Goal: Task Accomplishment & Management: Manage account settings

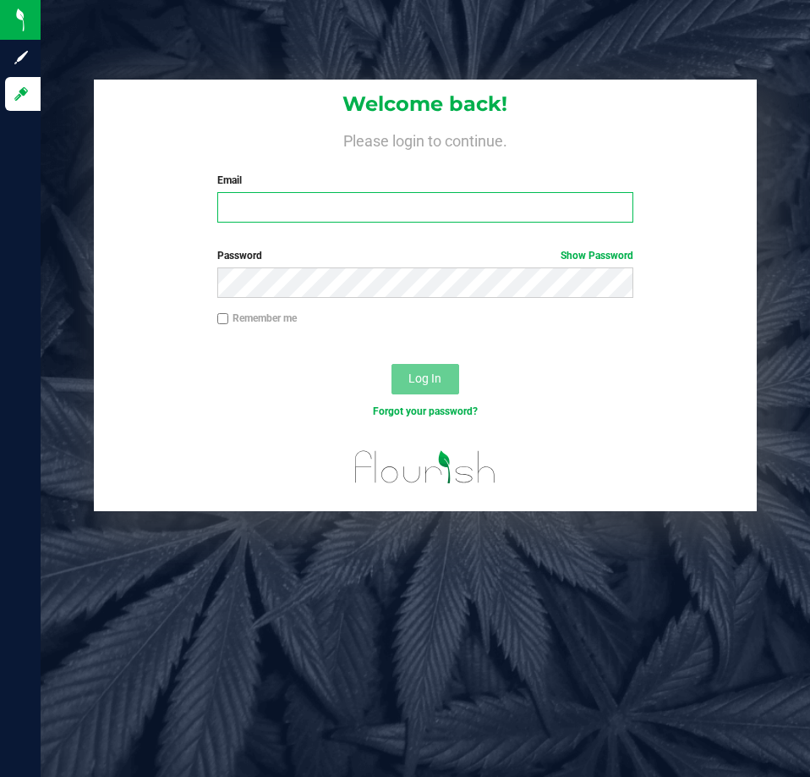
click at [311, 212] on input "Email" at bounding box center [425, 207] width 416 height 30
type input "Ebell@liveparallel.com"
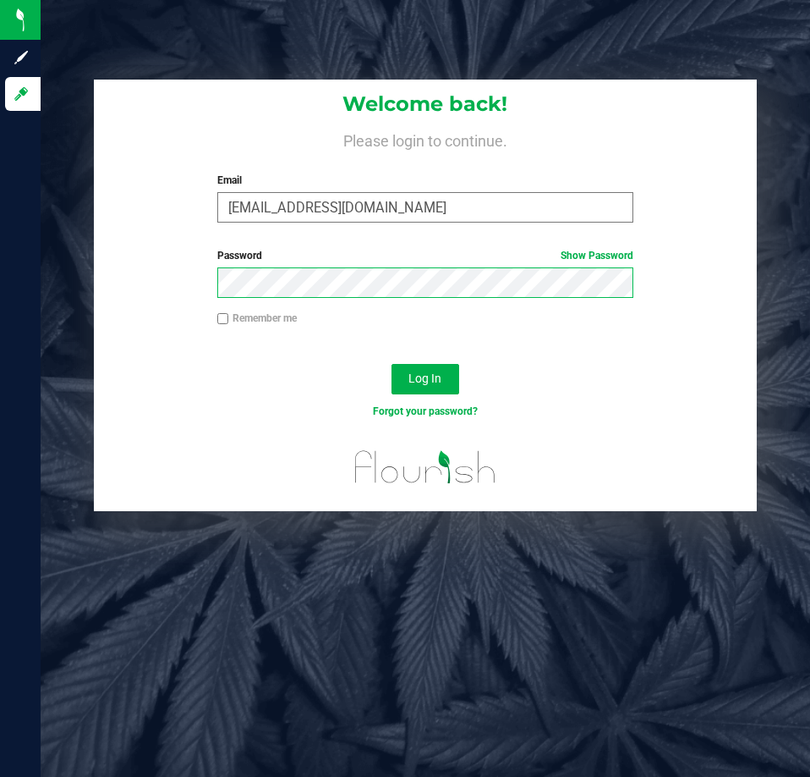
click at [392, 364] on button "Log In" at bounding box center [426, 379] width 68 height 30
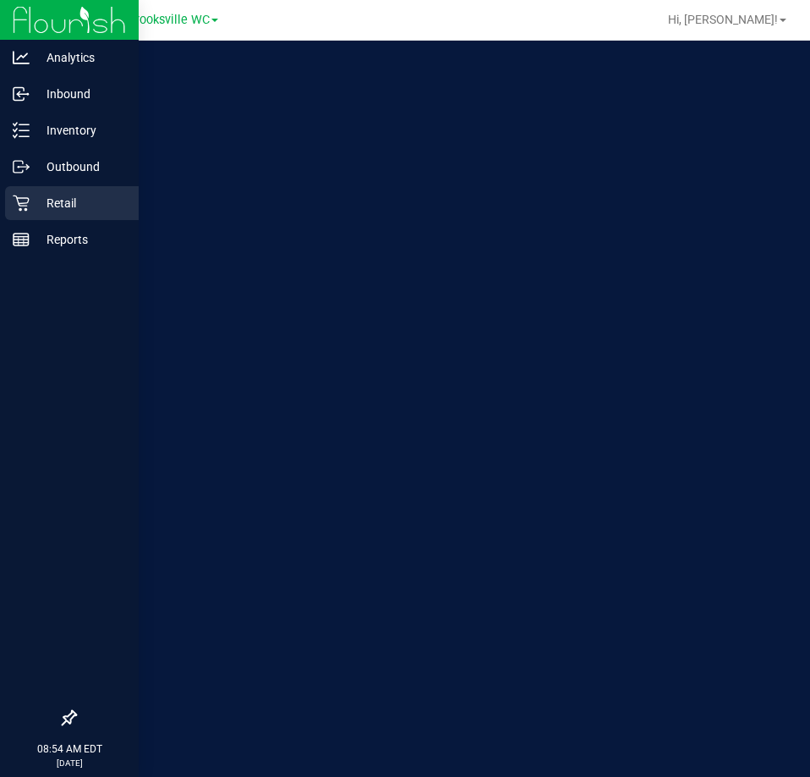
click at [36, 208] on p "Retail" at bounding box center [81, 203] width 102 height 20
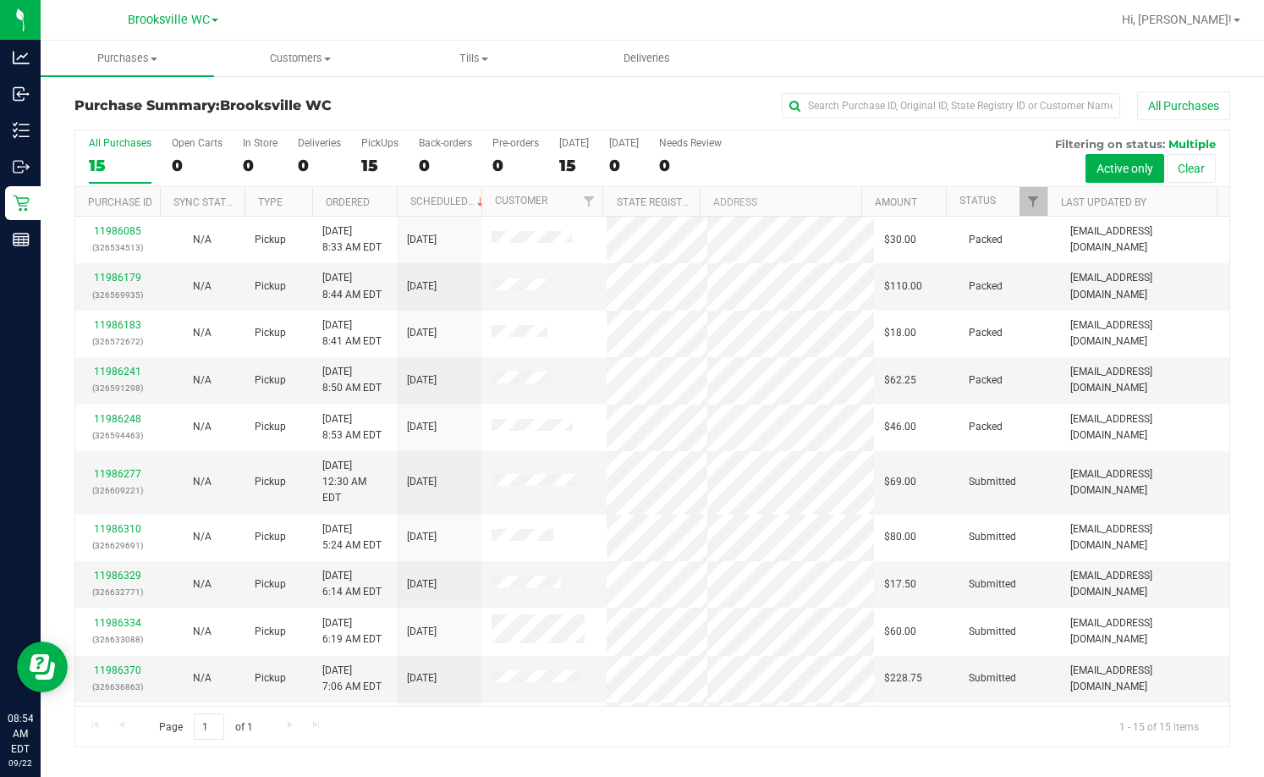
click at [402, 104] on h3 "Purchase Summary: Brooksville WC" at bounding box center [266, 105] width 385 height 15
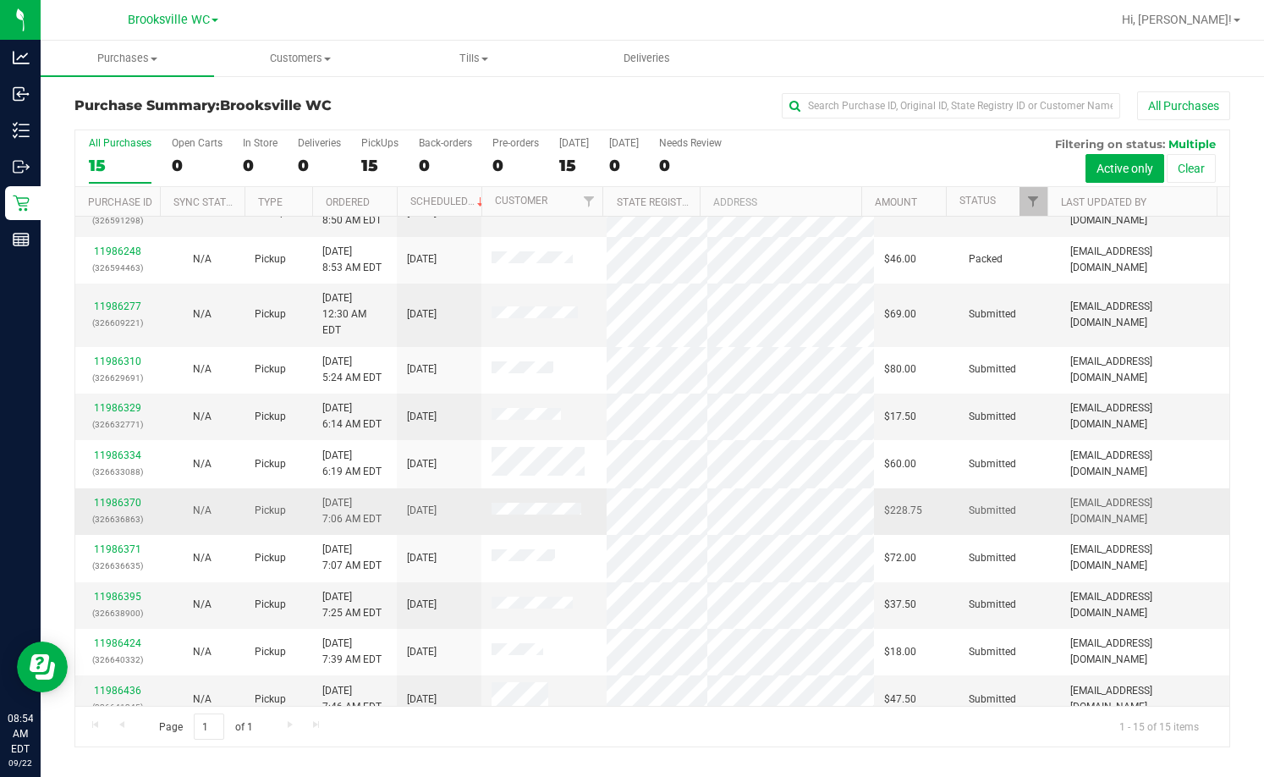
scroll to position [169, 0]
click at [121, 495] on link "11986370" at bounding box center [117, 501] width 47 height 12
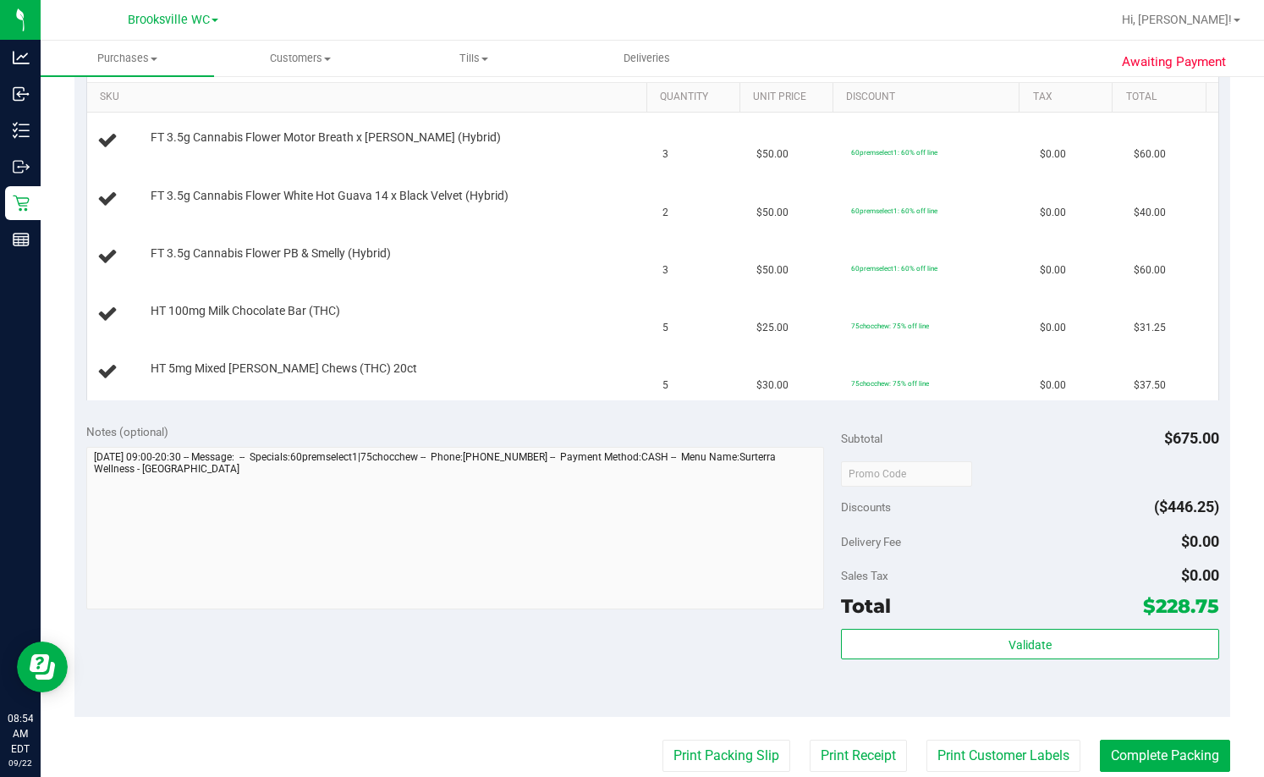
scroll to position [169, 0]
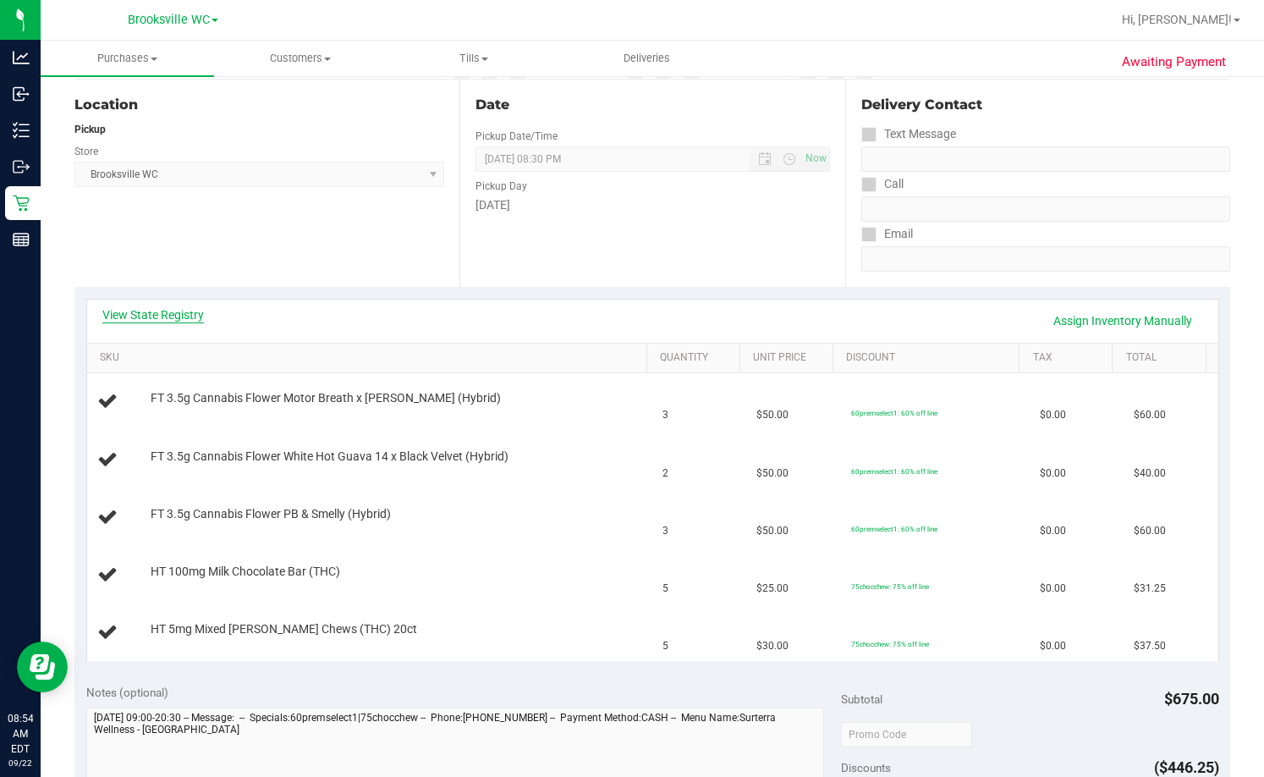
click at [170, 320] on link "View State Registry" at bounding box center [153, 314] width 102 height 17
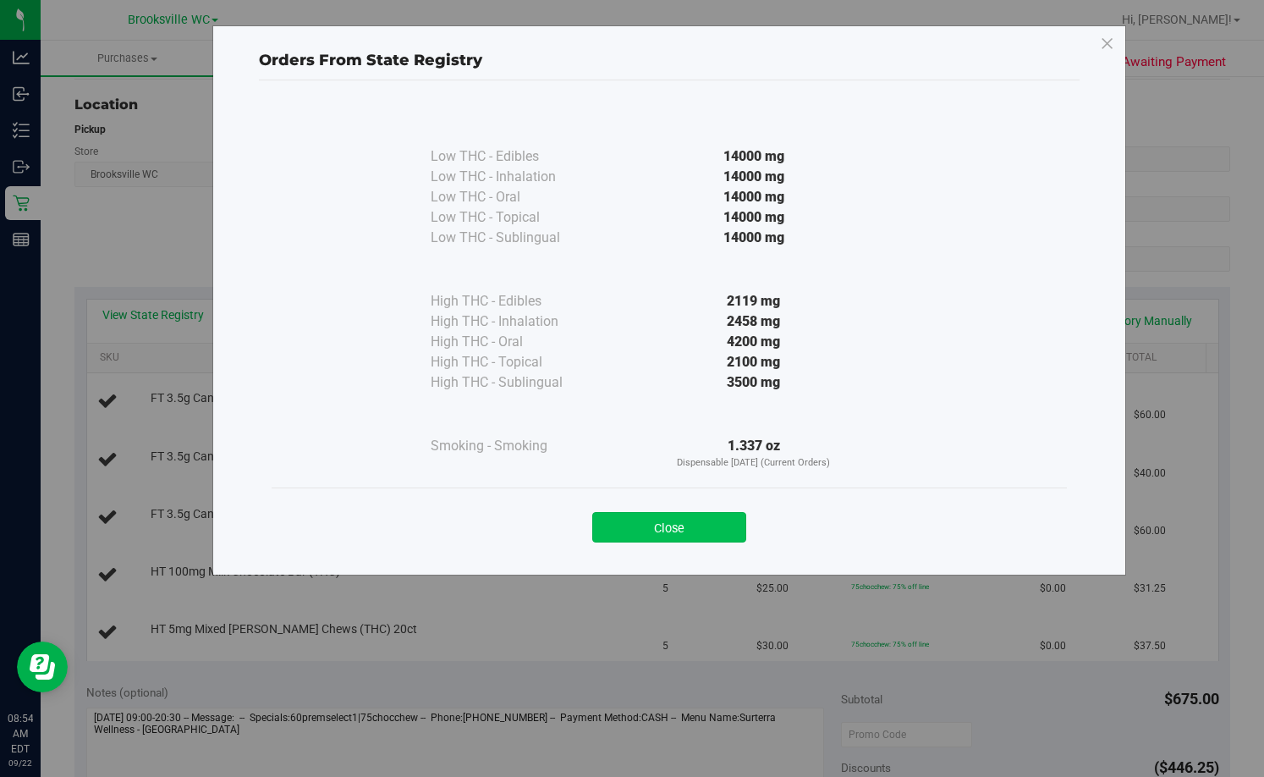
click at [669, 524] on button "Close" at bounding box center [669, 527] width 154 height 30
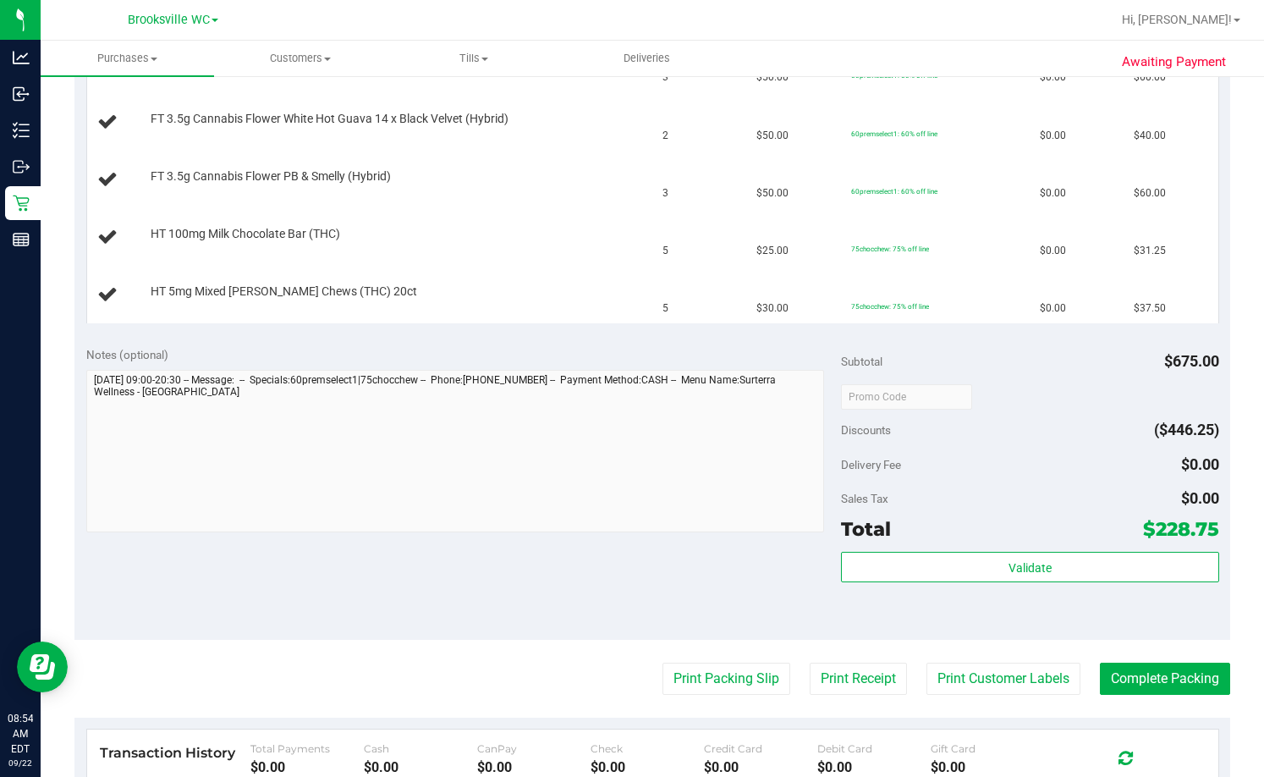
scroll to position [508, 0]
click at [700, 681] on button "Print Packing Slip" at bounding box center [726, 678] width 128 height 32
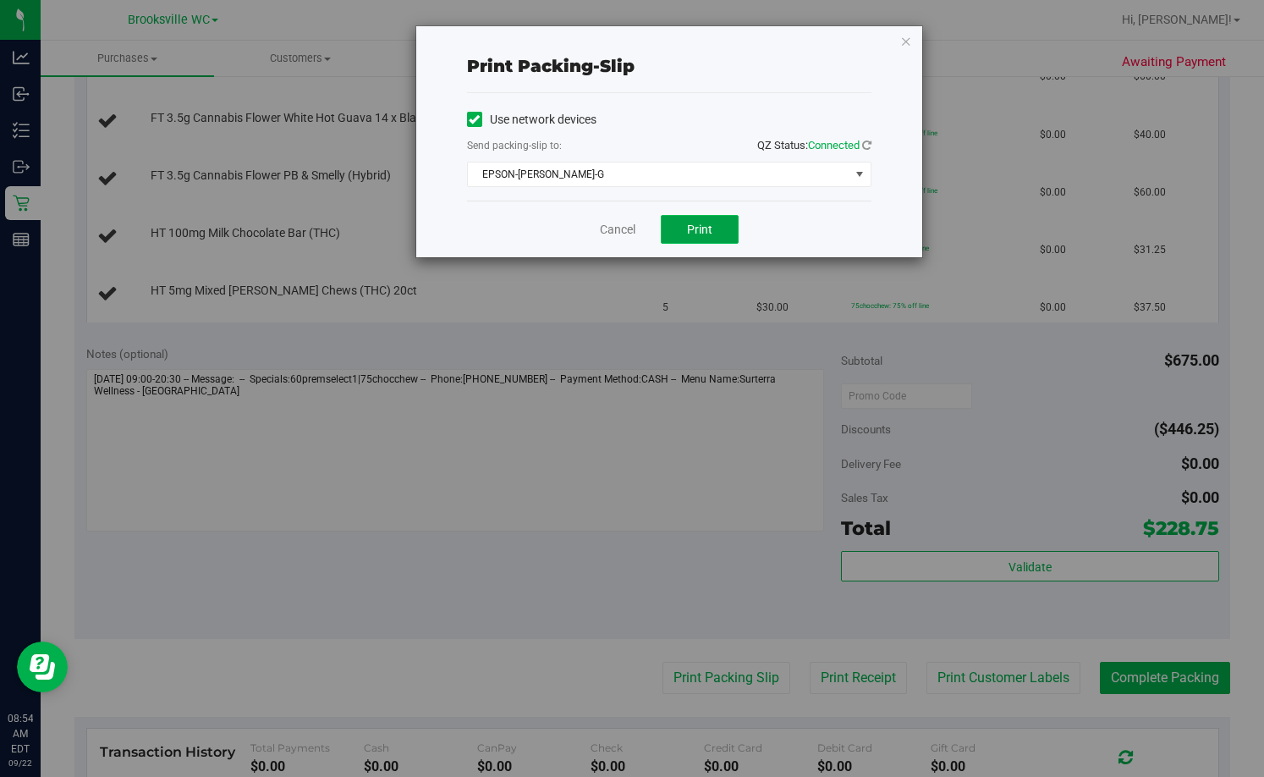
click at [676, 237] on button "Print" at bounding box center [700, 229] width 78 height 29
click at [606, 231] on link "Cancel" at bounding box center [618, 230] width 36 height 18
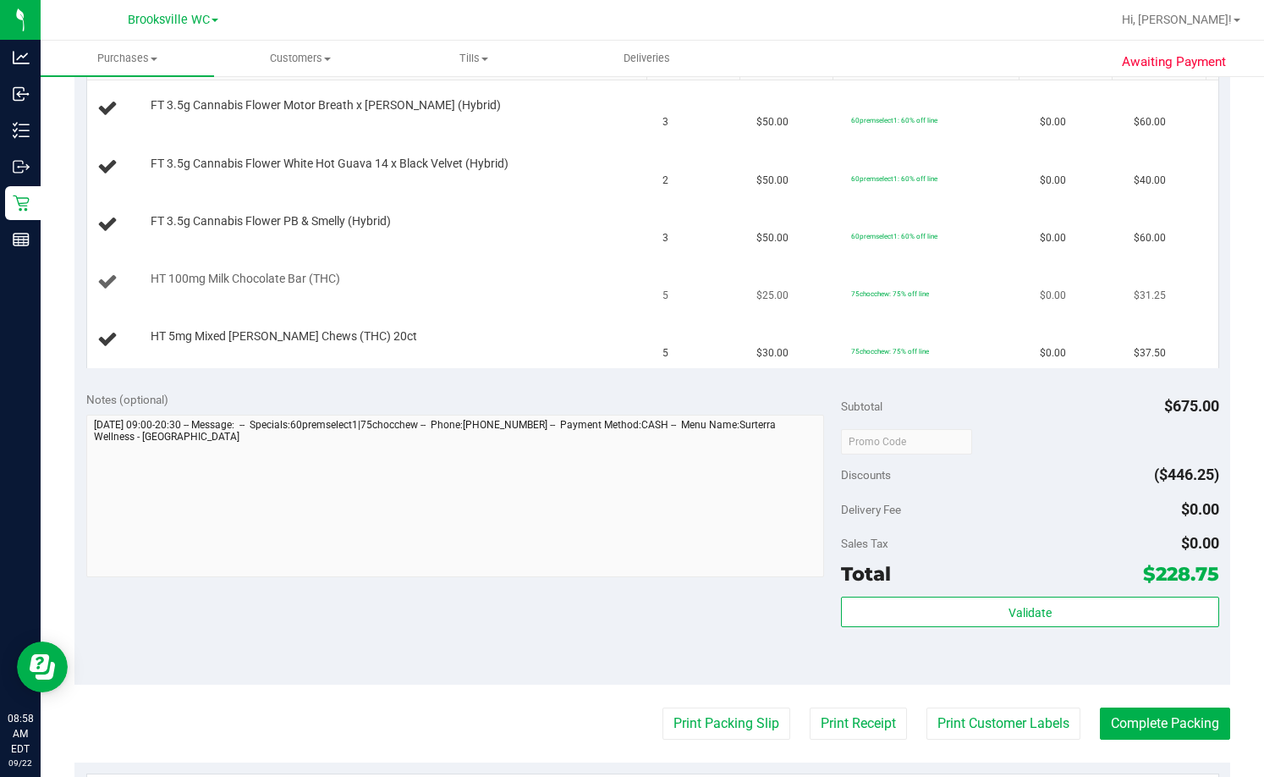
scroll to position [338, 0]
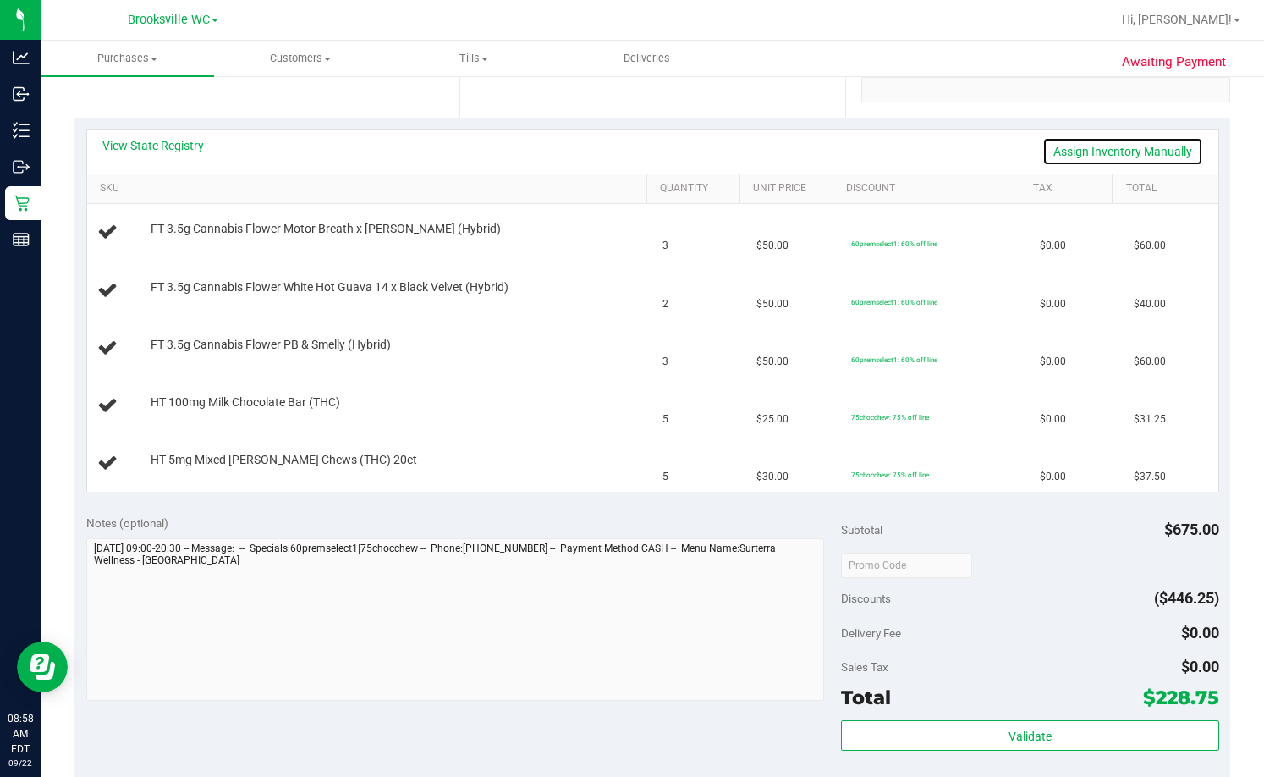
click at [810, 153] on link "Assign Inventory Manually" at bounding box center [1122, 151] width 161 height 29
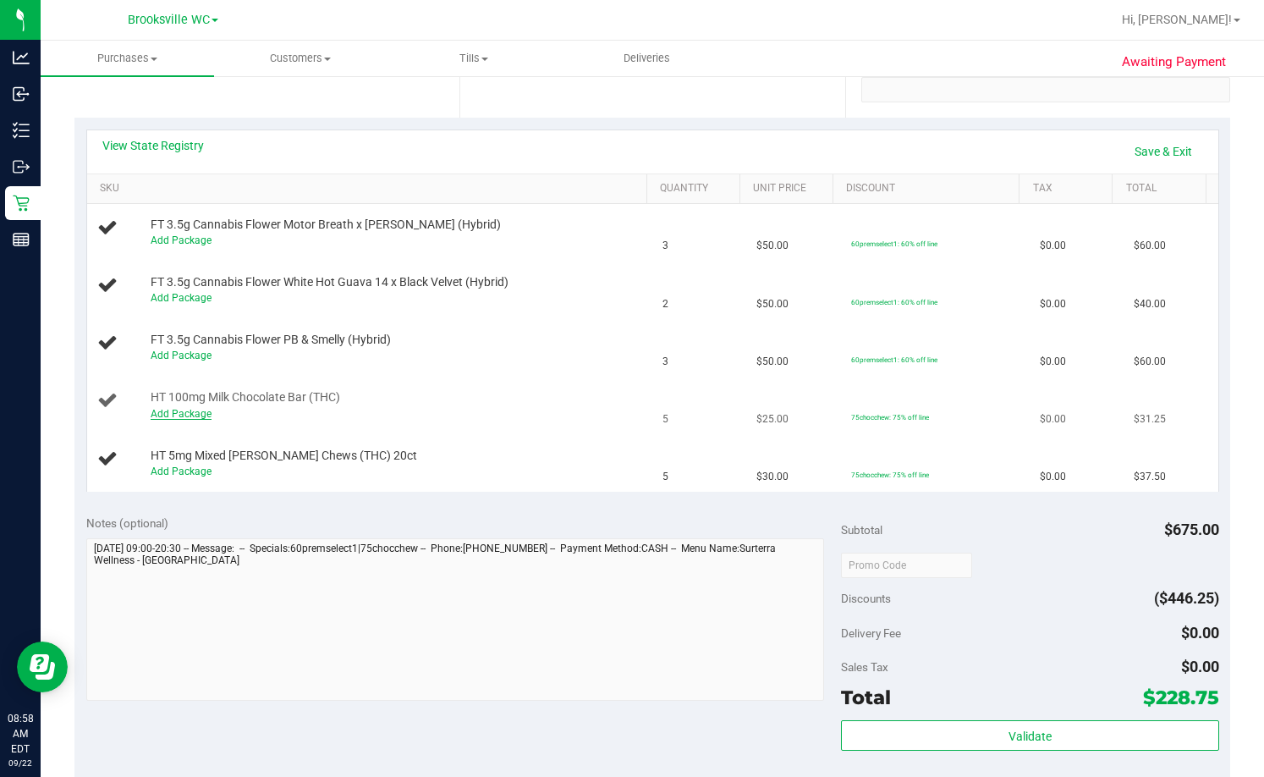
click at [195, 414] on link "Add Package" at bounding box center [181, 414] width 61 height 12
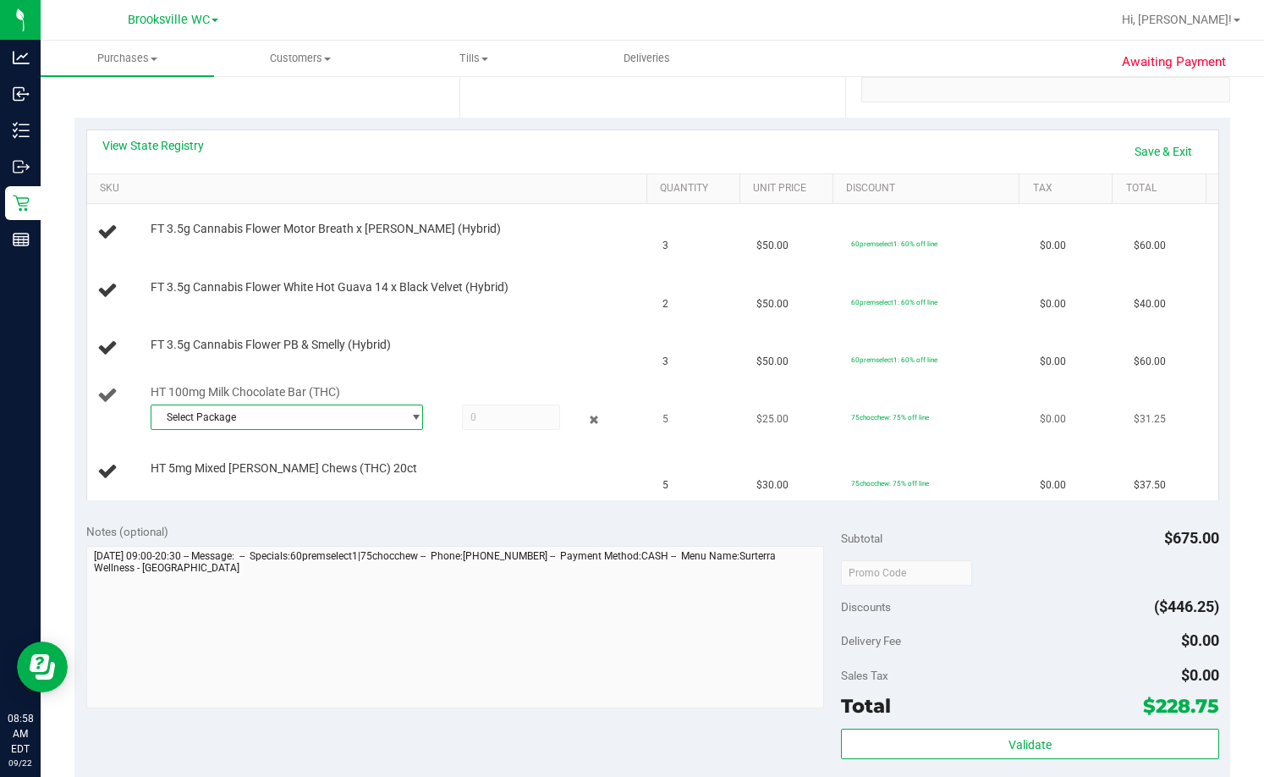
click at [264, 420] on span "Select Package" at bounding box center [275, 417] width 249 height 24
click at [360, 485] on span "( SN250728MC1-0731 | orig: FLSRWGM-20250806-347 )" at bounding box center [386, 487] width 256 height 12
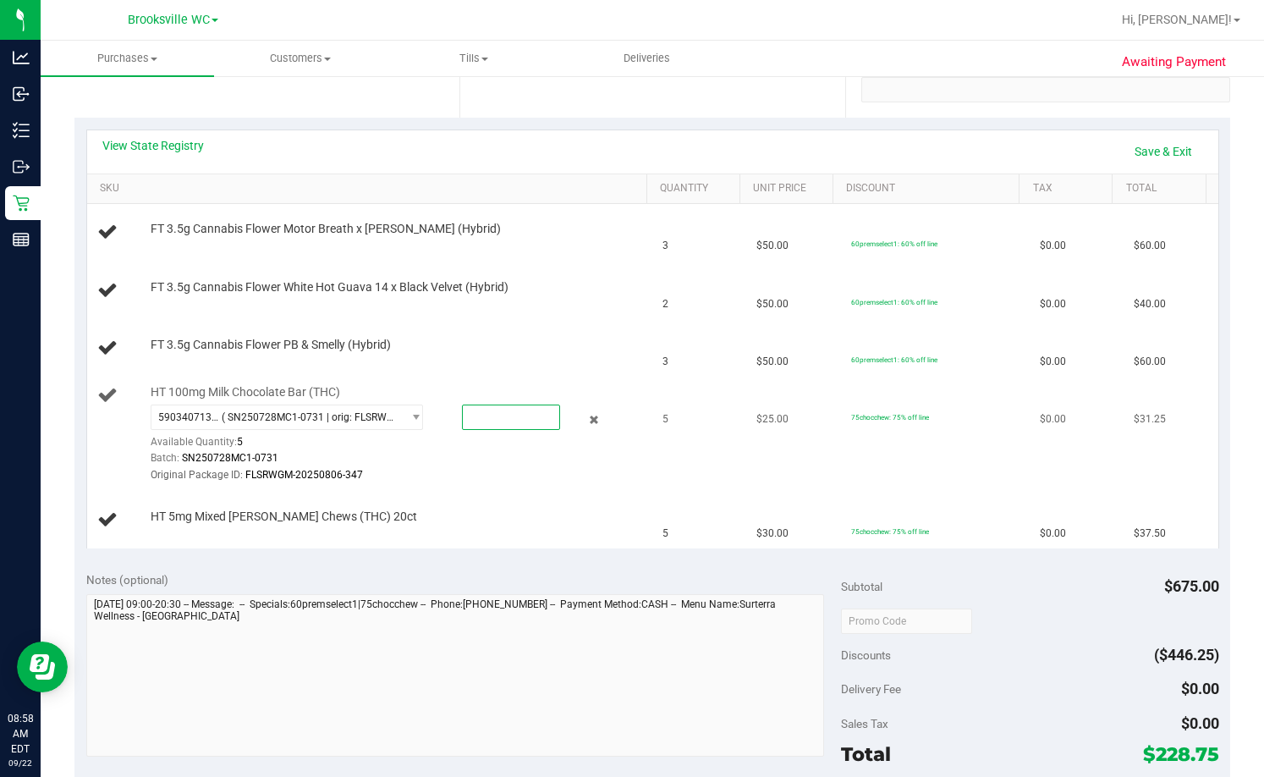
click at [511, 410] on span at bounding box center [511, 416] width 98 height 25
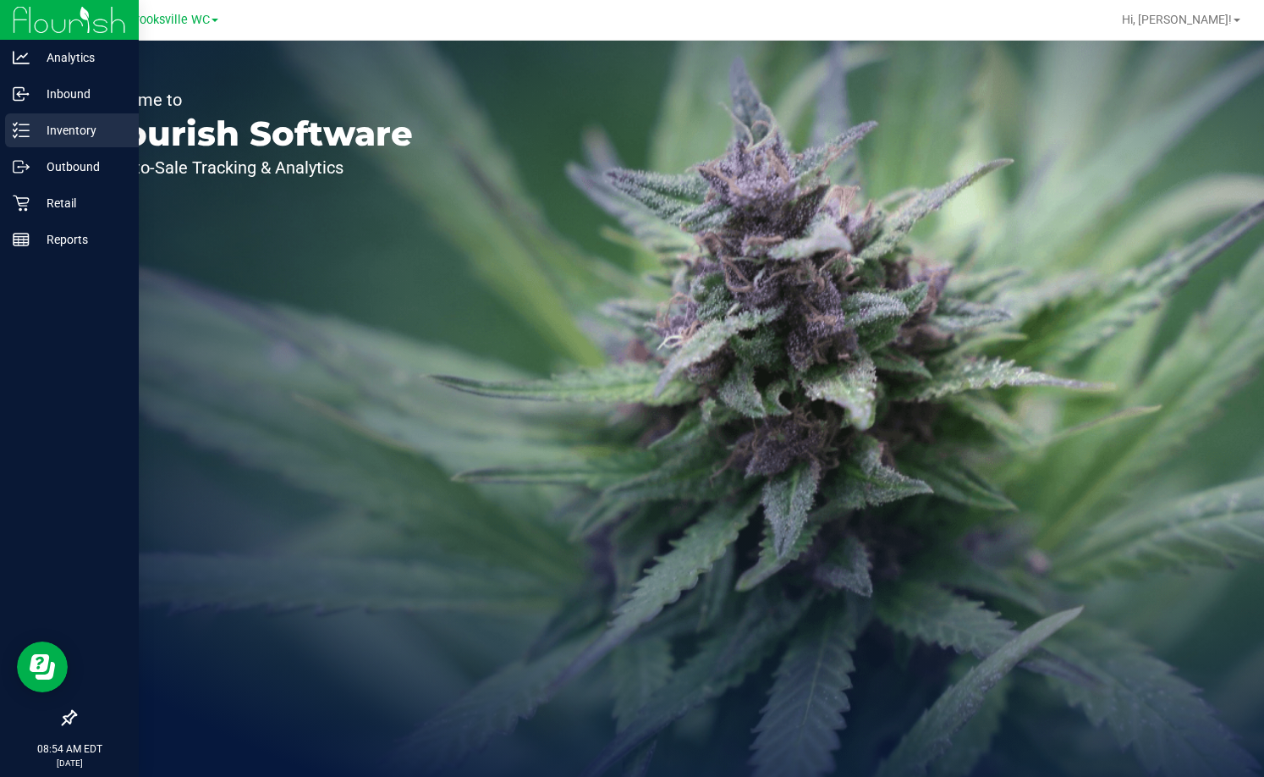
click at [58, 136] on p "Inventory" at bounding box center [81, 130] width 102 height 20
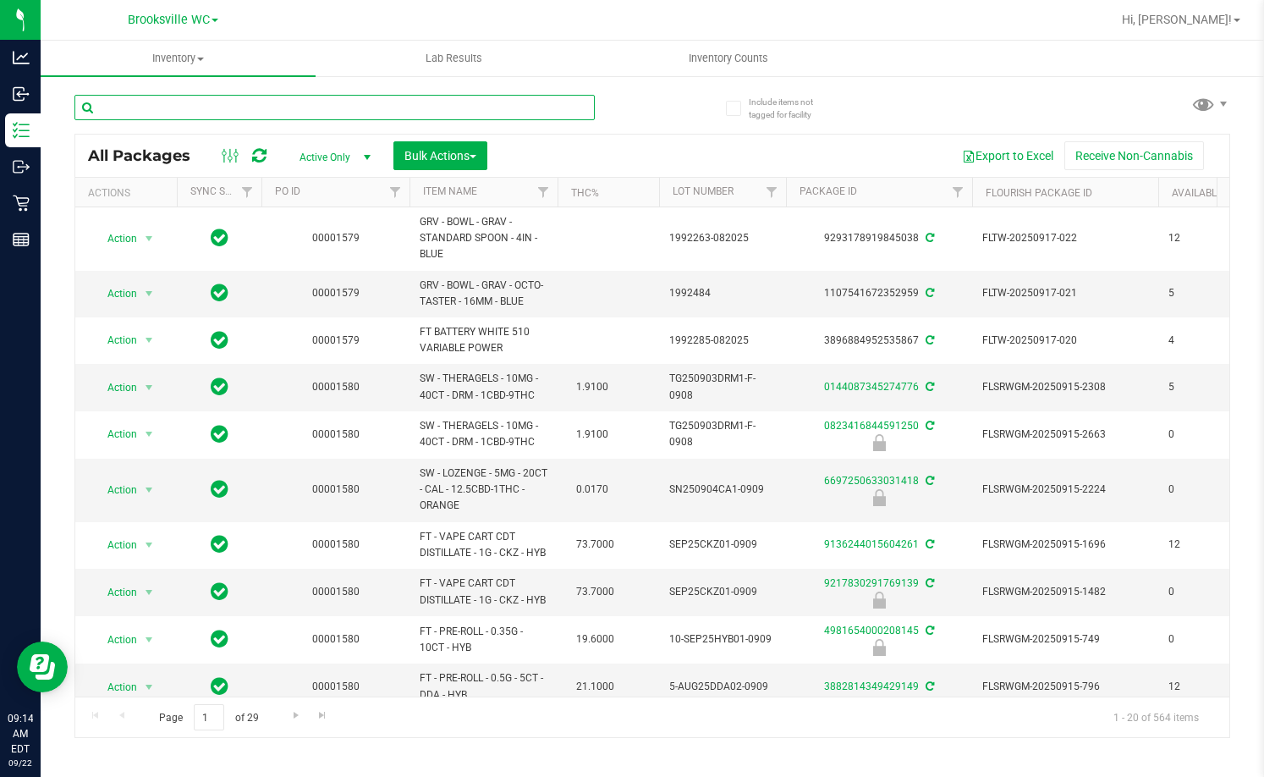
click at [242, 96] on input "text" at bounding box center [334, 107] width 520 height 25
type input "wbv"
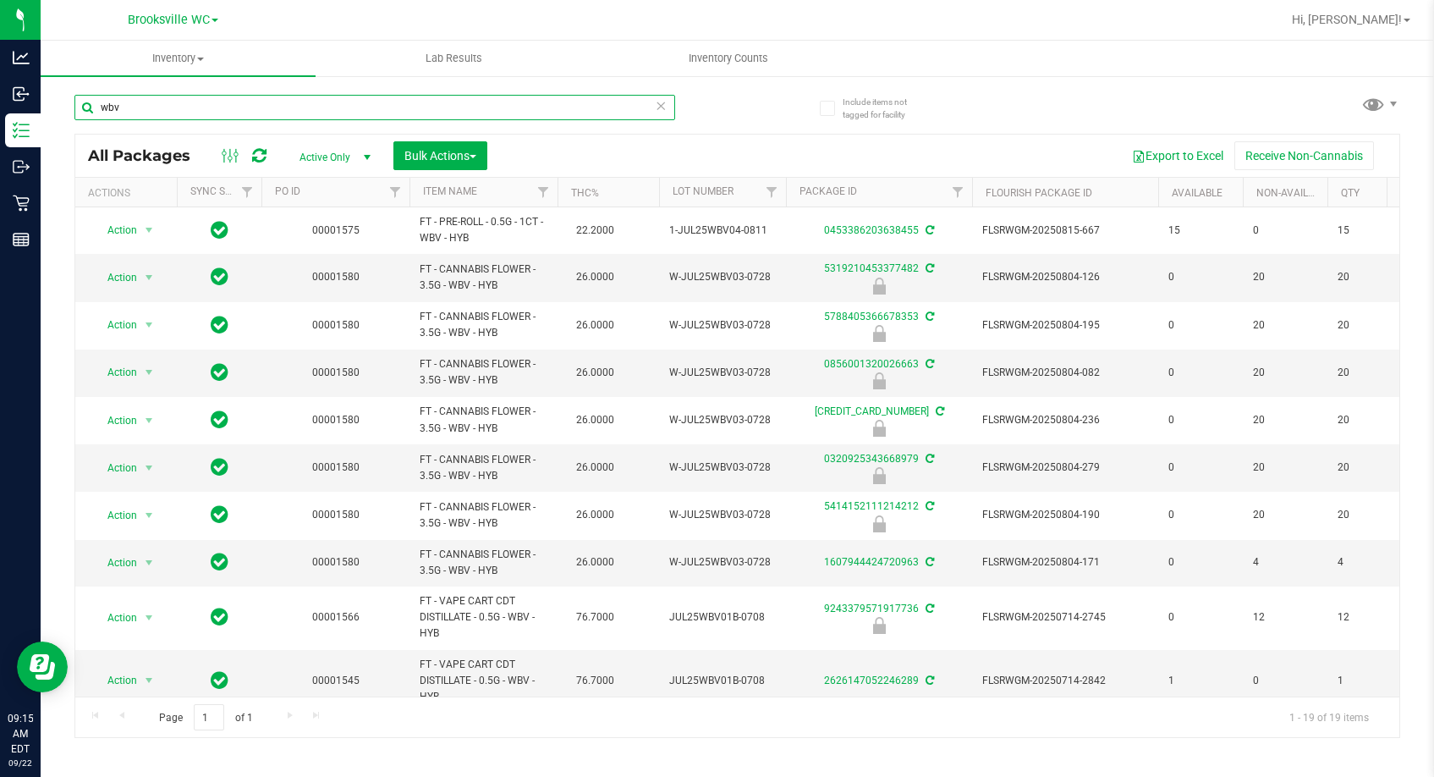
click at [269, 112] on input "wbv" at bounding box center [374, 107] width 601 height 25
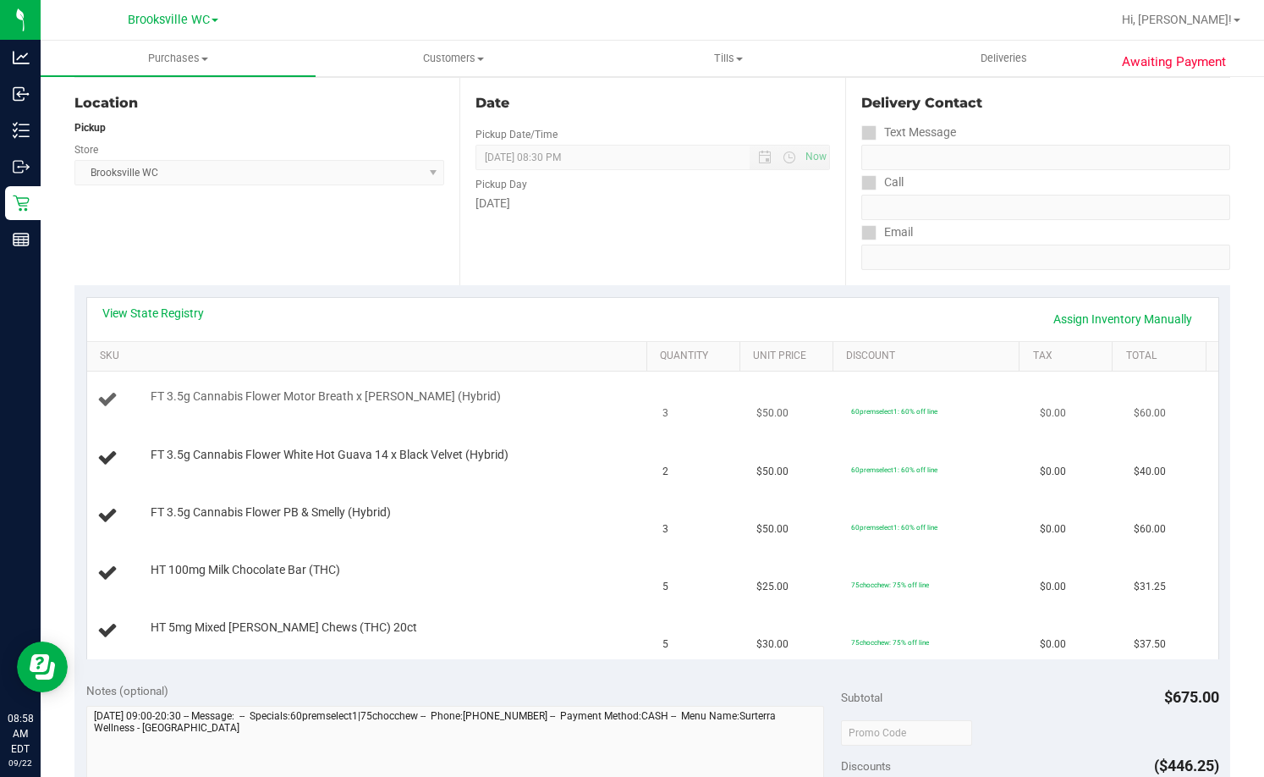
scroll to position [254, 0]
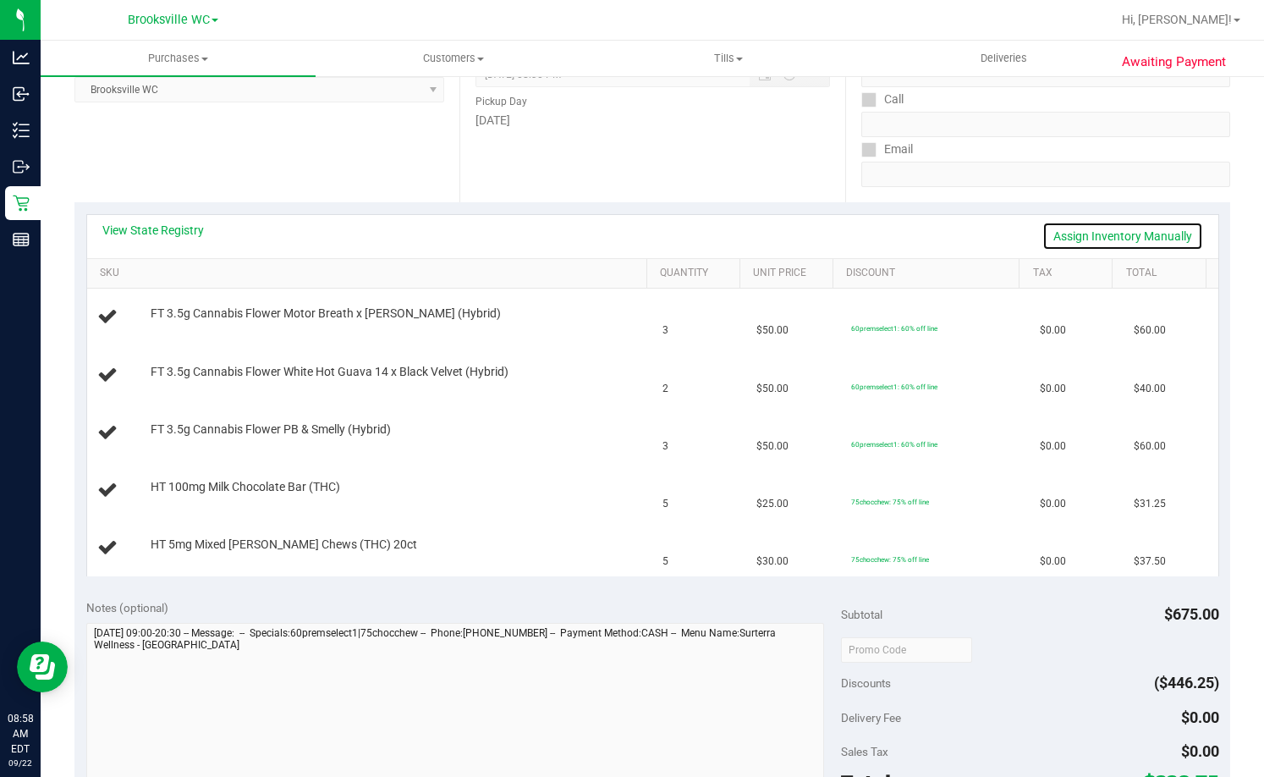
click at [1133, 228] on link "Assign Inventory Manually" at bounding box center [1122, 236] width 161 height 29
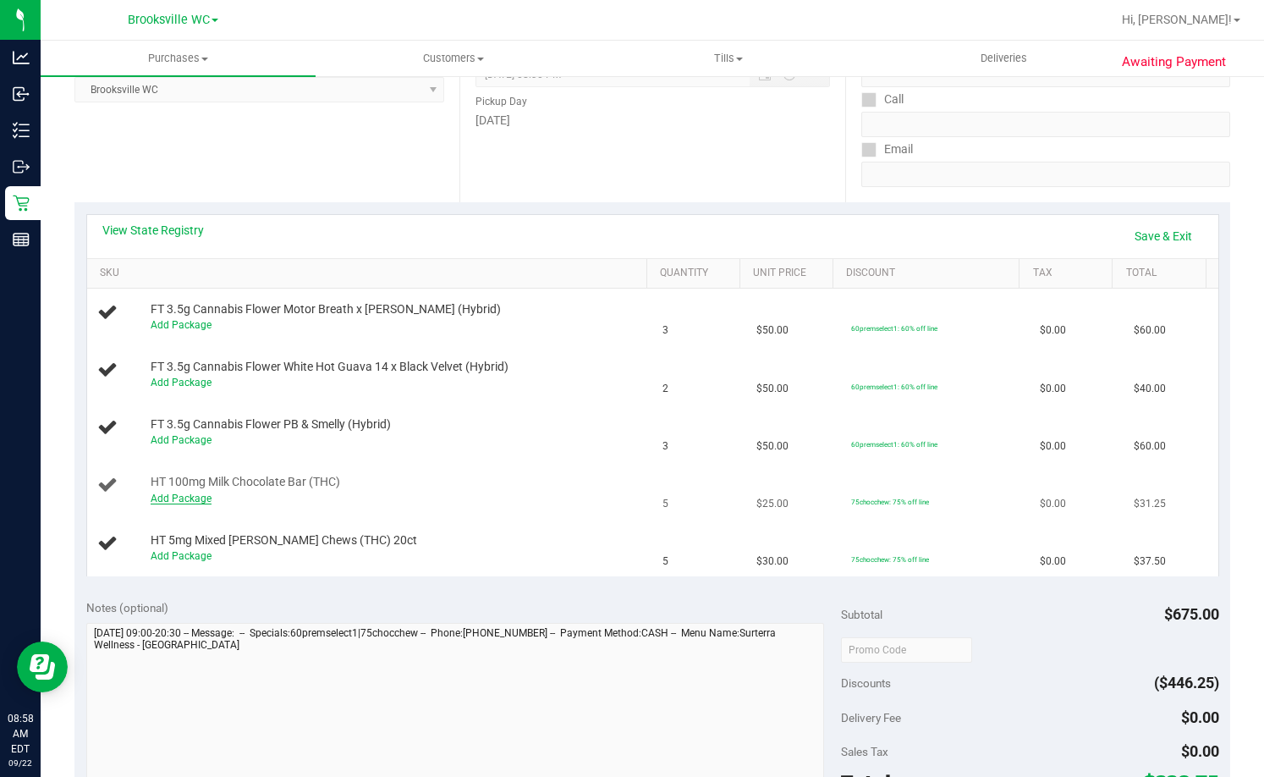
click at [182, 502] on link "Add Package" at bounding box center [181, 498] width 61 height 12
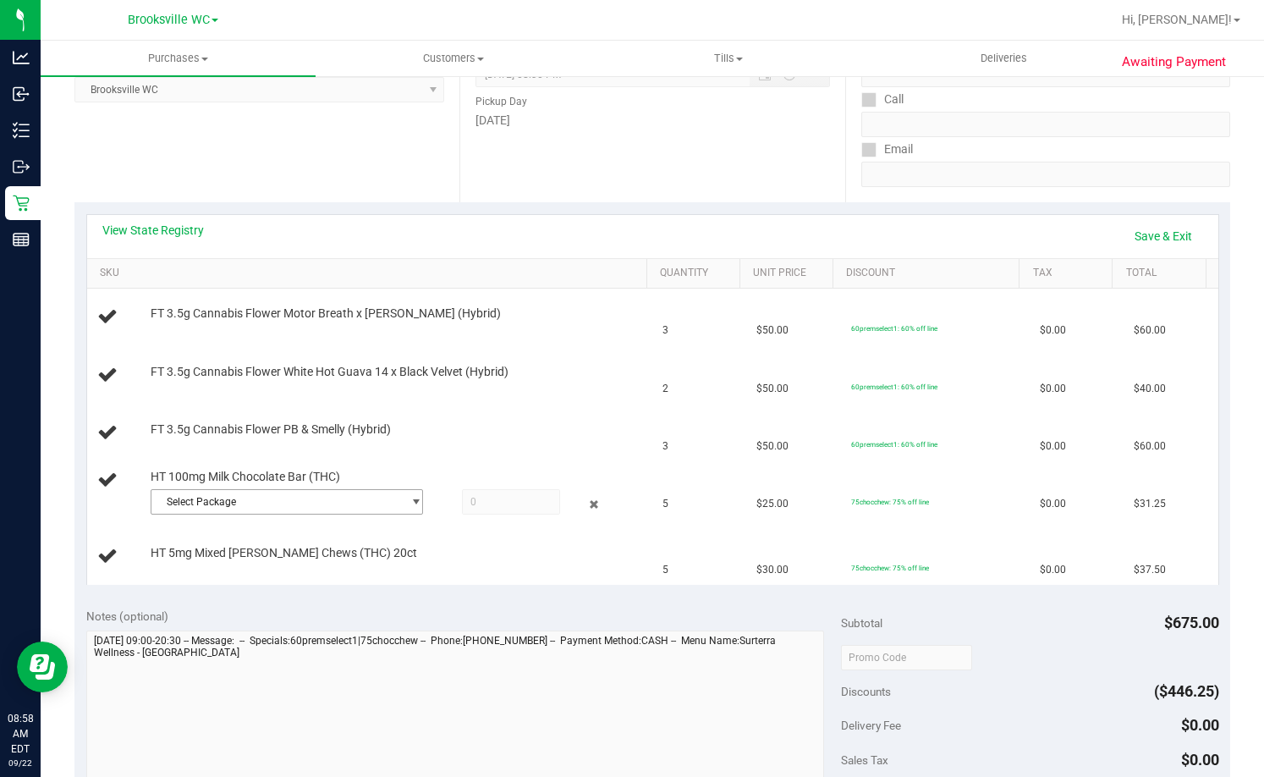
click at [222, 502] on span "Select Package" at bounding box center [275, 502] width 249 height 24
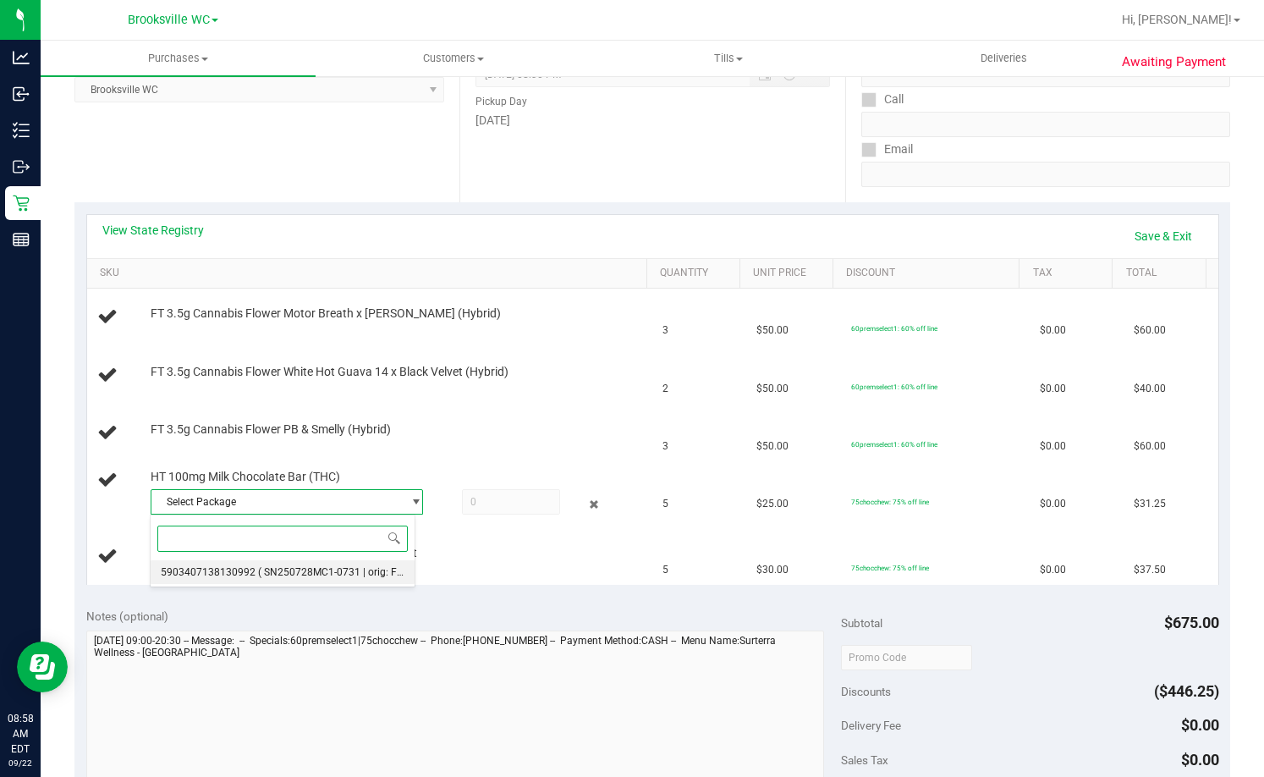
click at [301, 572] on span "( SN250728MC1-0731 | orig: FLSRWGM-20250806-347 )" at bounding box center [386, 572] width 256 height 12
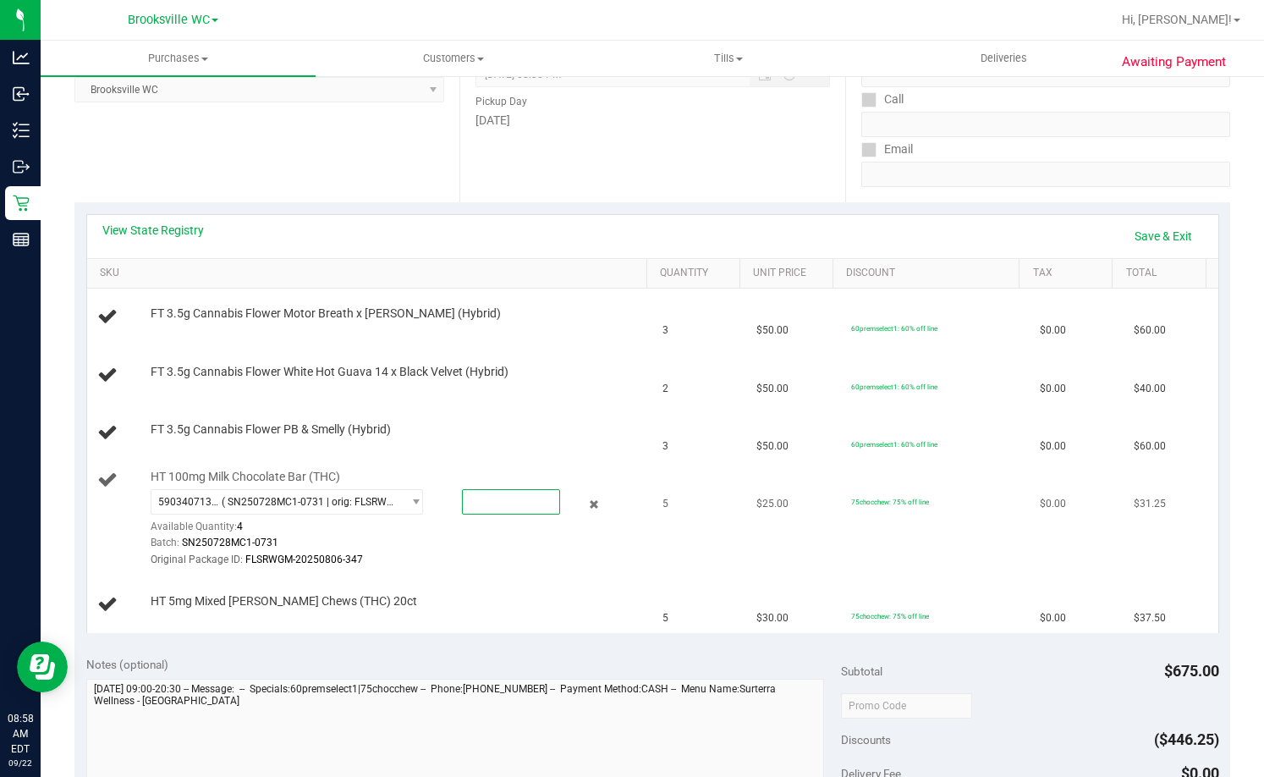
click at [502, 498] on span at bounding box center [511, 501] width 98 height 25
type input "4"
type input "4.0000"
click at [451, 142] on div "Location Pickup Store [GEOGRAPHIC_DATA] WC Select Store [PERSON_NAME][GEOGRAPHI…" at bounding box center [266, 98] width 385 height 207
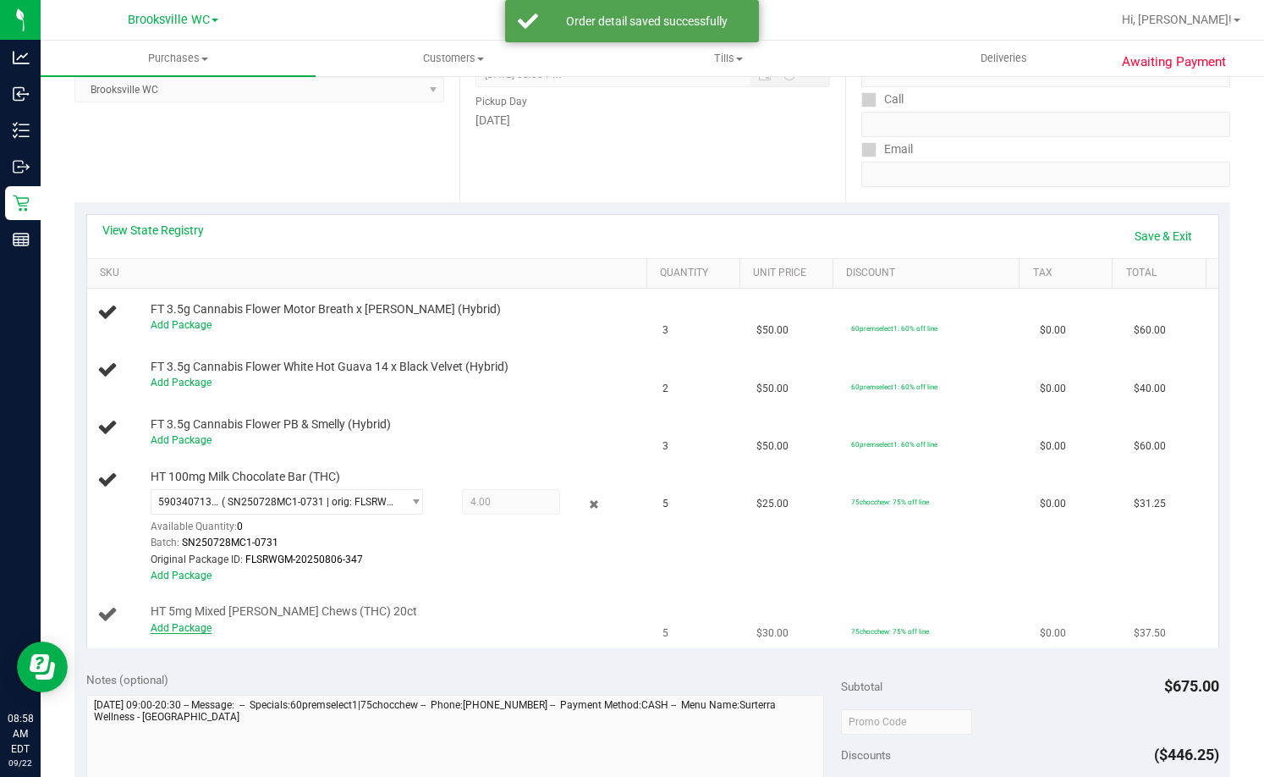
click at [182, 626] on link "Add Package" at bounding box center [181, 628] width 61 height 12
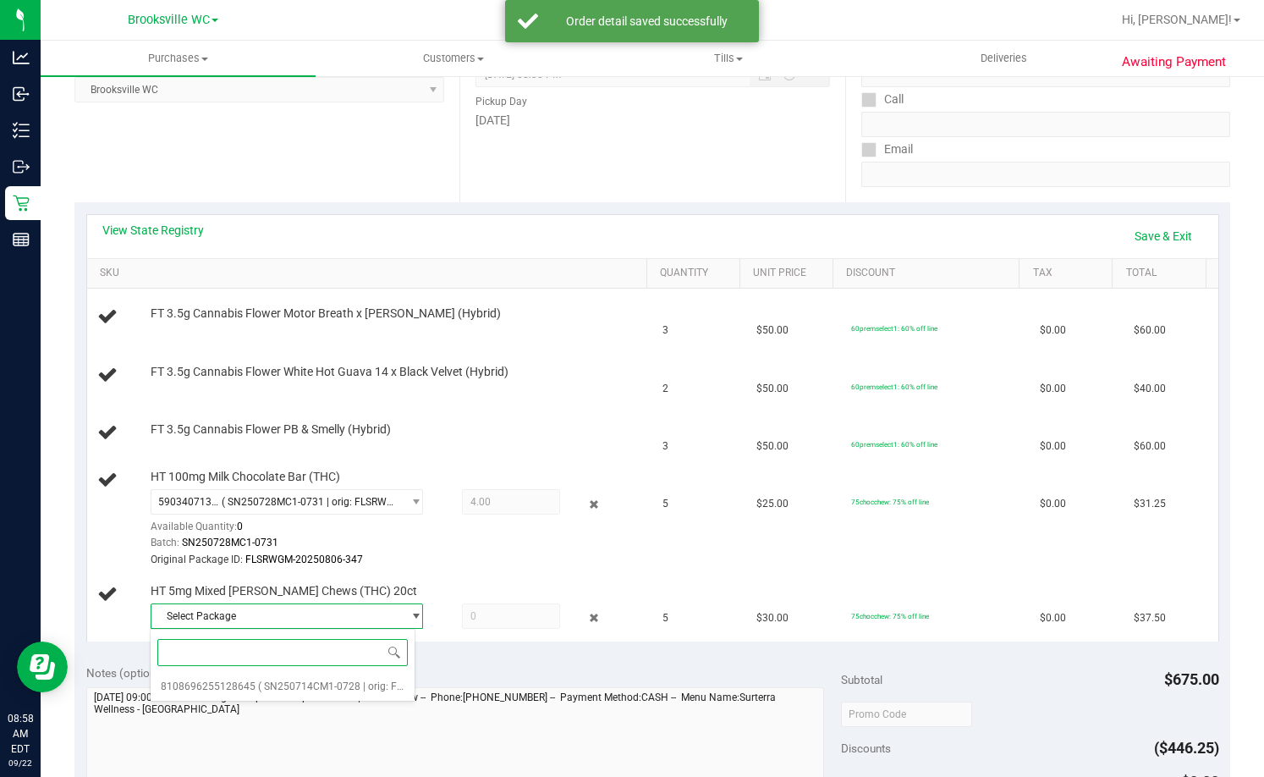
click at [288, 673] on div "Select Package 8108696255128645 ( SN250714CM1-0728 | orig: FLSRWGM-20250804-166…" at bounding box center [283, 665] width 266 height 73
click at [288, 678] on li "8108696255128645 ( SN250714CM1-0728 | orig: FLSRWGM-20250804-1662 )" at bounding box center [283, 686] width 264 height 24
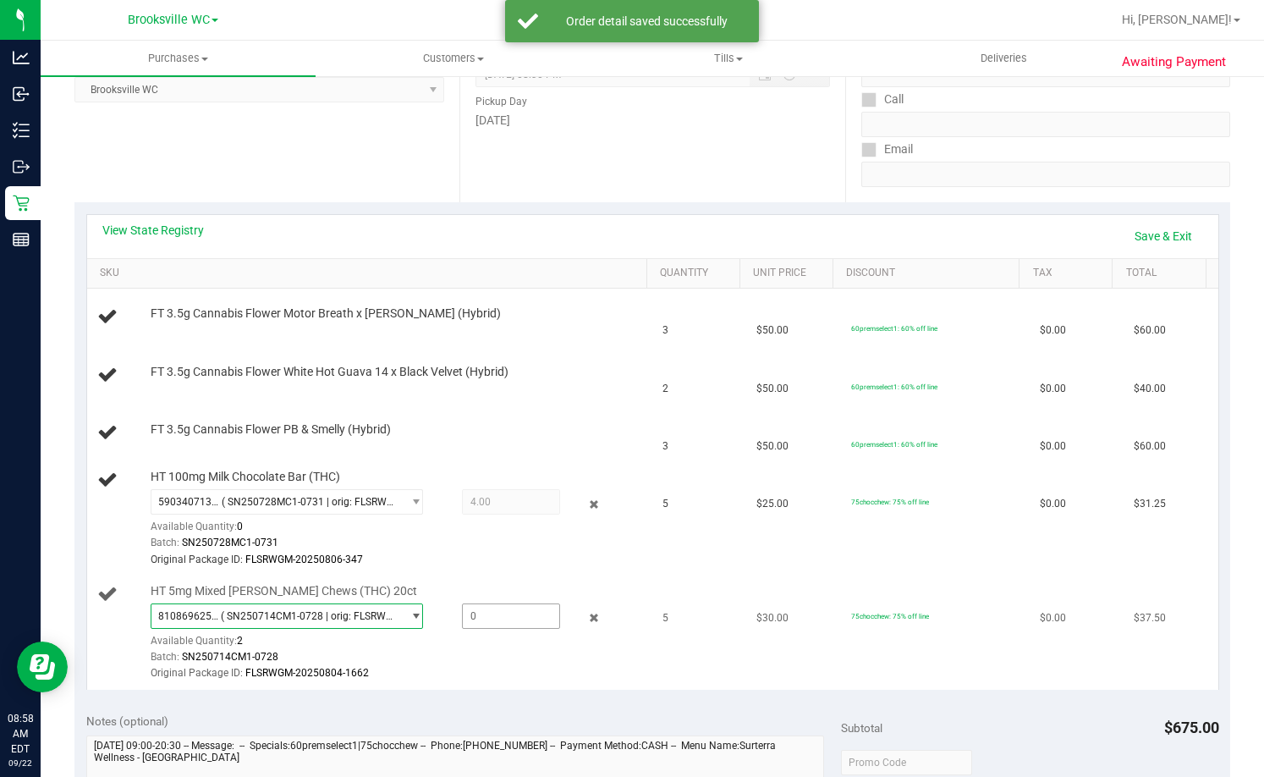
click at [520, 607] on span at bounding box center [511, 615] width 98 height 25
type input "2"
type input "2.0000"
click at [563, 176] on div "Date Pickup Date/Time 09/22/2025 Now 09/22/2025 08:30 PM Now Pickup Day Monday" at bounding box center [651, 98] width 385 height 207
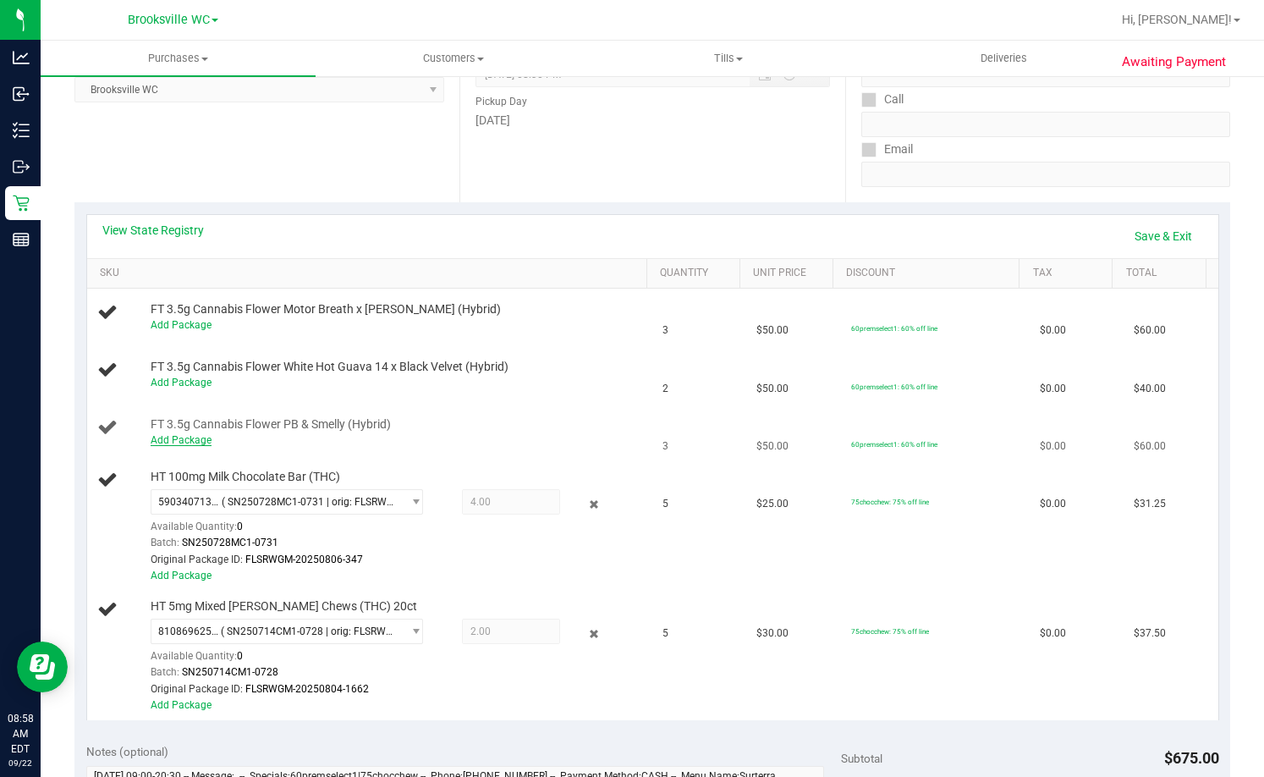
click at [195, 440] on link "Add Package" at bounding box center [181, 440] width 61 height 12
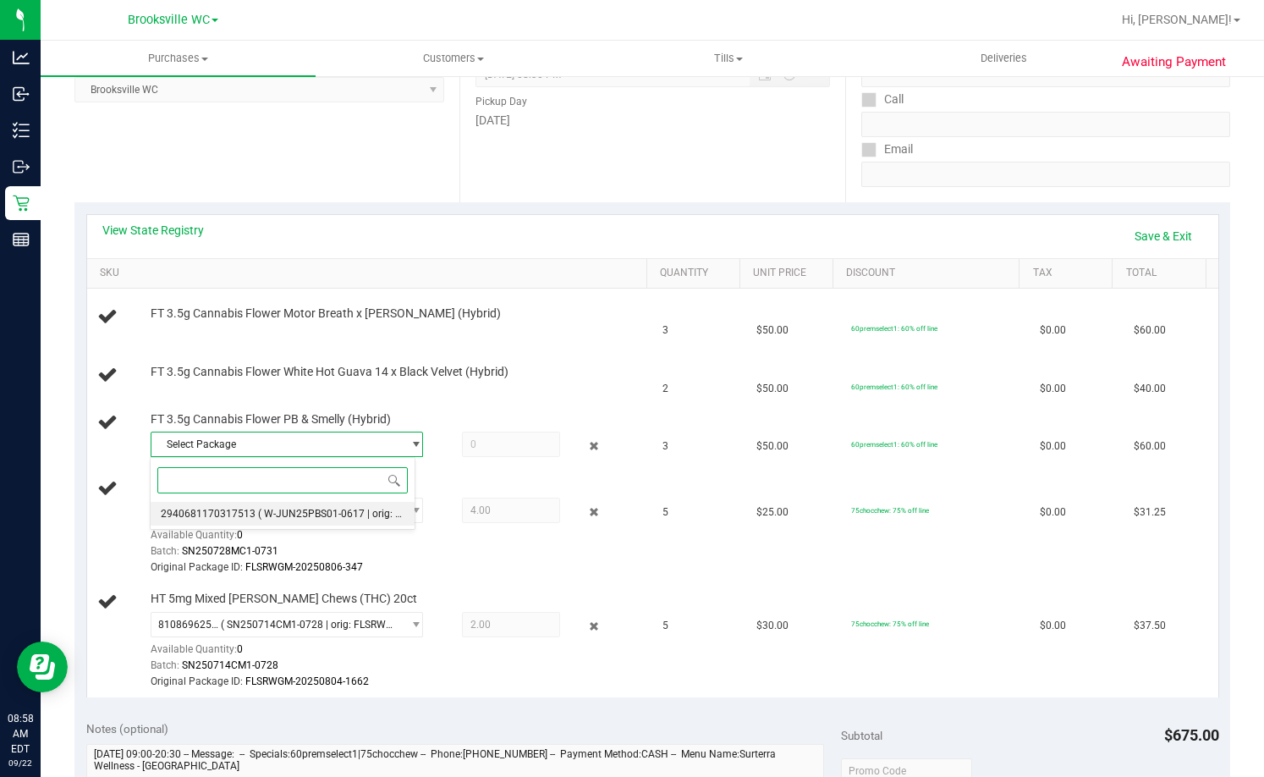
click at [258, 519] on span "( W-JUN25PBS01-0617 | orig: FLSRWGM-20250623-2899 )" at bounding box center [391, 514] width 266 height 12
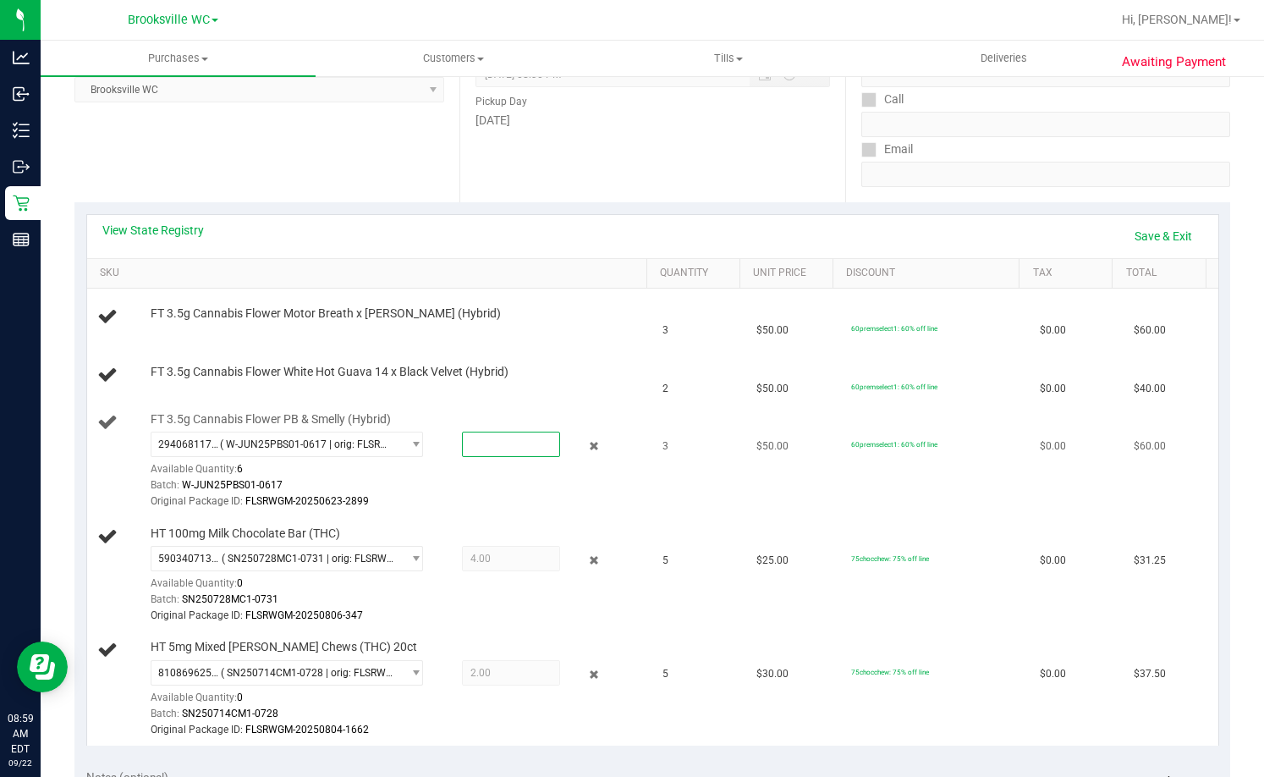
click at [514, 444] on span at bounding box center [511, 443] width 98 height 25
type input "3"
type input "3.0000"
click at [557, 159] on div "Date Pickup Date/Time 09/22/2025 Now 09/22/2025 08:30 PM Now Pickup Day Monday" at bounding box center [651, 98] width 385 height 207
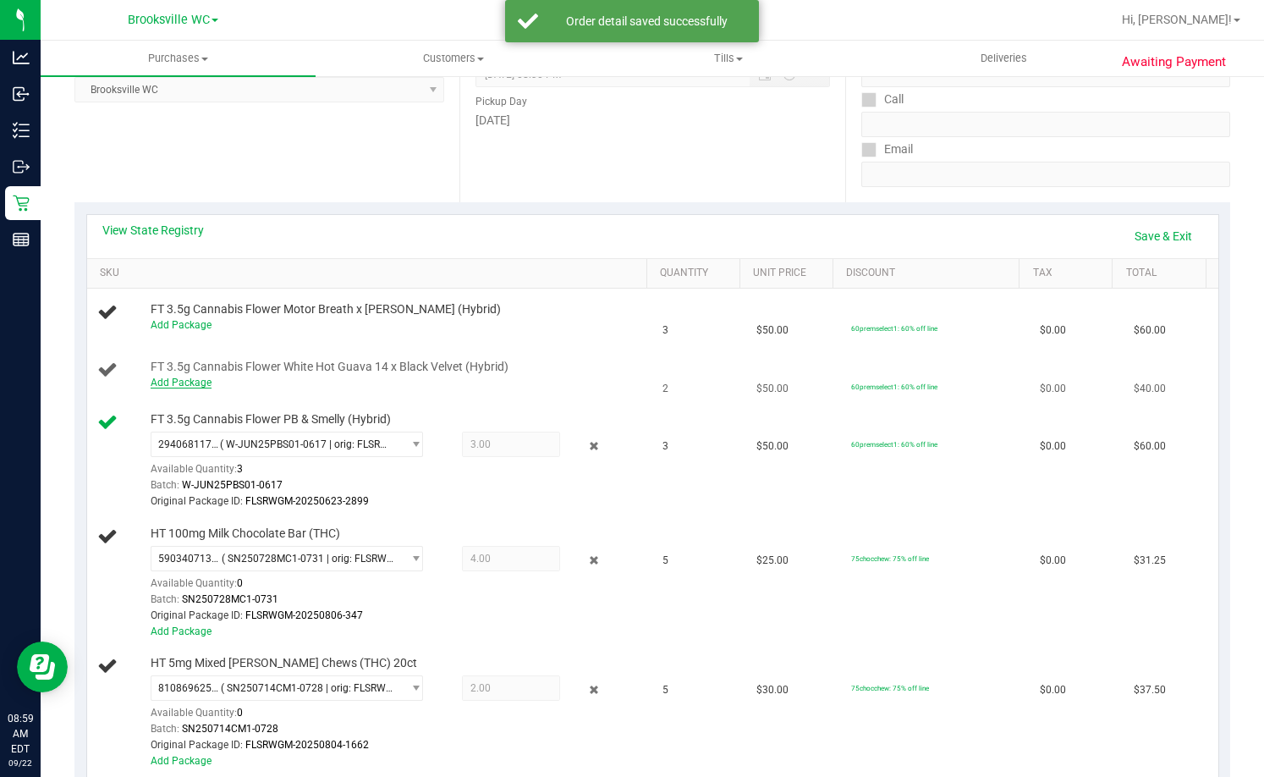
click at [178, 382] on link "Add Package" at bounding box center [181, 382] width 61 height 12
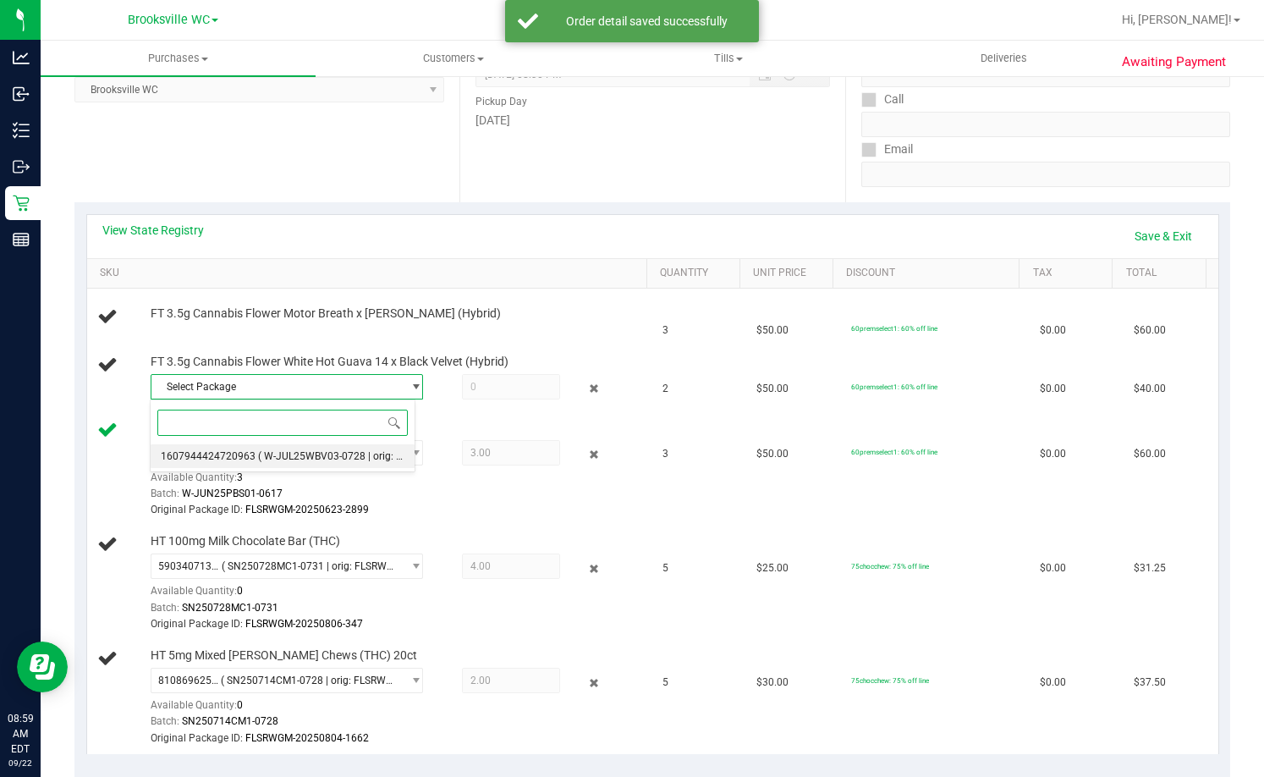
click at [249, 457] on span "1607944424720963" at bounding box center [208, 456] width 95 height 12
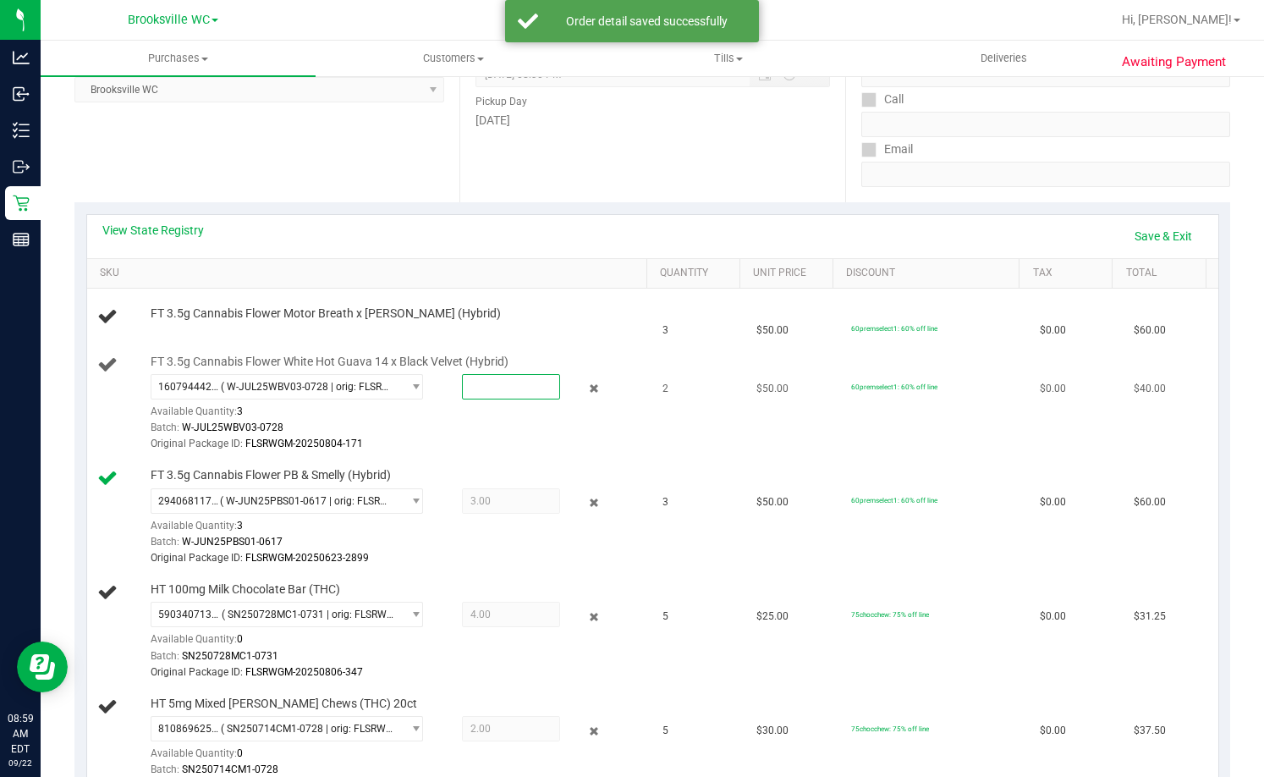
click at [505, 382] on span at bounding box center [511, 386] width 98 height 25
type input "2"
type input "2.0000"
drag, startPoint x: 528, startPoint y: 201, endPoint x: 519, endPoint y: 202, distance: 8.5
click at [528, 202] on purchase-details "Back Edit Purchase Cancel Purchase View Profile # 11986370 BioTrack ID: - Submi…" at bounding box center [652, 681] width 1156 height 1687
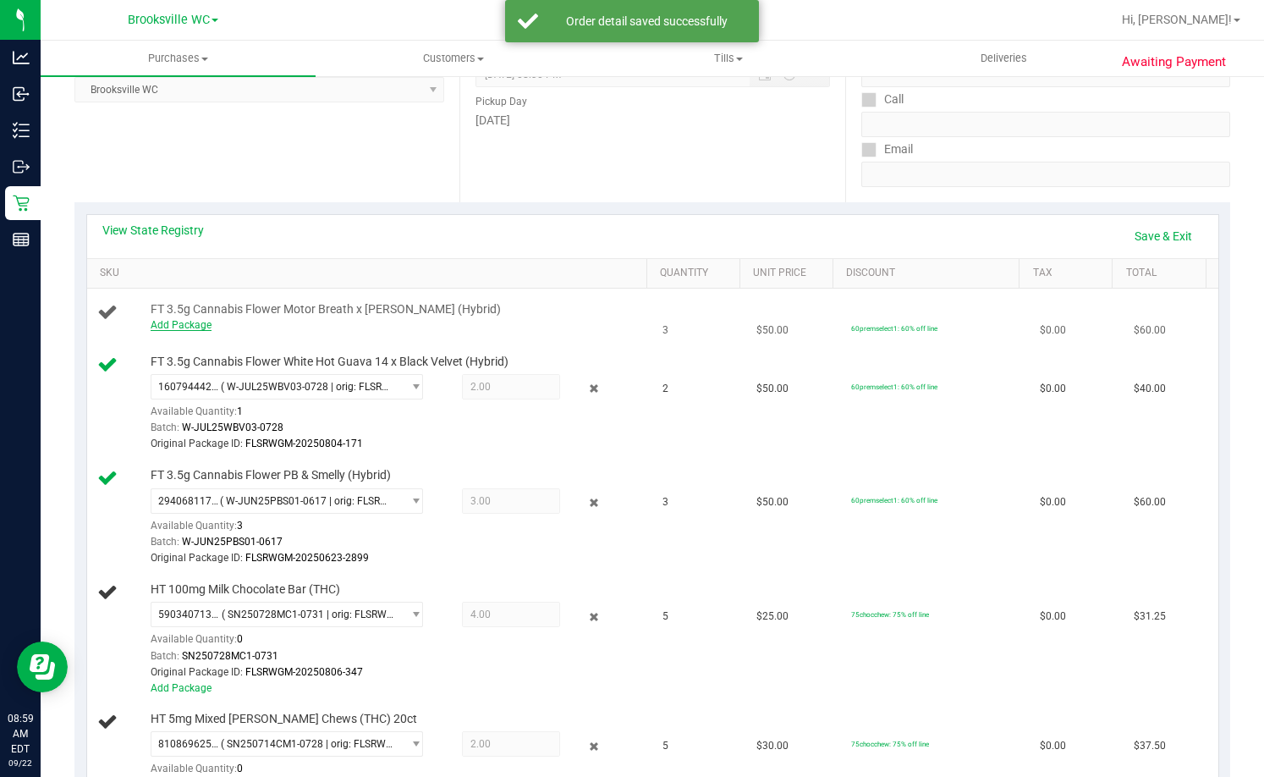
click at [194, 321] on link "Add Package" at bounding box center [181, 325] width 61 height 12
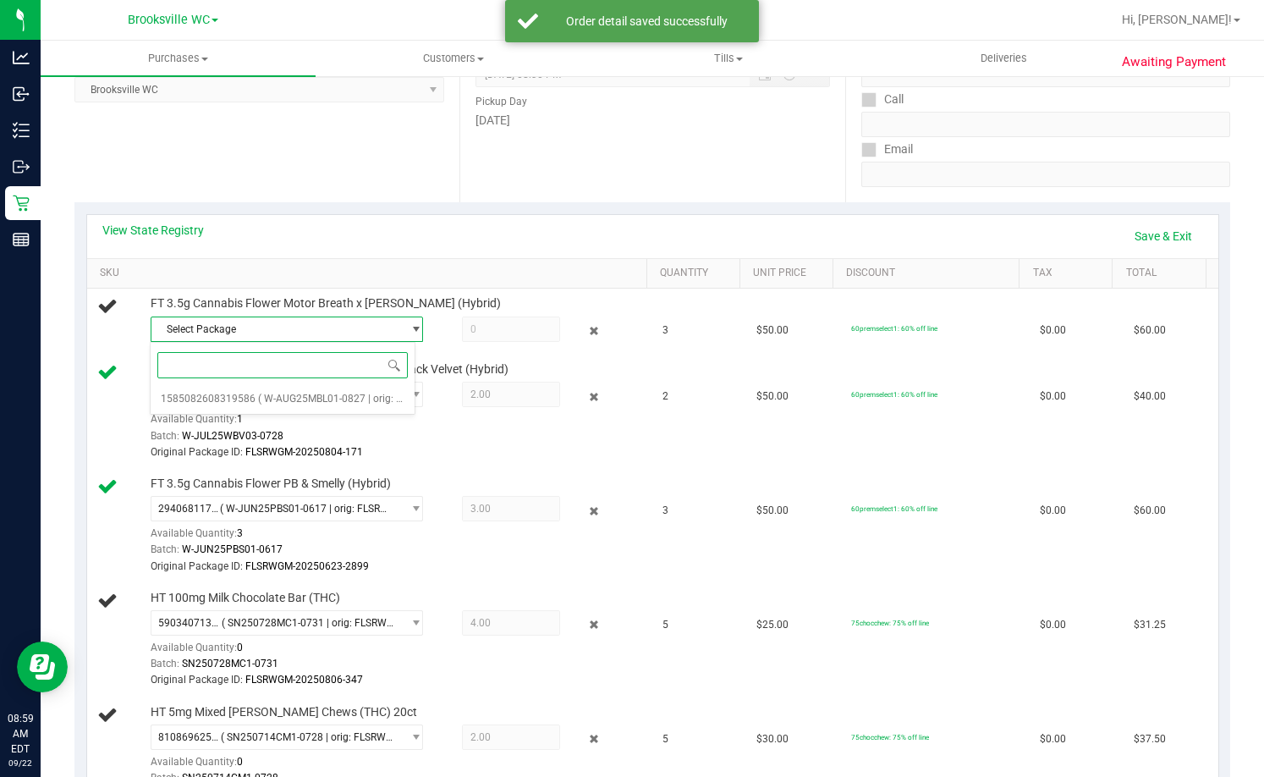
click at [284, 383] on span at bounding box center [283, 365] width 264 height 40
click at [283, 392] on li "1585082608319586 ( W-AUG25MBL01-0827 | orig: FLSRWGM-20250902-2265 )" at bounding box center [283, 399] width 264 height 24
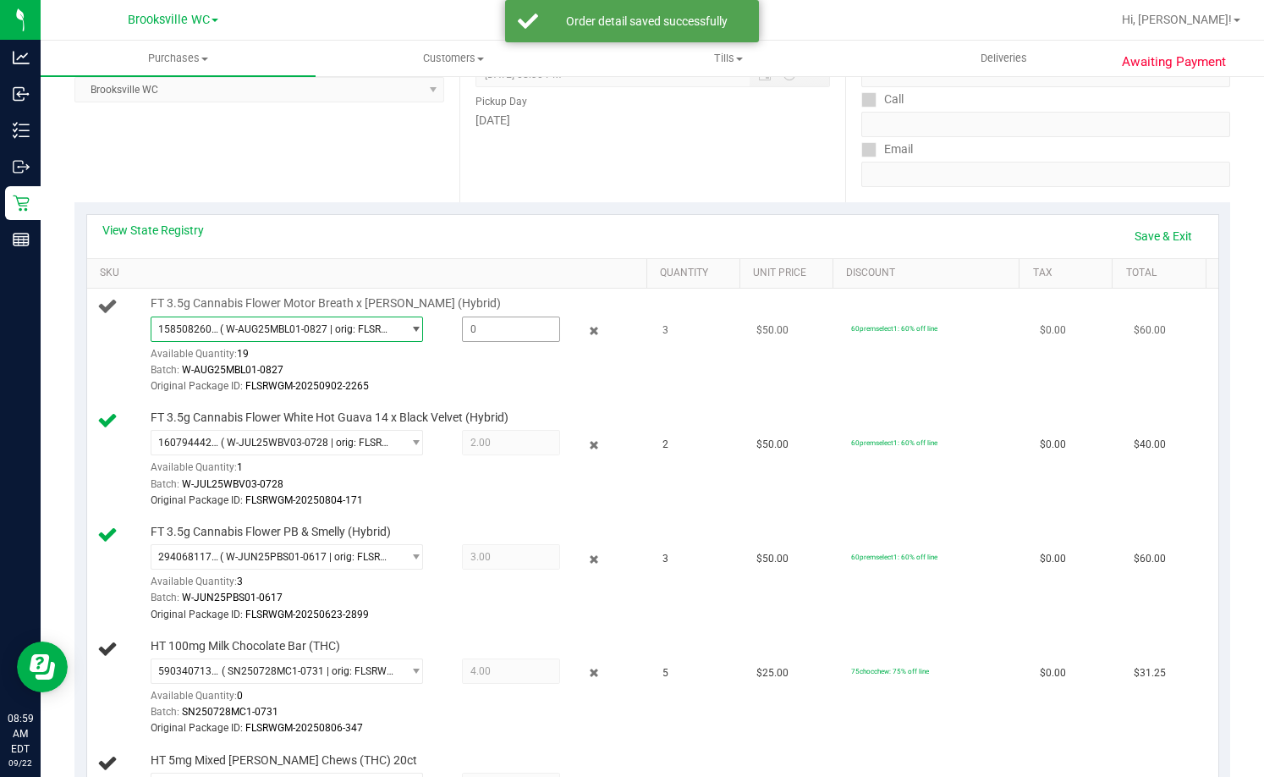
click at [493, 326] on span at bounding box center [511, 328] width 98 height 25
type input "3"
type input "3.0000"
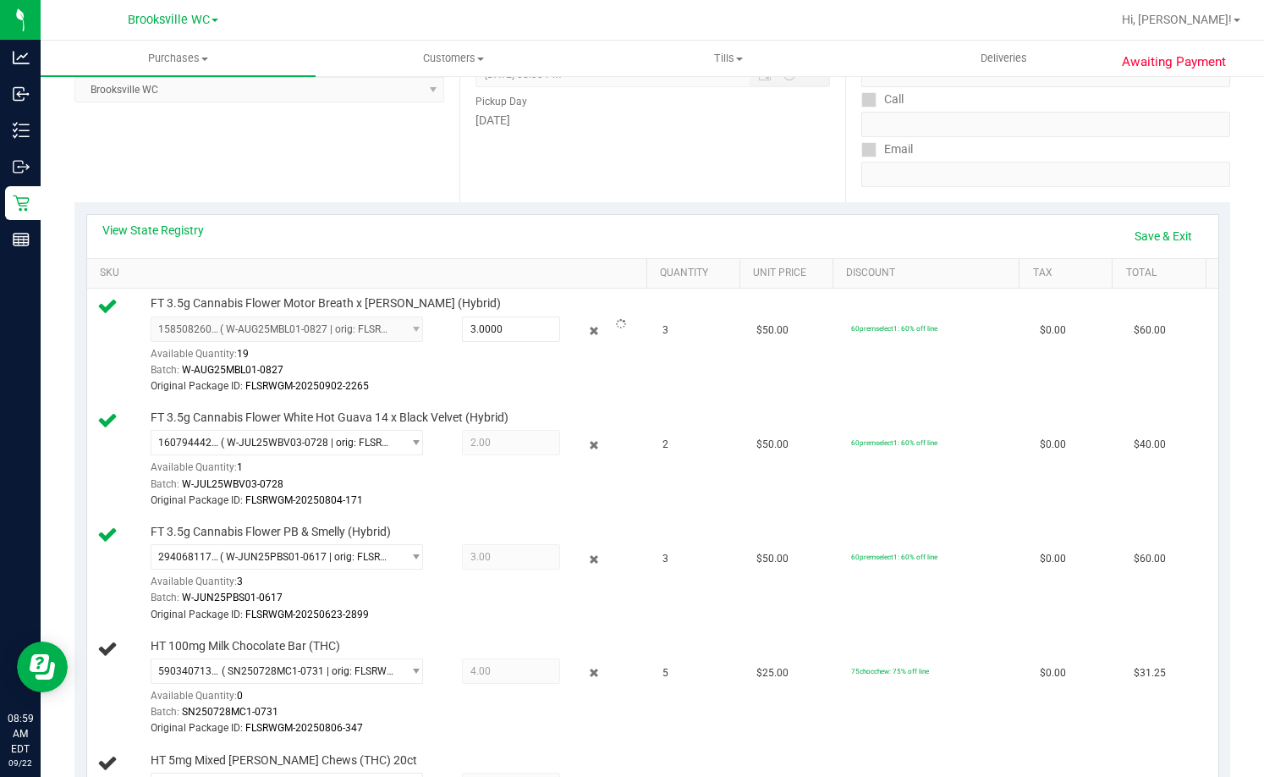
click at [364, 151] on div "Location Pickup Store Brooksville WC Select Store Bonita Springs WC Boynton Bea…" at bounding box center [266, 98] width 385 height 207
click at [1137, 238] on link "Save & Exit" at bounding box center [1163, 236] width 80 height 29
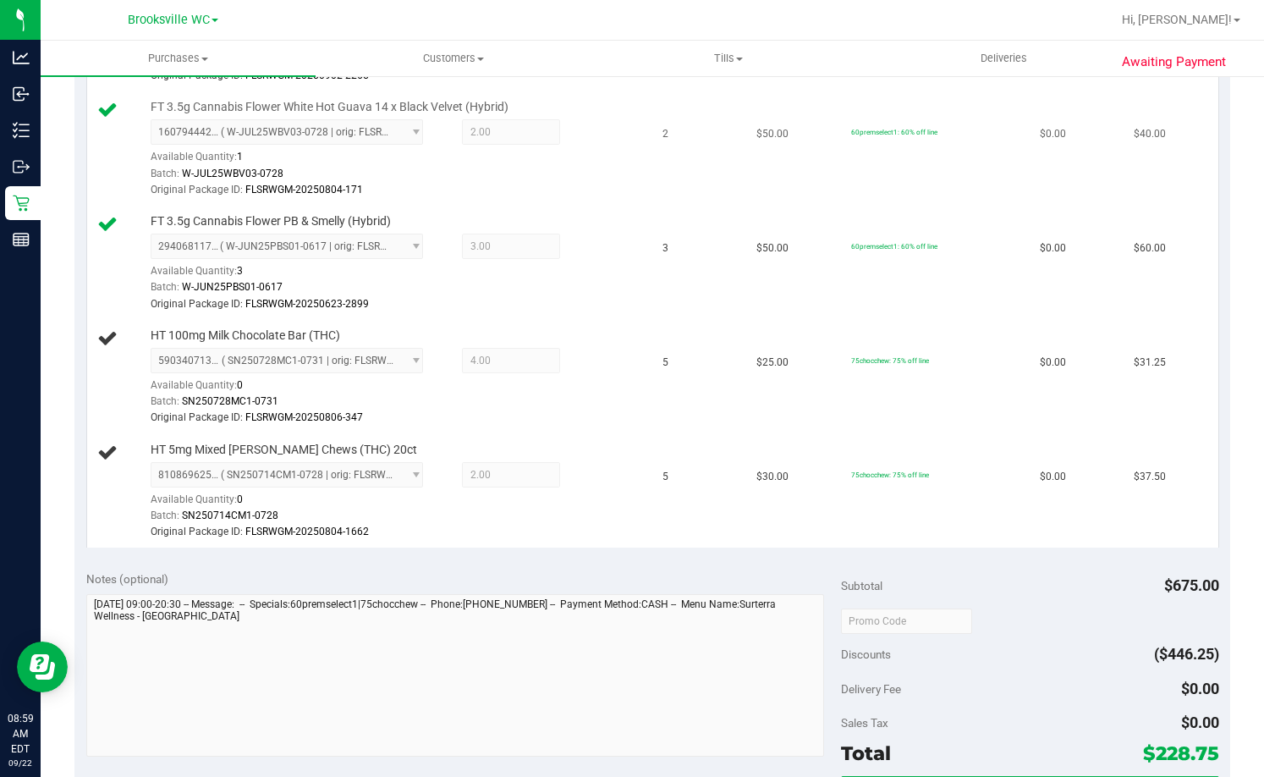
scroll to position [592, 0]
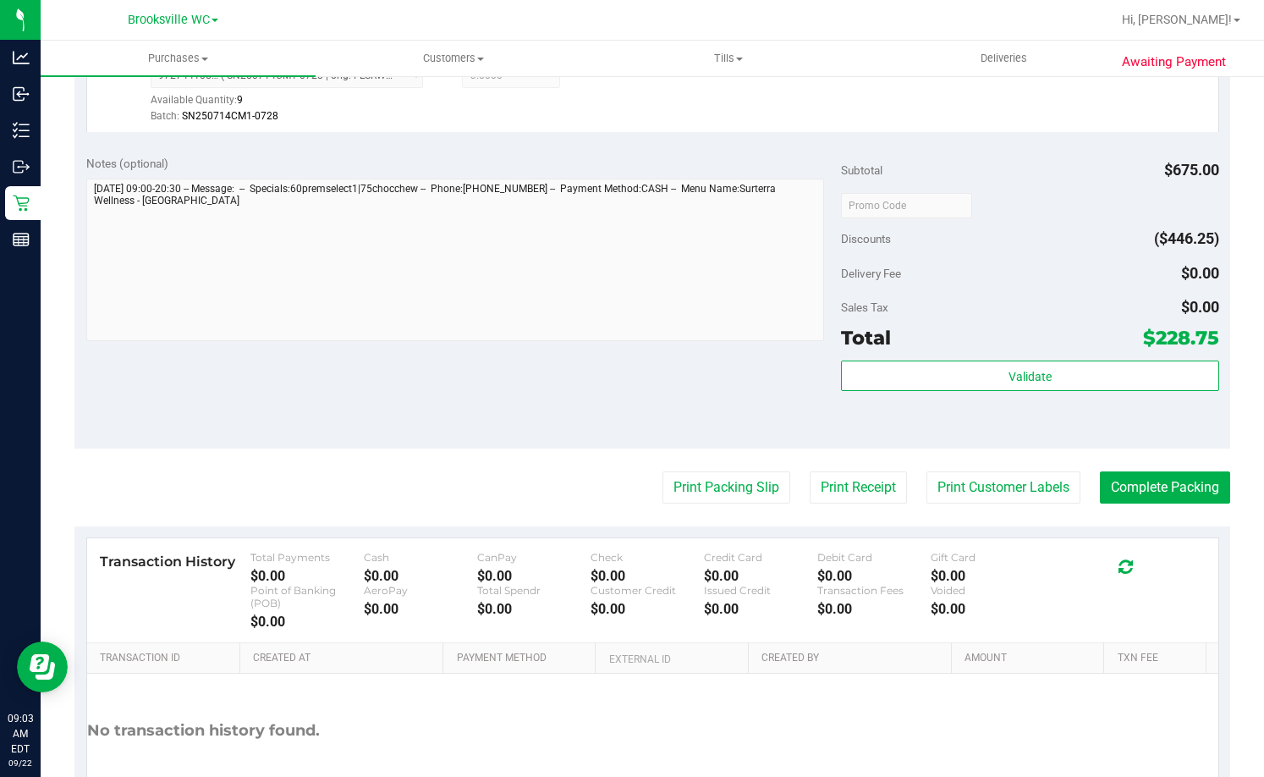
scroll to position [1184, 0]
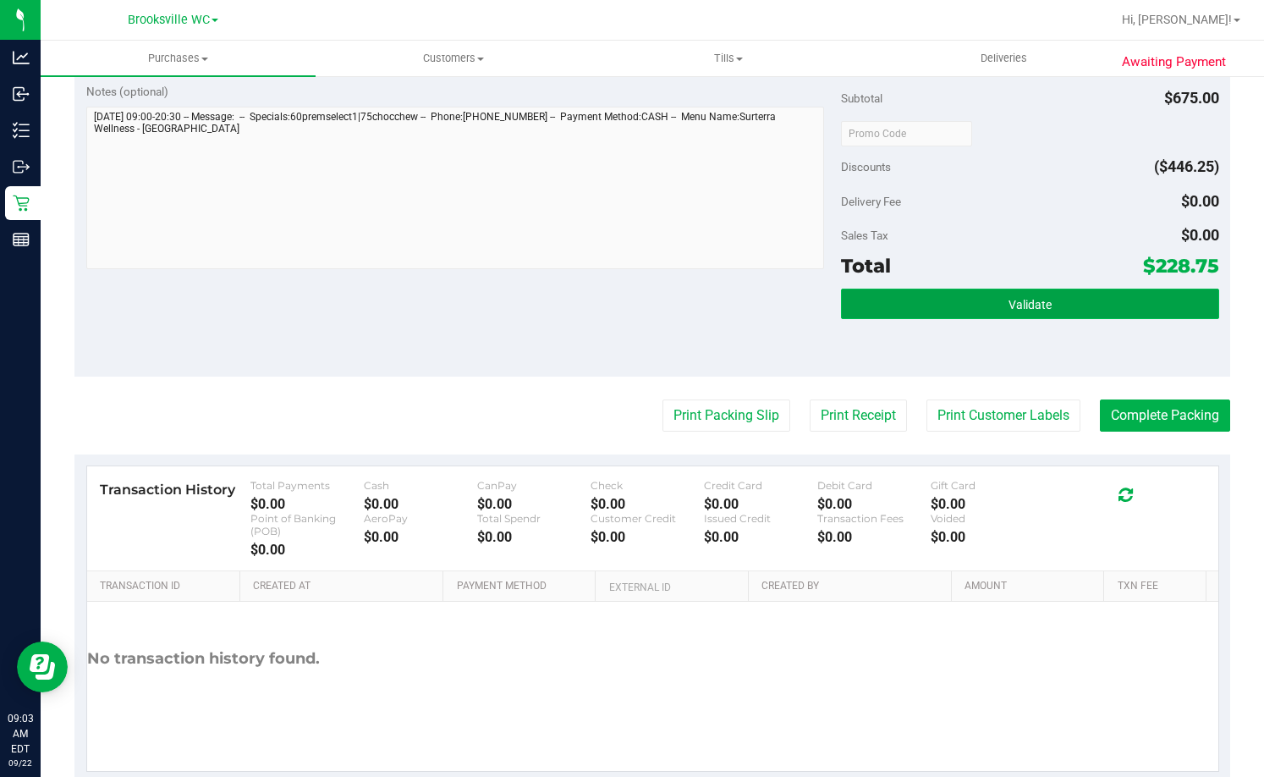
click at [1114, 299] on button "Validate" at bounding box center [1029, 303] width 377 height 30
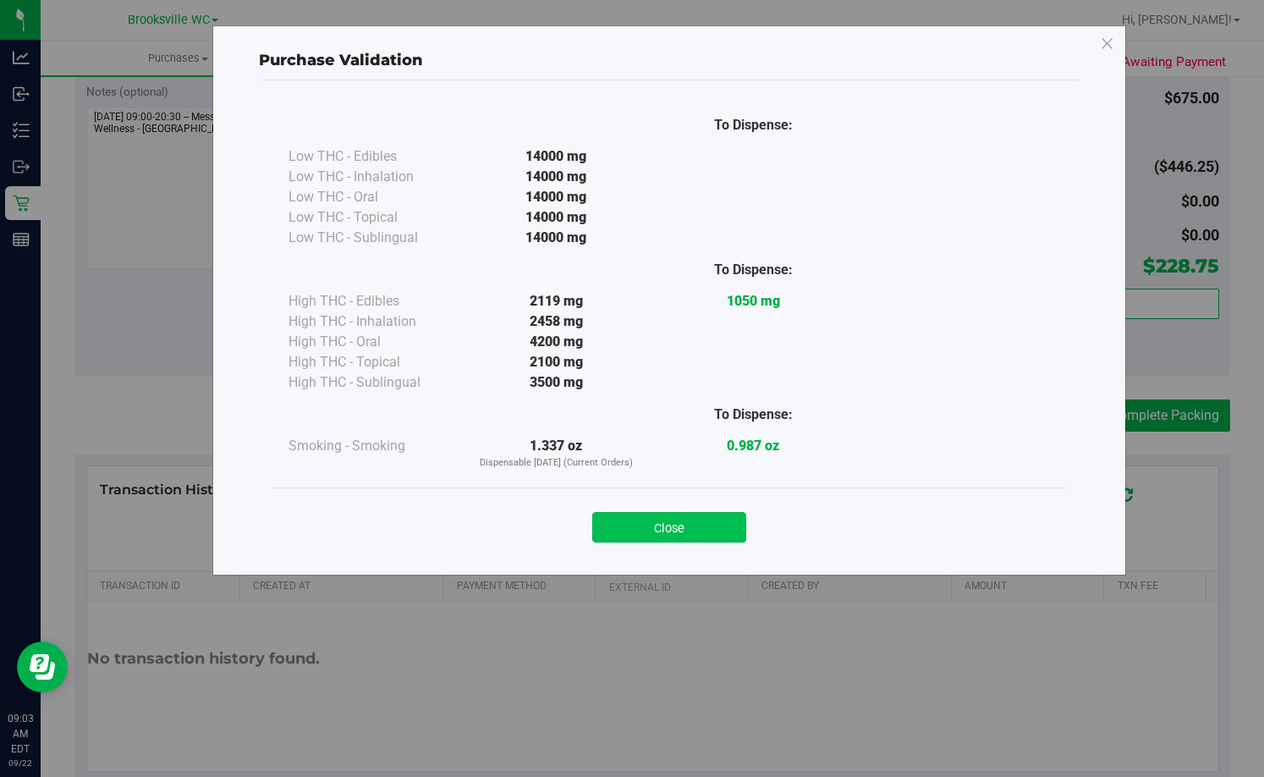
click at [689, 519] on button "Close" at bounding box center [669, 527] width 154 height 30
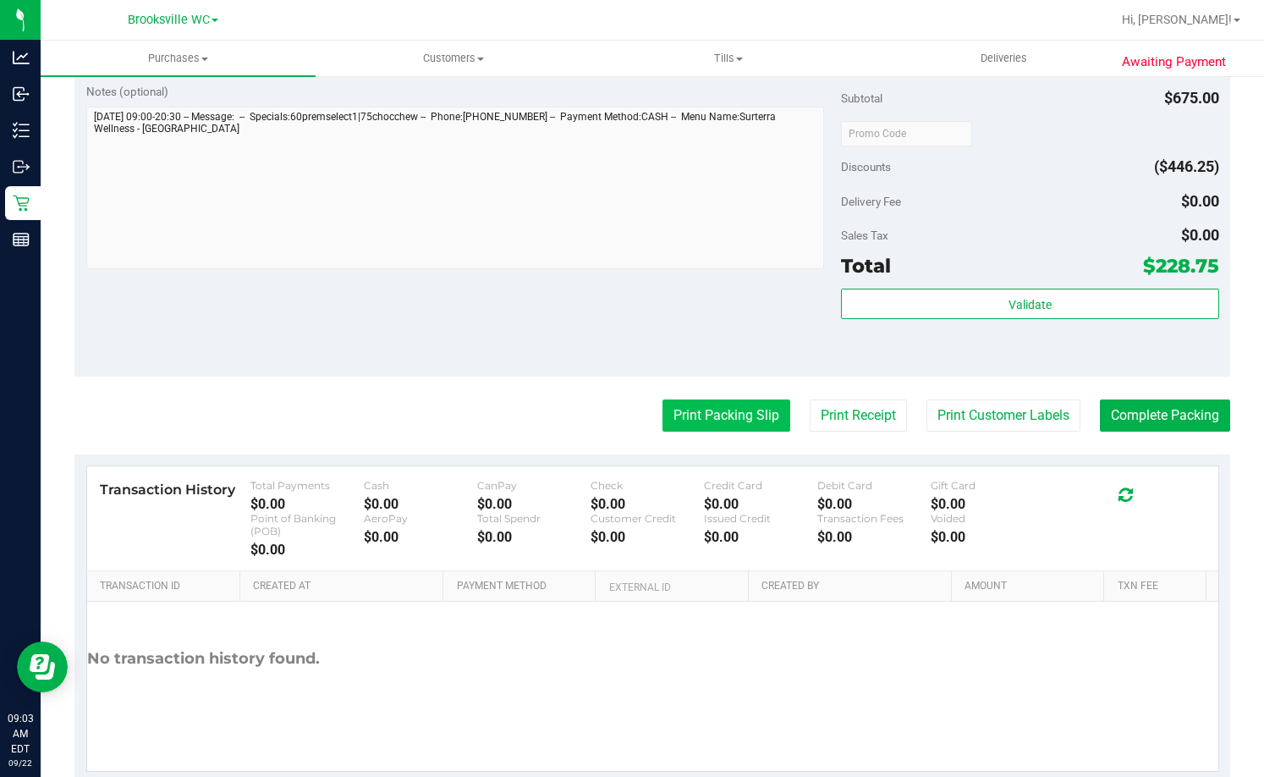
click at [714, 412] on button "Print Packing Slip" at bounding box center [726, 415] width 128 height 32
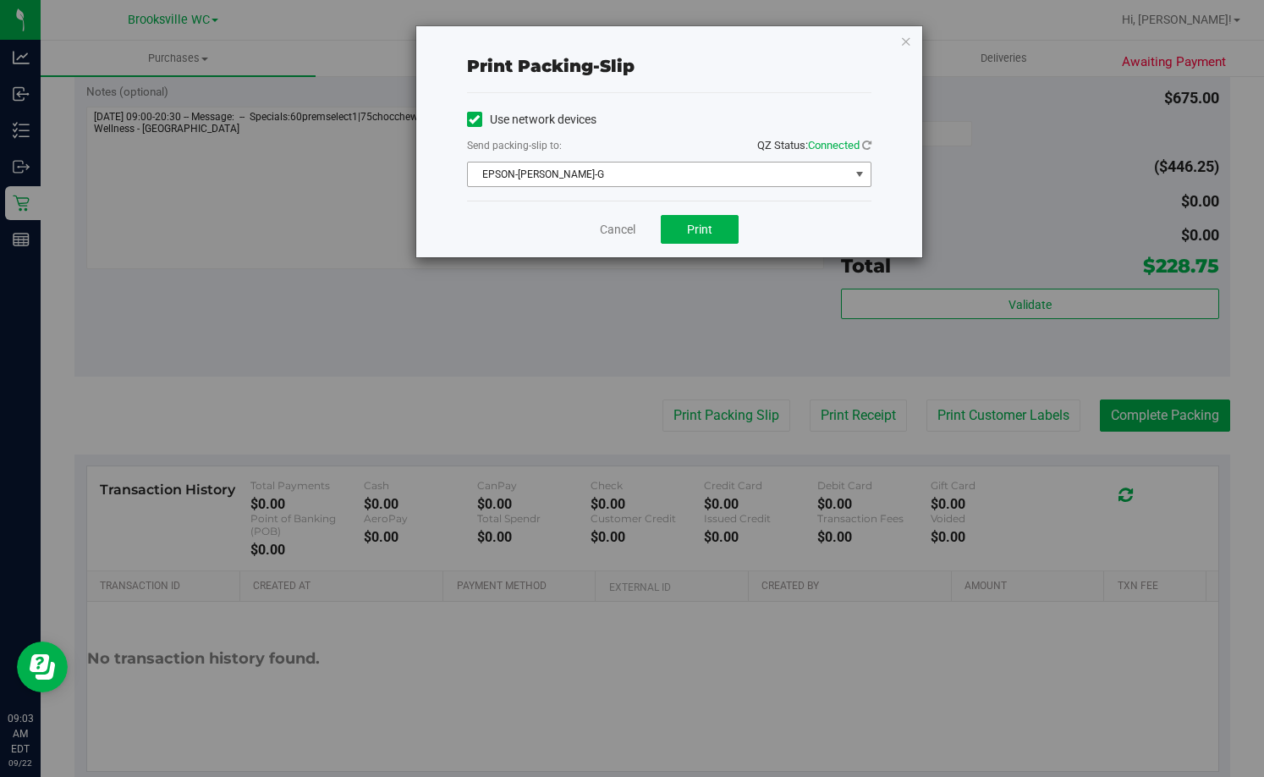
click at [588, 180] on span "EPSON-[PERSON_NAME]-G" at bounding box center [659, 174] width 382 height 24
click at [610, 492] on div "Print packing-slip Use network devices Send packing-slip to: QZ Status: Connect…" at bounding box center [638, 388] width 1277 height 777
click at [711, 227] on span "Print" at bounding box center [699, 229] width 25 height 14
click at [612, 230] on link "Cancel" at bounding box center [618, 230] width 36 height 18
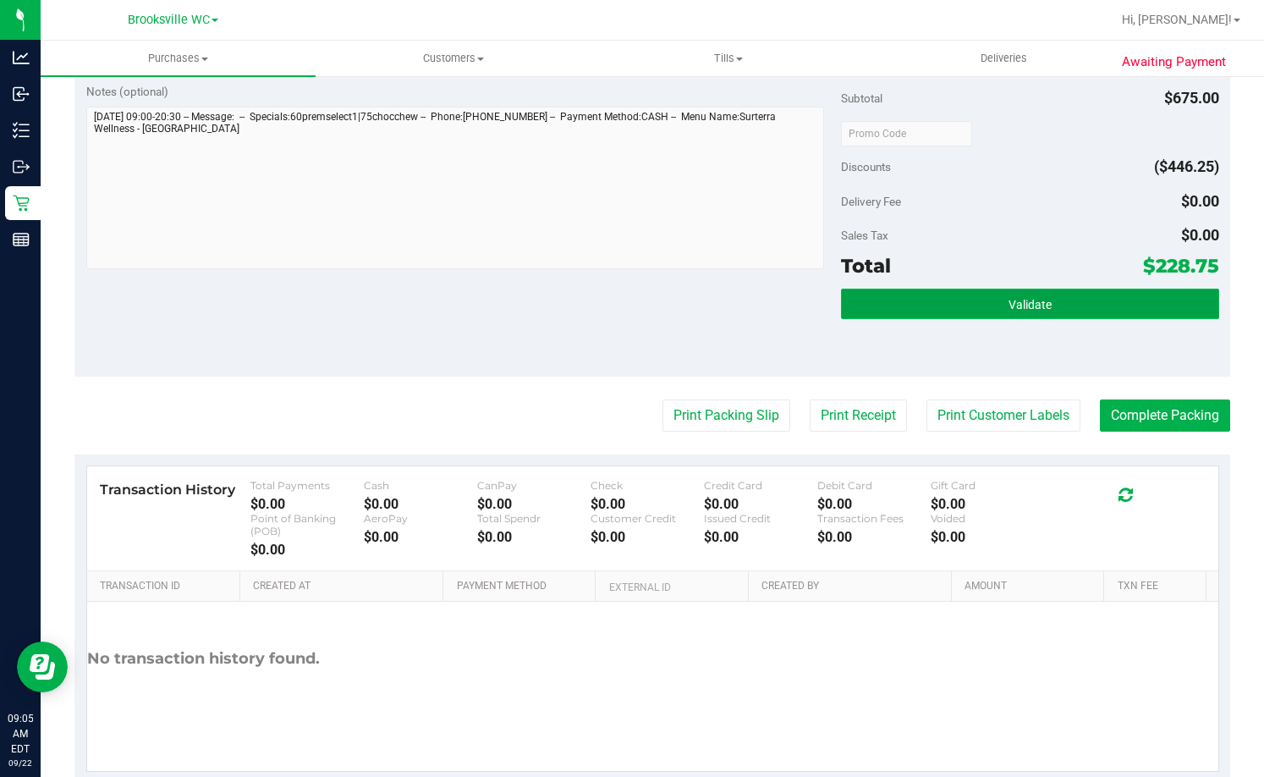
click at [1095, 315] on button "Validate" at bounding box center [1029, 303] width 377 height 30
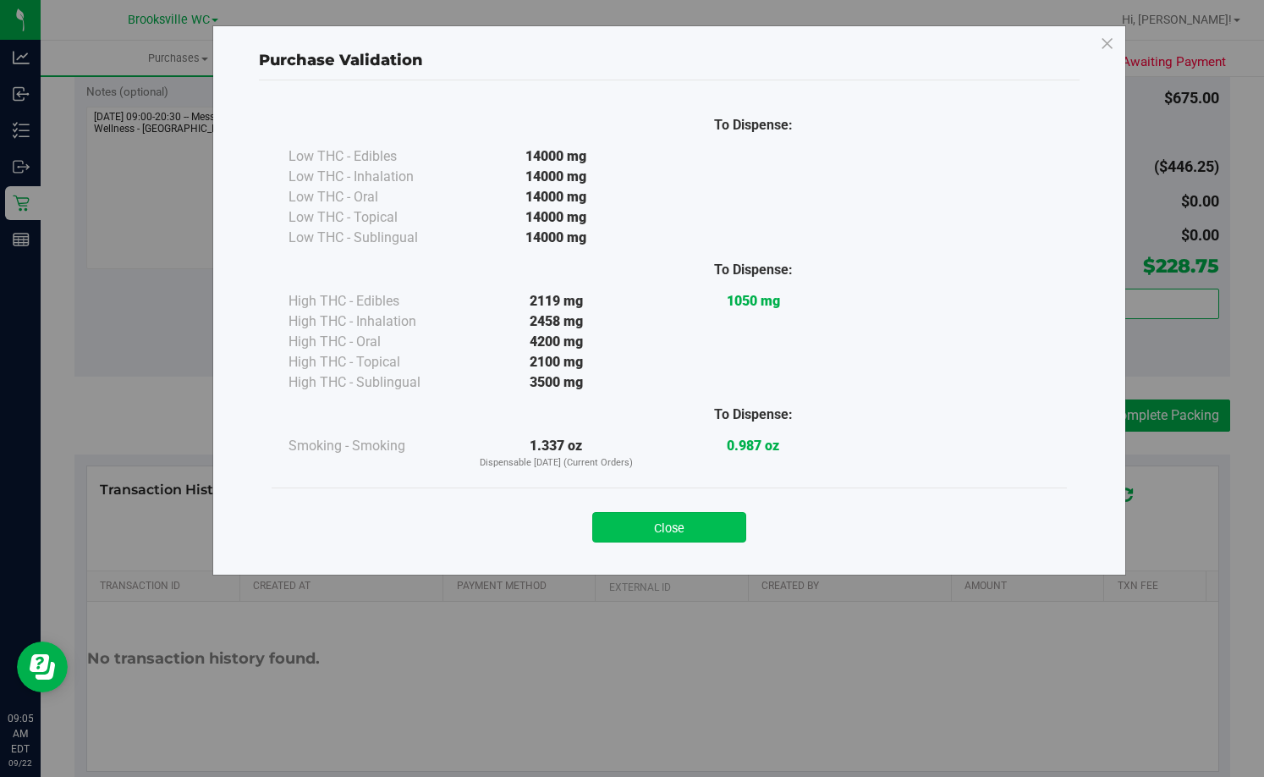
click at [710, 540] on button "Close" at bounding box center [669, 527] width 154 height 30
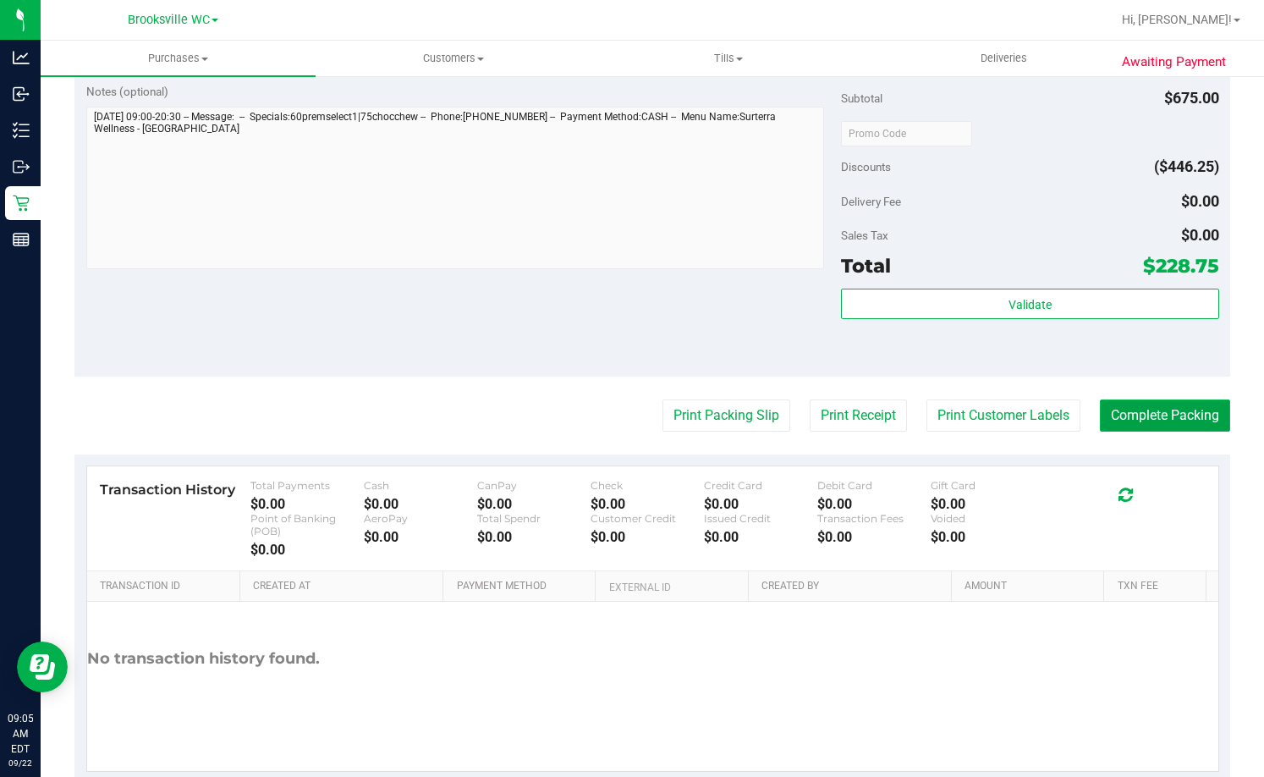
click at [1188, 409] on button "Complete Packing" at bounding box center [1165, 415] width 130 height 32
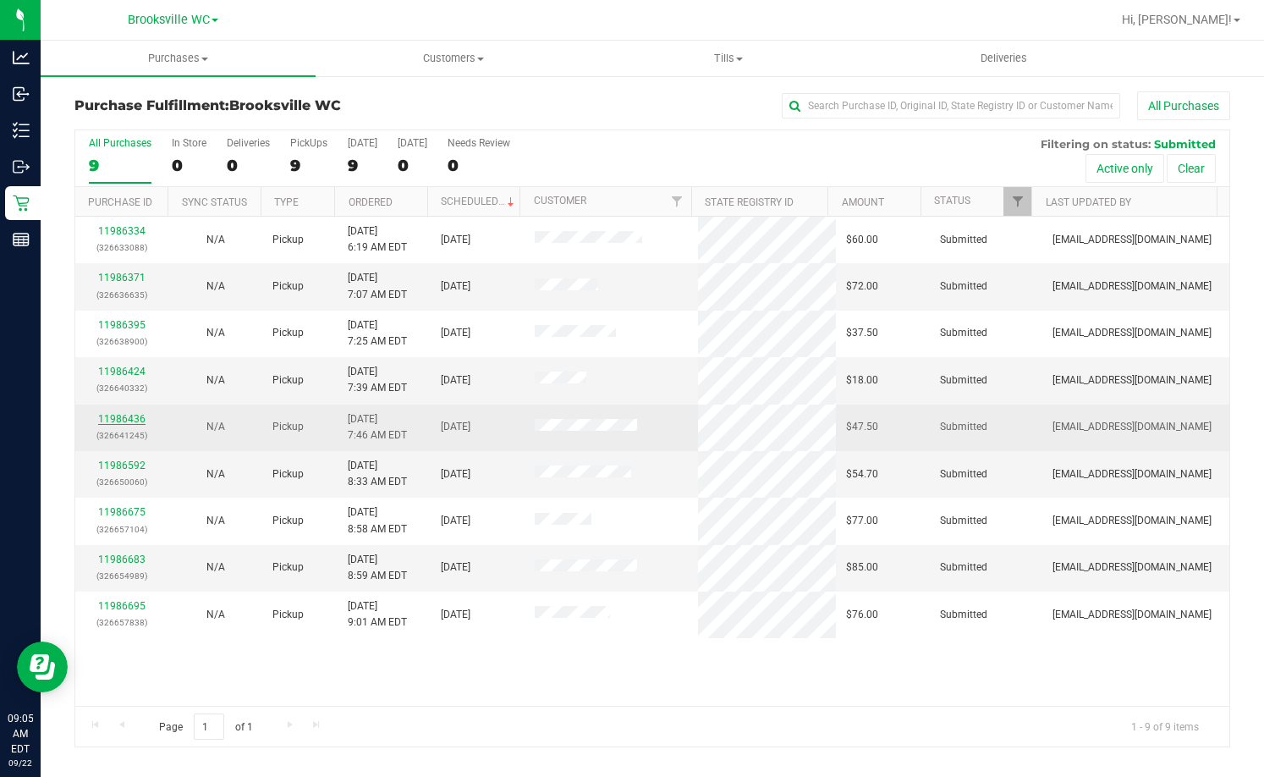
click at [118, 420] on link "11986436" at bounding box center [121, 419] width 47 height 12
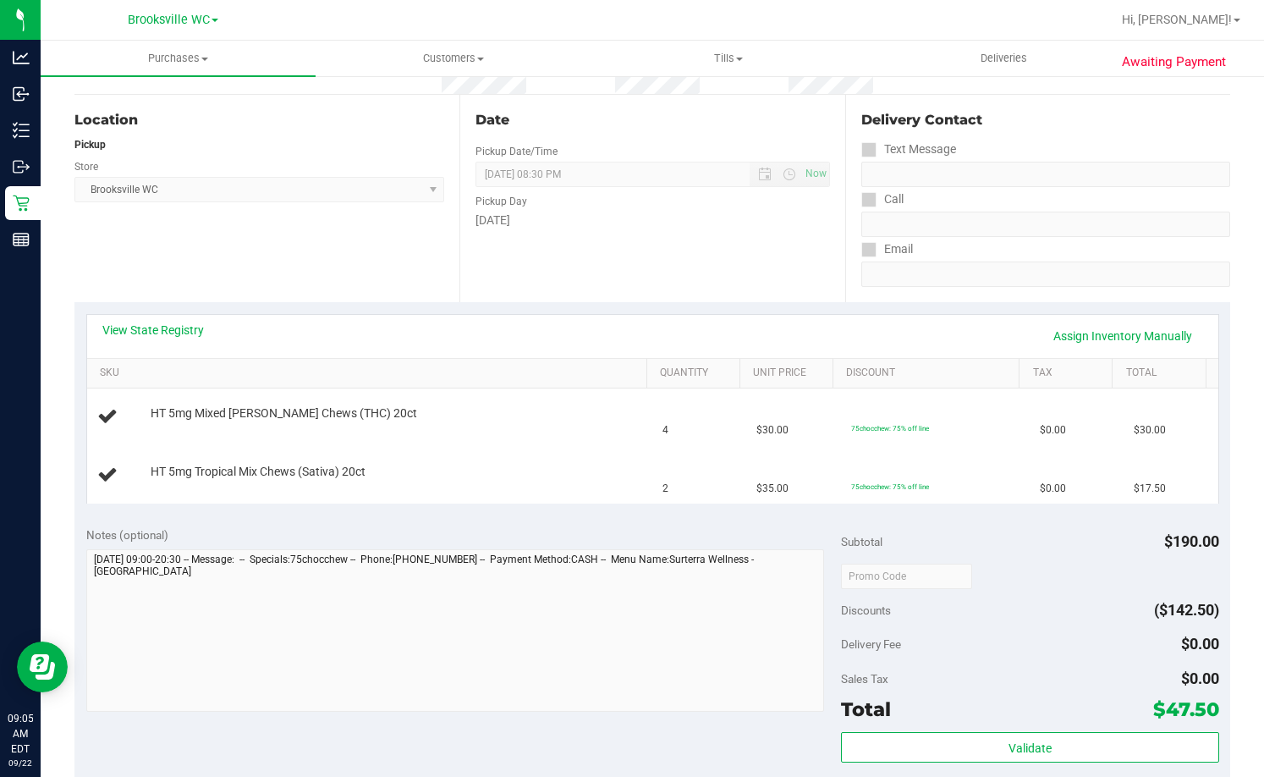
scroll to position [169, 0]
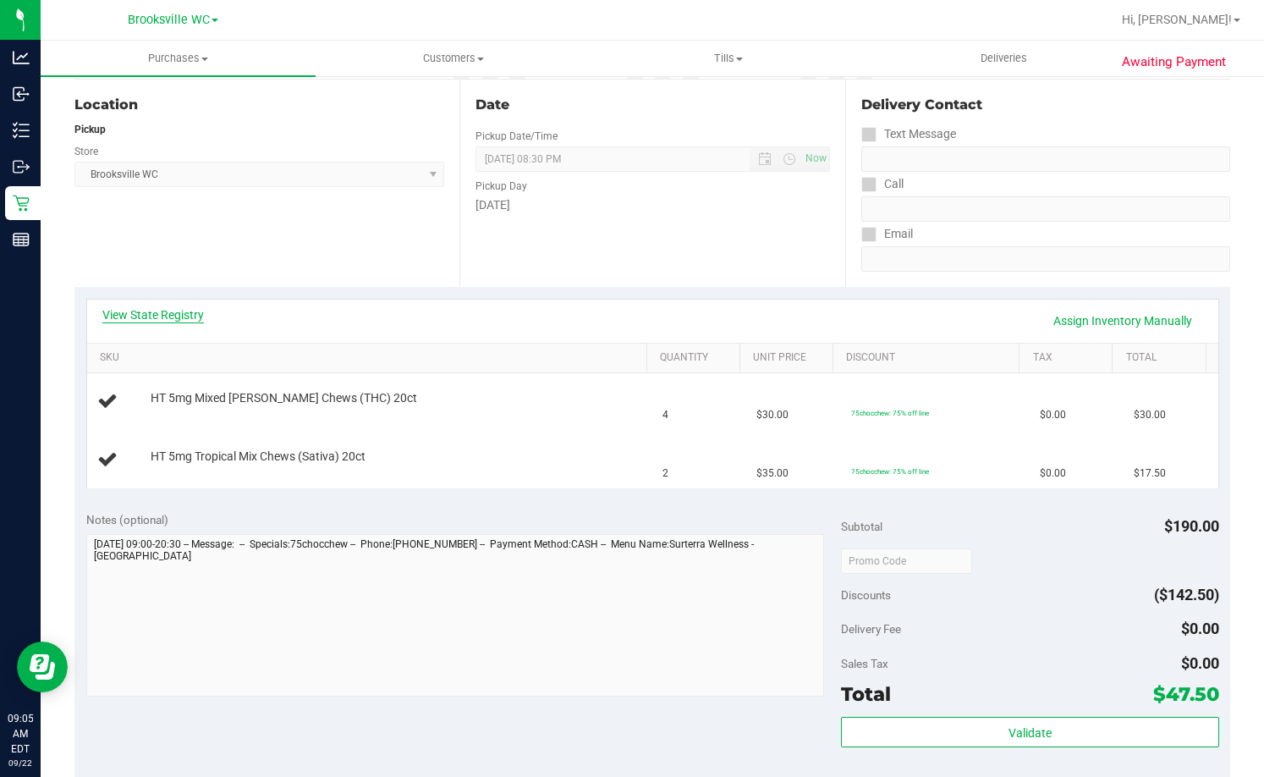
click at [156, 307] on link "View State Registry" at bounding box center [153, 314] width 102 height 17
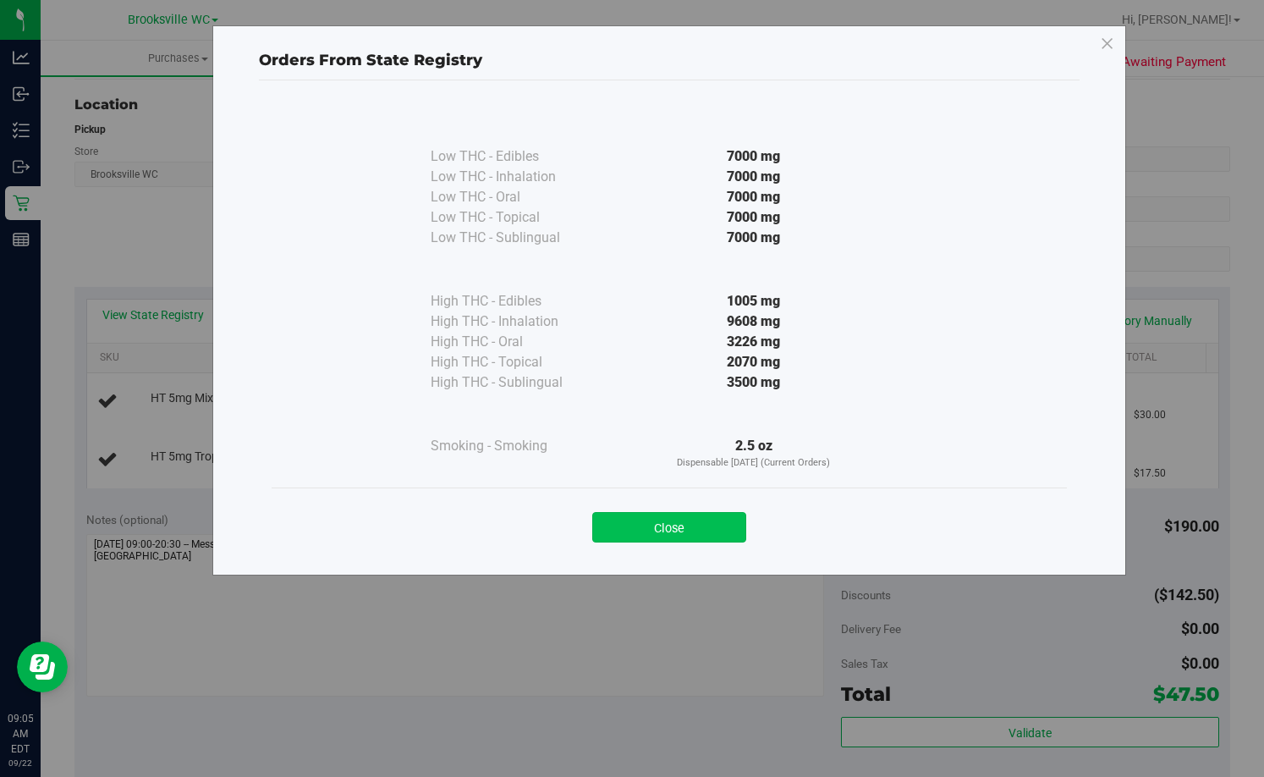
click at [672, 523] on button "Close" at bounding box center [669, 527] width 154 height 30
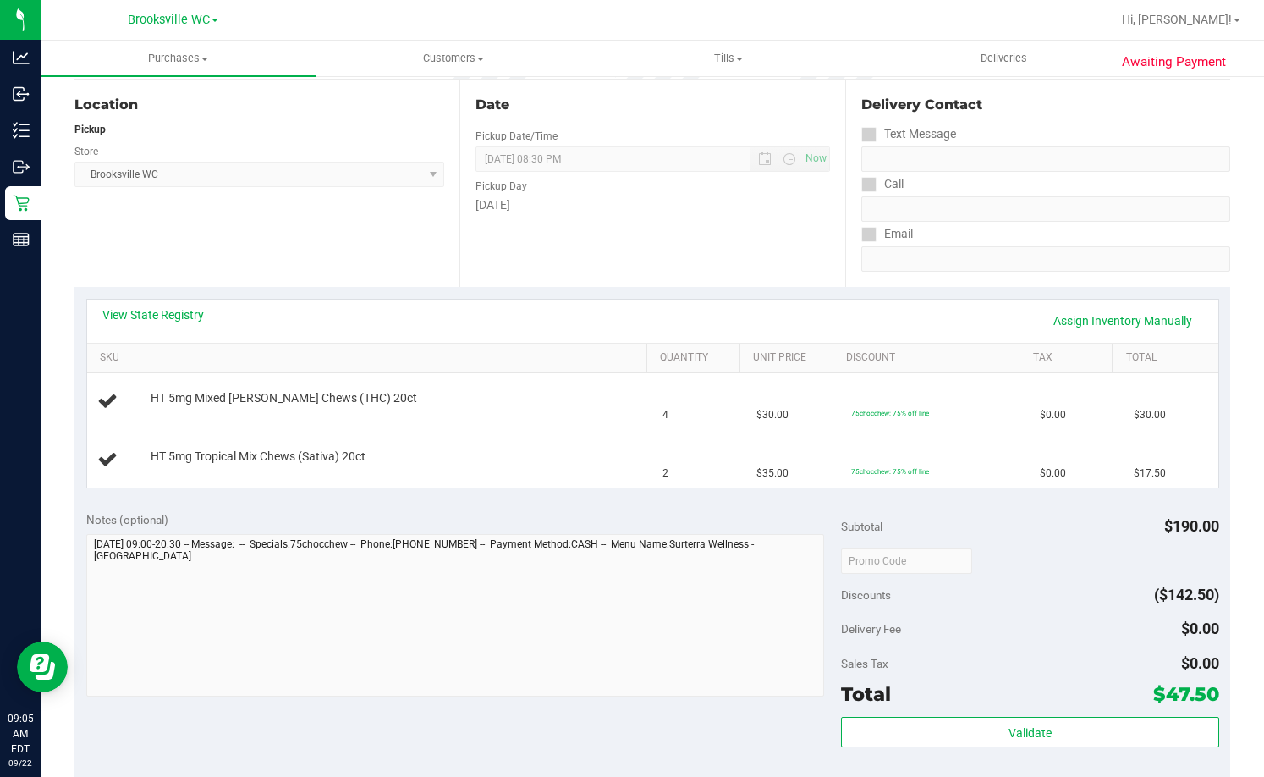
click at [166, 305] on div "View State Registry Assign Inventory Manually" at bounding box center [652, 320] width 1131 height 43
click at [166, 310] on link "View State Registry" at bounding box center [153, 314] width 102 height 17
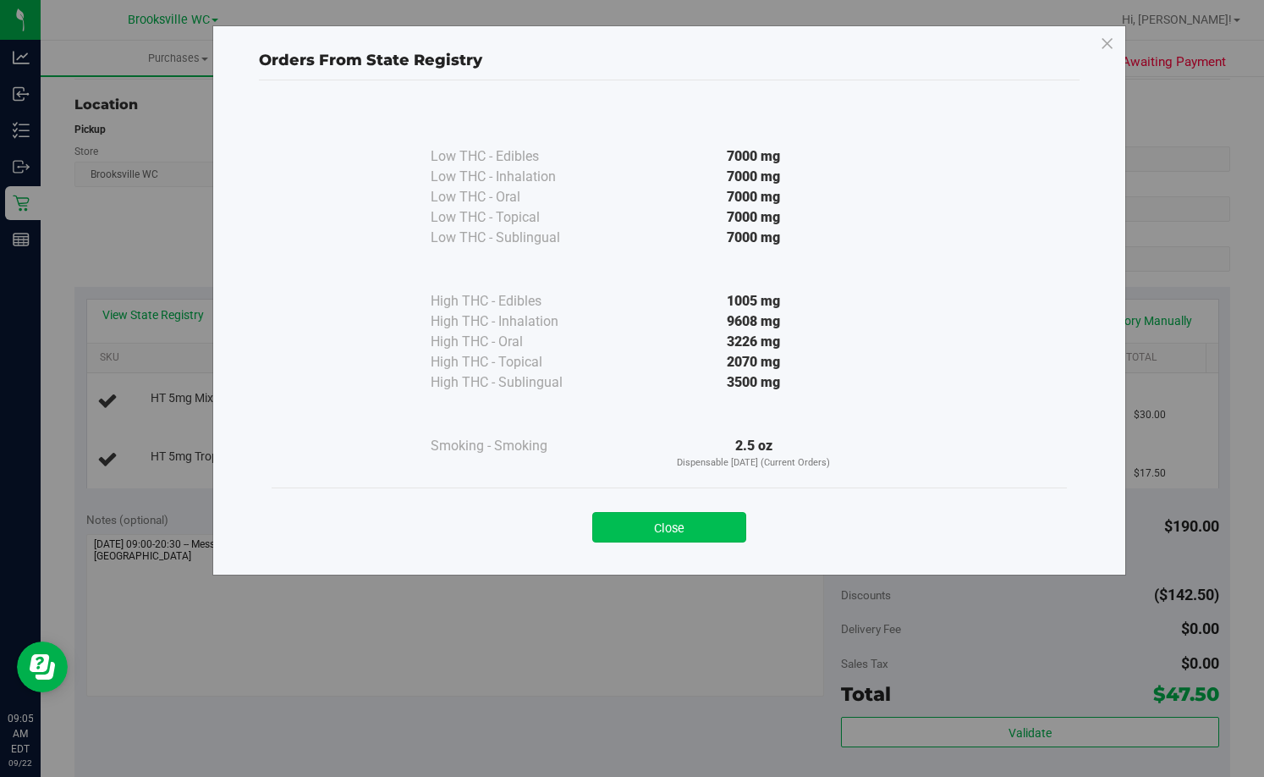
click at [704, 534] on button "Close" at bounding box center [669, 527] width 154 height 30
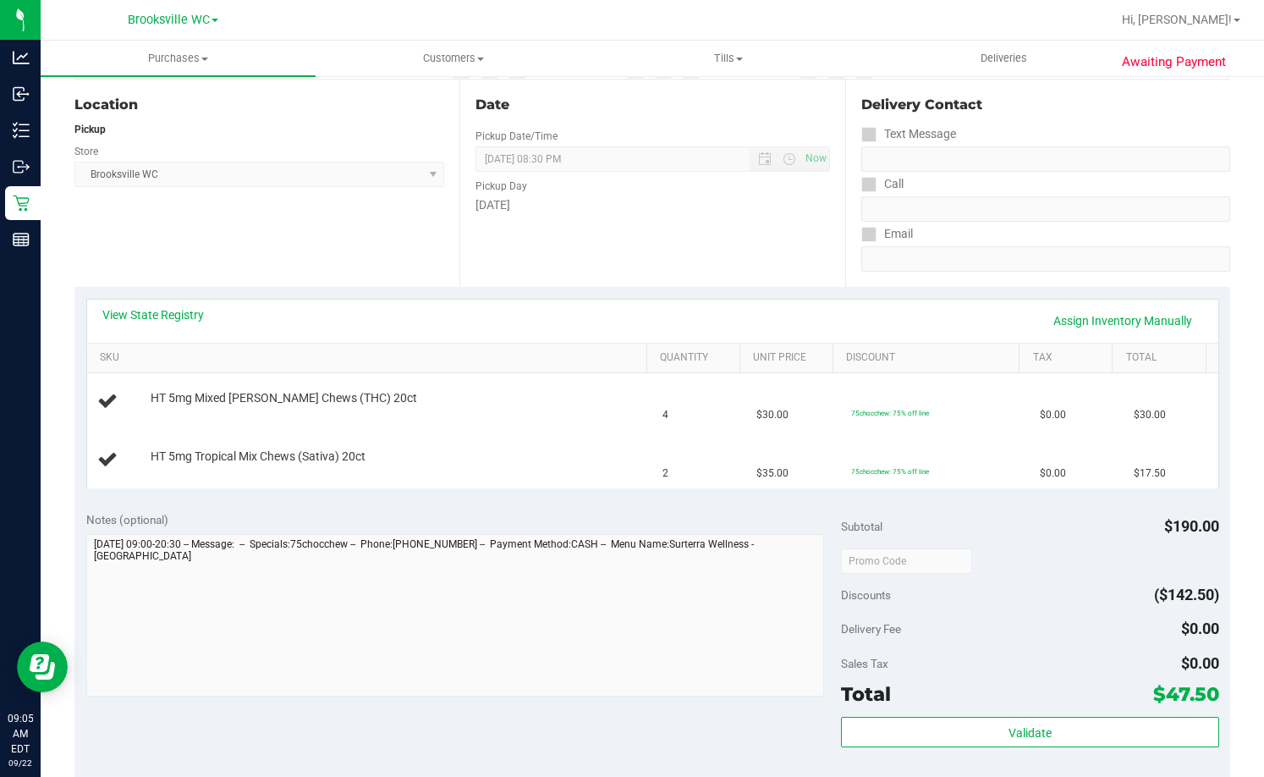
click at [718, 241] on div "Date Pickup Date/Time 09/22/2025 Now 09/22/2025 08:30 PM Now Pickup Day Monday" at bounding box center [651, 183] width 385 height 207
click at [1147, 323] on link "Assign Inventory Manually" at bounding box center [1122, 320] width 161 height 29
click at [199, 413] on link "Add Package" at bounding box center [181, 410] width 61 height 12
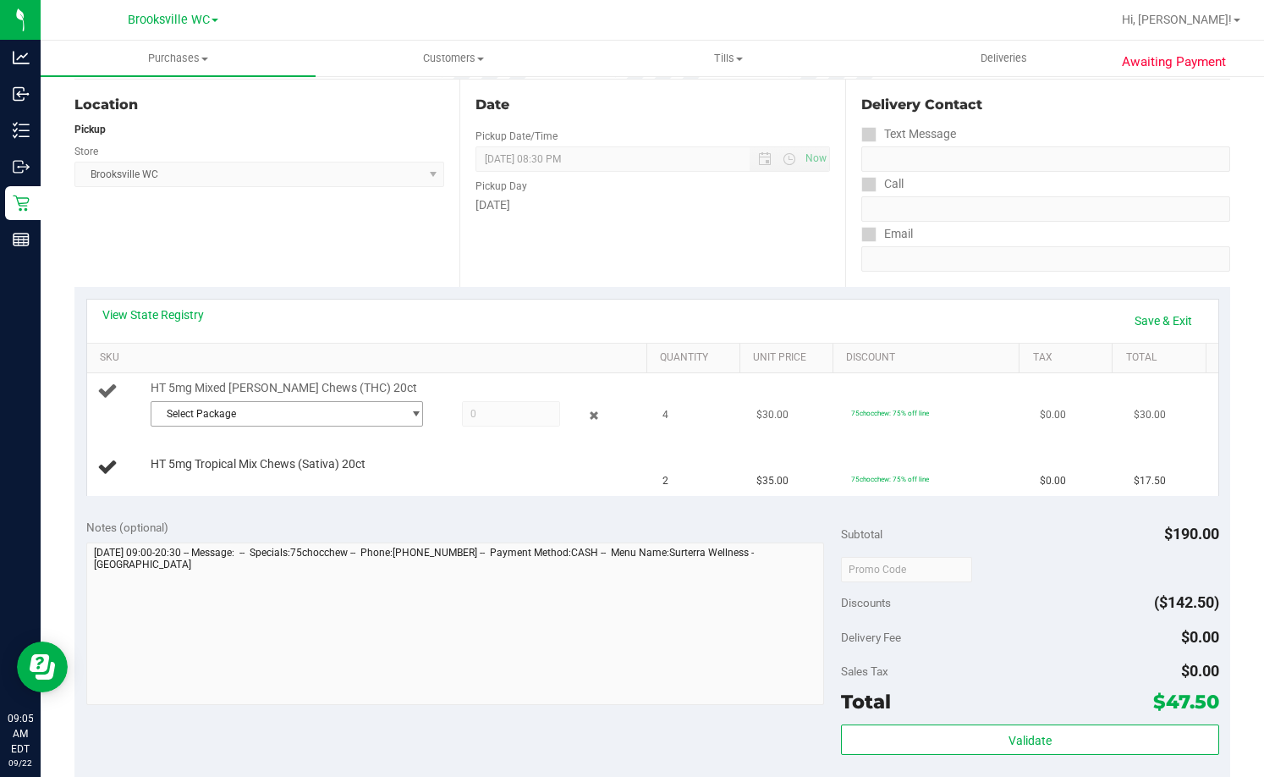
click at [236, 418] on span "Select Package" at bounding box center [275, 414] width 249 height 24
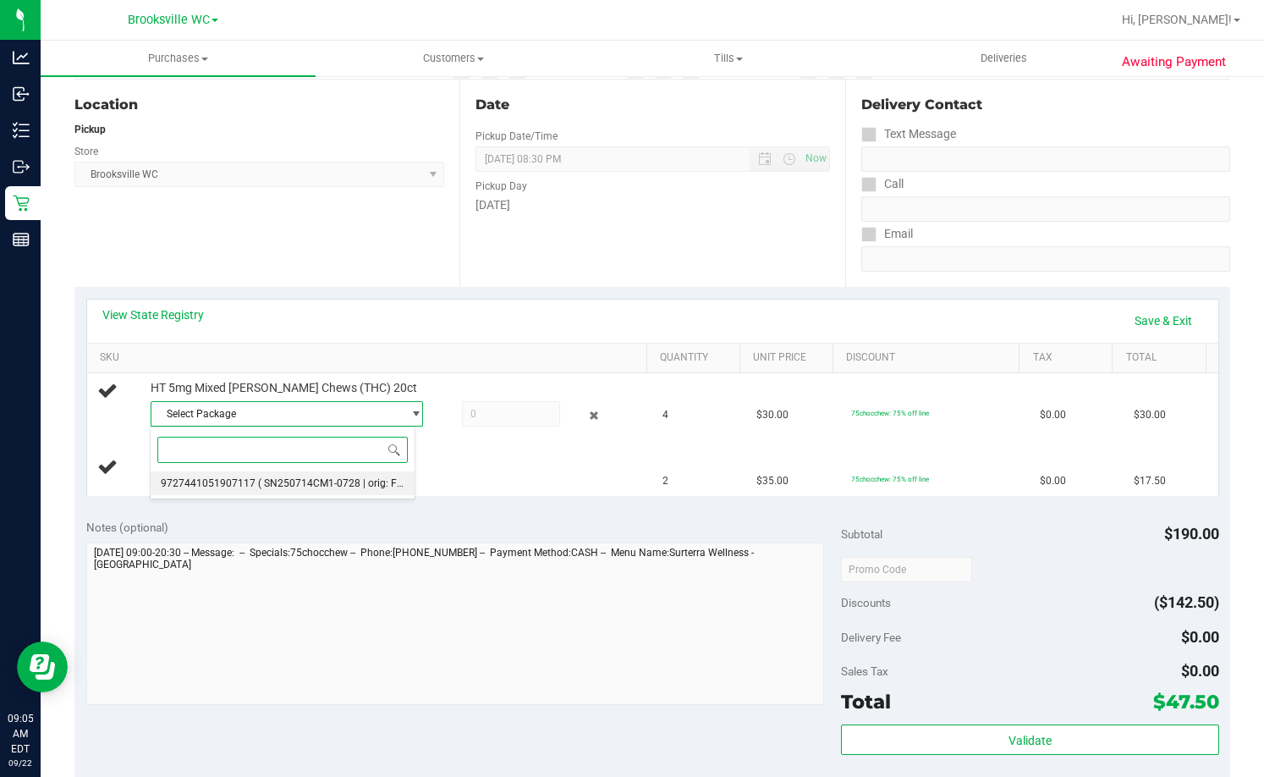
click at [261, 491] on li "9727441051907117 ( SN250714CM1-0728 | orig: FLSRWGM-20250804-1674 )" at bounding box center [283, 483] width 264 height 24
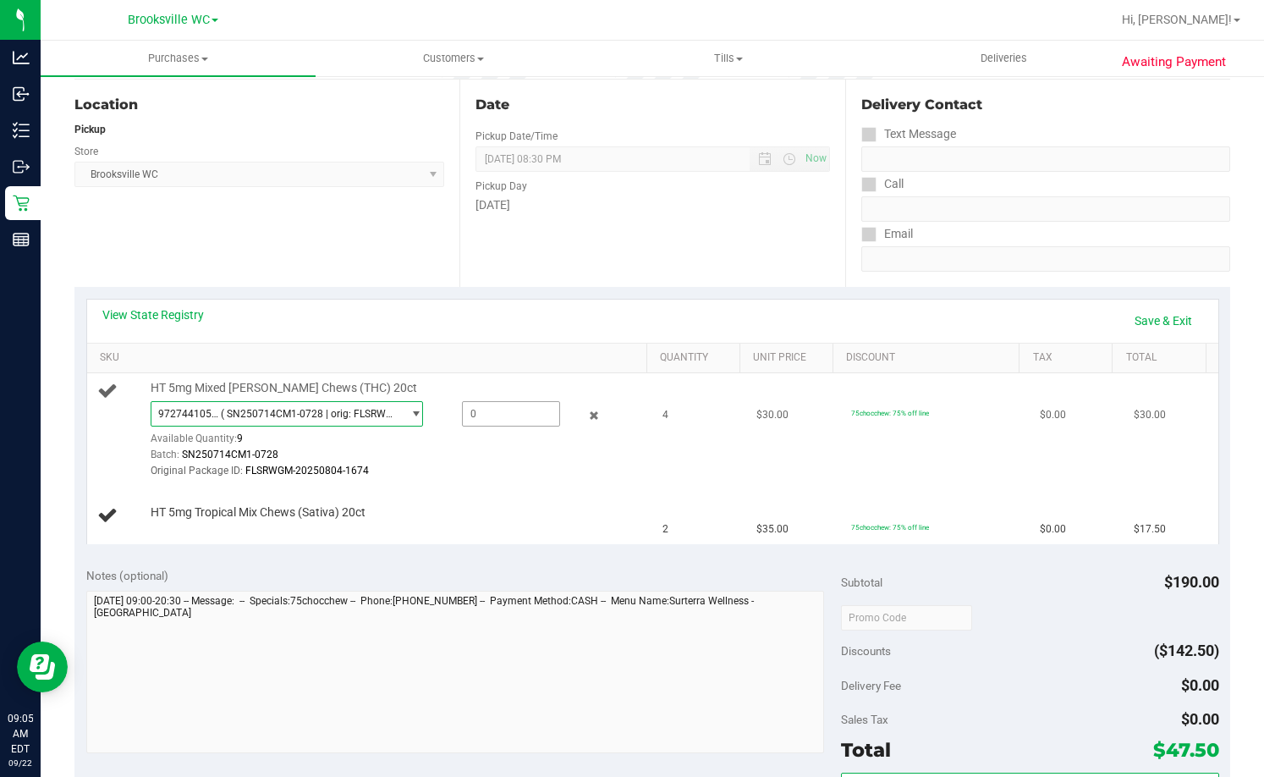
click at [543, 418] on span at bounding box center [511, 413] width 98 height 25
type input "4"
type input "4.0000"
click at [536, 232] on div "Date Pickup Date/Time 09/22/2025 Now 09/22/2025 08:30 PM Now Pickup Day Monday" at bounding box center [651, 183] width 385 height 207
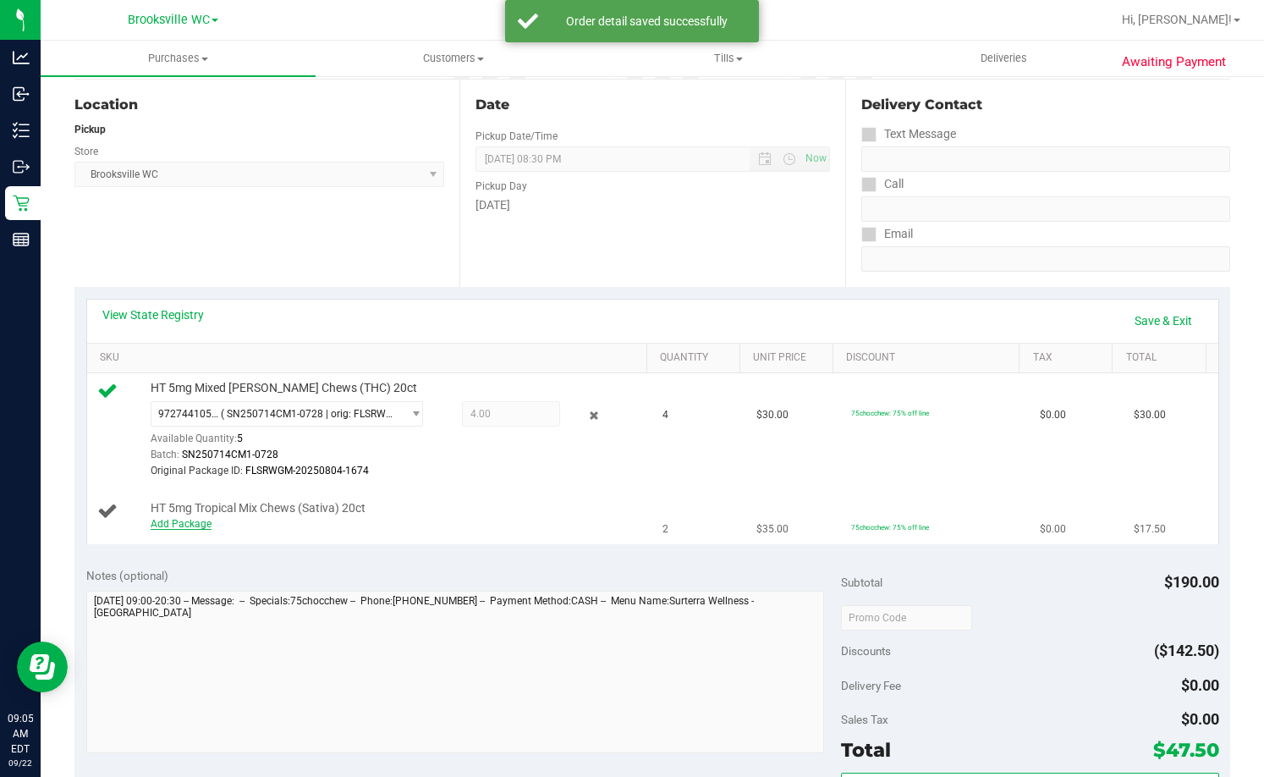
click at [200, 529] on link "Add Package" at bounding box center [181, 524] width 61 height 12
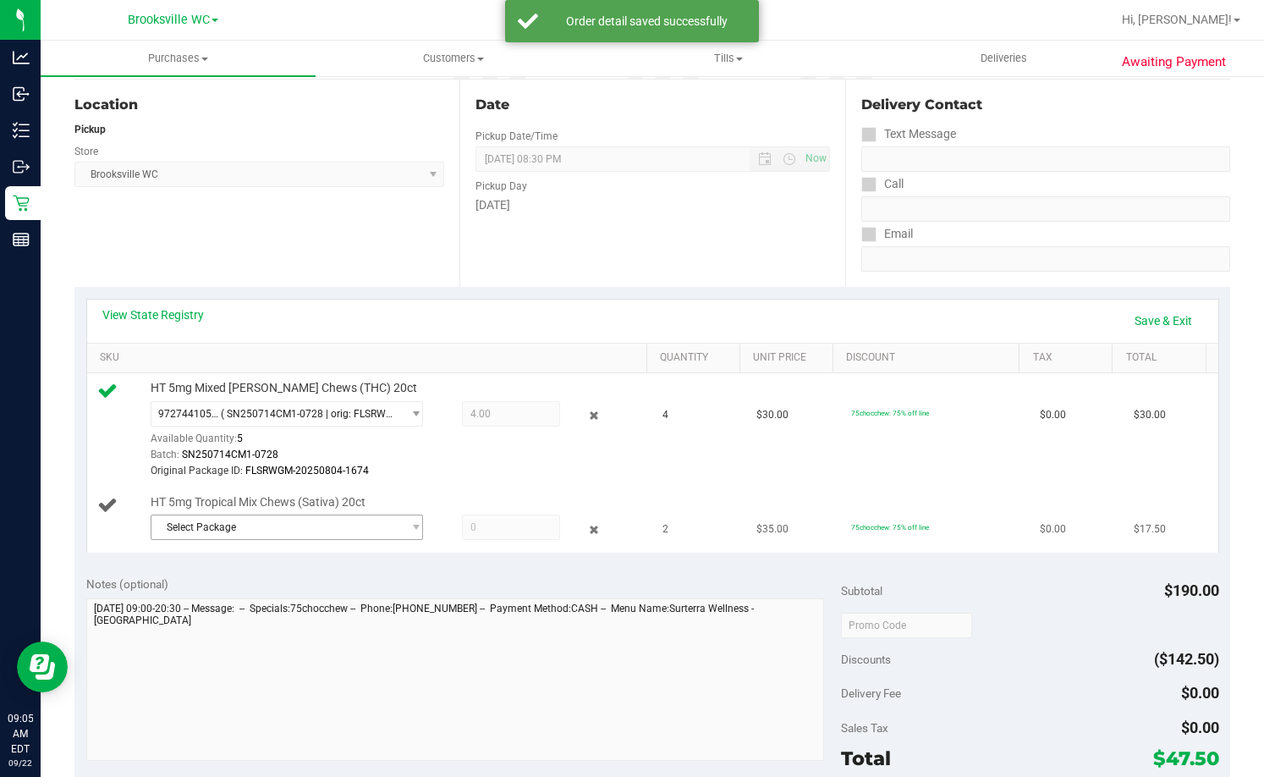
click at [241, 531] on span "Select Package" at bounding box center [275, 527] width 249 height 24
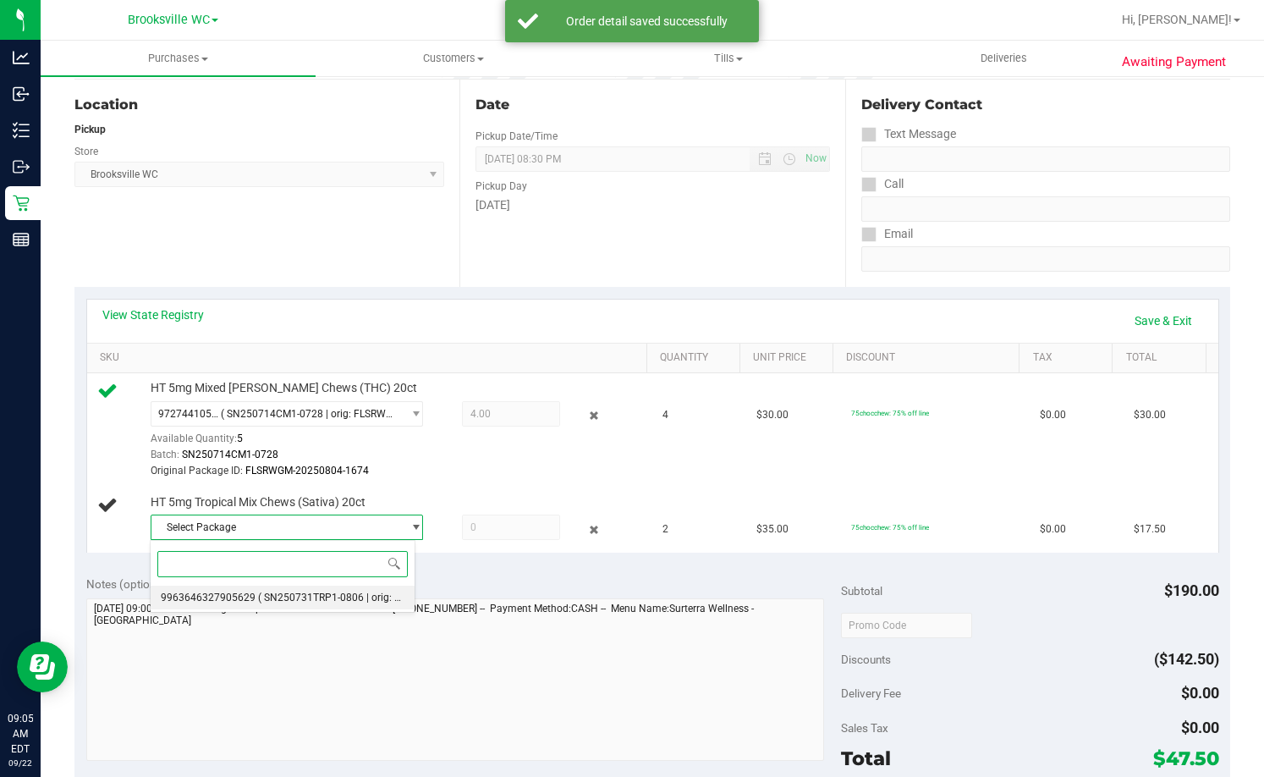
click at [249, 601] on span "9963646327905629" at bounding box center [208, 597] width 95 height 12
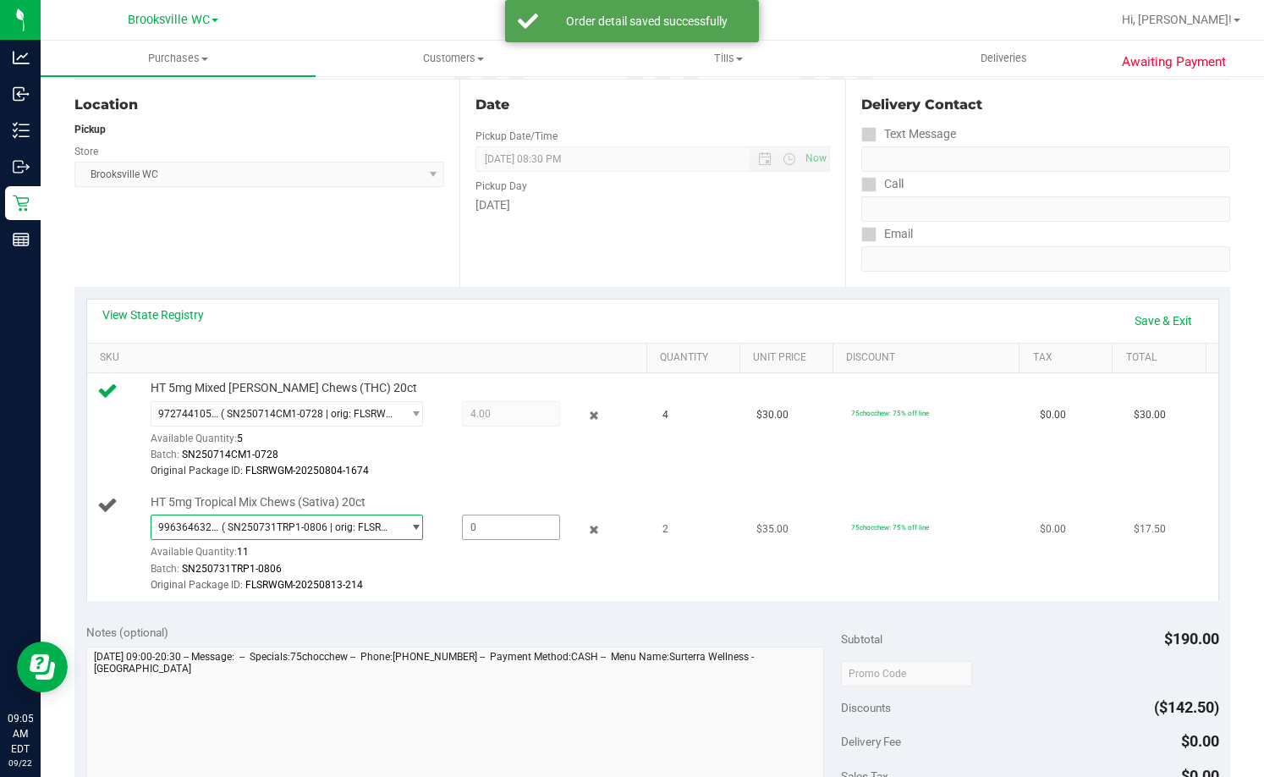
click at [508, 534] on span at bounding box center [511, 526] width 98 height 25
type input "2"
type input "2.0000"
drag, startPoint x: 736, startPoint y: 194, endPoint x: 738, endPoint y: 203, distance: 9.5
click at [738, 203] on div "Pickup Day Monday" at bounding box center [652, 193] width 354 height 42
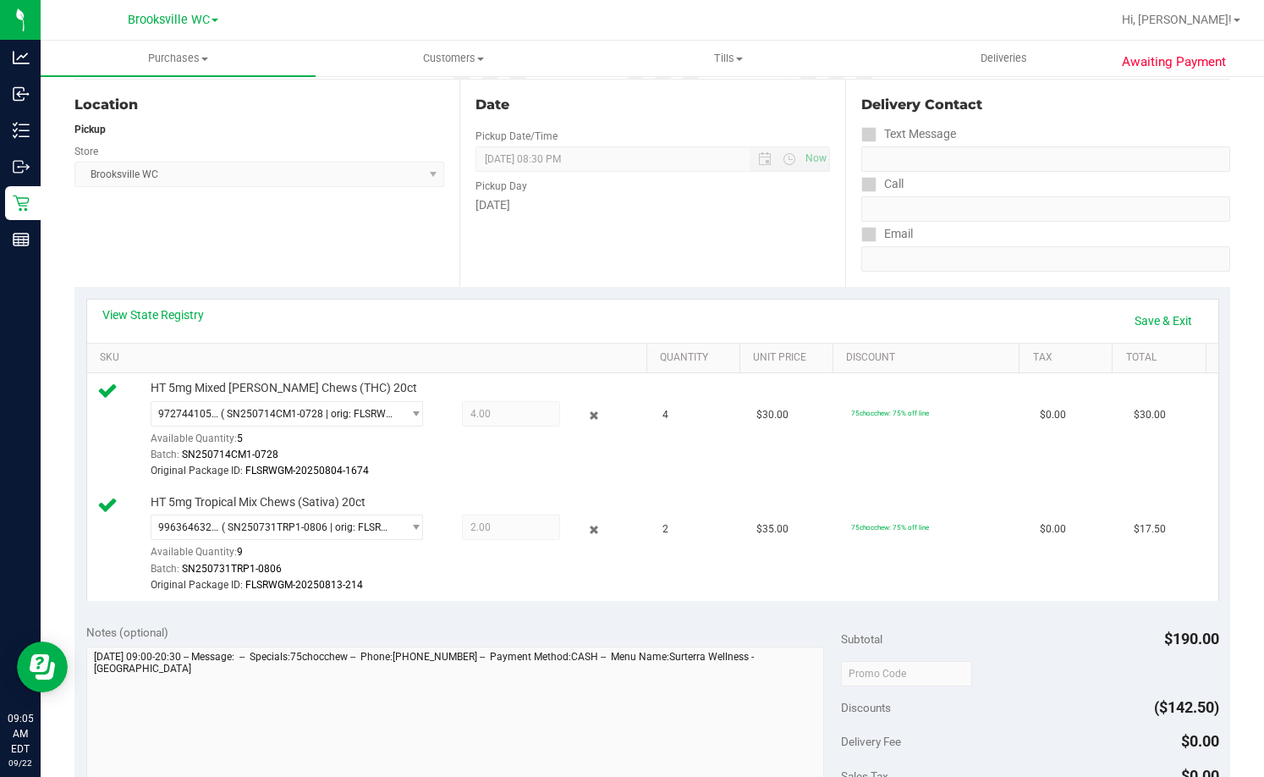
click at [1164, 303] on div "View State Registry Save & Exit" at bounding box center [652, 320] width 1131 height 43
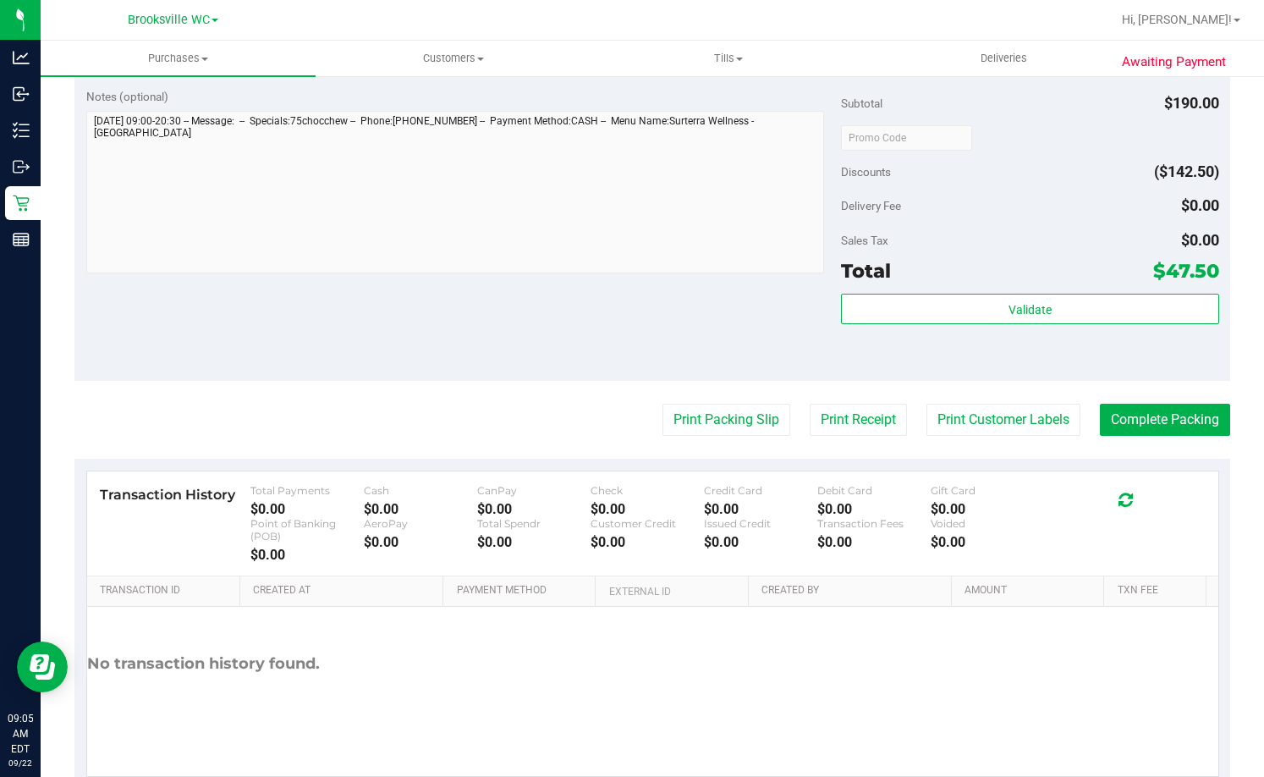
scroll to position [749, 0]
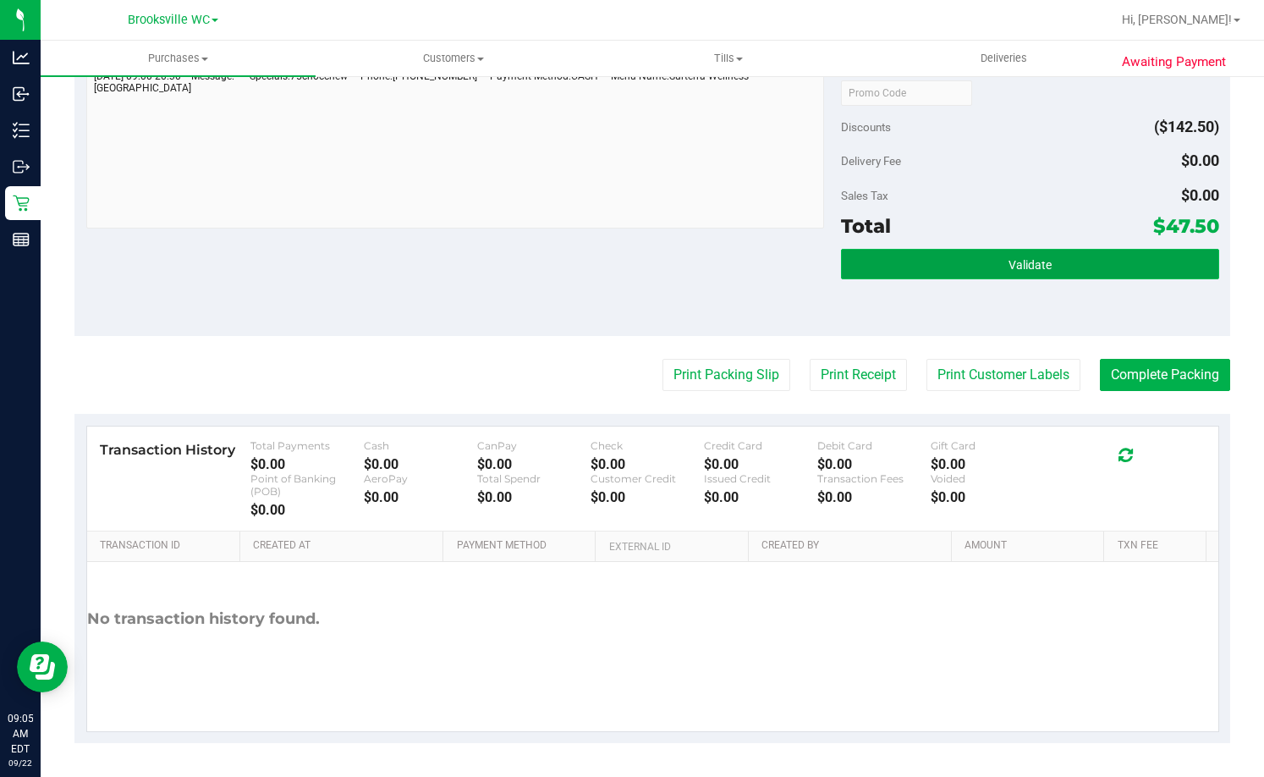
click at [1037, 255] on button "Validate" at bounding box center [1029, 264] width 377 height 30
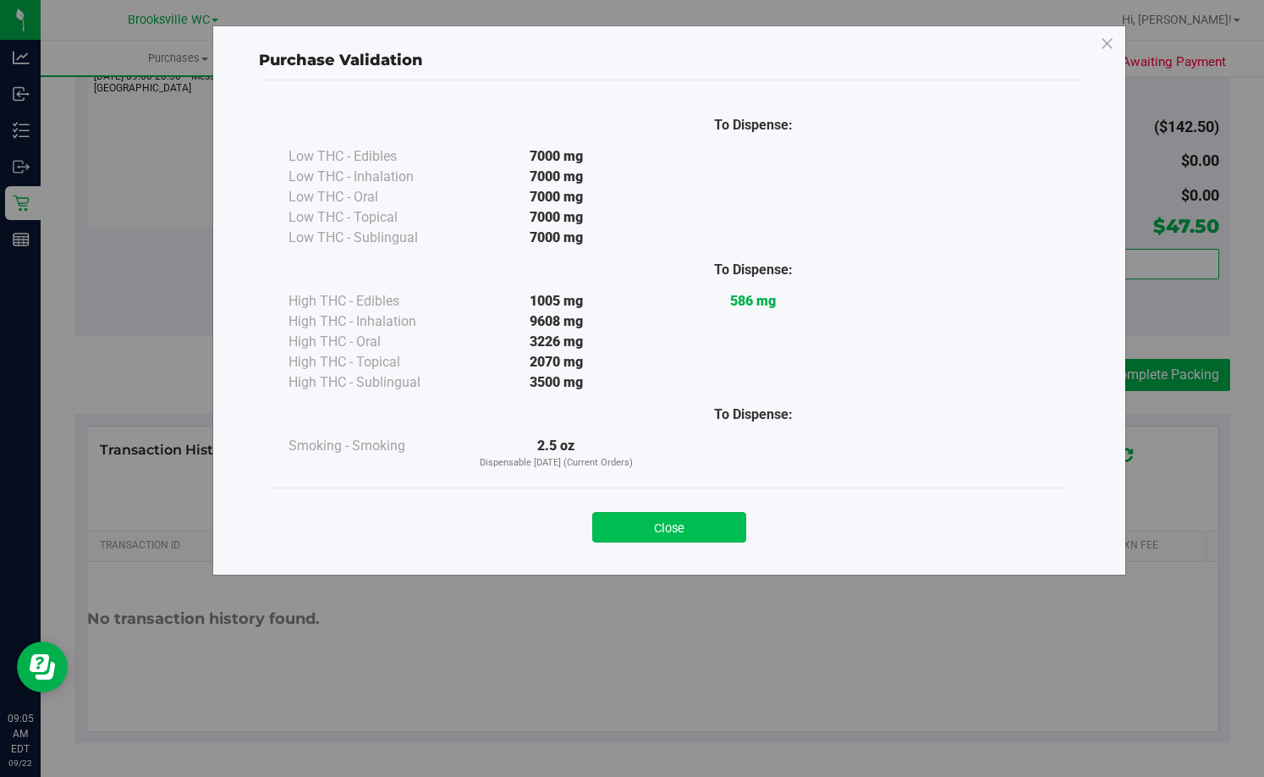
click at [652, 522] on button "Close" at bounding box center [669, 527] width 154 height 30
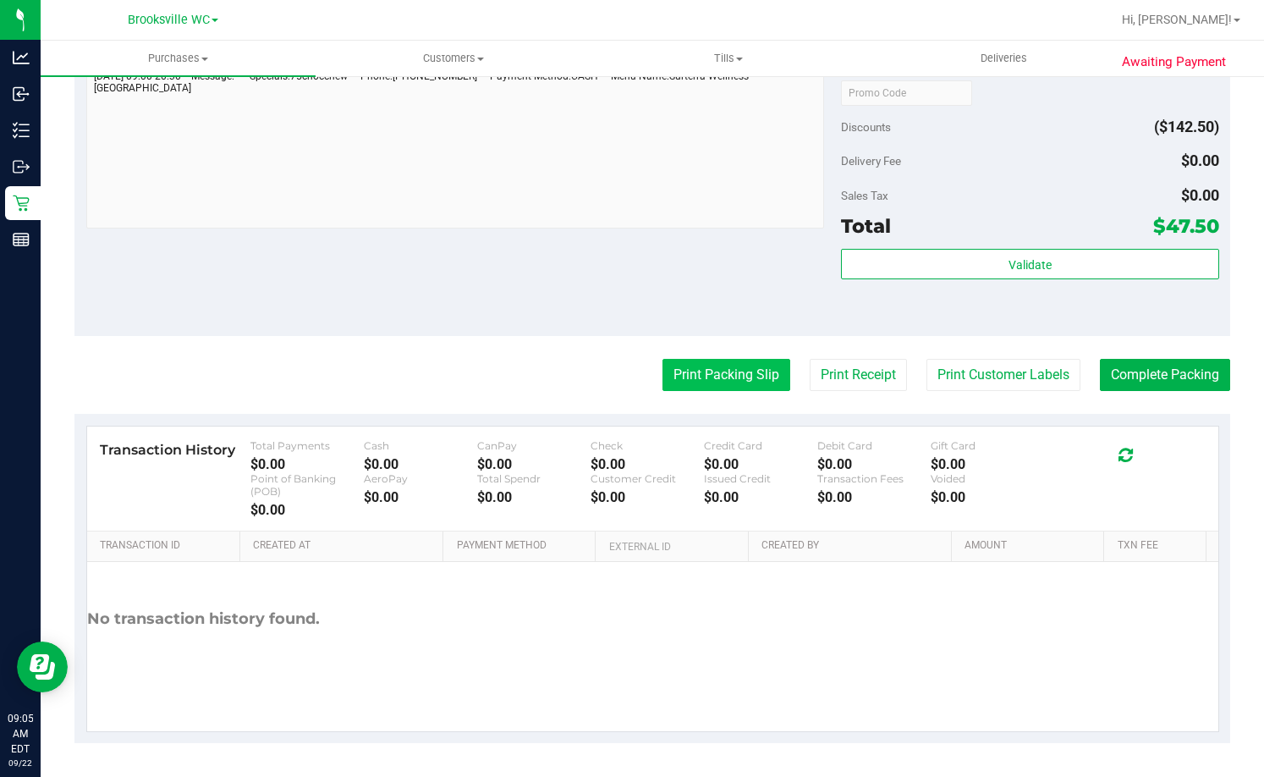
click at [735, 374] on button "Print Packing Slip" at bounding box center [726, 375] width 128 height 32
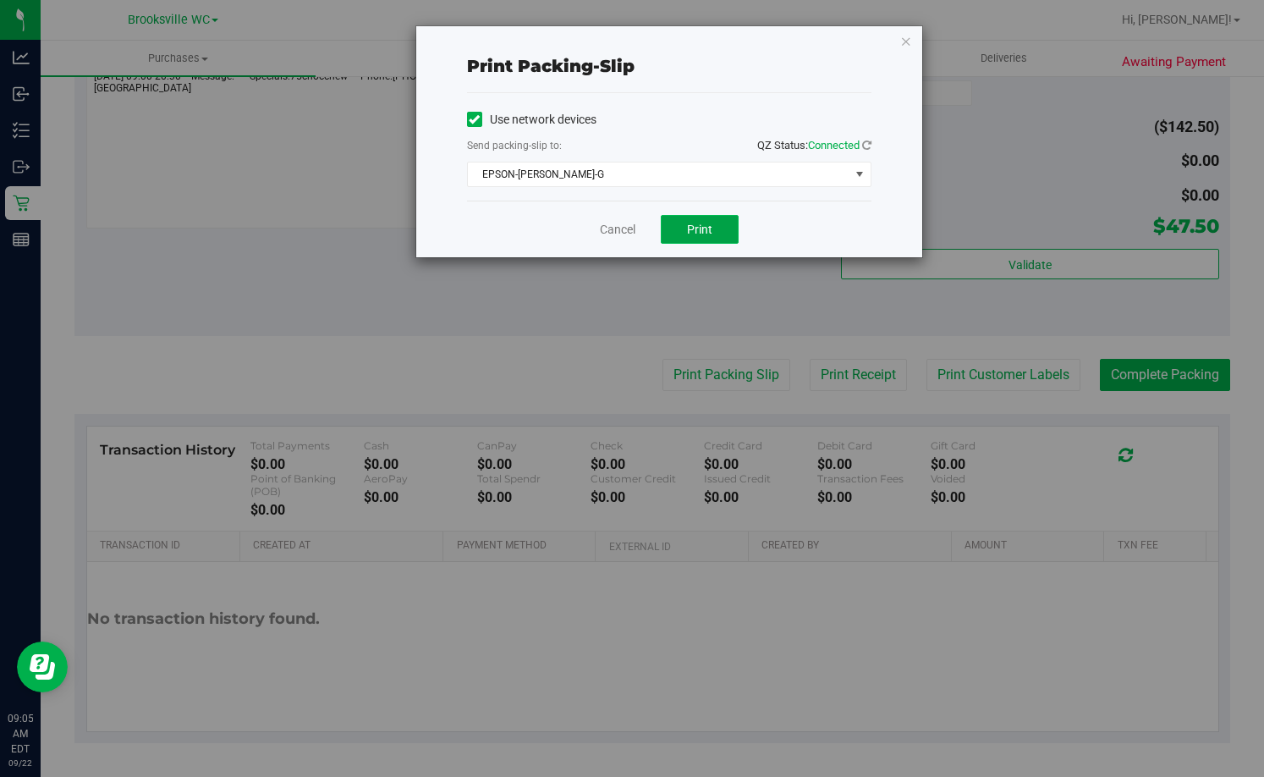
click at [706, 224] on span "Print" at bounding box center [699, 229] width 25 height 14
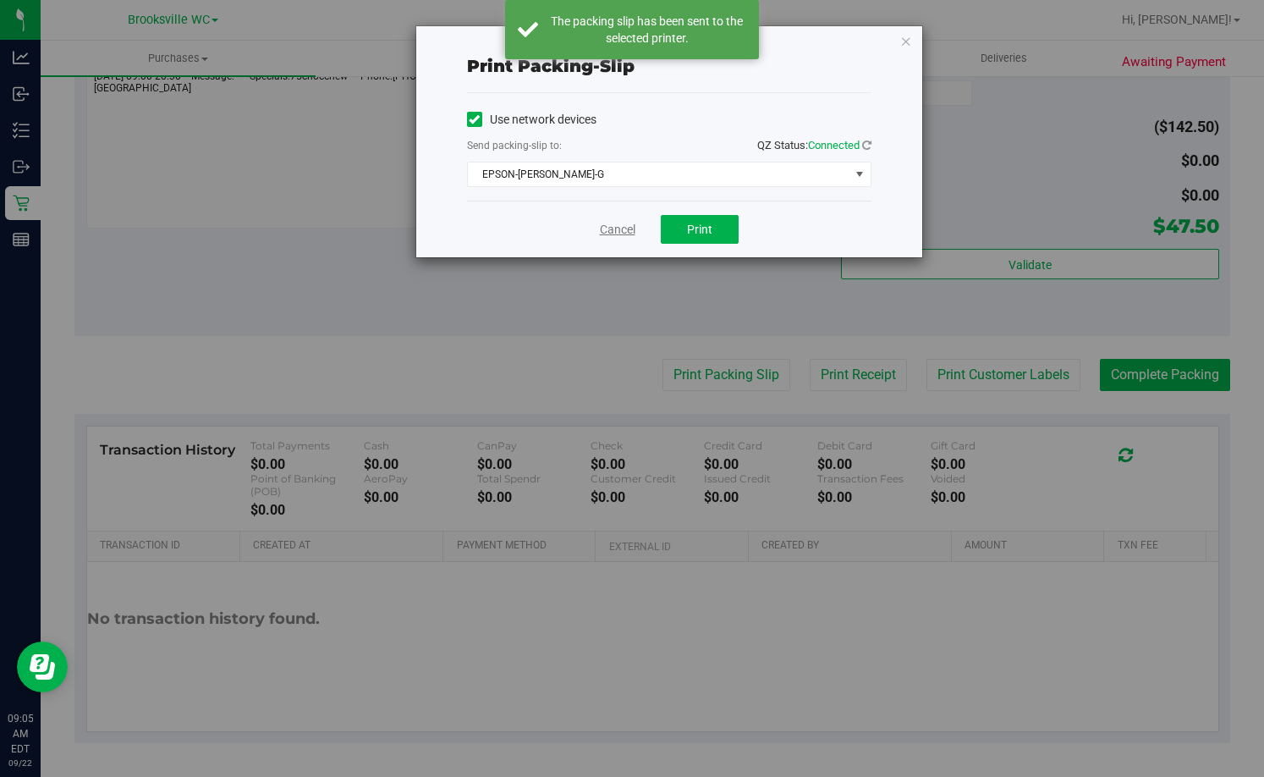
click at [621, 222] on link "Cancel" at bounding box center [618, 230] width 36 height 18
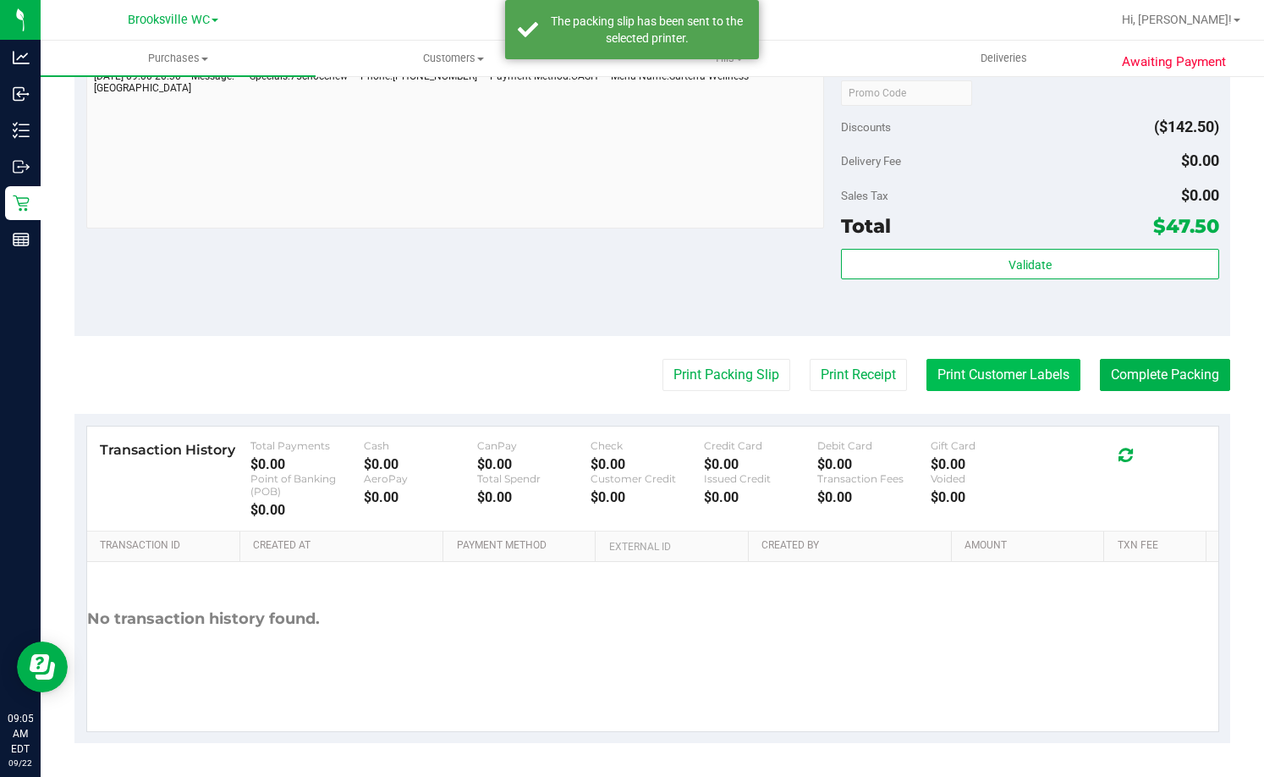
click at [1010, 372] on button "Print Customer Labels" at bounding box center [1003, 375] width 154 height 32
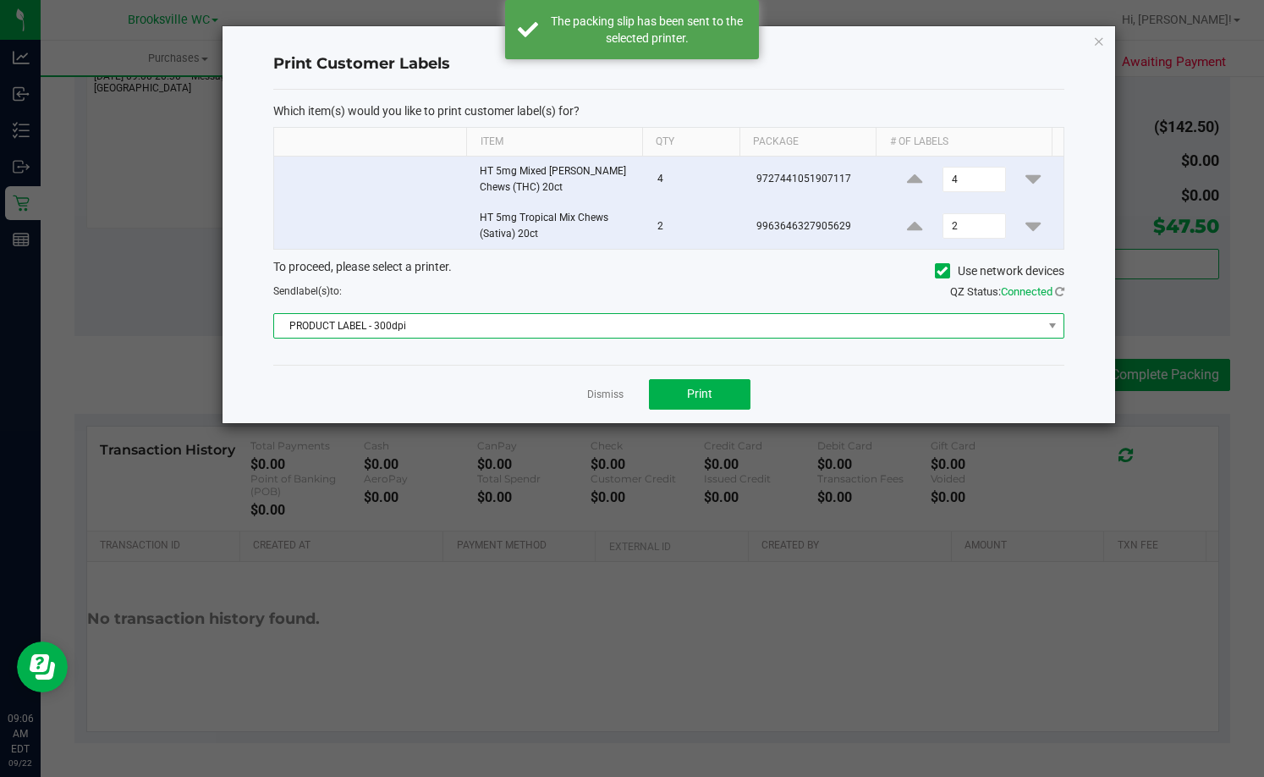
click at [564, 324] on span "PRODUCT LABEL - 300dpi" at bounding box center [657, 326] width 767 height 24
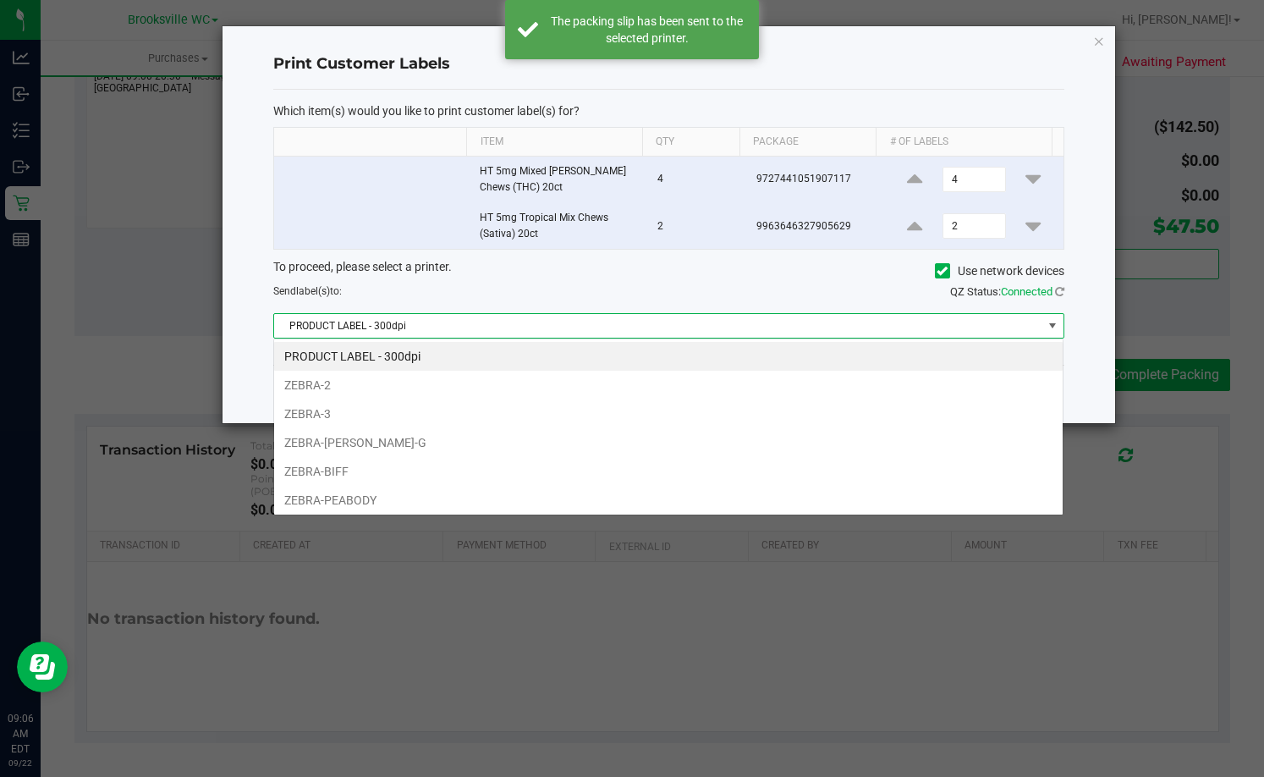
scroll to position [25, 791]
click at [384, 444] on li "ZEBRA-BECKY-G" at bounding box center [668, 442] width 788 height 29
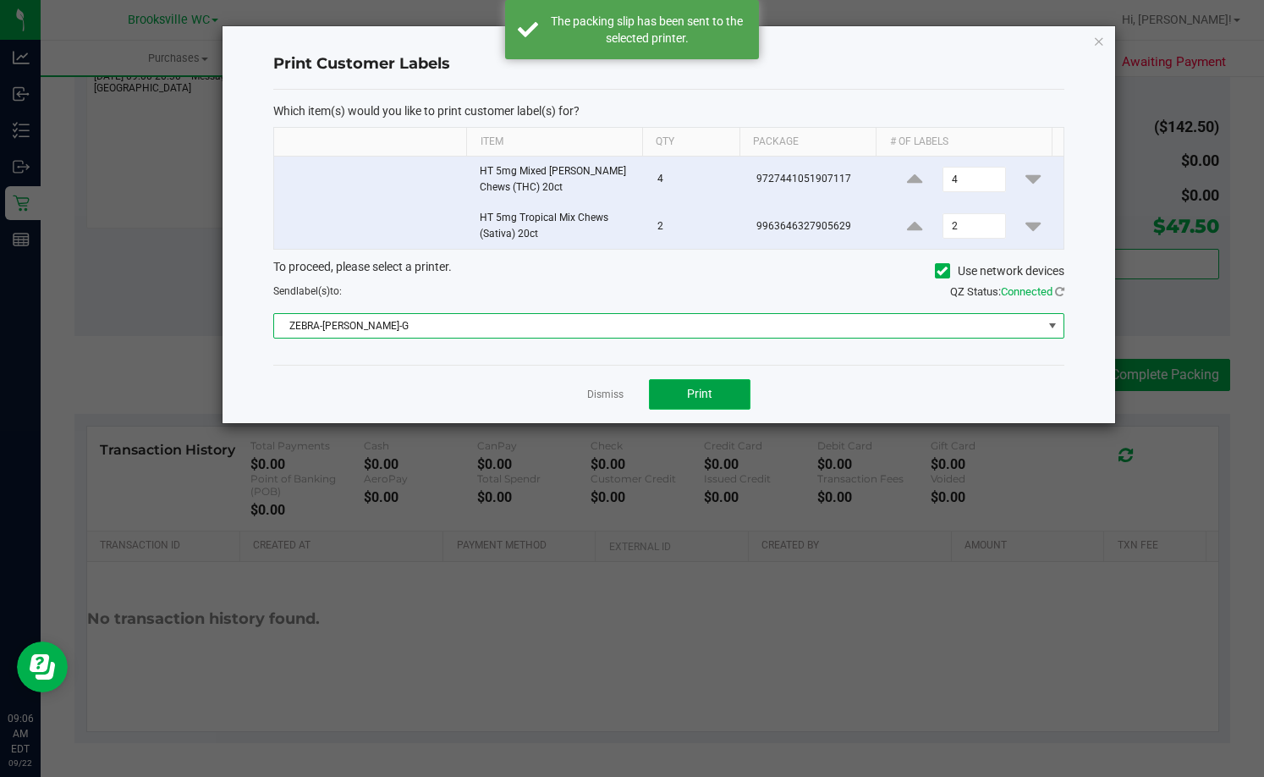
click at [728, 383] on button "Print" at bounding box center [700, 394] width 102 height 30
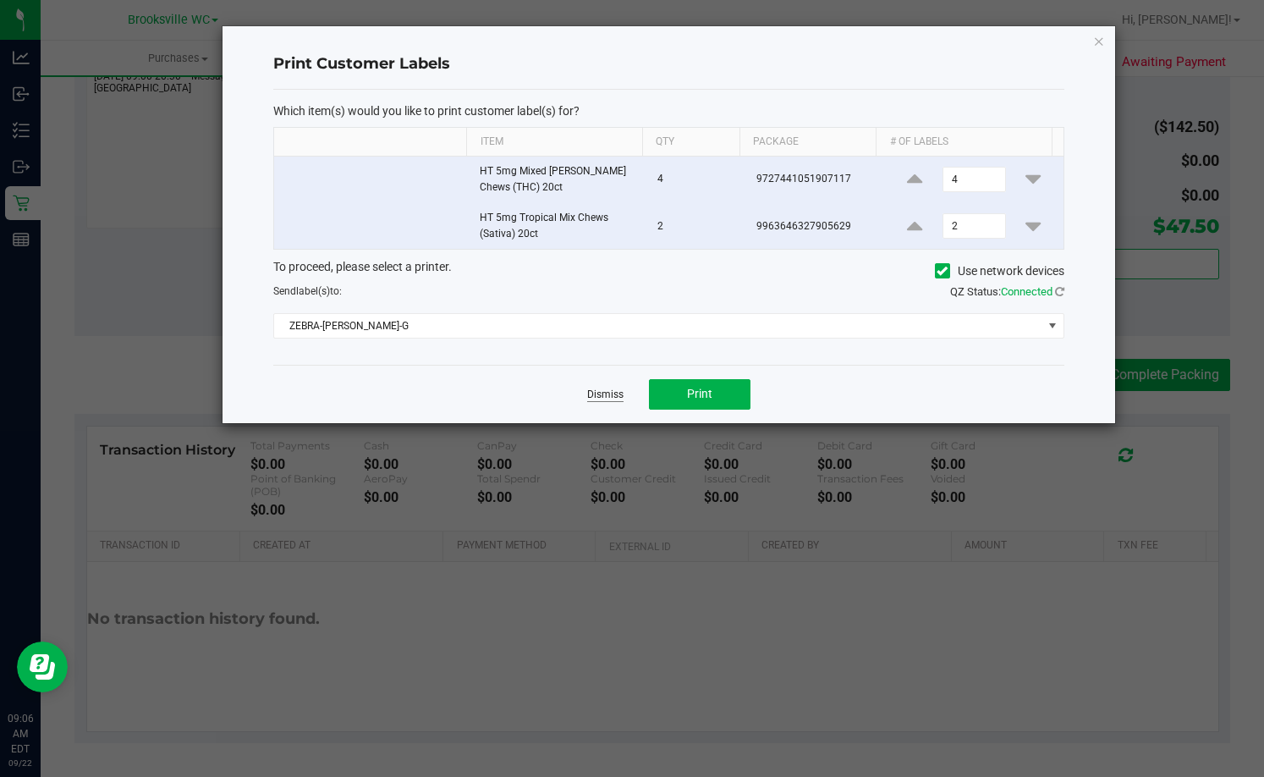
click at [601, 392] on link "Dismiss" at bounding box center [605, 394] width 36 height 14
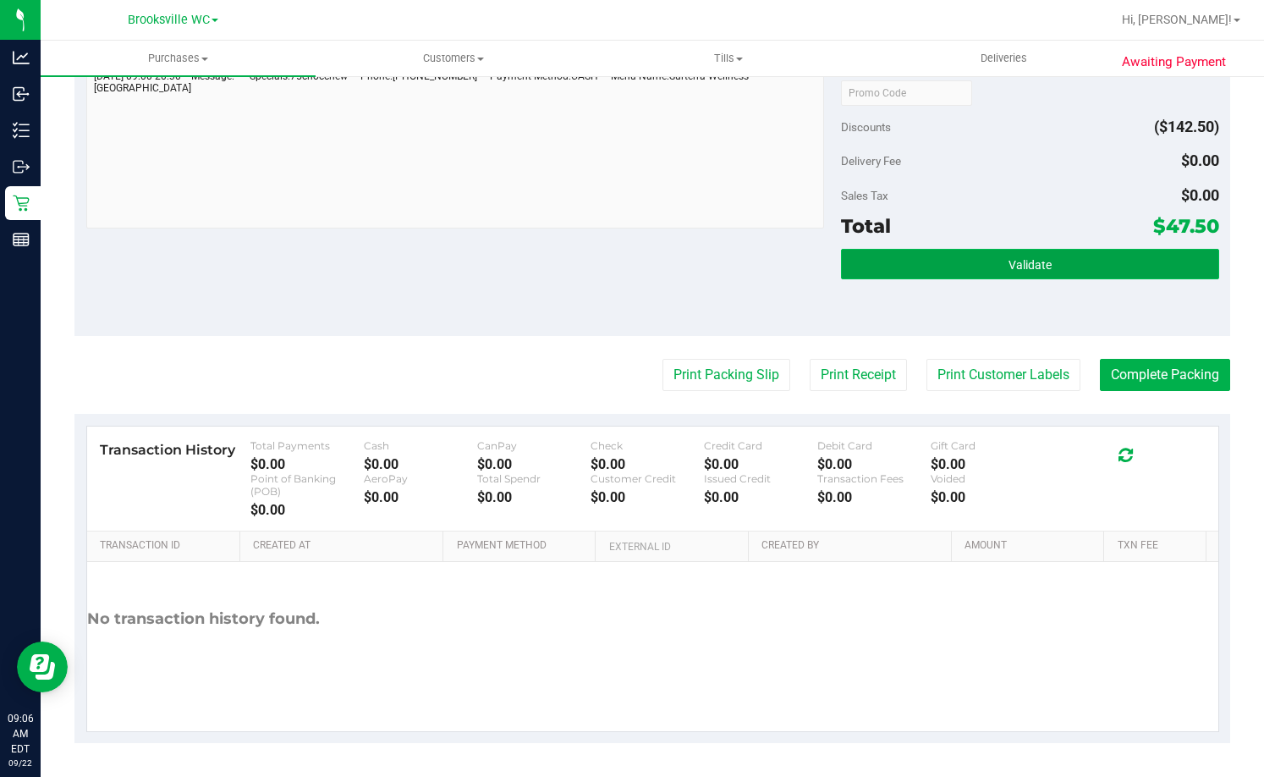
click at [1116, 276] on button "Validate" at bounding box center [1029, 264] width 377 height 30
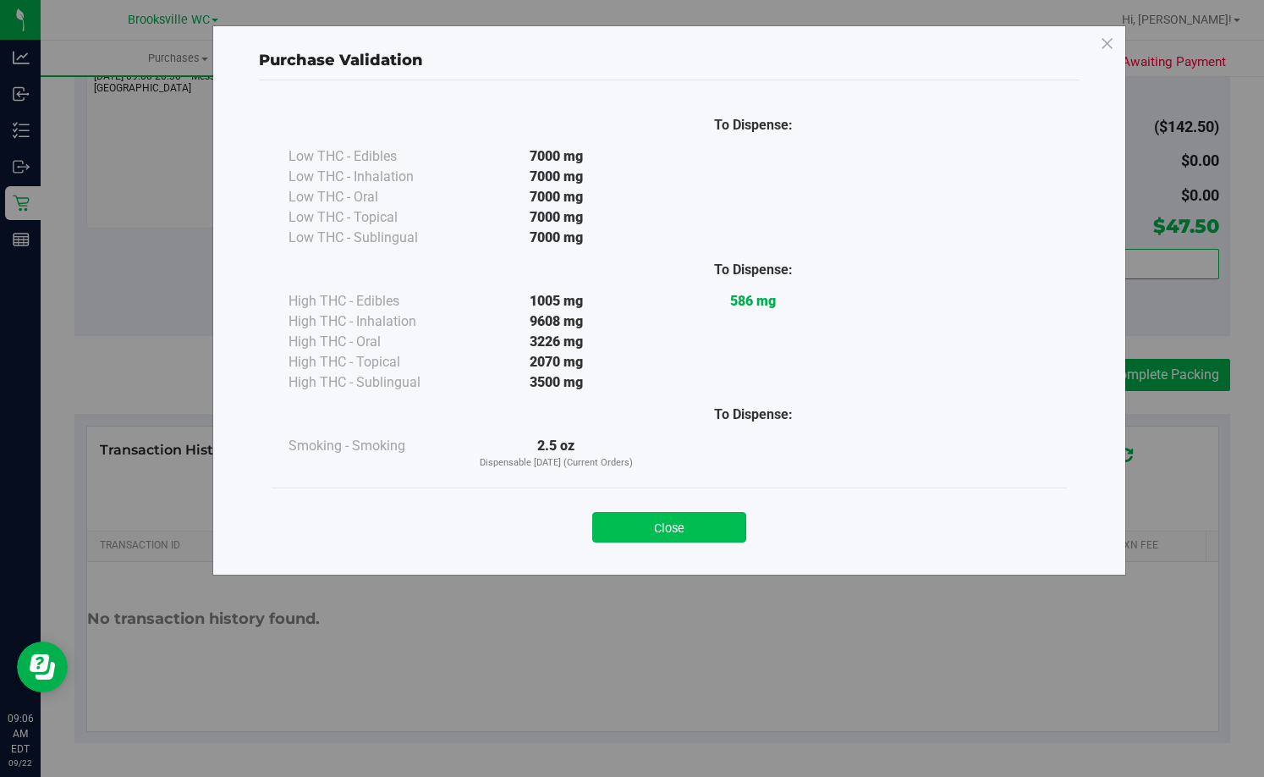
click at [705, 537] on button "Close" at bounding box center [669, 527] width 154 height 30
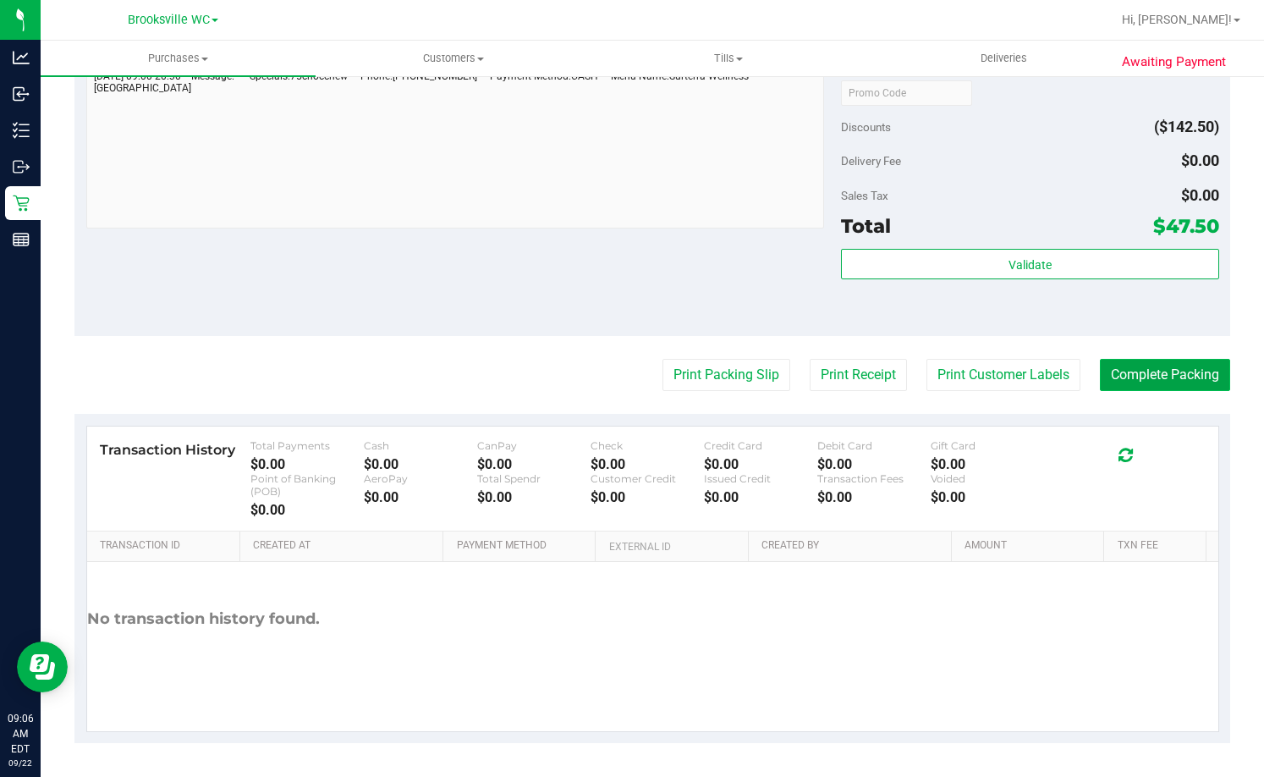
click at [1189, 373] on button "Complete Packing" at bounding box center [1165, 375] width 130 height 32
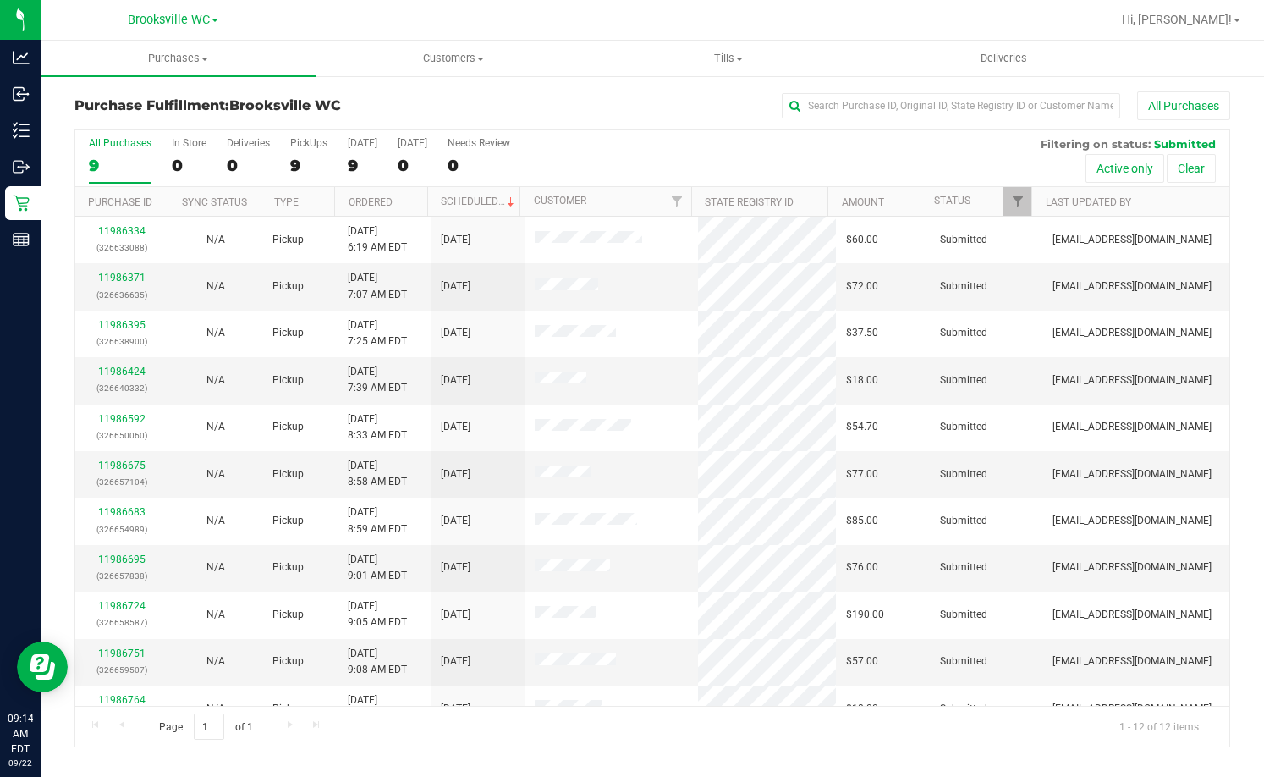
click at [406, 84] on div "Purchase Fulfillment: Brooksville WC All Purchases All Purchases 9 In Store 0 D…" at bounding box center [652, 418] width 1223 height 689
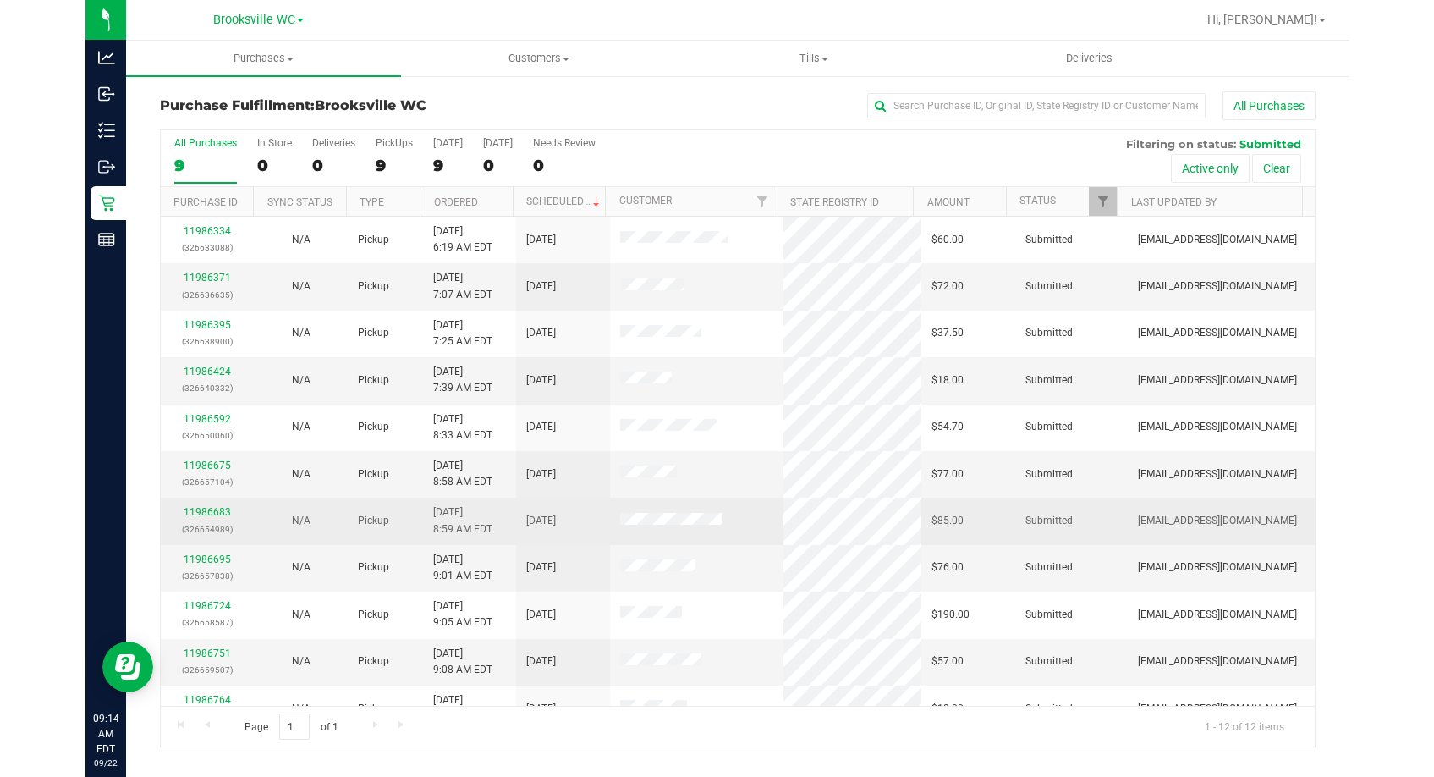
scroll to position [73, 0]
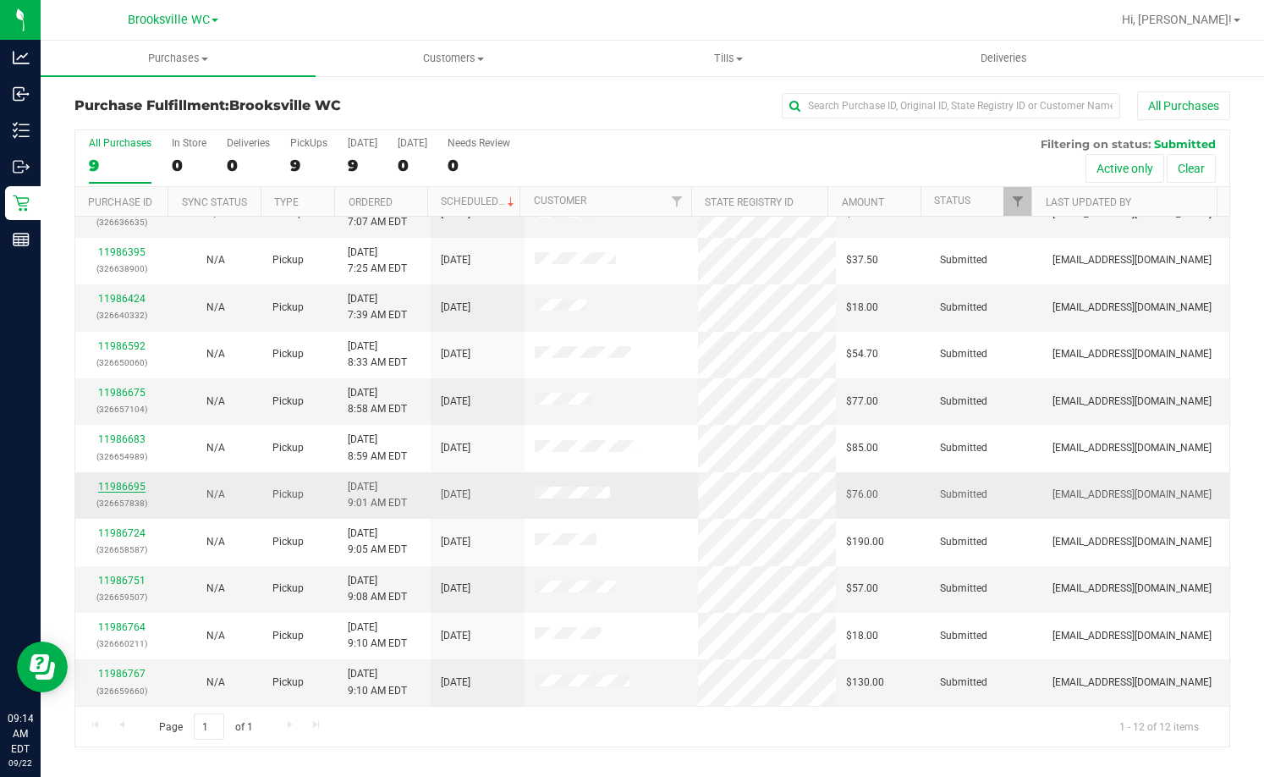
click at [123, 491] on link "11986695" at bounding box center [121, 486] width 47 height 12
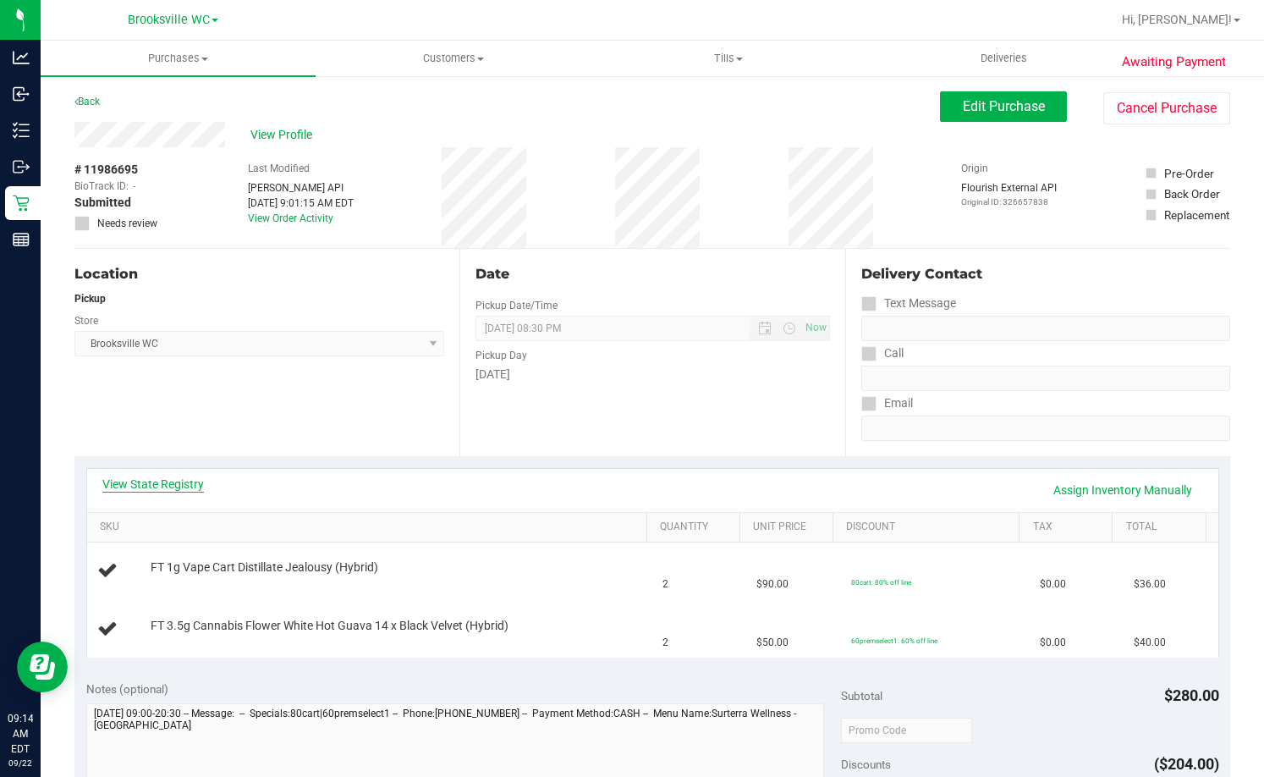
click at [170, 491] on link "View State Registry" at bounding box center [153, 483] width 102 height 17
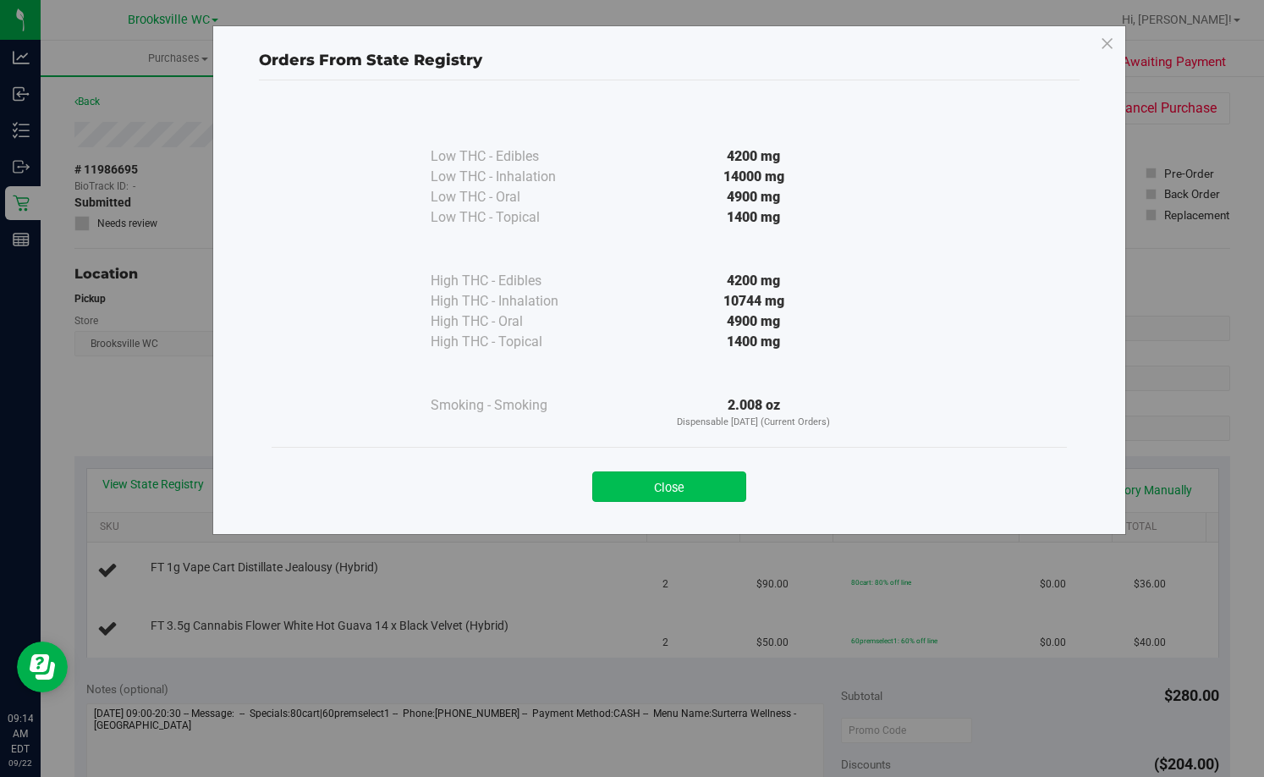
click at [728, 475] on button "Close" at bounding box center [669, 486] width 154 height 30
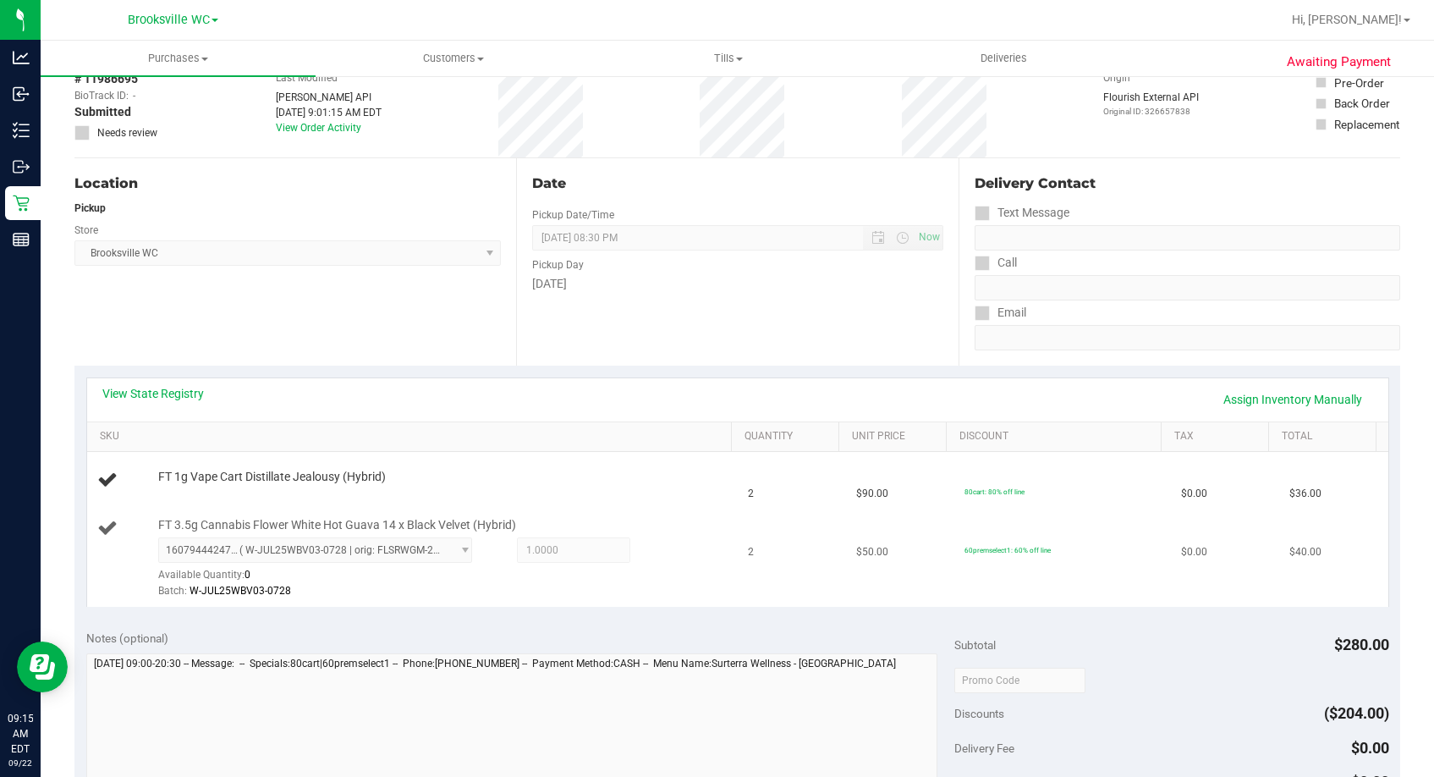
scroll to position [254, 0]
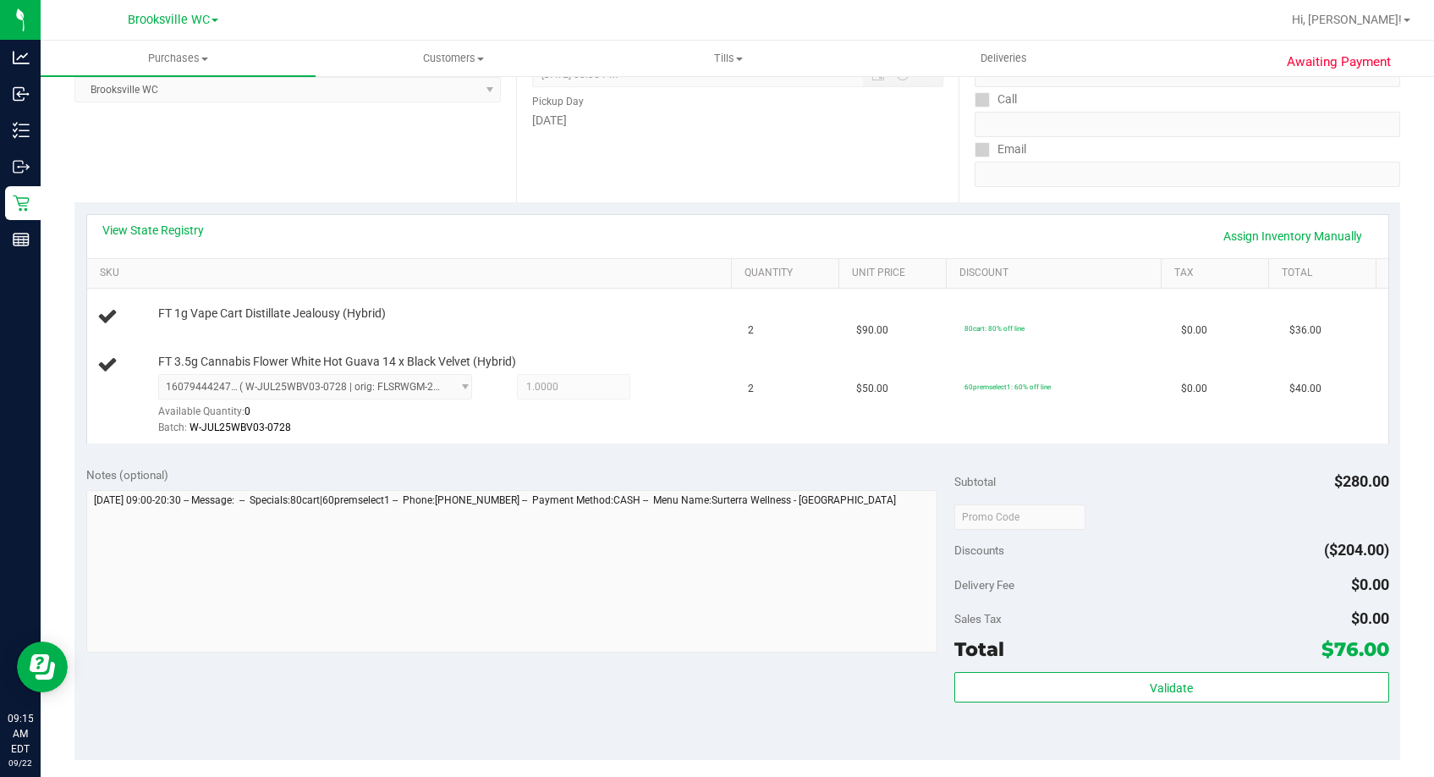
click at [708, 151] on div "Date Pickup Date/Time 09/22/2025 Now 09/22/2025 08:30 PM Now Pickup Day Monday" at bounding box center [737, 98] width 442 height 207
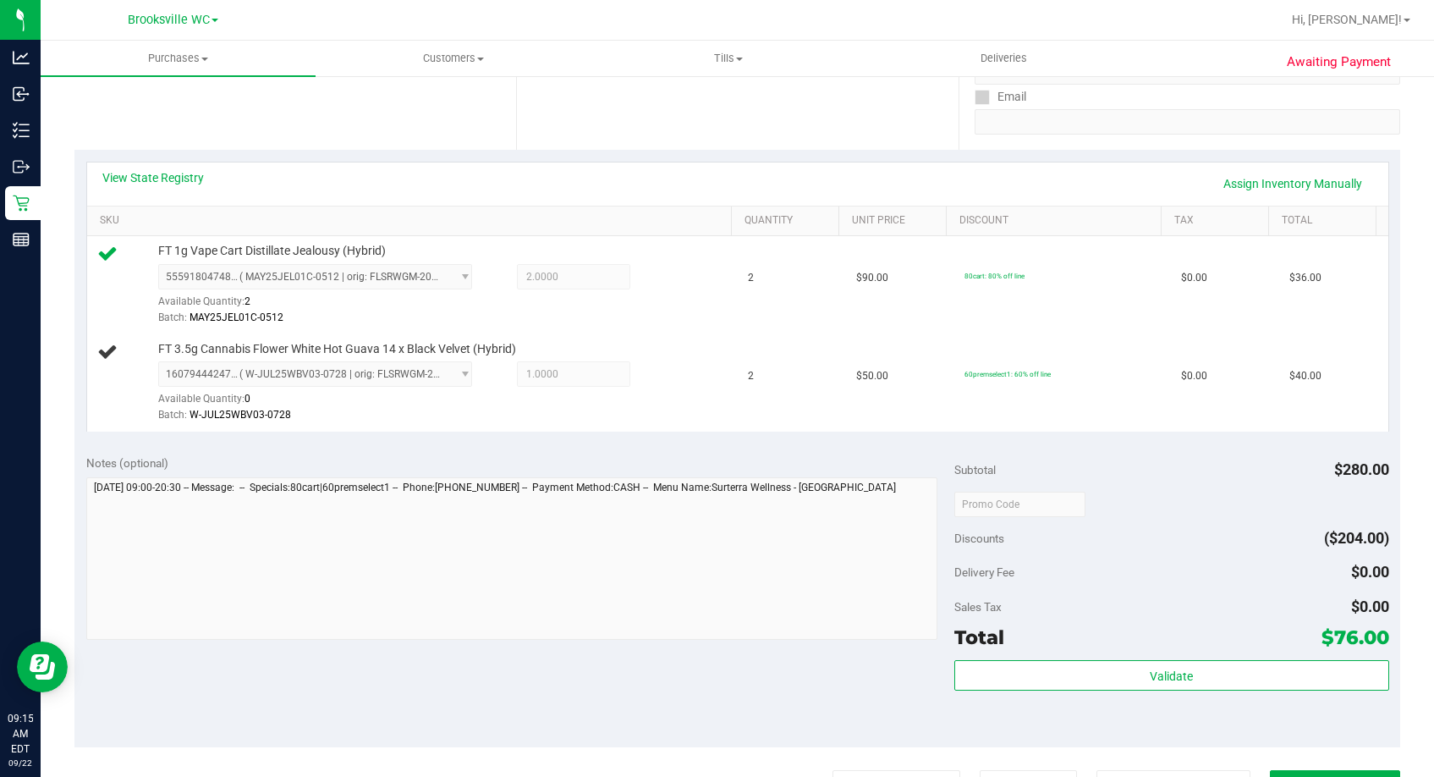
scroll to position [85, 0]
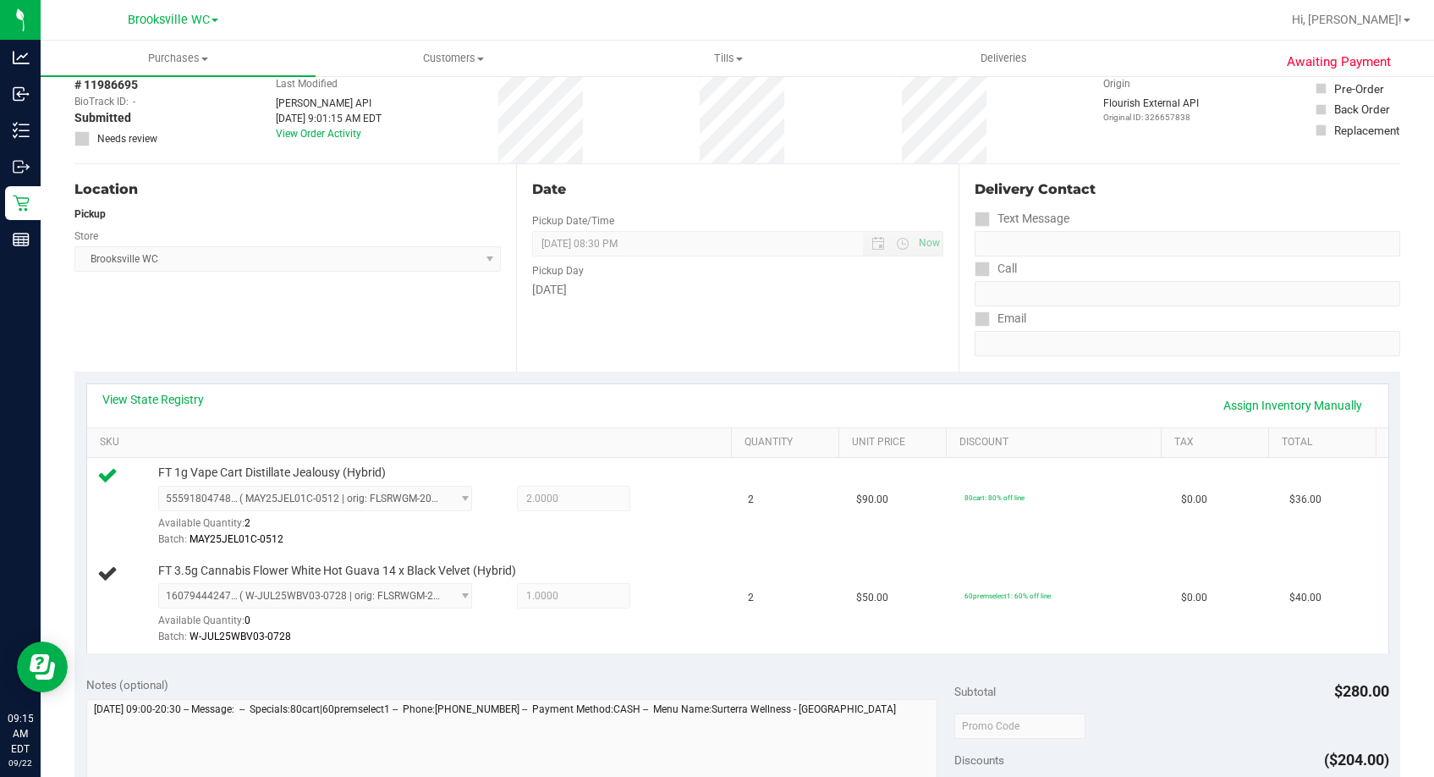
click at [818, 310] on div "Date Pickup Date/Time 09/22/2025 Now 09/22/2025 08:30 PM Now Pickup Day Monday" at bounding box center [737, 267] width 442 height 207
click at [820, 303] on div "Date Pickup Date/Time 09/22/2025 Now 09/22/2025 08:30 PM Now Pickup Day Monday" at bounding box center [737, 267] width 442 height 207
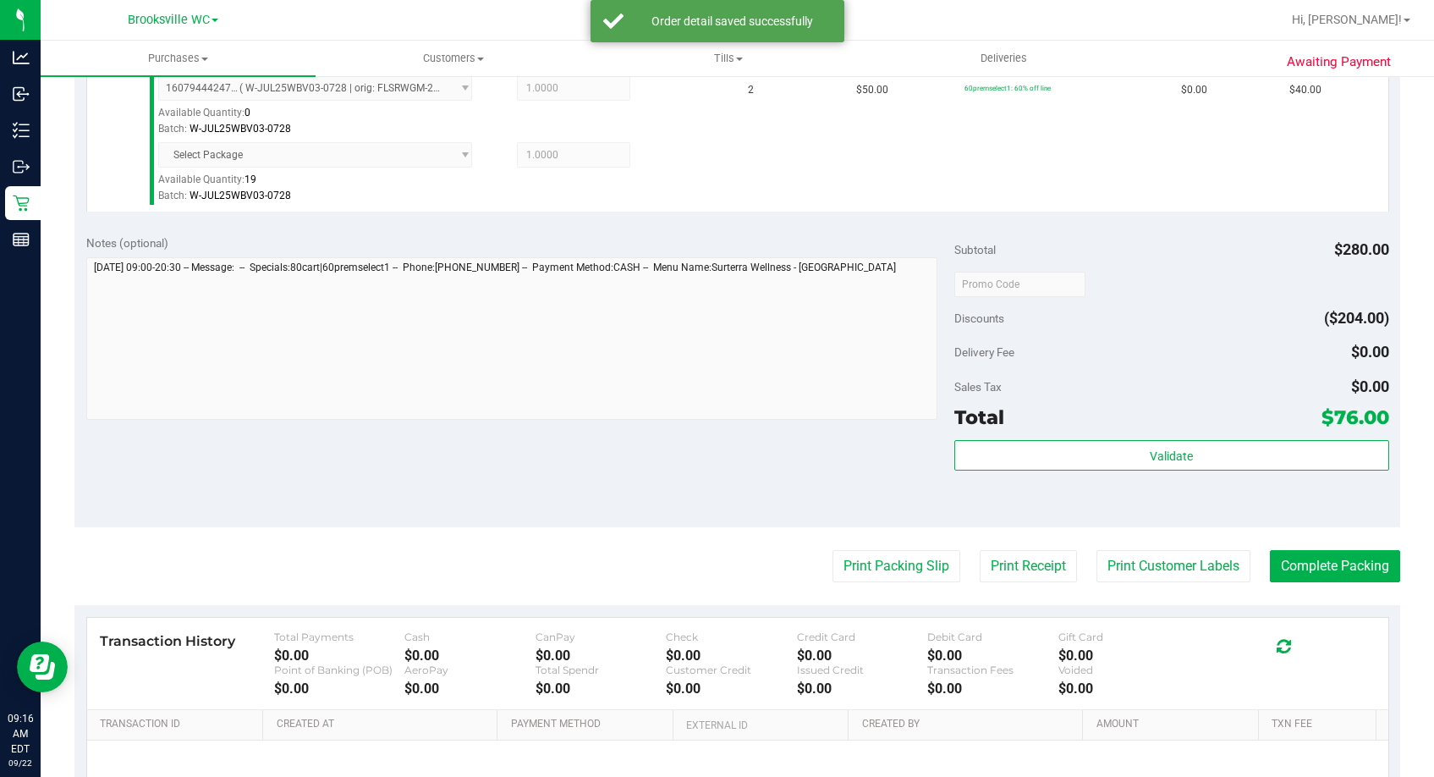
scroll to position [761, 0]
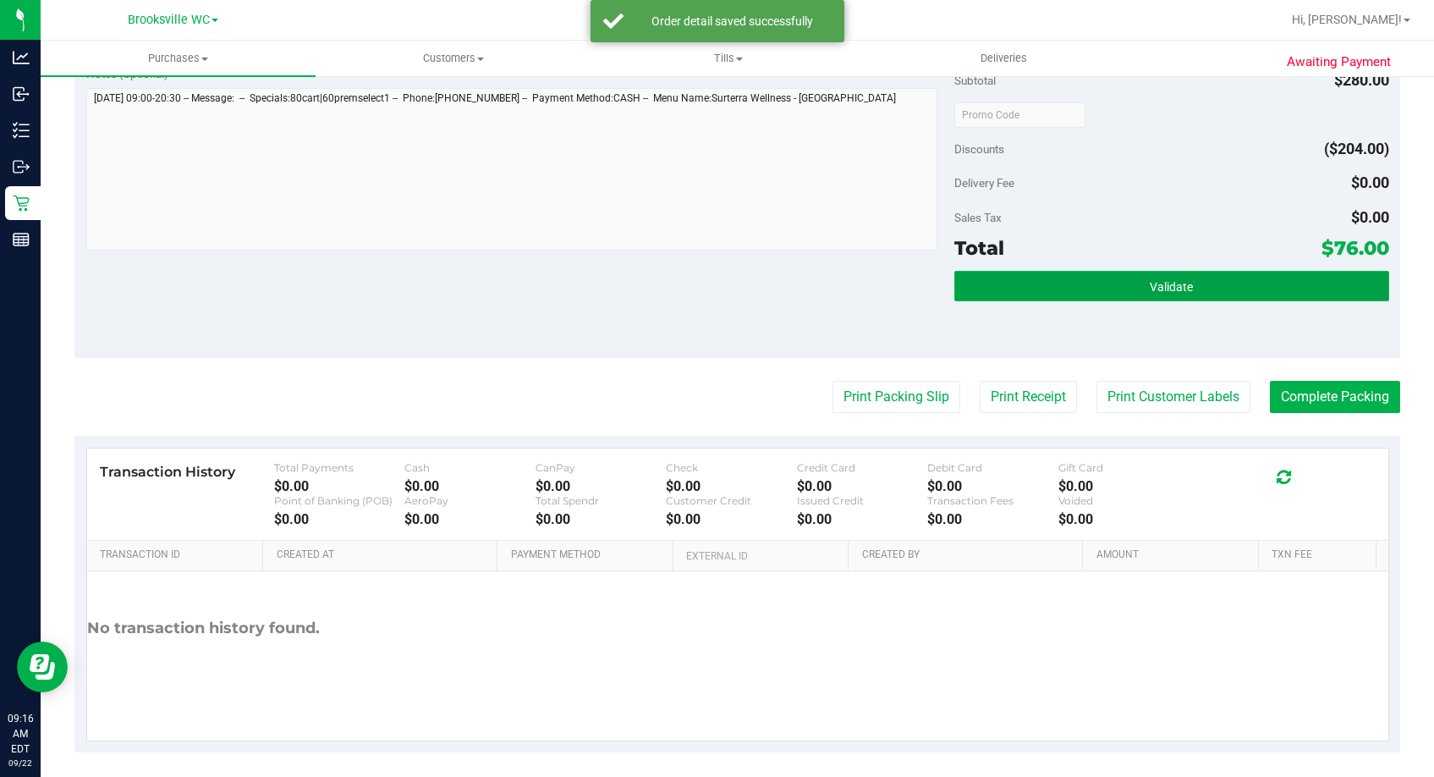
click at [1167, 295] on button "Validate" at bounding box center [1171, 286] width 434 height 30
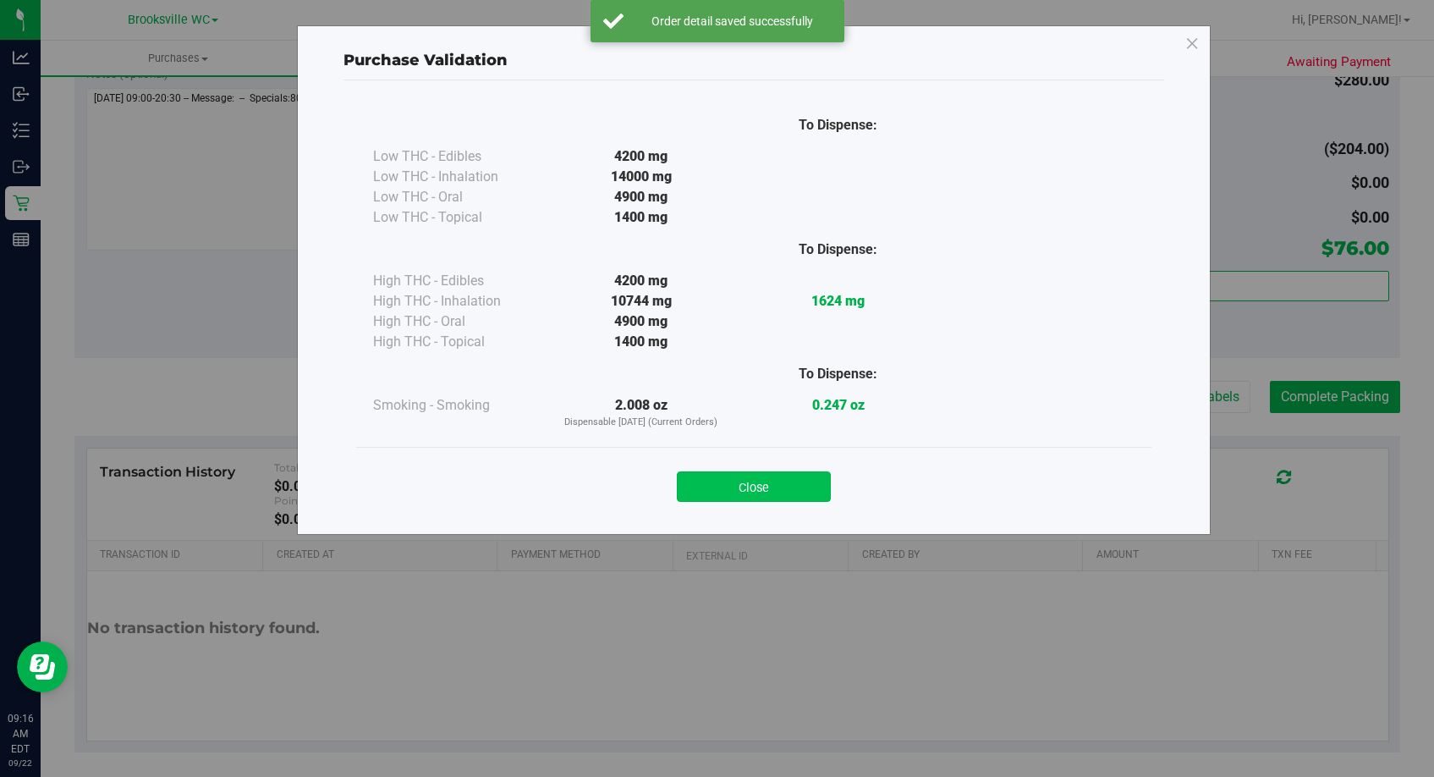
click at [733, 497] on button "Close" at bounding box center [754, 486] width 154 height 30
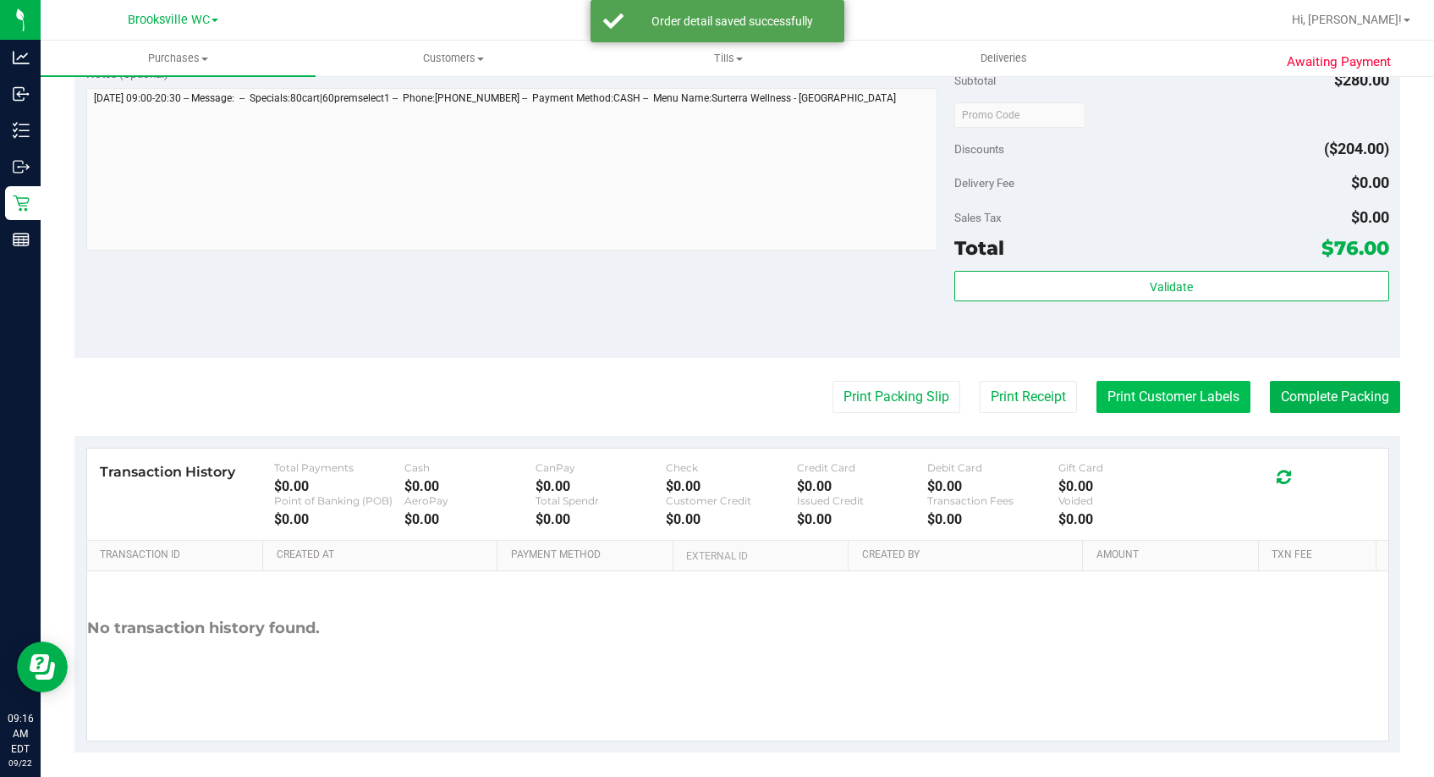
click at [1172, 400] on button "Print Customer Labels" at bounding box center [1173, 397] width 154 height 32
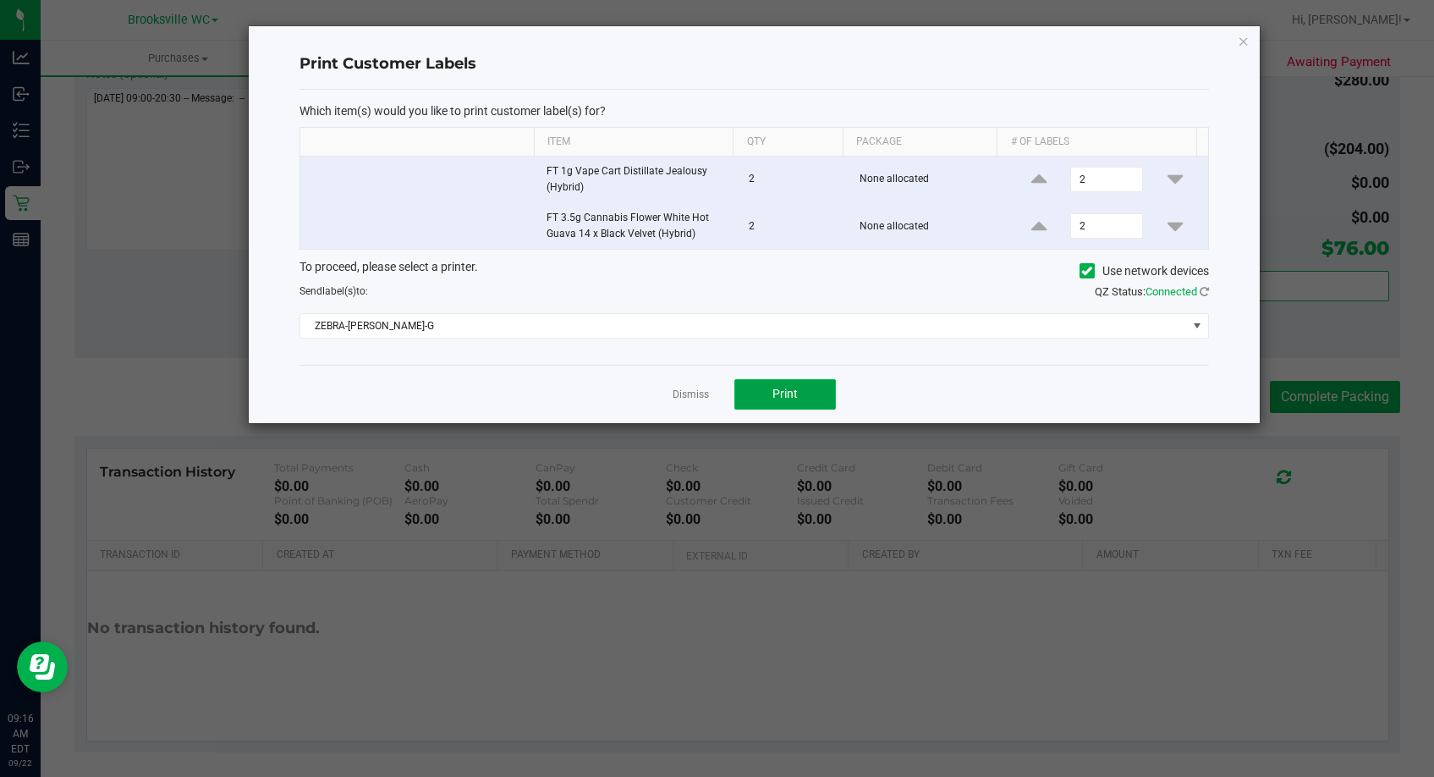
click at [791, 408] on button "Print" at bounding box center [785, 394] width 102 height 30
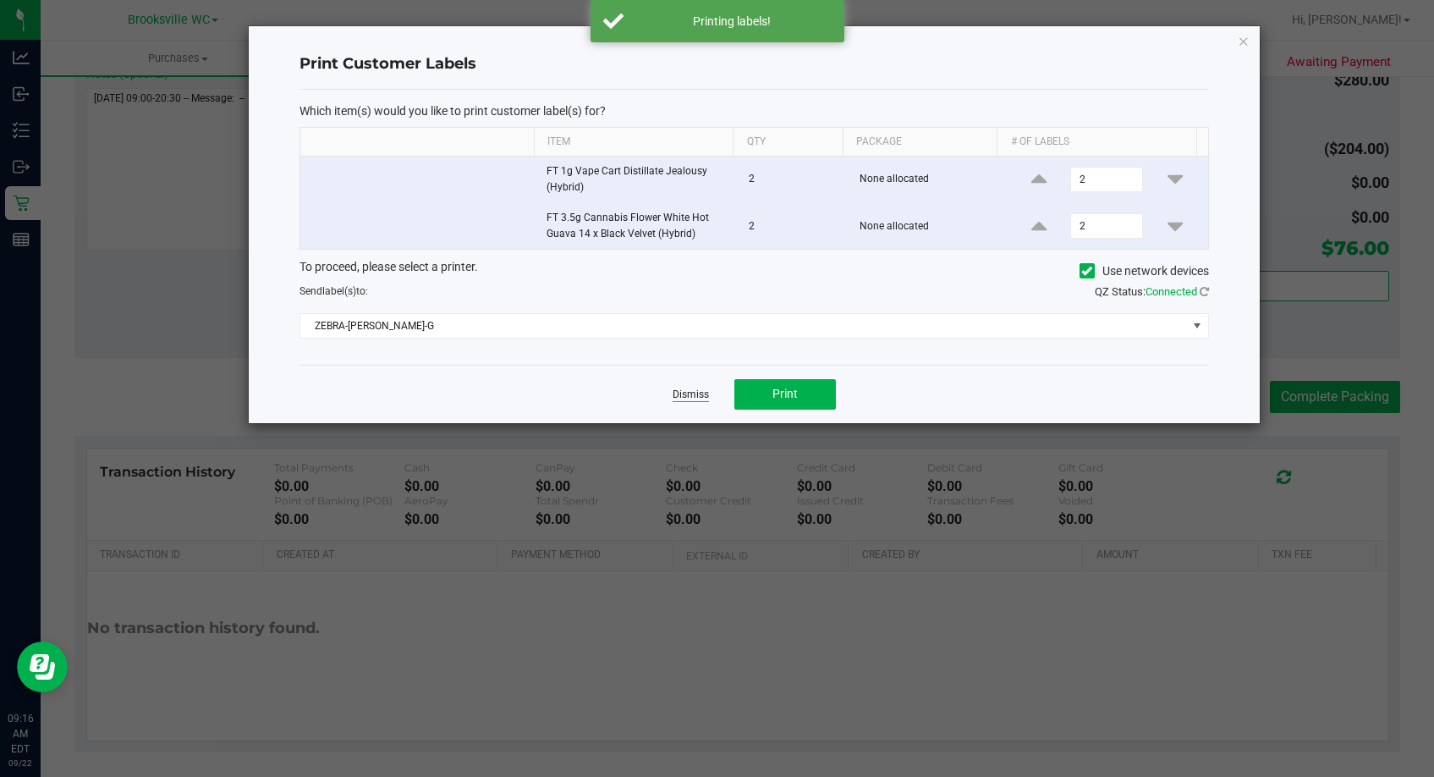
click at [679, 397] on link "Dismiss" at bounding box center [691, 394] width 36 height 14
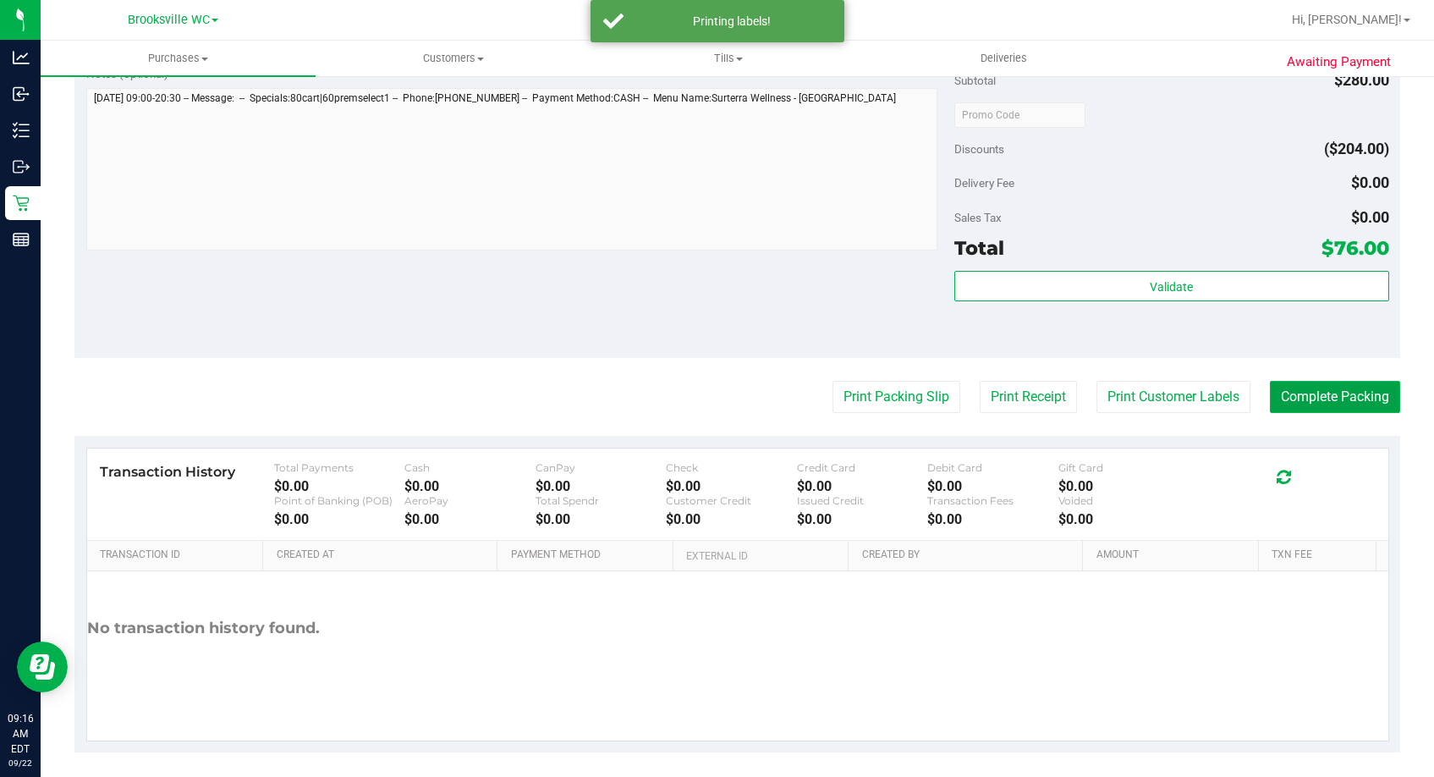
click at [1263, 401] on button "Complete Packing" at bounding box center [1335, 397] width 130 height 32
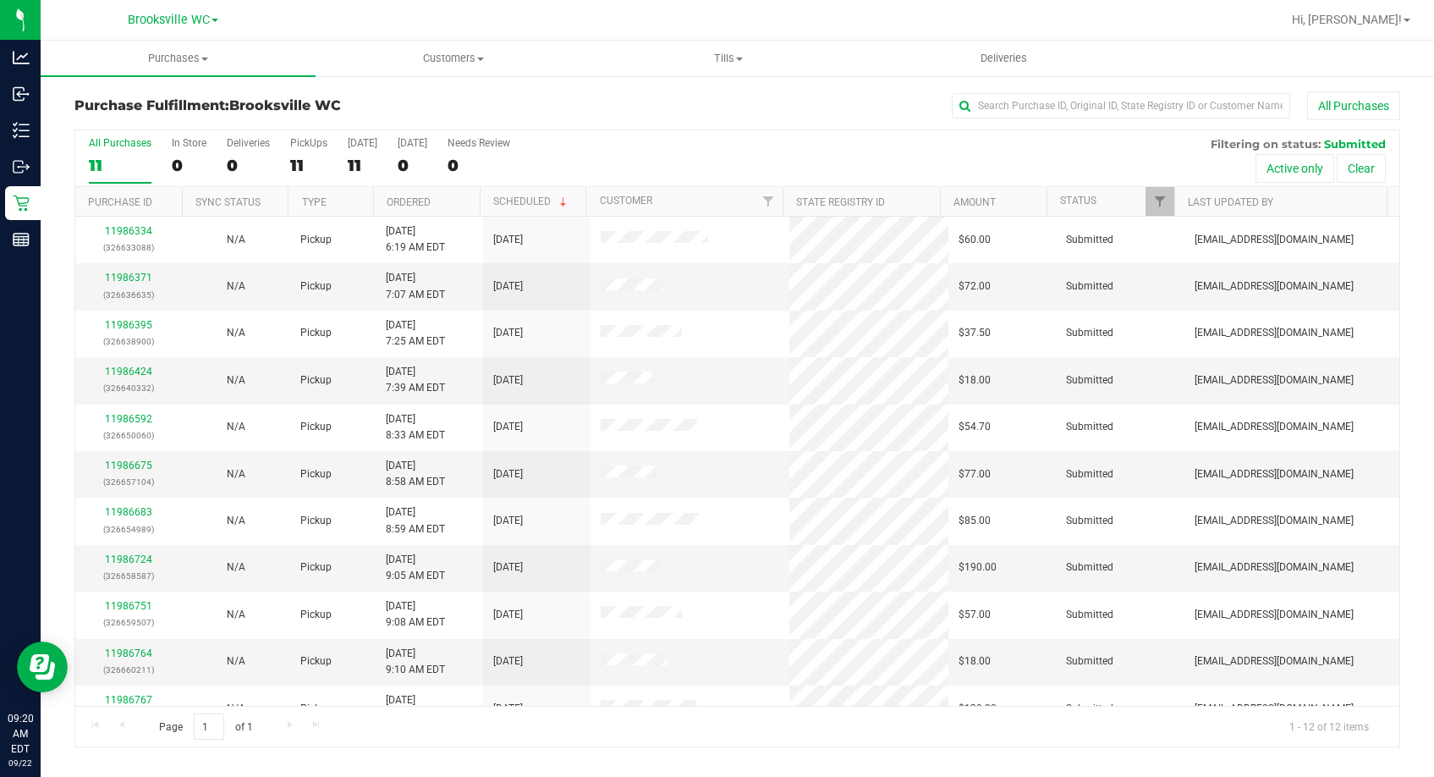
click at [398, 92] on div "Purchase Fulfillment: Brooksville WC All Purchases" at bounding box center [737, 109] width 1326 height 37
click at [131, 273] on link "11986371" at bounding box center [128, 278] width 47 height 12
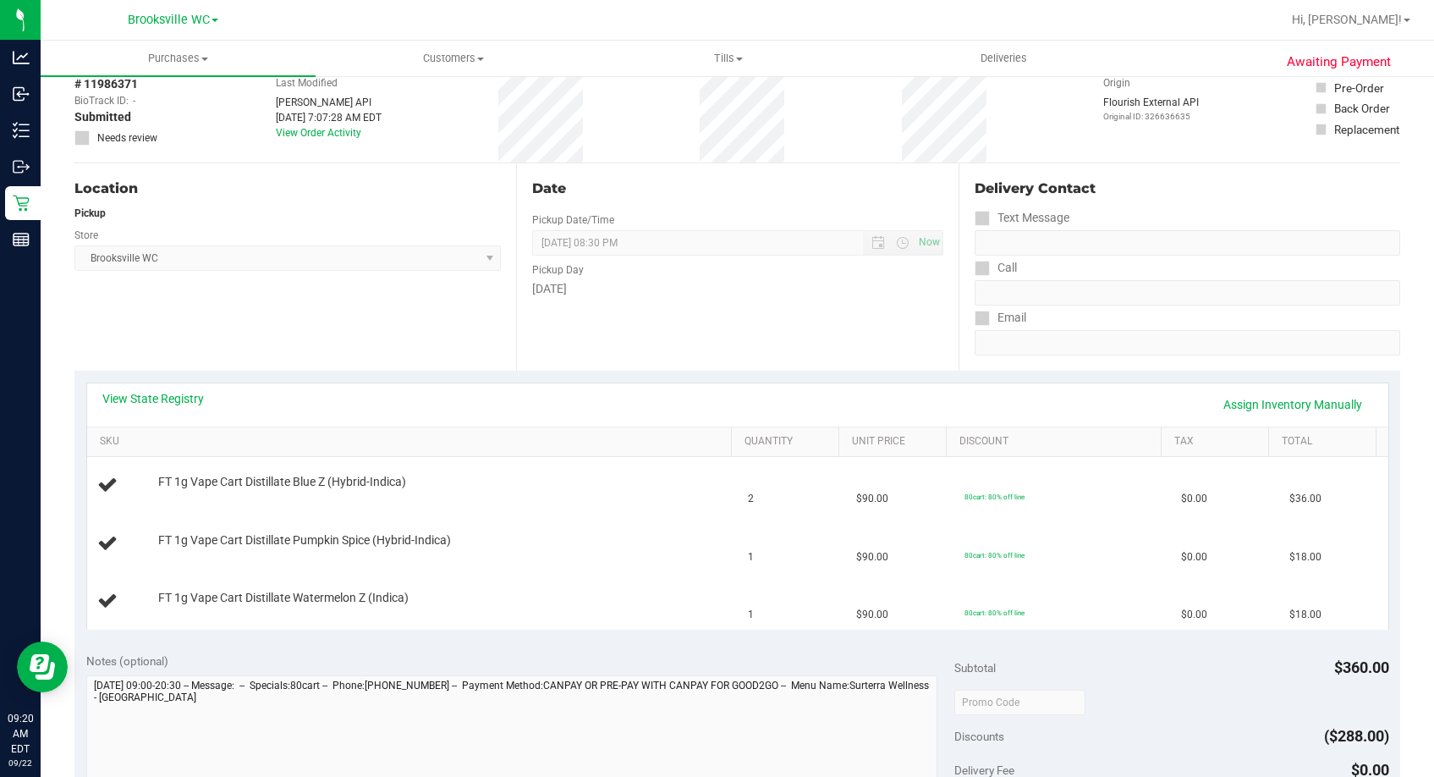
scroll to position [254, 0]
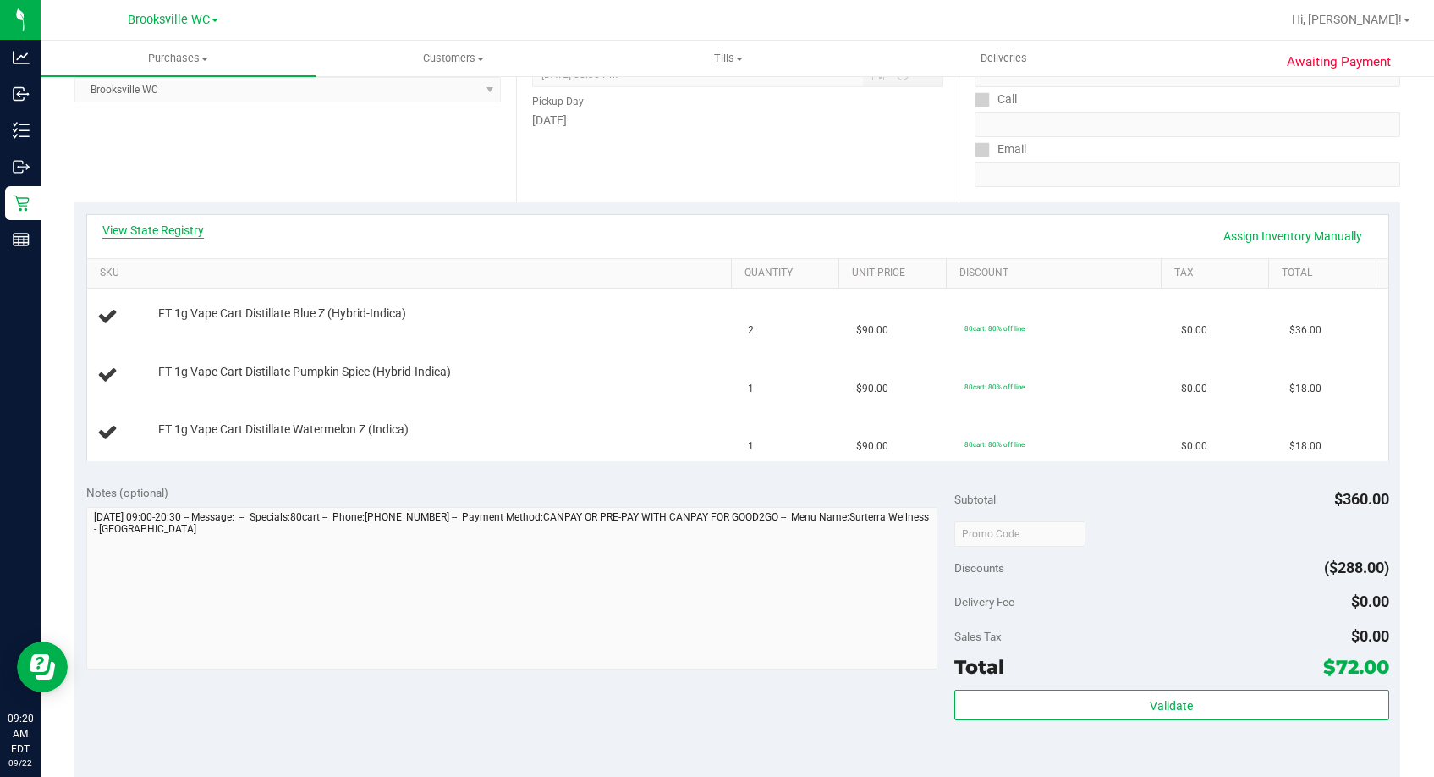
click at [179, 233] on link "View State Registry" at bounding box center [153, 230] width 102 height 17
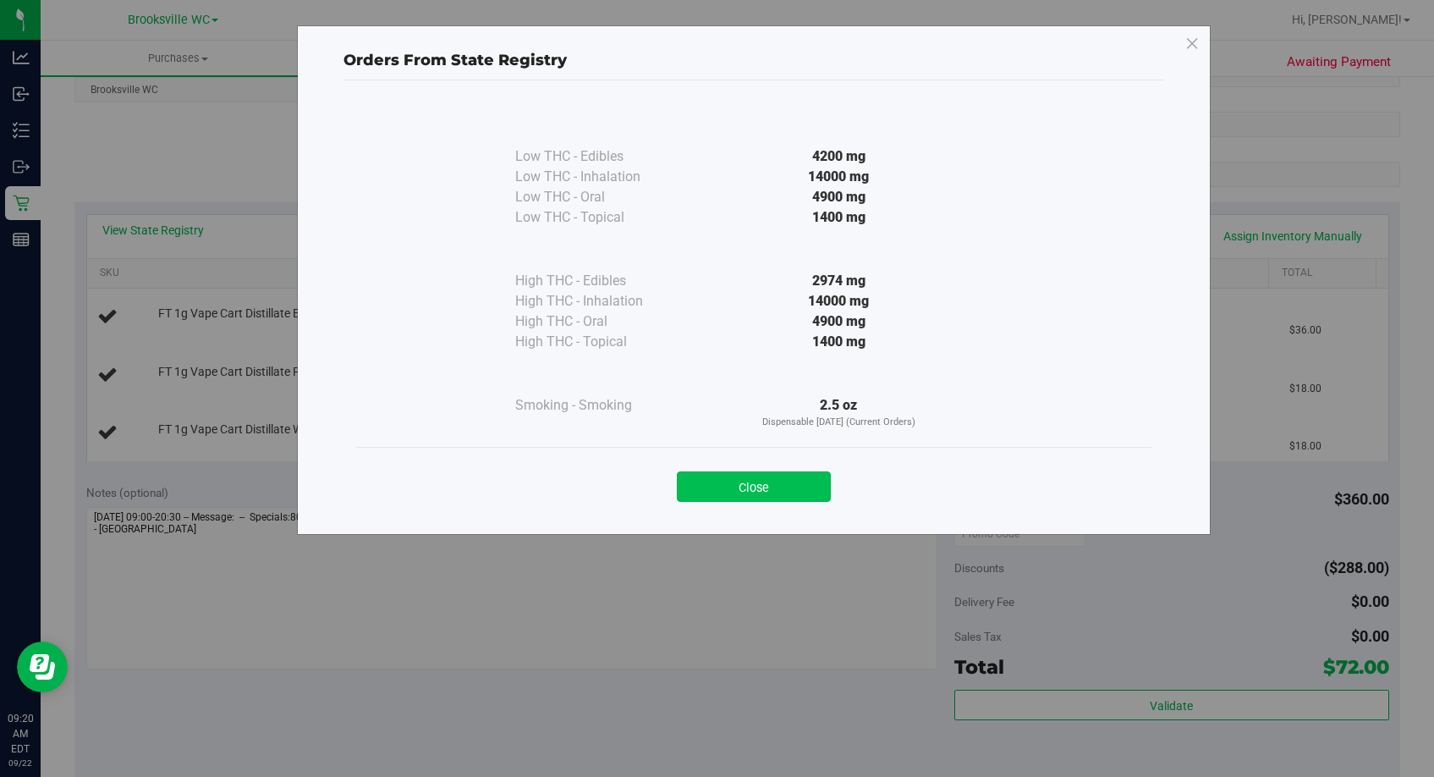
click at [738, 475] on button "Close" at bounding box center [754, 486] width 154 height 30
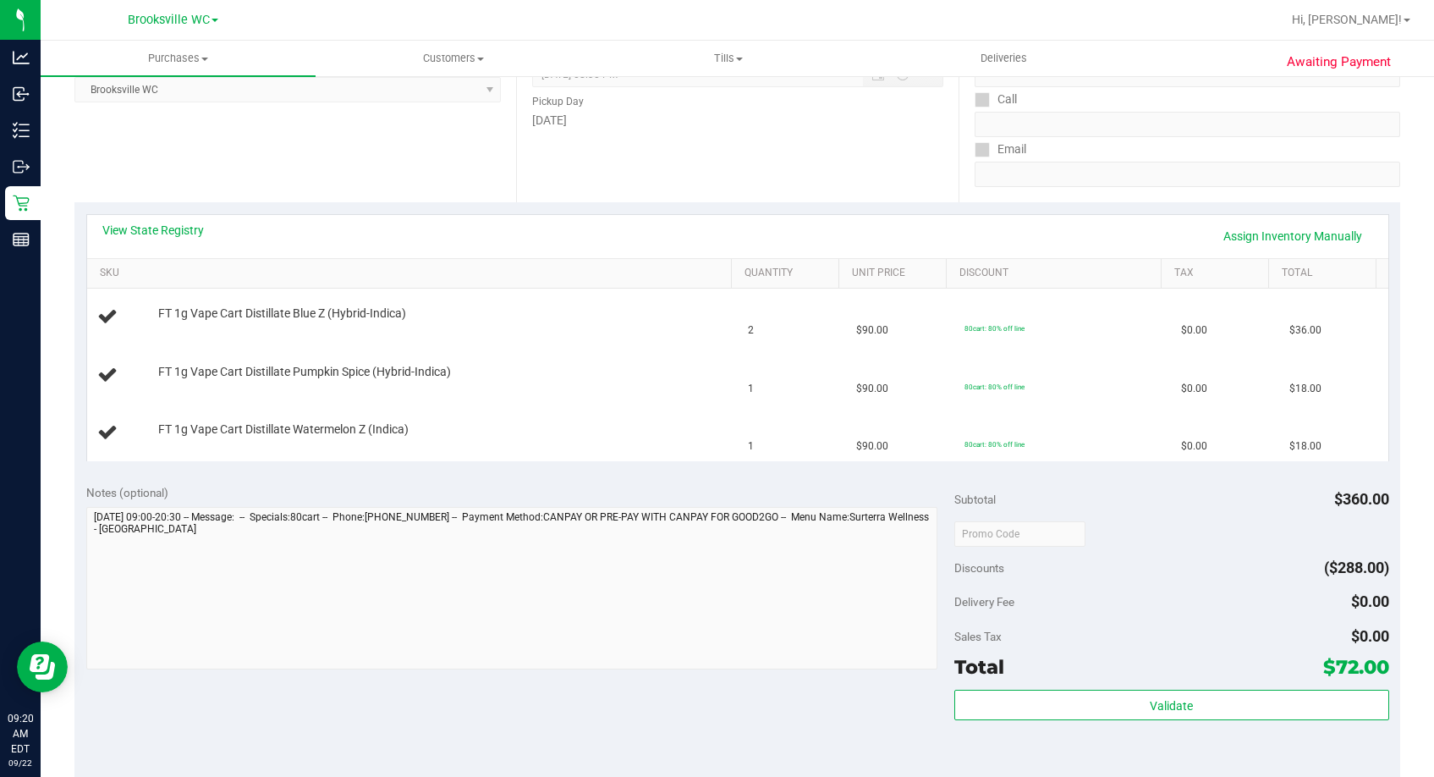
click at [738, 211] on div "View State Registry Assign Inventory Manually SKU Quantity Unit Price Discount …" at bounding box center [737, 337] width 1326 height 270
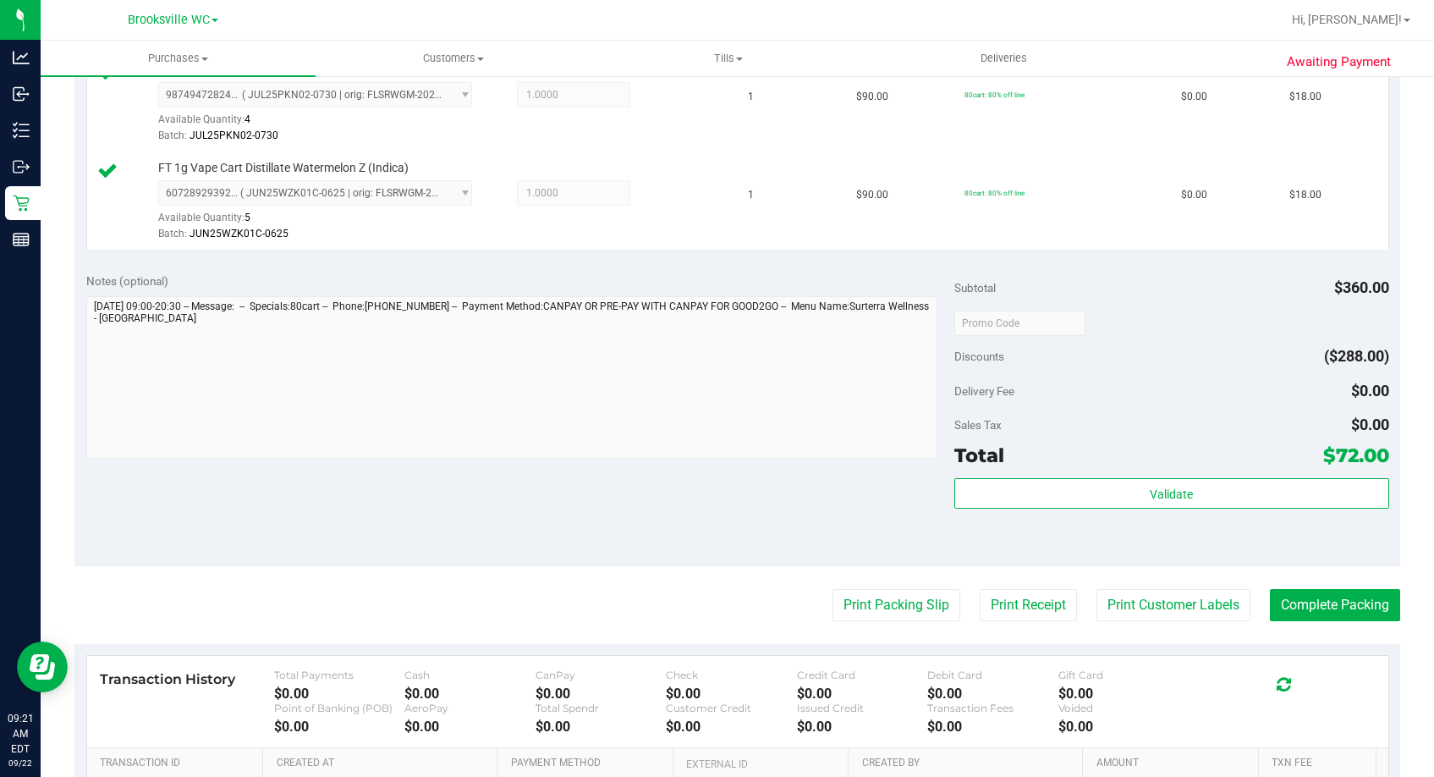
scroll to position [595, 0]
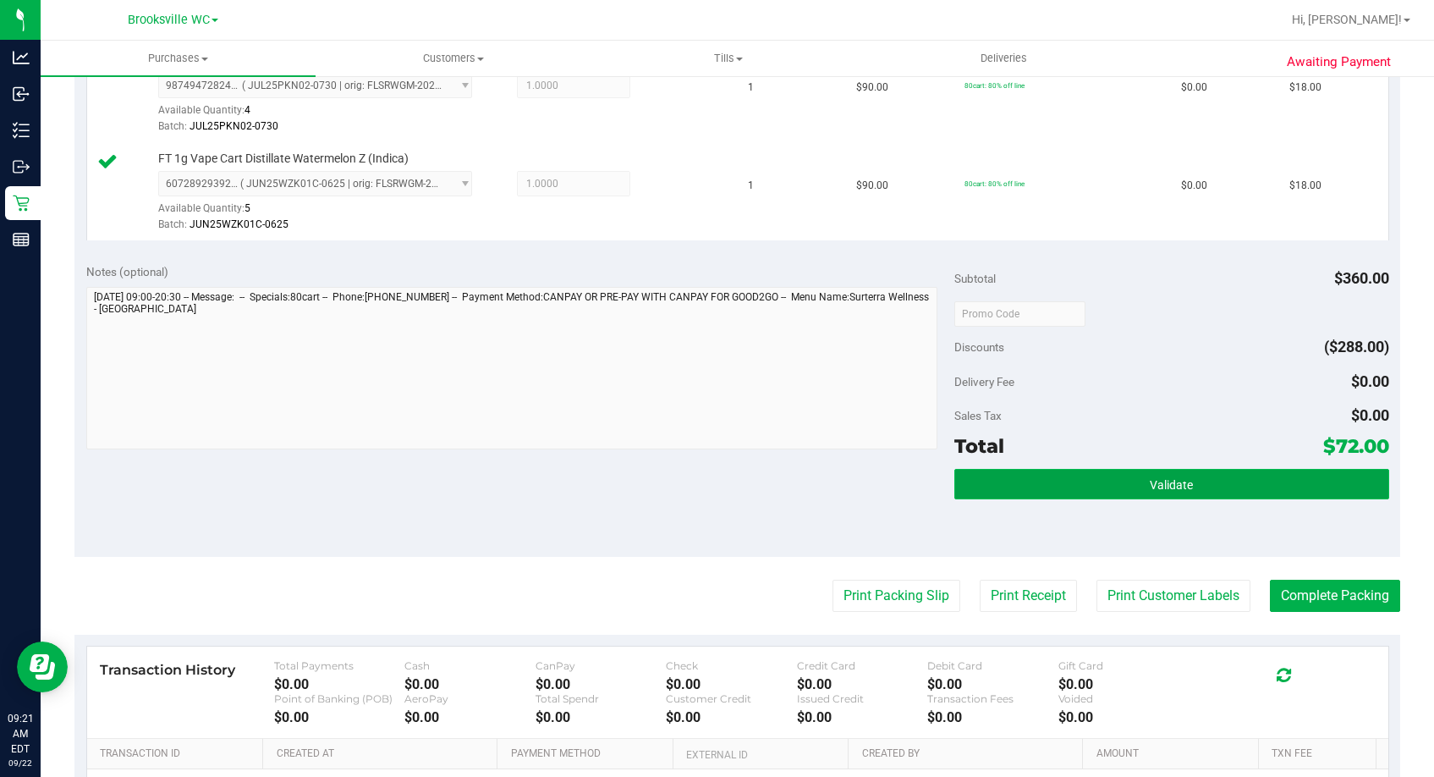
click at [1218, 494] on button "Validate" at bounding box center [1171, 484] width 434 height 30
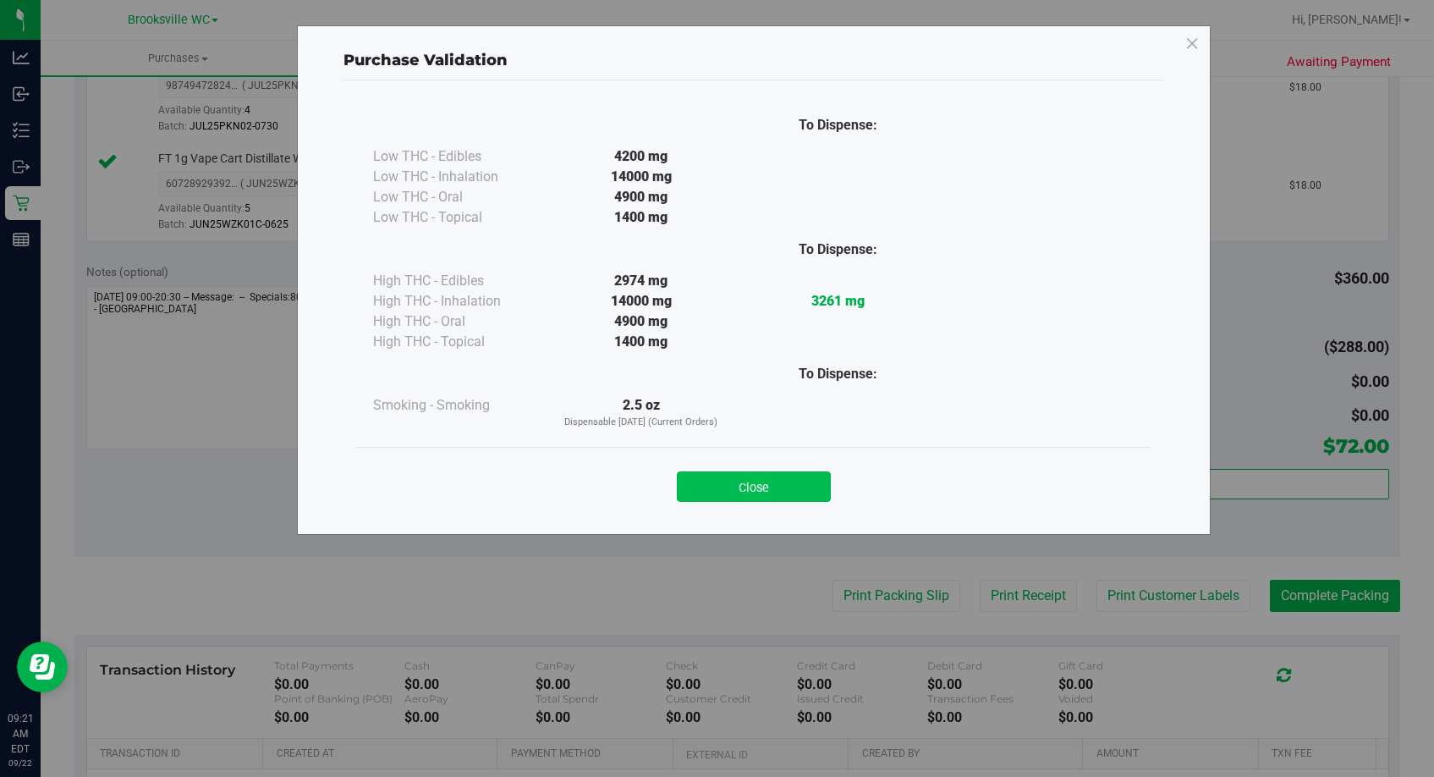
click at [769, 486] on button "Close" at bounding box center [754, 486] width 154 height 30
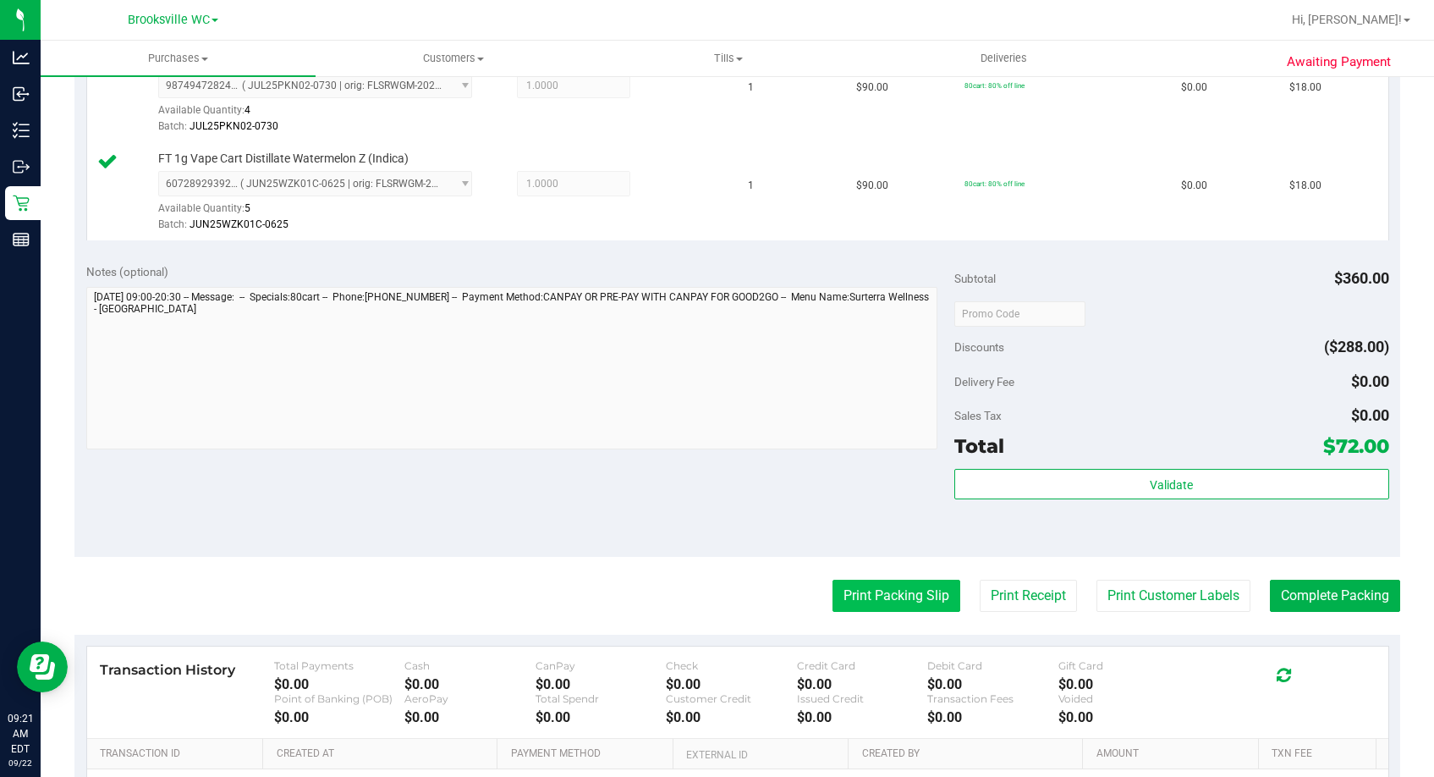
click at [899, 590] on button "Print Packing Slip" at bounding box center [896, 595] width 128 height 32
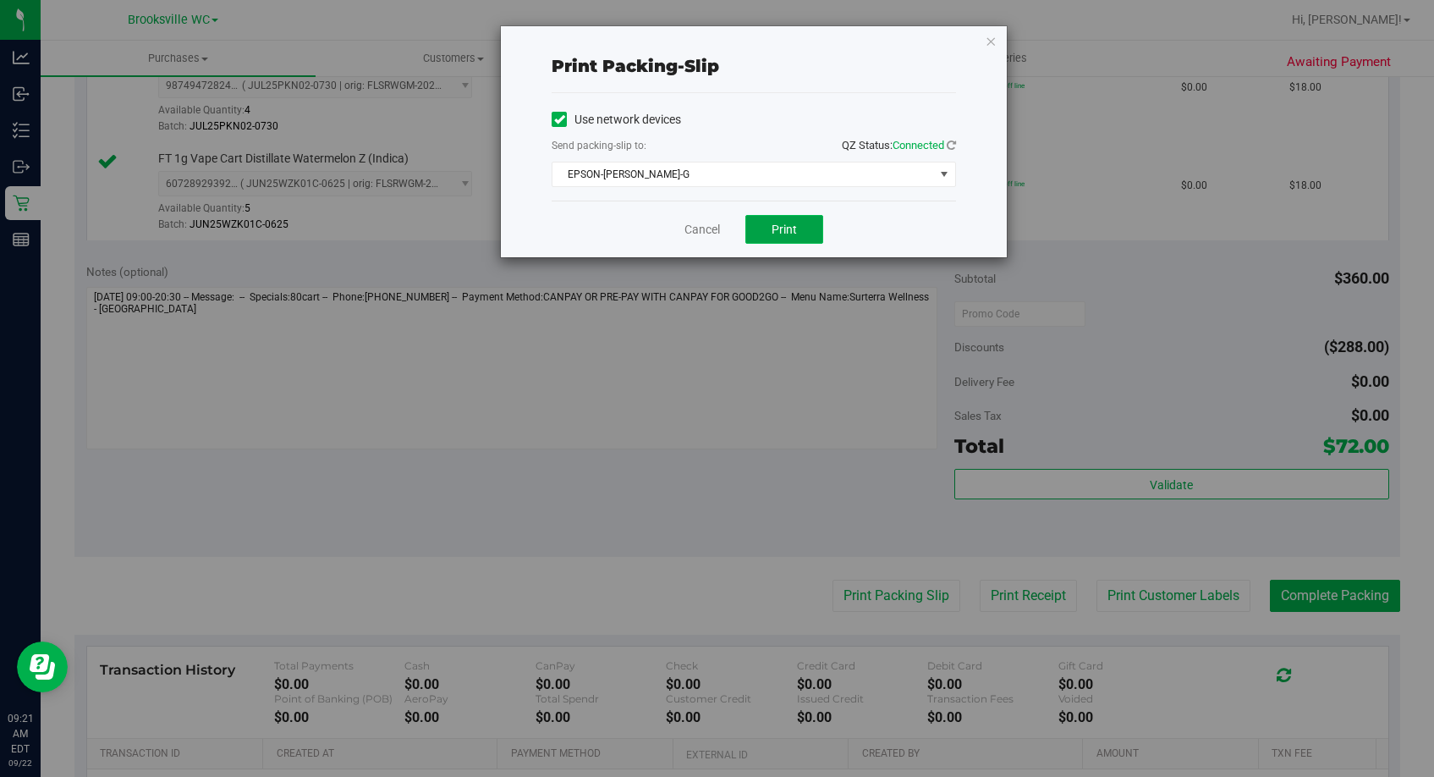
click at [802, 233] on button "Print" at bounding box center [784, 229] width 78 height 29
click at [703, 233] on link "Cancel" at bounding box center [702, 230] width 36 height 18
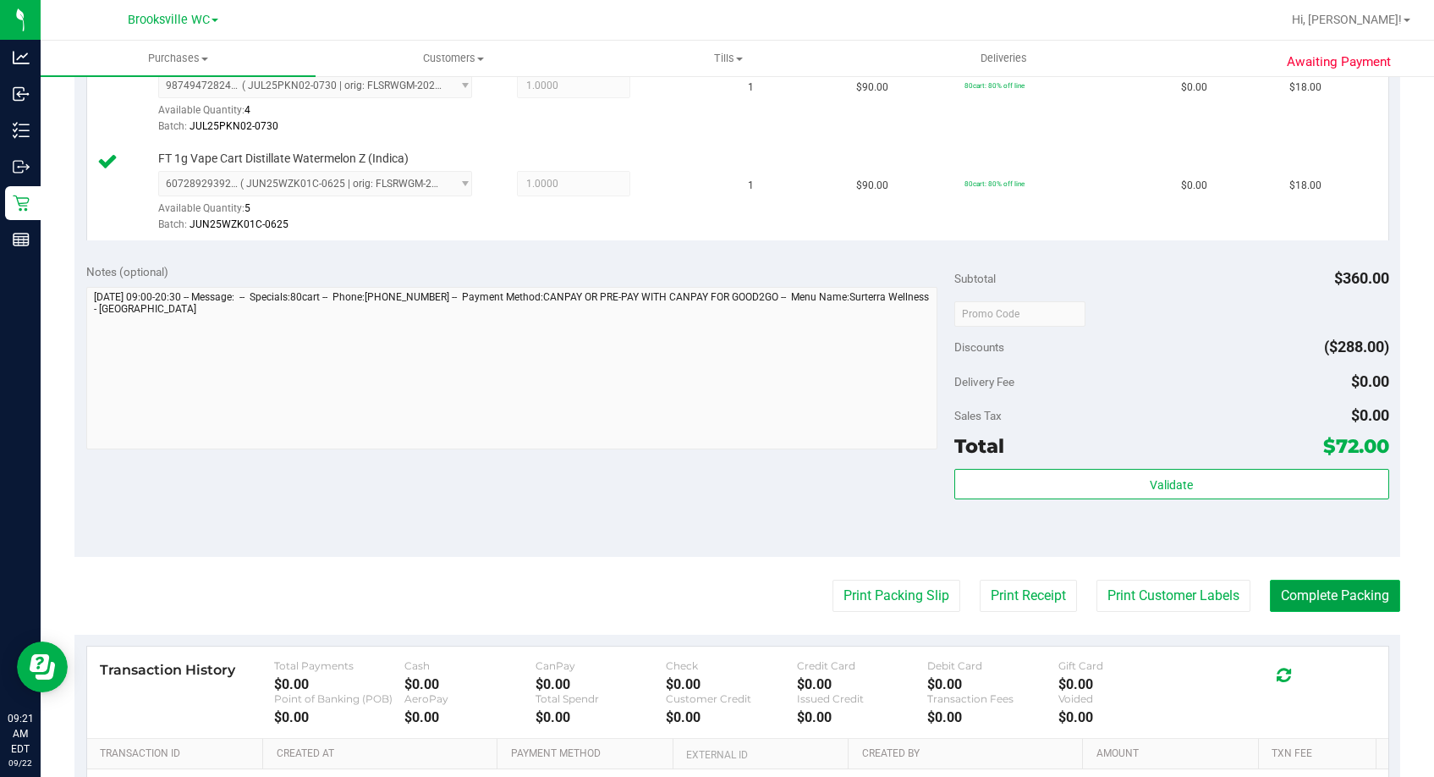
click at [1263, 607] on button "Complete Packing" at bounding box center [1335, 595] width 130 height 32
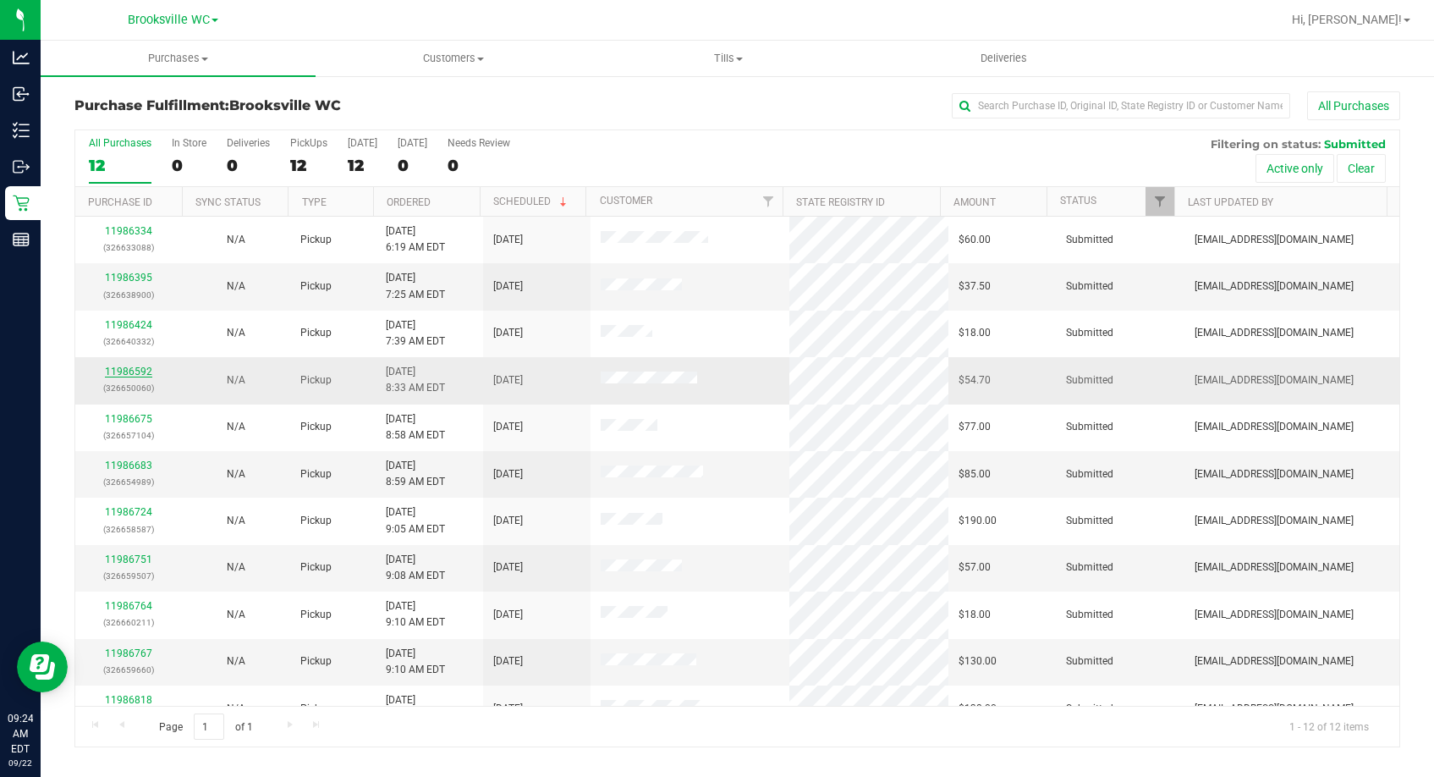
click at [140, 374] on link "11986592" at bounding box center [128, 371] width 47 height 12
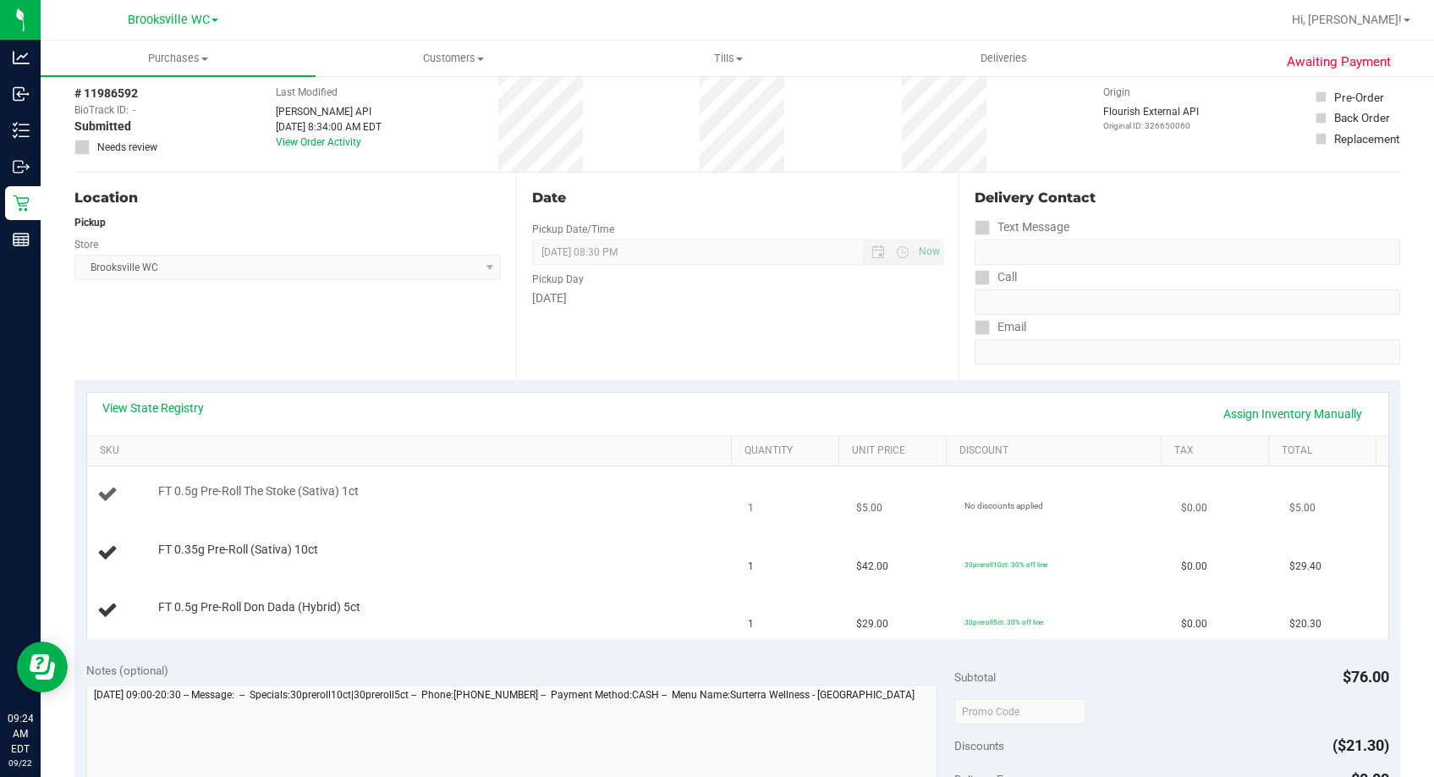
scroll to position [169, 0]
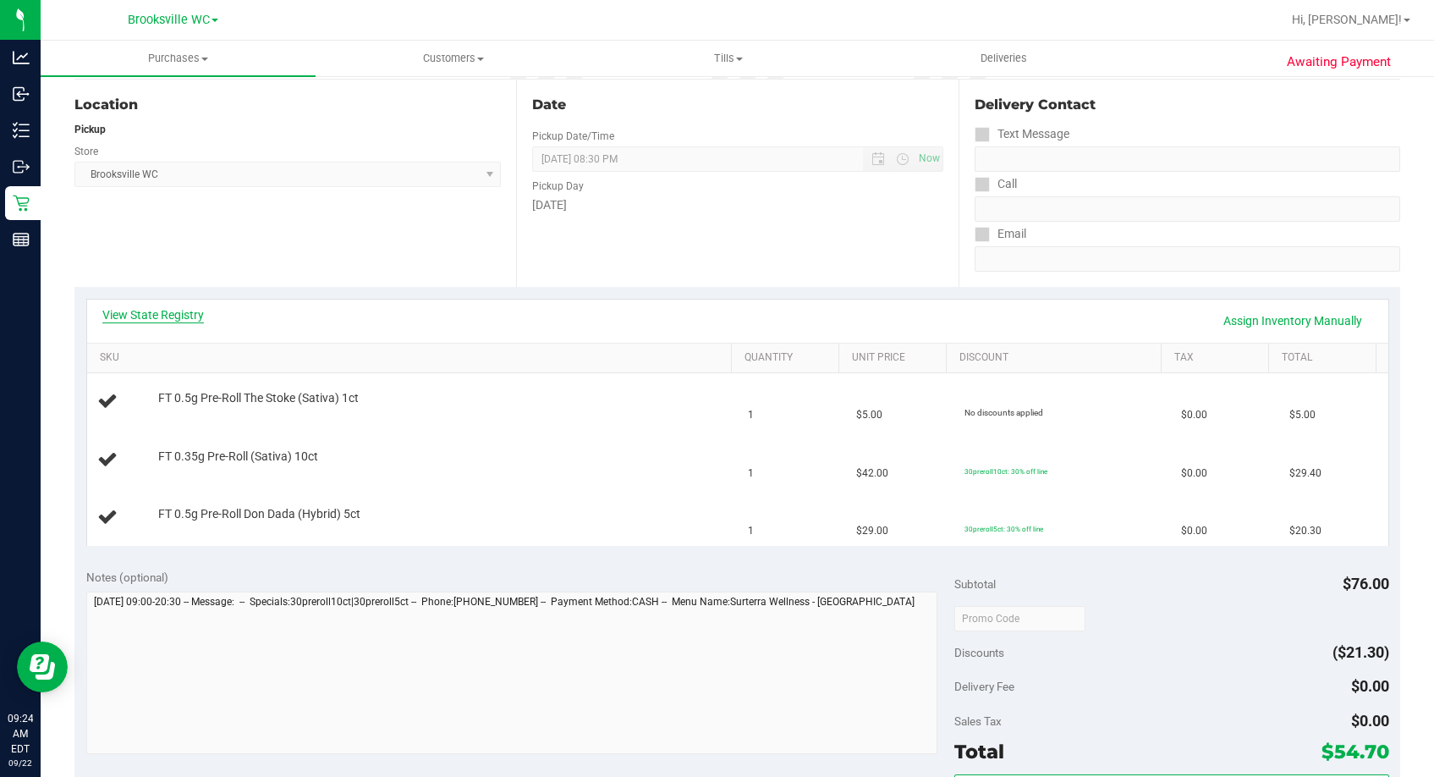
click at [142, 308] on link "View State Registry" at bounding box center [153, 314] width 102 height 17
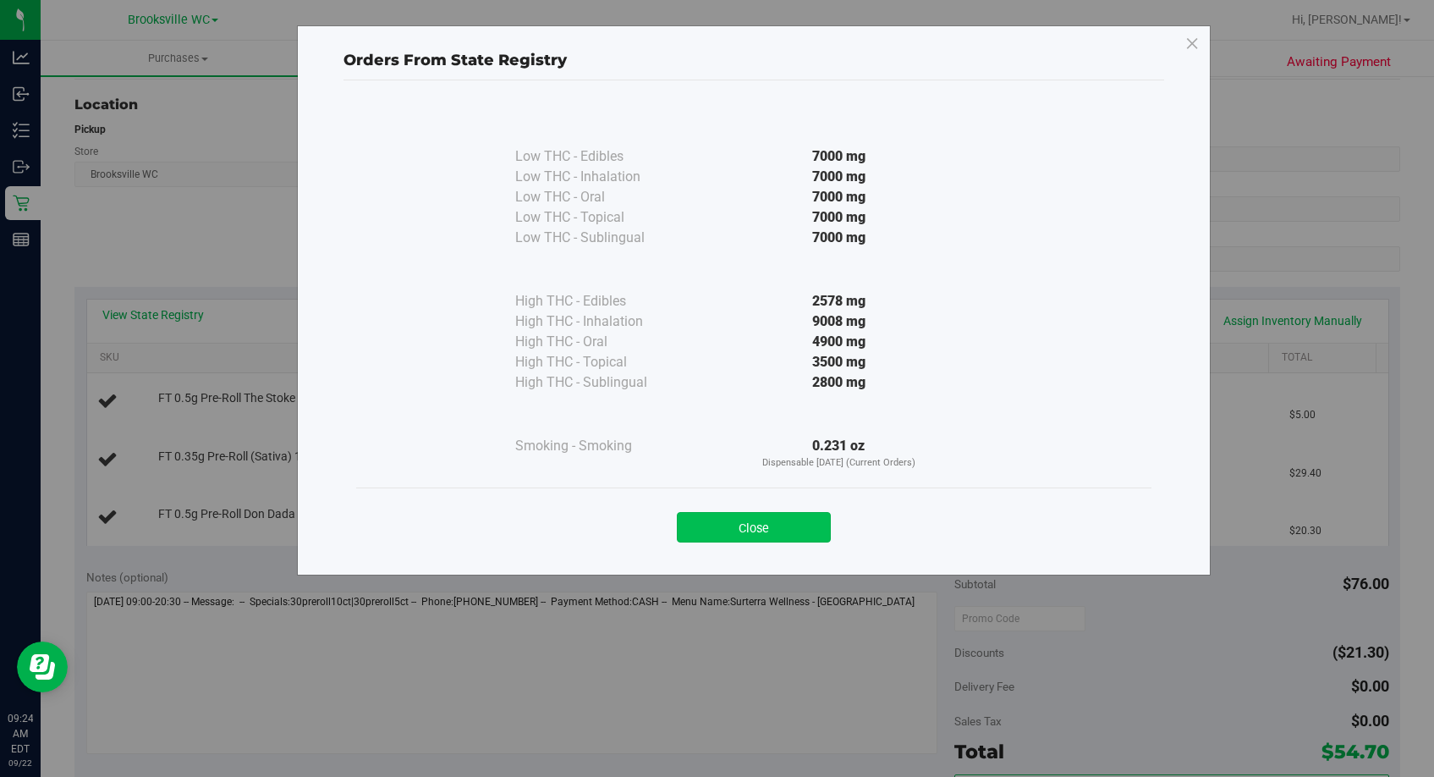
click at [800, 519] on button "Close" at bounding box center [754, 527] width 154 height 30
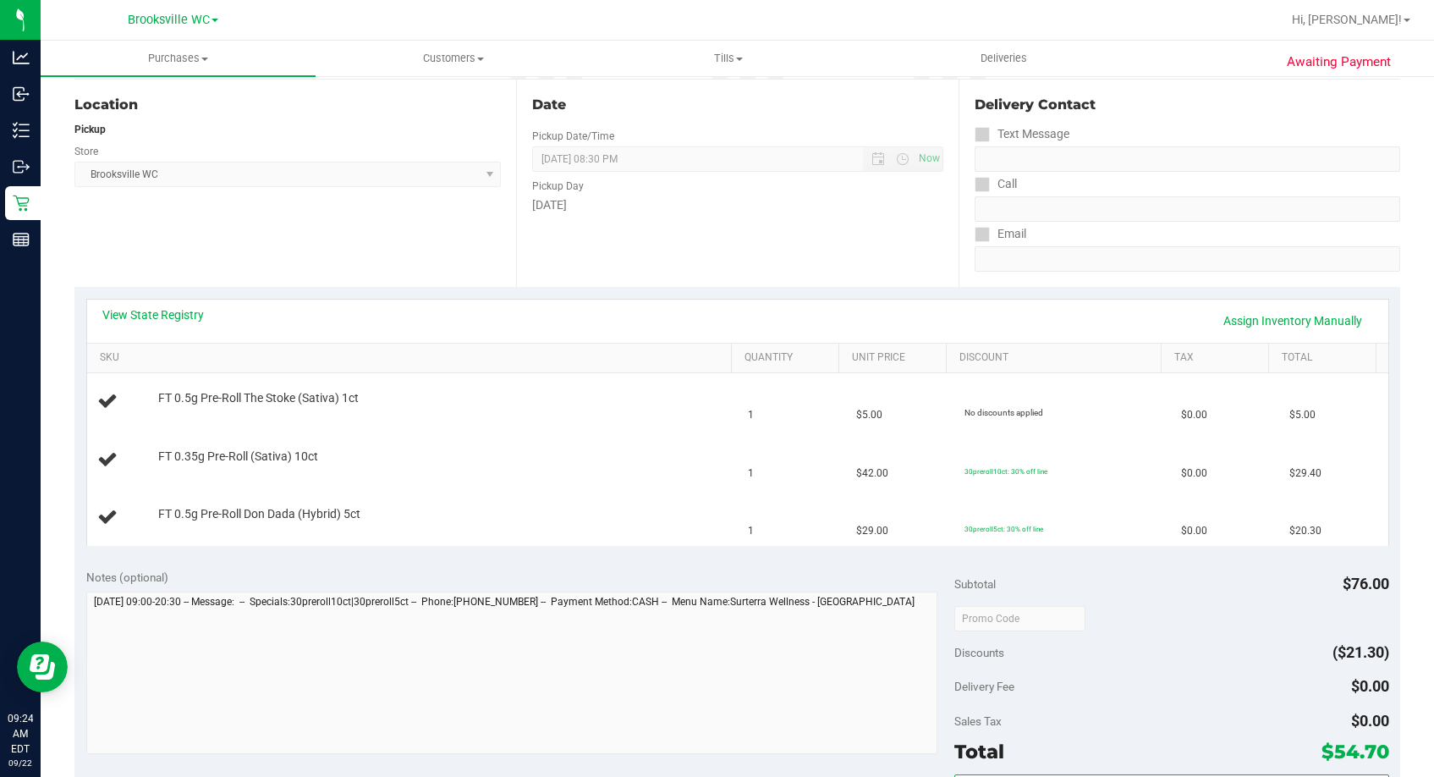
drag, startPoint x: 801, startPoint y: 266, endPoint x: 808, endPoint y: 202, distance: 63.8
click at [804, 260] on div "Date Pickup Date/Time 09/22/2025 Now 09/22/2025 08:30 PM Now Pickup Day Monday" at bounding box center [737, 183] width 442 height 207
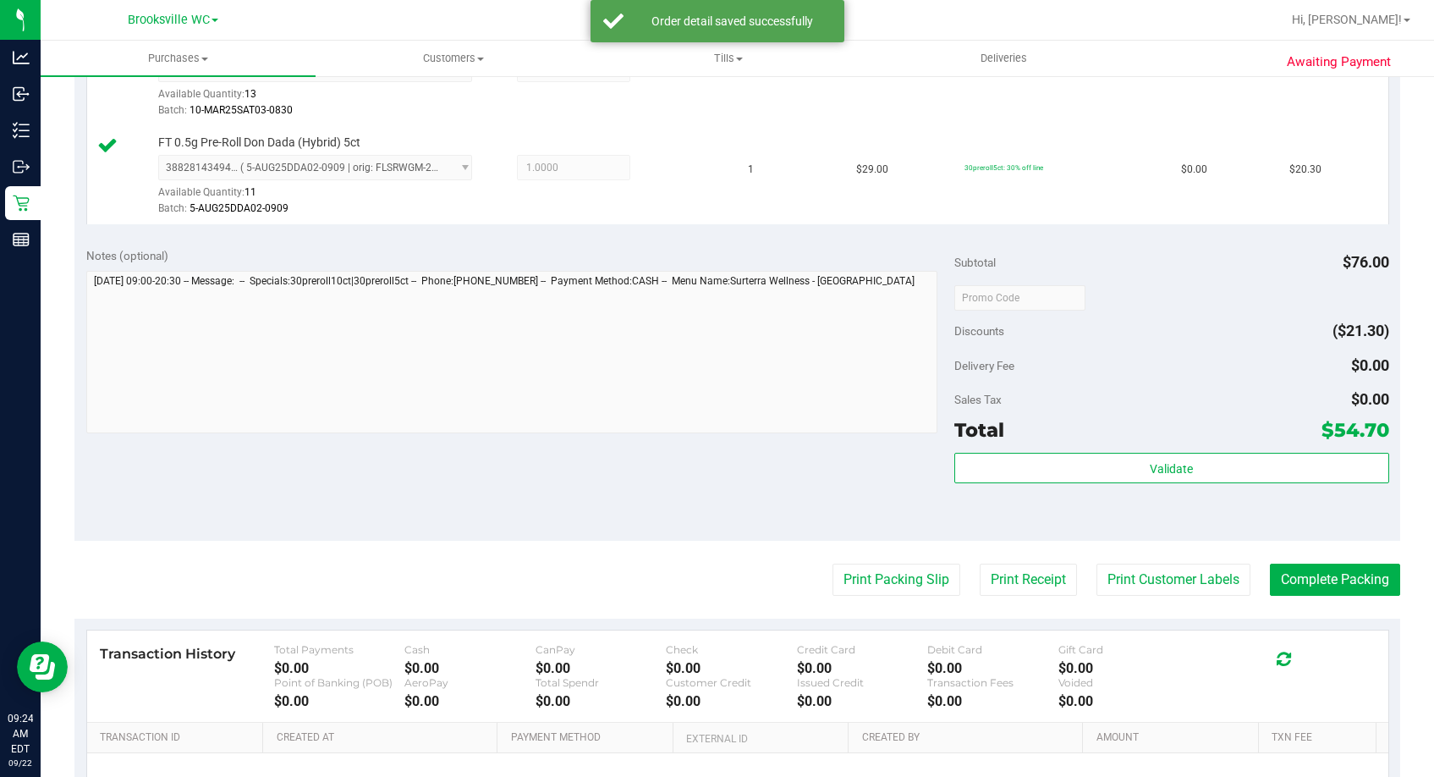
scroll to position [677, 0]
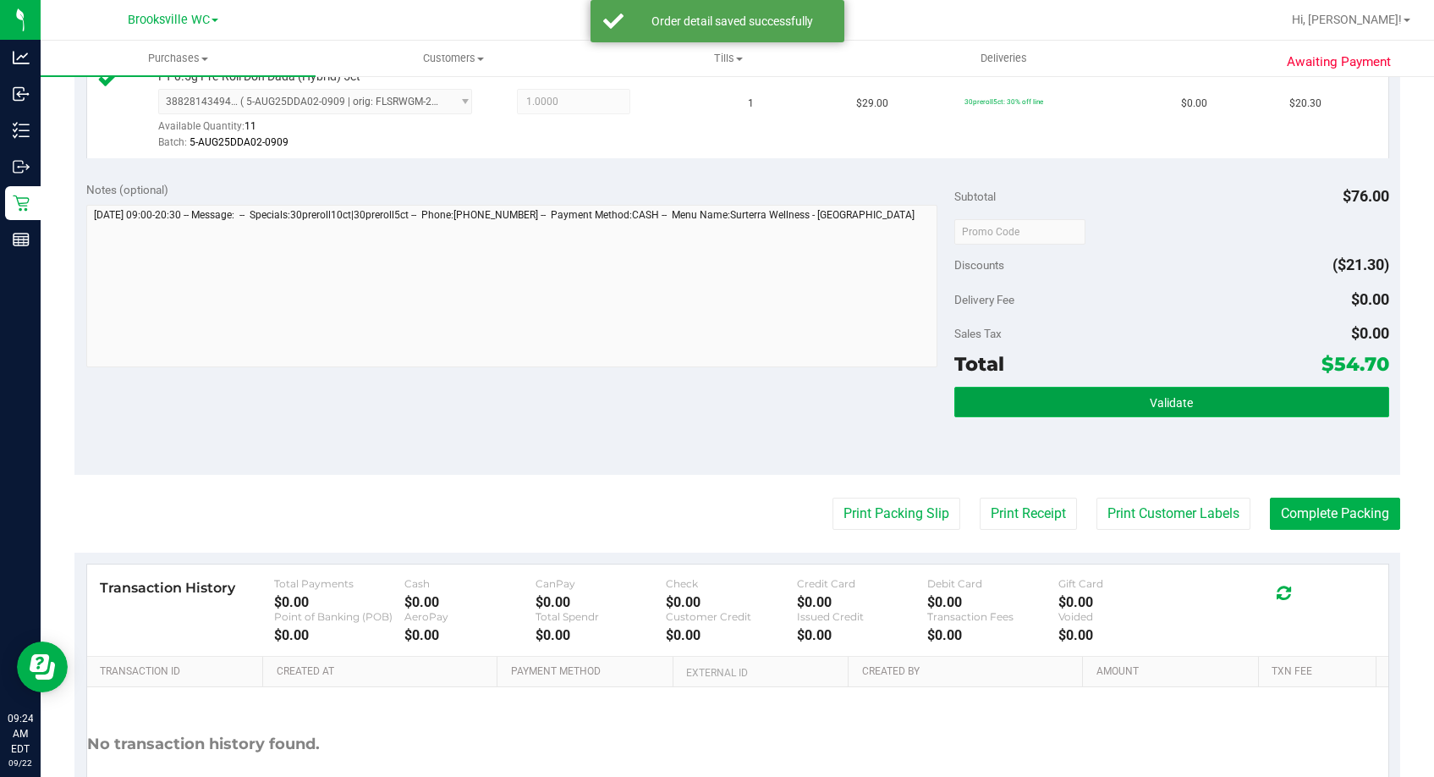
click at [1189, 403] on button "Validate" at bounding box center [1171, 402] width 434 height 30
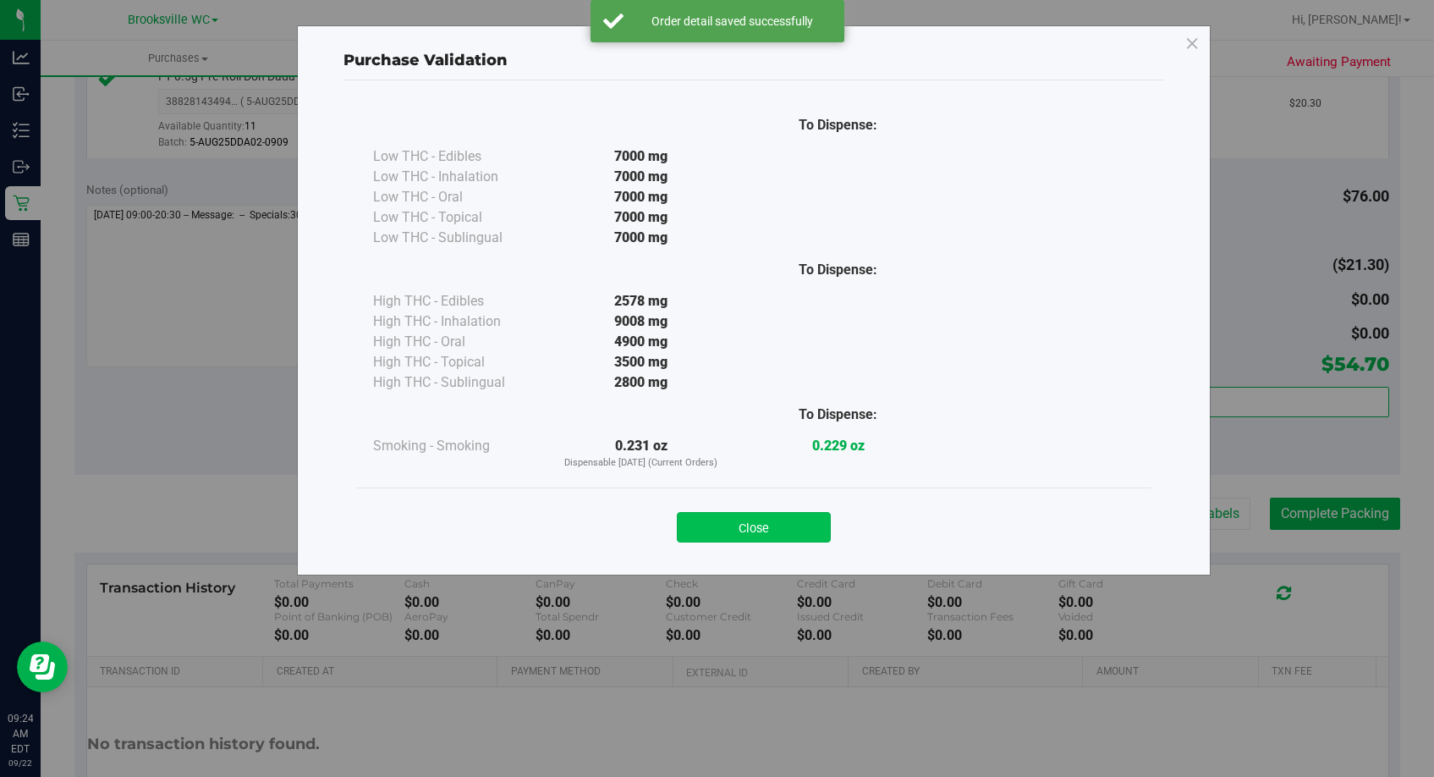
click at [804, 538] on button "Close" at bounding box center [754, 527] width 154 height 30
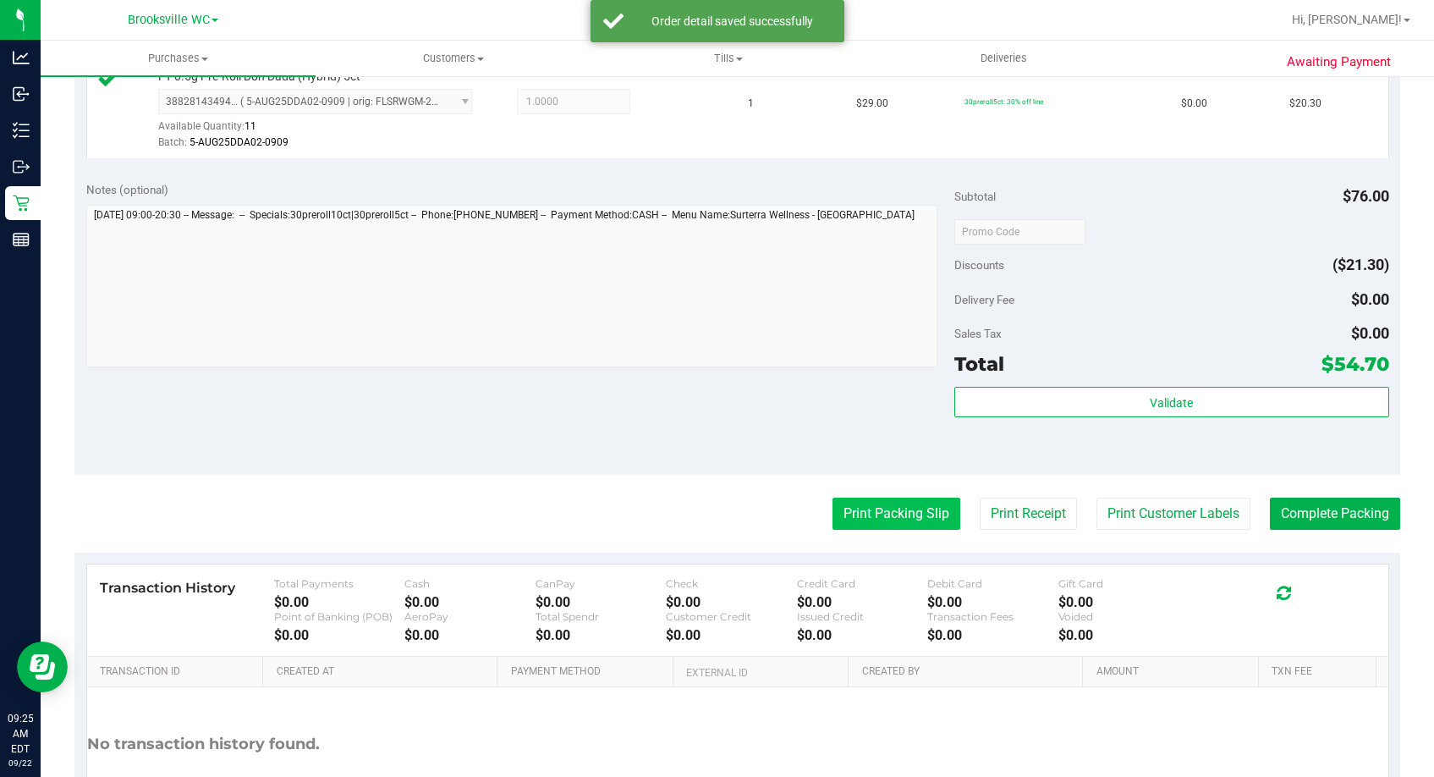
click at [897, 527] on button "Print Packing Slip" at bounding box center [896, 513] width 128 height 32
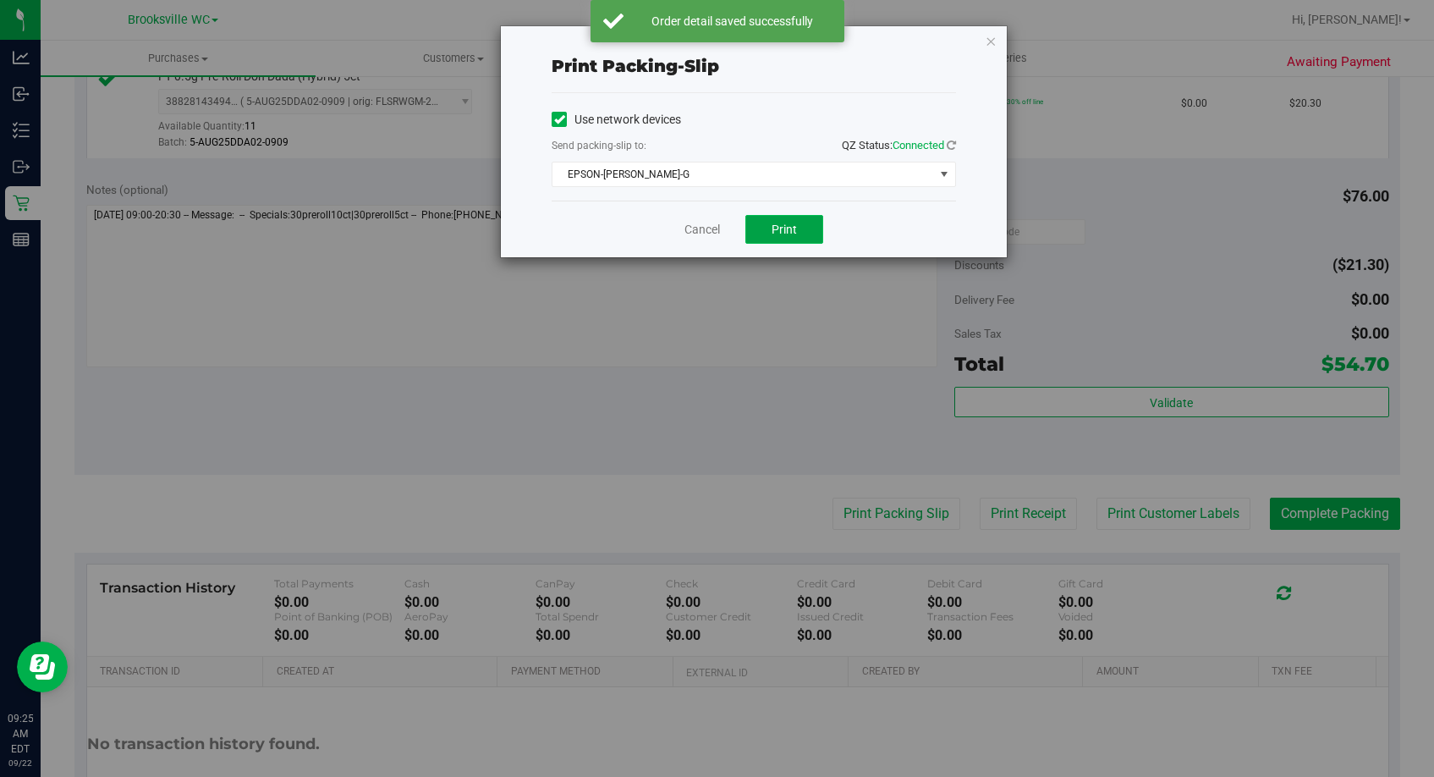
click at [784, 231] on span "Print" at bounding box center [783, 229] width 25 height 14
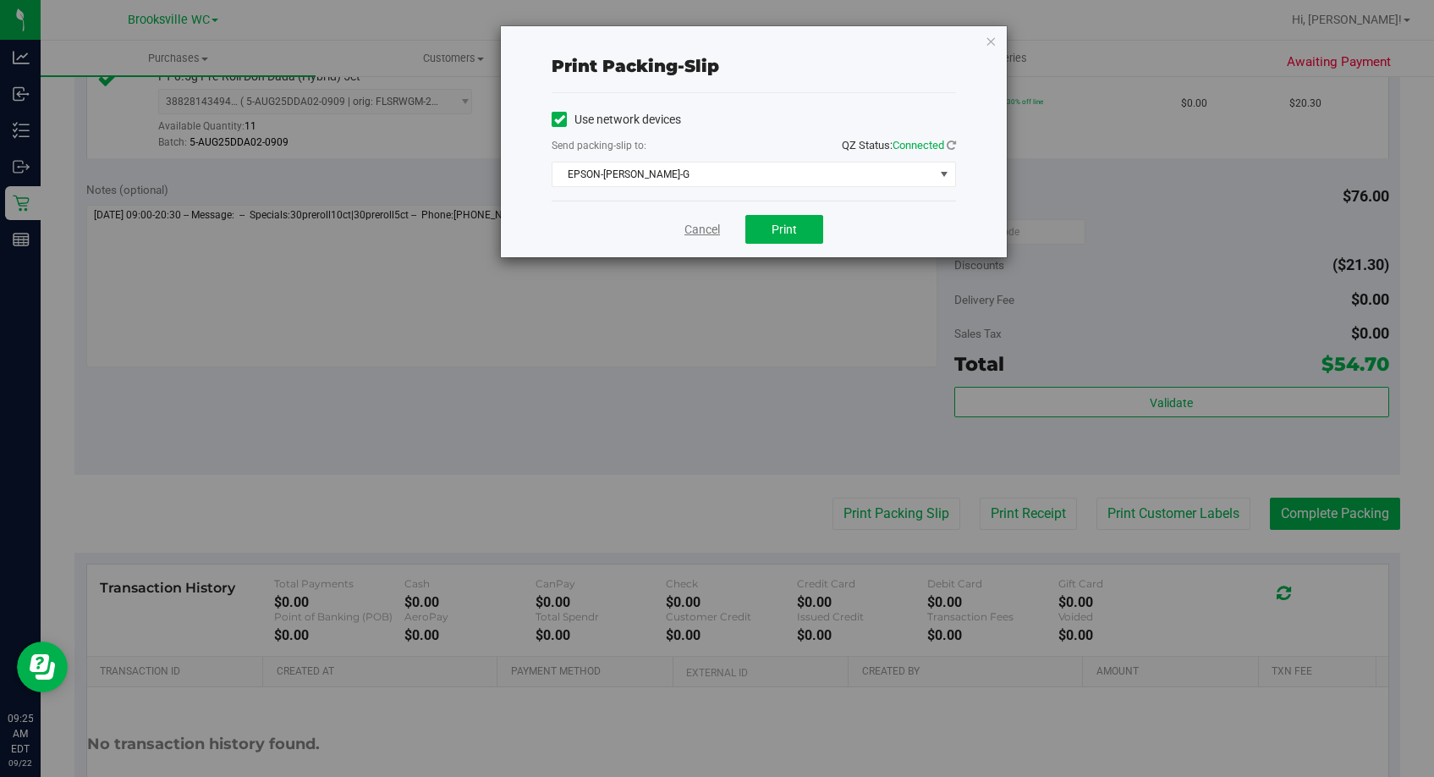
click at [706, 229] on link "Cancel" at bounding box center [702, 230] width 36 height 18
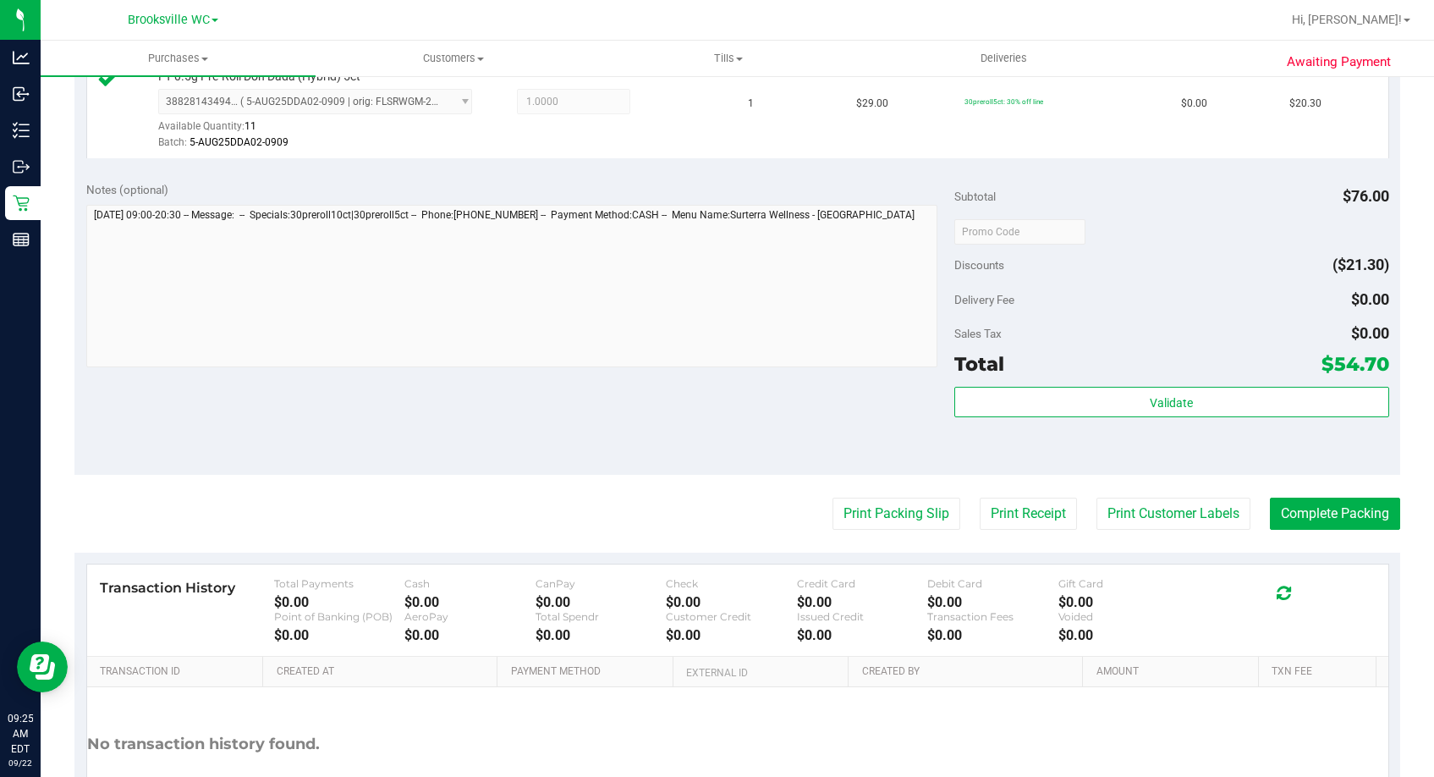
click at [1068, 419] on div "Validate" at bounding box center [1171, 425] width 434 height 76
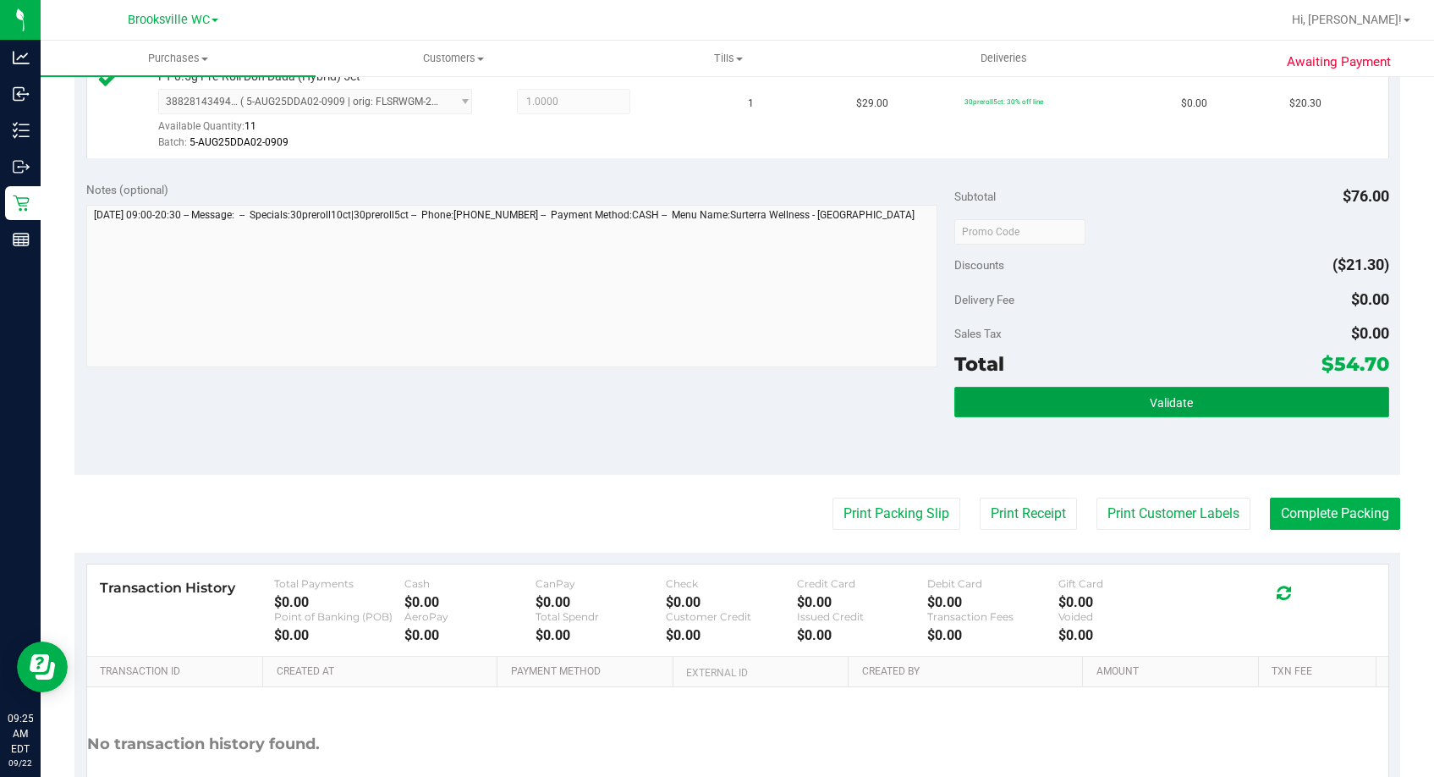
click at [1068, 406] on button "Validate" at bounding box center [1171, 402] width 434 height 30
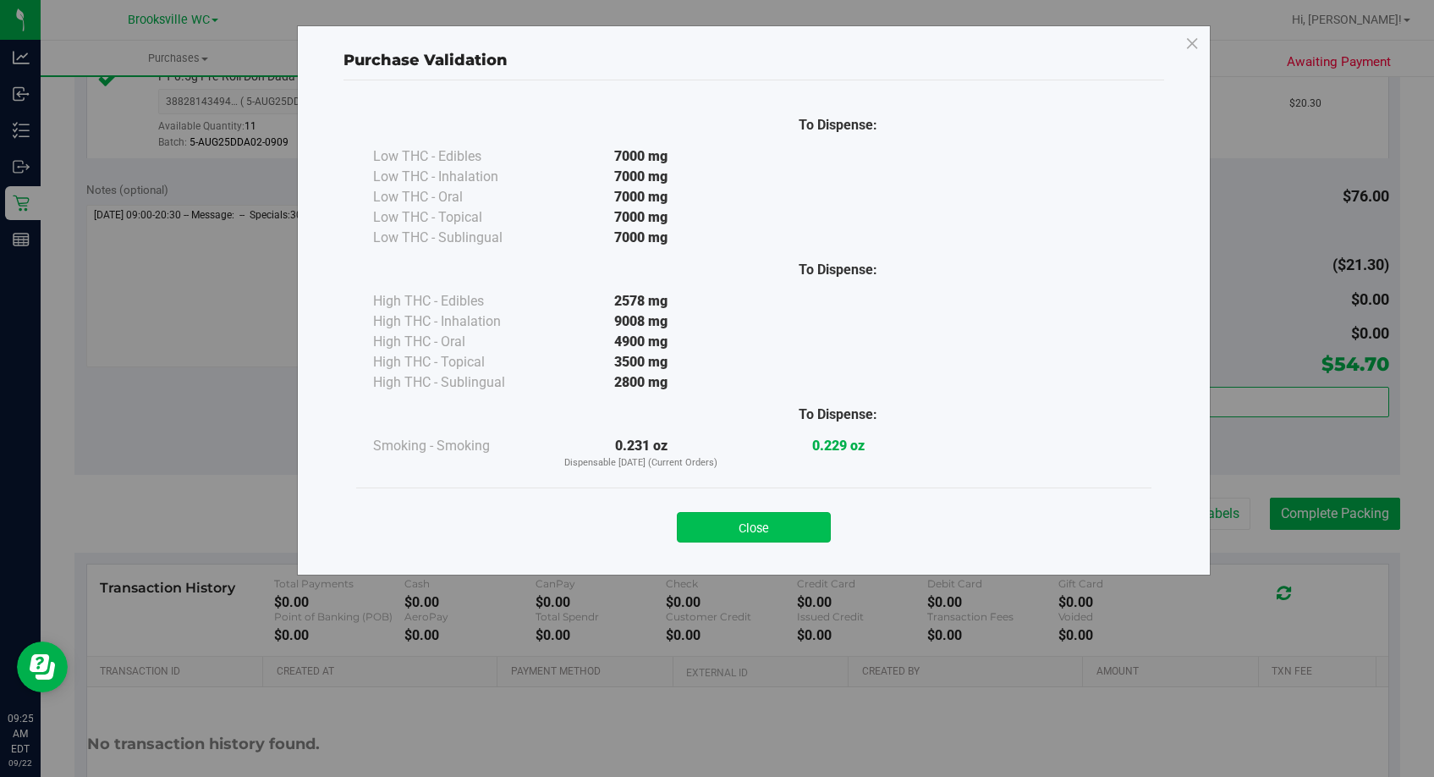
click at [798, 532] on button "Close" at bounding box center [754, 527] width 154 height 30
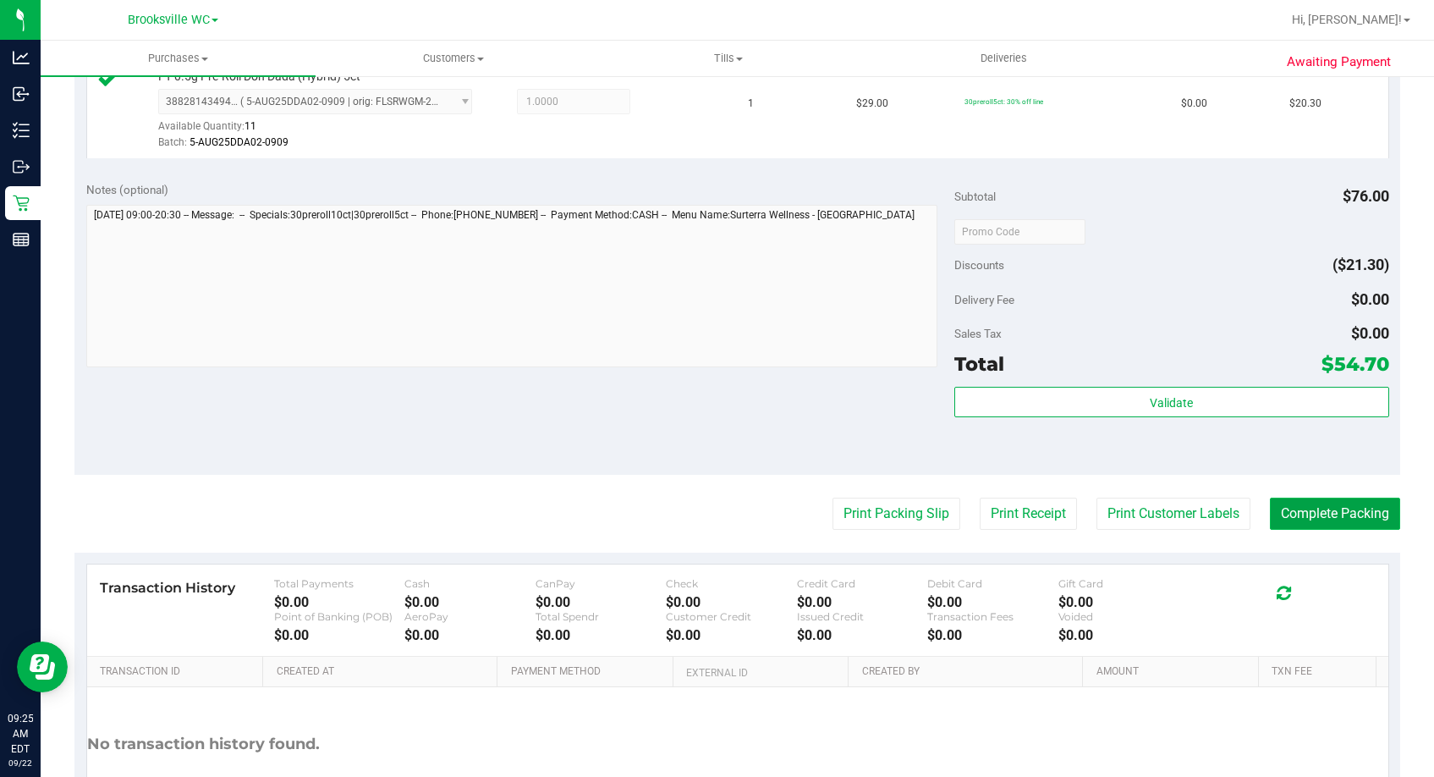
click at [1263, 517] on button "Complete Packing" at bounding box center [1335, 513] width 130 height 32
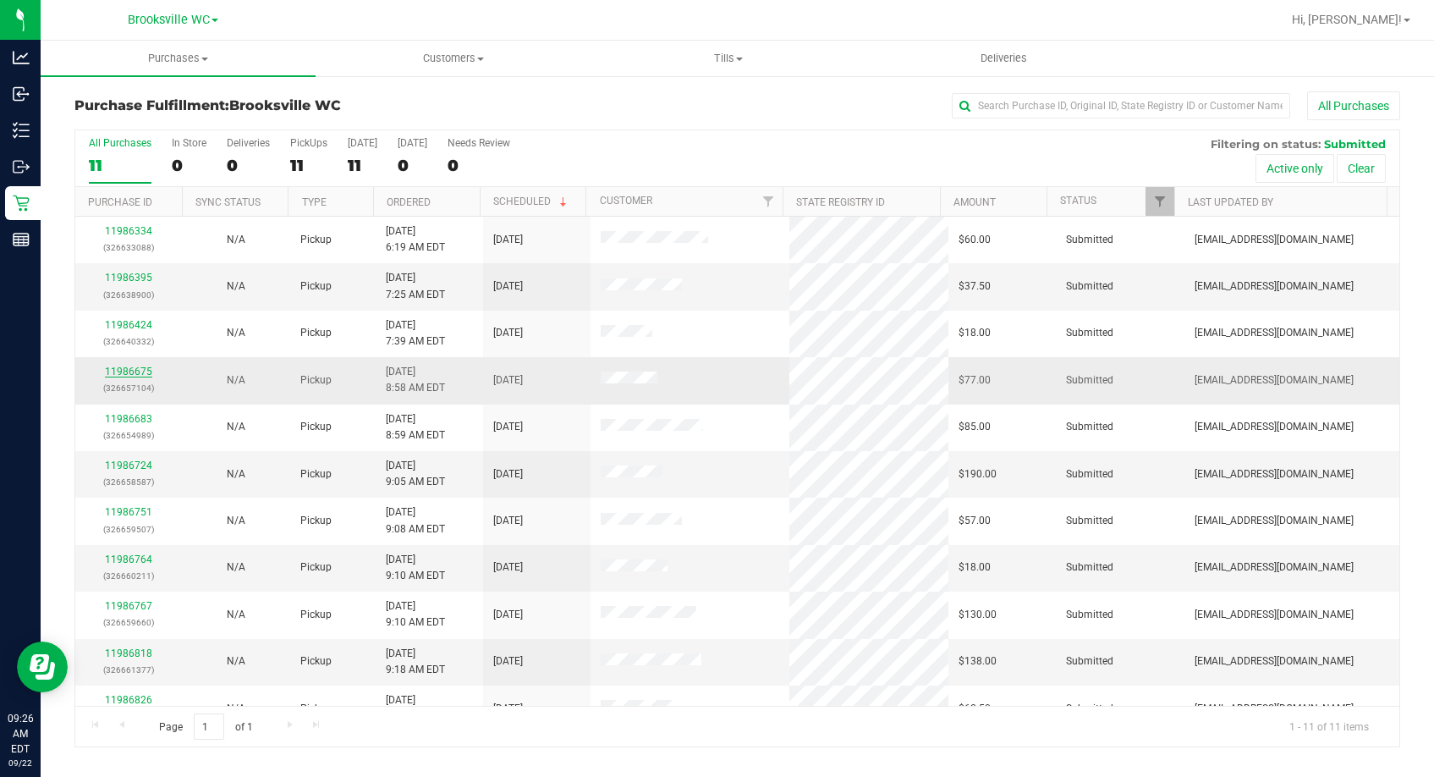
click at [144, 369] on link "11986675" at bounding box center [128, 371] width 47 height 12
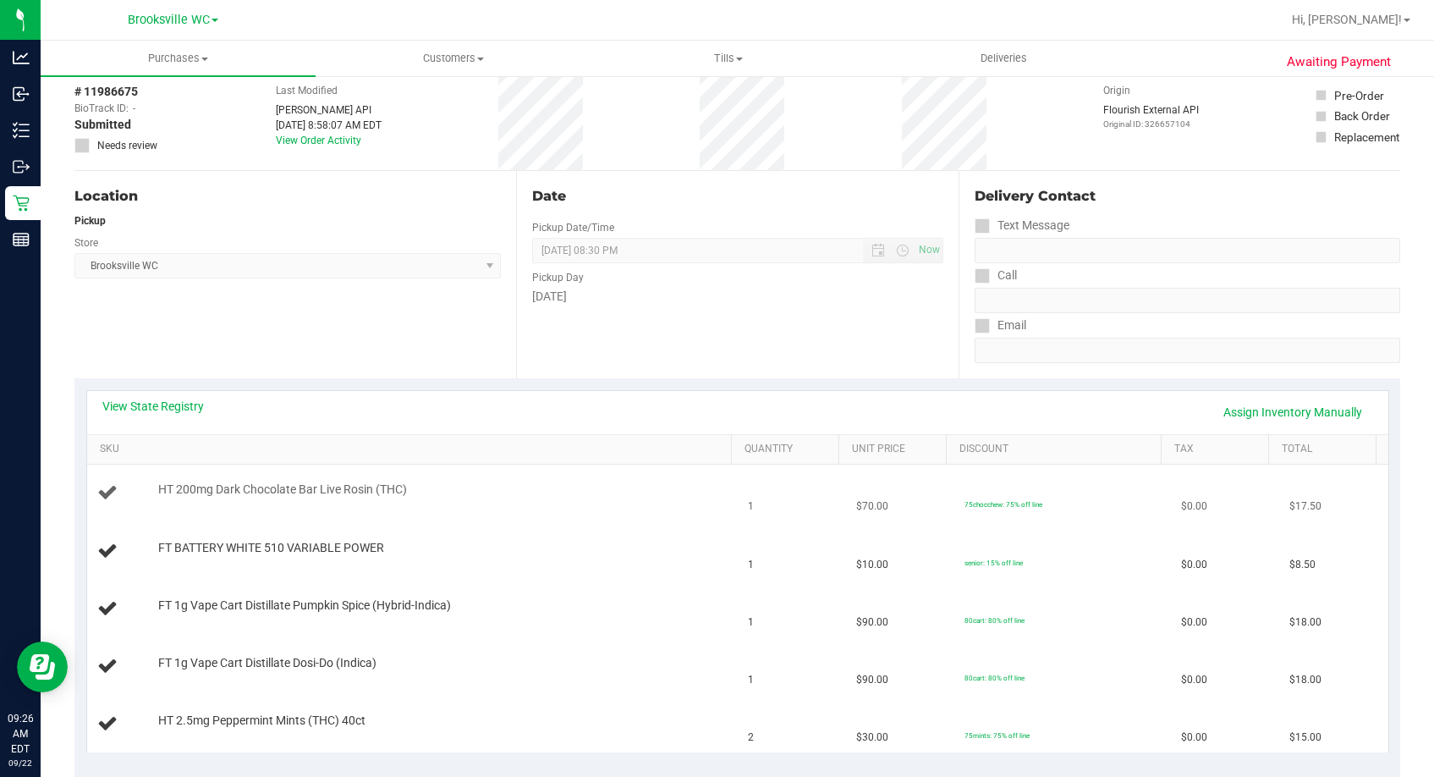
scroll to position [169, 0]
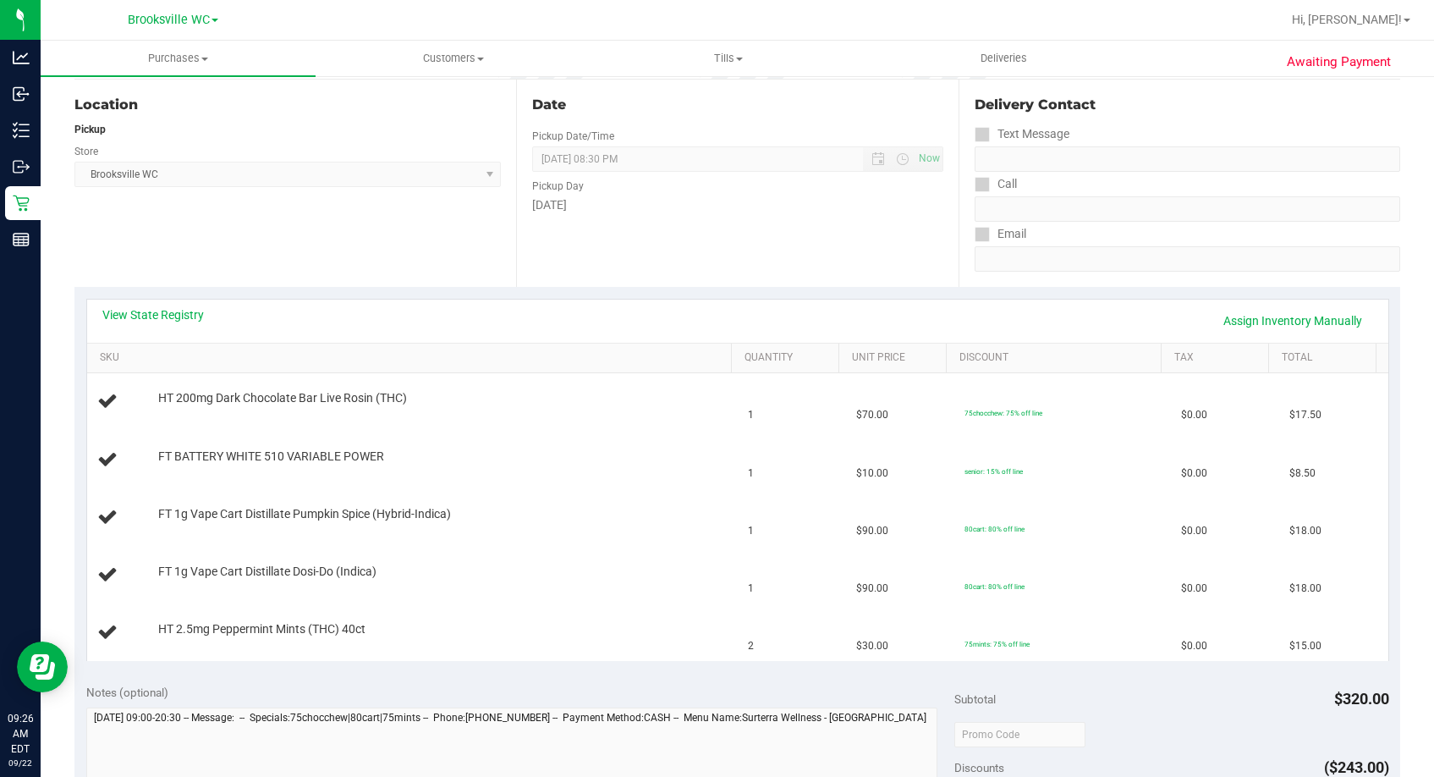
click at [152, 327] on div "View State Registry Assign Inventory Manually" at bounding box center [737, 320] width 1271 height 29
click at [151, 318] on link "View State Registry" at bounding box center [153, 314] width 102 height 17
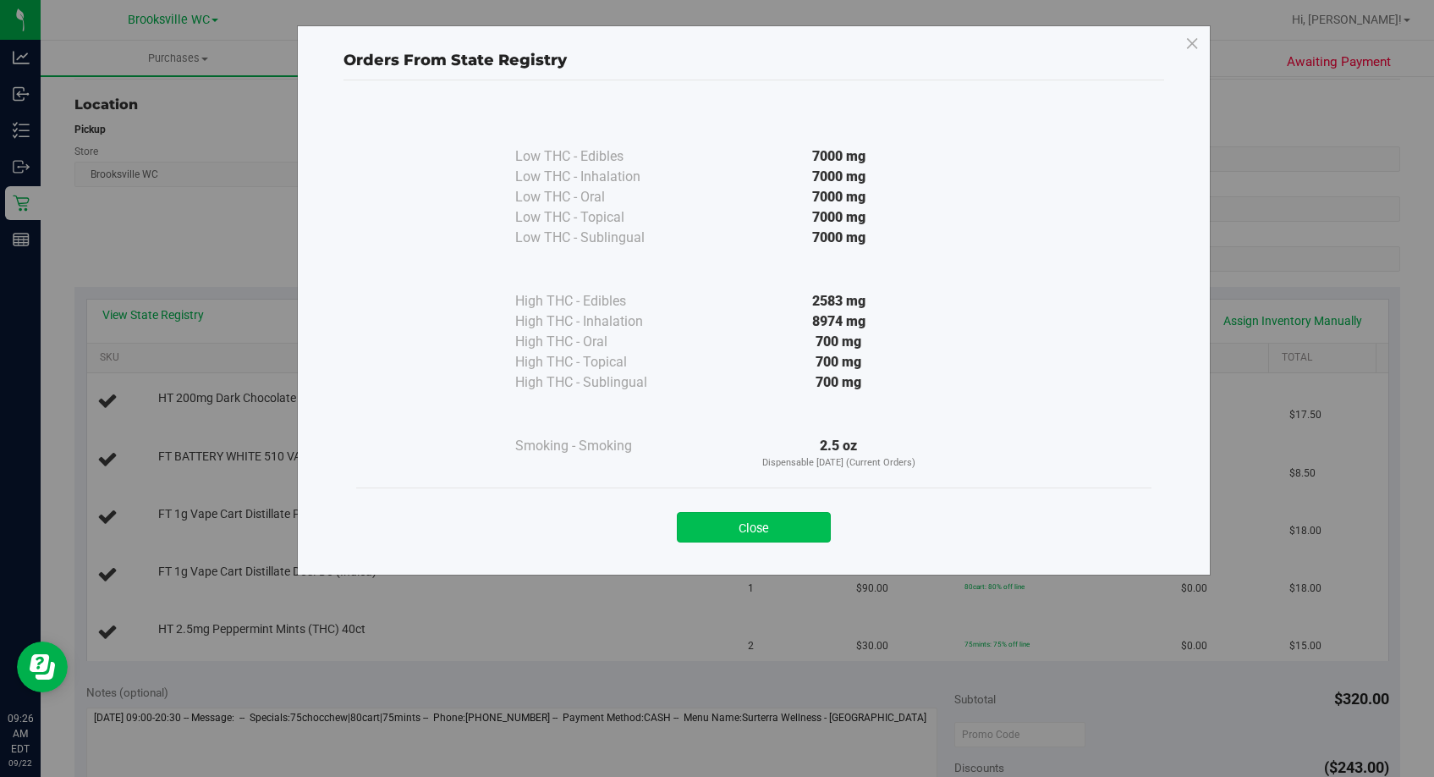
click at [776, 519] on button "Close" at bounding box center [754, 527] width 154 height 30
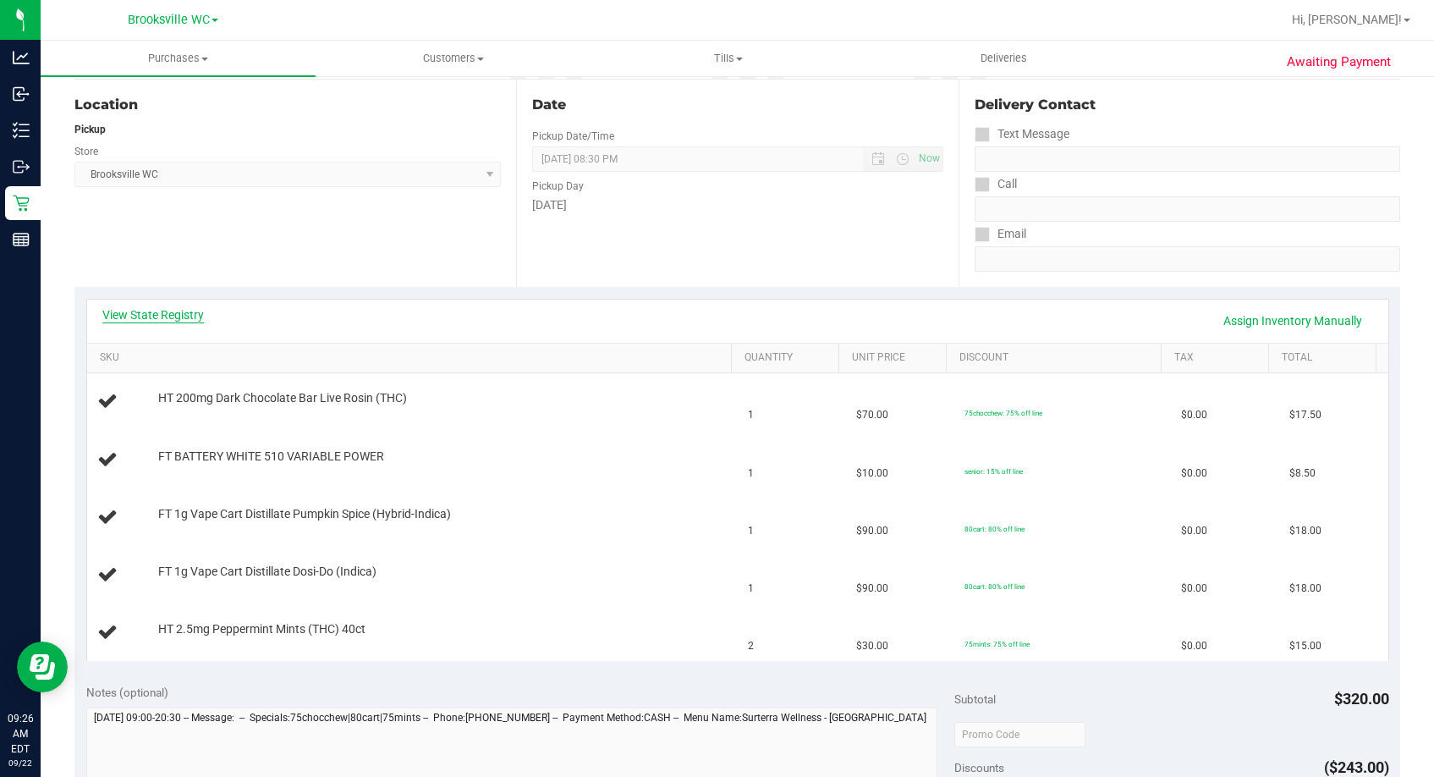
click at [132, 323] on div "View State Registry Assign Inventory Manually" at bounding box center [737, 320] width 1271 height 29
click at [145, 311] on link "View State Registry" at bounding box center [153, 314] width 102 height 17
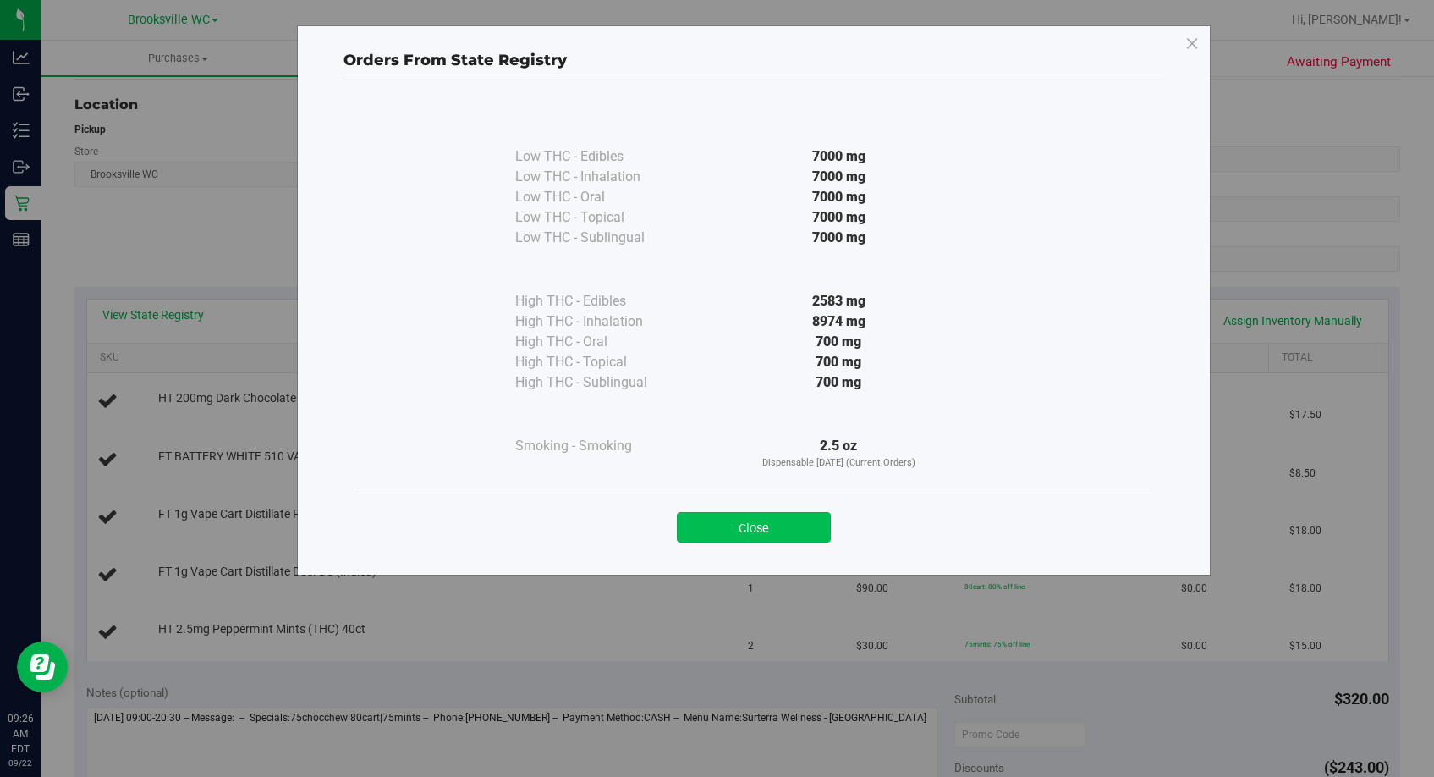
click at [799, 521] on button "Close" at bounding box center [754, 527] width 154 height 30
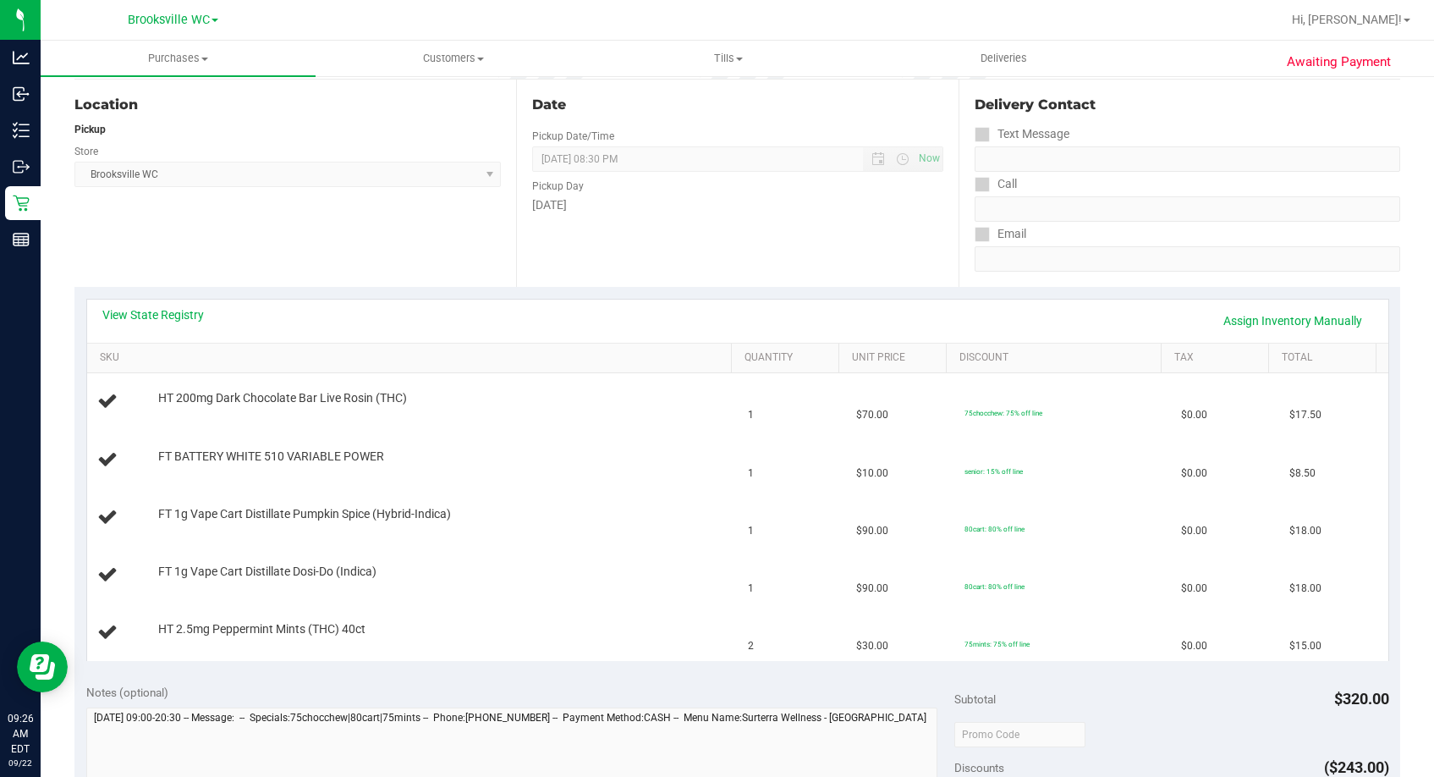
click at [740, 293] on div "View State Registry Assign Inventory Manually SKU Quantity Unit Price Discount …" at bounding box center [737, 480] width 1326 height 386
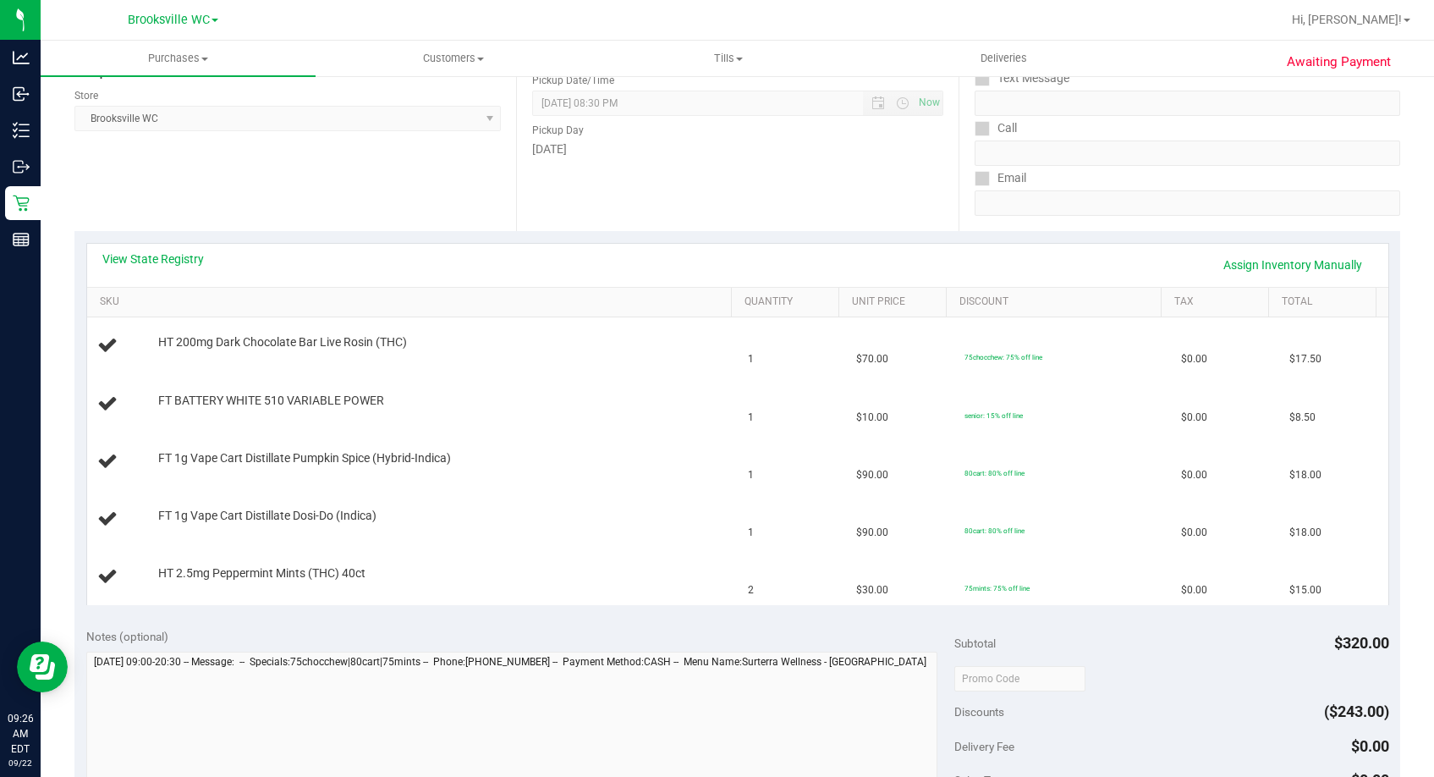
scroll to position [254, 0]
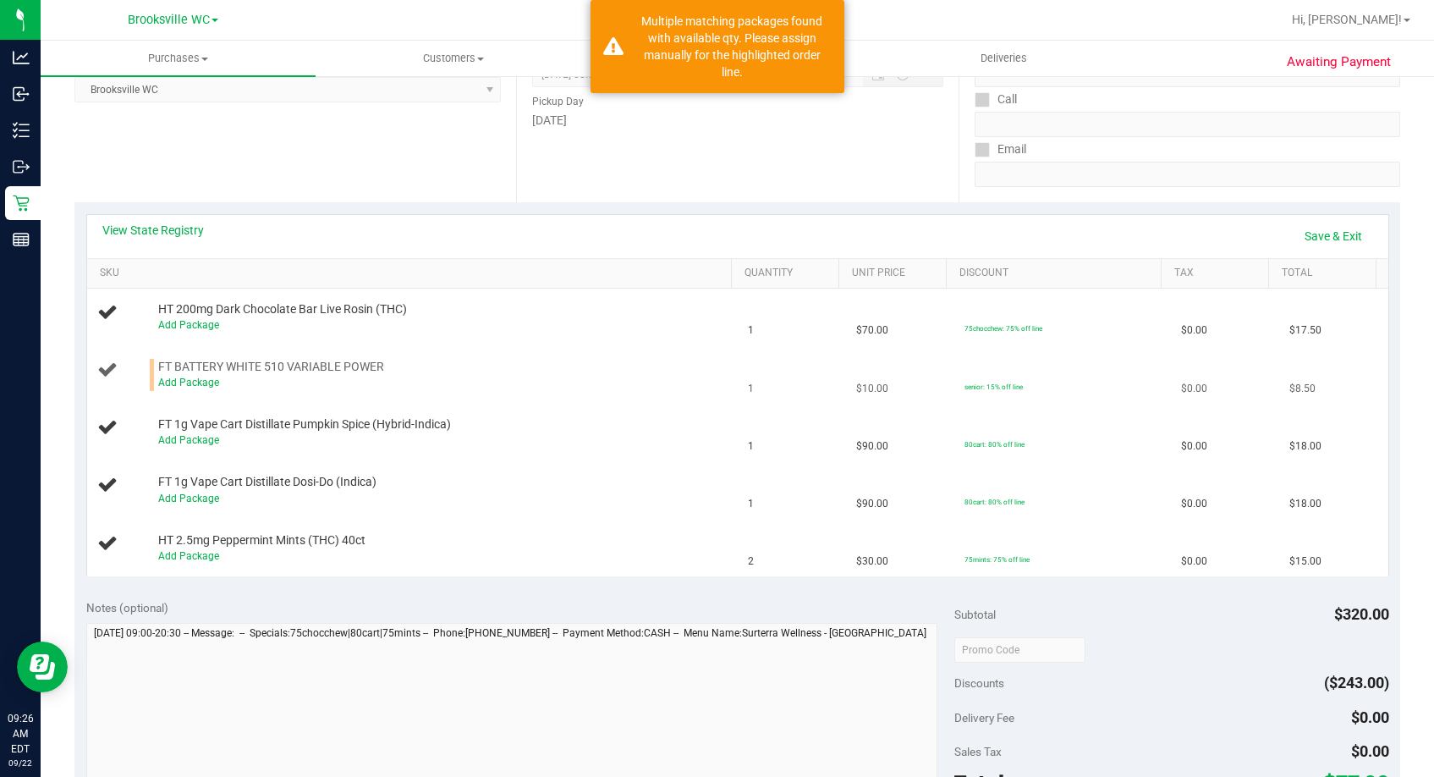
click at [196, 374] on span "FT BATTERY WHITE 510 VARIABLE POWER" at bounding box center [271, 367] width 226 height 16
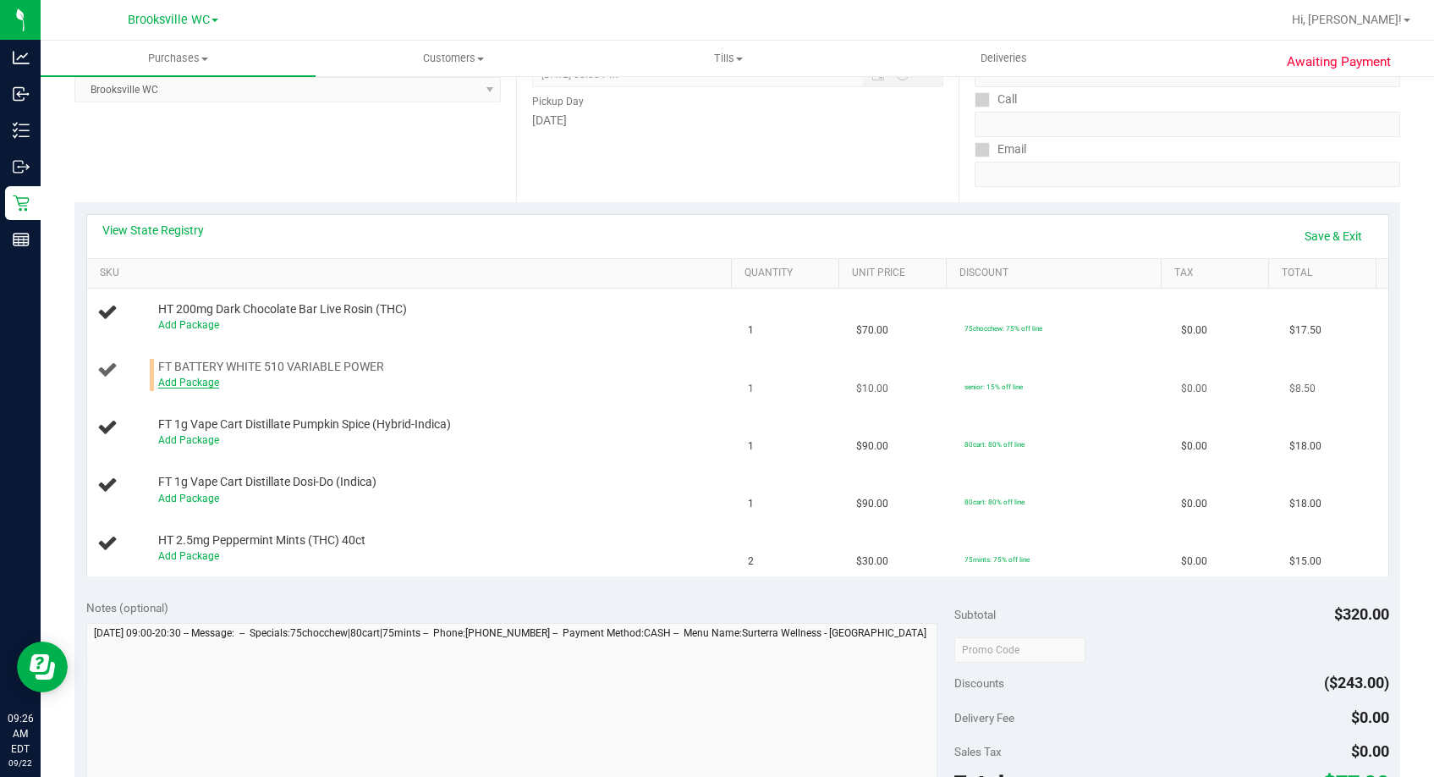
click at [211, 380] on link "Add Package" at bounding box center [188, 382] width 61 height 12
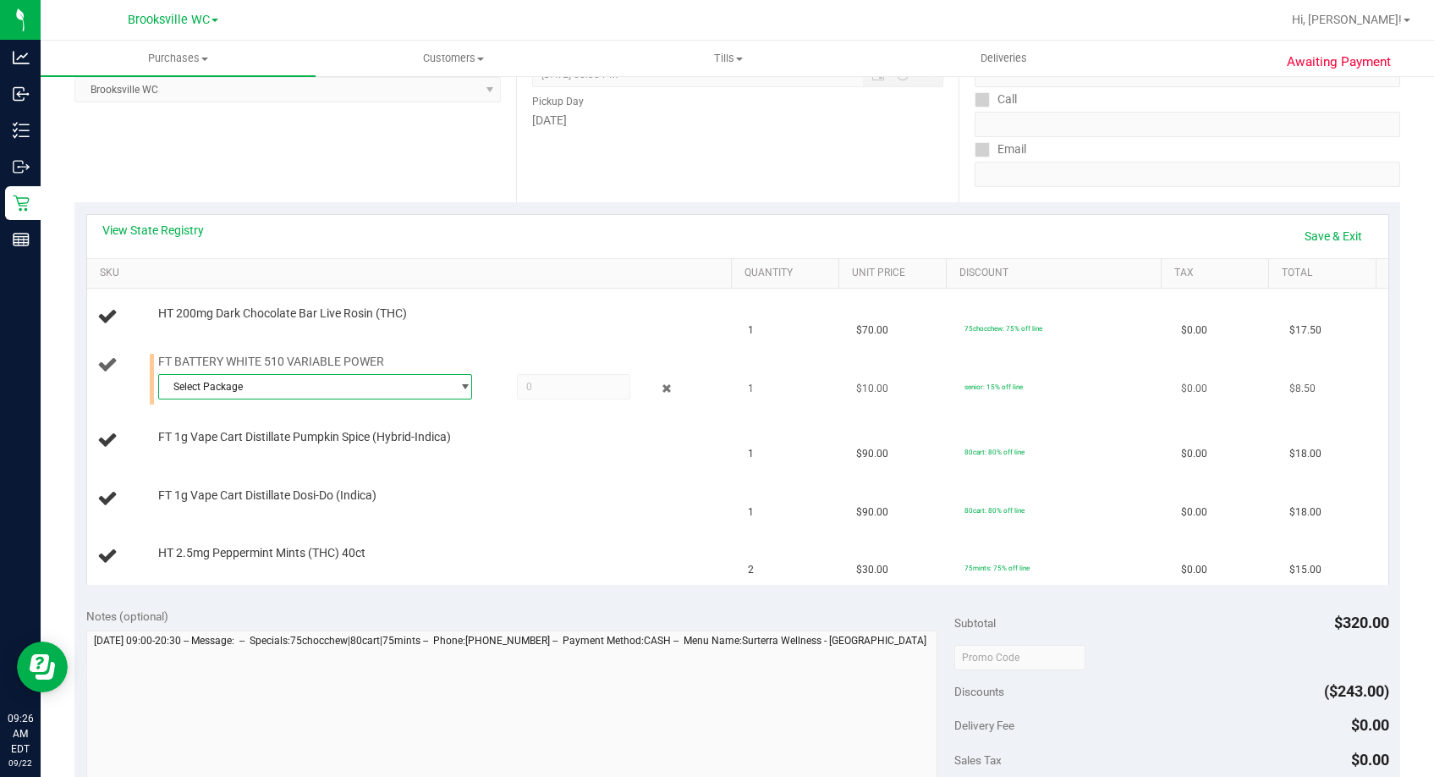
click at [253, 382] on span "Select Package" at bounding box center [305, 387] width 292 height 24
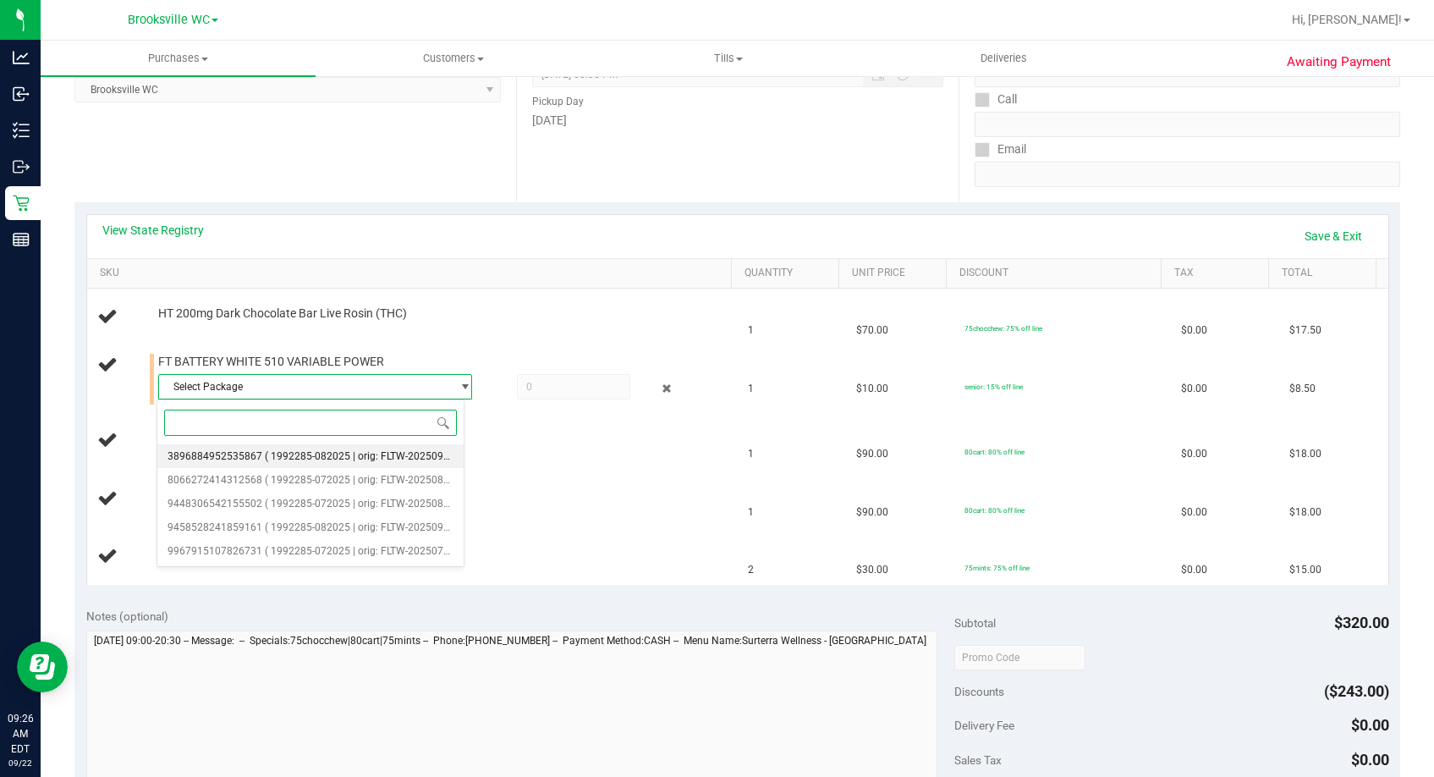
click at [296, 453] on span "( 1992285-082025 | orig: FLTW-20250917-020 )" at bounding box center [373, 456] width 217 height 12
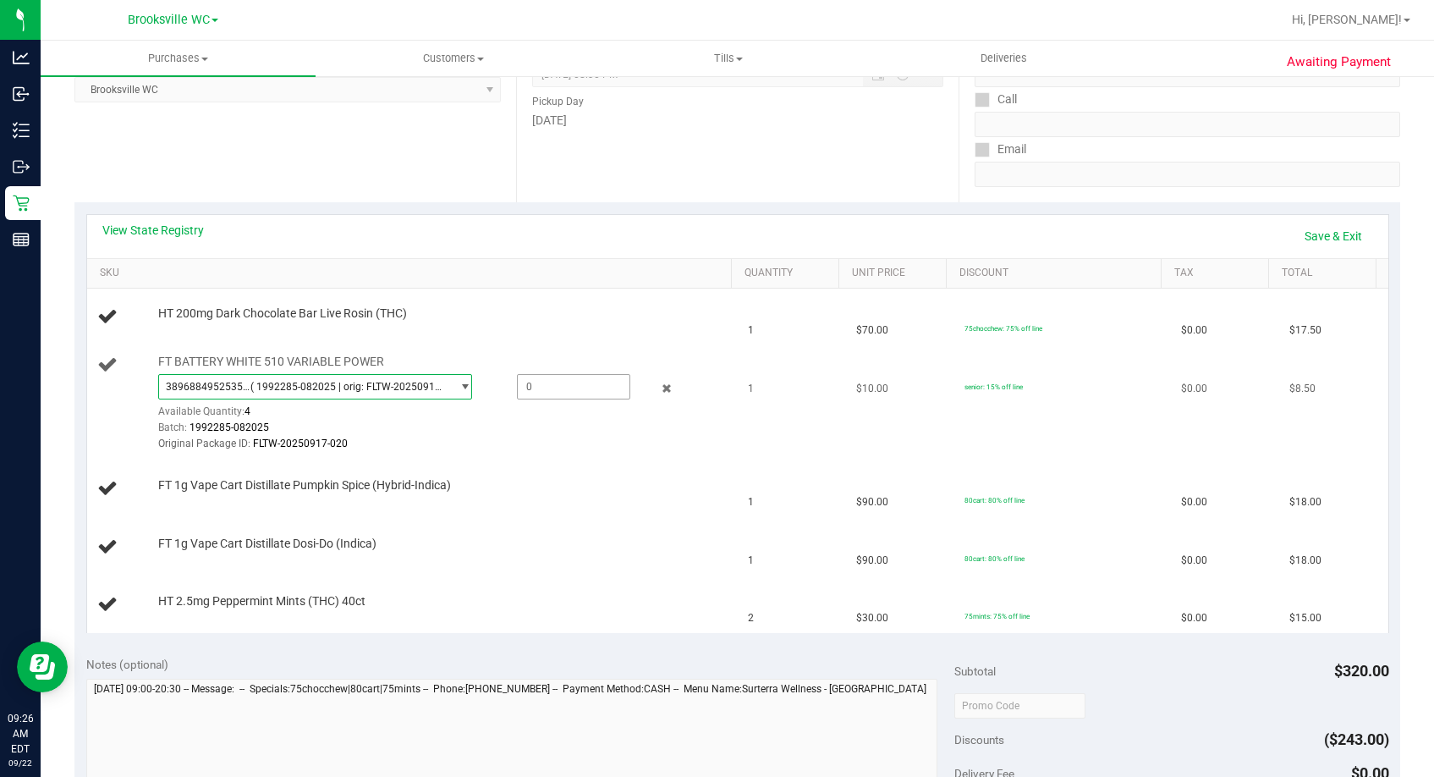
click at [552, 382] on span at bounding box center [573, 386] width 113 height 25
type input "1"
type input "1.0000"
click at [585, 164] on div "Date Pickup Date/Time 09/22/2025 Now 09/22/2025 08:30 PM Now Pickup Day Monday" at bounding box center [737, 98] width 442 height 207
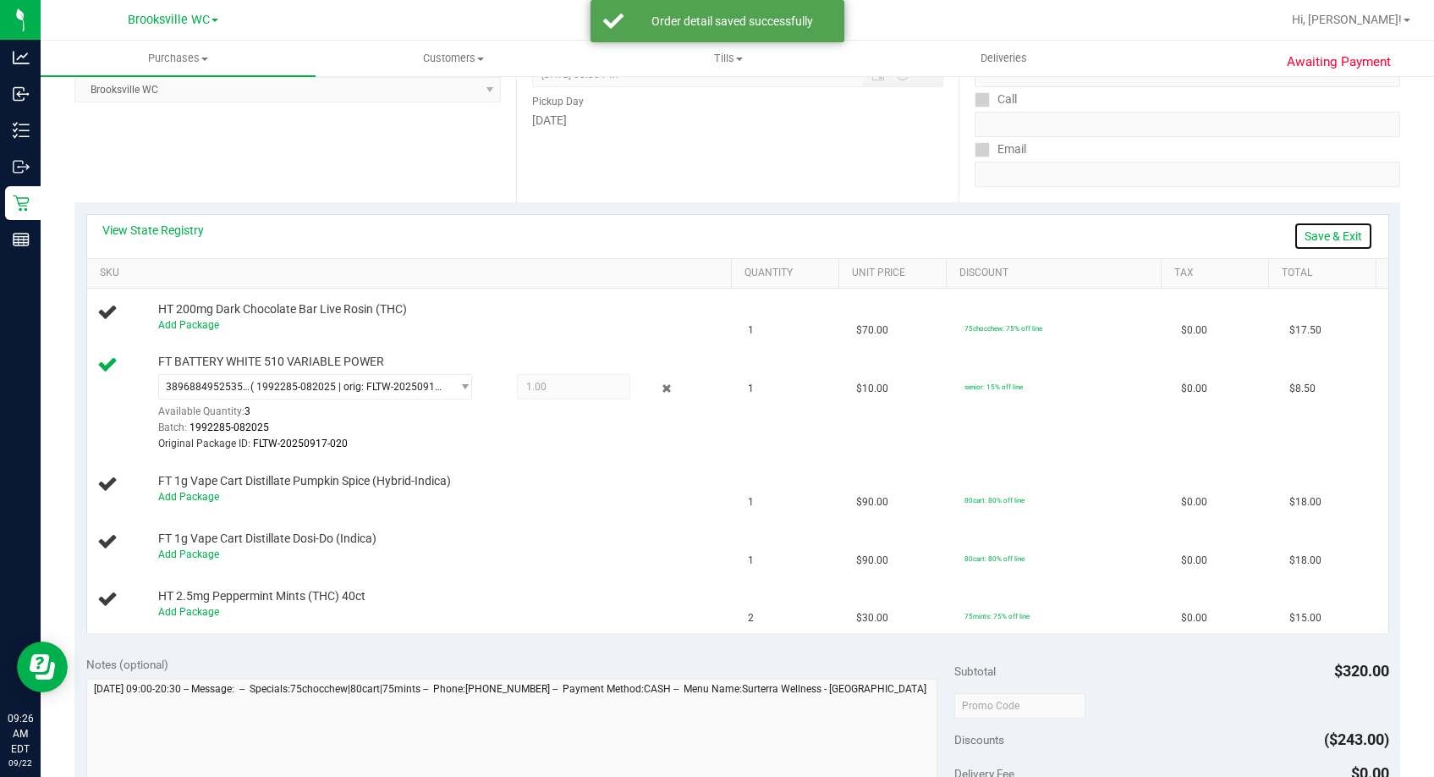
click at [1263, 233] on link "Save & Exit" at bounding box center [1333, 236] width 80 height 29
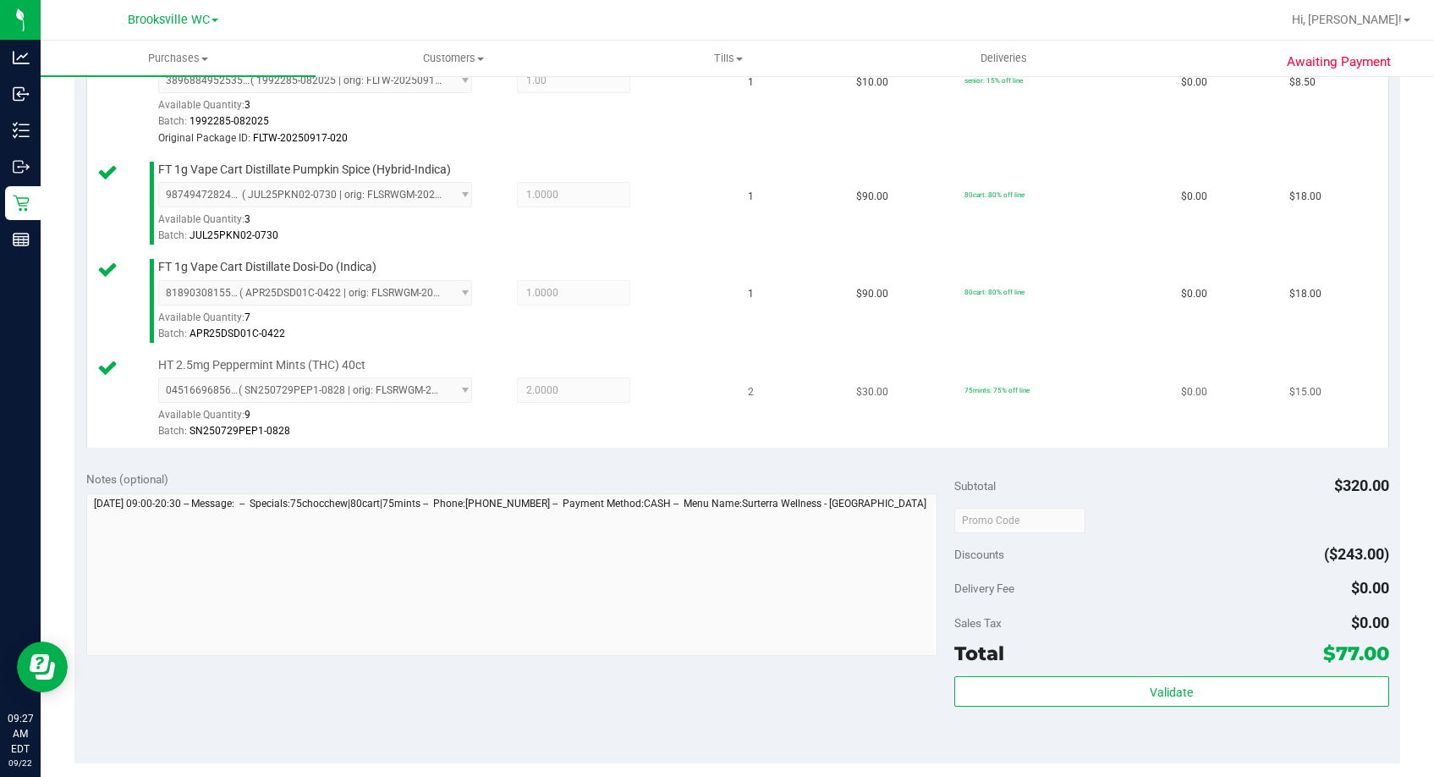
scroll to position [677, 0]
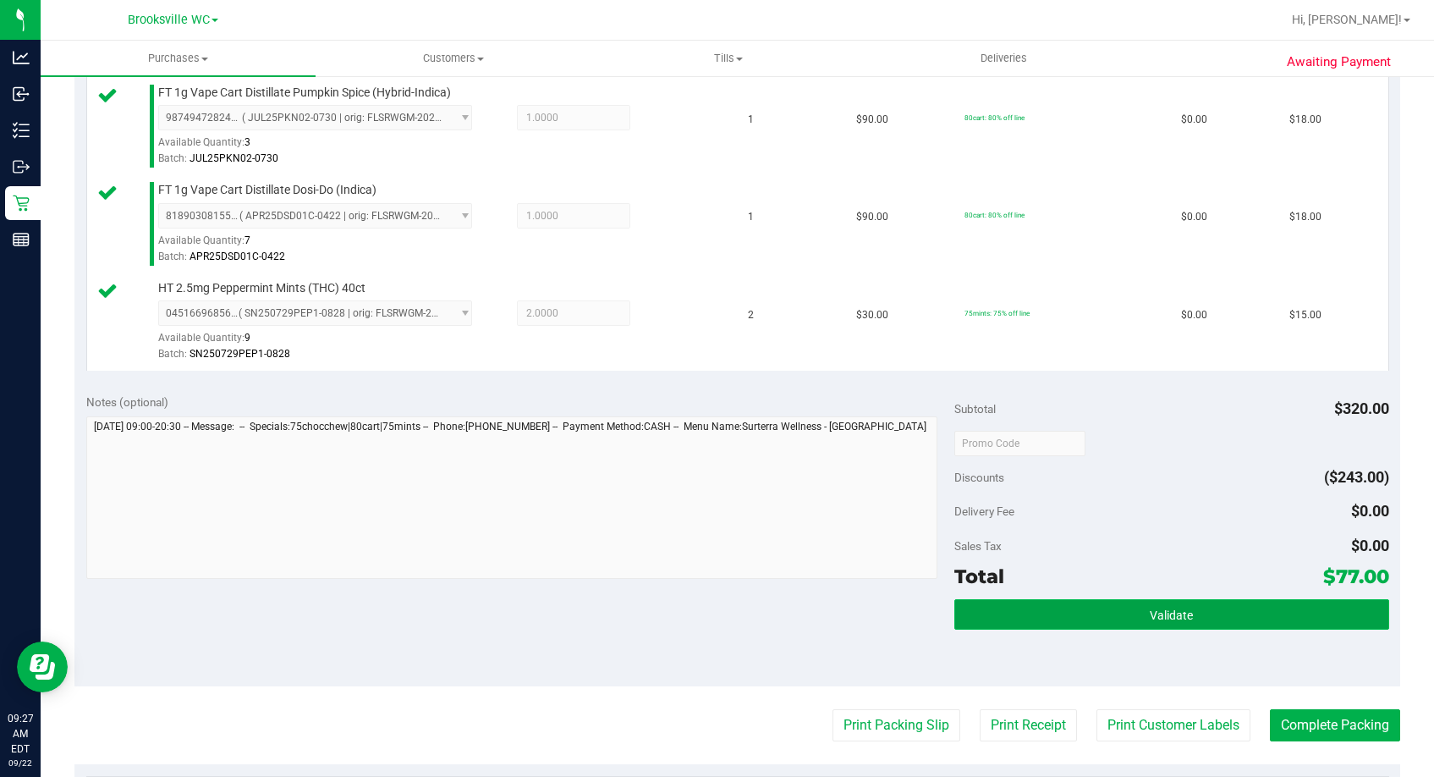
click at [1249, 603] on button "Validate" at bounding box center [1171, 614] width 434 height 30
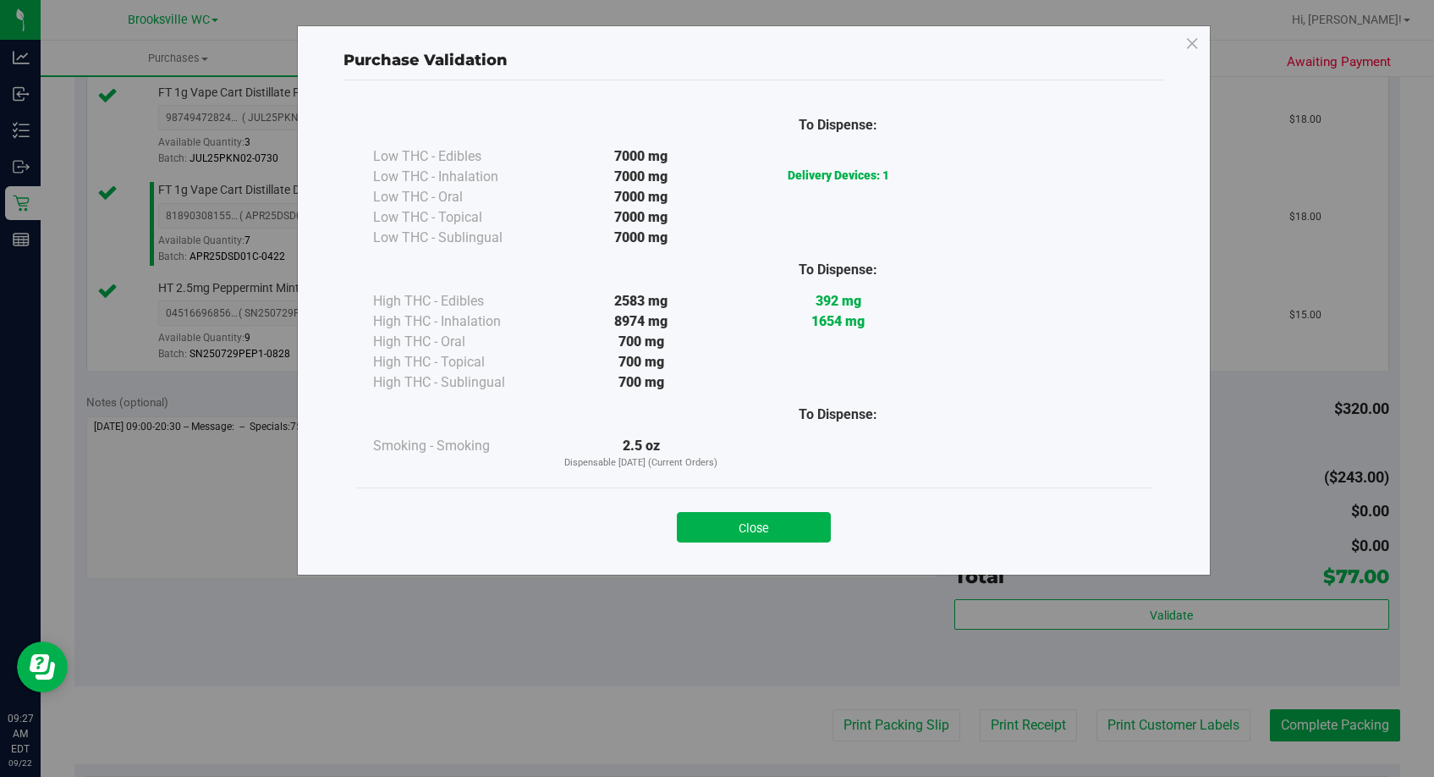
click at [771, 526] on button "Close" at bounding box center [754, 527] width 154 height 30
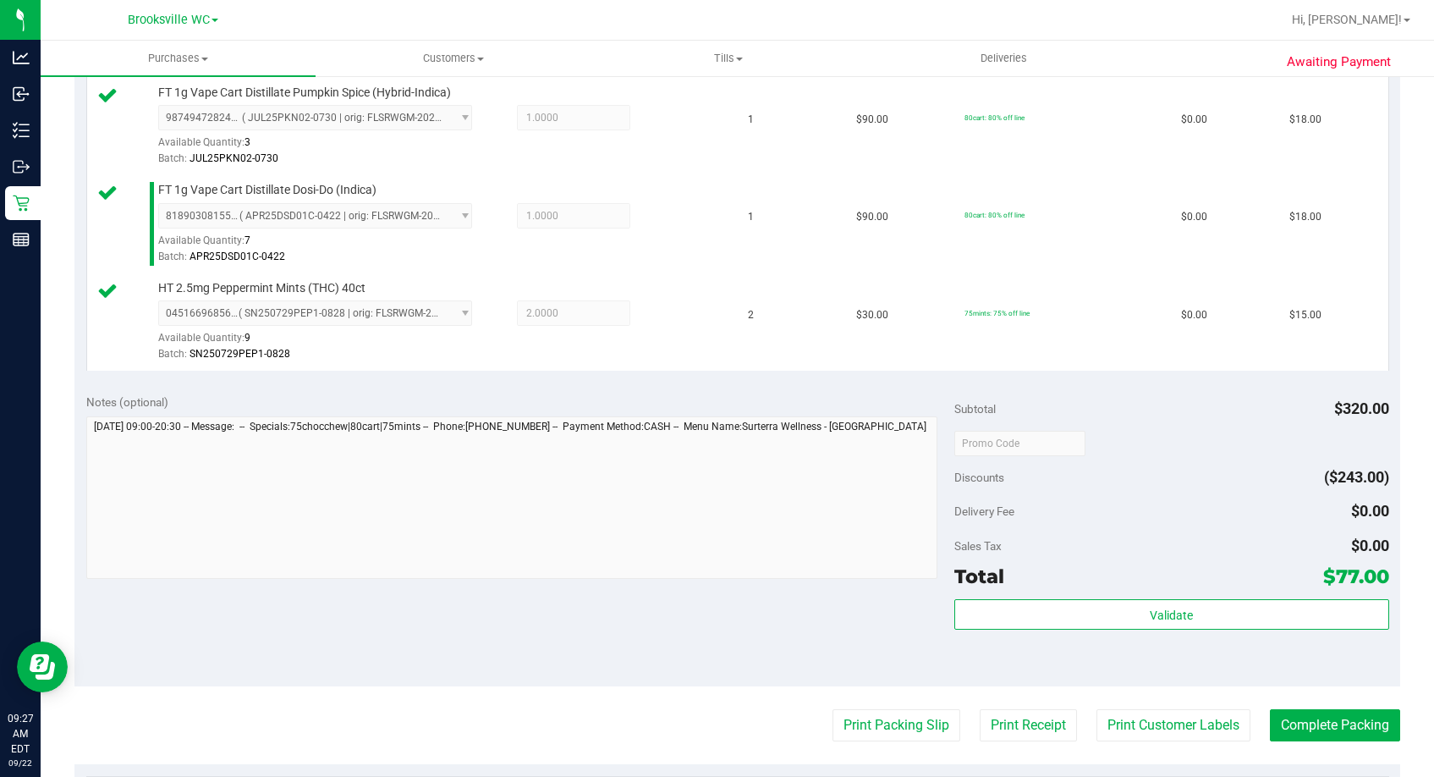
drag, startPoint x: 899, startPoint y: 742, endPoint x: 895, endPoint y: 705, distance: 37.5
click at [899, 739] on purchase-details "Back Edit Purchase Cancel Purchase View Profile # 11986675 BioTrack ID: - Submi…" at bounding box center [737, 248] width 1326 height 1666
click at [901, 728] on button "Print Packing Slip" at bounding box center [896, 725] width 128 height 32
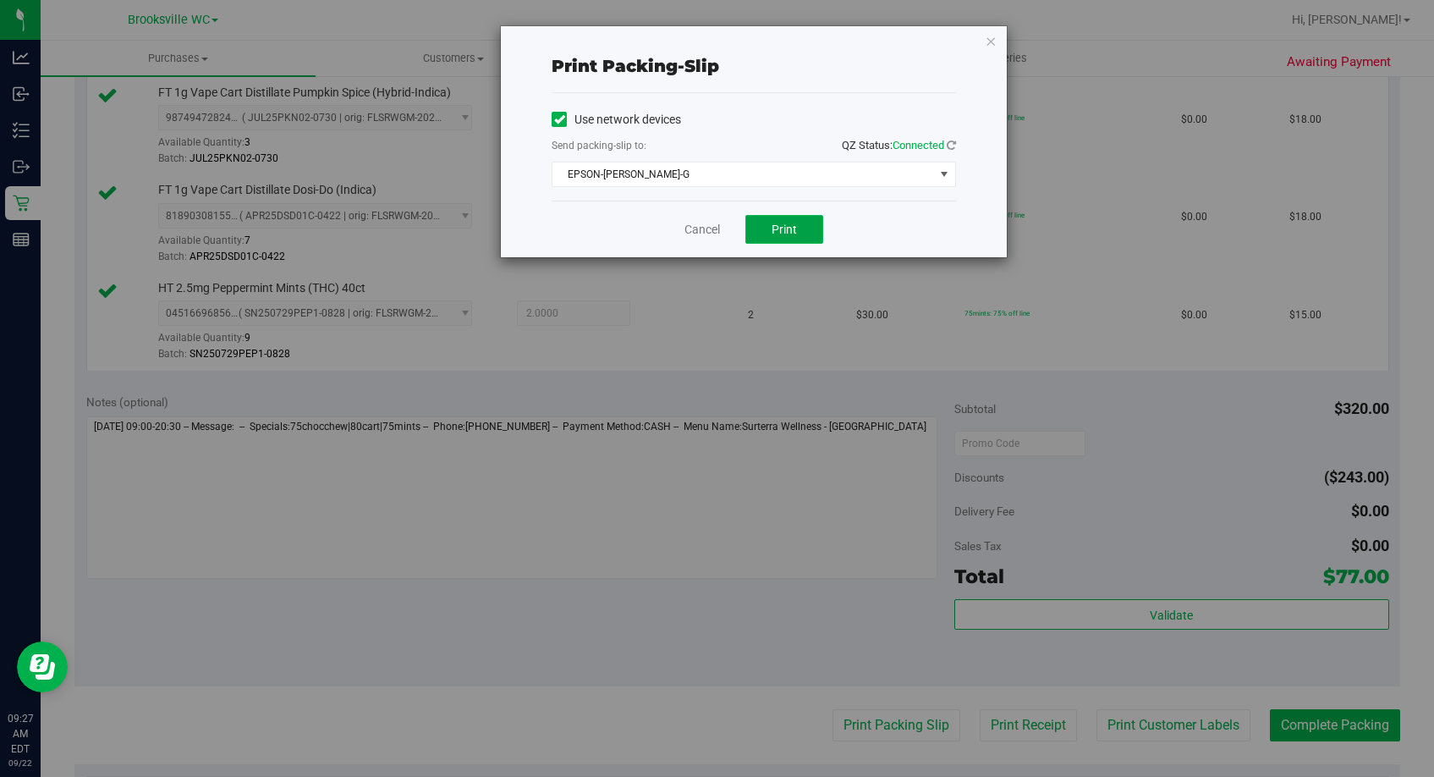
click at [796, 221] on button "Print" at bounding box center [784, 229] width 78 height 29
click at [699, 228] on link "Cancel" at bounding box center [702, 230] width 36 height 18
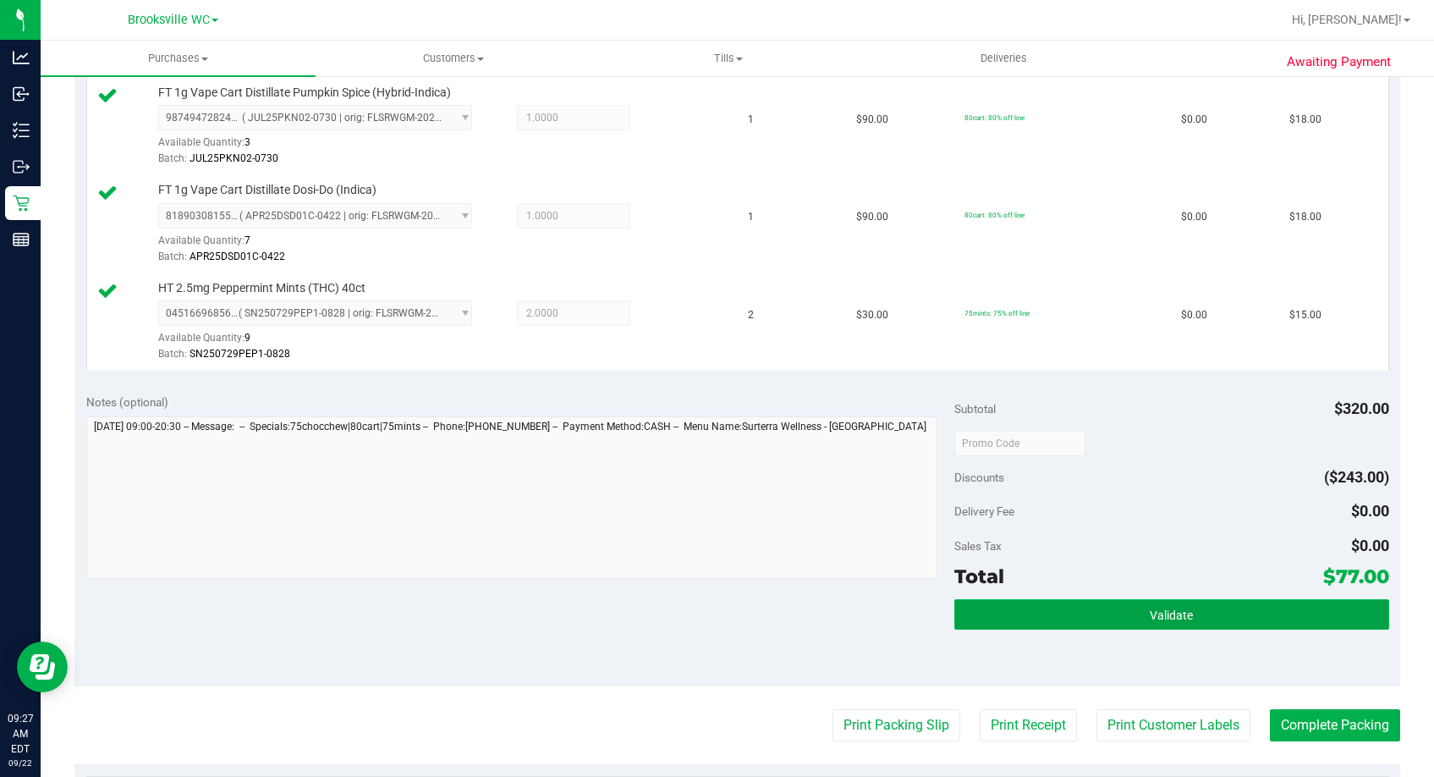
click at [1200, 624] on button "Validate" at bounding box center [1171, 614] width 434 height 30
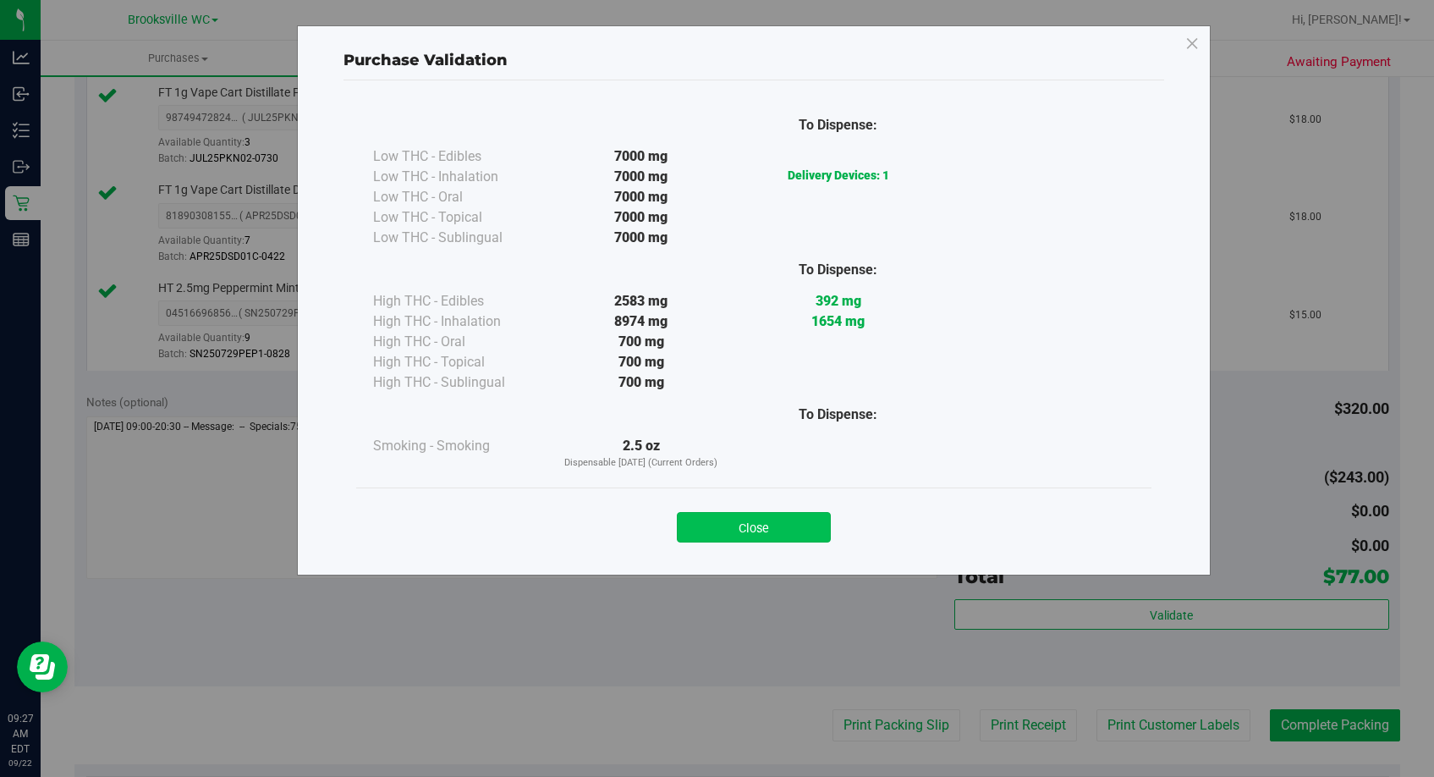
click at [815, 516] on button "Close" at bounding box center [754, 527] width 154 height 30
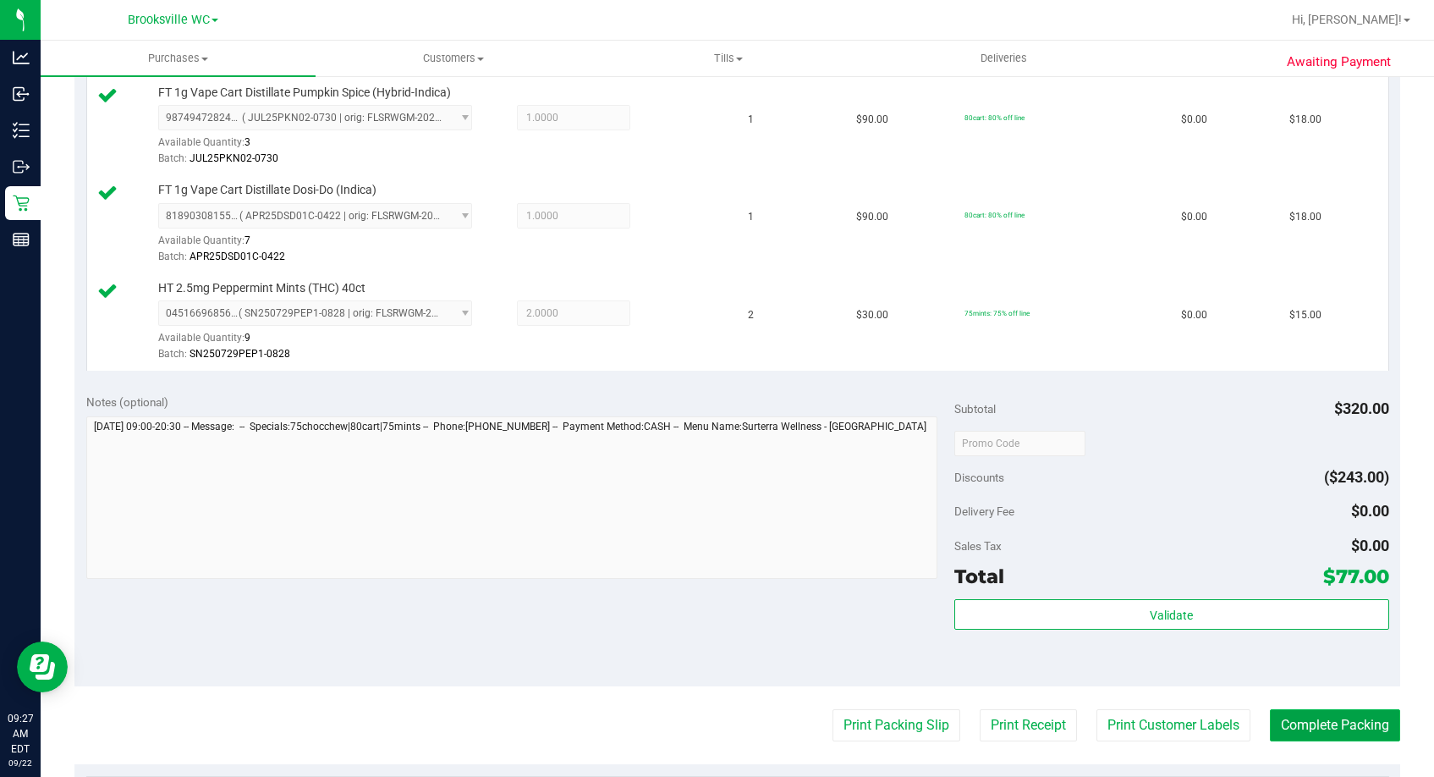
click at [1263, 733] on button "Complete Packing" at bounding box center [1335, 725] width 130 height 32
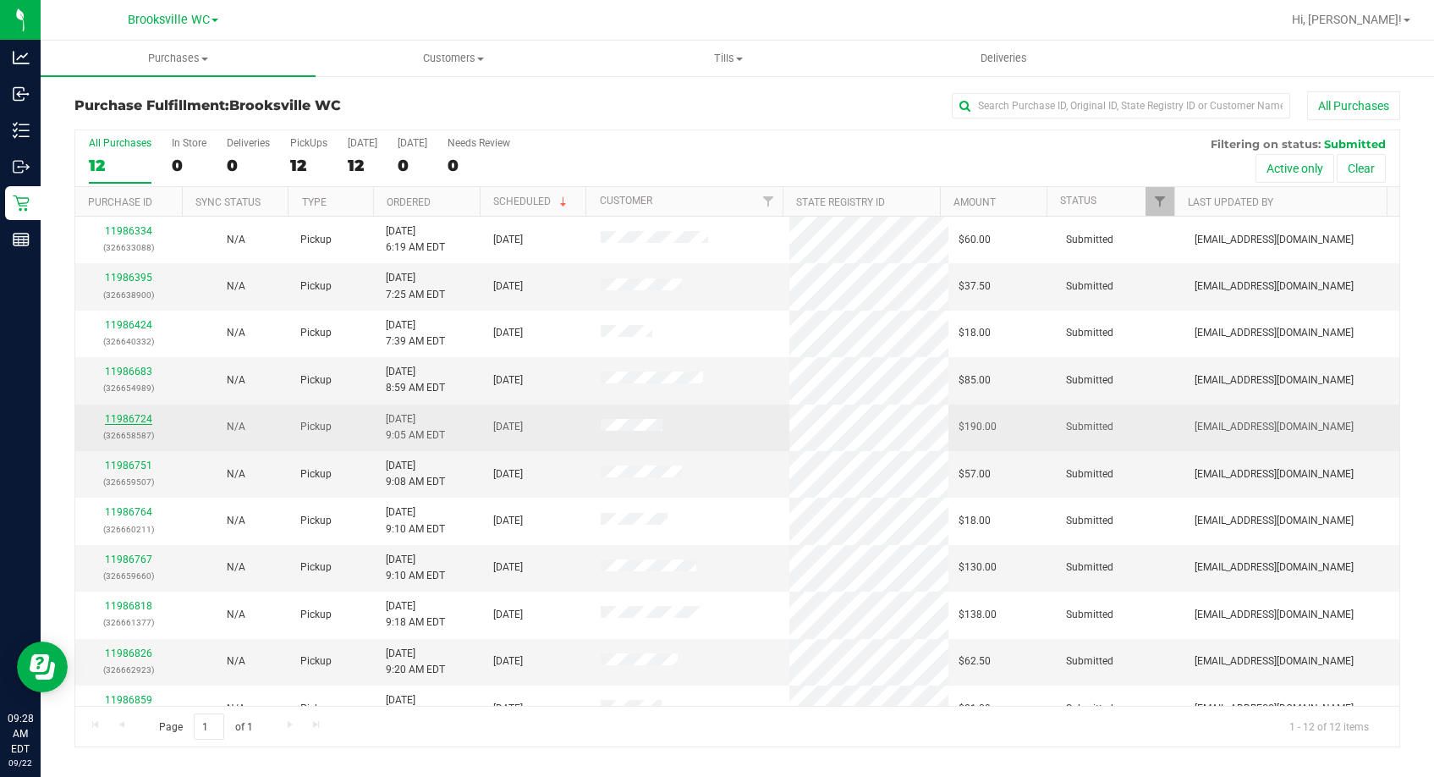
click at [121, 419] on link "11986724" at bounding box center [128, 419] width 47 height 12
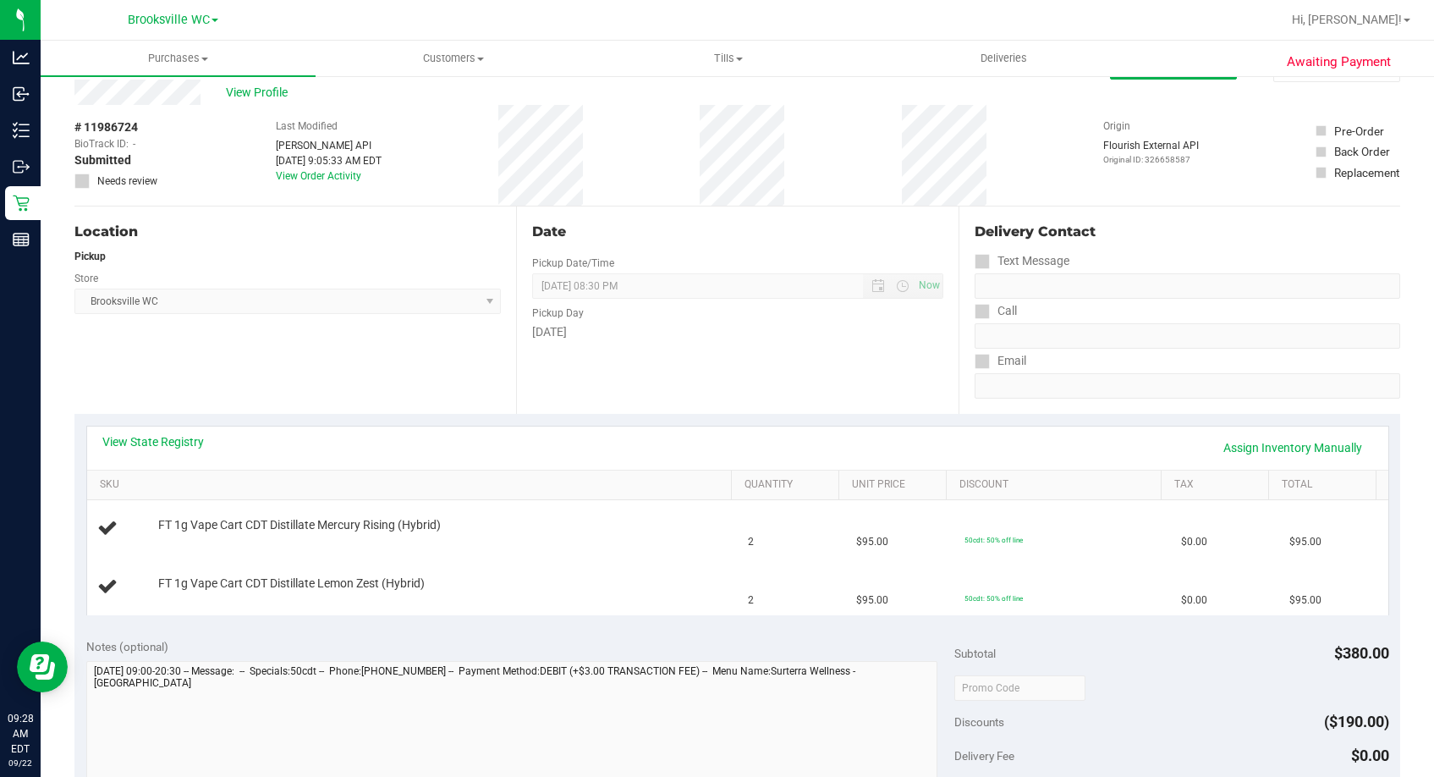
scroll to position [85, 0]
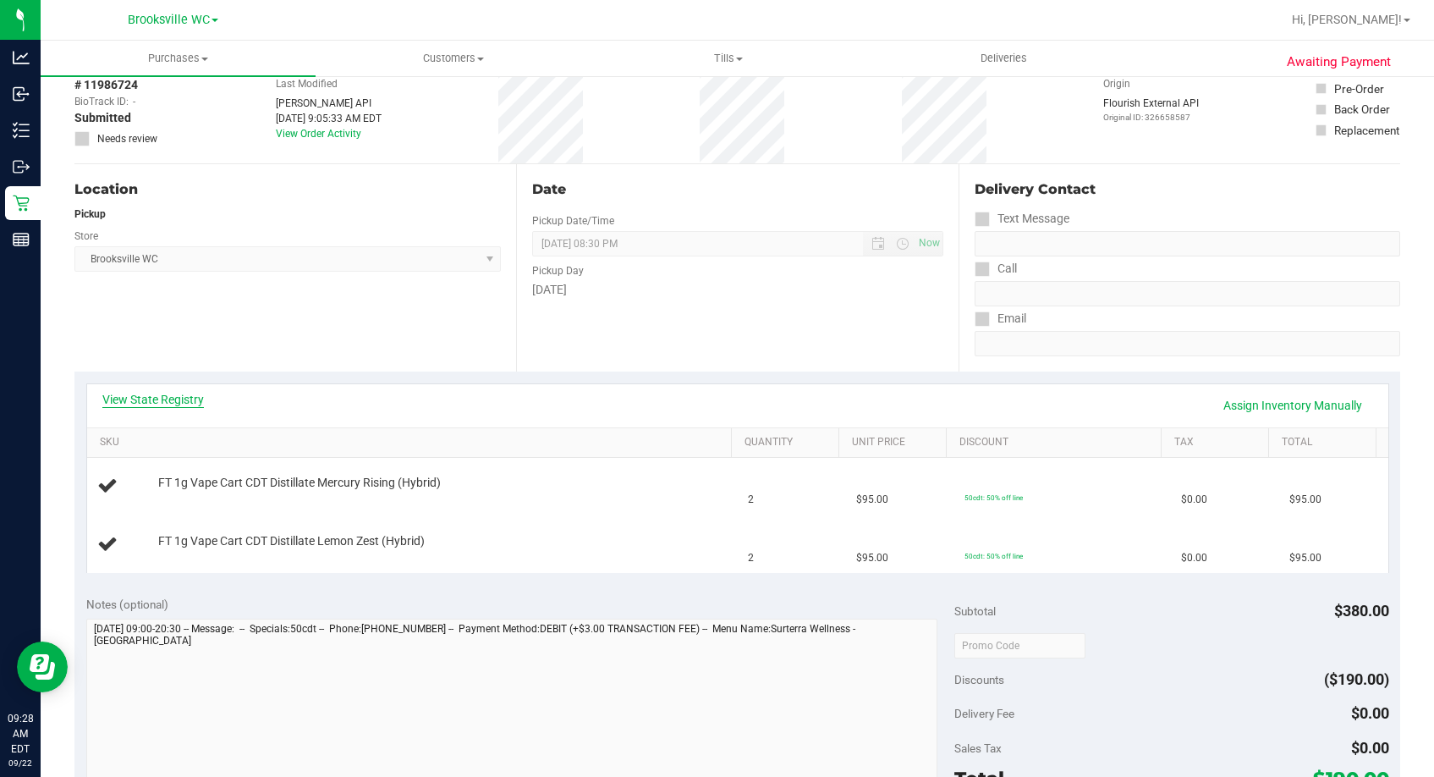
click at [145, 398] on link "View State Registry" at bounding box center [153, 399] width 102 height 17
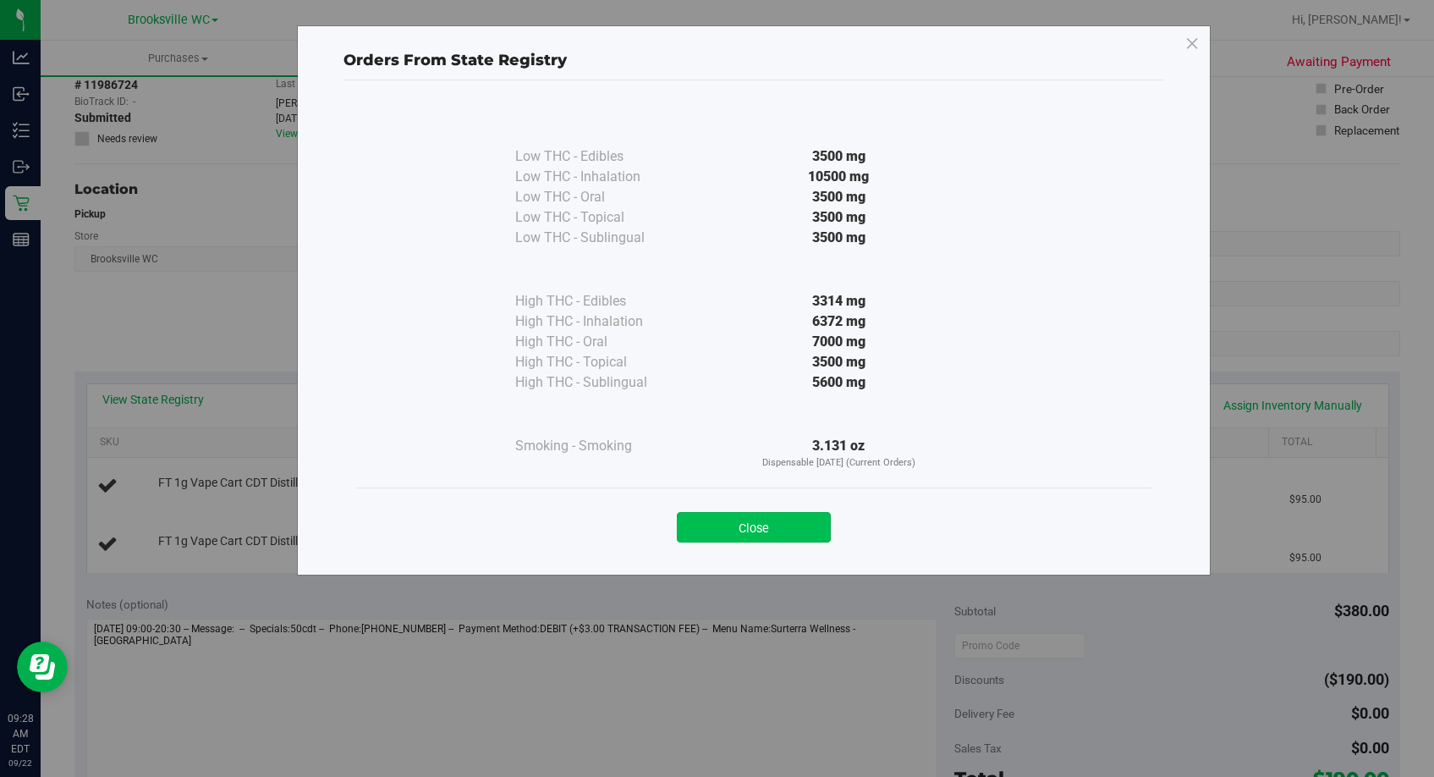
click at [739, 525] on button "Close" at bounding box center [754, 527] width 154 height 30
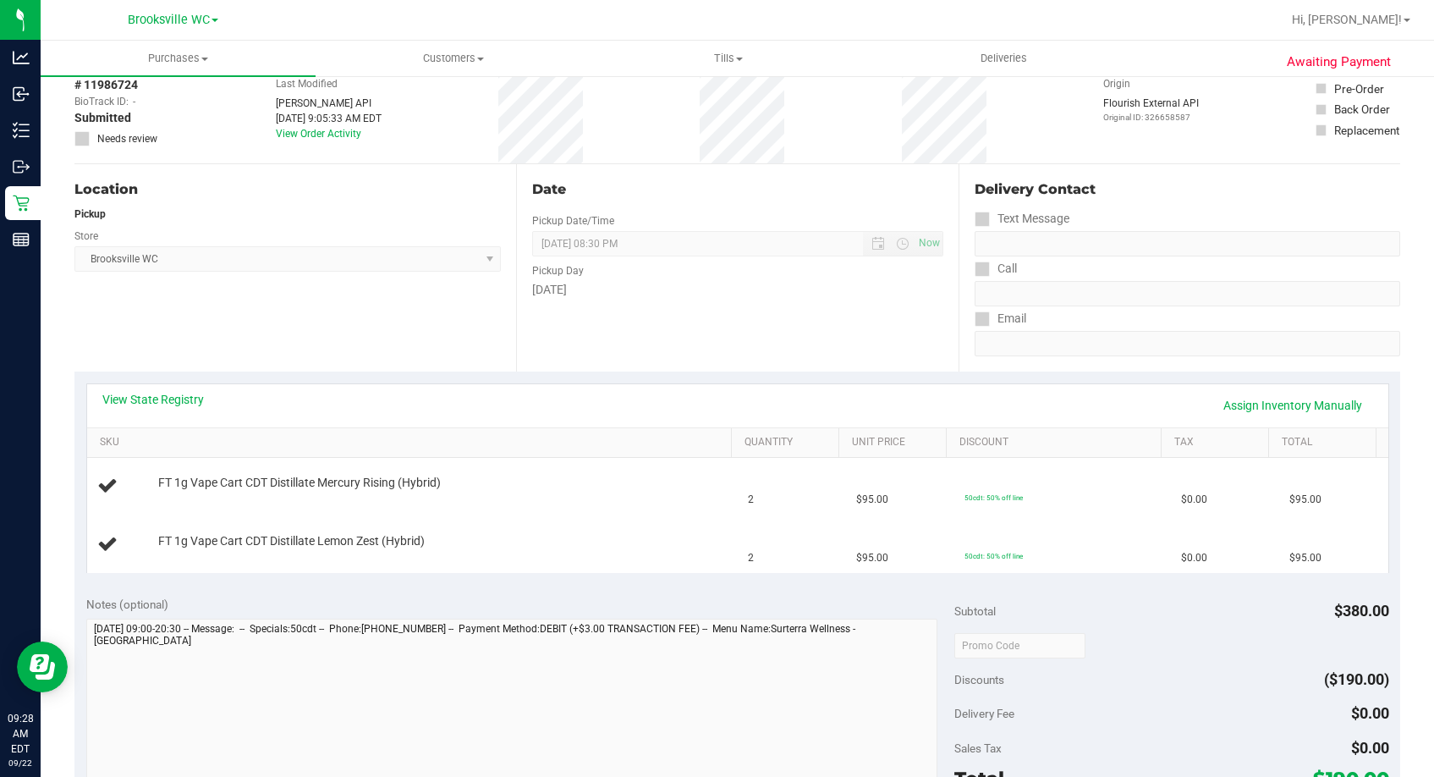
click at [635, 314] on div "Date Pickup Date/Time 09/22/2025 Now 09/22/2025 08:30 PM Now Pickup Day Monday" at bounding box center [737, 267] width 442 height 207
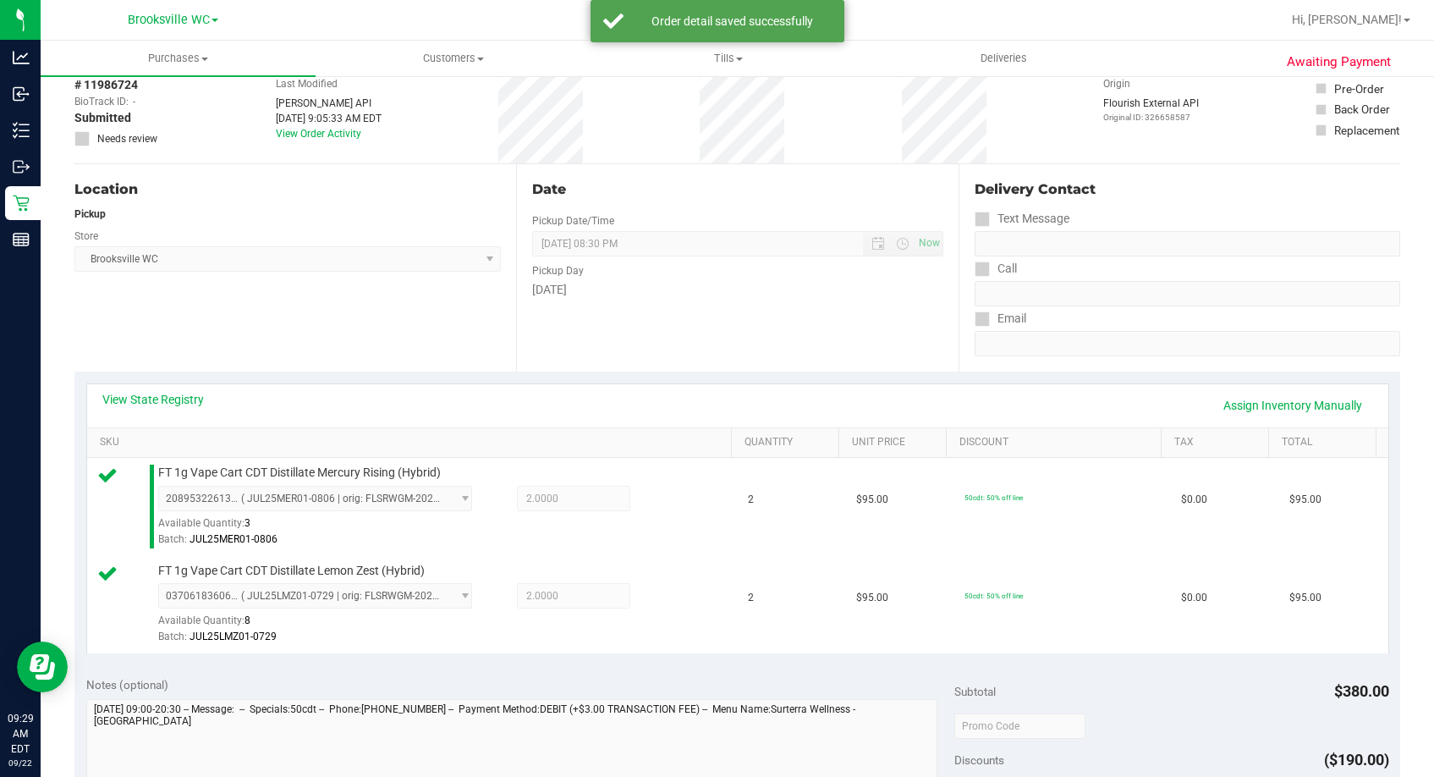
scroll to position [592, 0]
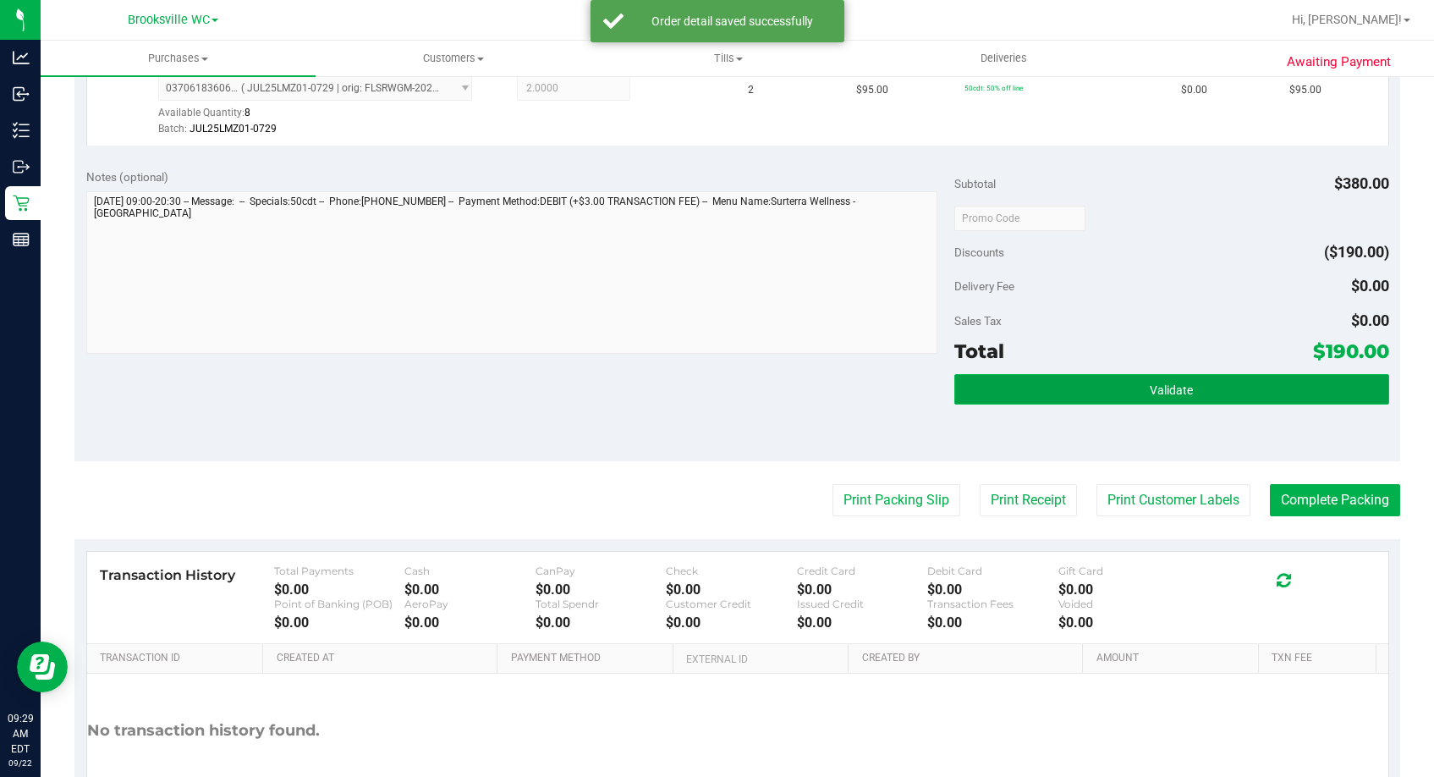
click at [1112, 402] on button "Validate" at bounding box center [1171, 389] width 434 height 30
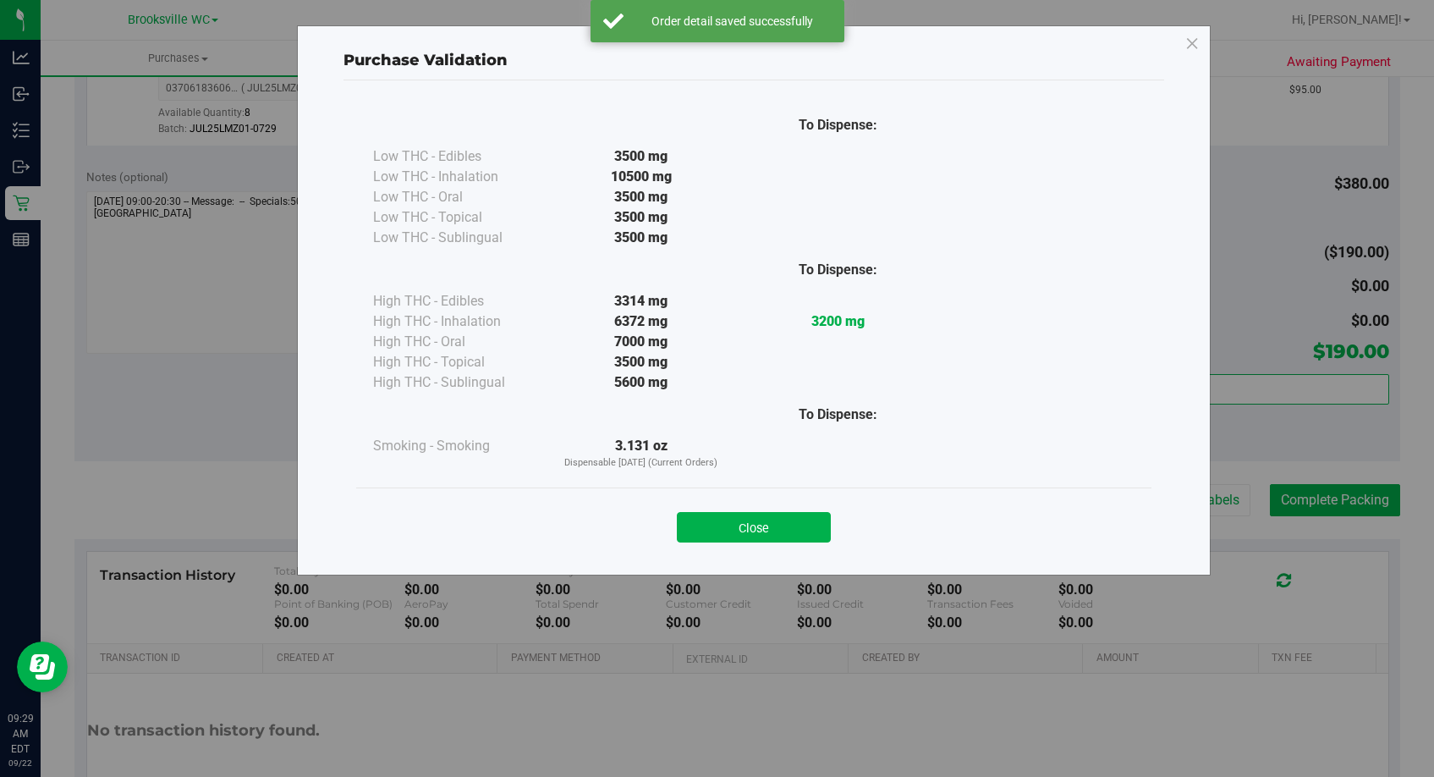
click at [818, 518] on button "Close" at bounding box center [754, 527] width 154 height 30
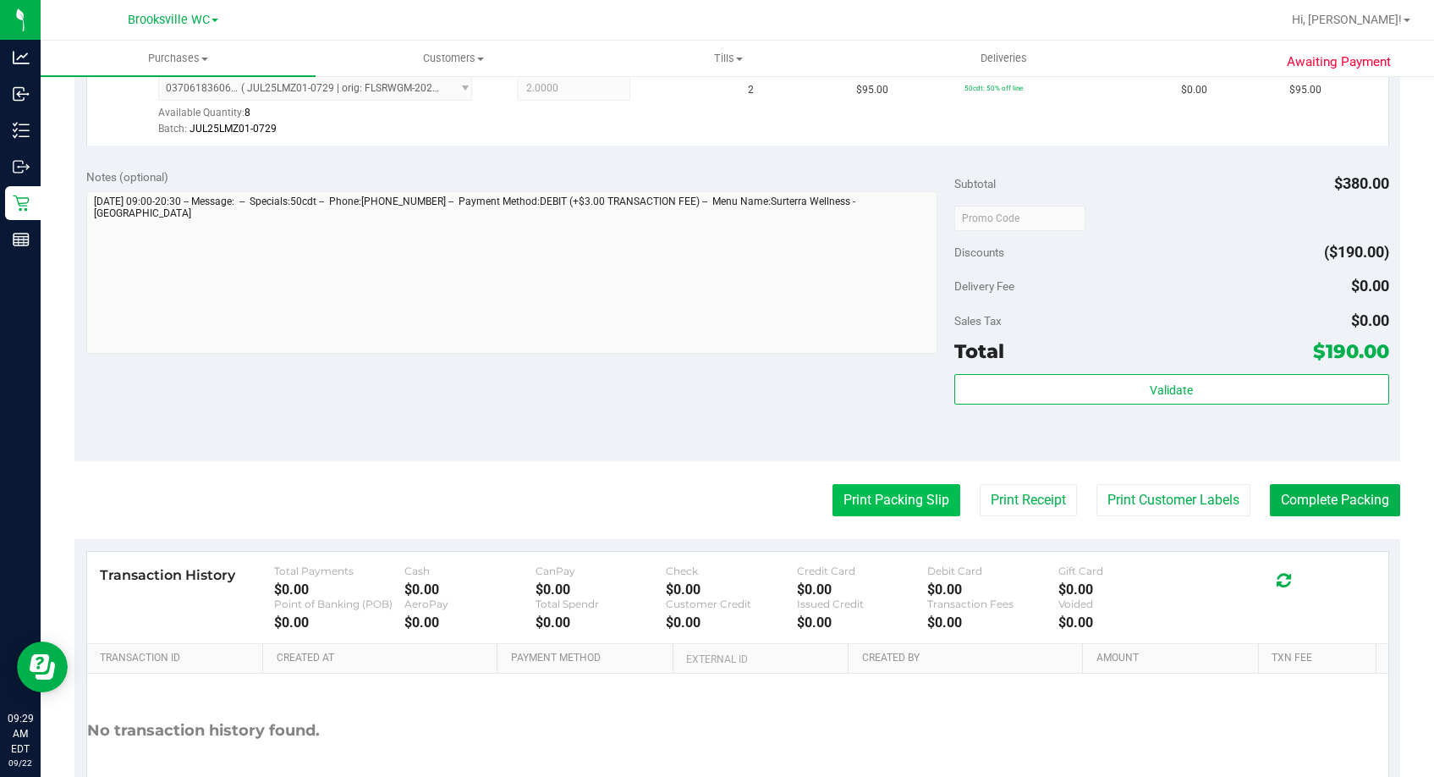
click at [845, 493] on button "Print Packing Slip" at bounding box center [896, 500] width 128 height 32
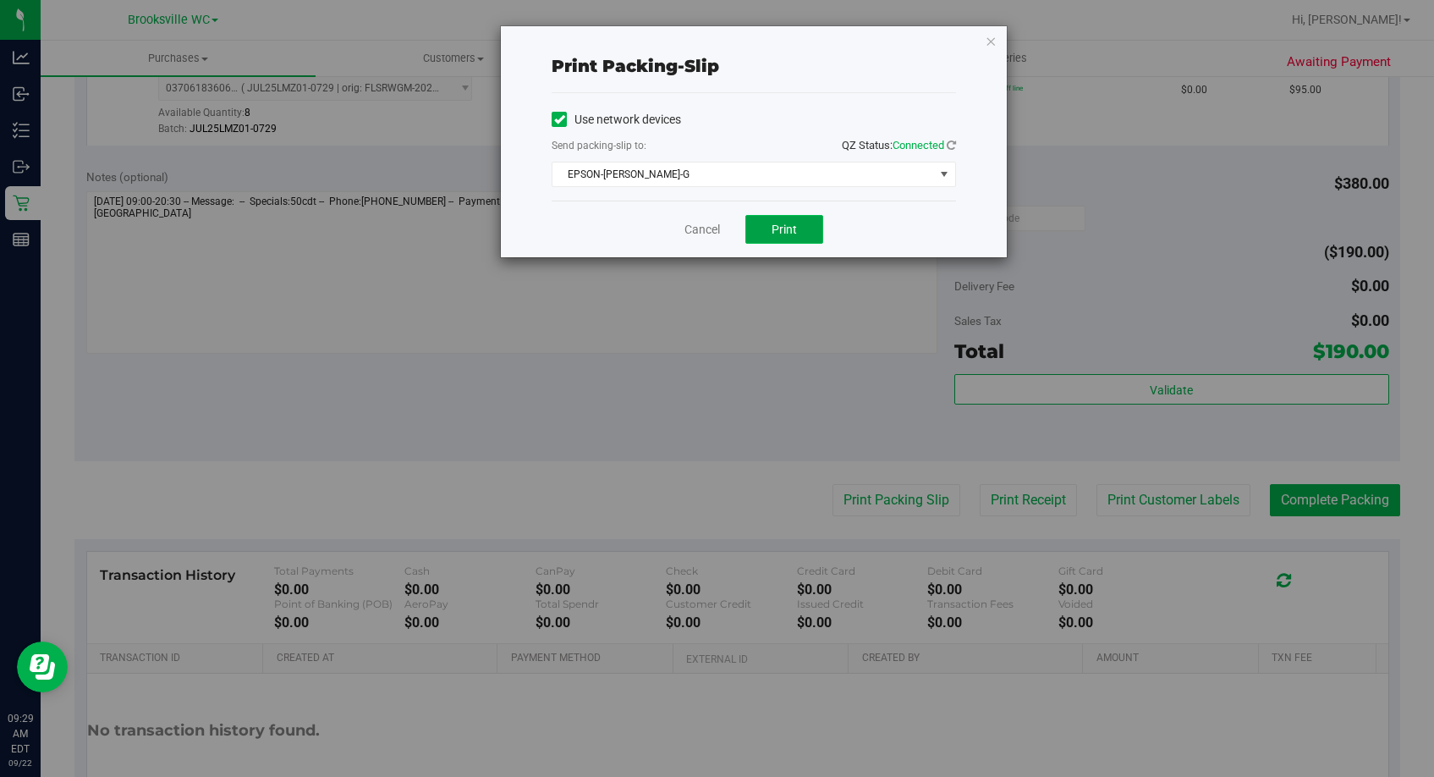
click at [766, 218] on button "Print" at bounding box center [784, 229] width 78 height 29
click at [857, 202] on div "Cancel Print" at bounding box center [754, 228] width 404 height 57
click at [799, 234] on button "Print" at bounding box center [784, 229] width 78 height 29
click at [785, 232] on span "Print" at bounding box center [783, 229] width 25 height 14
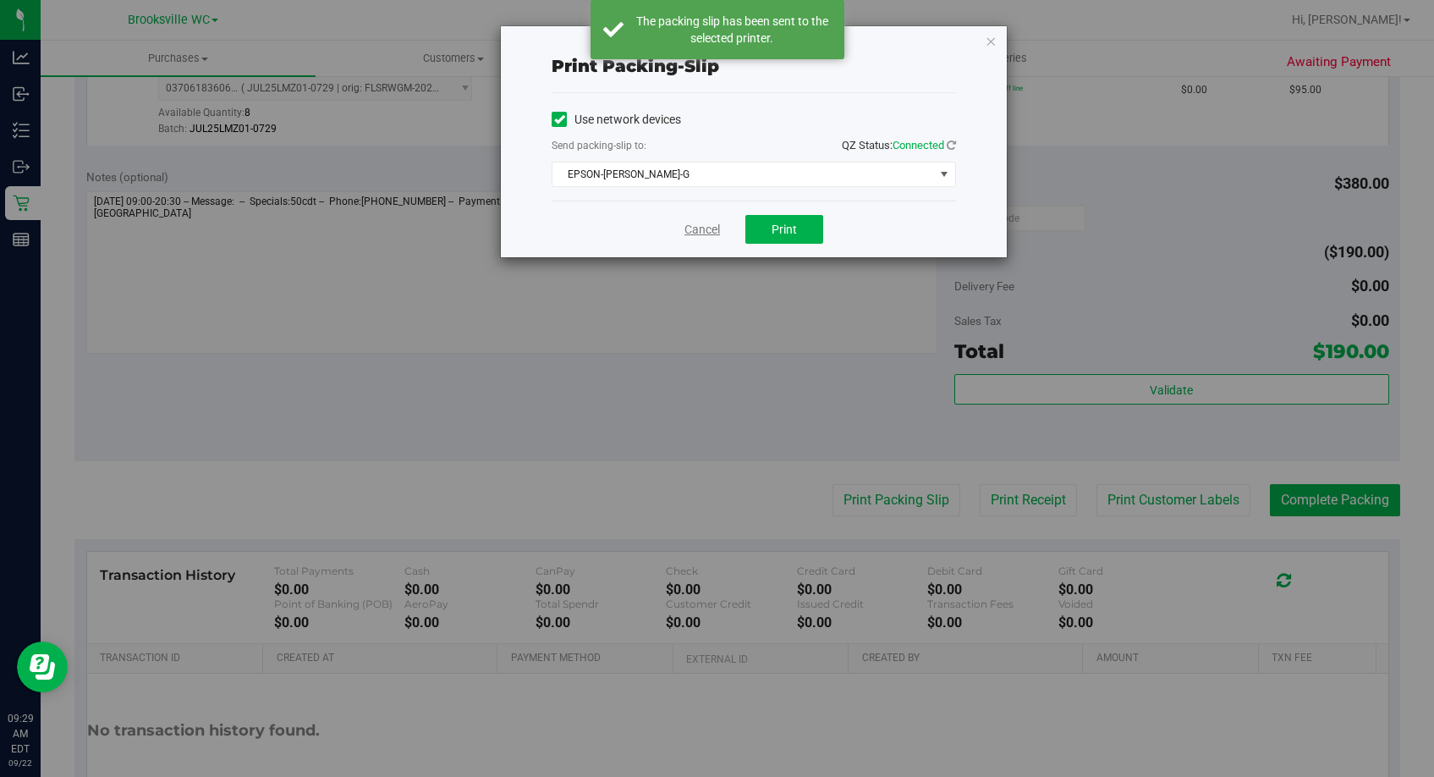
click at [710, 231] on link "Cancel" at bounding box center [702, 230] width 36 height 18
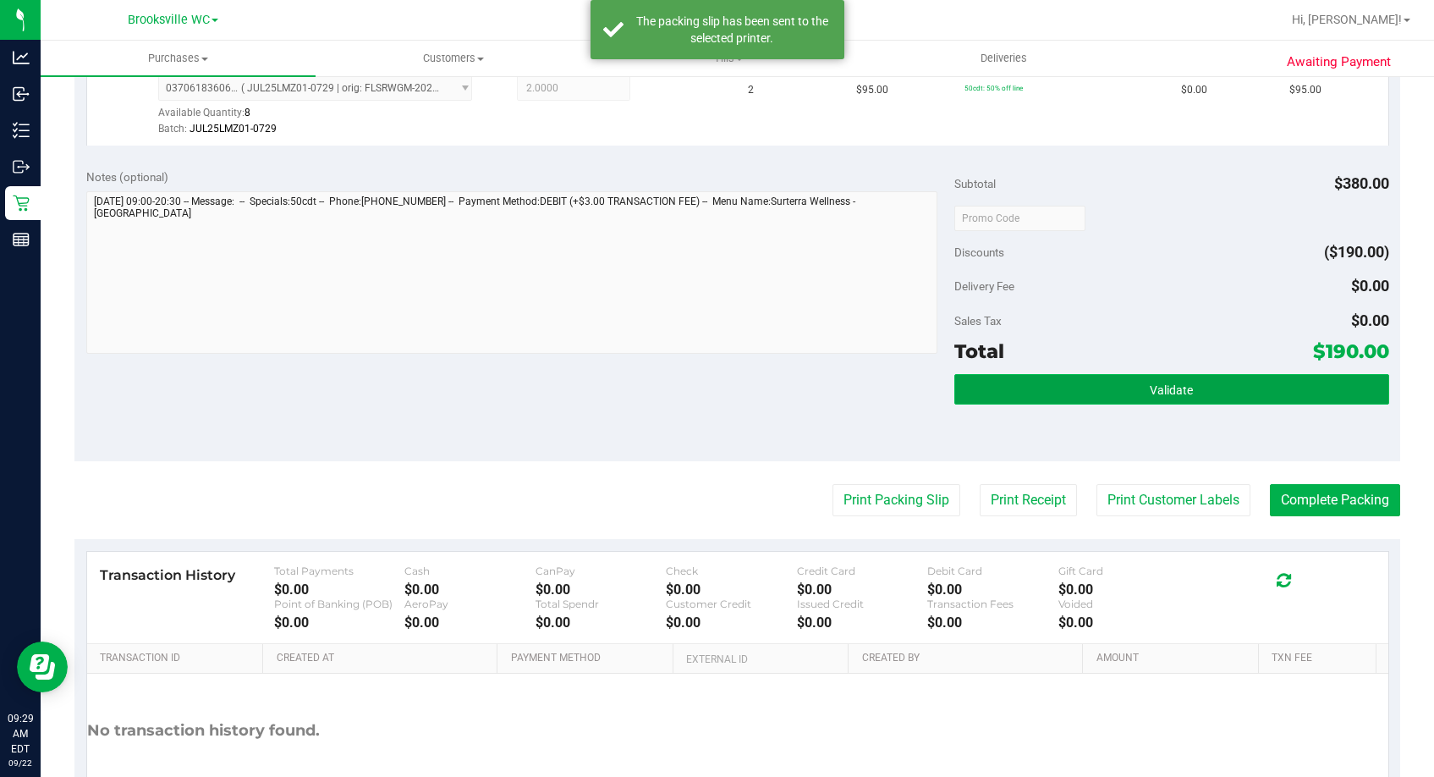
click at [1145, 398] on button "Validate" at bounding box center [1171, 389] width 434 height 30
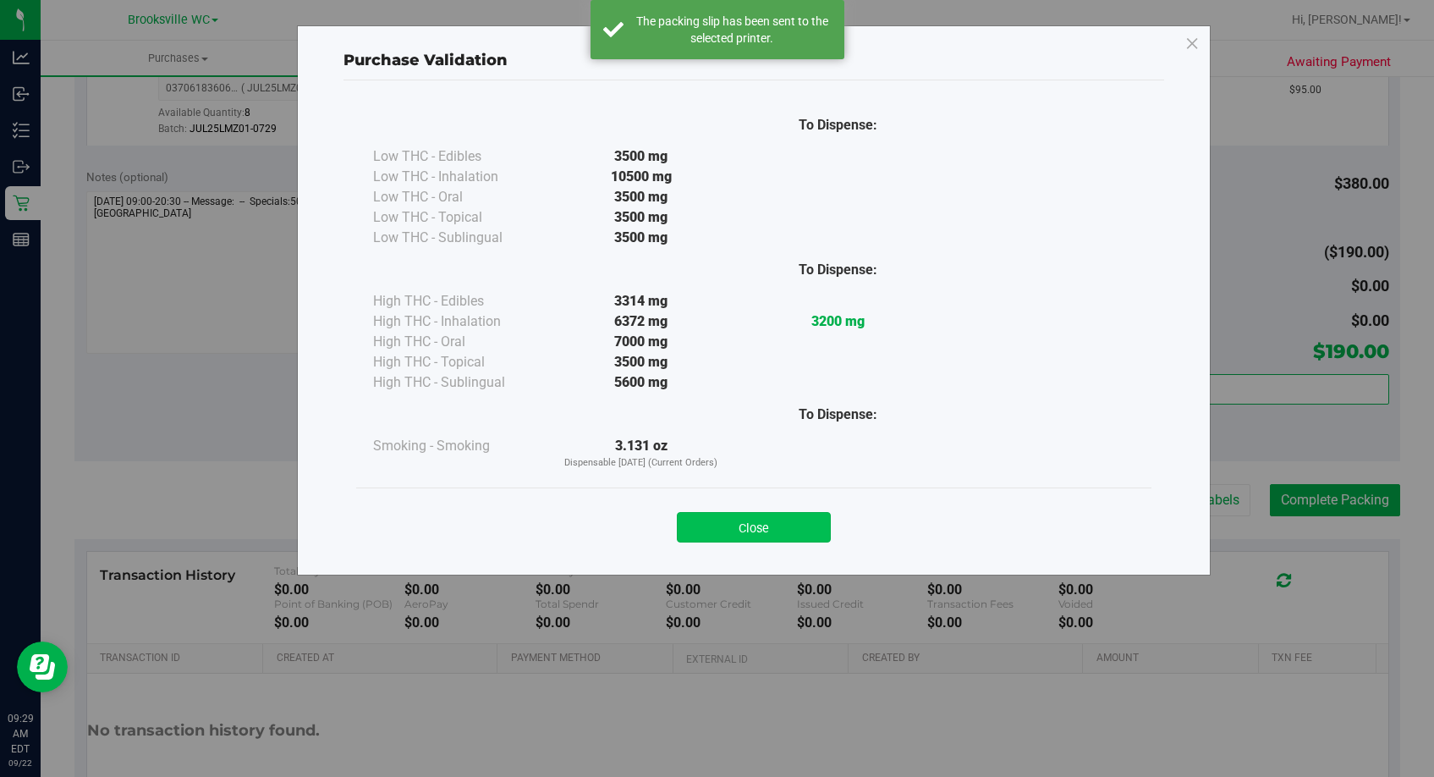
click at [782, 536] on button "Close" at bounding box center [754, 527] width 154 height 30
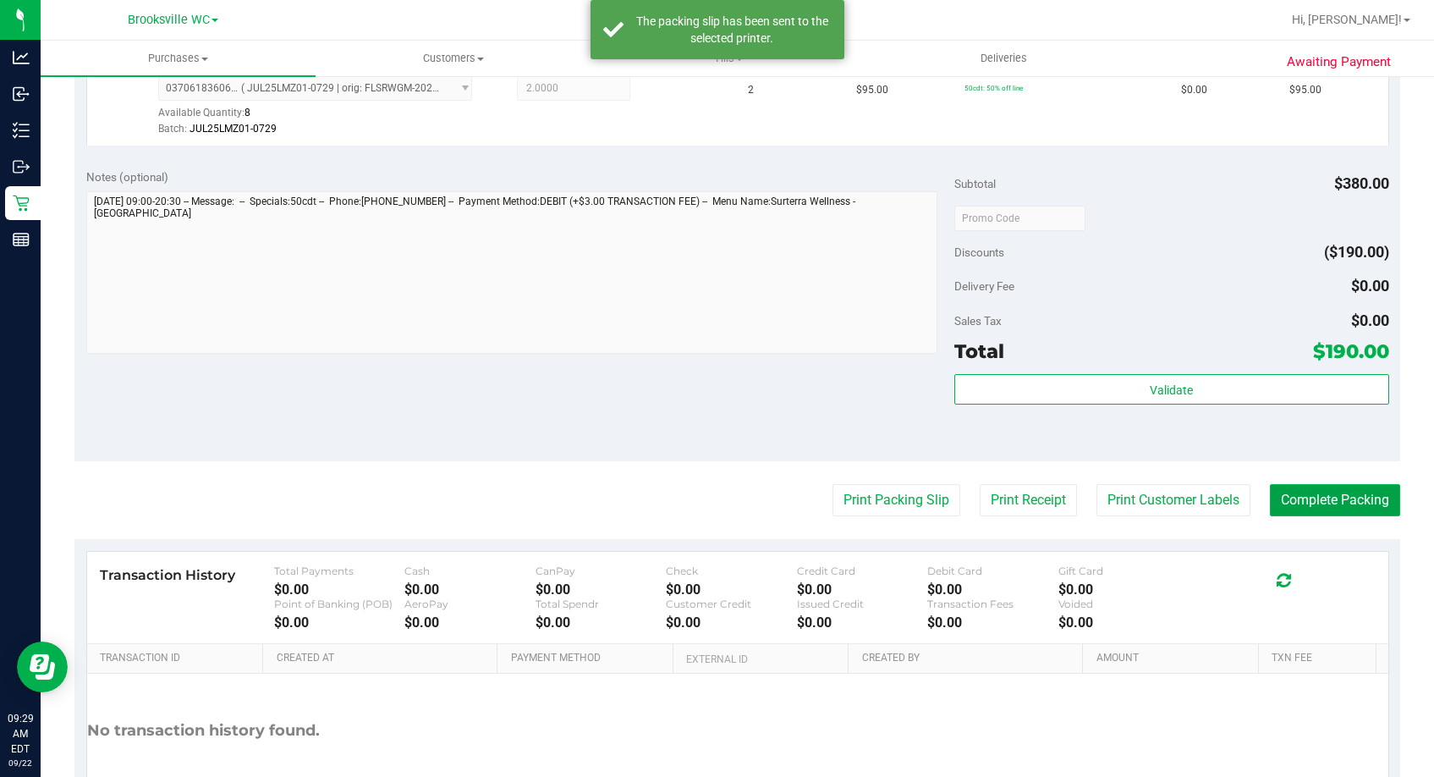
click at [1263, 507] on button "Complete Packing" at bounding box center [1335, 500] width 130 height 32
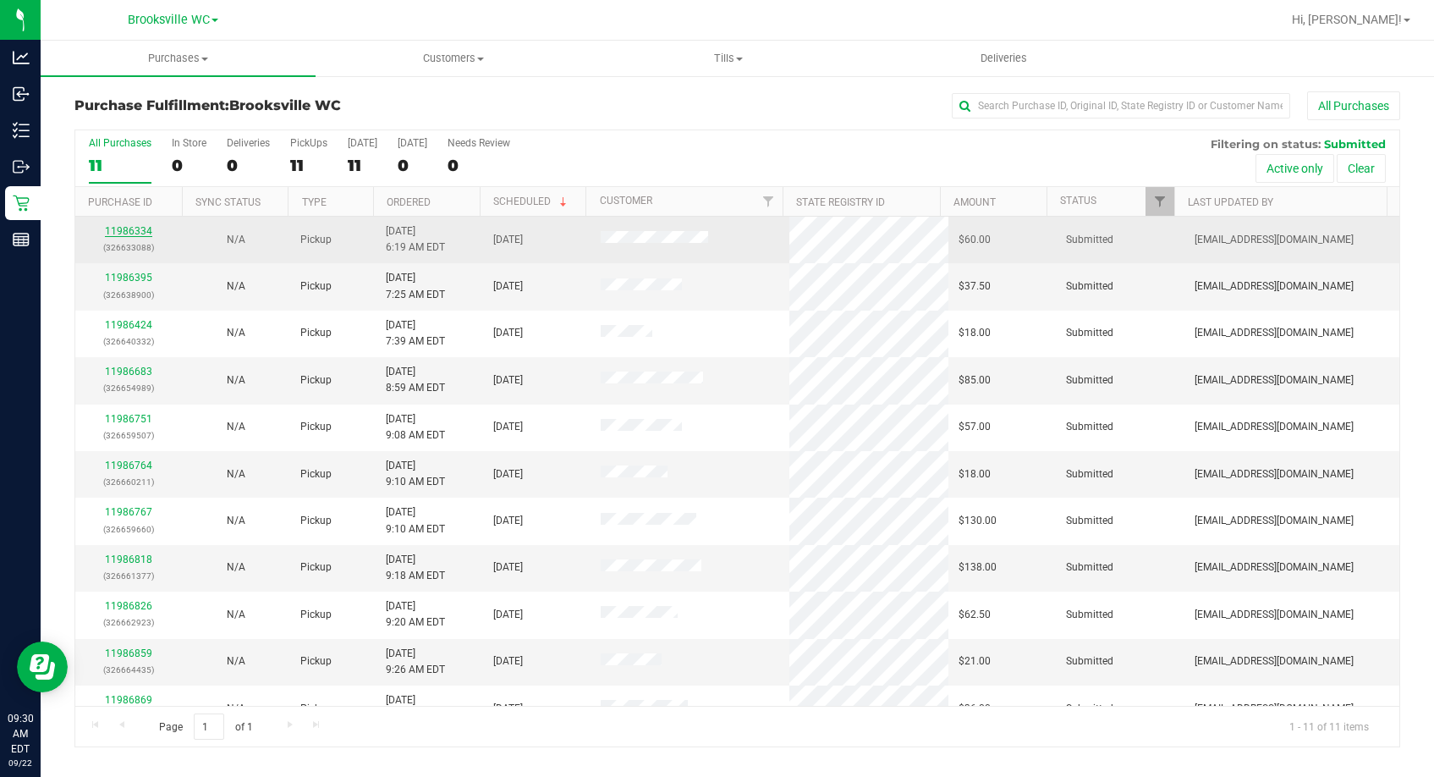
click at [121, 229] on link "11986334" at bounding box center [128, 231] width 47 height 12
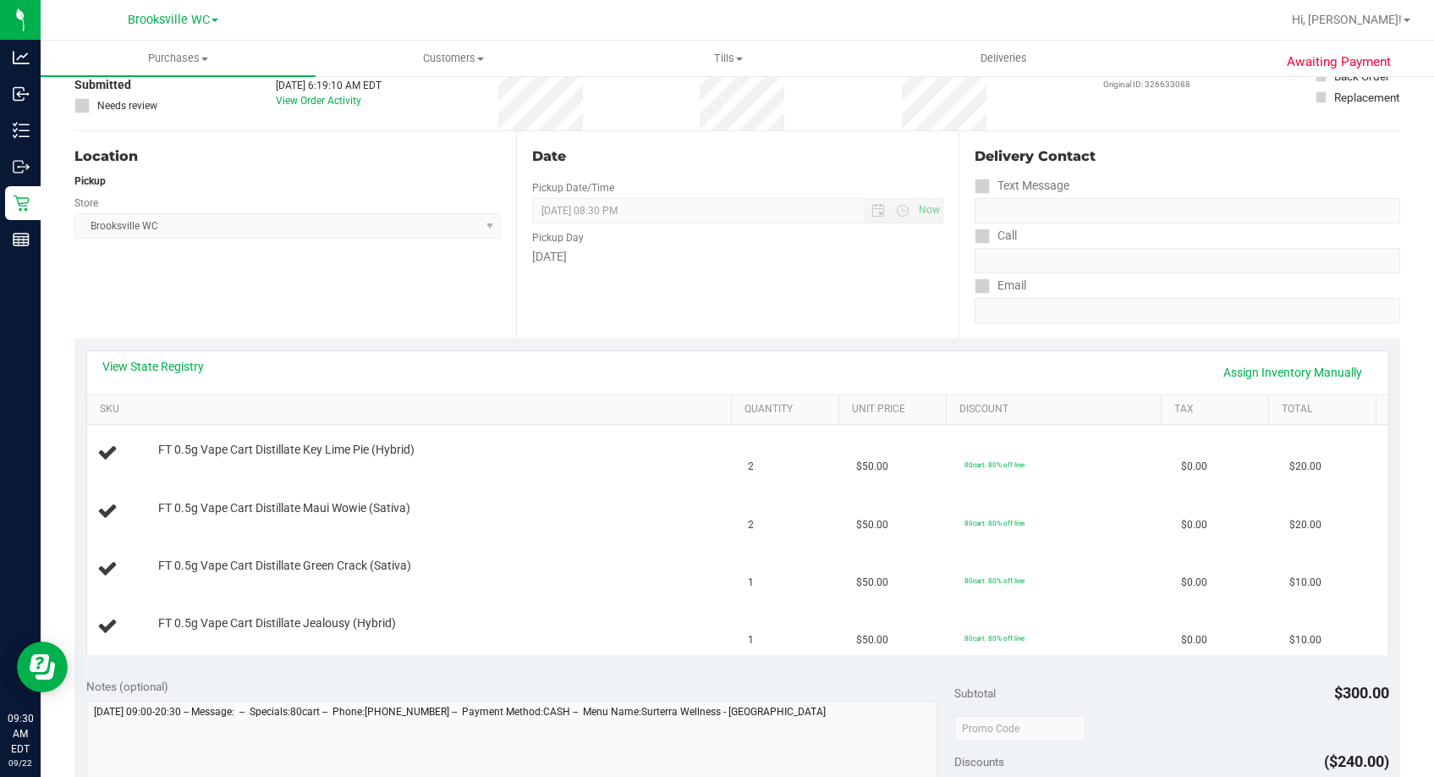
scroll to position [169, 0]
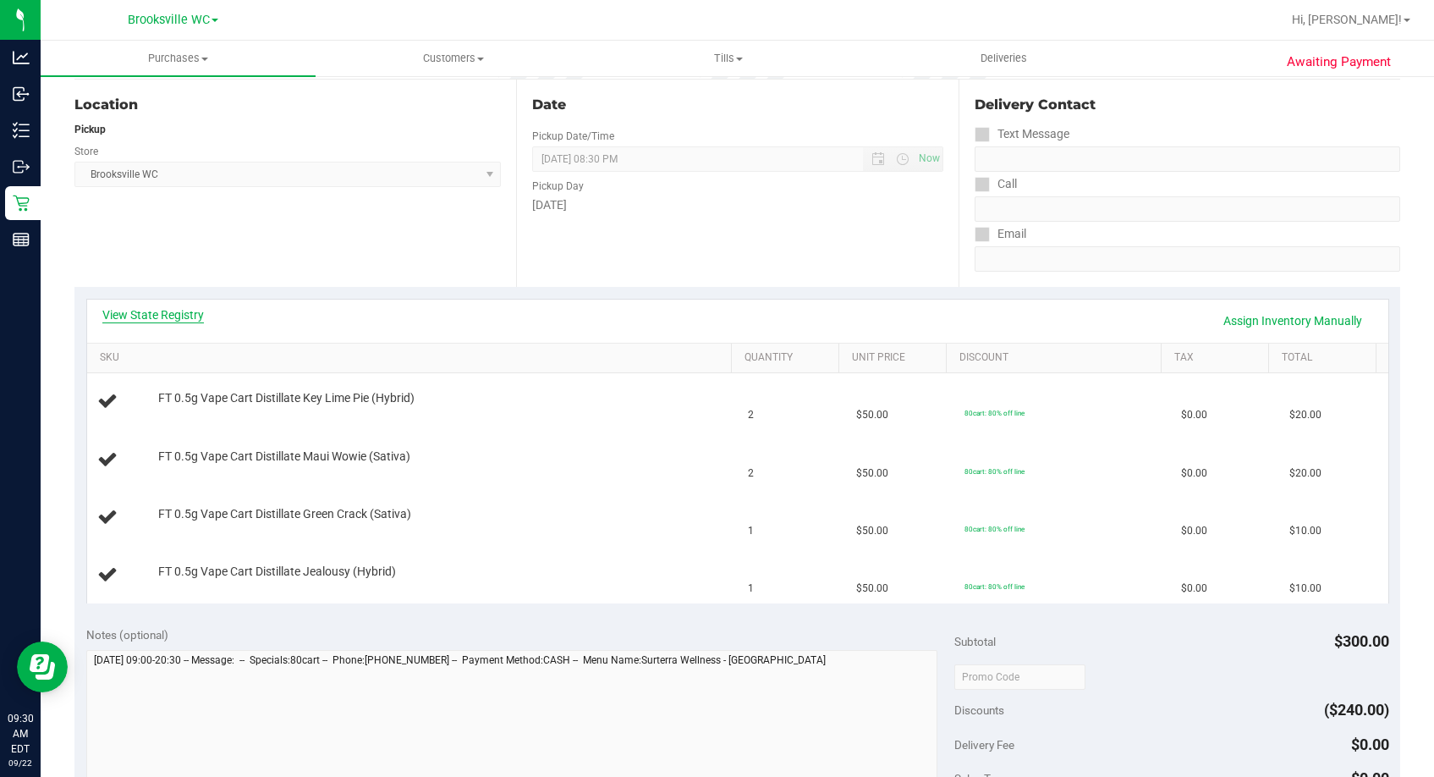
click at [158, 311] on link "View State Registry" at bounding box center [153, 314] width 102 height 17
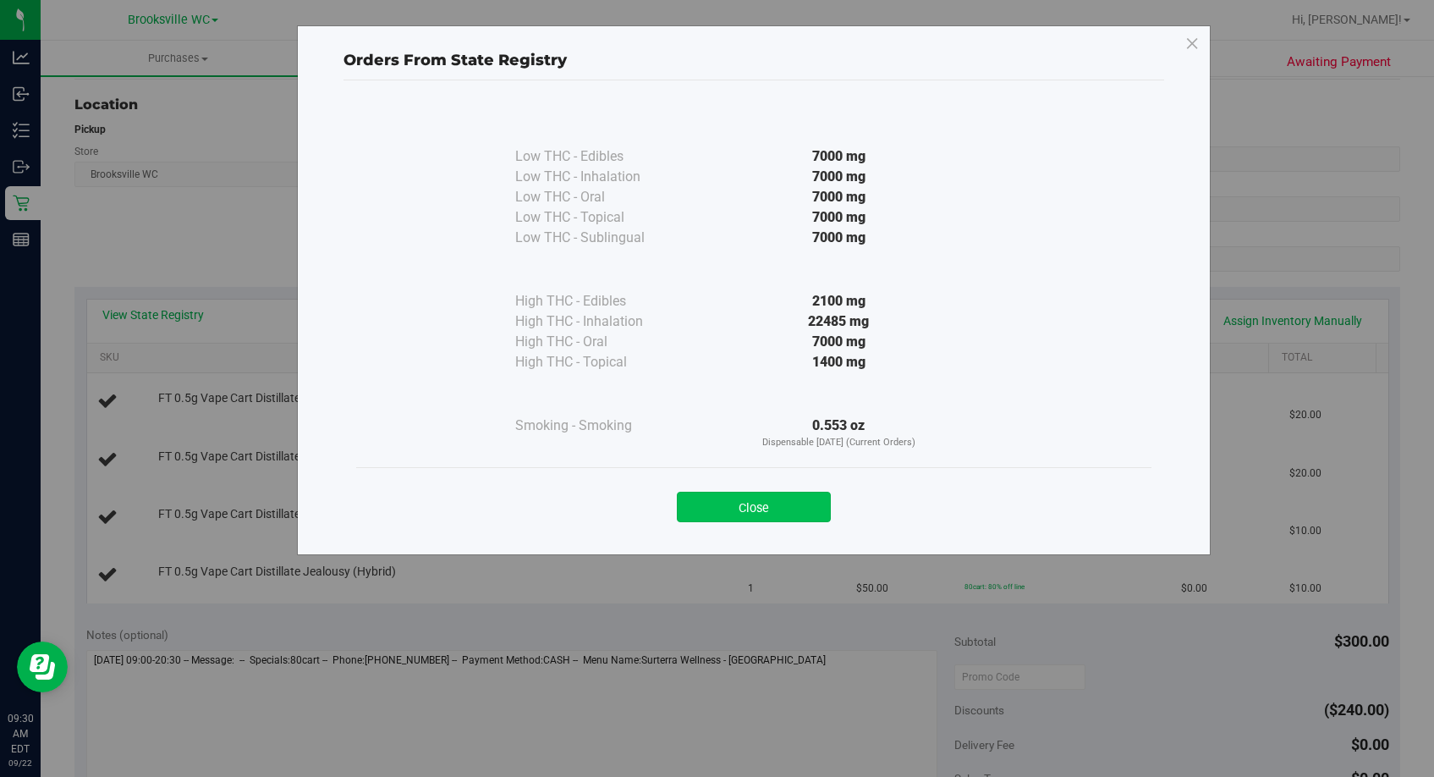
click at [794, 502] on button "Close" at bounding box center [754, 506] width 154 height 30
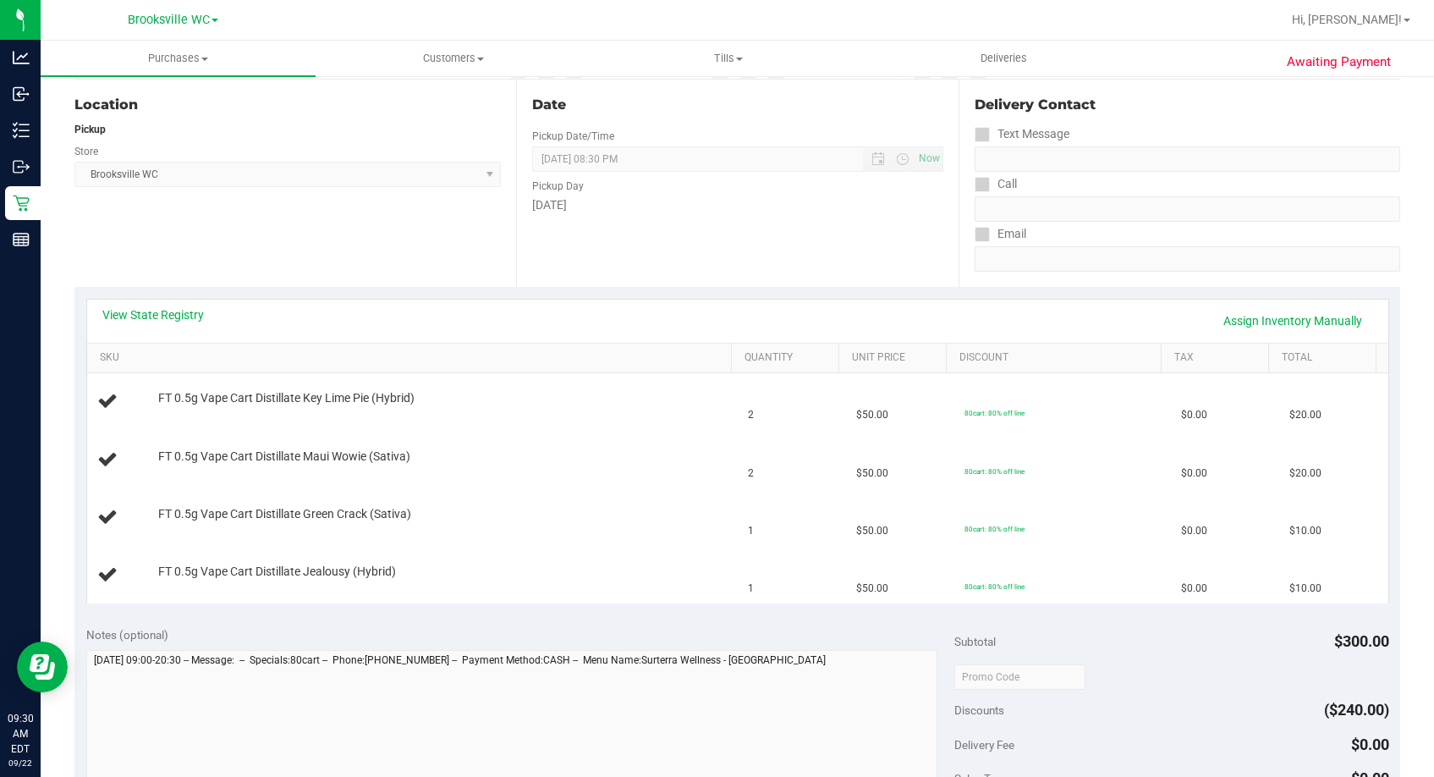
click at [709, 281] on div "Date Pickup Date/Time 09/22/2025 Now 09/22/2025 08:30 PM Now Pickup Day Monday" at bounding box center [737, 183] width 442 height 207
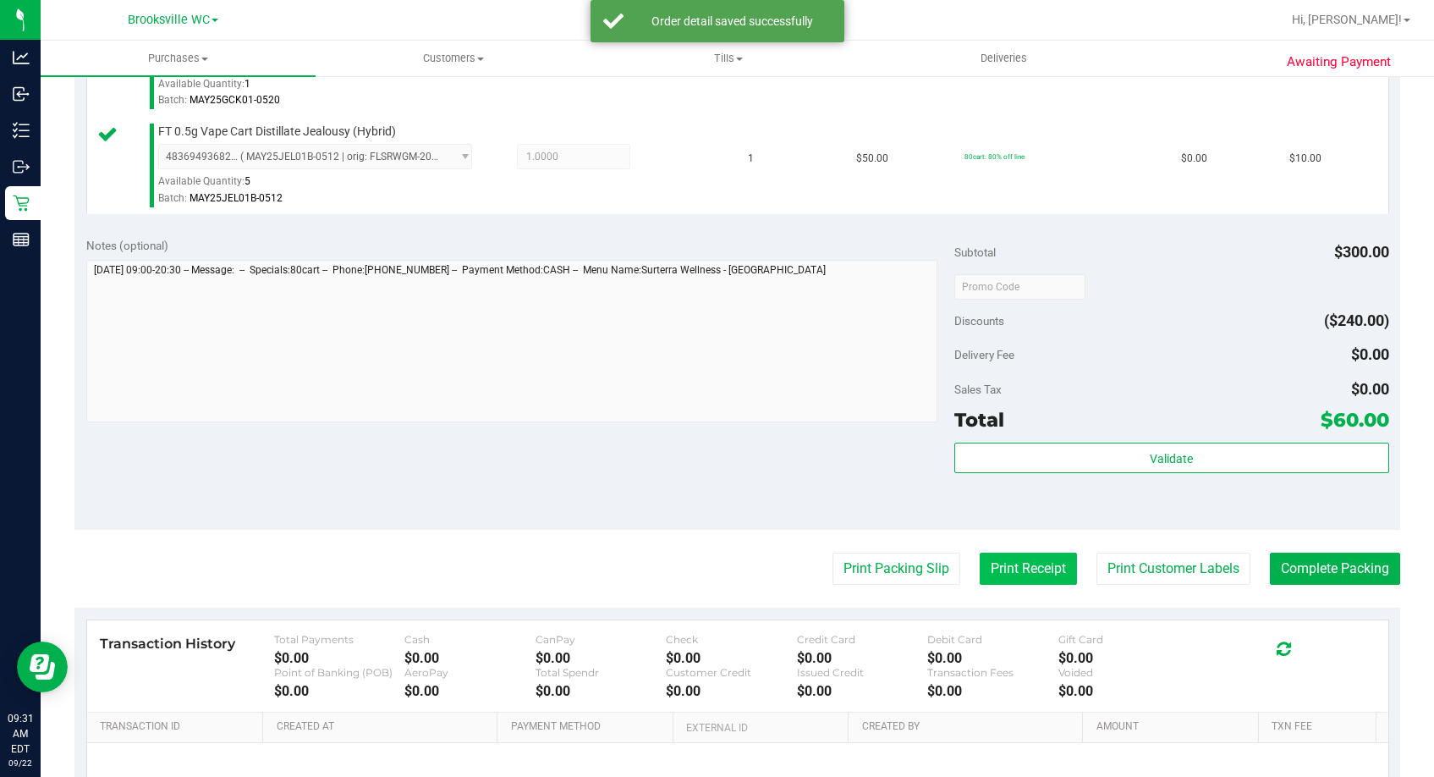
scroll to position [900, 0]
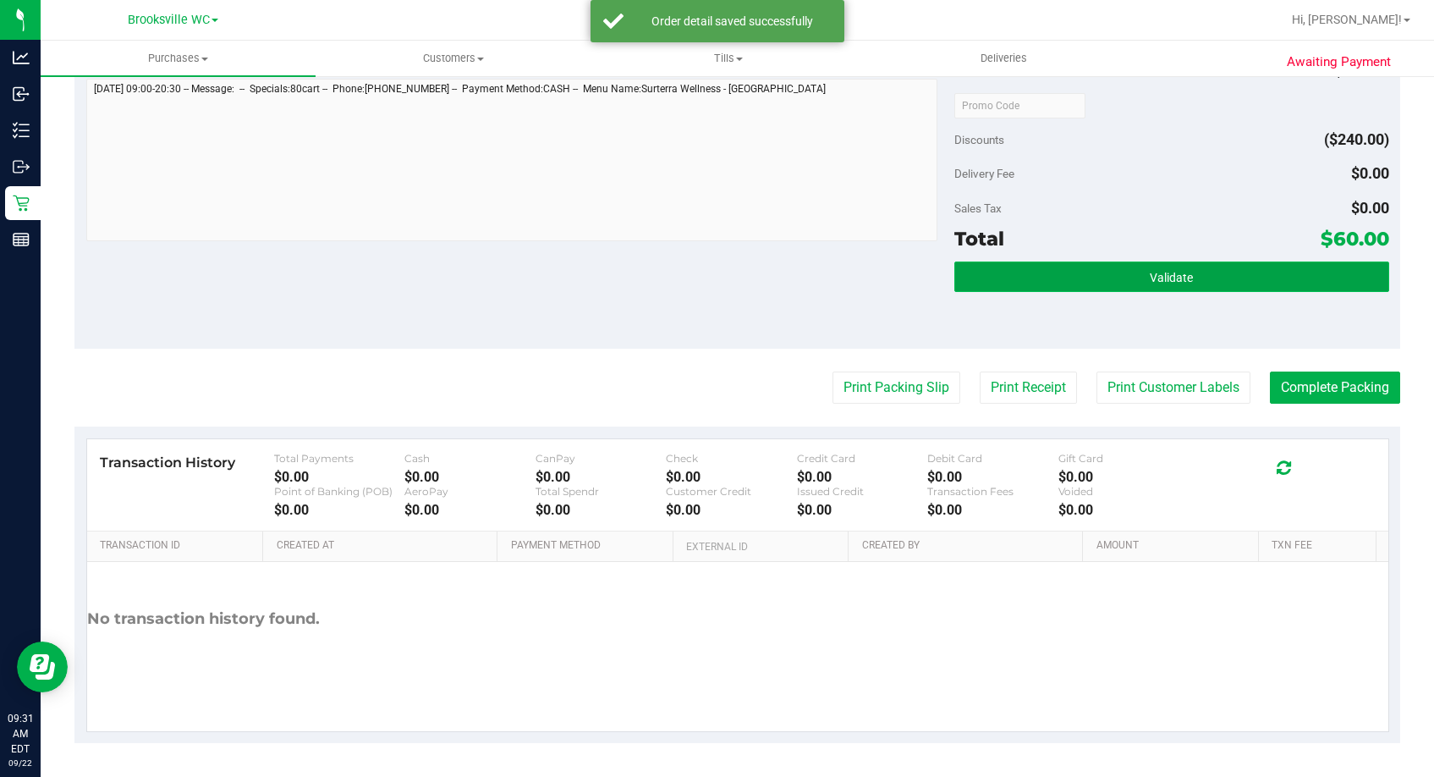
click at [1160, 280] on span "Validate" at bounding box center [1171, 278] width 43 height 14
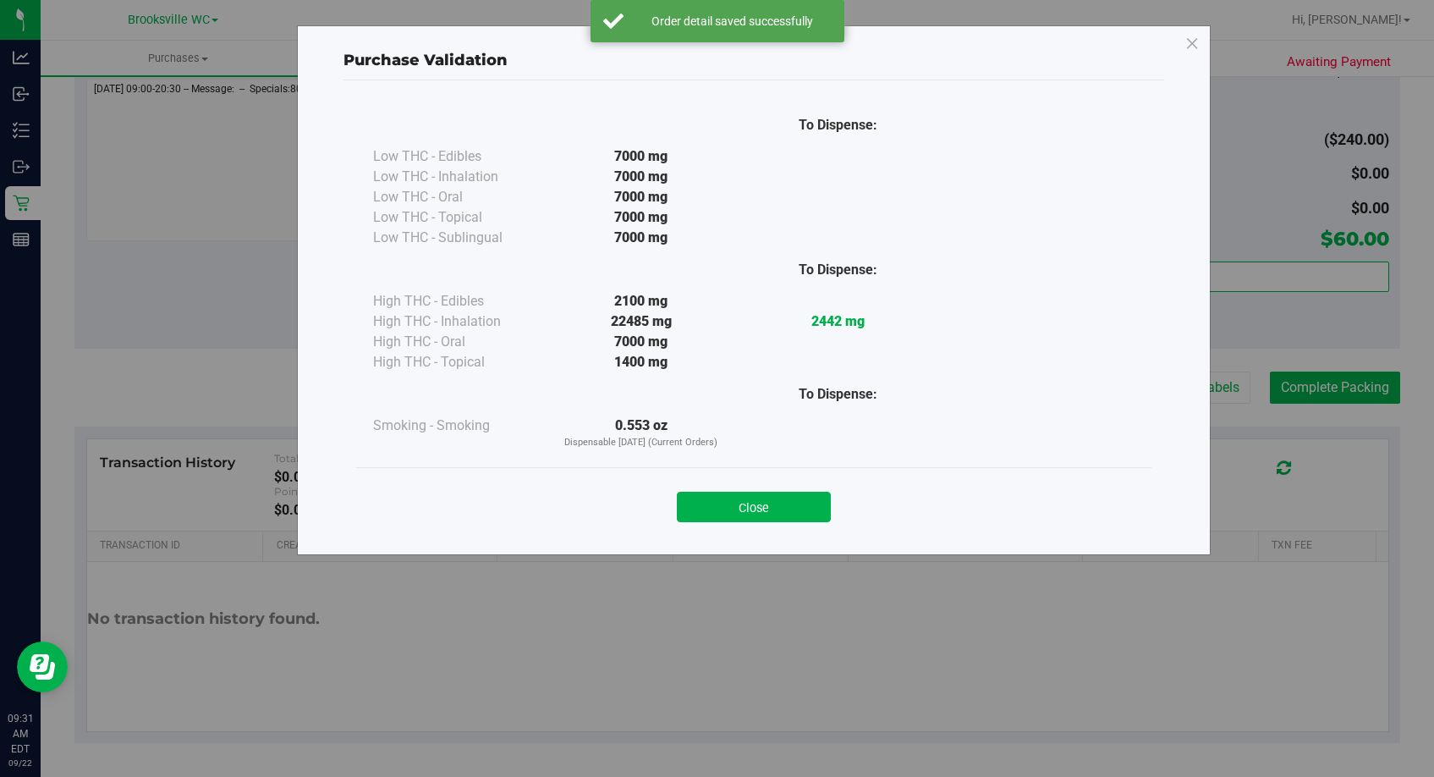
drag, startPoint x: 744, startPoint y: 508, endPoint x: 783, endPoint y: 482, distance: 46.5
click at [744, 508] on button "Close" at bounding box center [754, 506] width 154 height 30
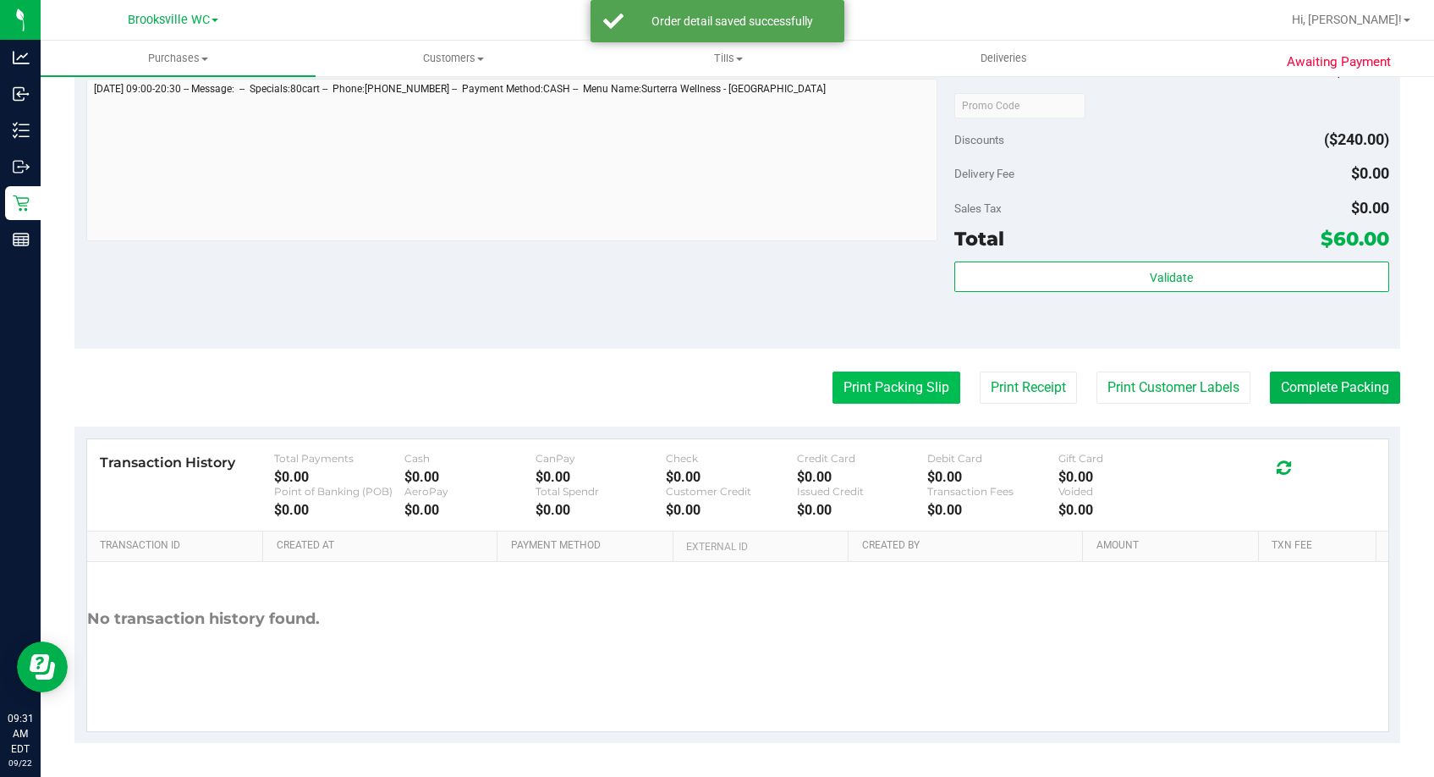
click at [868, 389] on button "Print Packing Slip" at bounding box center [896, 387] width 128 height 32
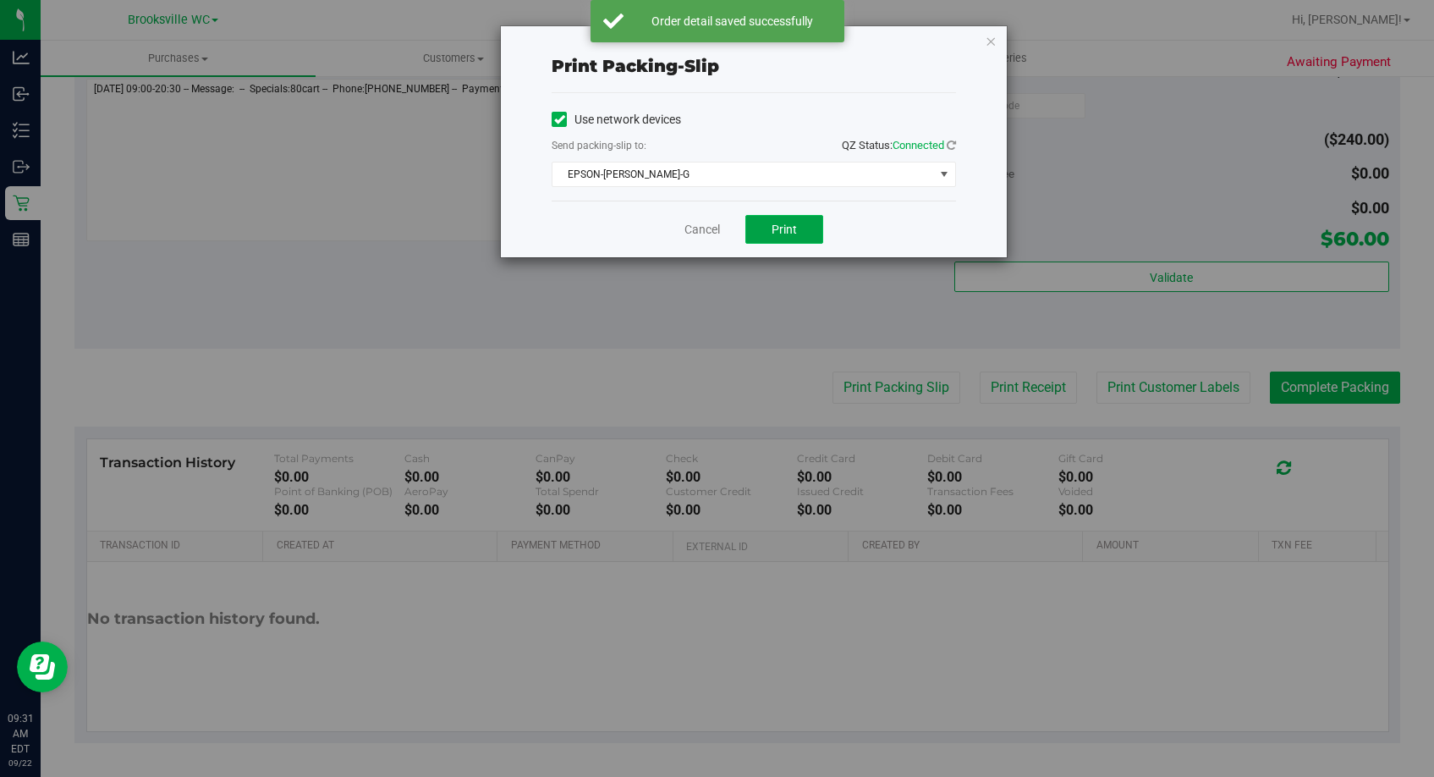
click at [782, 231] on span "Print" at bounding box center [783, 229] width 25 height 14
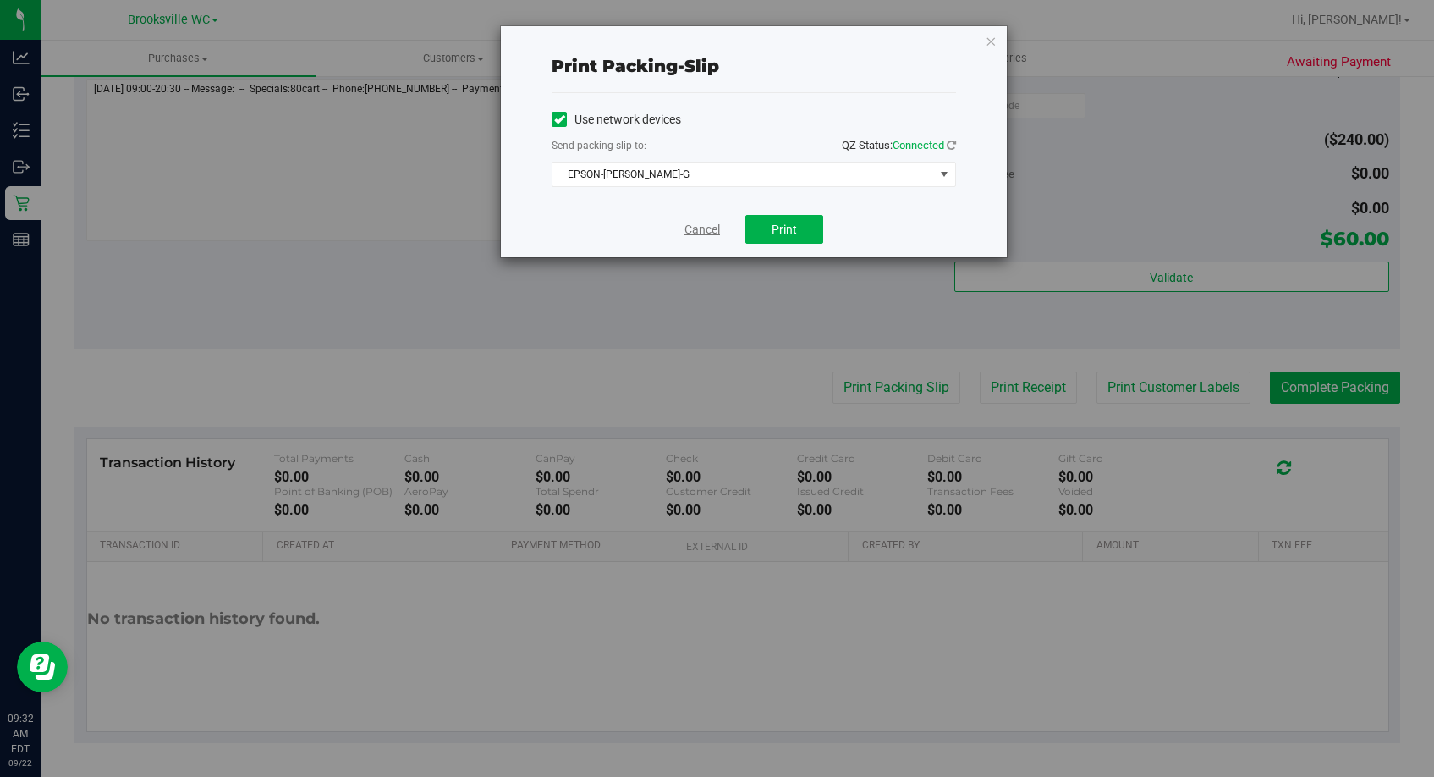
click at [708, 233] on link "Cancel" at bounding box center [702, 230] width 36 height 18
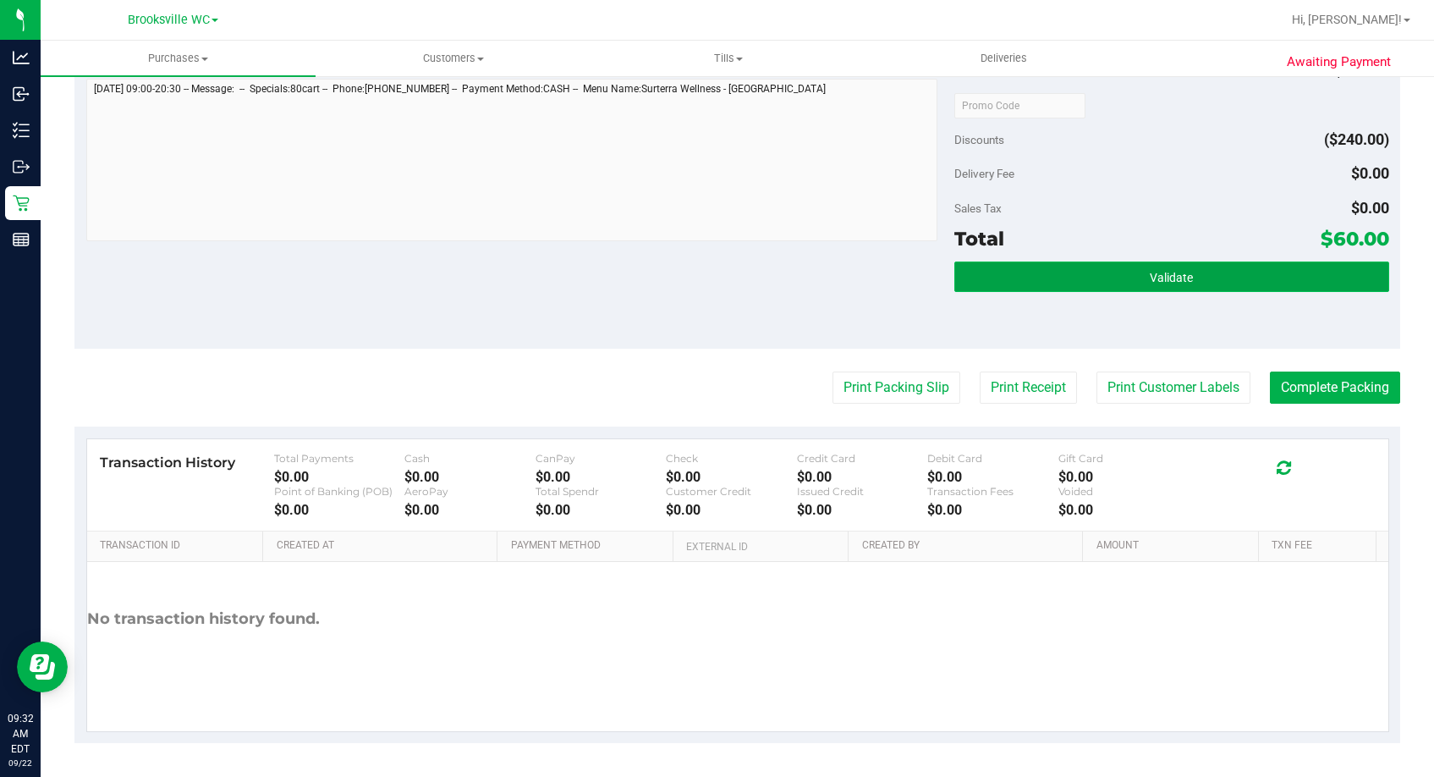
click at [1177, 291] on button "Validate" at bounding box center [1171, 276] width 434 height 30
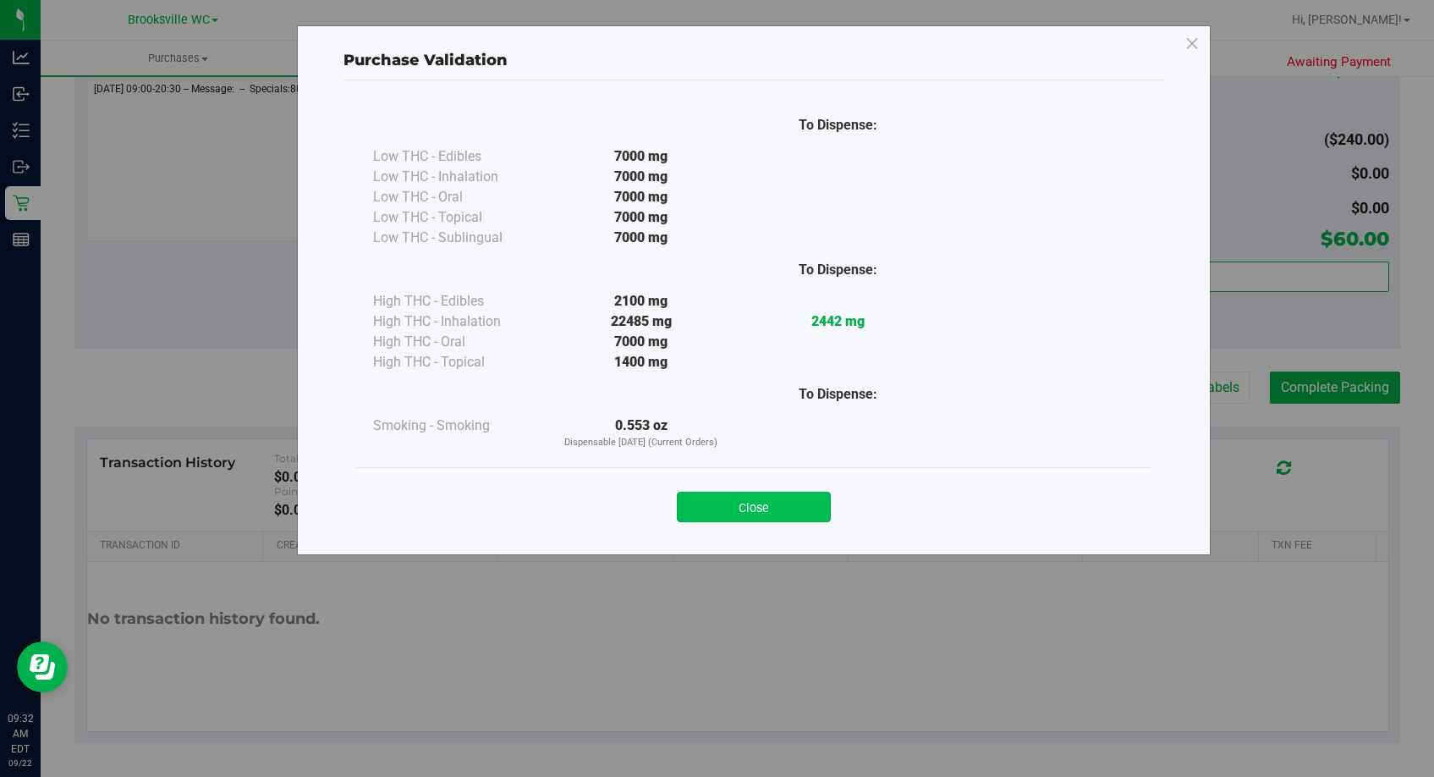
click at [777, 516] on button "Close" at bounding box center [754, 506] width 154 height 30
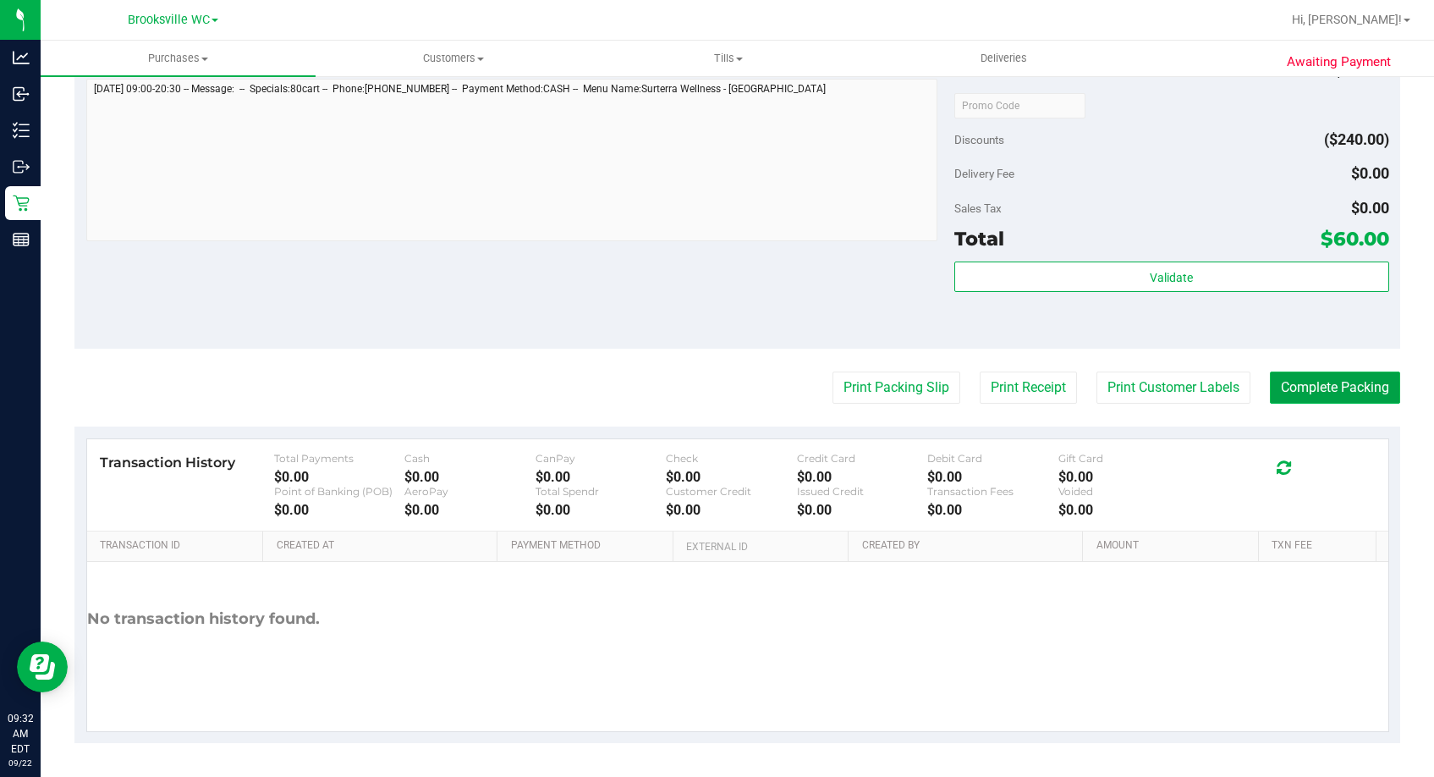
click at [1263, 394] on button "Complete Packing" at bounding box center [1335, 387] width 130 height 32
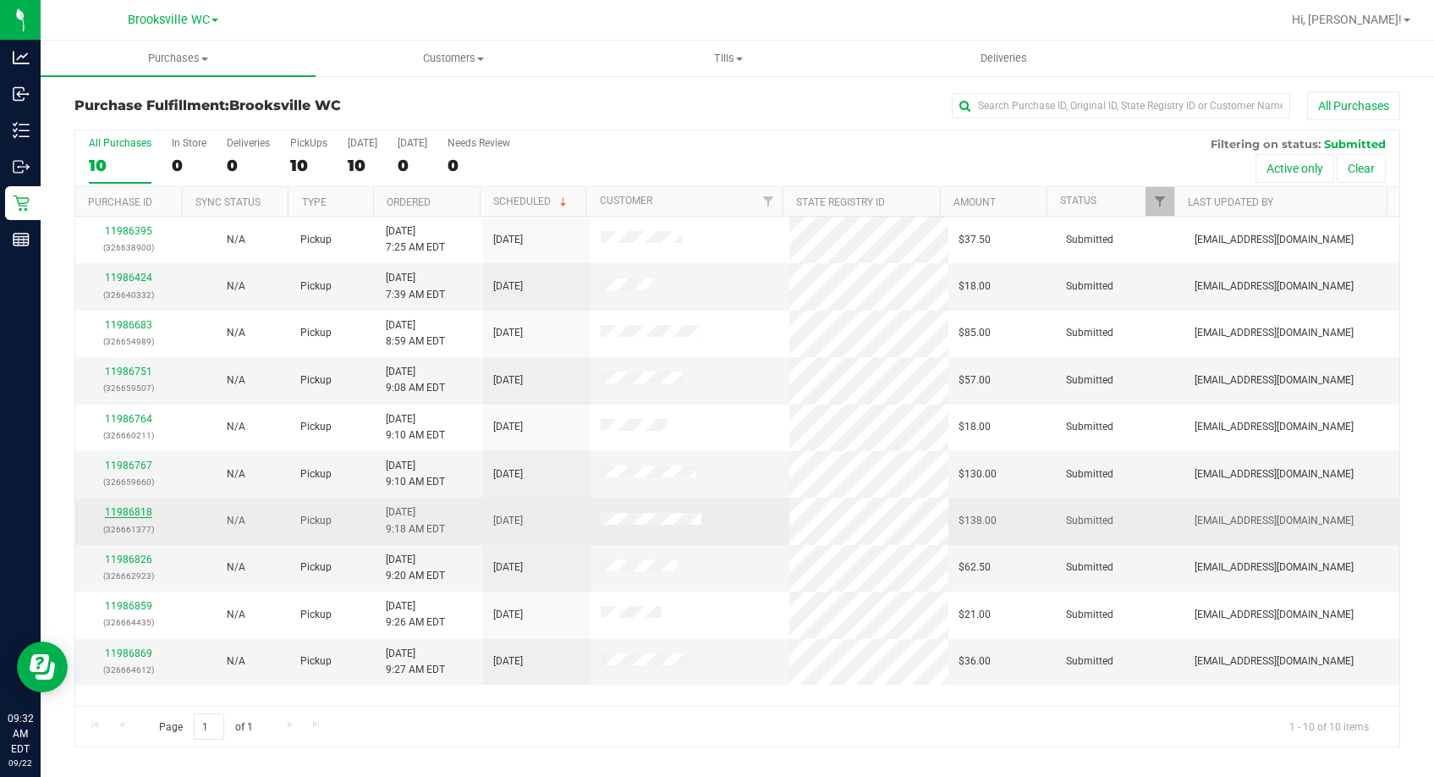
click at [117, 511] on link "11986818" at bounding box center [128, 512] width 47 height 12
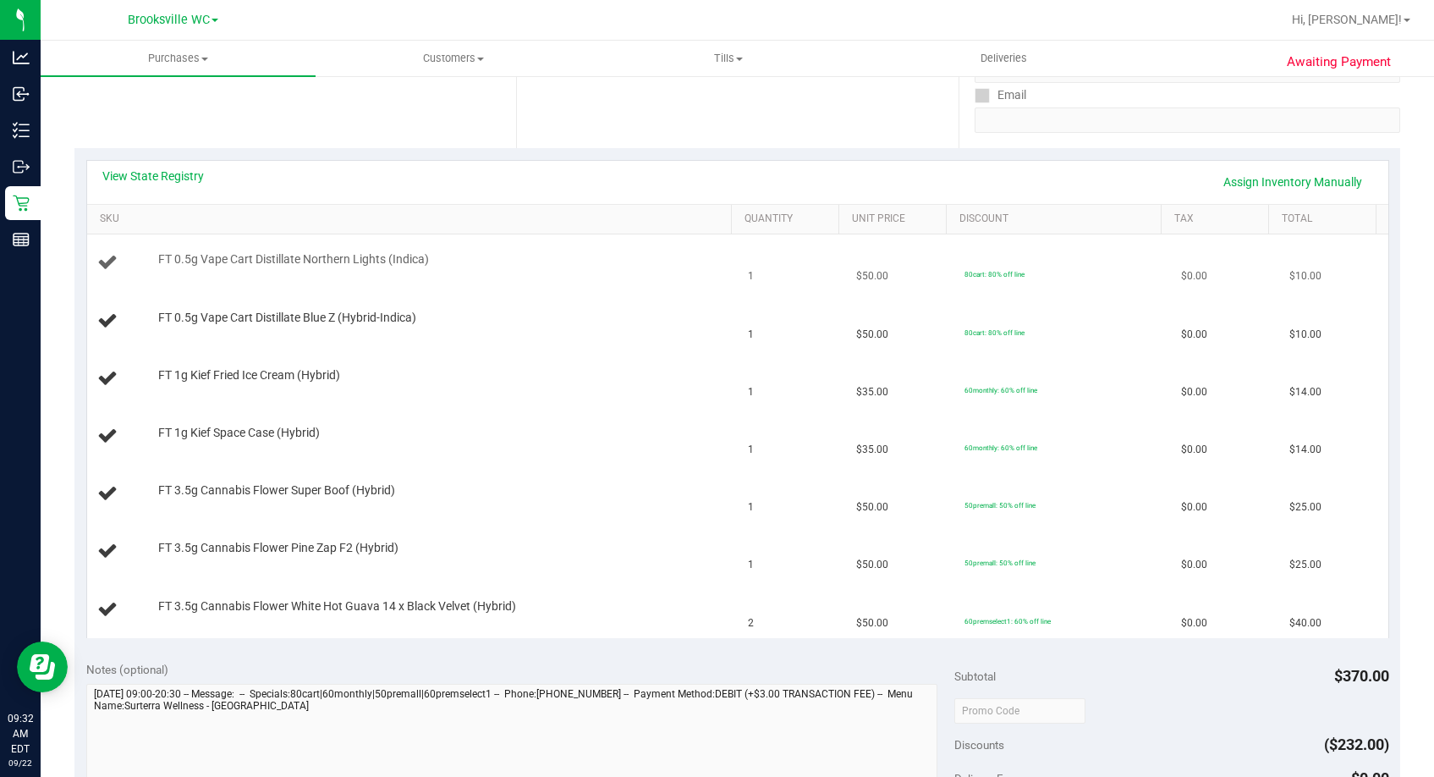
scroll to position [338, 0]
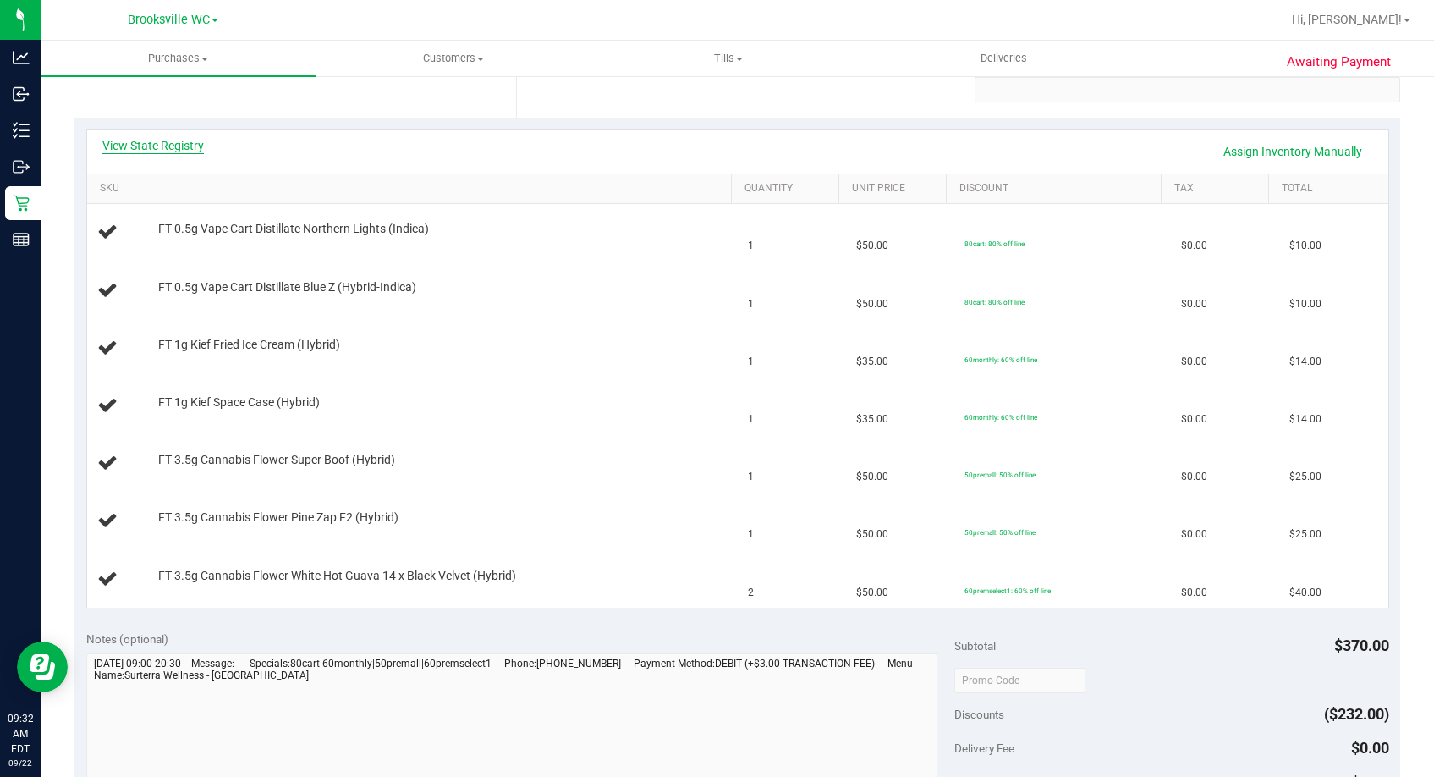
click at [167, 150] on link "View State Registry" at bounding box center [153, 145] width 102 height 17
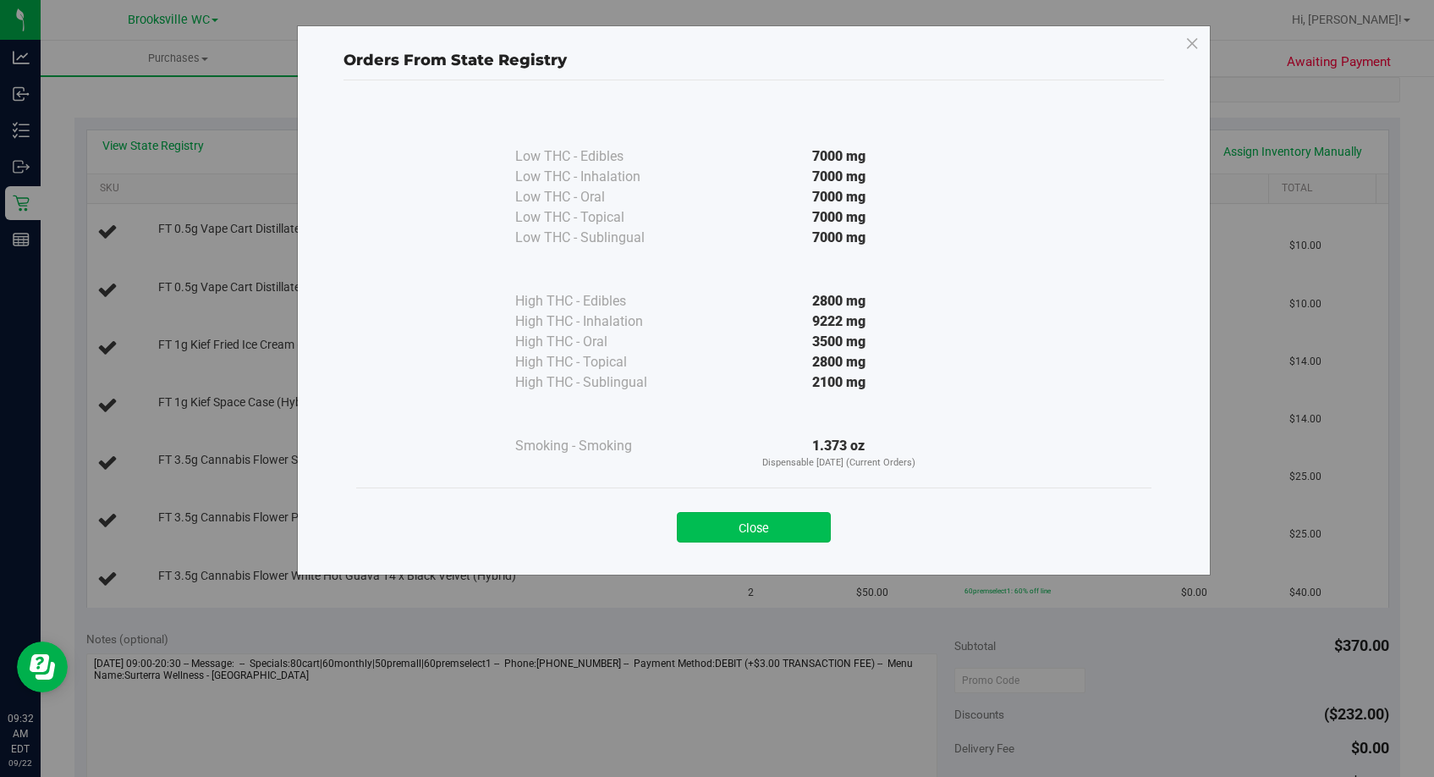
click at [820, 531] on button "Close" at bounding box center [754, 527] width 154 height 30
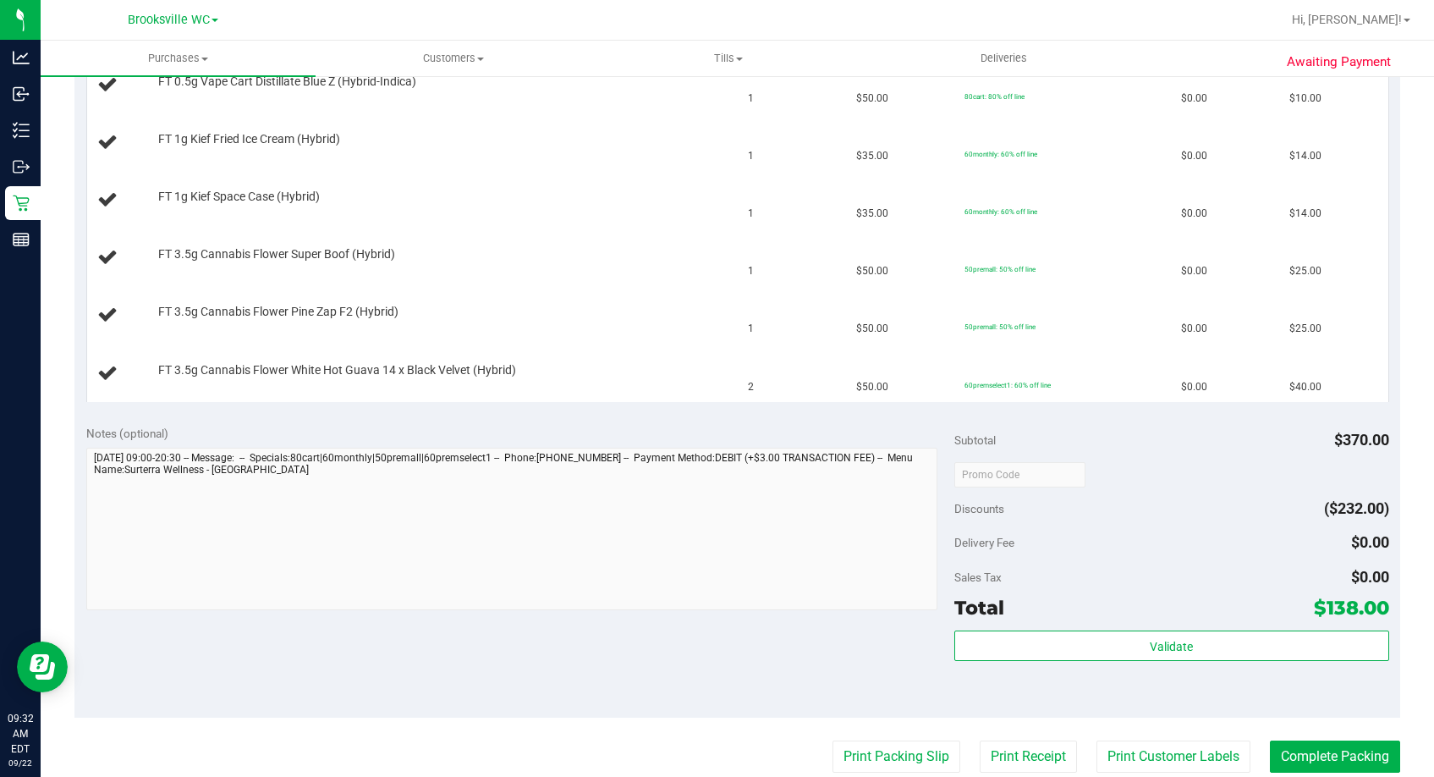
scroll to position [677, 0]
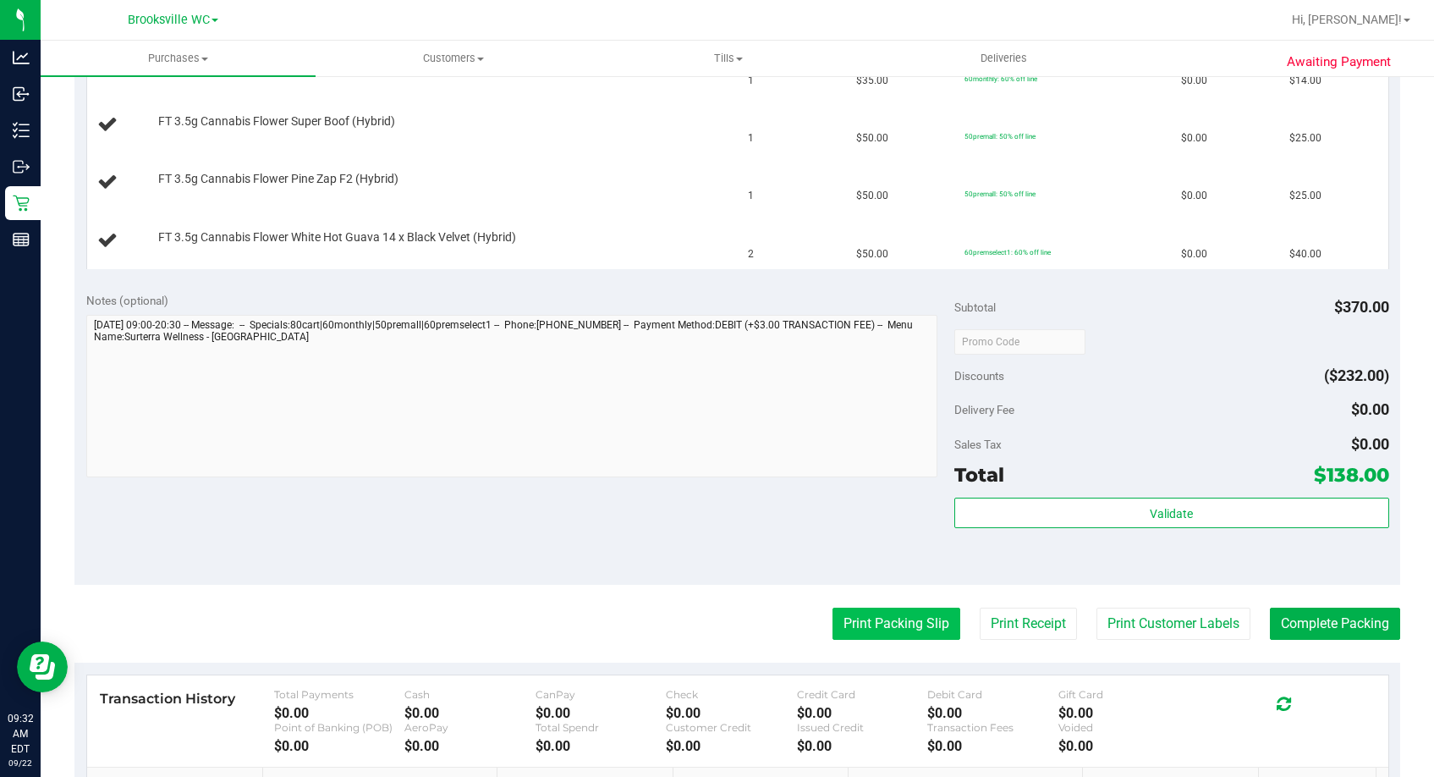
click at [914, 618] on button "Print Packing Slip" at bounding box center [896, 623] width 128 height 32
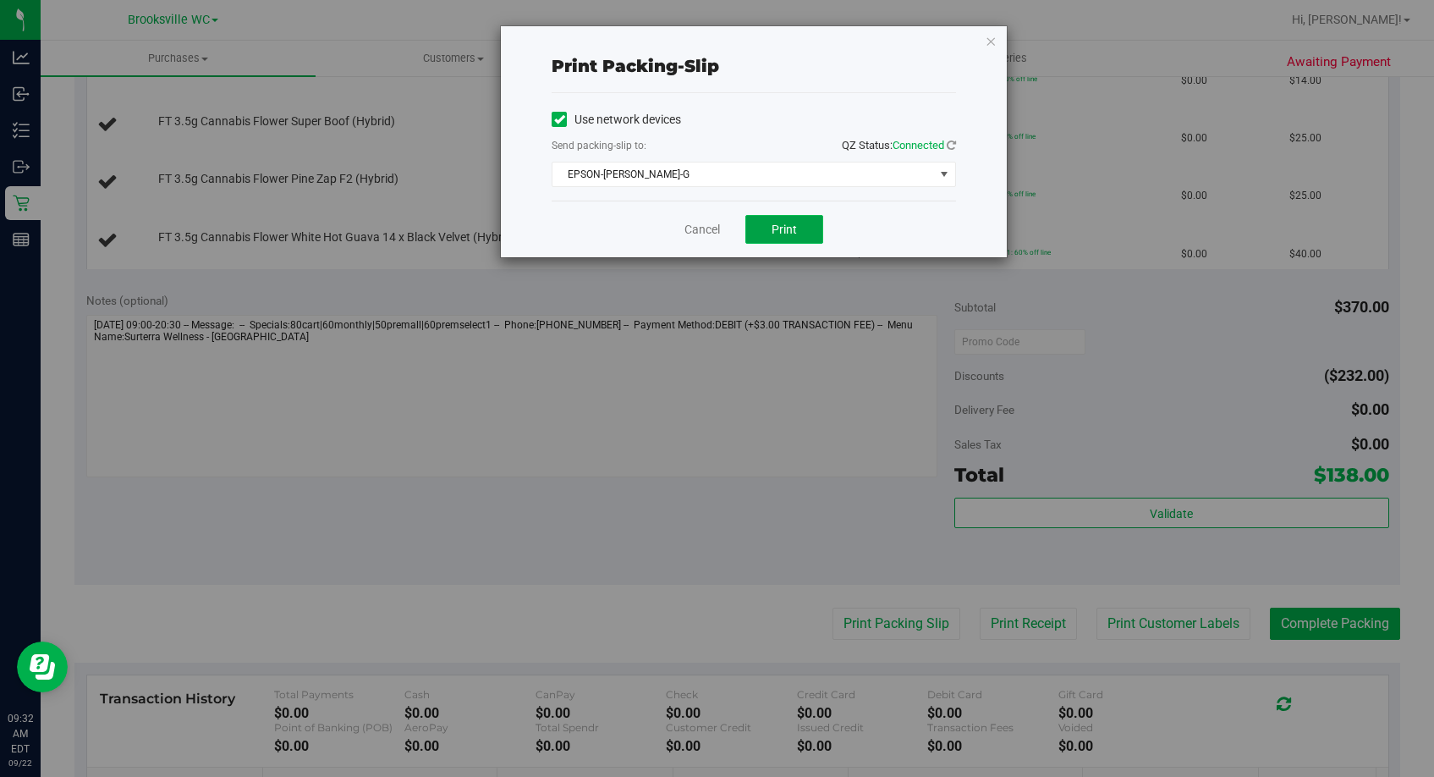
click at [791, 236] on button "Print" at bounding box center [784, 229] width 78 height 29
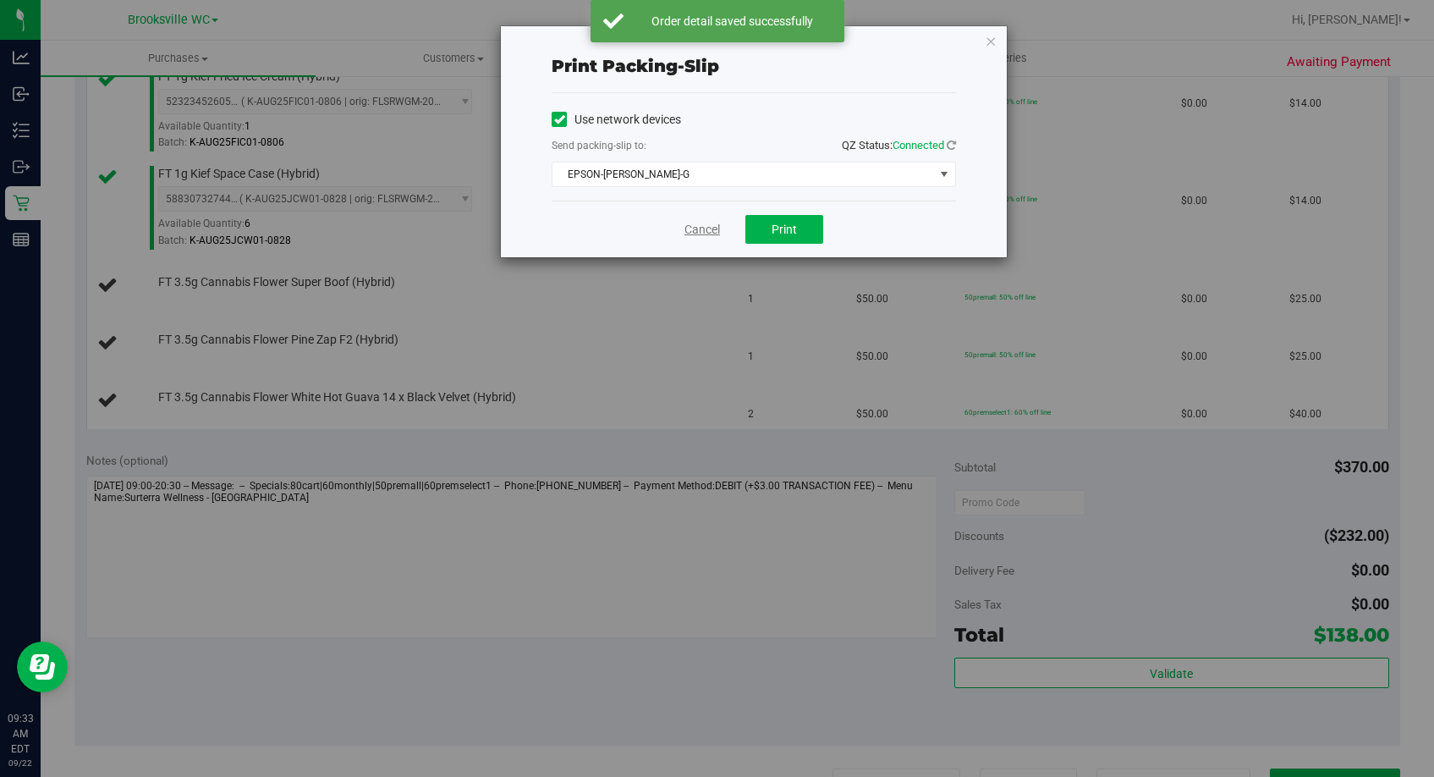
click at [708, 235] on link "Cancel" at bounding box center [702, 230] width 36 height 18
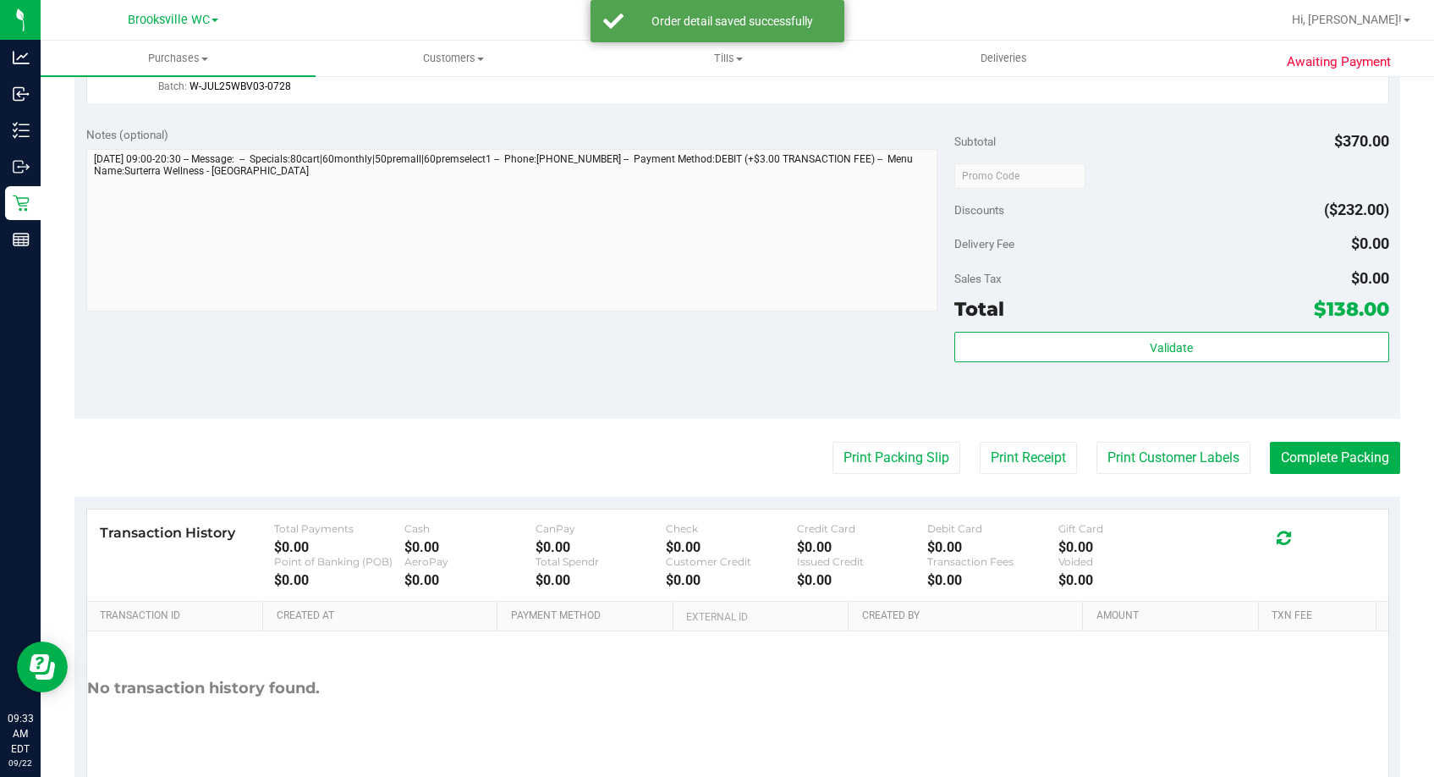
scroll to position [1194, 0]
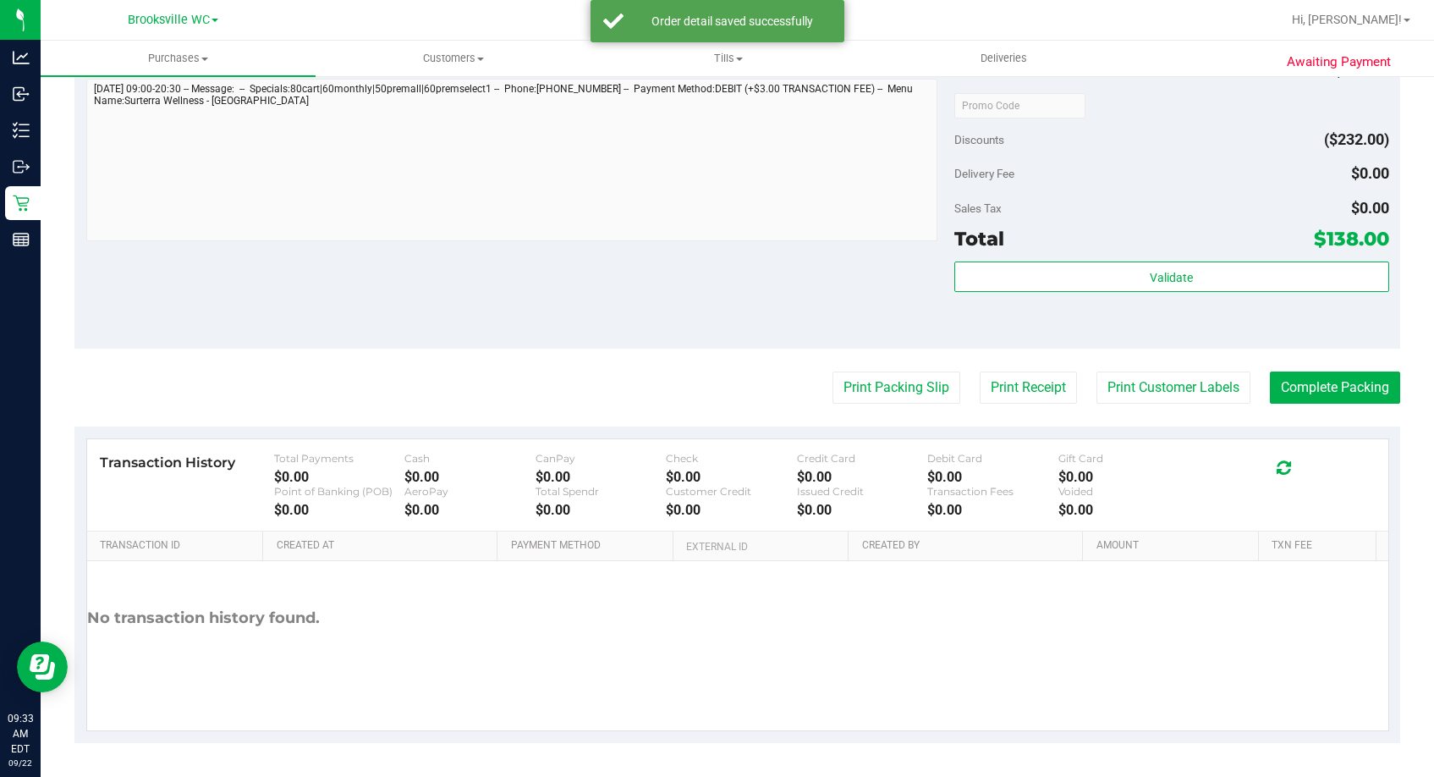
click at [1092, 294] on div "Validate" at bounding box center [1171, 299] width 434 height 76
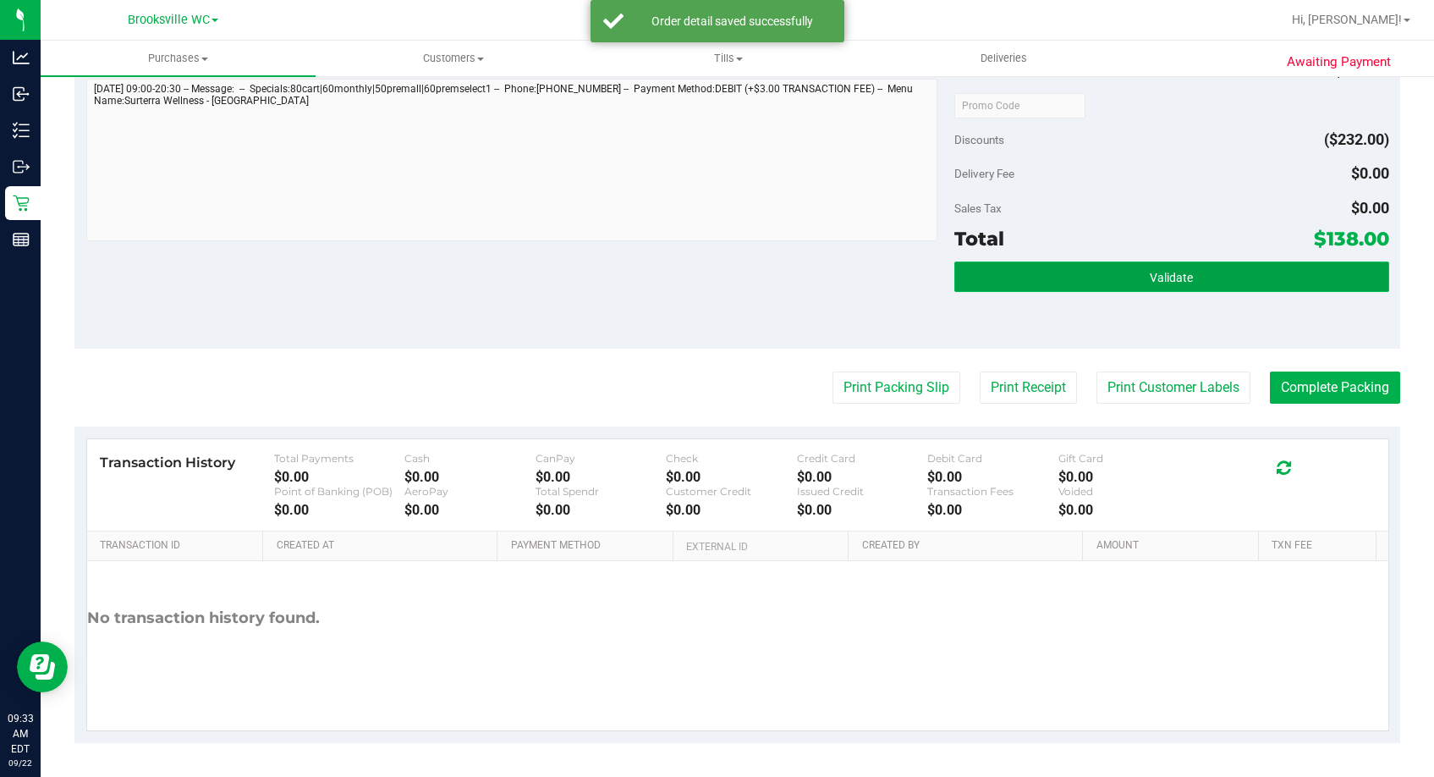
click at [1092, 285] on button "Validate" at bounding box center [1171, 276] width 434 height 30
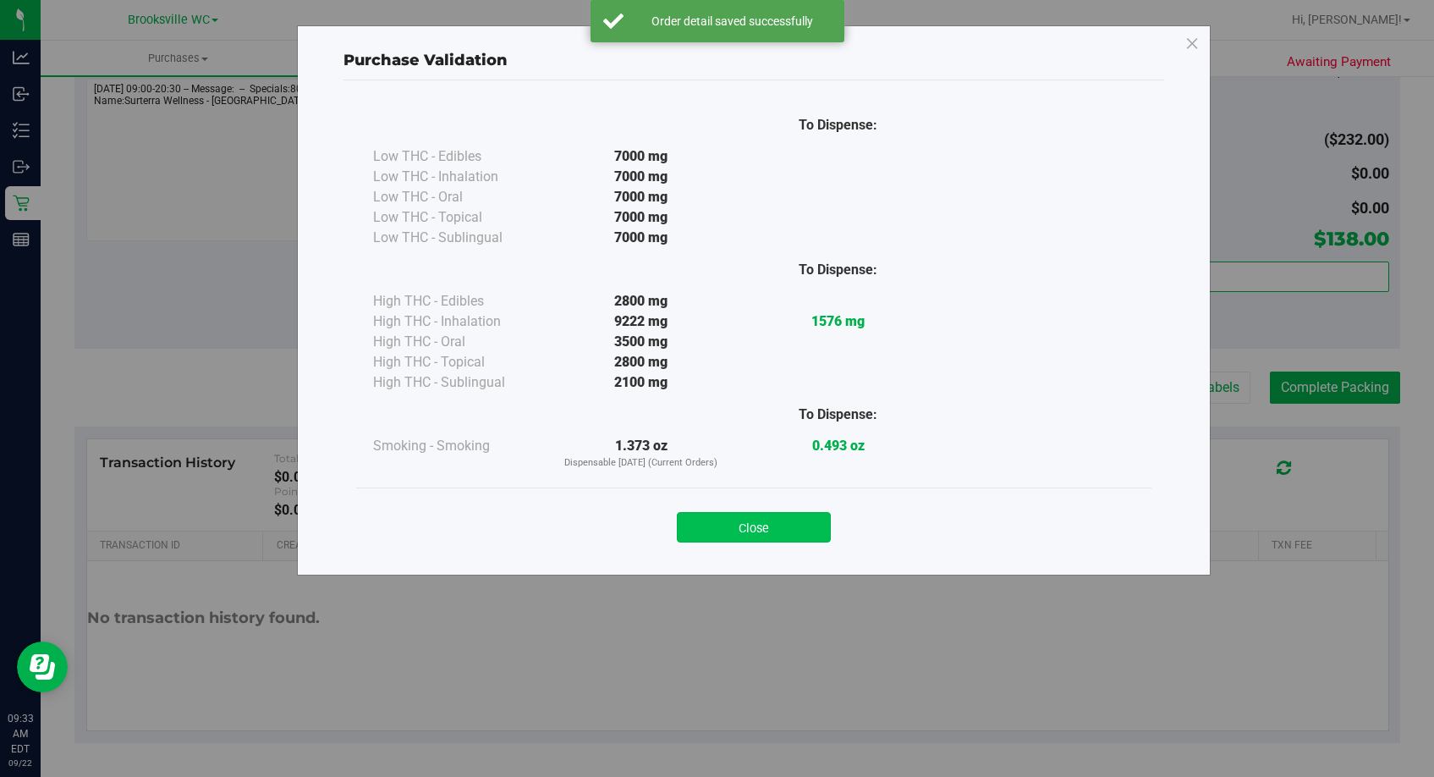
click at [739, 527] on button "Close" at bounding box center [754, 527] width 154 height 30
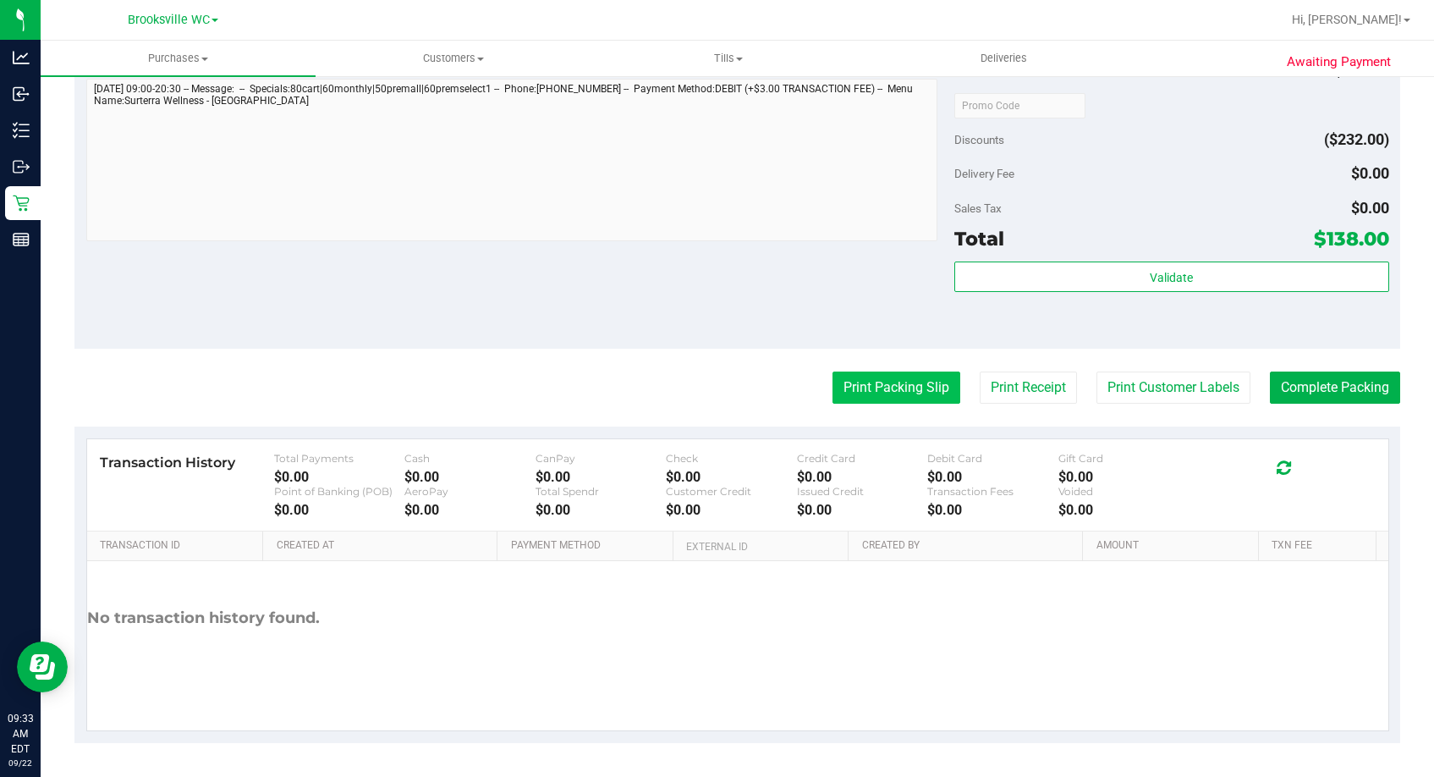
click at [856, 377] on button "Print Packing Slip" at bounding box center [896, 387] width 128 height 32
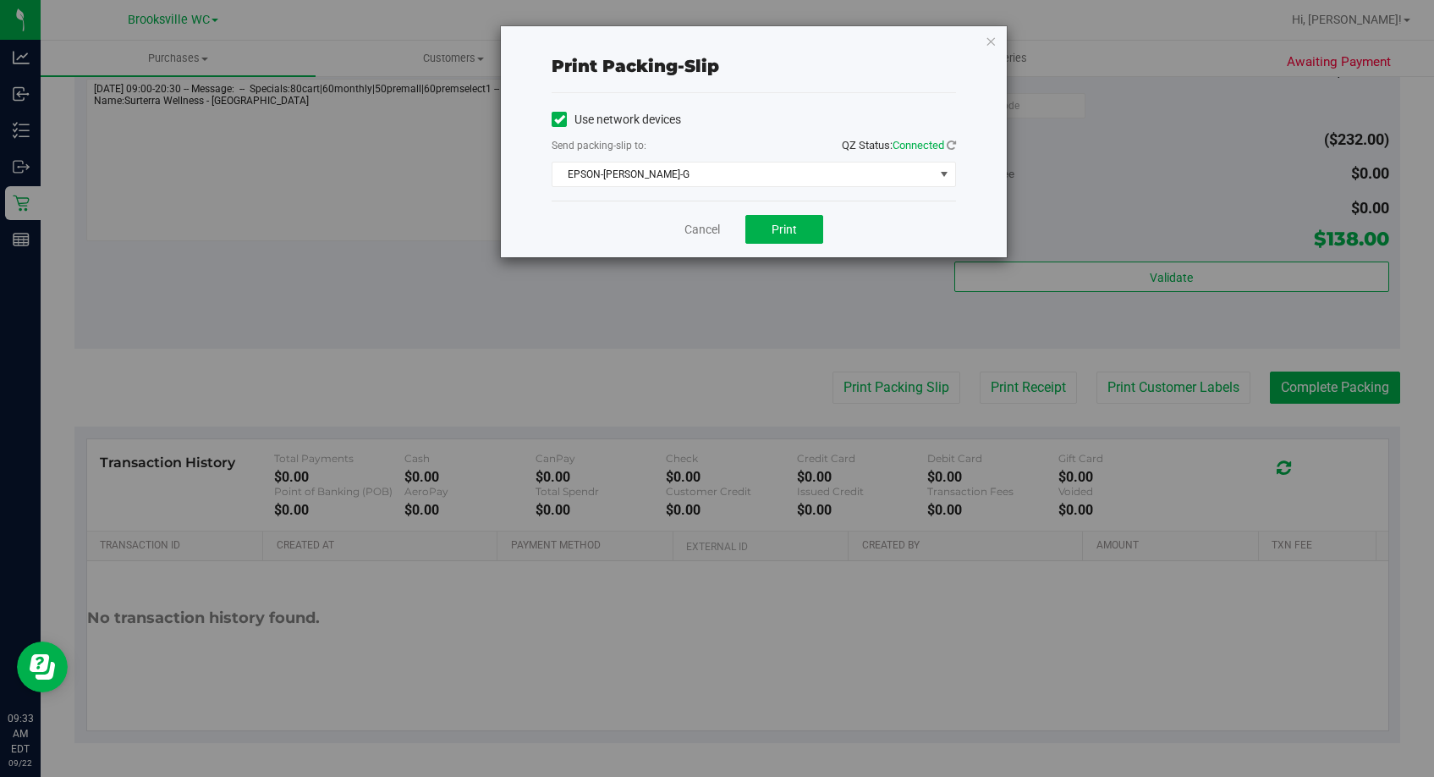
click at [793, 244] on div "Cancel Print" at bounding box center [754, 228] width 404 height 57
click at [791, 237] on button "Print" at bounding box center [784, 229] width 78 height 29
click at [697, 227] on link "Cancel" at bounding box center [702, 230] width 36 height 18
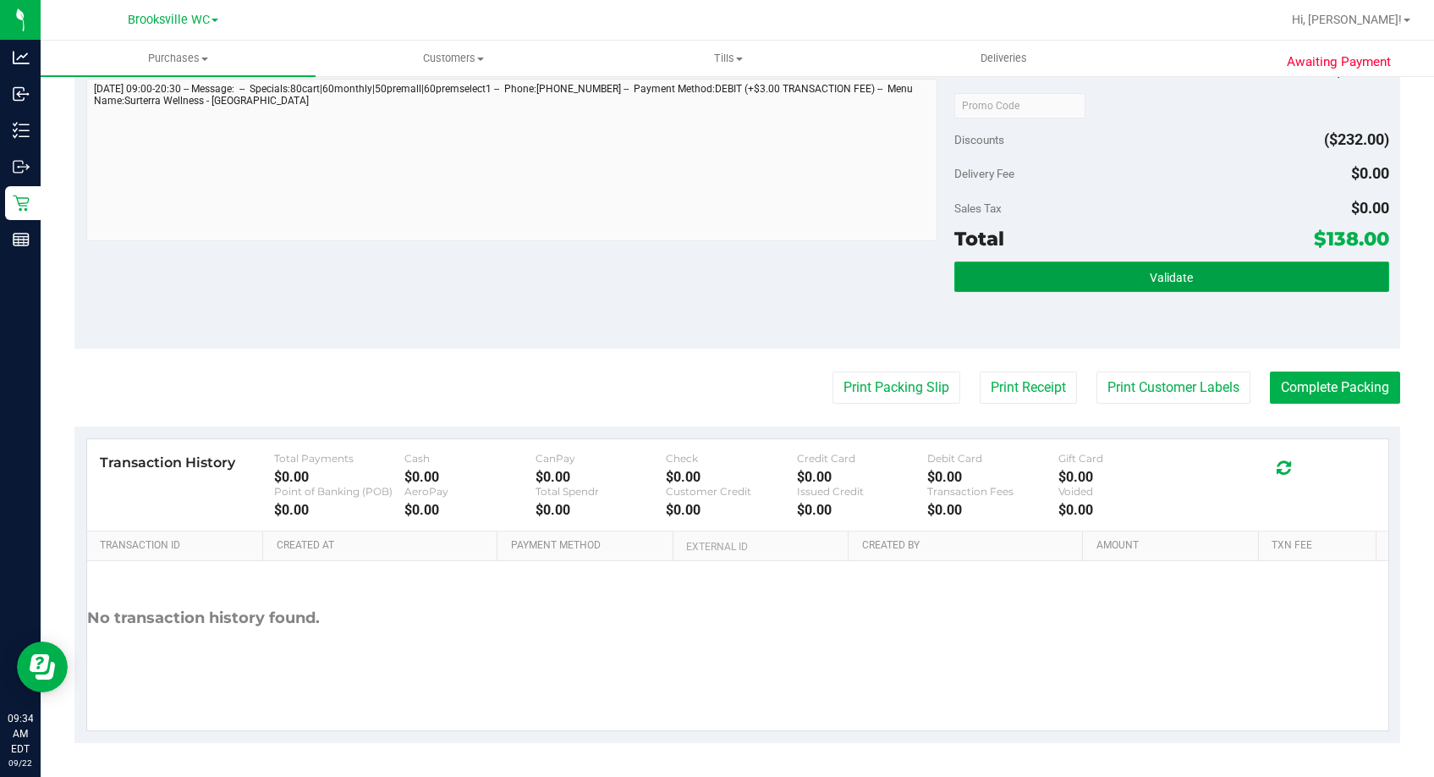
click at [1216, 266] on button "Validate" at bounding box center [1171, 276] width 434 height 30
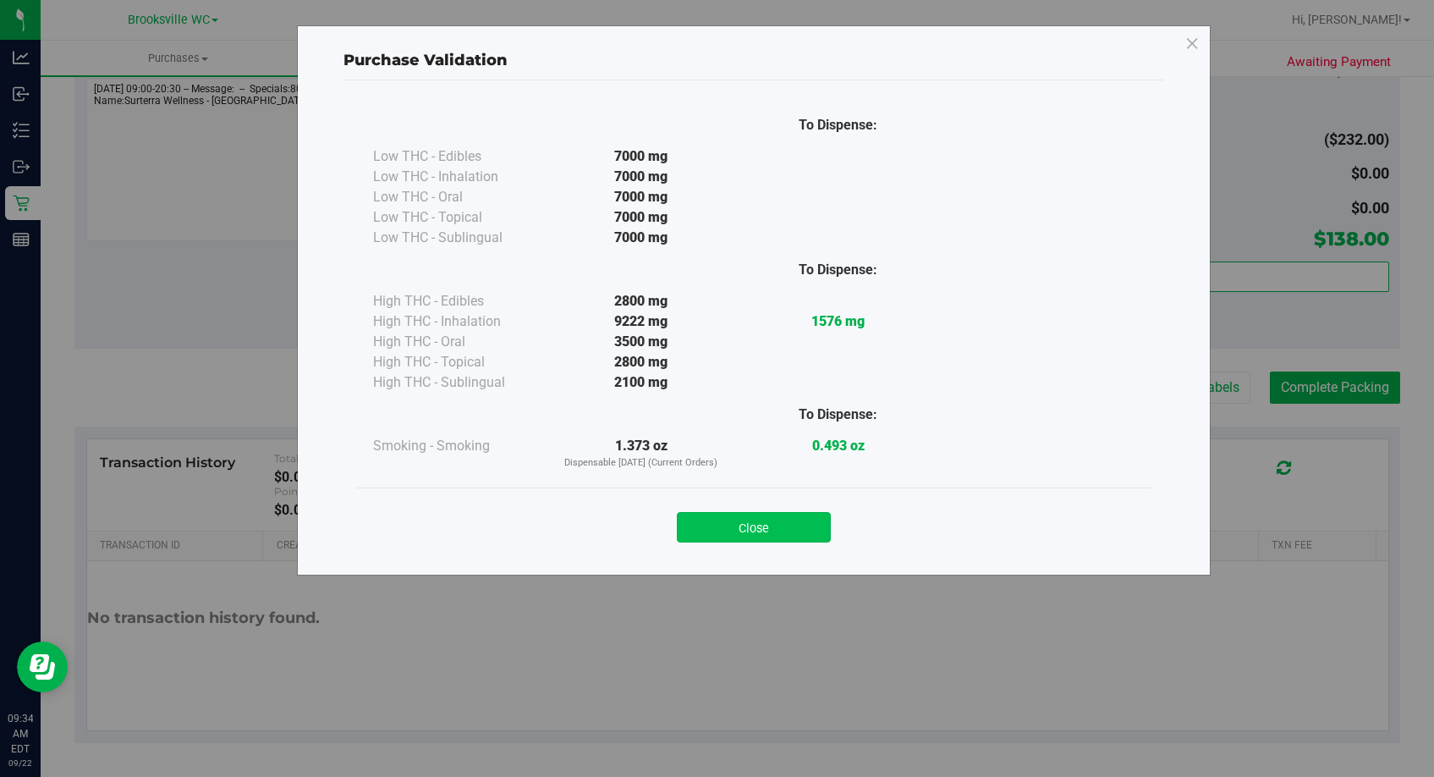
click at [789, 537] on button "Close" at bounding box center [754, 527] width 154 height 30
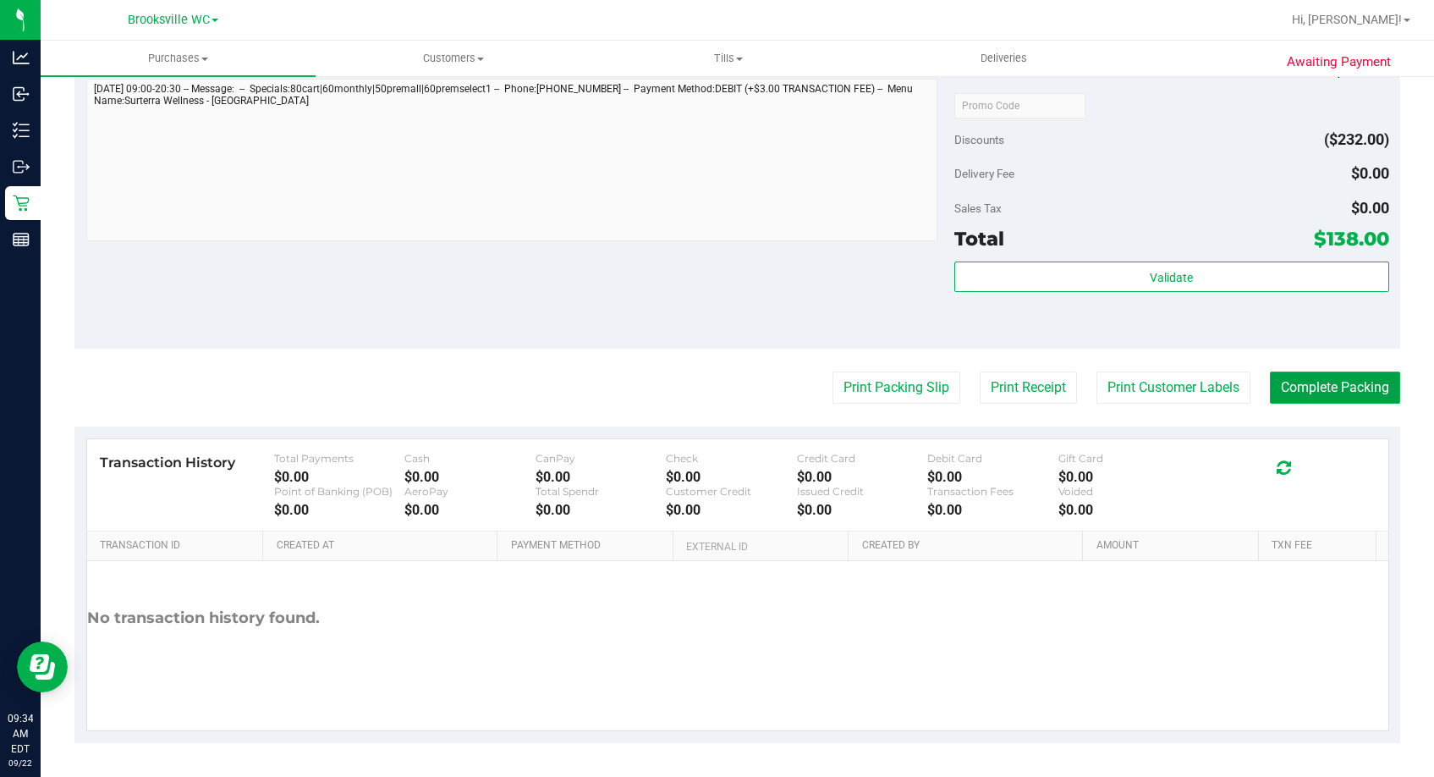
click at [1263, 396] on button "Complete Packing" at bounding box center [1335, 387] width 130 height 32
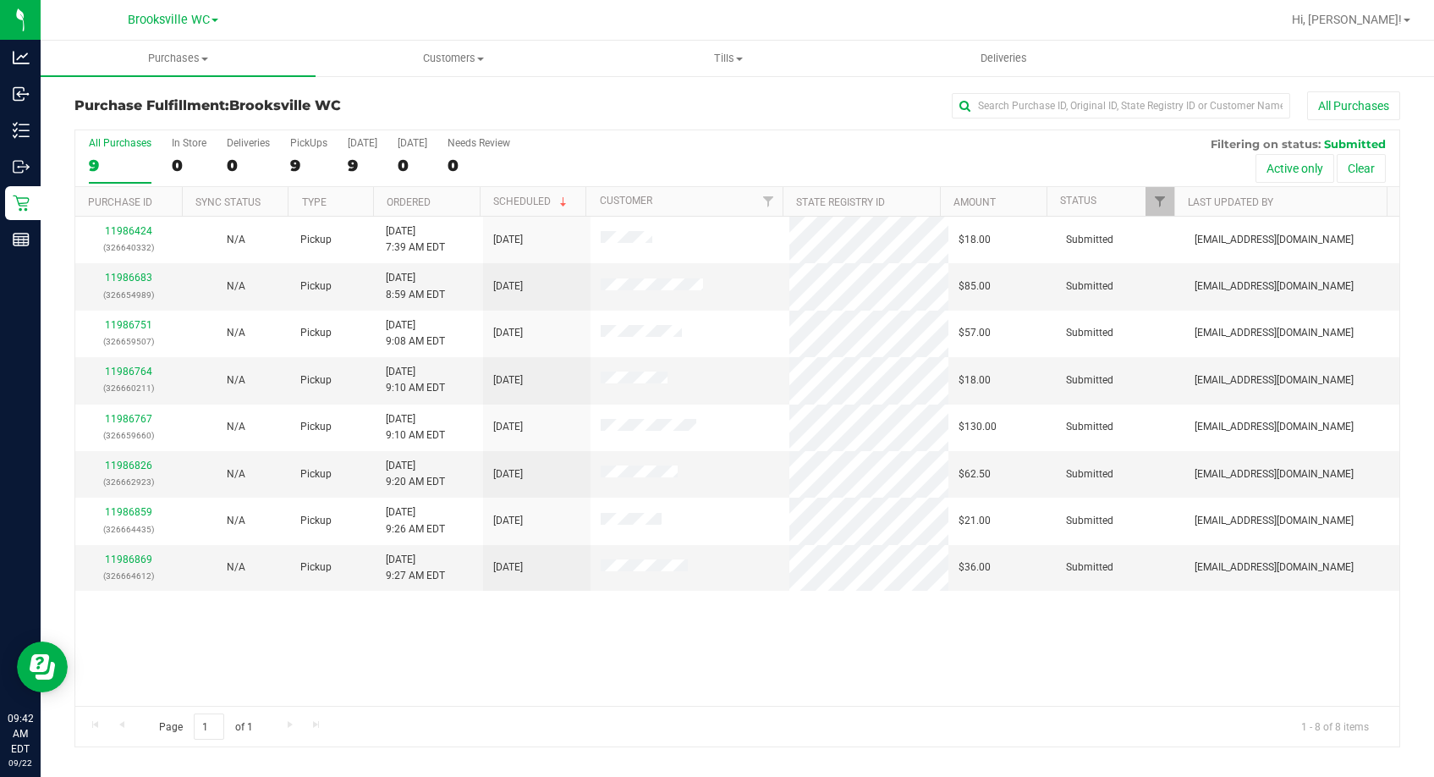
click at [332, 606] on div "11986424 (326640332) N/A Pickup 9/22/2025 7:39 AM EDT 9/22/2025 $18.00 Submitte…" at bounding box center [737, 461] width 1324 height 489
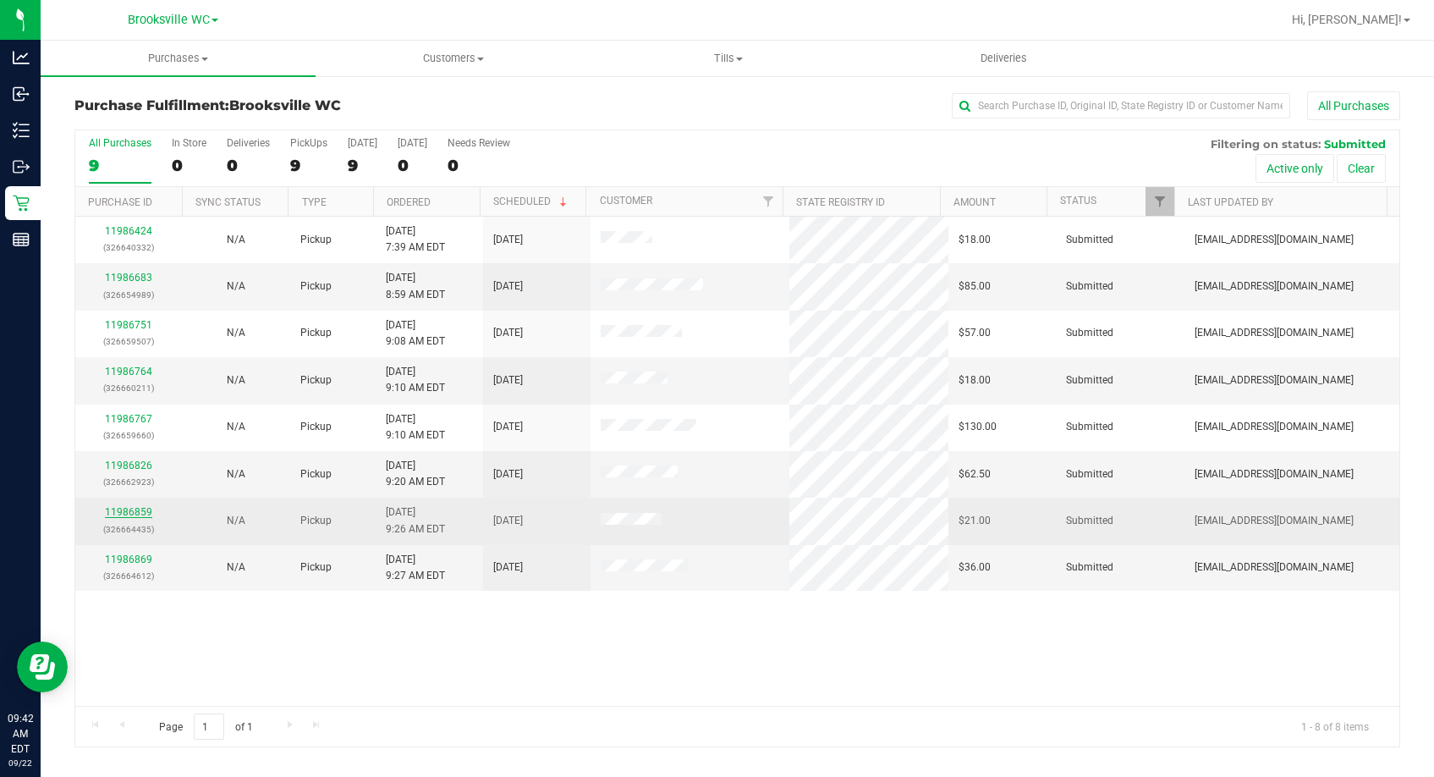
click at [135, 515] on link "11986859" at bounding box center [128, 512] width 47 height 12
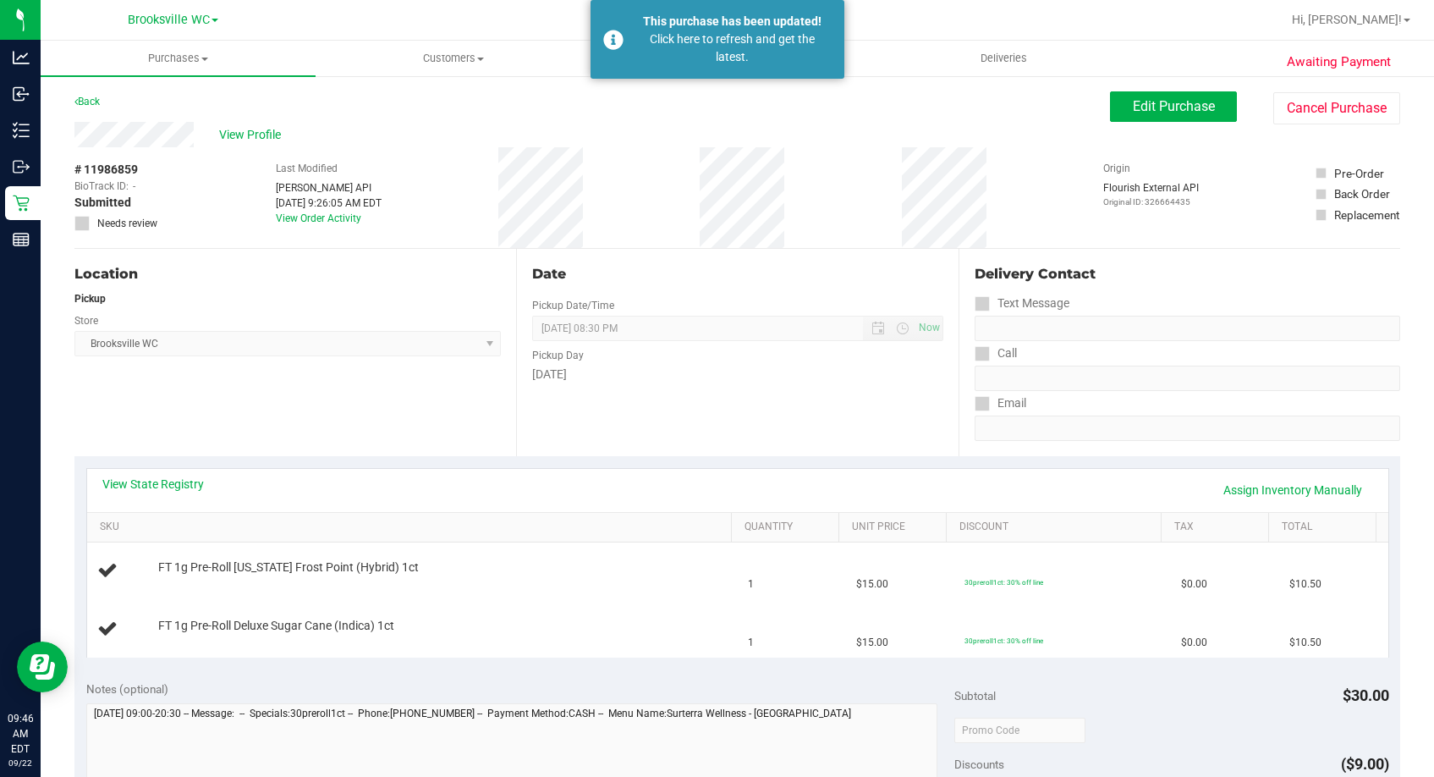
click at [401, 389] on div "Location Pickup Store Brooksville WC Select Store Bonita Springs WC Boynton Bea…" at bounding box center [295, 352] width 442 height 207
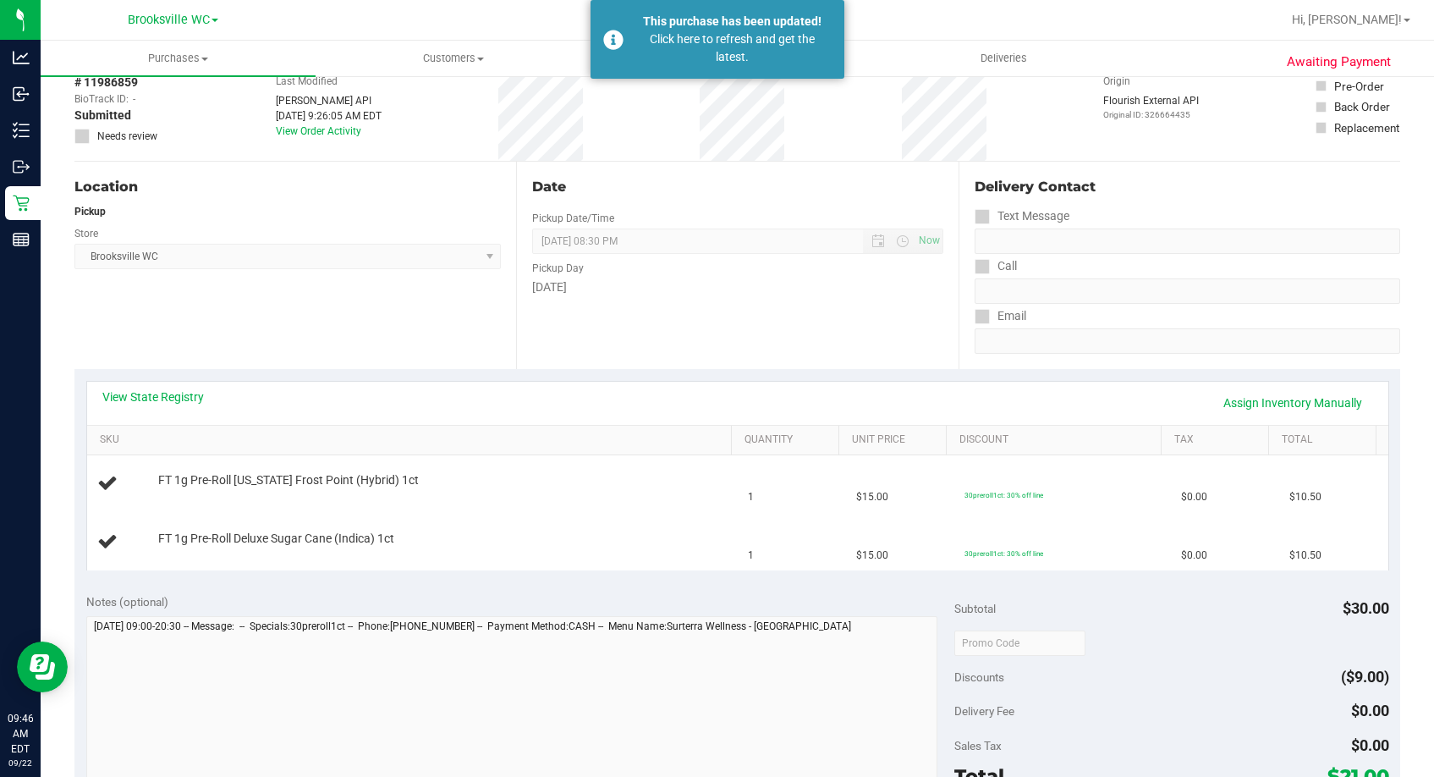
scroll to position [169, 0]
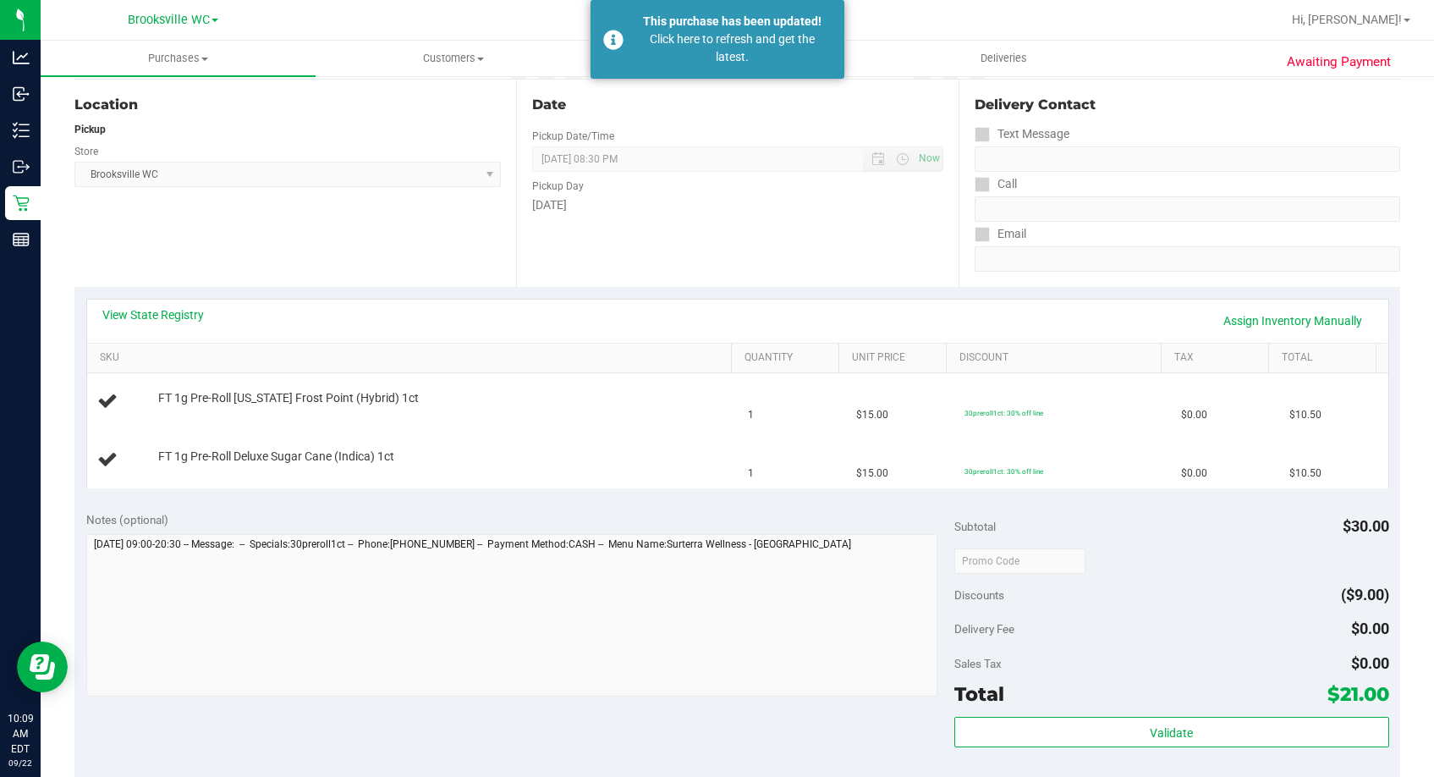
click at [653, 249] on div "Date Pickup Date/Time 09/22/2025 Now 09/22/2025 08:30 PM Now Pickup Day Monday" at bounding box center [737, 183] width 442 height 207
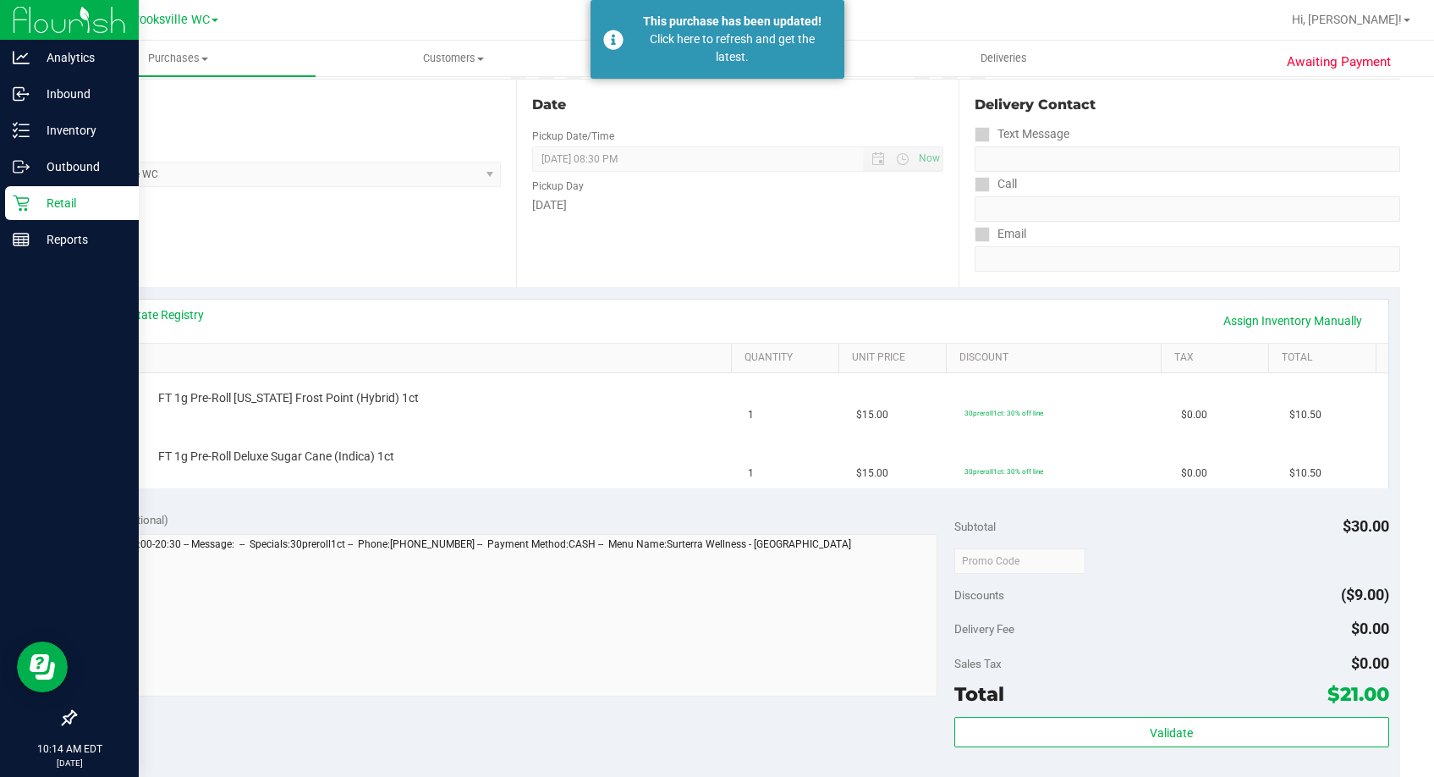
click at [31, 204] on p "Retail" at bounding box center [81, 203] width 102 height 20
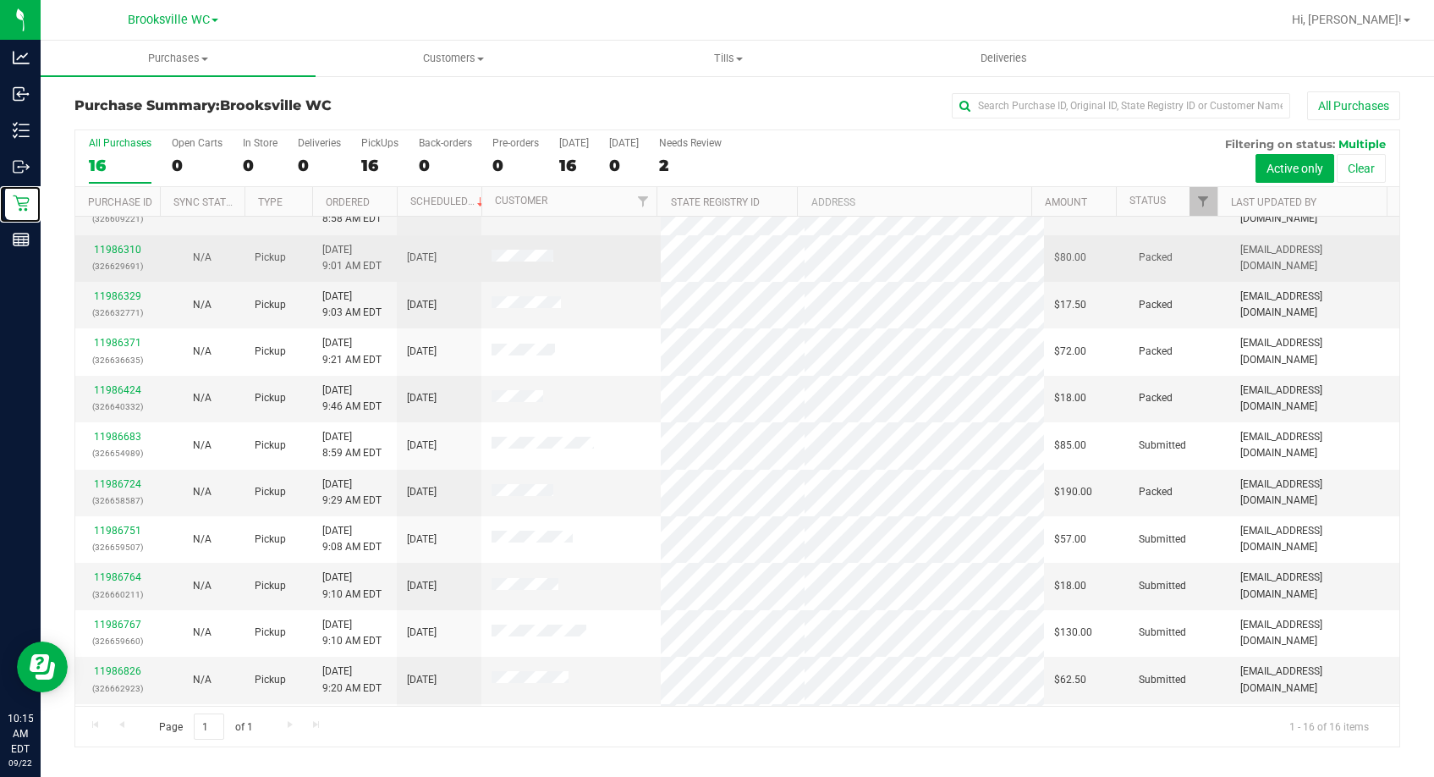
scroll to position [254, 0]
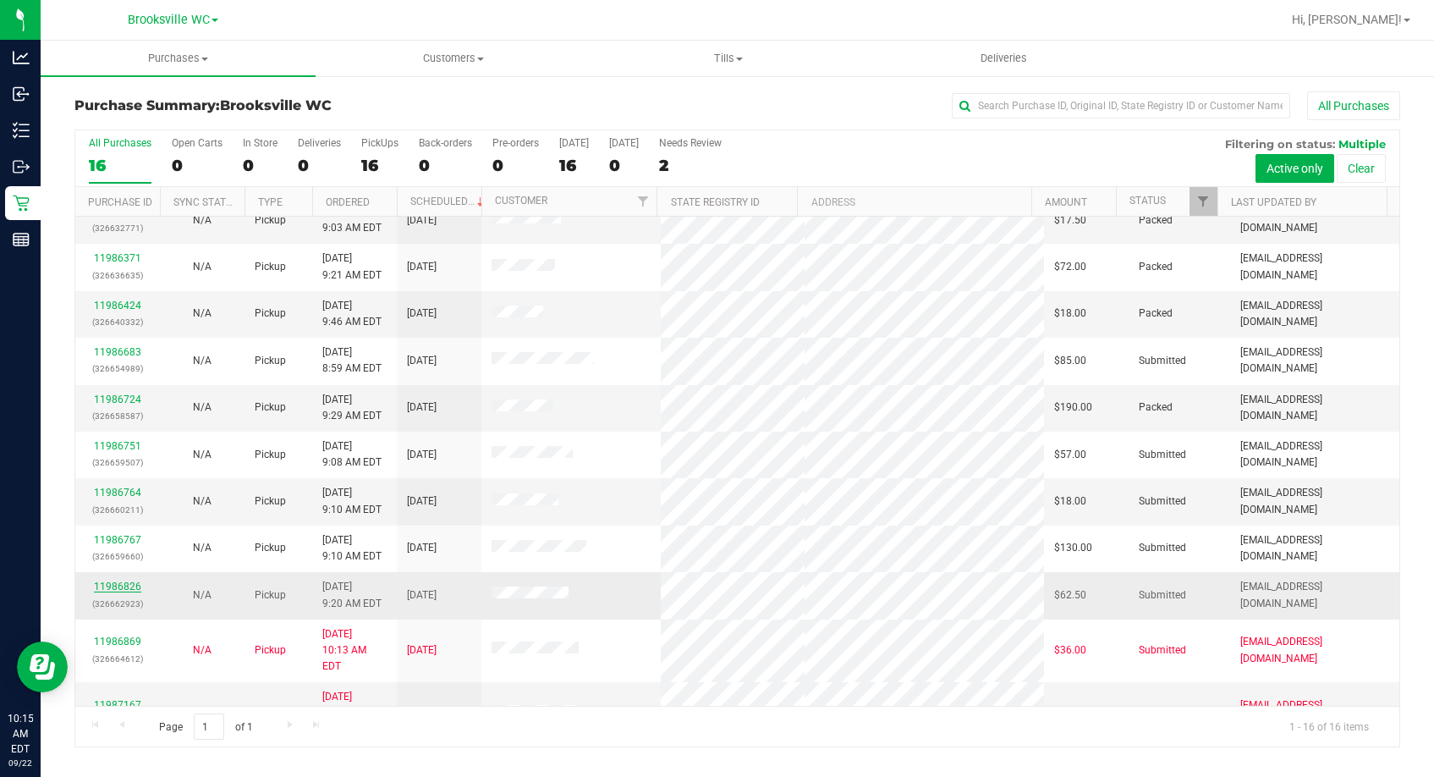
click at [108, 587] on link "11986826" at bounding box center [117, 586] width 47 height 12
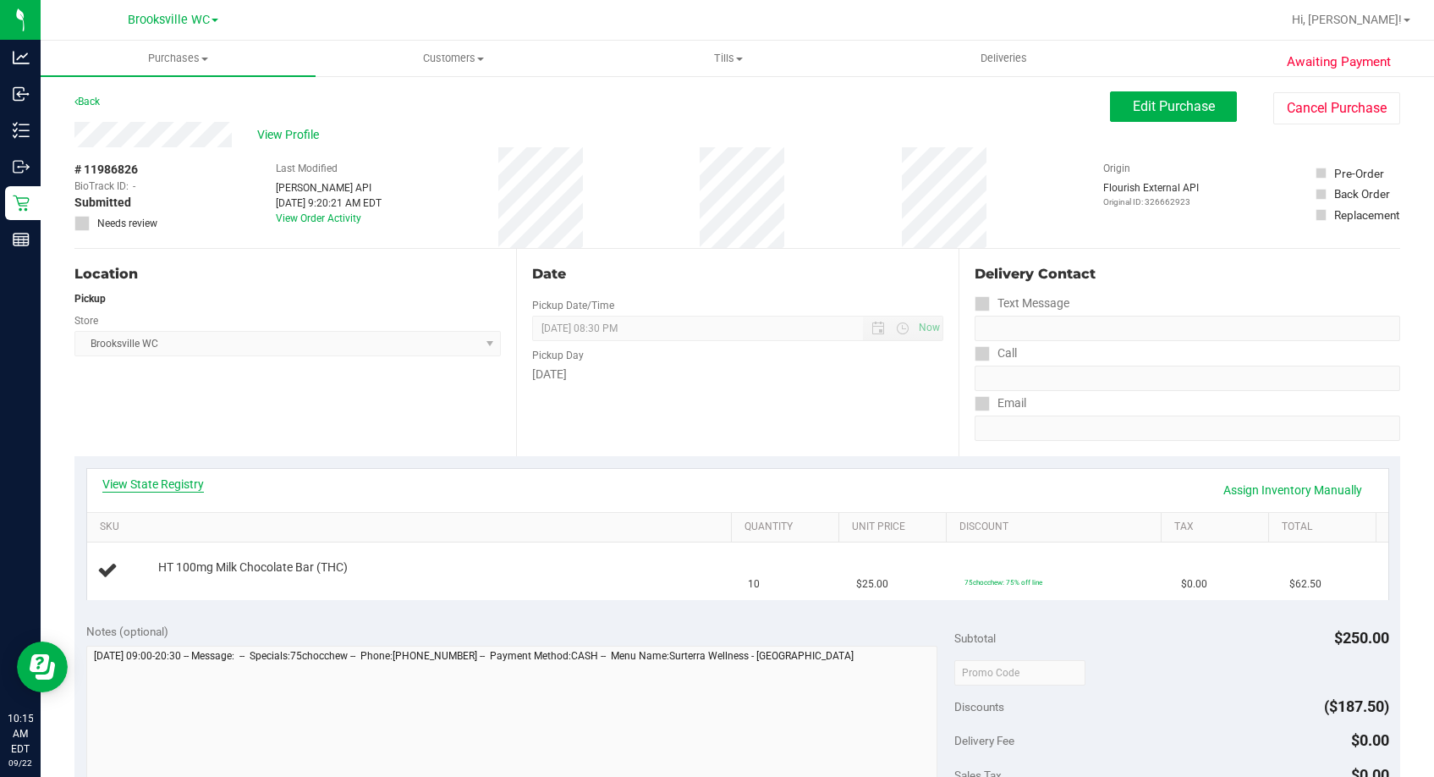
click at [198, 482] on link "View State Registry" at bounding box center [153, 483] width 102 height 17
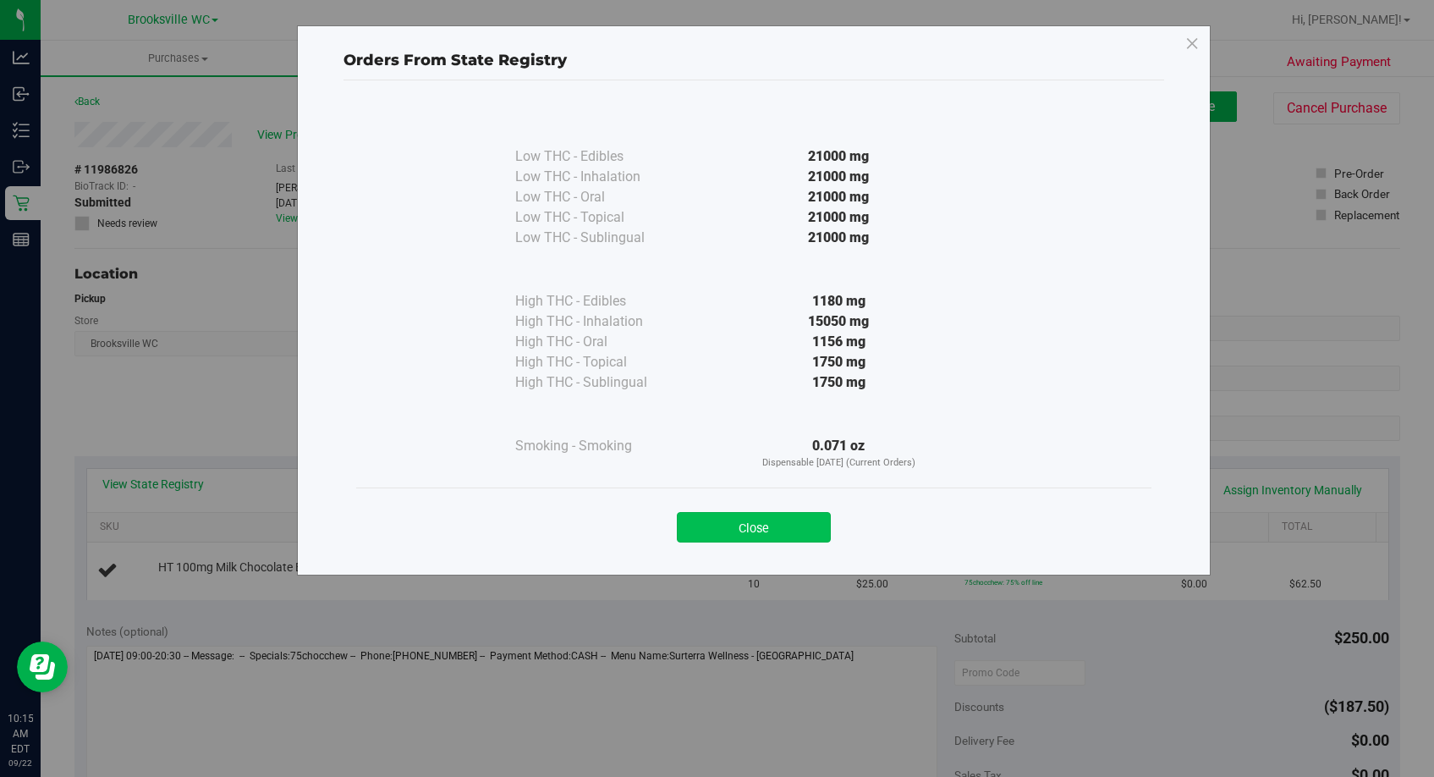
click at [810, 529] on button "Close" at bounding box center [754, 527] width 154 height 30
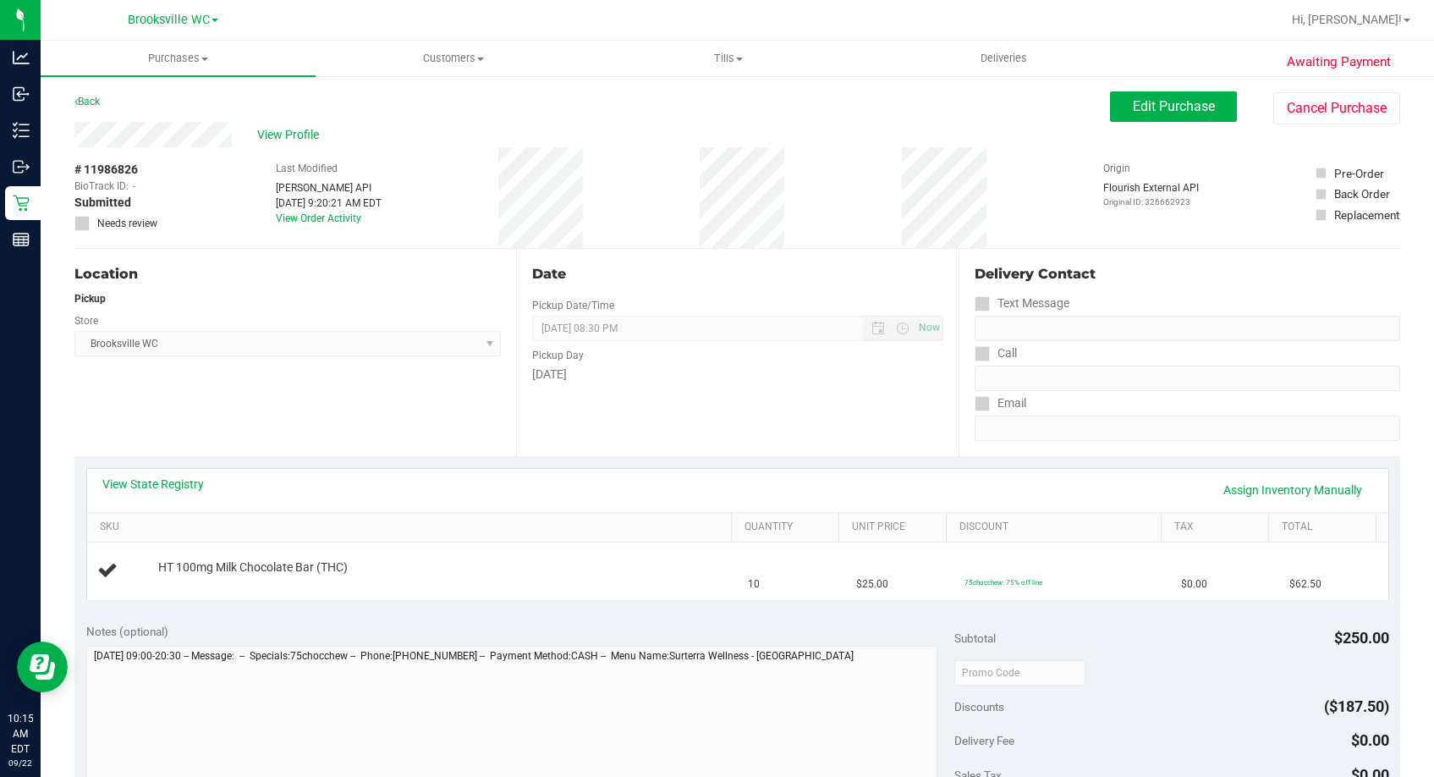
click at [184, 475] on div "View State Registry Assign Inventory Manually" at bounding box center [737, 490] width 1301 height 43
click at [170, 480] on link "View State Registry" at bounding box center [153, 483] width 102 height 17
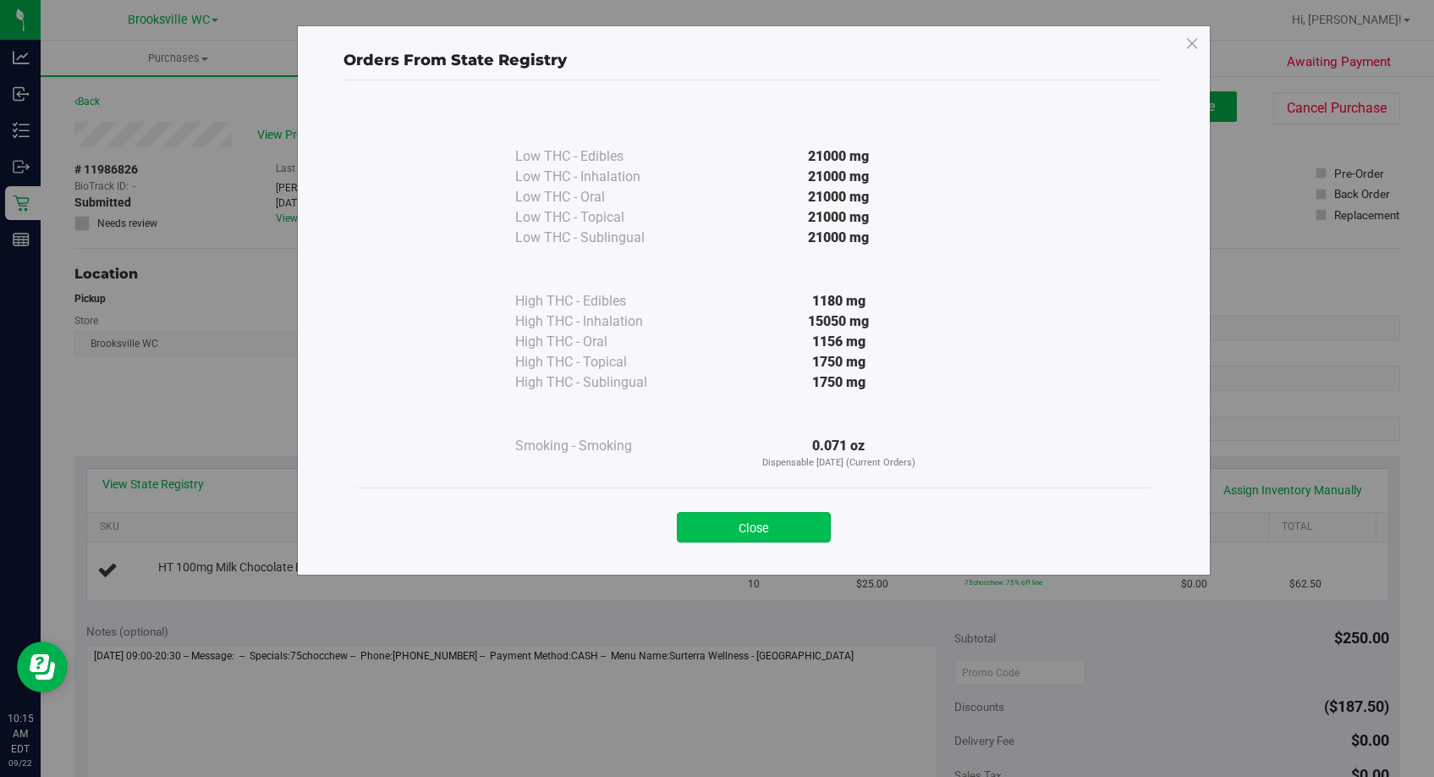
click at [806, 525] on button "Close" at bounding box center [754, 527] width 154 height 30
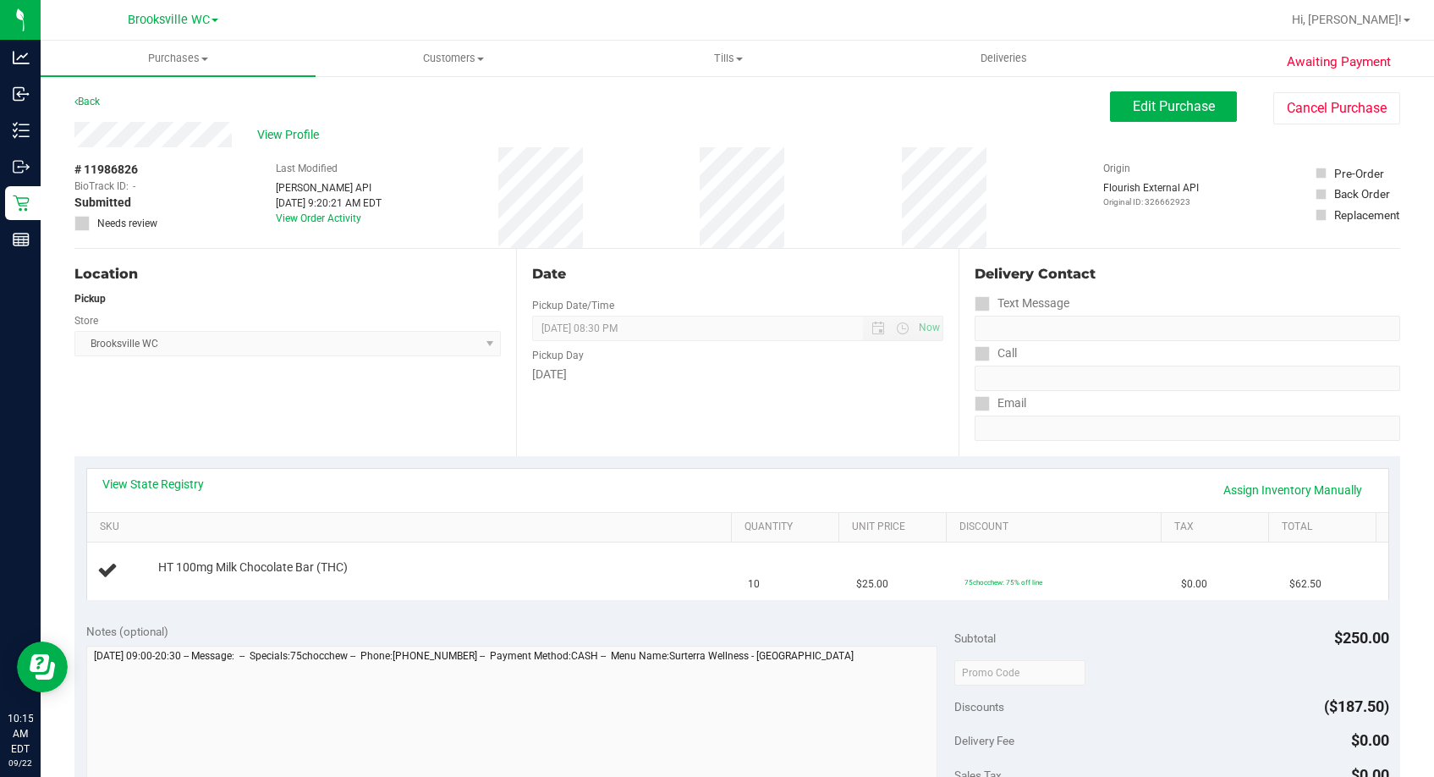
click at [804, 414] on div "Date Pickup Date/Time 09/22/2025 Now 09/22/2025 08:30 PM Now Pickup Day Monday" at bounding box center [737, 352] width 442 height 207
click at [1261, 479] on link "Assign Inventory Manually" at bounding box center [1292, 489] width 161 height 29
click at [211, 581] on link "Add Package" at bounding box center [188, 579] width 61 height 12
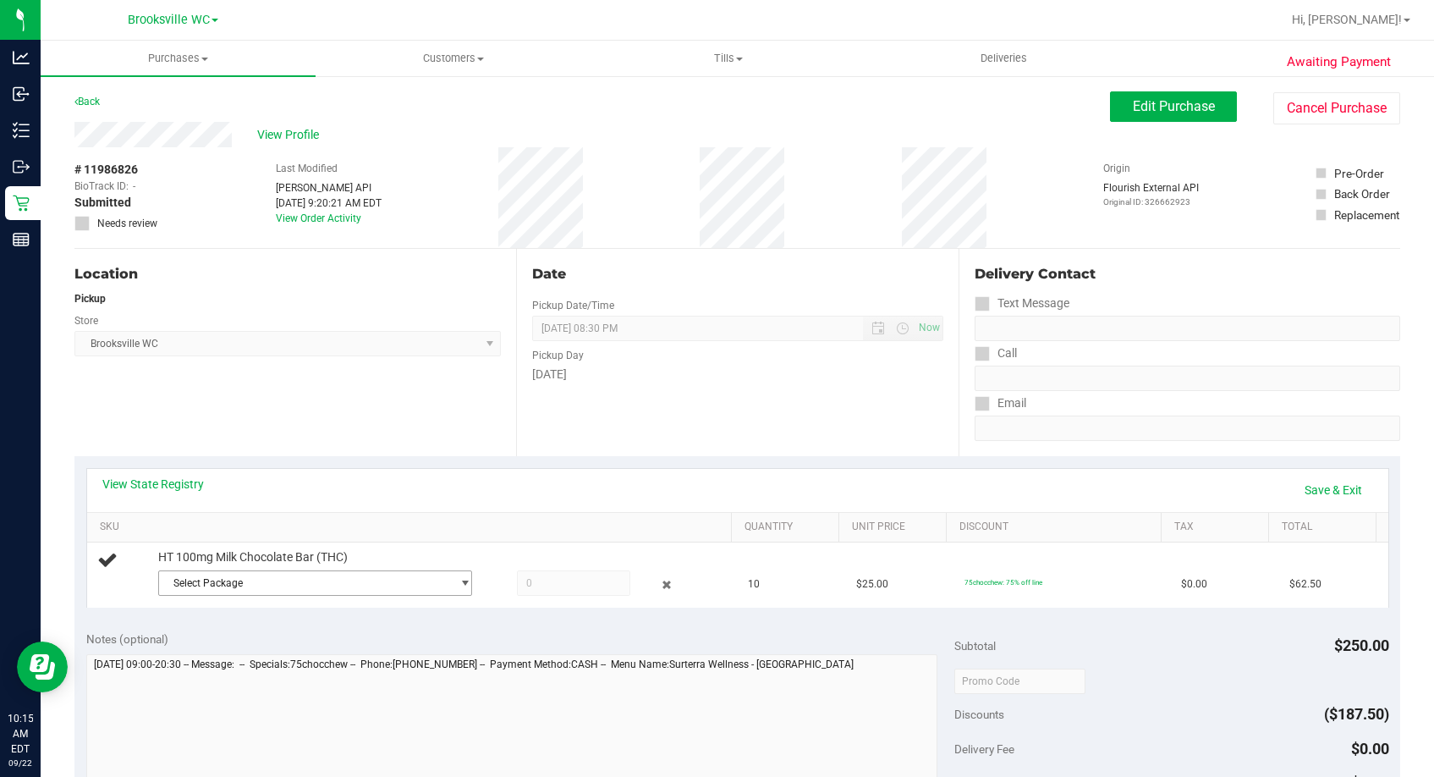
click at [240, 582] on span "Select Package" at bounding box center [305, 583] width 292 height 24
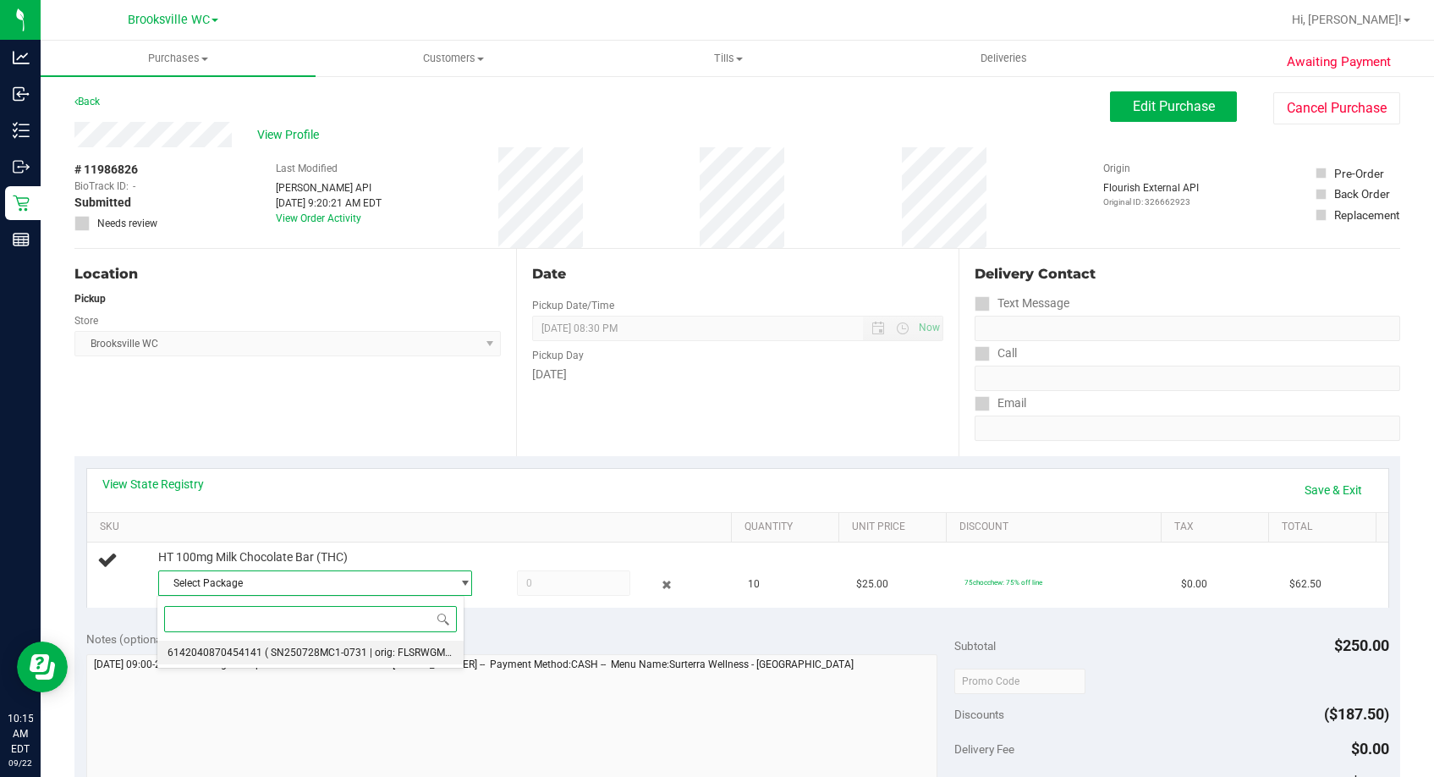
click at [381, 649] on span "( SN250728MC1-0731 | orig: FLSRWGM-20250806-308 )" at bounding box center [393, 652] width 256 height 12
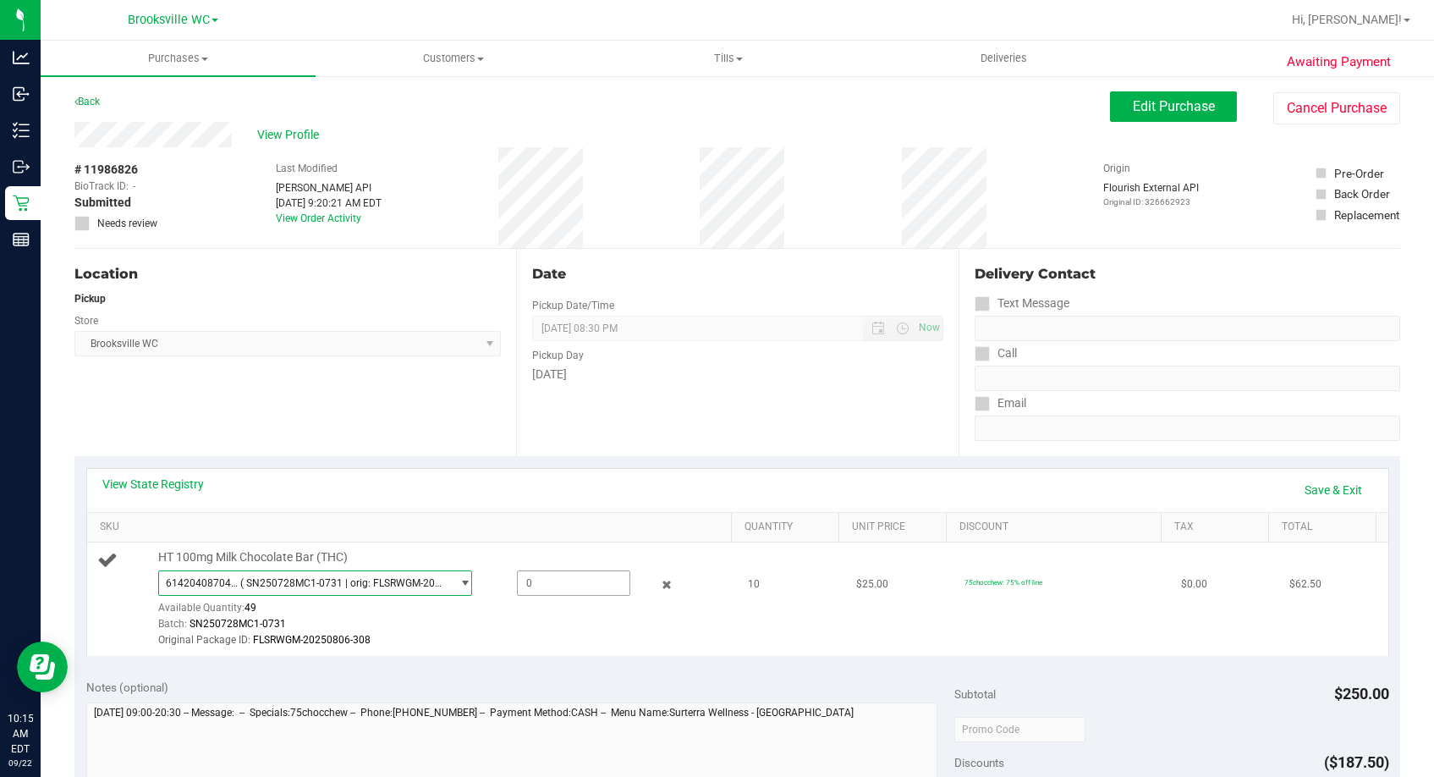
click at [598, 578] on span at bounding box center [573, 582] width 113 height 25
type input "10"
type input "10.0000"
click at [749, 373] on div "Monday" at bounding box center [737, 374] width 410 height 18
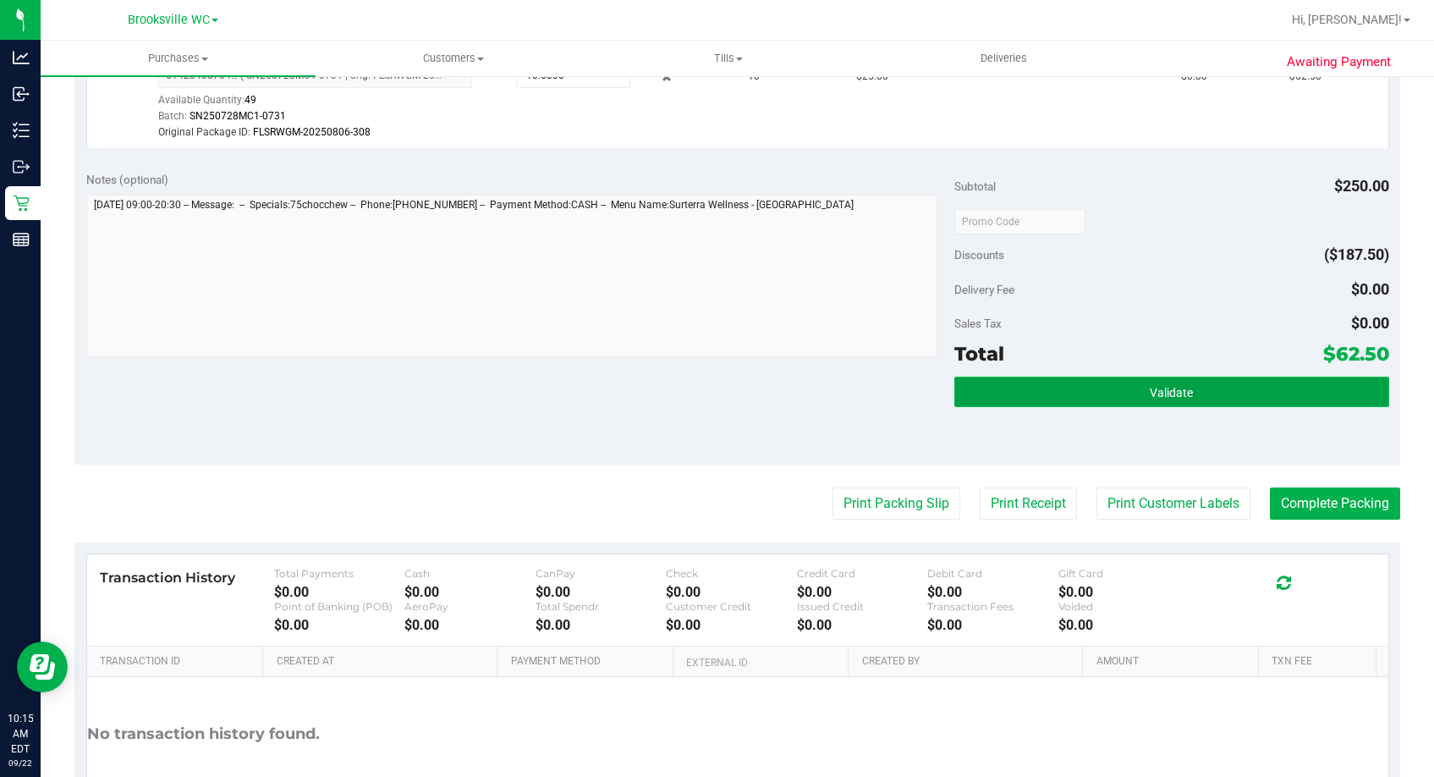
click at [1196, 387] on button "Validate" at bounding box center [1171, 391] width 434 height 30
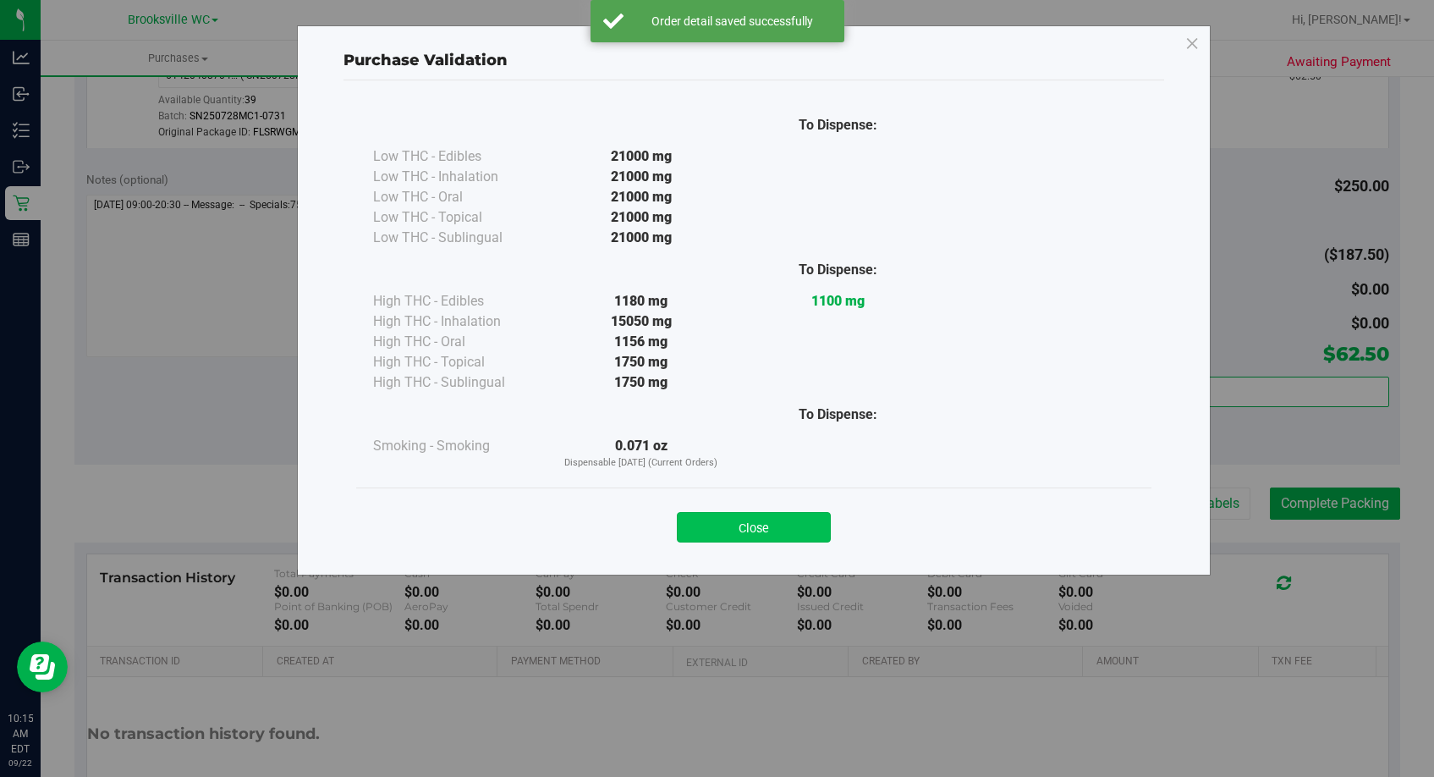
click at [788, 529] on button "Close" at bounding box center [754, 527] width 154 height 30
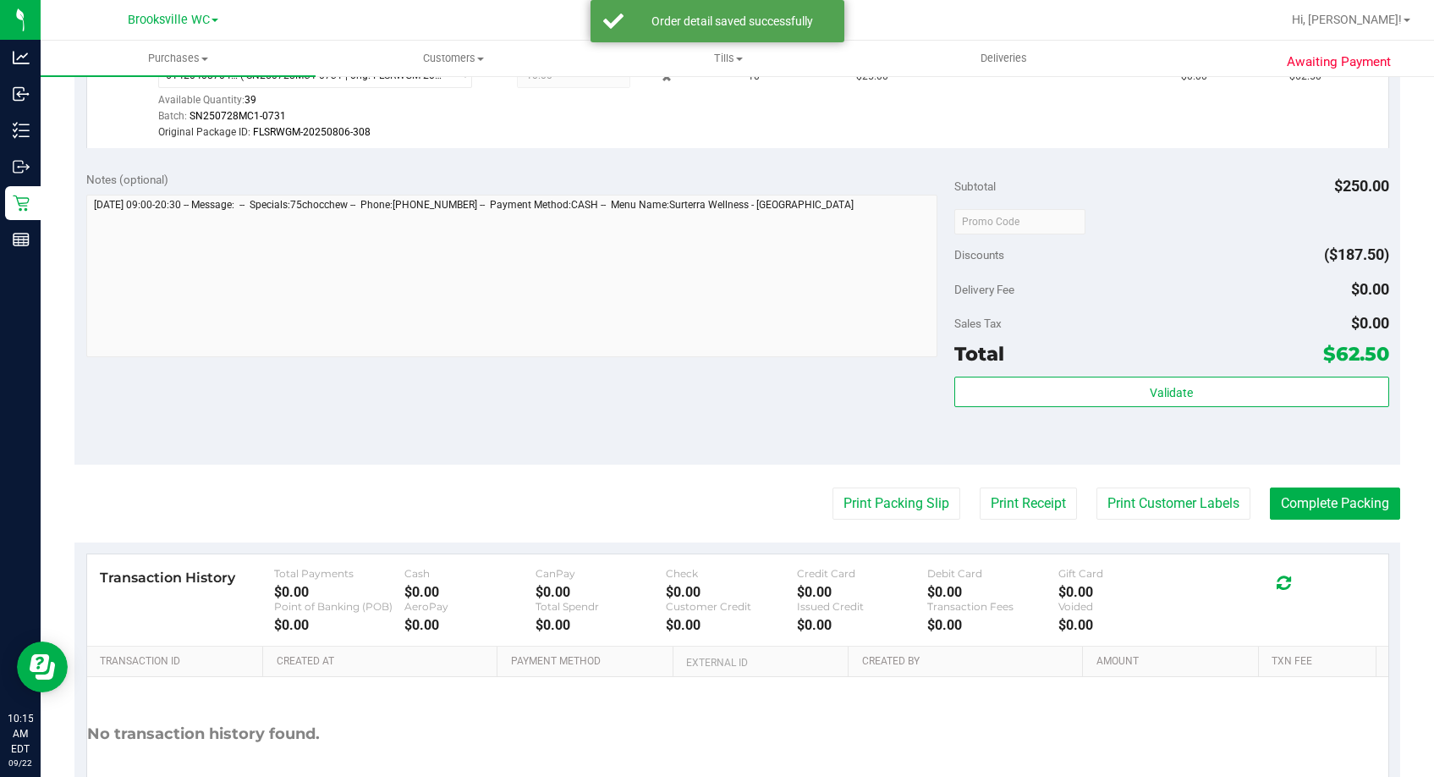
click at [1150, 520] on purchase-details "Back Edit Purchase Cancel Purchase View Profile # 11986826 BioTrack ID: - Submi…" at bounding box center [737, 221] width 1326 height 1275
click at [1098, 477] on purchase-details "Back Edit Purchase Cancel Purchase View Profile # 11986826 BioTrack ID: - Submi…" at bounding box center [737, 221] width 1326 height 1275
click at [1138, 507] on button "Print Customer Labels" at bounding box center [1173, 503] width 154 height 32
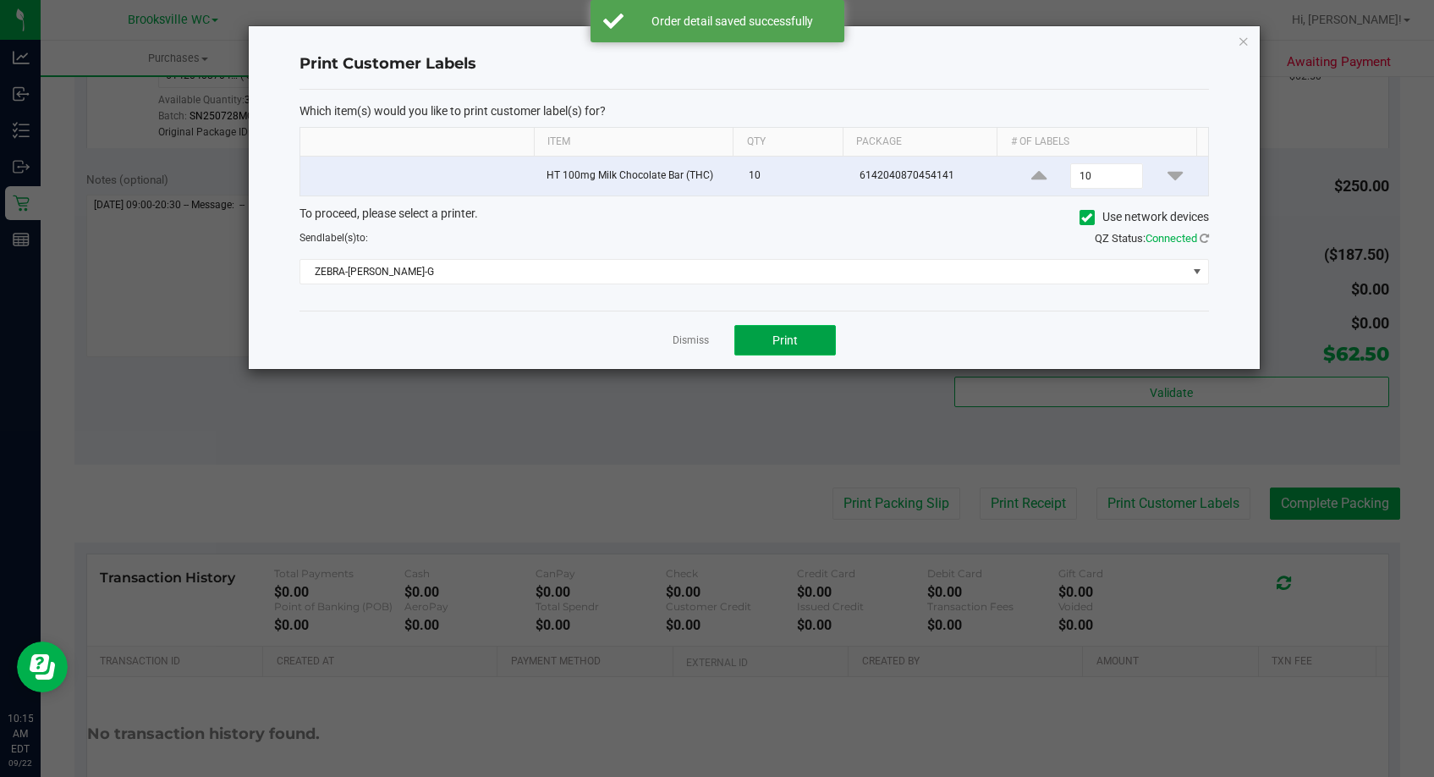
click at [802, 346] on button "Print" at bounding box center [785, 340] width 102 height 30
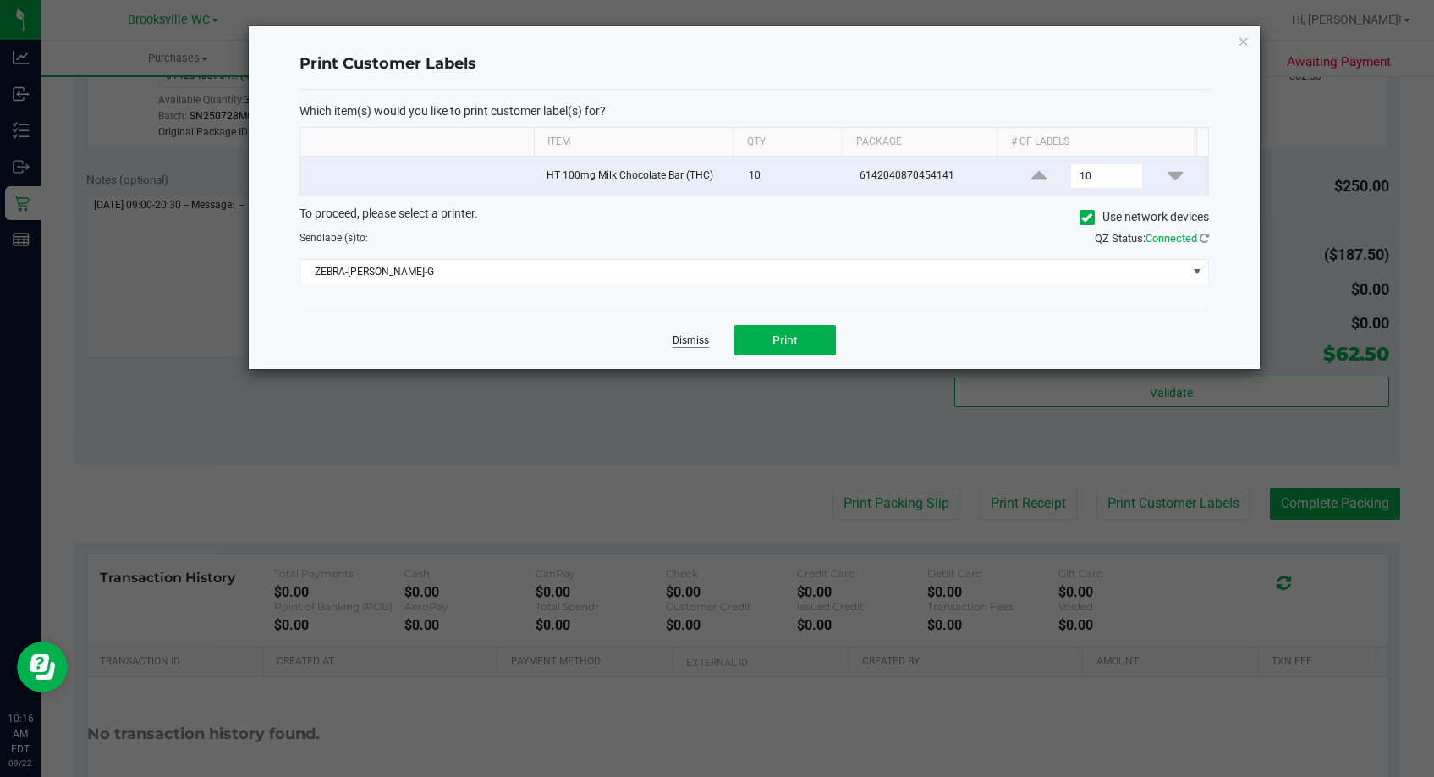
click at [695, 338] on link "Dismiss" at bounding box center [691, 340] width 36 height 14
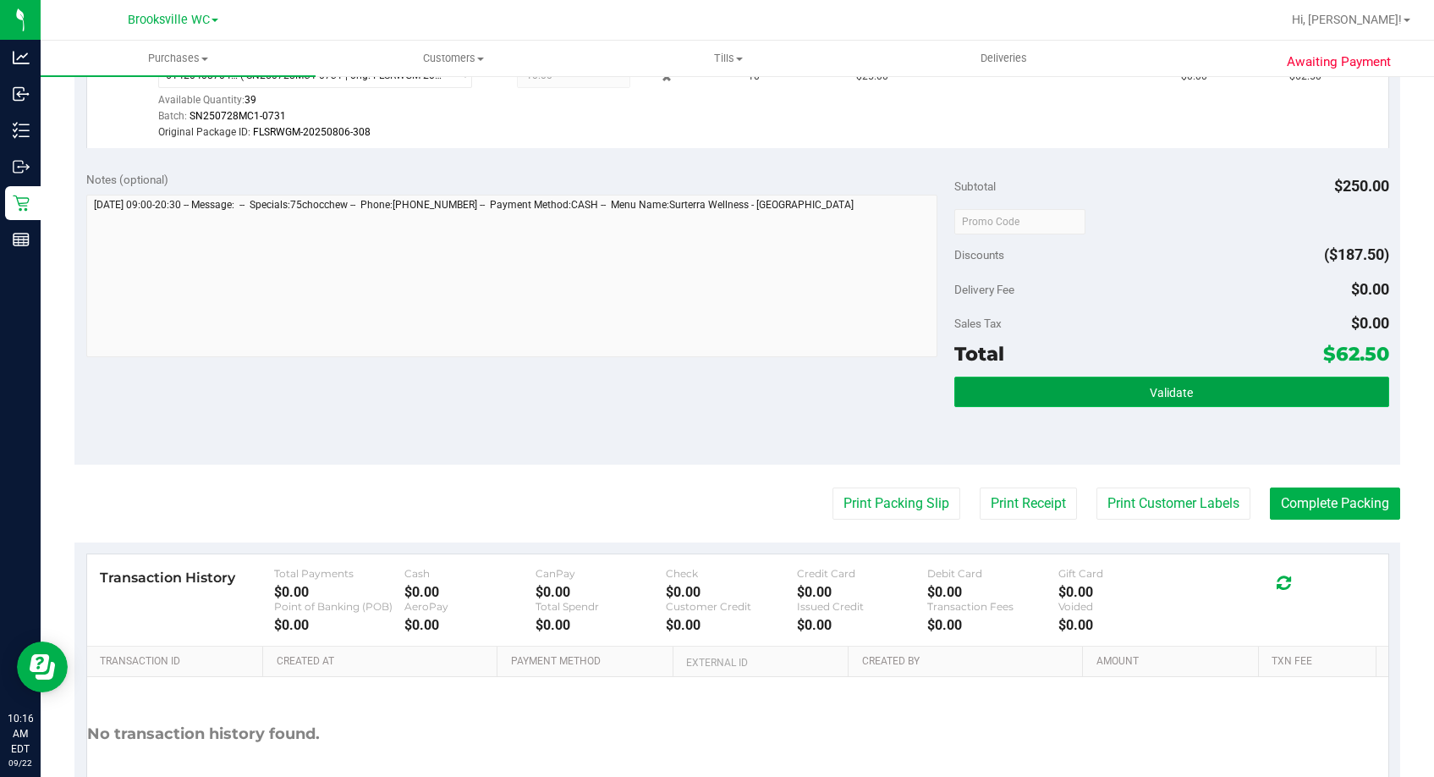
click at [1153, 387] on span "Validate" at bounding box center [1171, 393] width 43 height 14
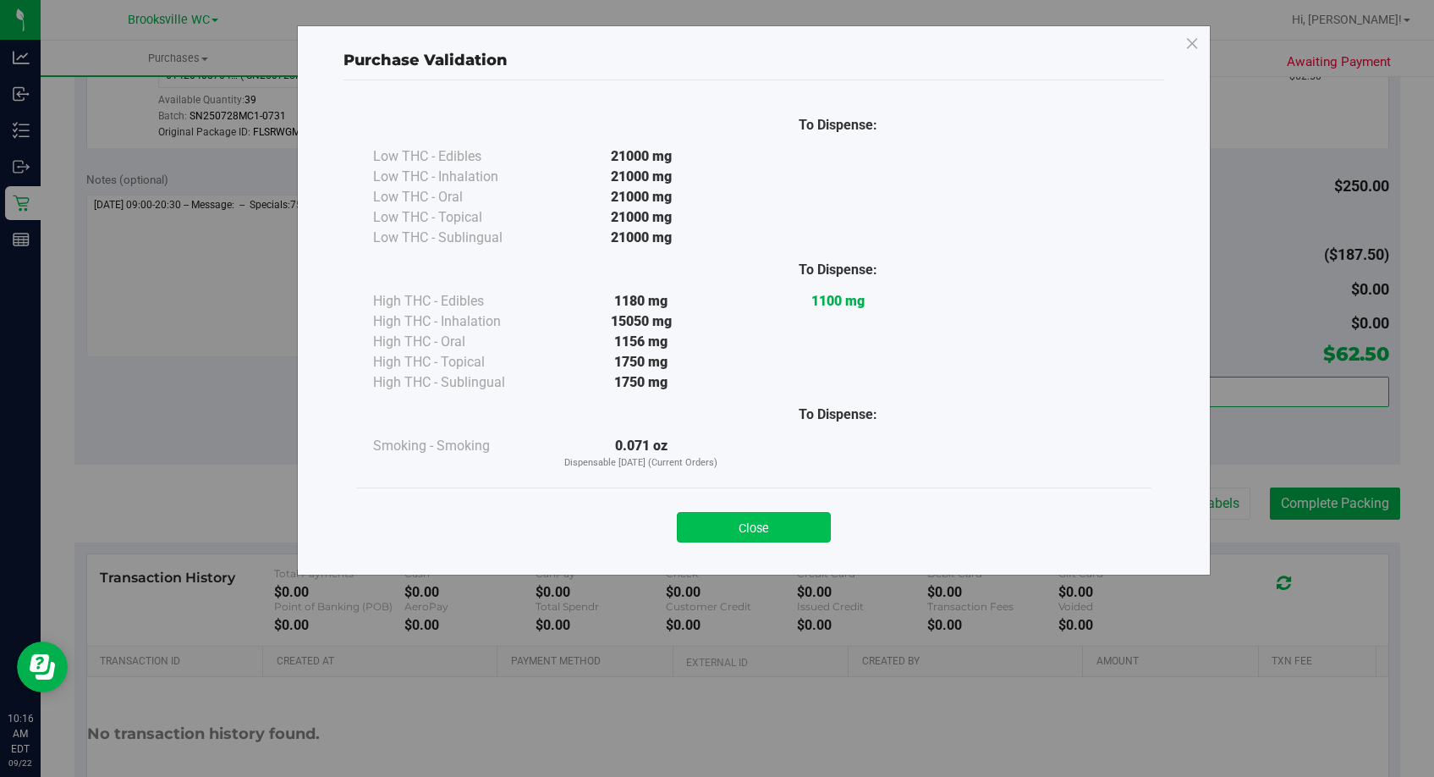
click at [771, 519] on button "Close" at bounding box center [754, 527] width 154 height 30
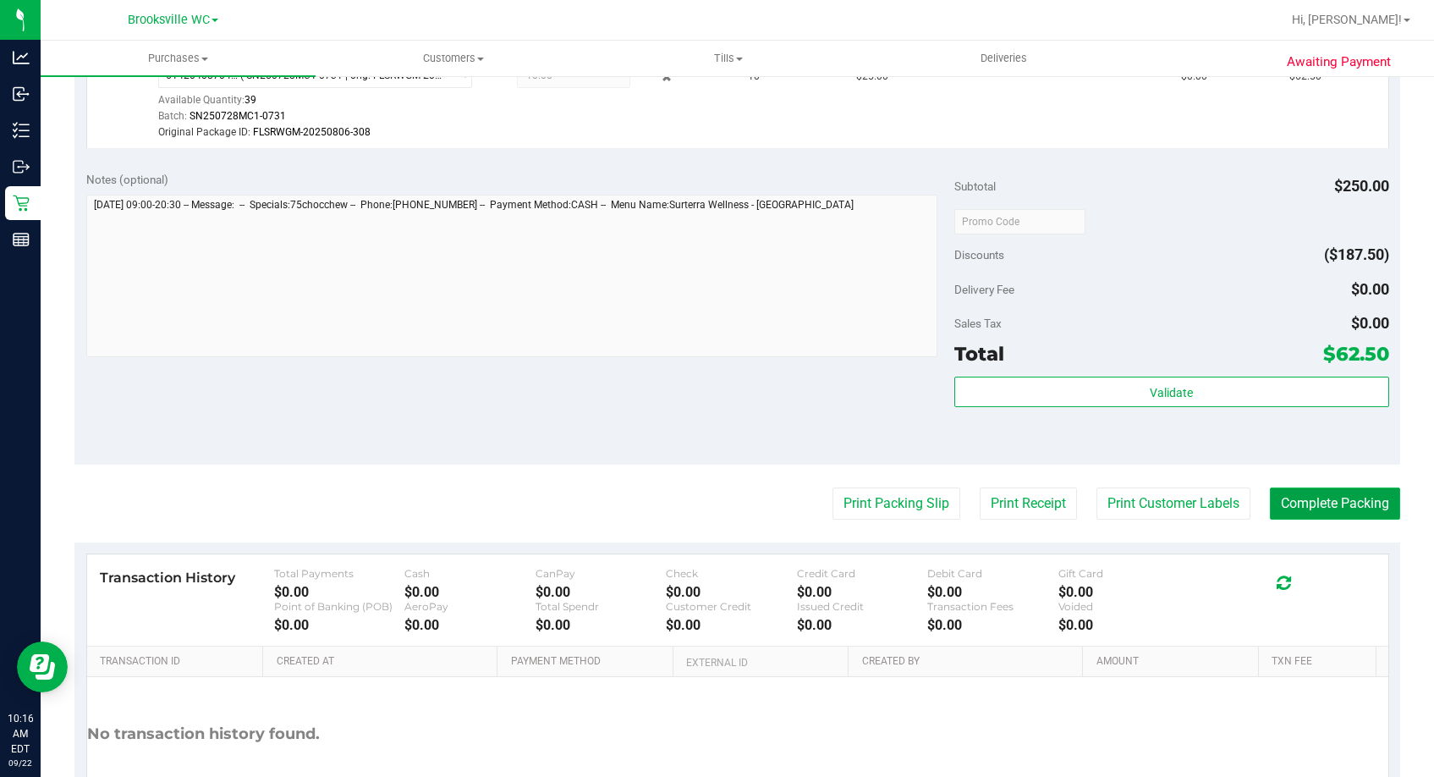
click at [1263, 502] on button "Complete Packing" at bounding box center [1335, 503] width 130 height 32
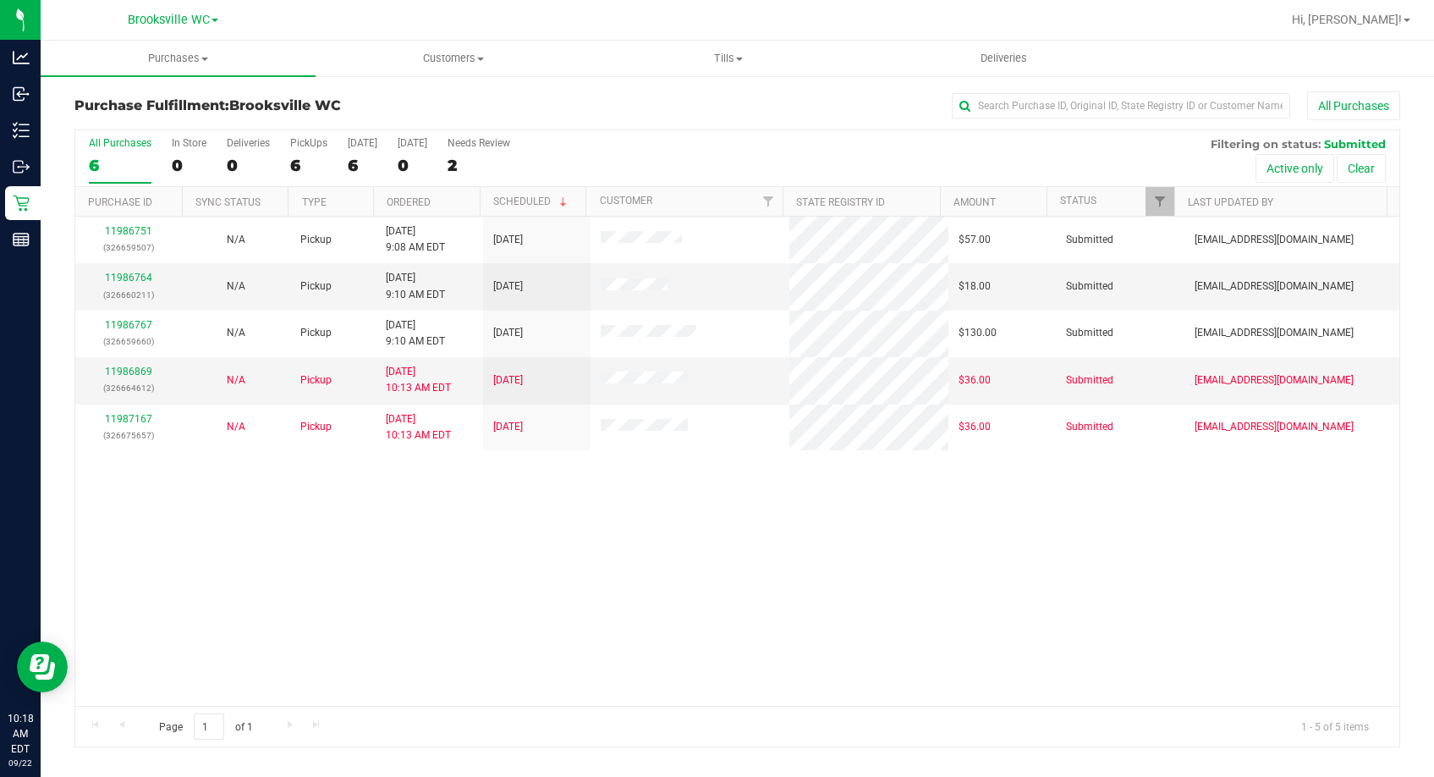
drag, startPoint x: 392, startPoint y: 563, endPoint x: 382, endPoint y: 585, distance: 24.7
click at [390, 564] on div "11986751 (326659507) N/A Pickup 9/22/2025 9:08 AM EDT 9/22/2025 $57.00 Submitte…" at bounding box center [737, 461] width 1324 height 489
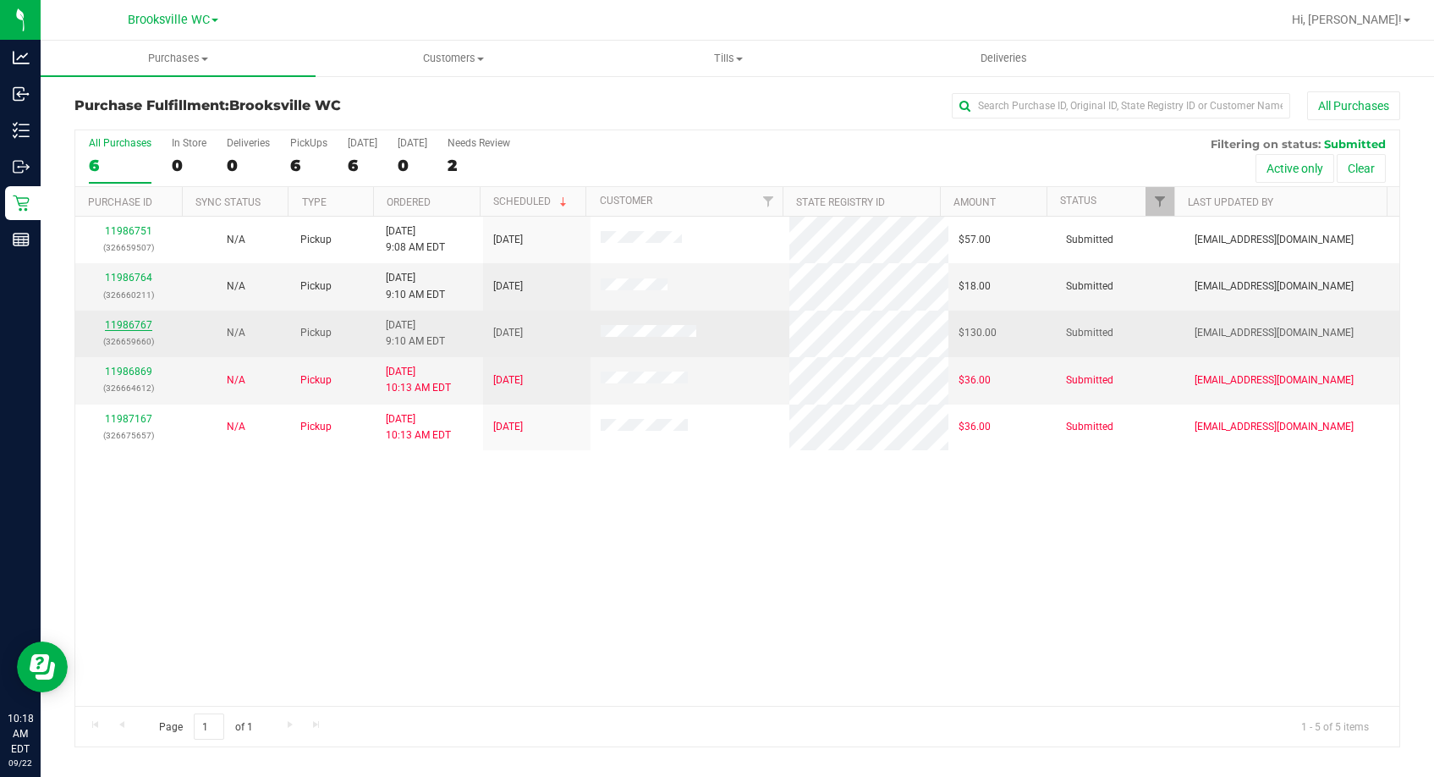
click at [120, 323] on link "11986767" at bounding box center [128, 325] width 47 height 12
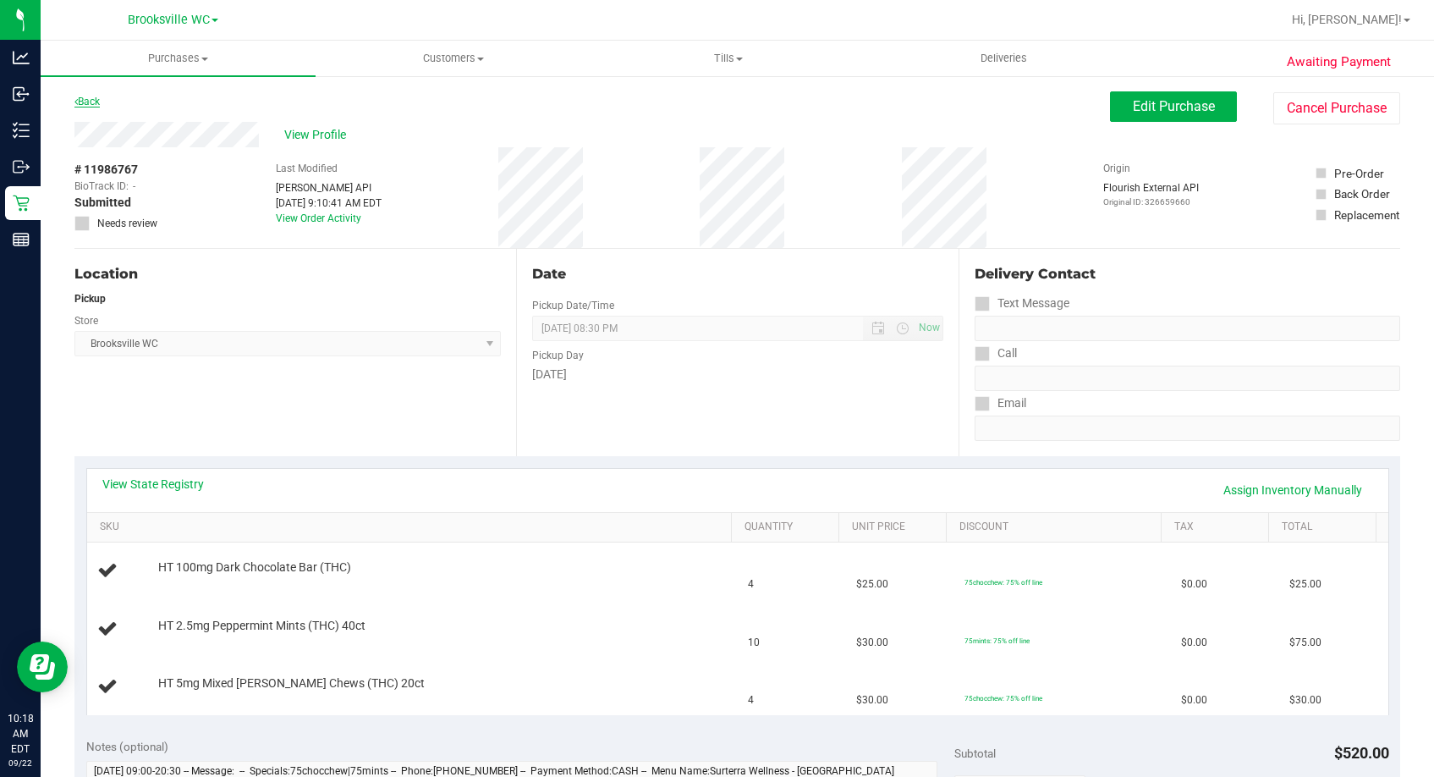
click at [91, 102] on link "Back" at bounding box center [86, 102] width 25 height 12
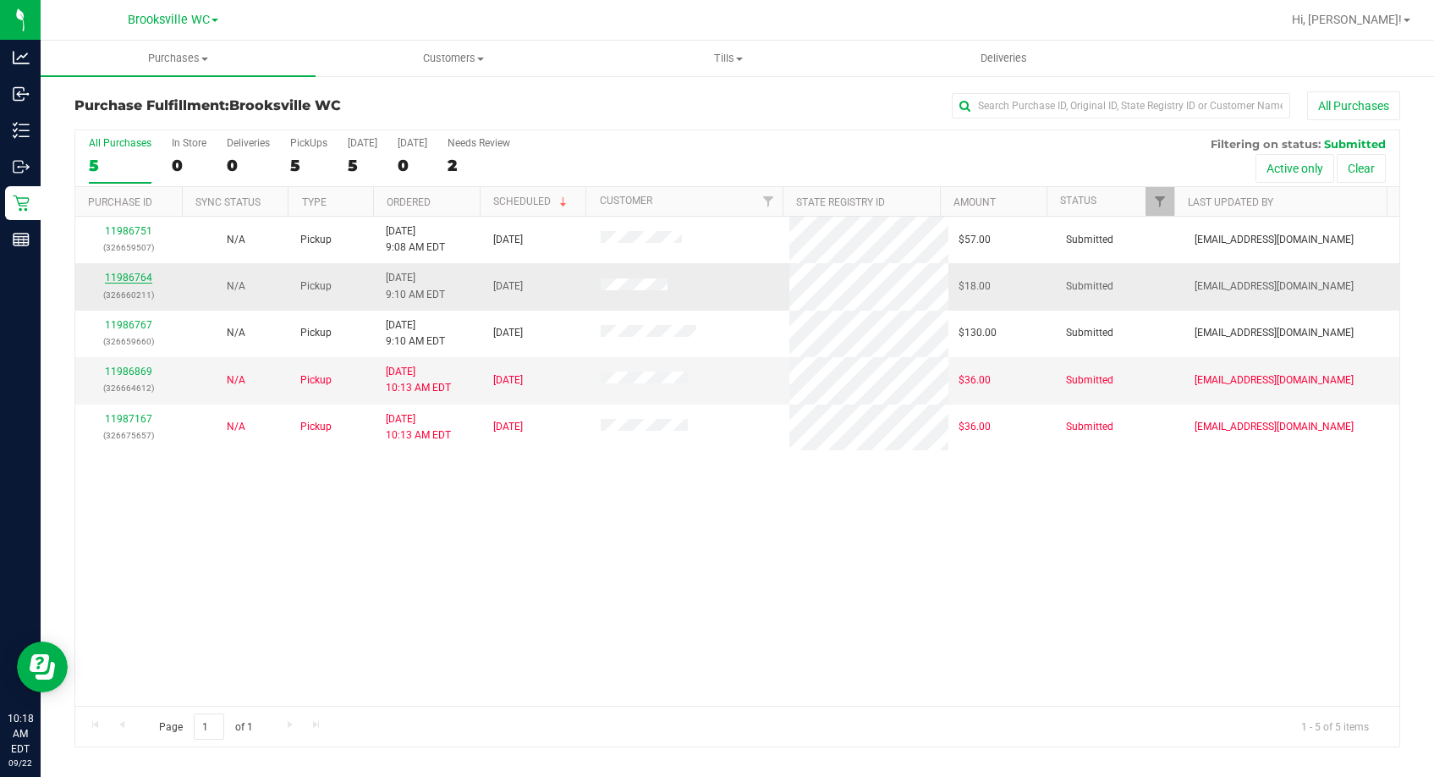
click at [126, 279] on link "11986764" at bounding box center [128, 278] width 47 height 12
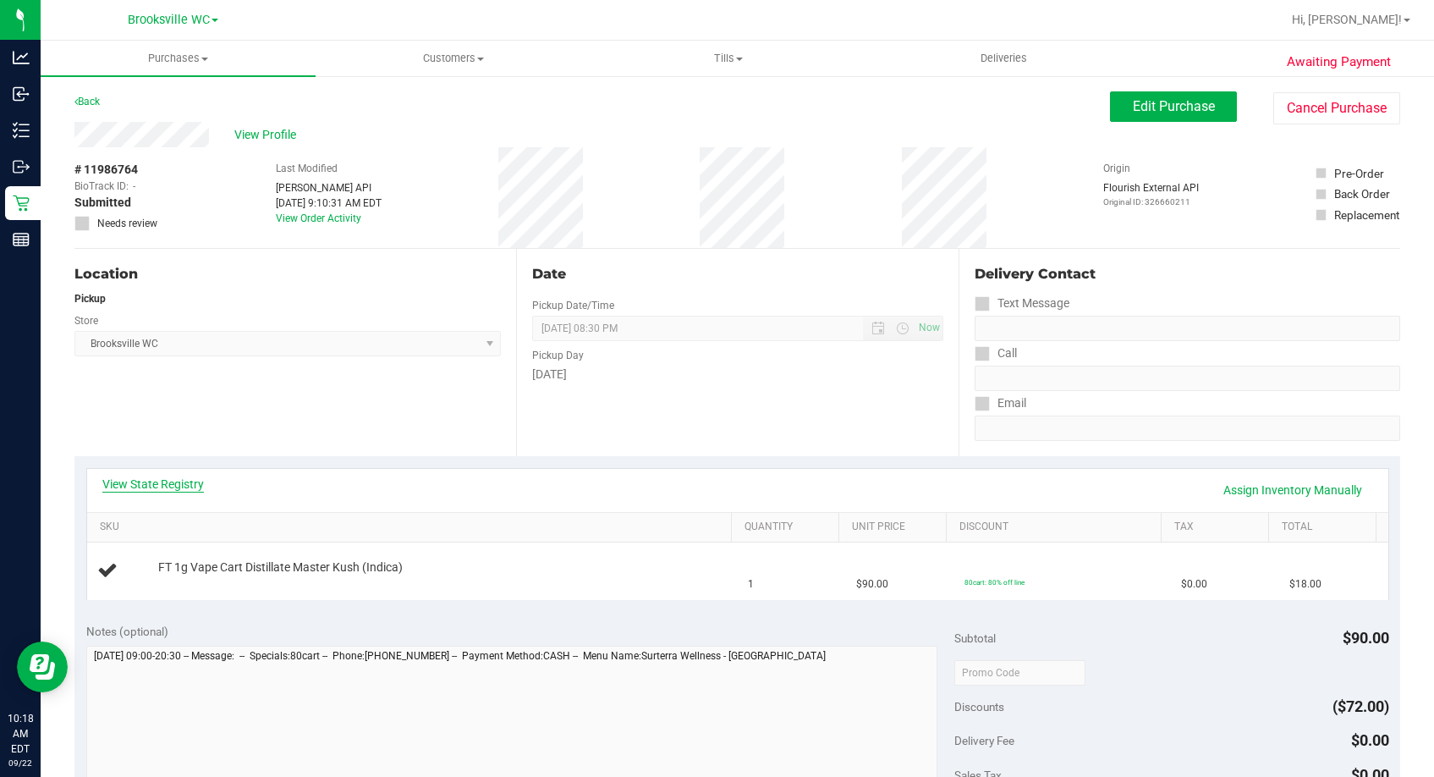
click at [178, 484] on link "View State Registry" at bounding box center [153, 483] width 102 height 17
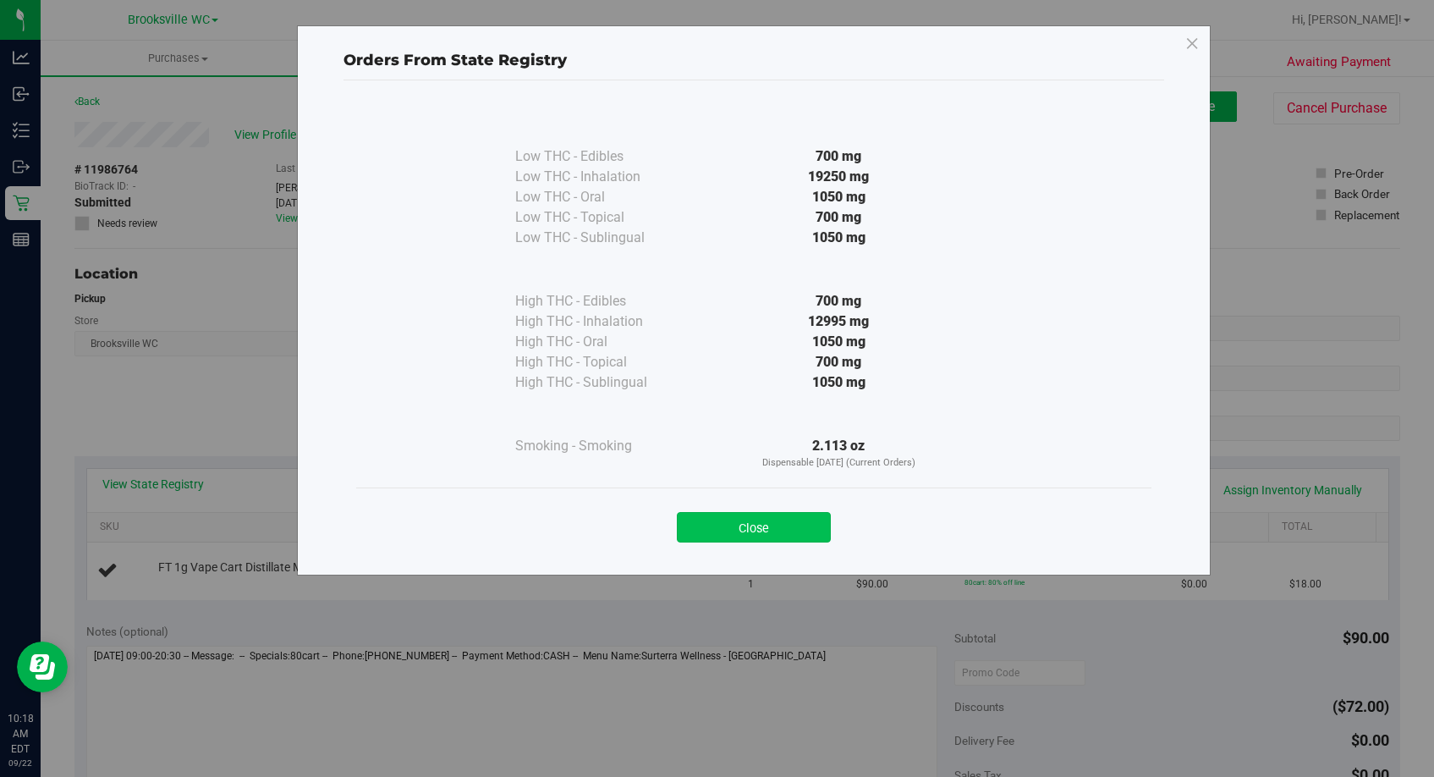
click at [807, 521] on button "Close" at bounding box center [754, 527] width 154 height 30
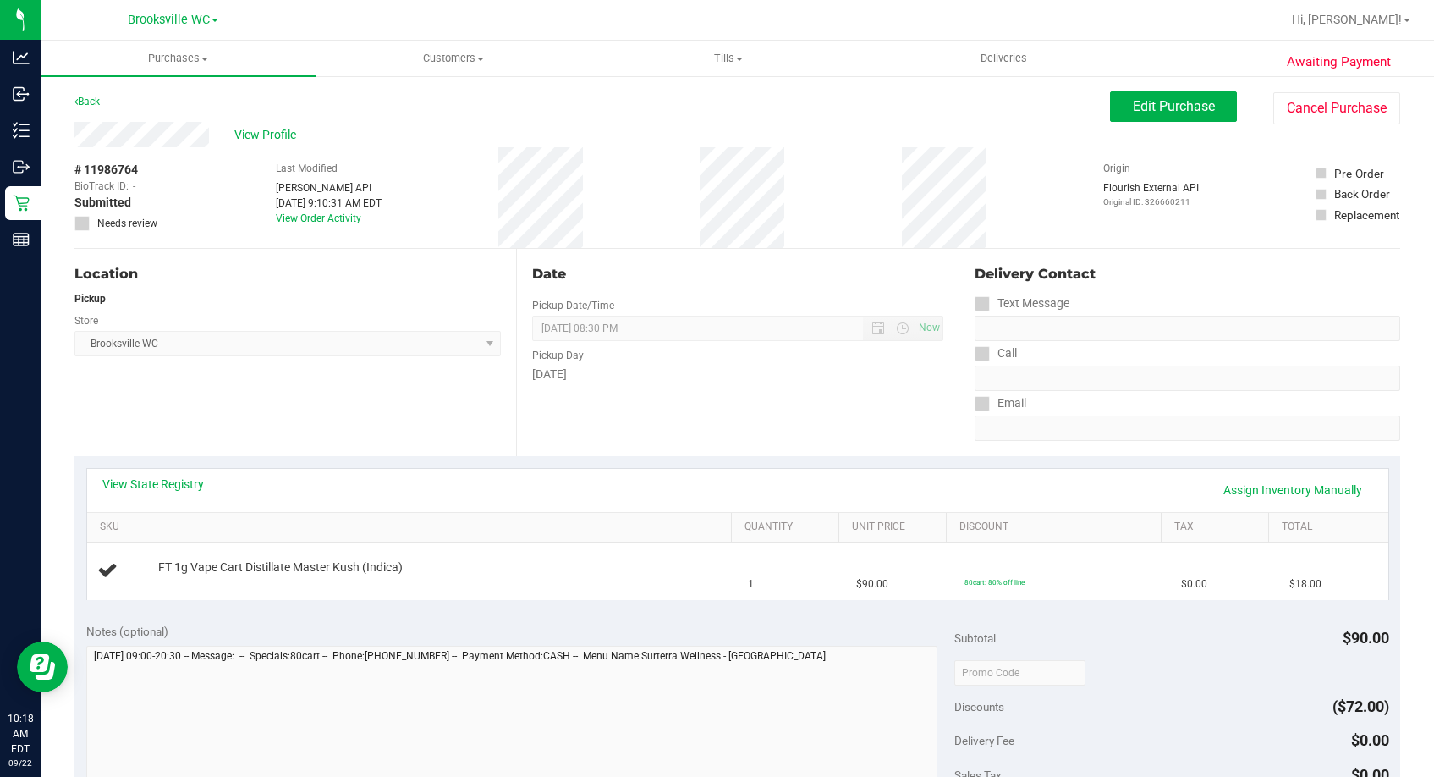
click at [816, 404] on div "Date Pickup Date/Time 09/22/2025 Now 09/22/2025 08:30 PM Now Pickup Day Monday" at bounding box center [737, 352] width 442 height 207
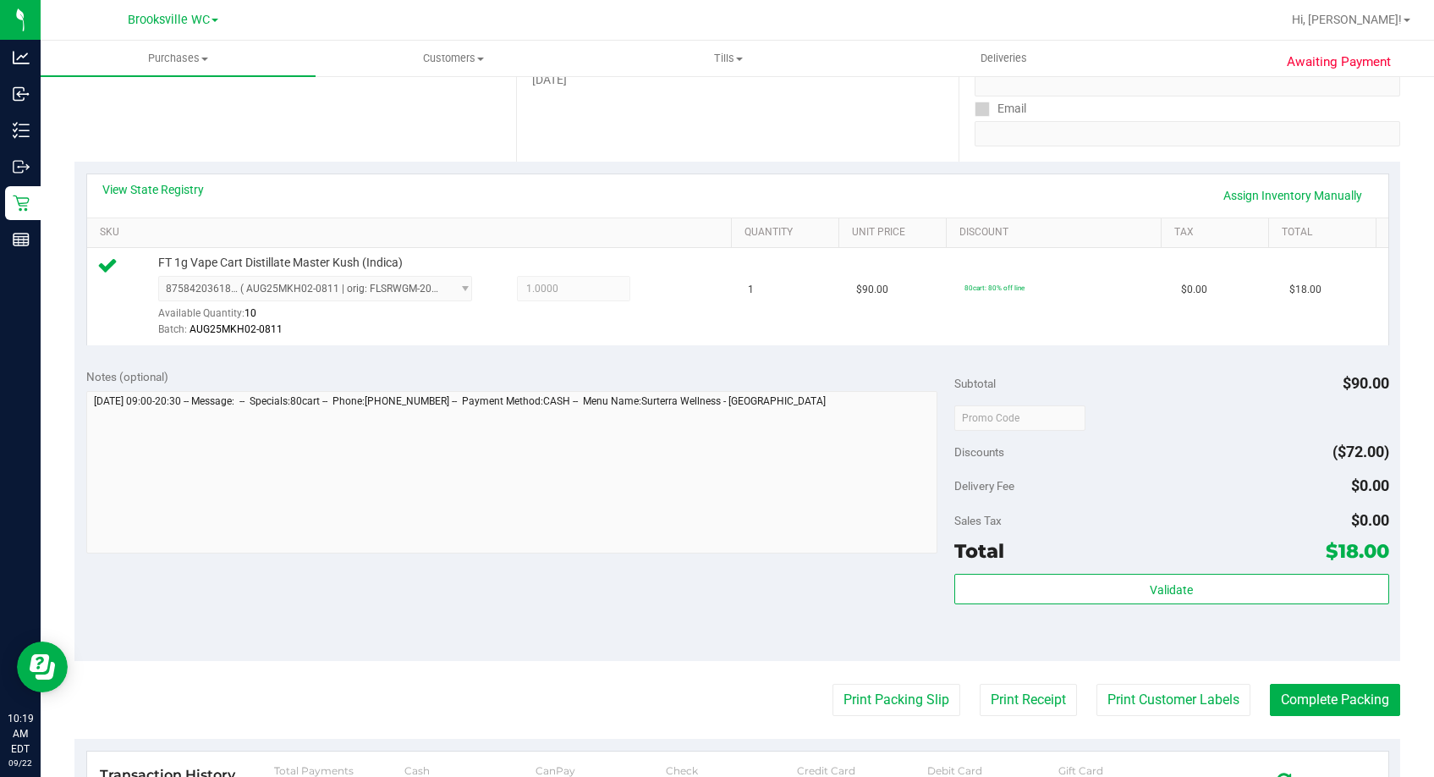
scroll to position [423, 0]
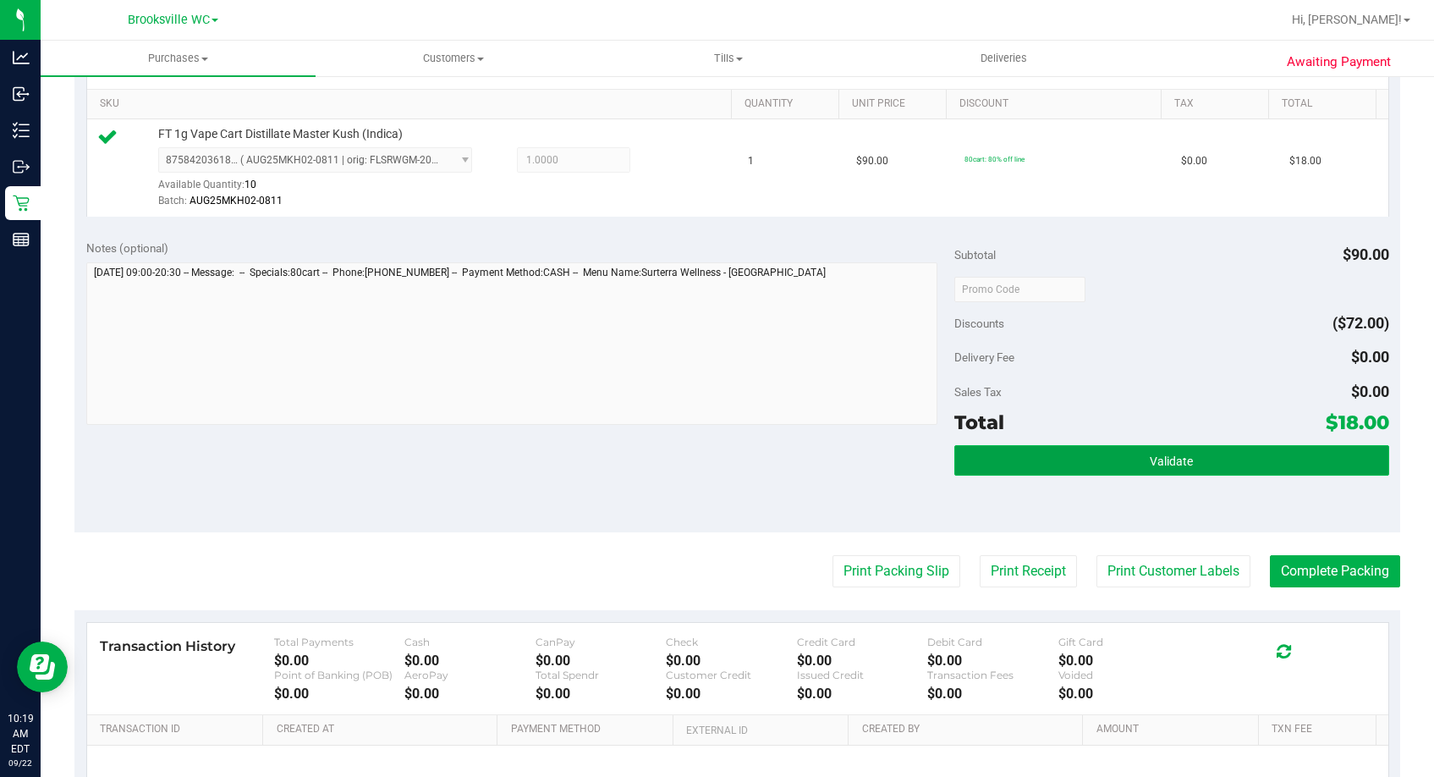
click at [1206, 466] on button "Validate" at bounding box center [1171, 460] width 434 height 30
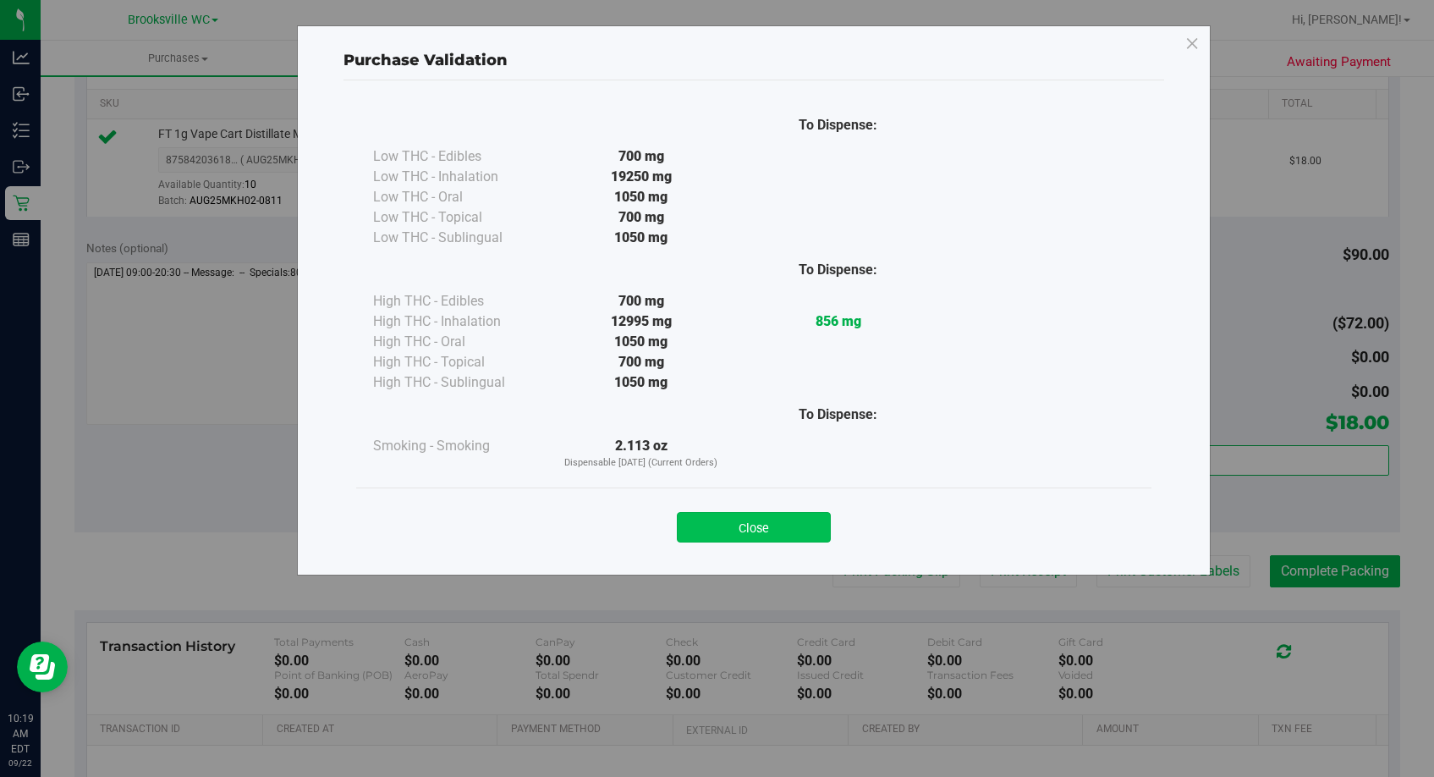
drag, startPoint x: 768, startPoint y: 540, endPoint x: 777, endPoint y: 532, distance: 11.4
click at [769, 540] on button "Close" at bounding box center [754, 527] width 154 height 30
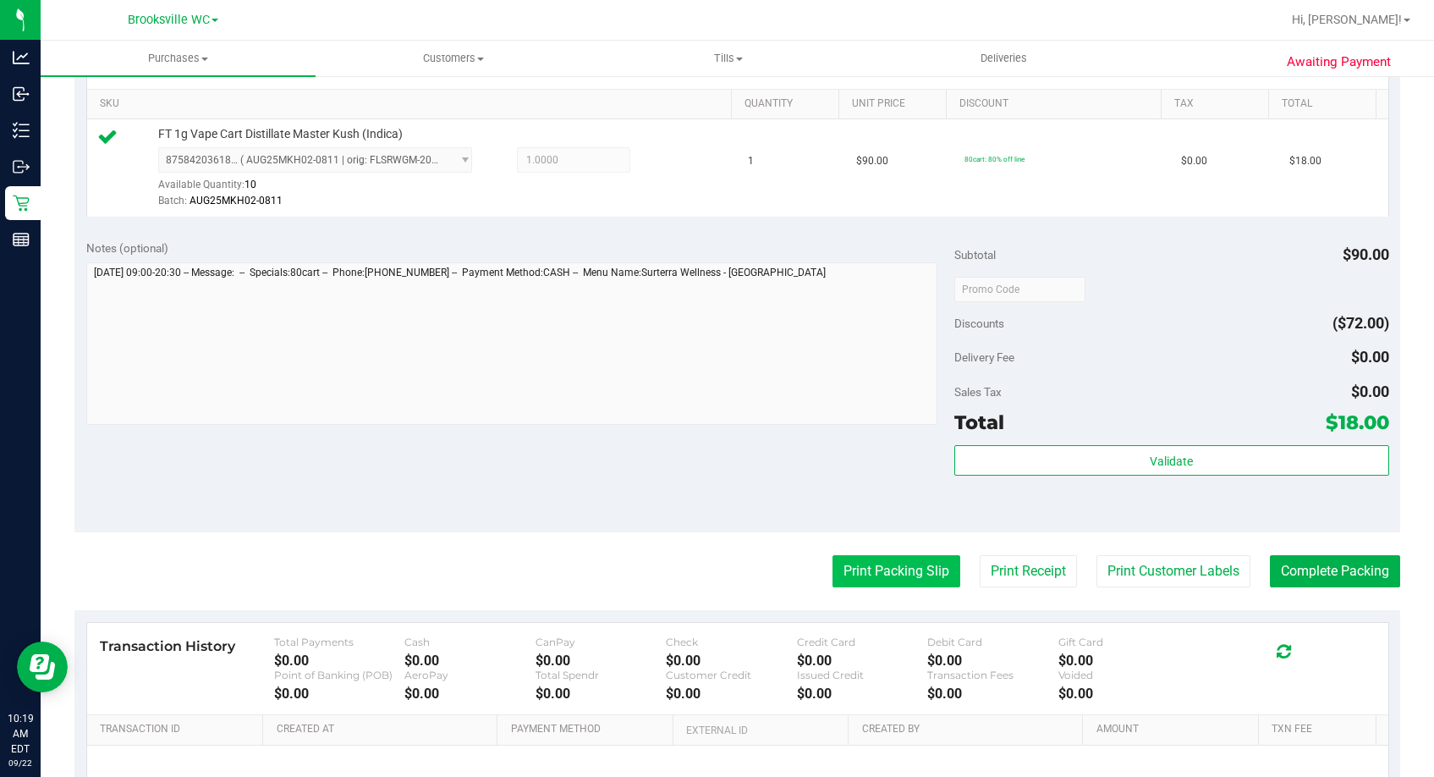
click at [875, 568] on button "Print Packing Slip" at bounding box center [896, 571] width 128 height 32
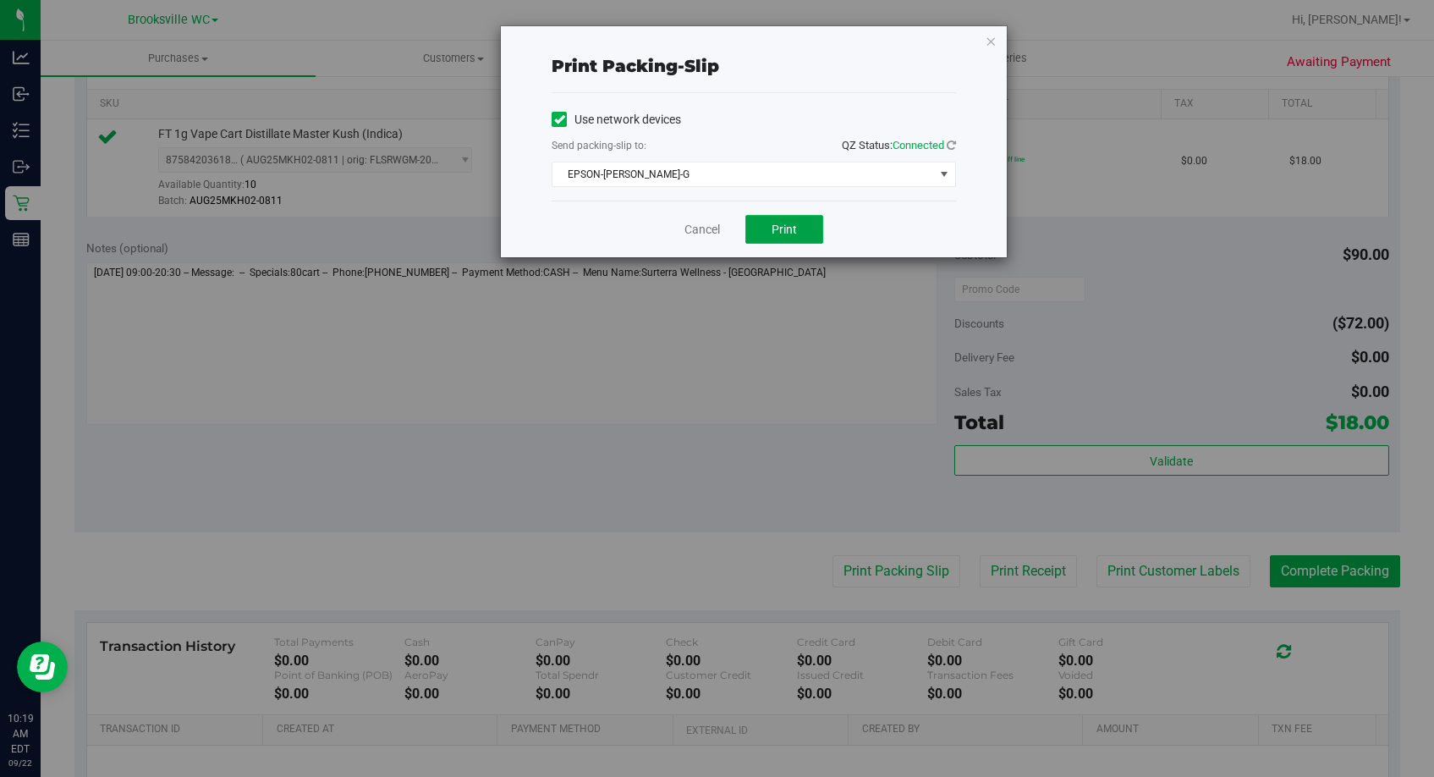
click at [782, 235] on span "Print" at bounding box center [783, 229] width 25 height 14
click at [694, 224] on link "Cancel" at bounding box center [702, 230] width 36 height 18
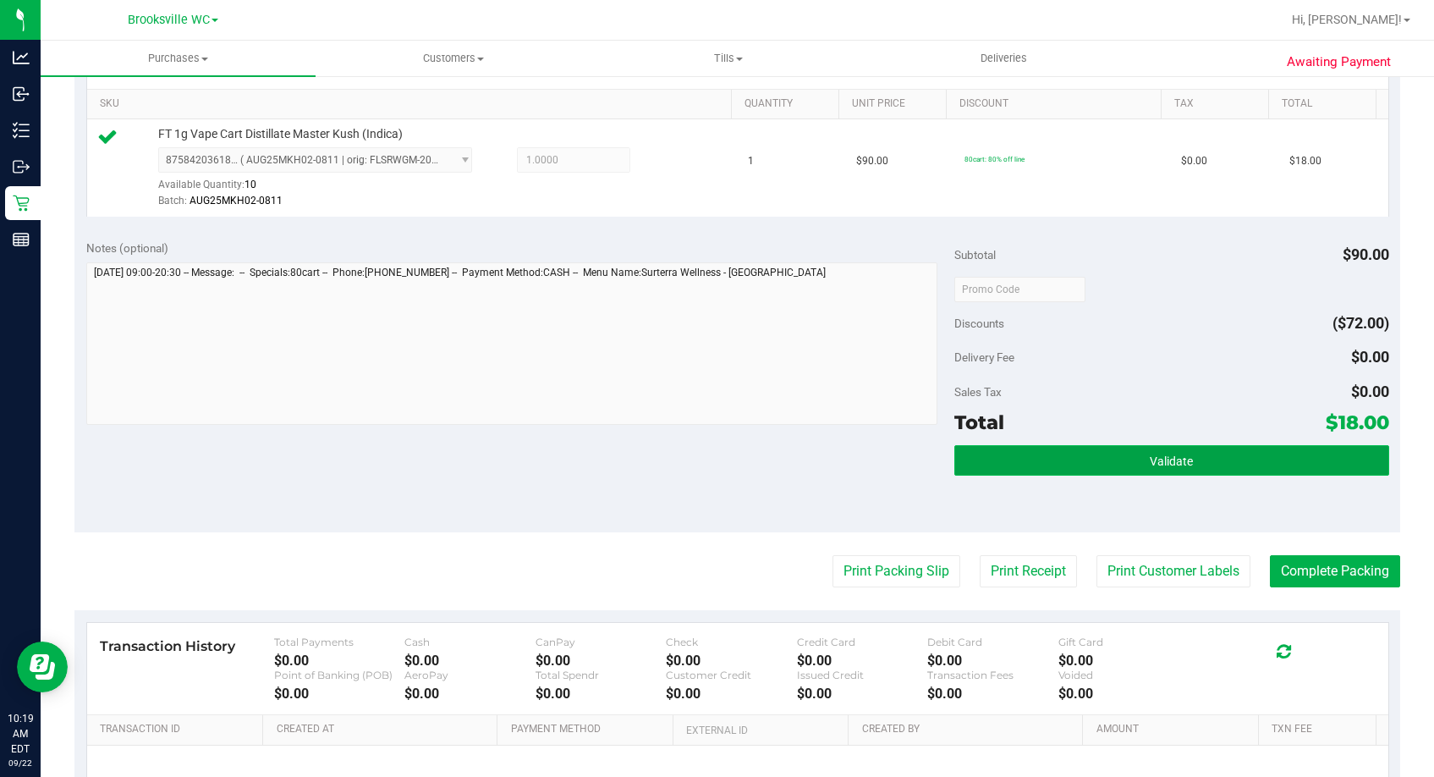
click at [1237, 450] on button "Validate" at bounding box center [1171, 460] width 434 height 30
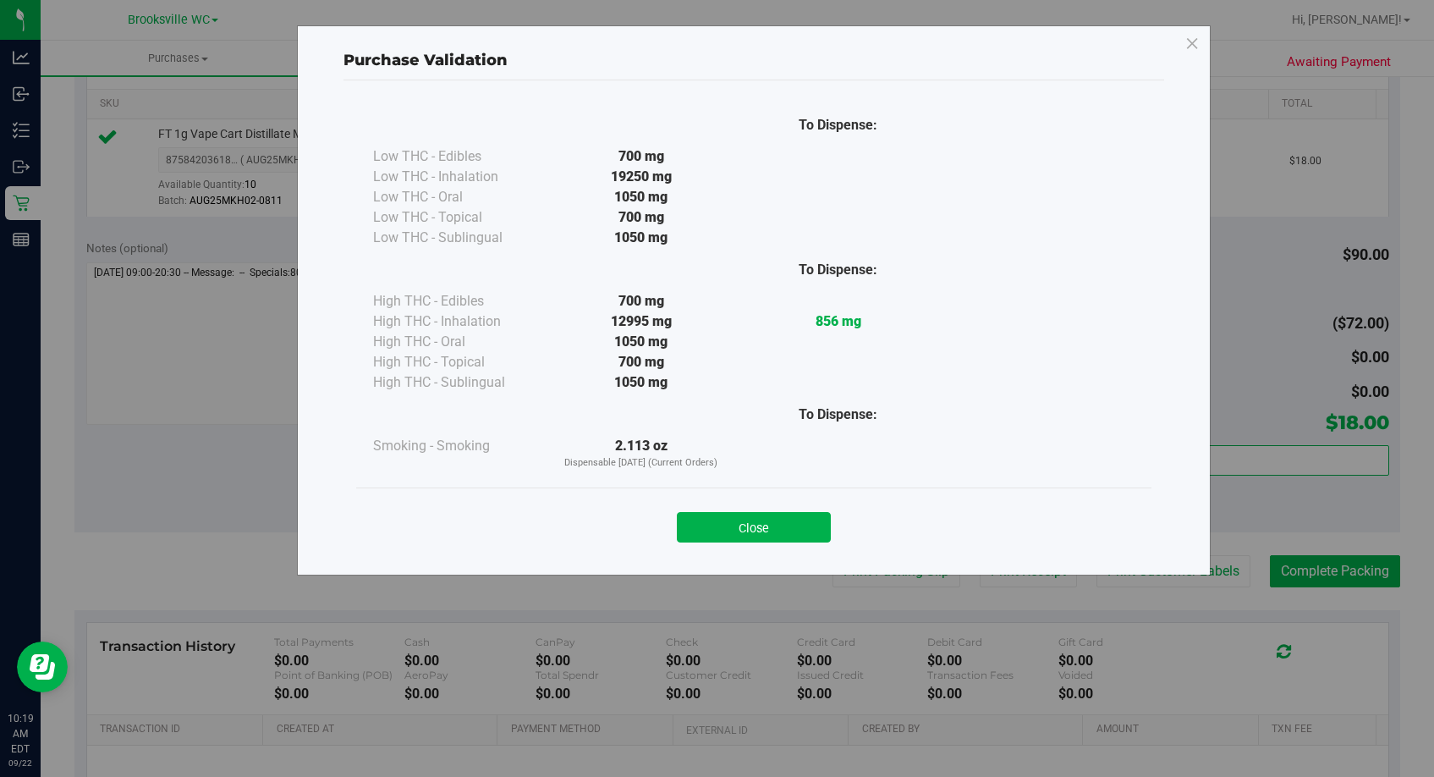
click at [1263, 596] on div "Purchase Validation To Dispense: Low THC - Edibles 700 mg" at bounding box center [723, 388] width 1447 height 777
click at [771, 531] on button "Close" at bounding box center [754, 527] width 154 height 30
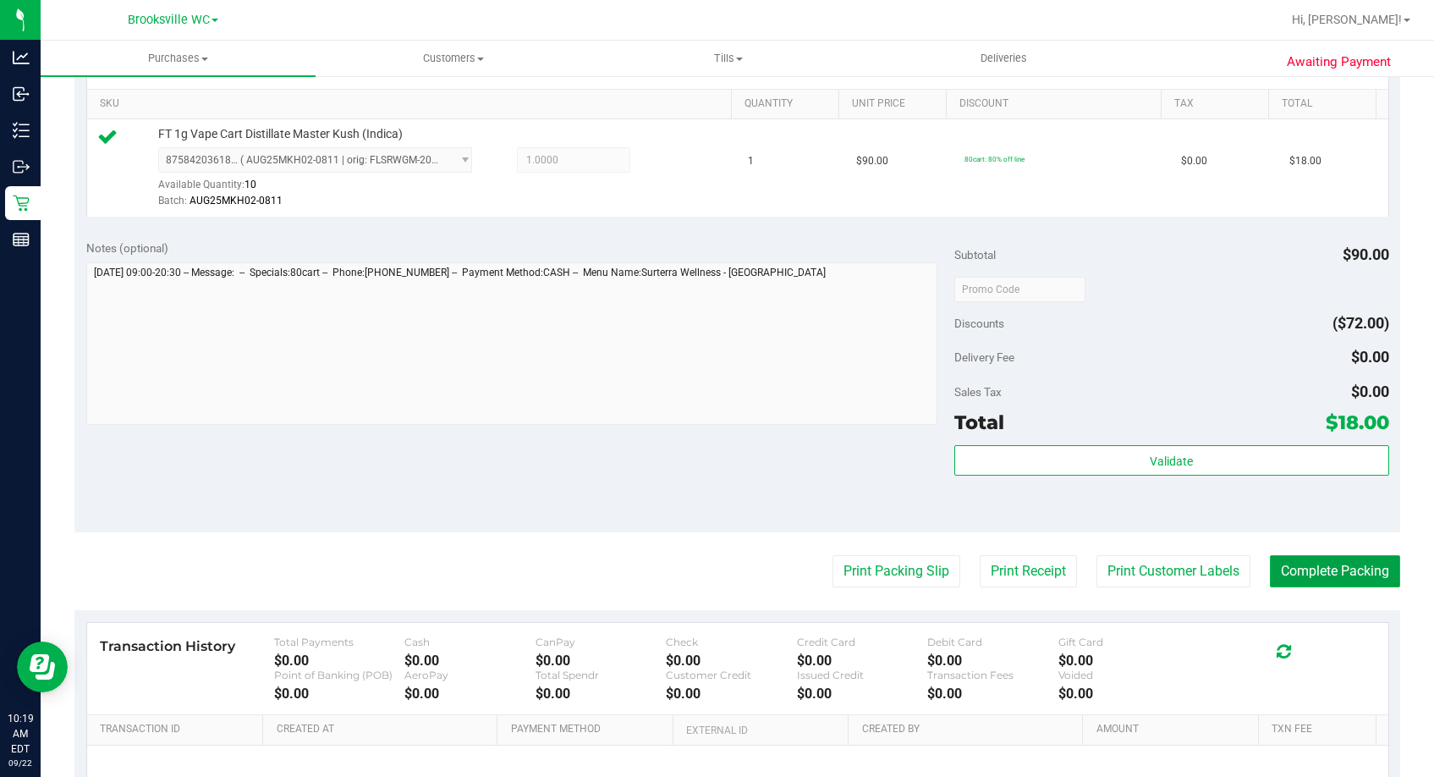
click at [1263, 582] on button "Complete Packing" at bounding box center [1335, 571] width 130 height 32
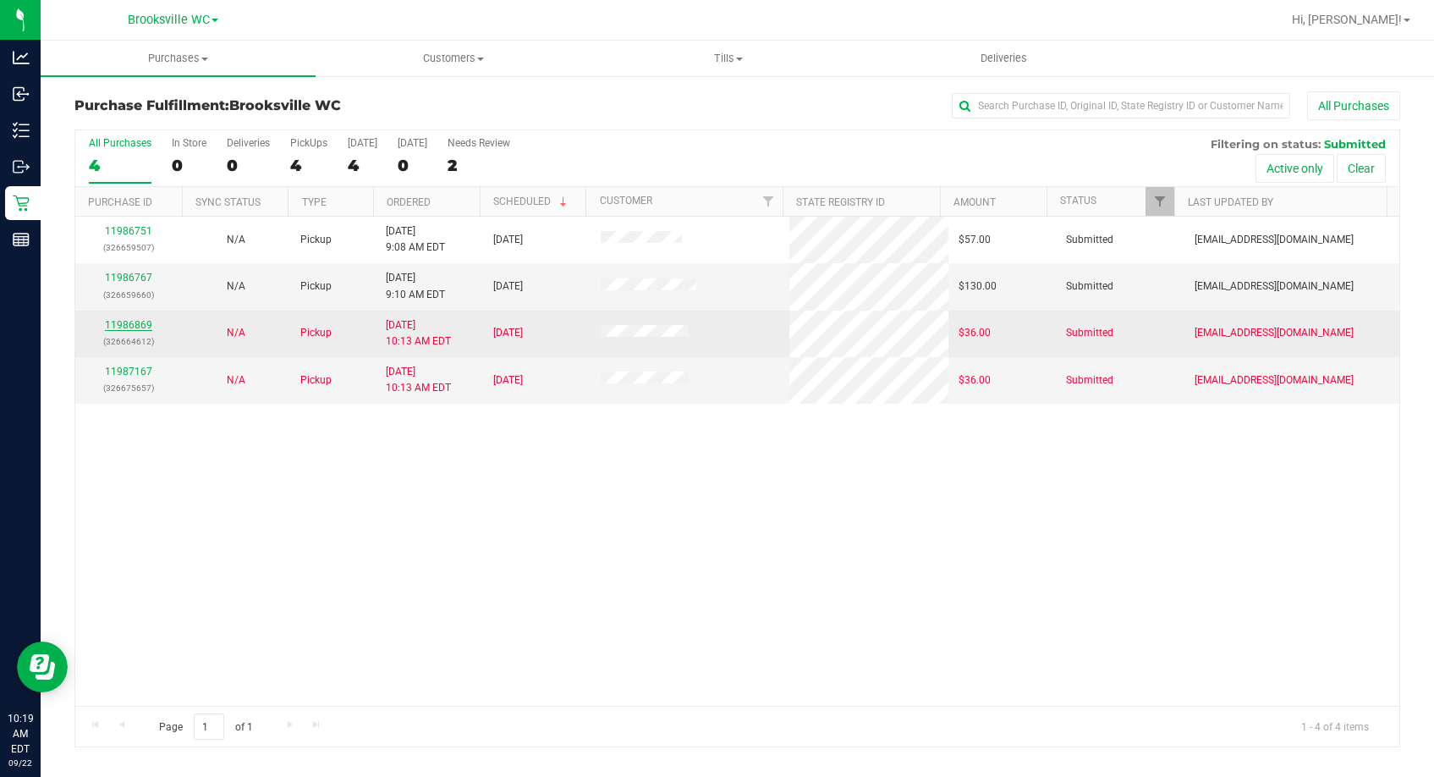
click at [130, 325] on link "11986869" at bounding box center [128, 325] width 47 height 12
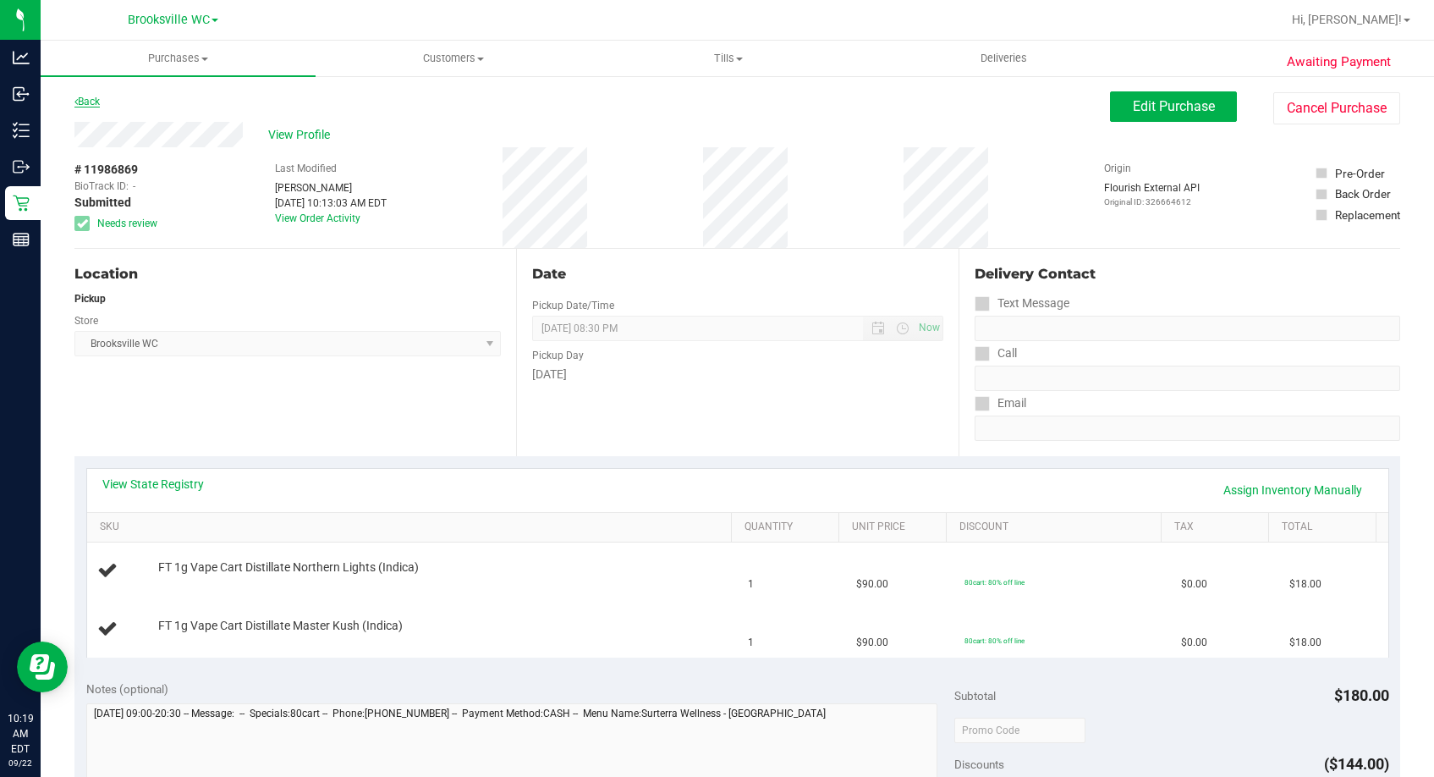
click at [97, 104] on link "Back" at bounding box center [86, 102] width 25 height 12
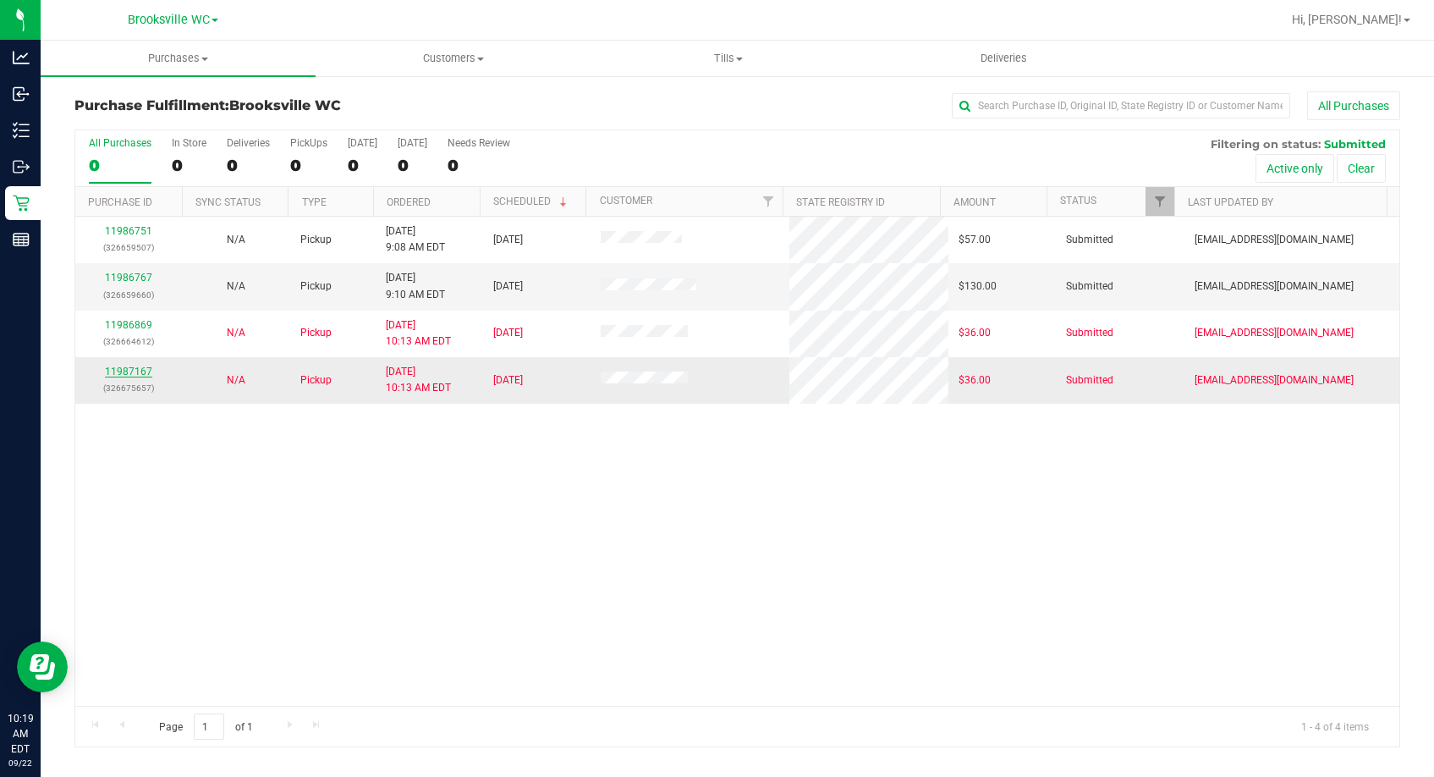
click at [134, 368] on link "11987167" at bounding box center [128, 371] width 47 height 12
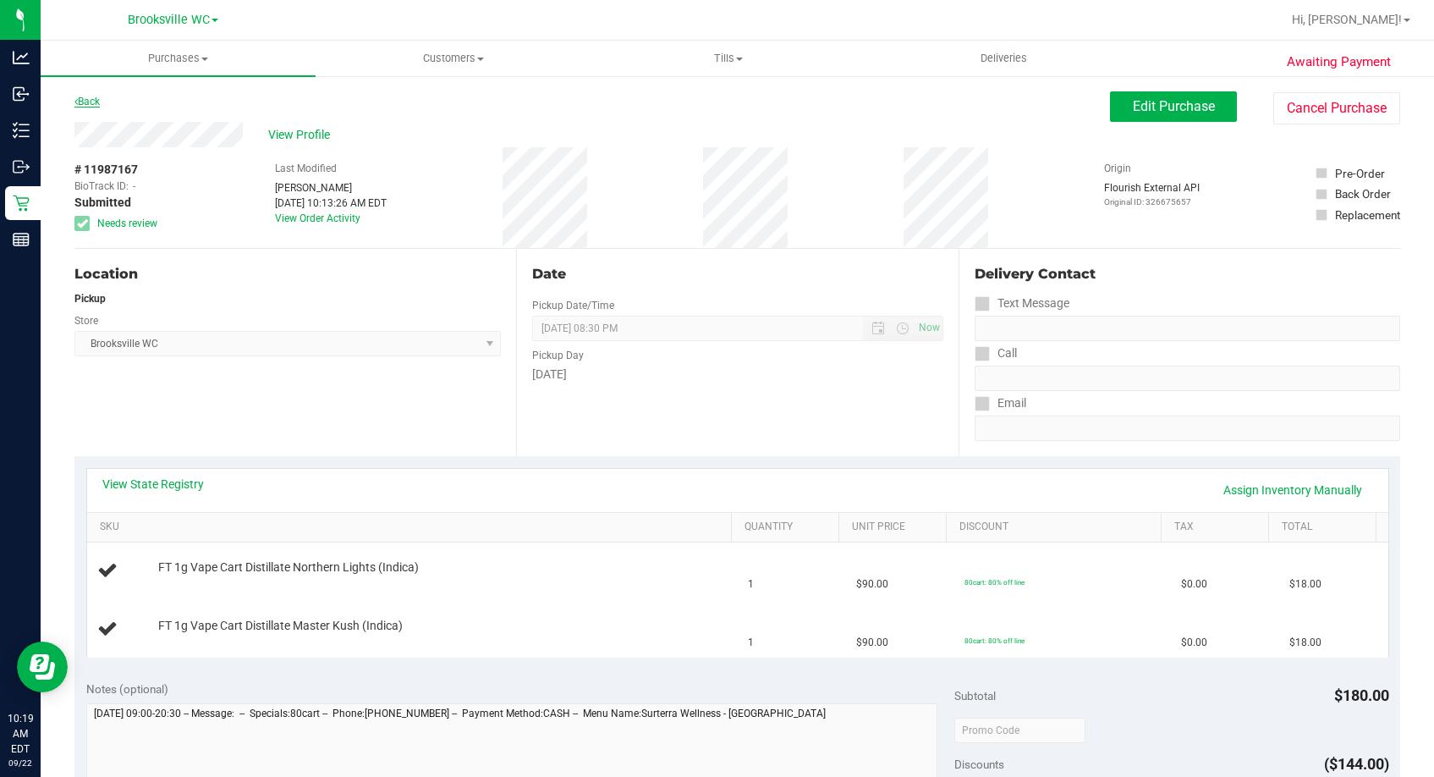
click at [96, 104] on link "Back" at bounding box center [86, 102] width 25 height 12
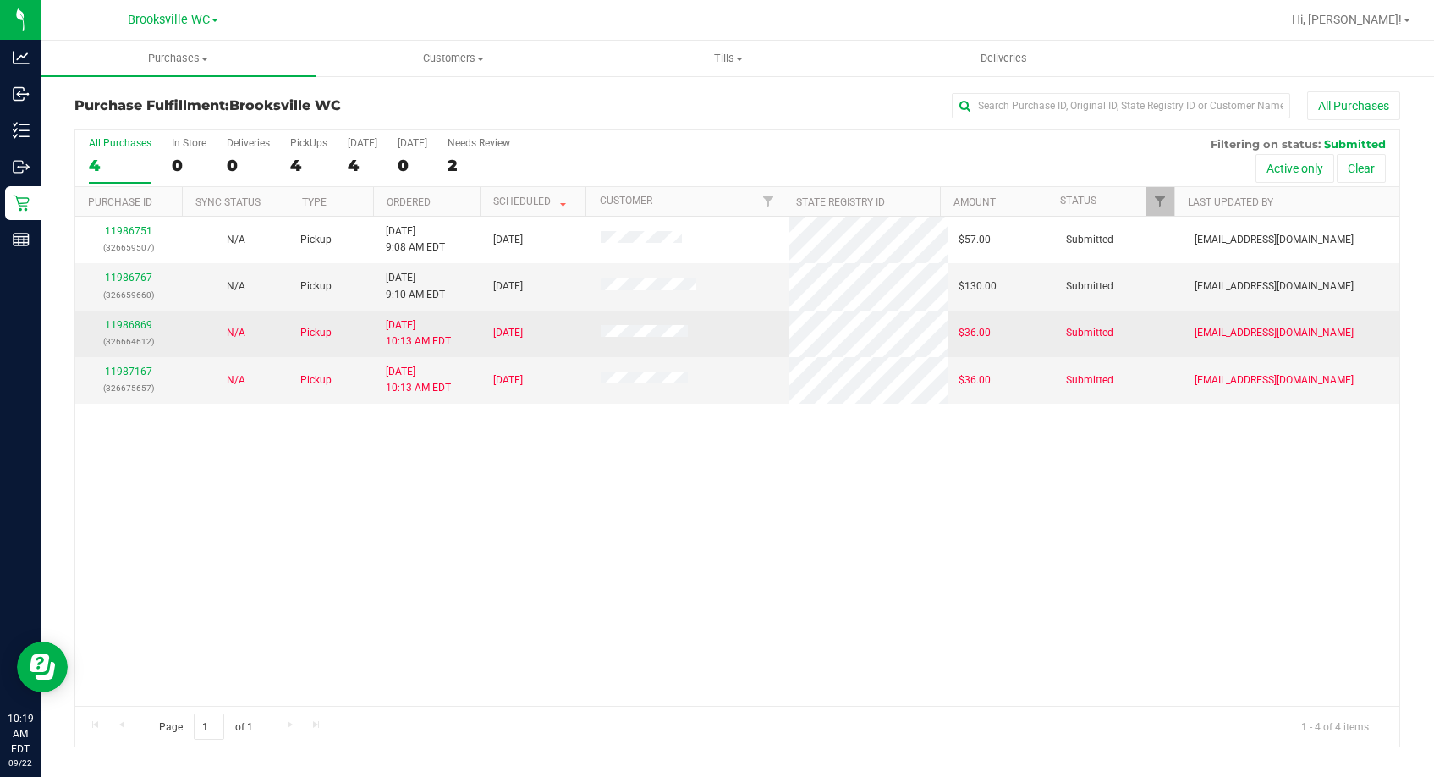
click at [117, 310] on td "11986869 (326664612)" at bounding box center [128, 333] width 107 height 47
click at [117, 322] on link "11986869" at bounding box center [128, 325] width 47 height 12
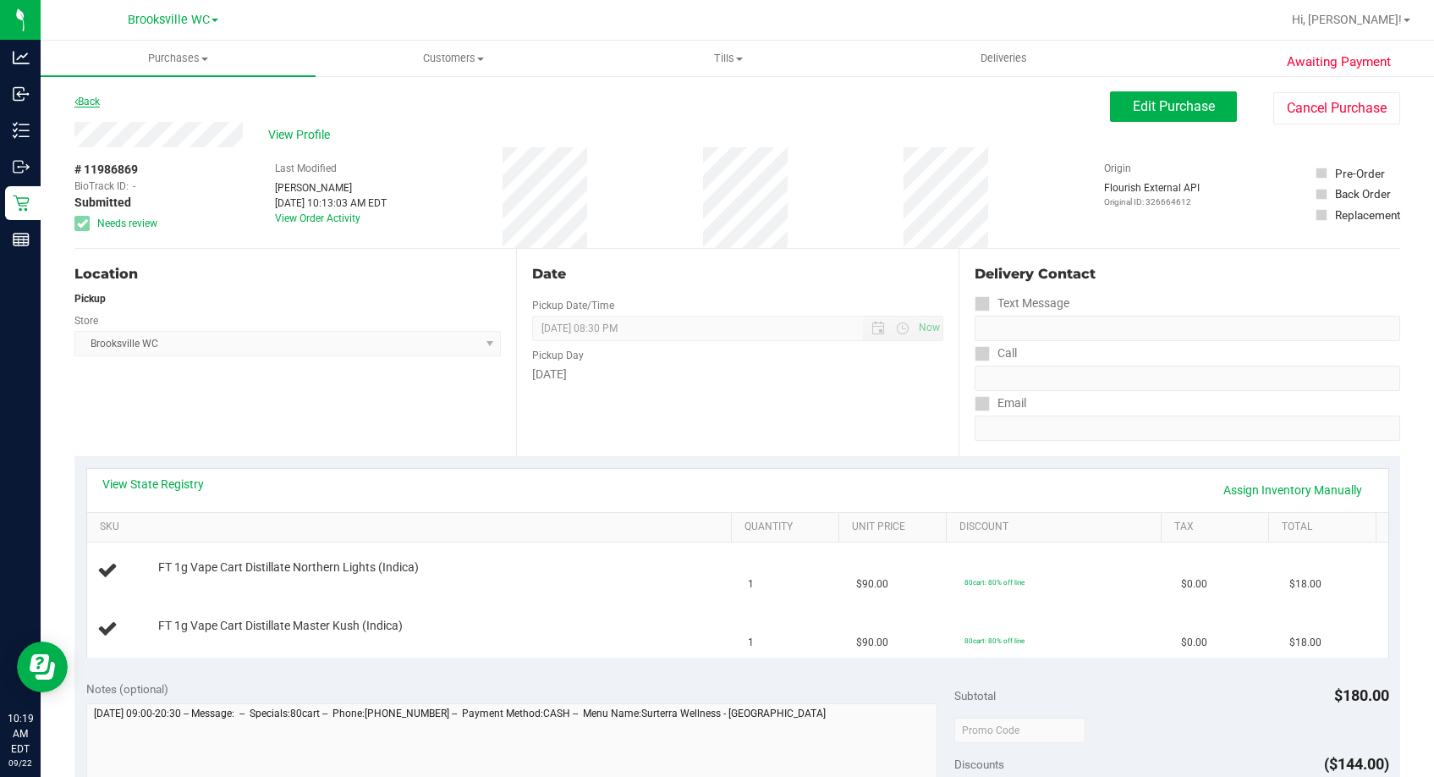
click at [93, 98] on link "Back" at bounding box center [86, 102] width 25 height 12
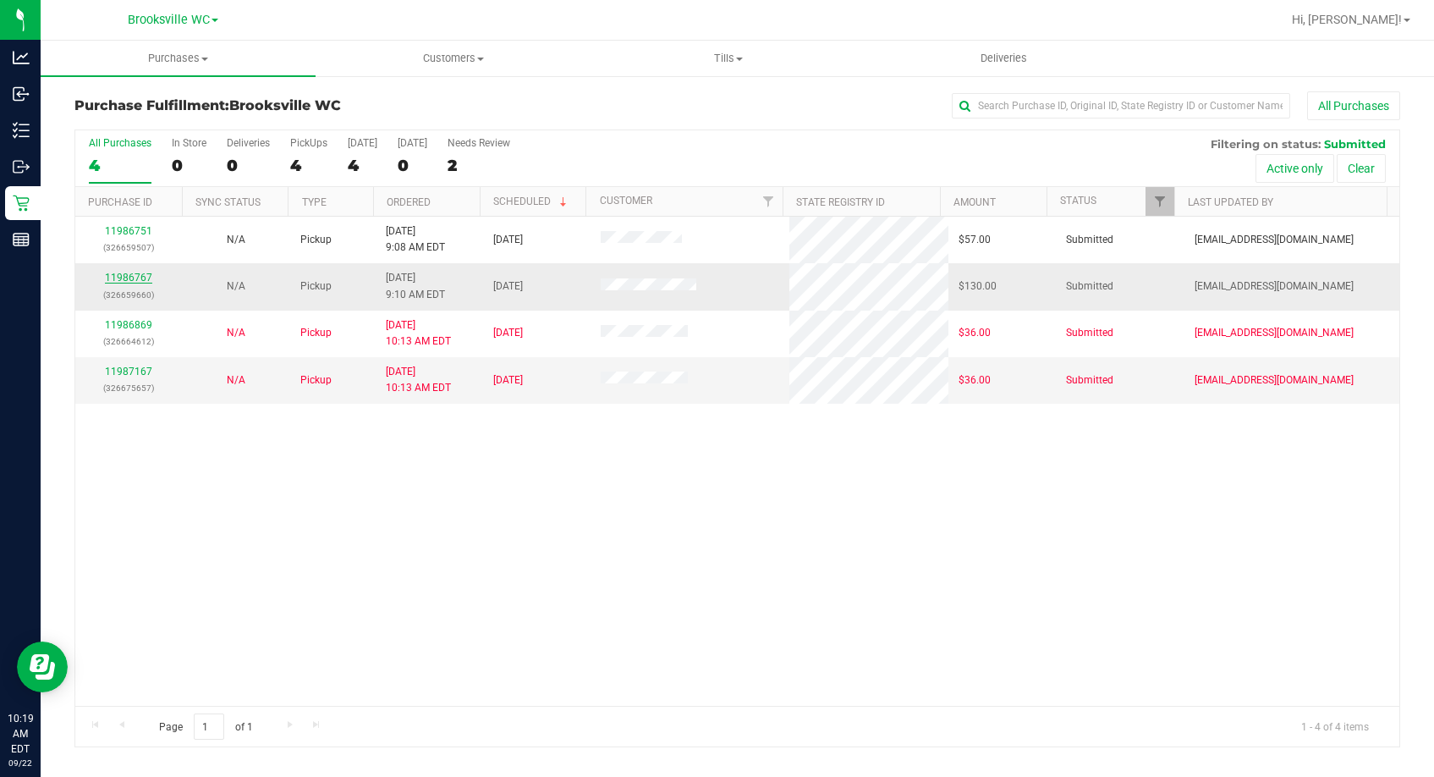
click at [128, 281] on link "11986767" at bounding box center [128, 278] width 47 height 12
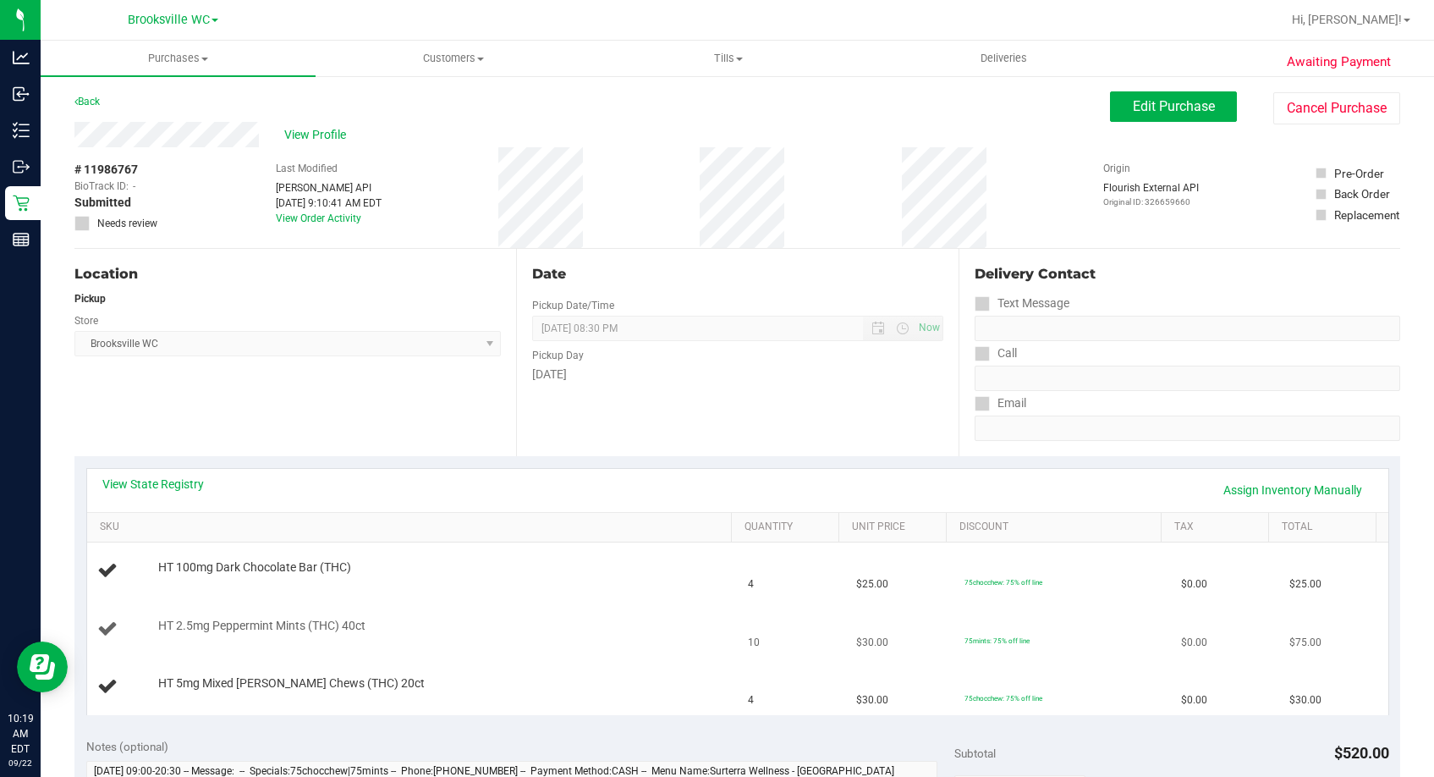
scroll to position [169, 0]
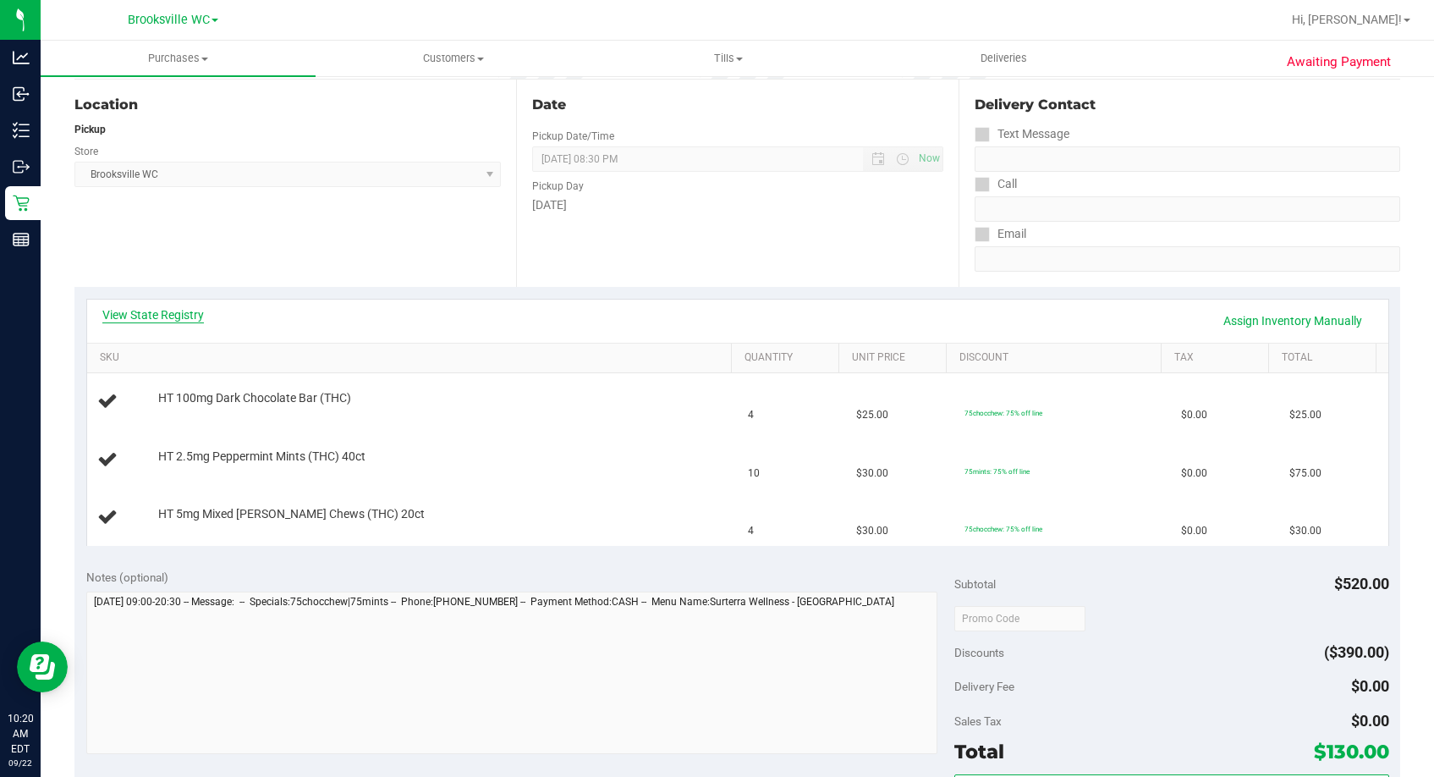
click at [183, 311] on link "View State Registry" at bounding box center [153, 314] width 102 height 17
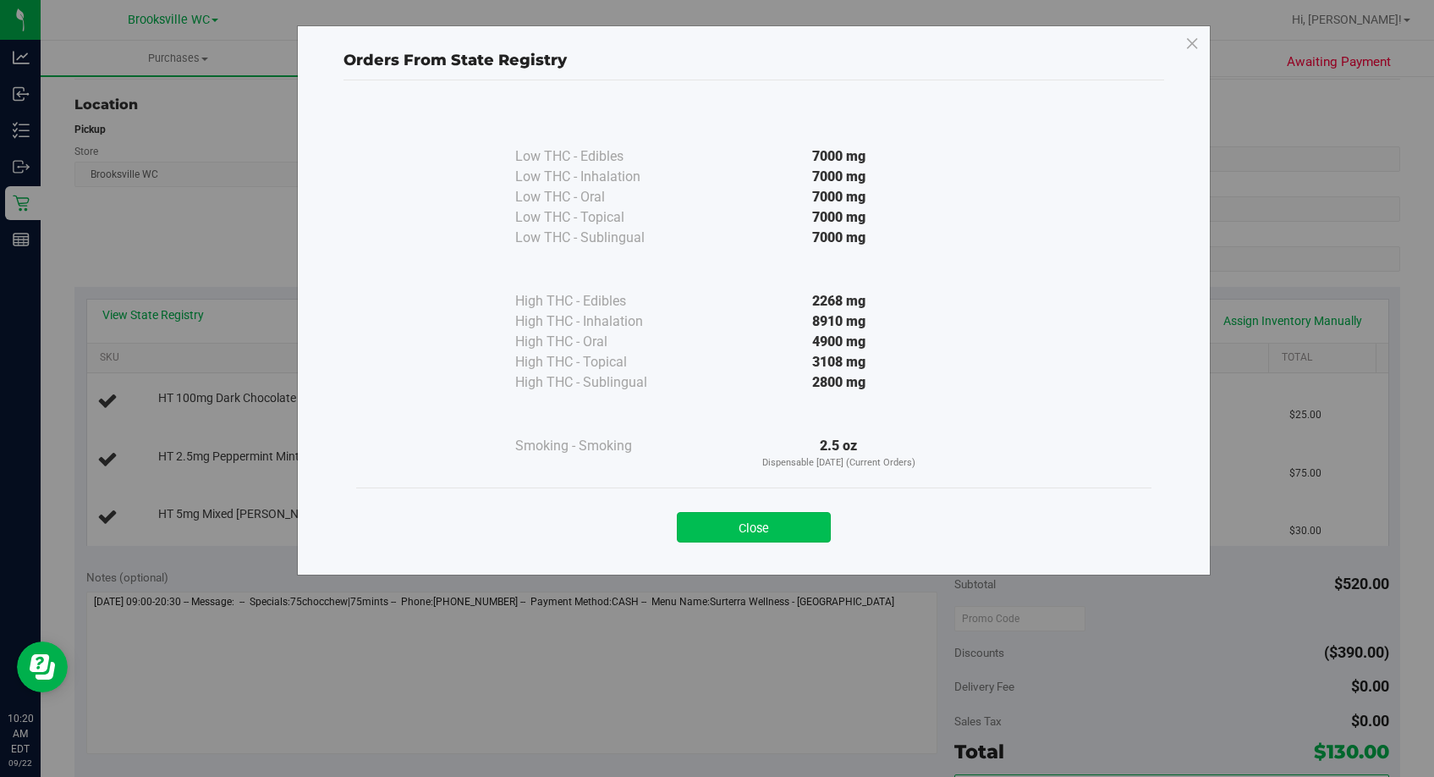
click at [756, 524] on button "Close" at bounding box center [754, 527] width 154 height 30
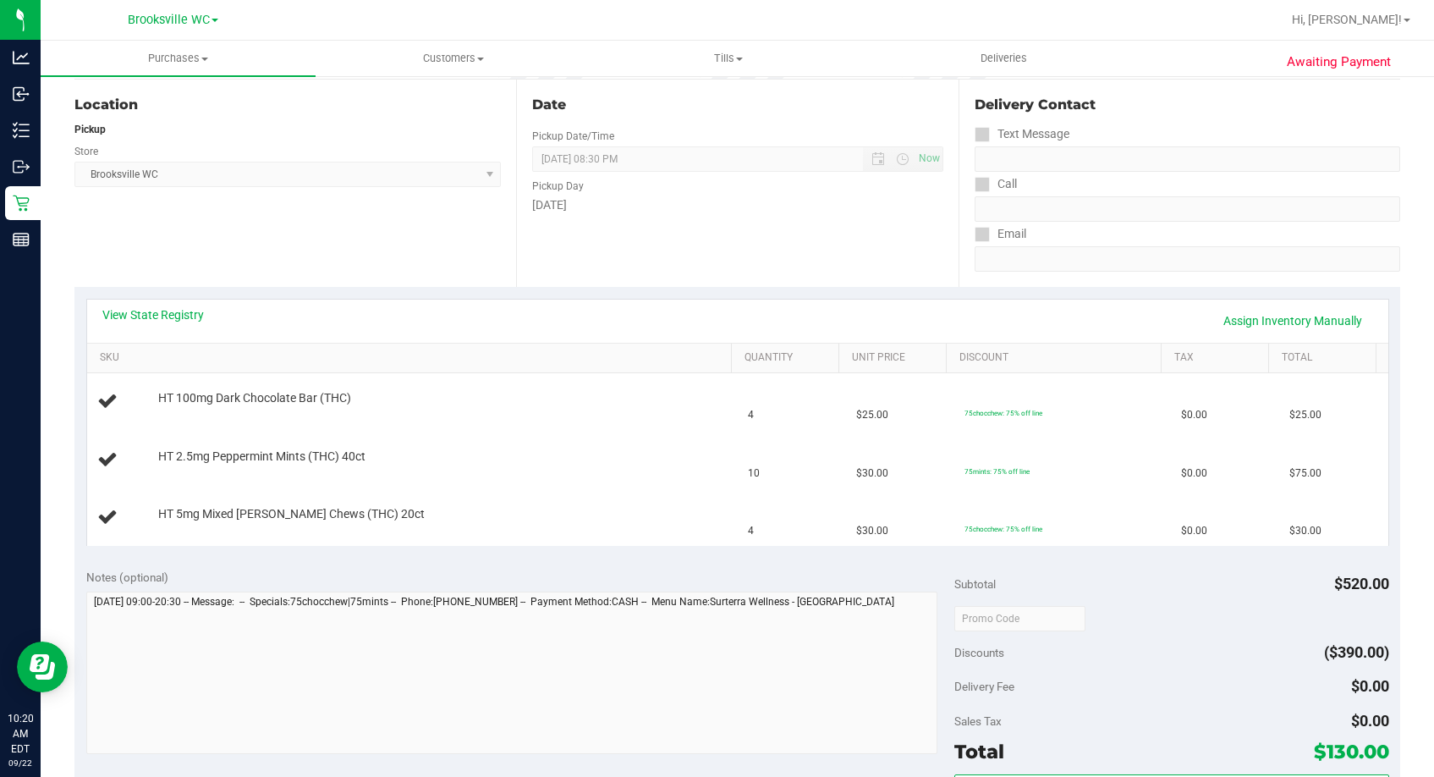
click at [865, 234] on div "Date Pickup Date/Time 09/22/2025 Now 09/22/2025 08:30 PM Now Pickup Day Monday" at bounding box center [737, 183] width 442 height 207
click at [1263, 309] on link "Assign Inventory Manually" at bounding box center [1292, 320] width 161 height 29
click at [181, 458] on span "HT 2.5mg Peppermint Mints (THC) 40ct" at bounding box center [261, 451] width 207 height 16
click at [185, 464] on link "Add Package" at bounding box center [188, 467] width 61 height 12
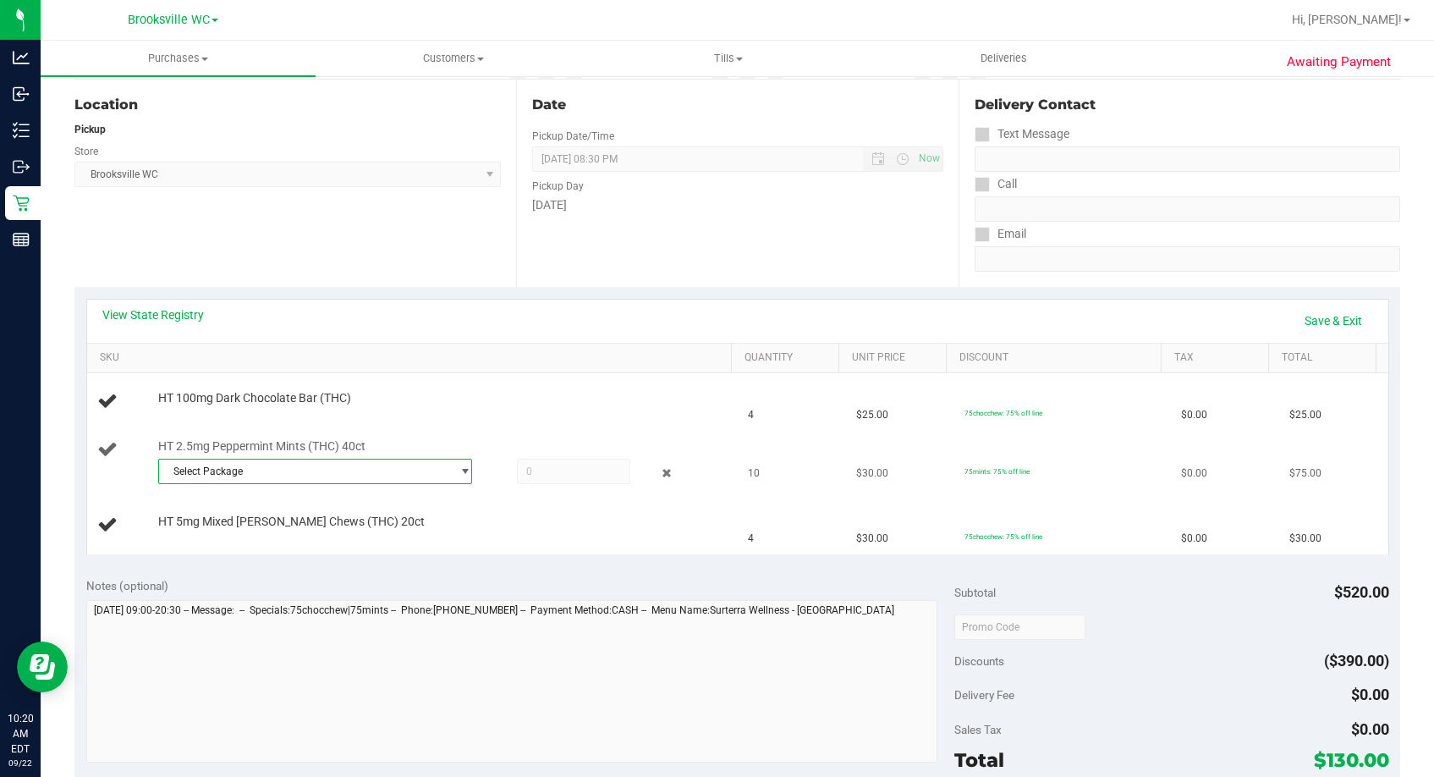
click at [248, 471] on span "Select Package" at bounding box center [305, 471] width 292 height 24
click at [277, 550] on li "0451669685691299 ( SN250729PEP1-0828 | orig: FLSRWGM-20250904-1527 )" at bounding box center [310, 541] width 306 height 24
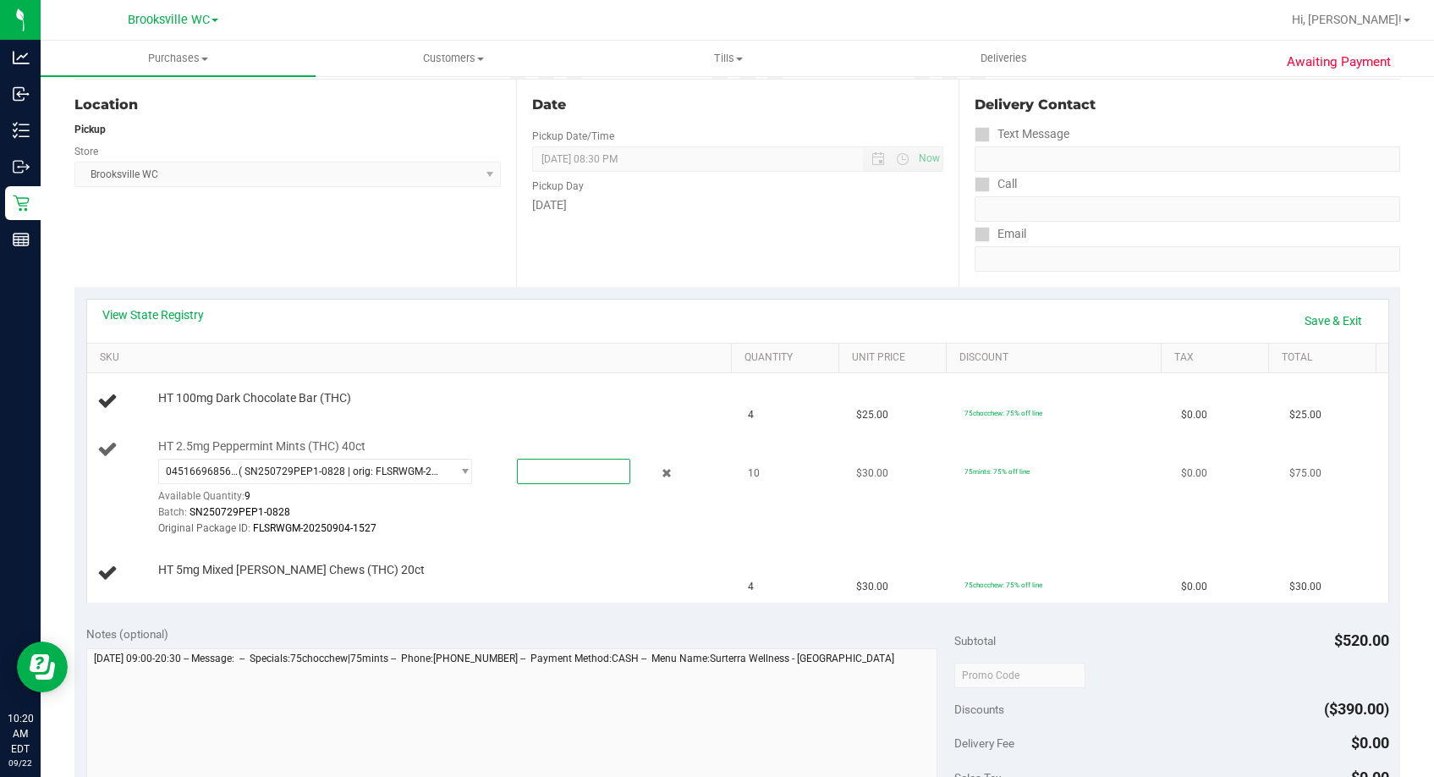
click at [596, 471] on span at bounding box center [573, 470] width 113 height 25
type input "9"
type input "9.0000"
drag, startPoint x: 670, startPoint y: 263, endPoint x: 680, endPoint y: 263, distance: 10.2
click at [673, 263] on div "Date Pickup Date/Time 09/22/2025 Now 09/22/2025 08:30 PM Now Pickup Day Monday" at bounding box center [737, 183] width 442 height 207
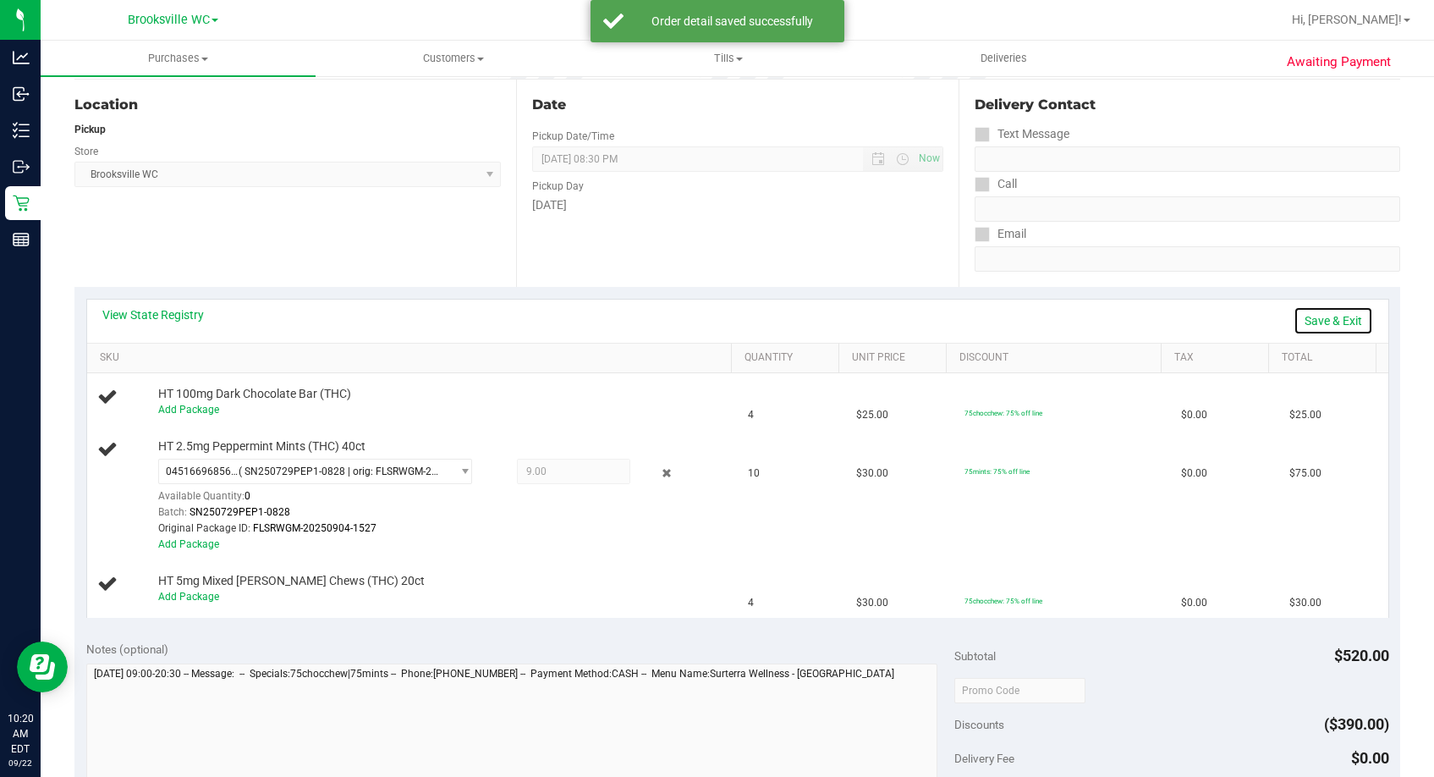
click at [1263, 317] on link "Save & Exit" at bounding box center [1333, 320] width 80 height 29
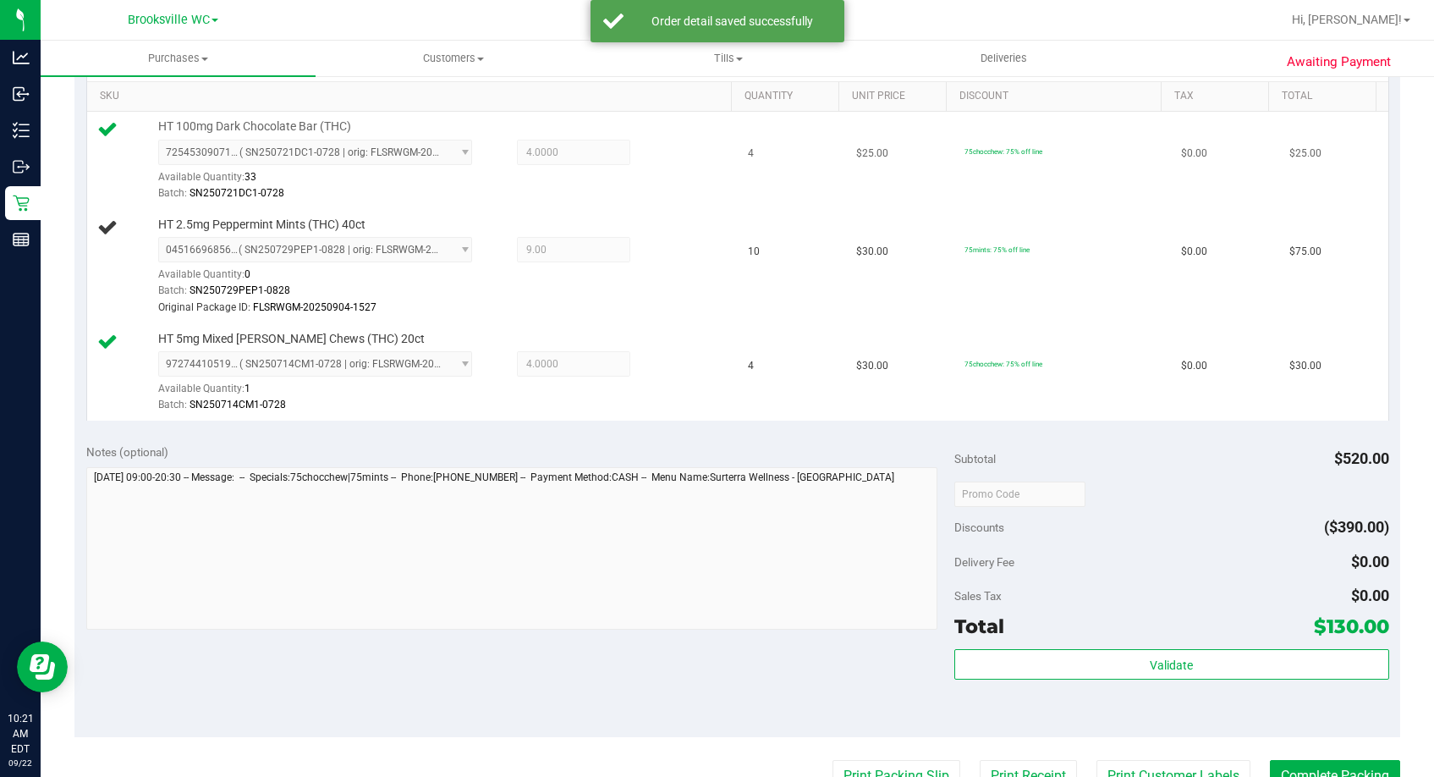
scroll to position [508, 0]
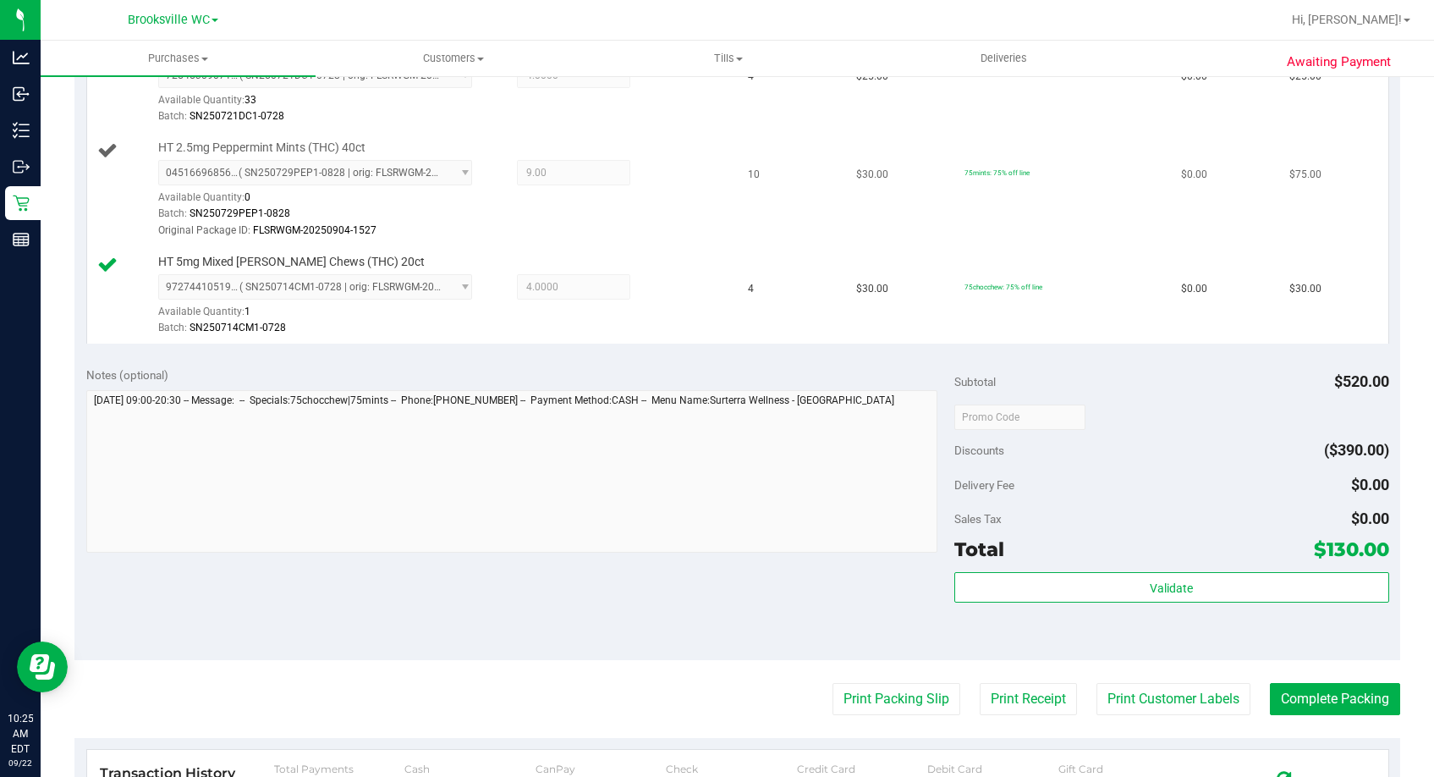
click at [508, 206] on div "Batch: SN250729PEP1-0828" at bounding box center [442, 214] width 568 height 16
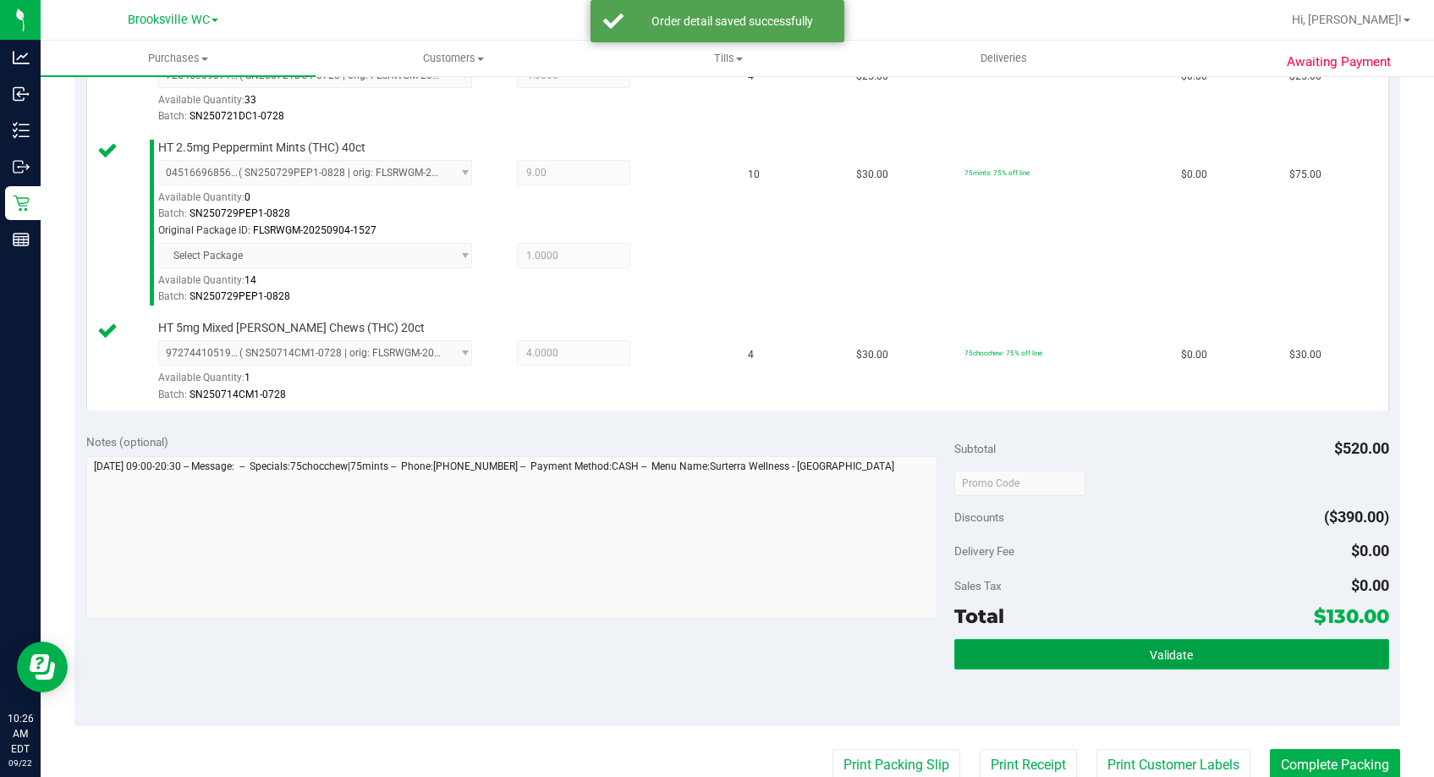
click at [1150, 653] on span "Validate" at bounding box center [1171, 655] width 43 height 14
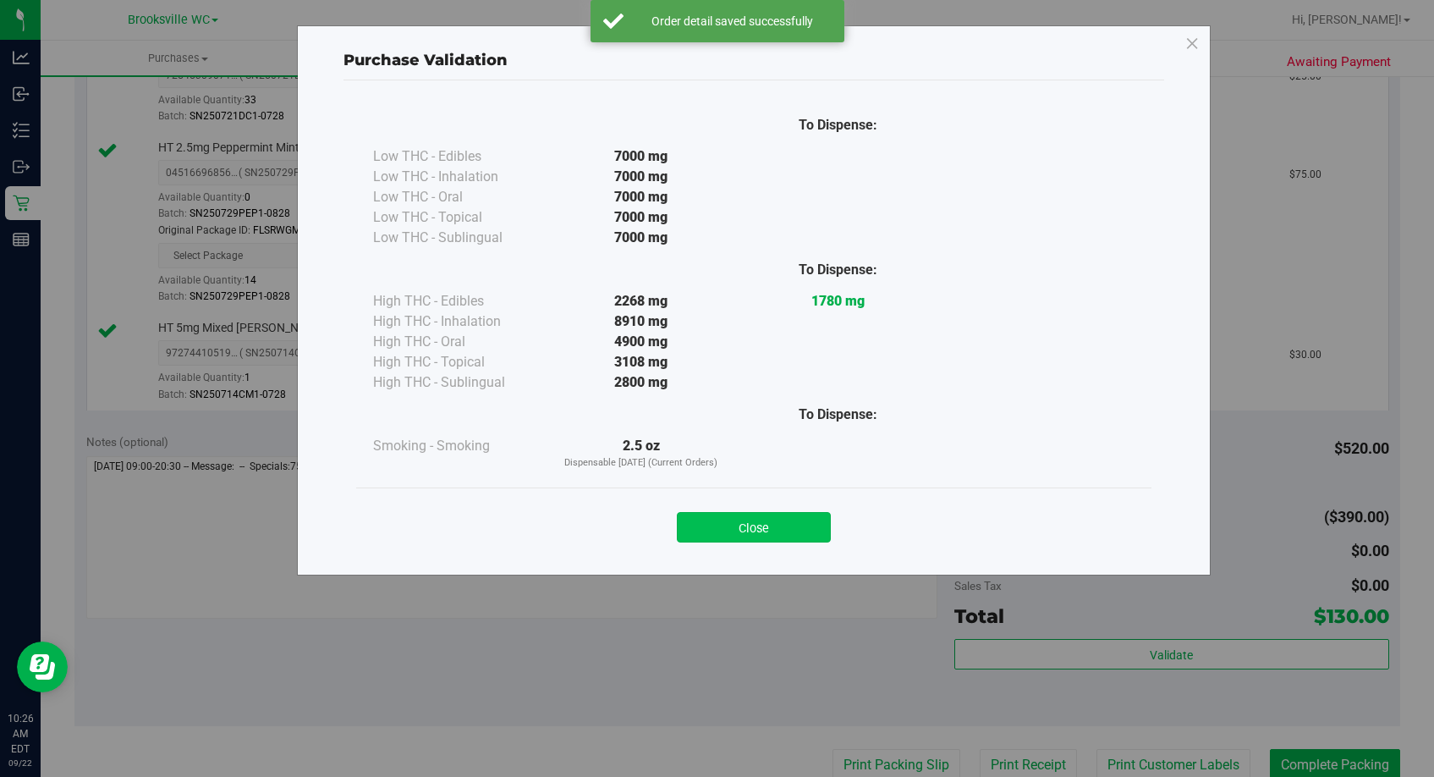
click at [821, 519] on button "Close" at bounding box center [754, 527] width 154 height 30
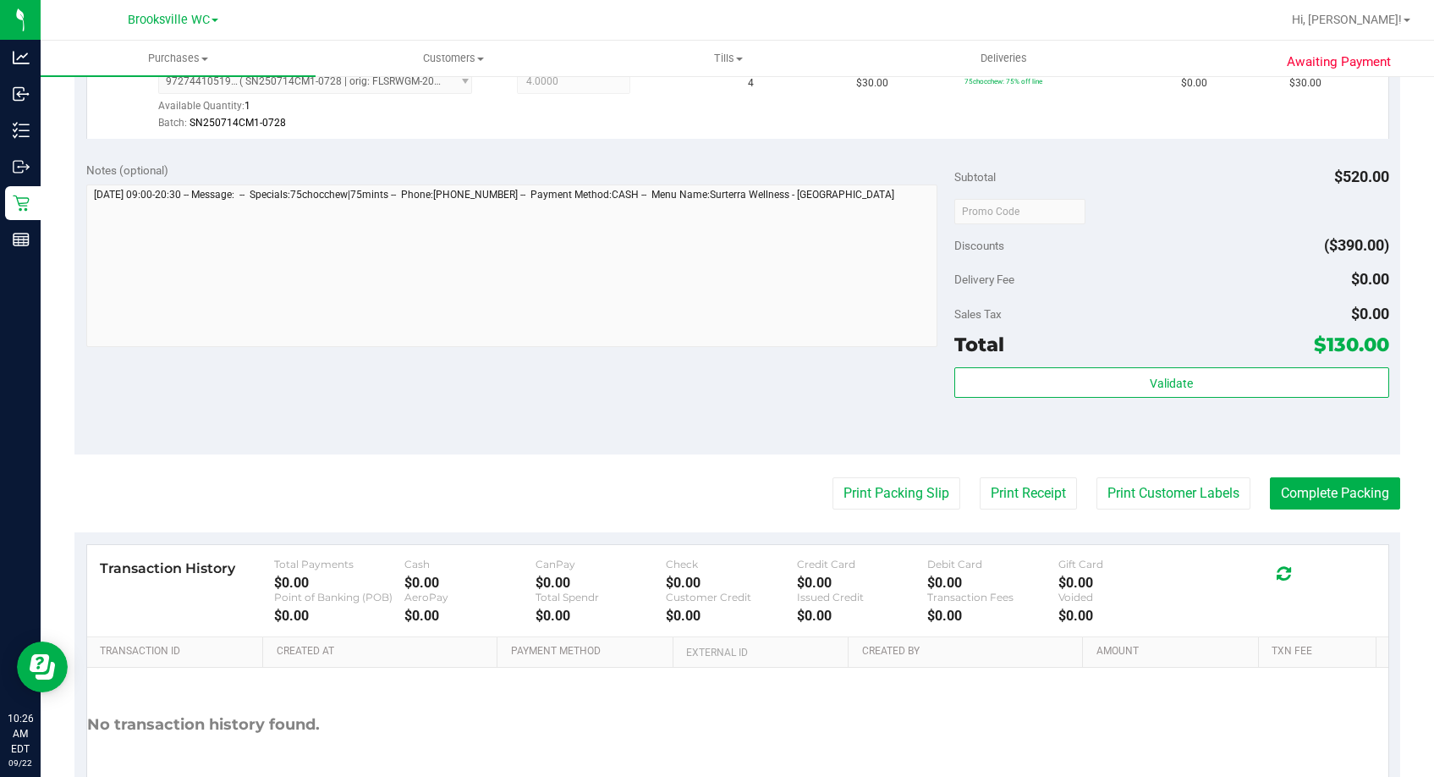
scroll to position [846, 0]
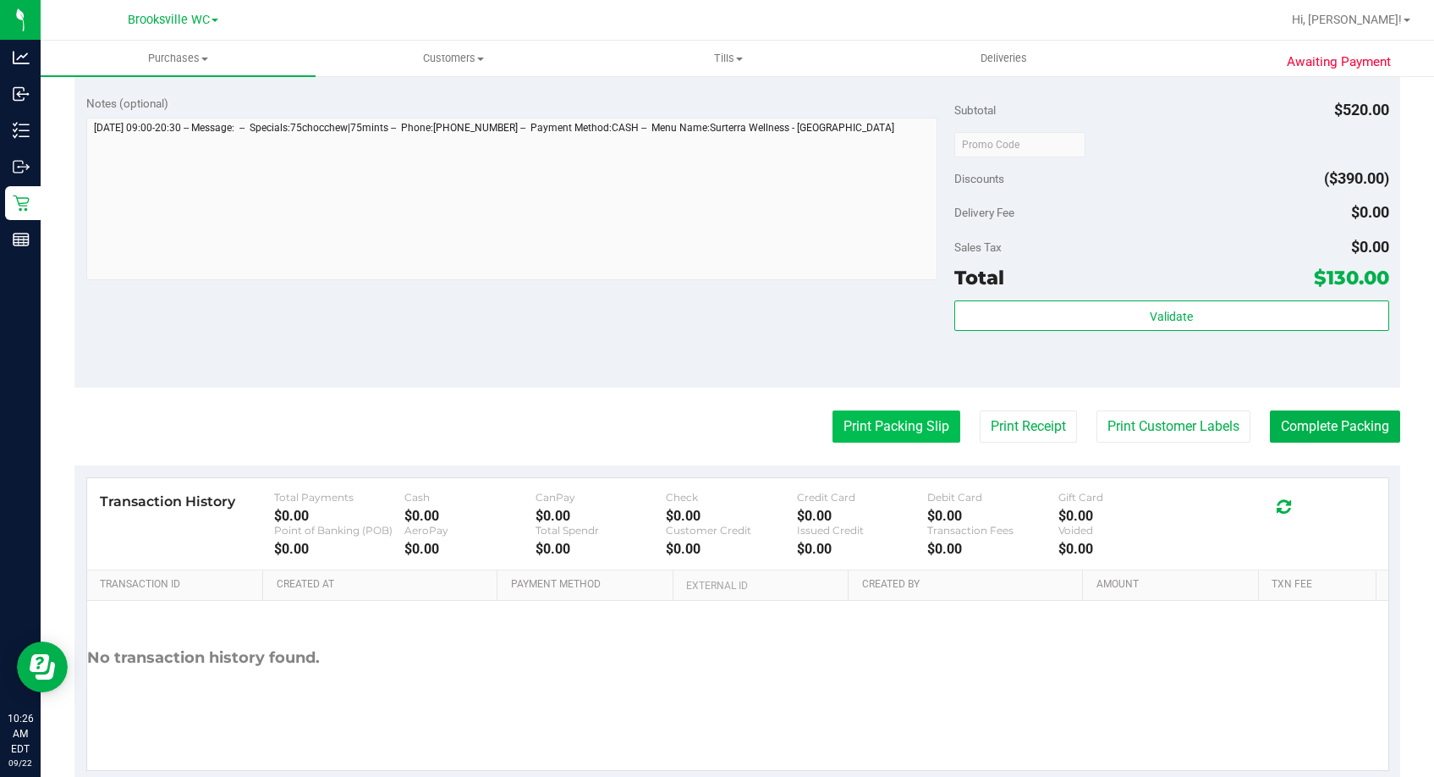
click at [901, 420] on button "Print Packing Slip" at bounding box center [896, 426] width 128 height 32
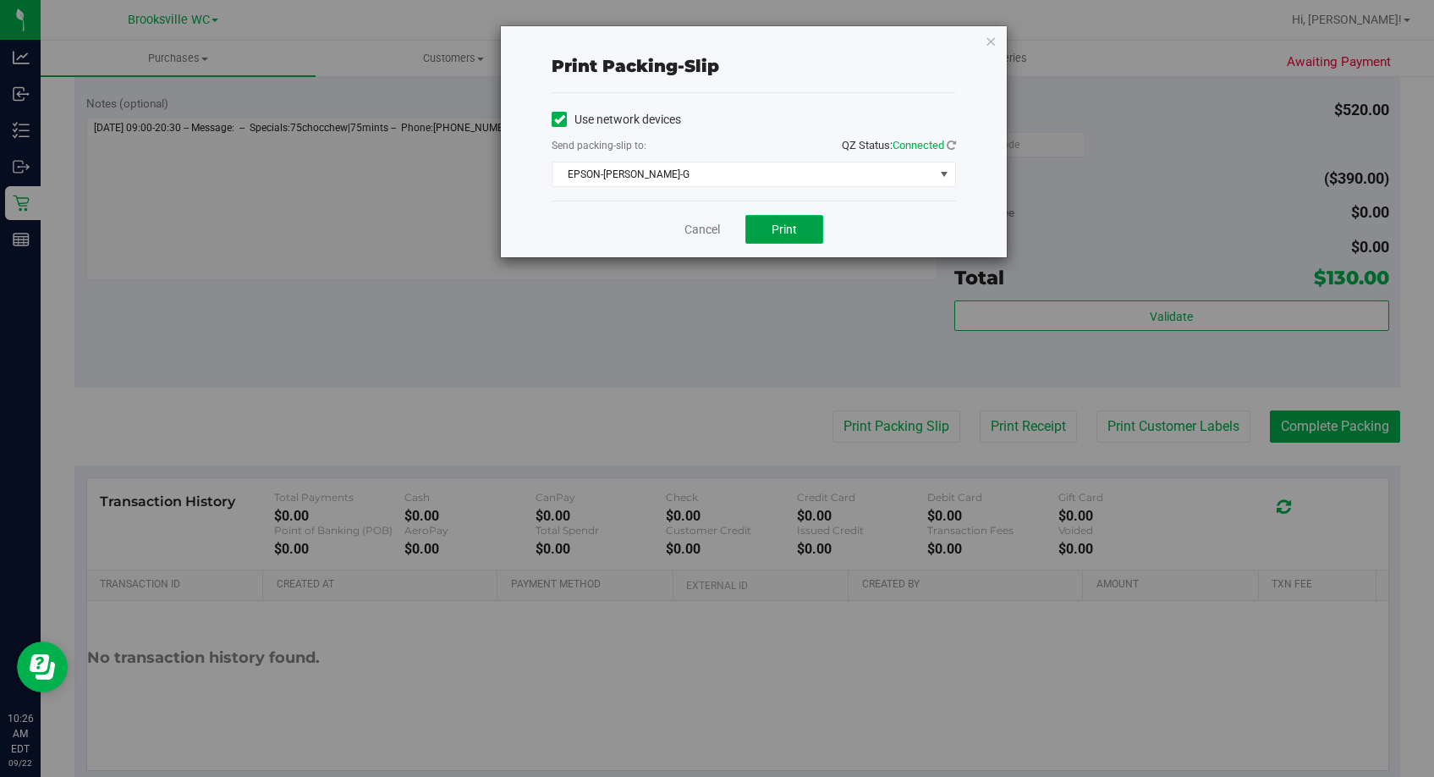
click at [782, 232] on span "Print" at bounding box center [783, 229] width 25 height 14
click at [713, 222] on link "Cancel" at bounding box center [702, 230] width 36 height 18
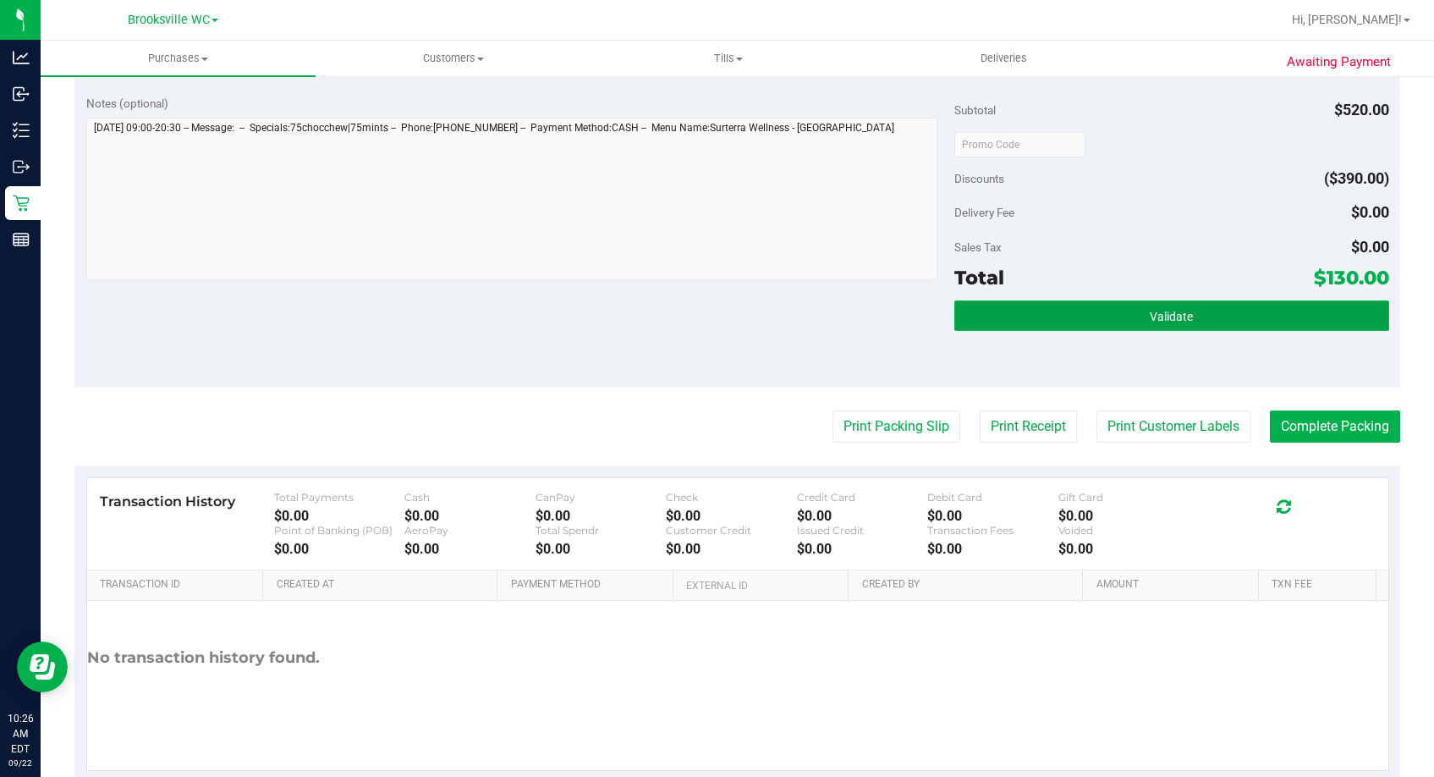
click at [1229, 312] on button "Validate" at bounding box center [1171, 315] width 434 height 30
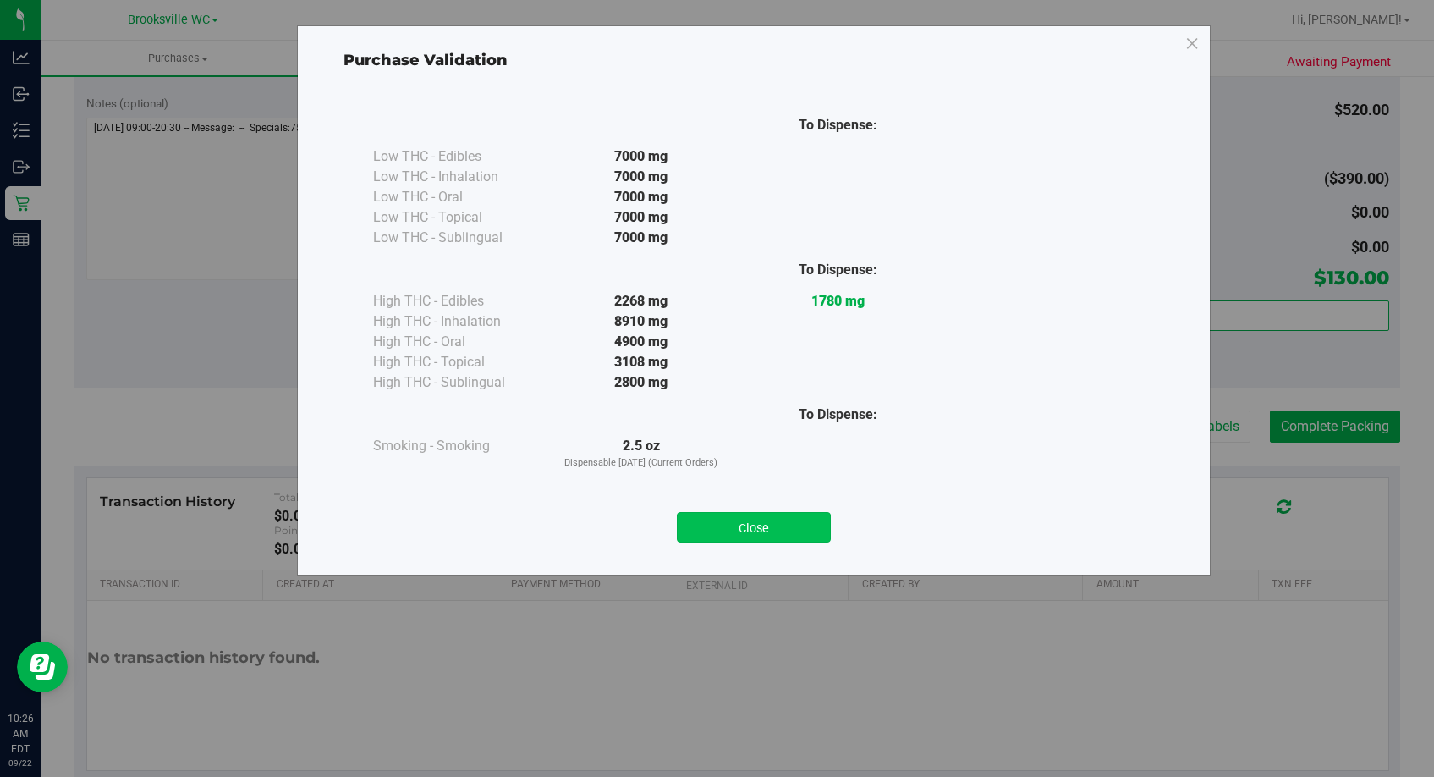
click at [771, 527] on button "Close" at bounding box center [754, 527] width 154 height 30
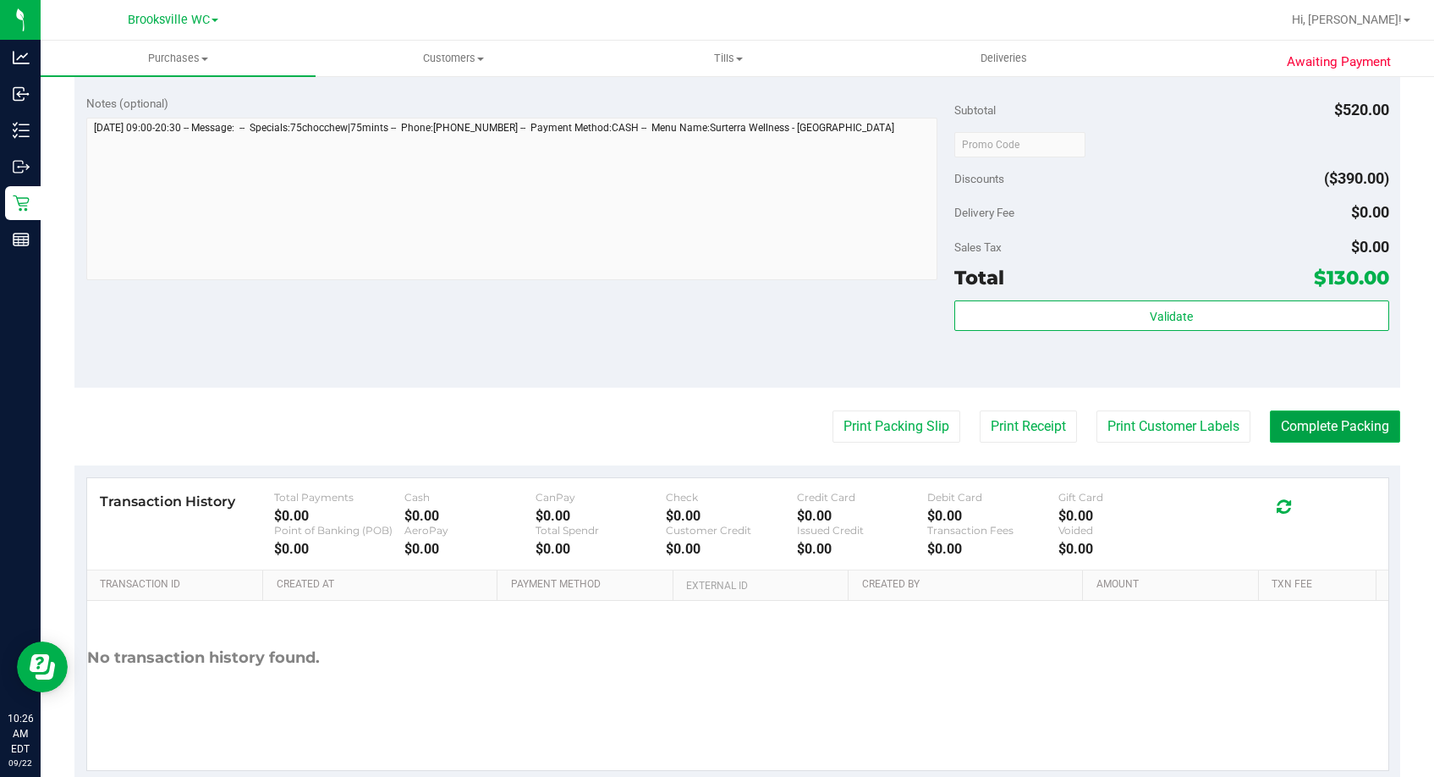
click at [1263, 430] on button "Complete Packing" at bounding box center [1335, 426] width 130 height 32
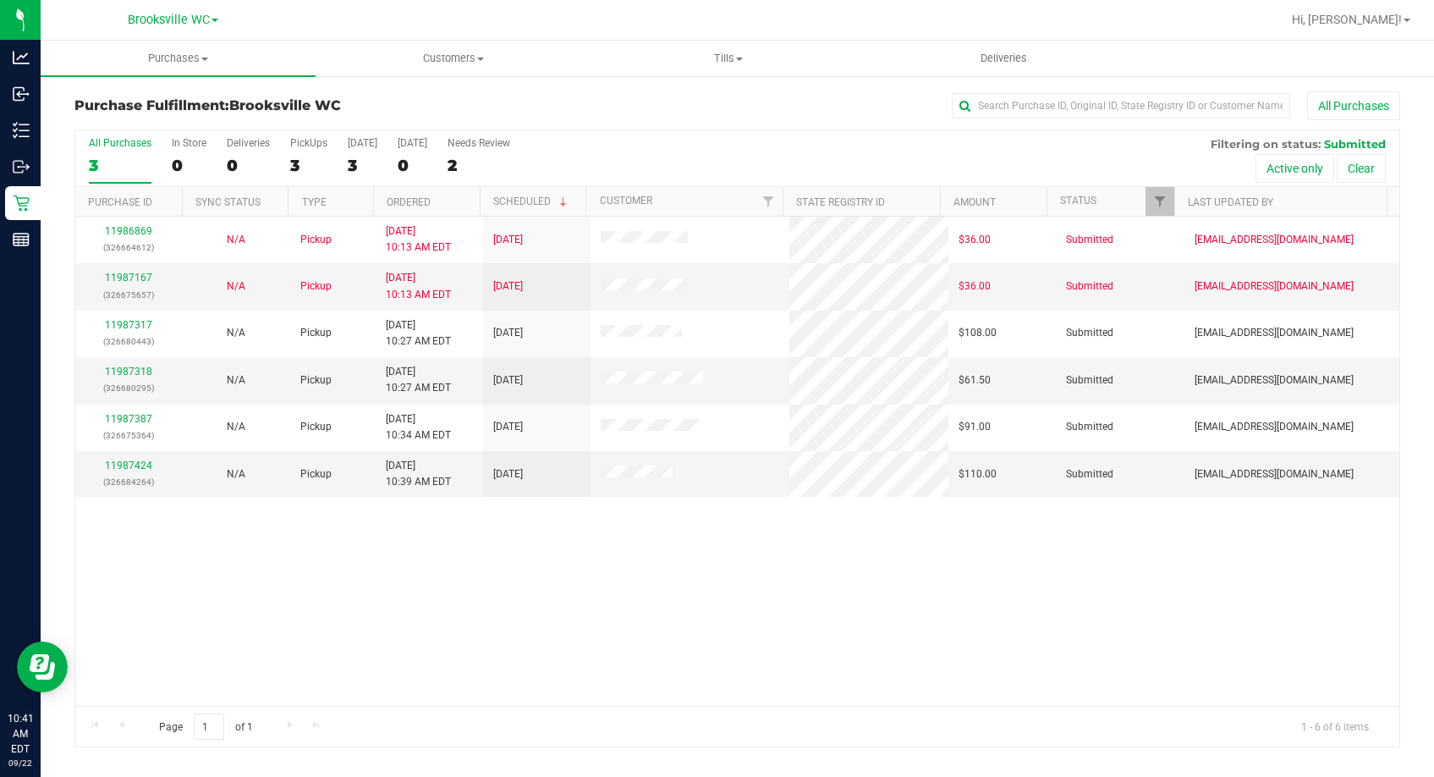
click at [344, 644] on div "11986869 (326664612) N/A Pickup 9/22/2025 10:13 AM EDT 9/22/2025 $36.00 Submitt…" at bounding box center [737, 461] width 1324 height 489
click at [132, 469] on link "11987424" at bounding box center [128, 465] width 47 height 12
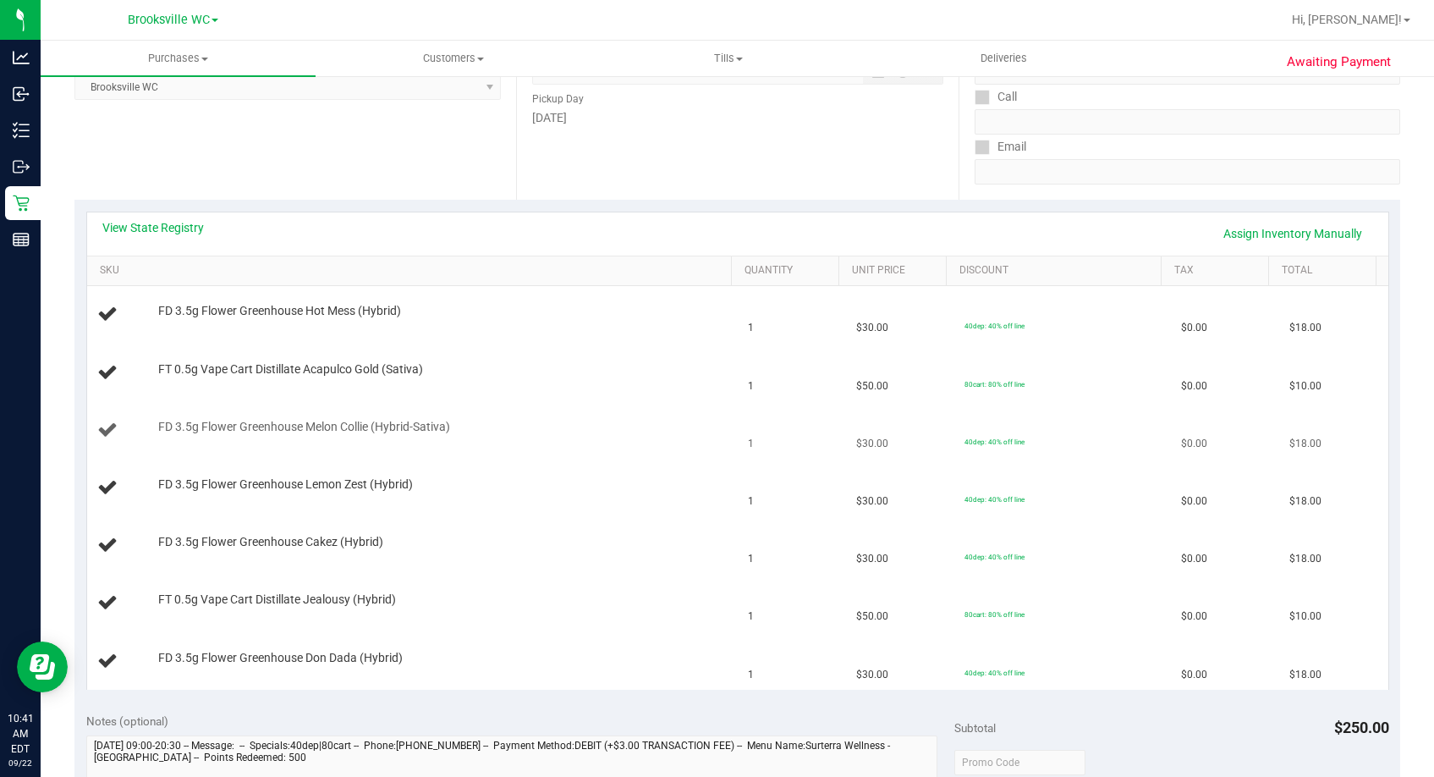
scroll to position [338, 0]
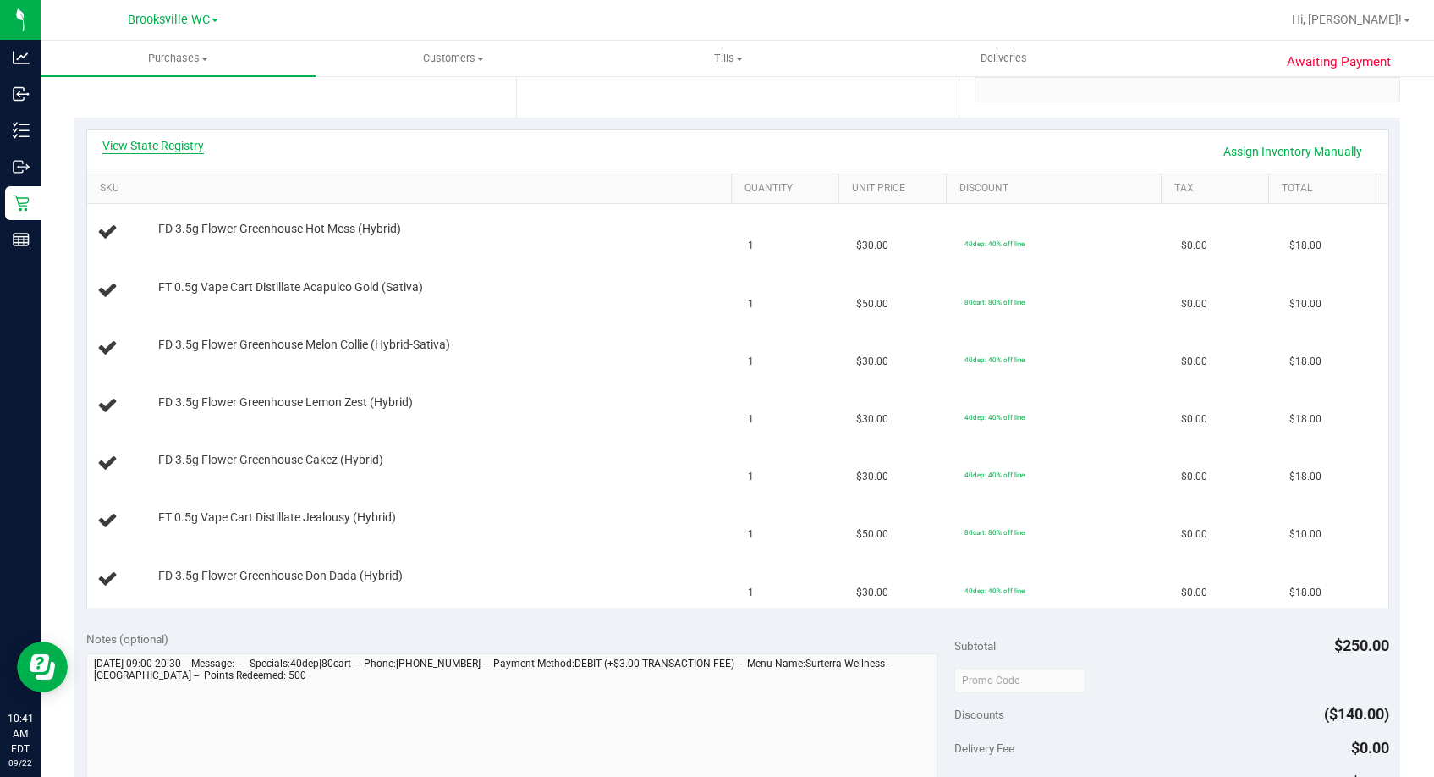
click at [152, 147] on link "View State Registry" at bounding box center [153, 145] width 102 height 17
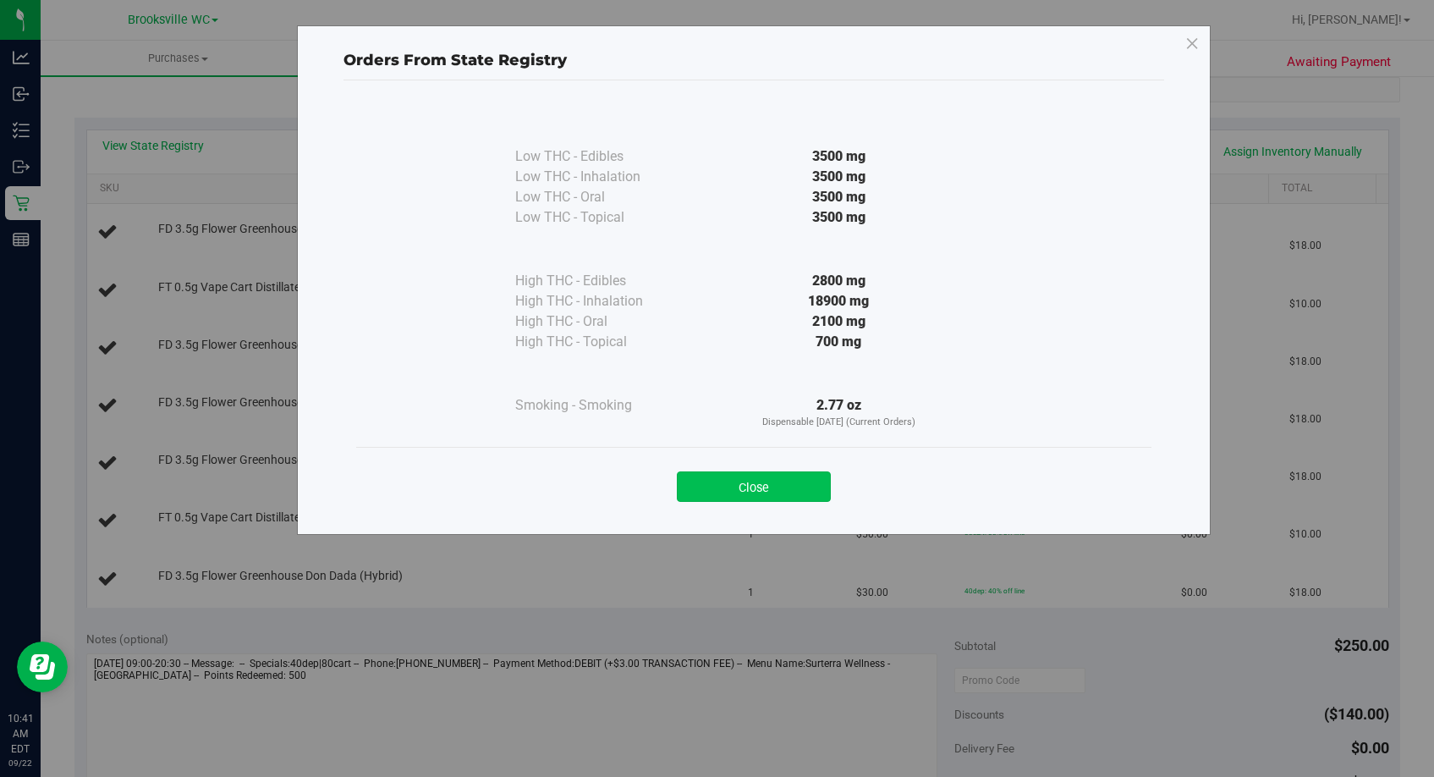
click at [817, 481] on button "Close" at bounding box center [754, 486] width 154 height 30
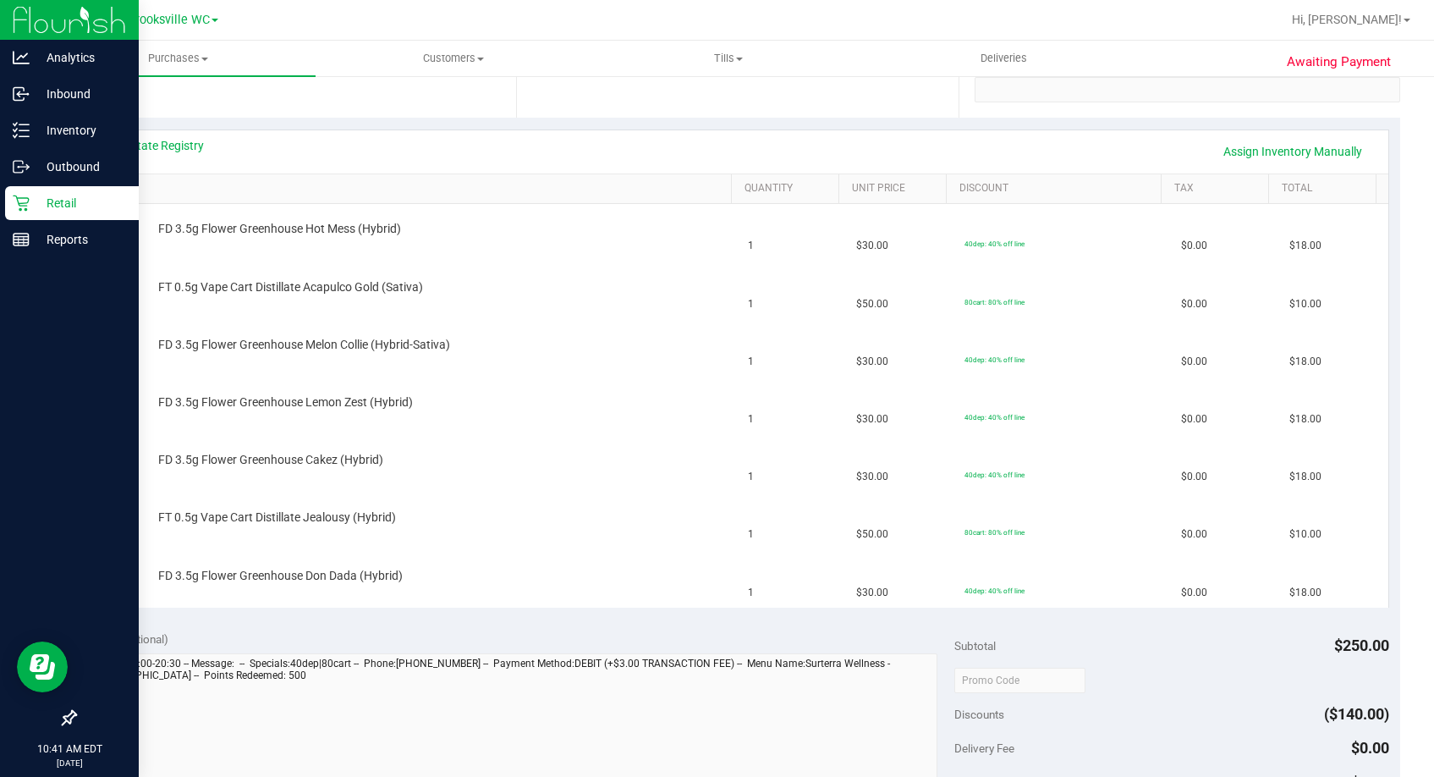
click at [33, 202] on p "Retail" at bounding box center [81, 203] width 102 height 20
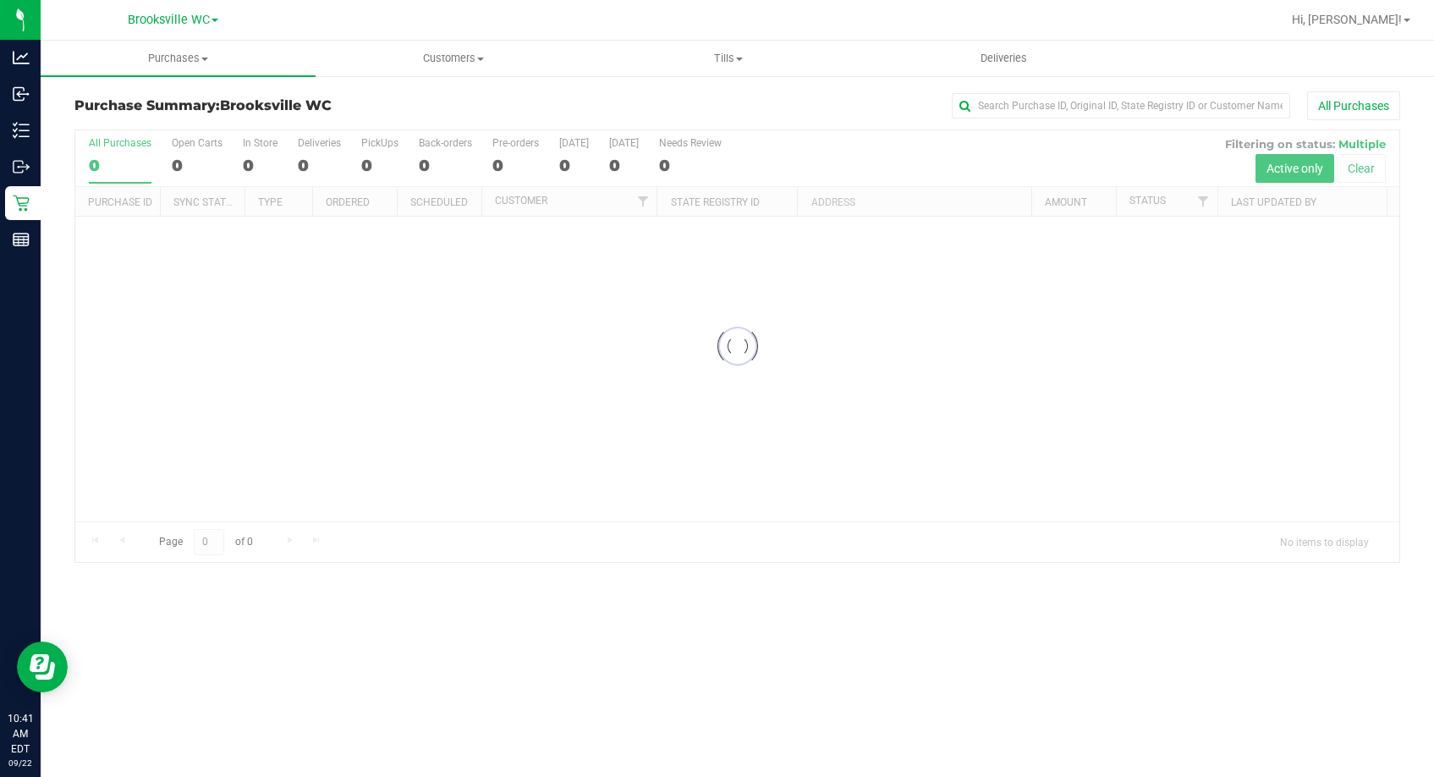
click at [495, 113] on div "Purchase Summary: Brooksville WC All Purchases" at bounding box center [737, 109] width 1326 height 37
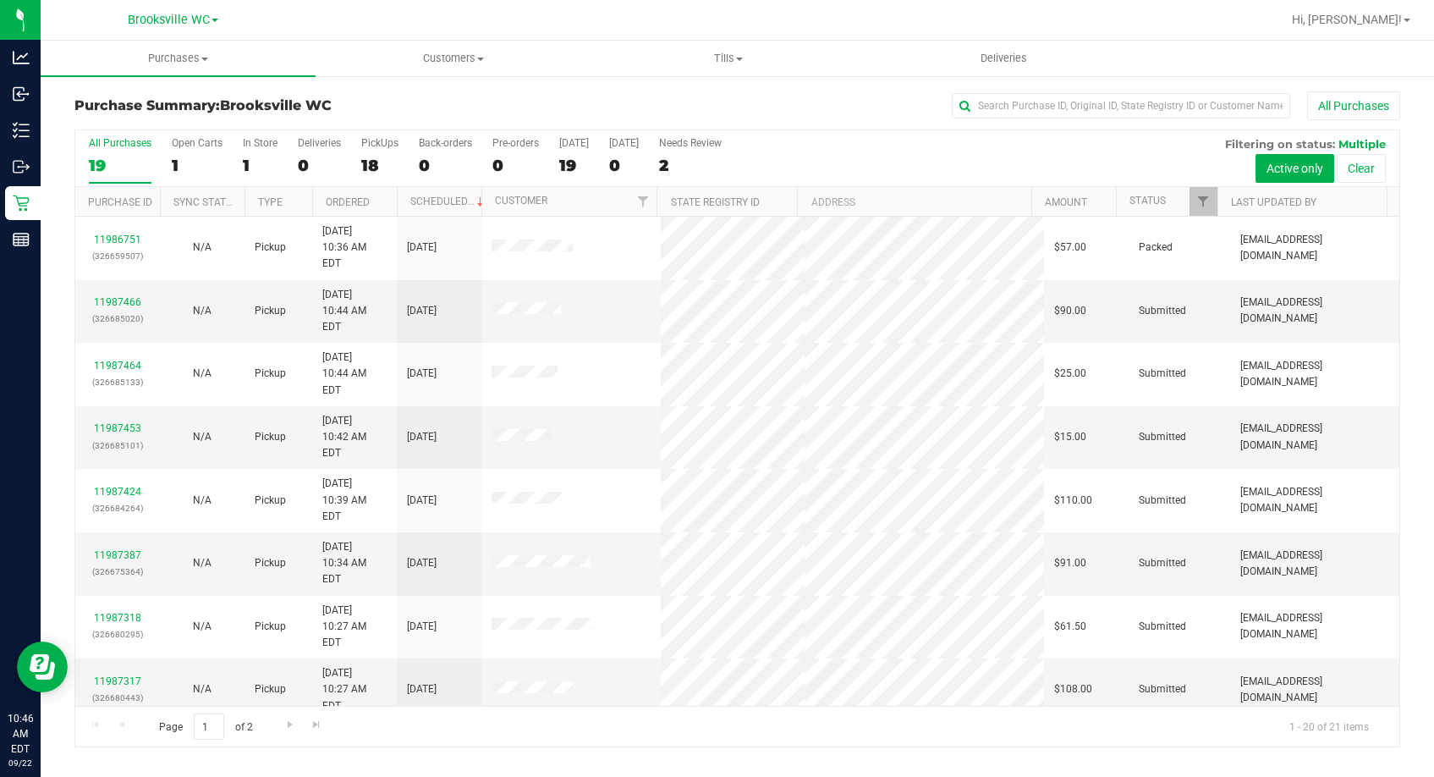
click at [361, 93] on div "Purchase Summary: Brooksville WC All Purchases" at bounding box center [737, 109] width 1326 height 37
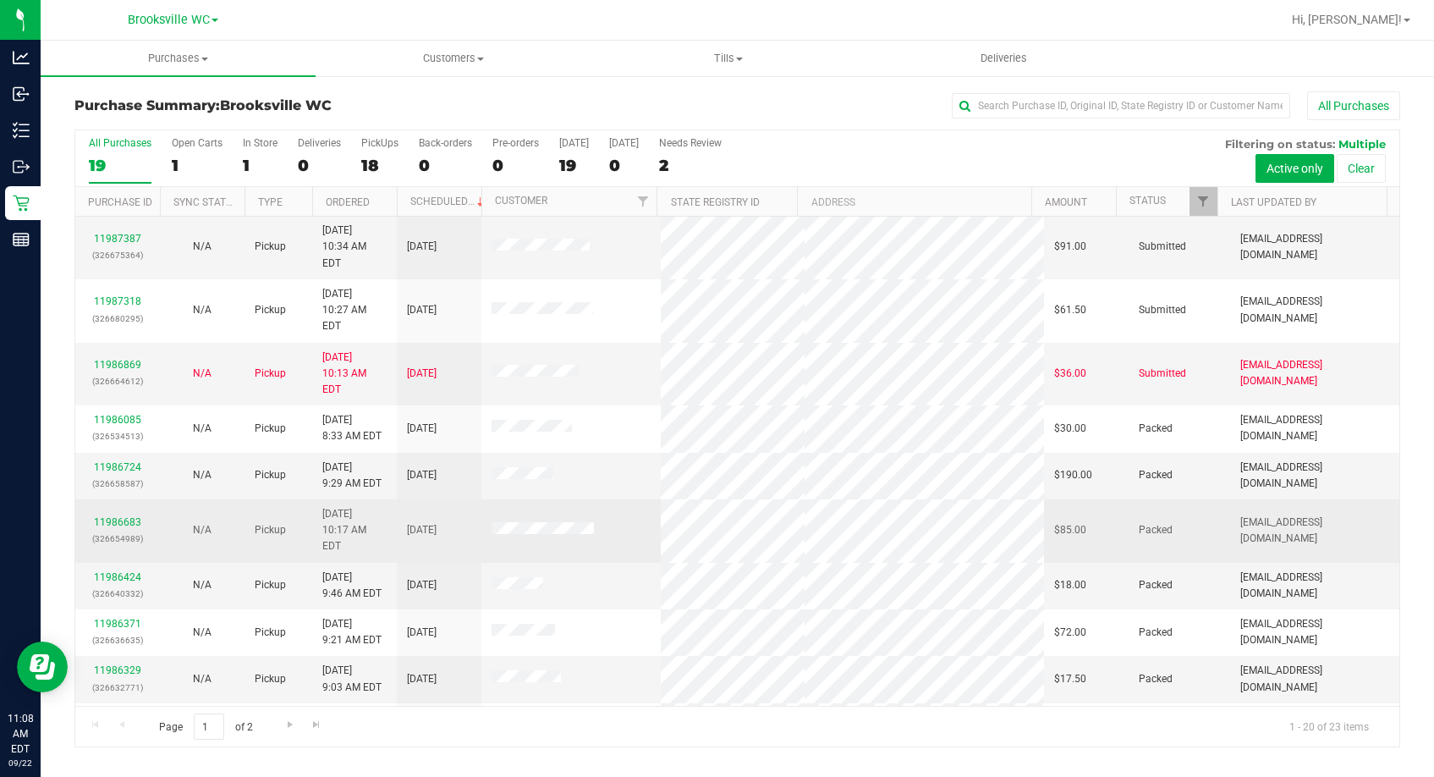
scroll to position [447, 0]
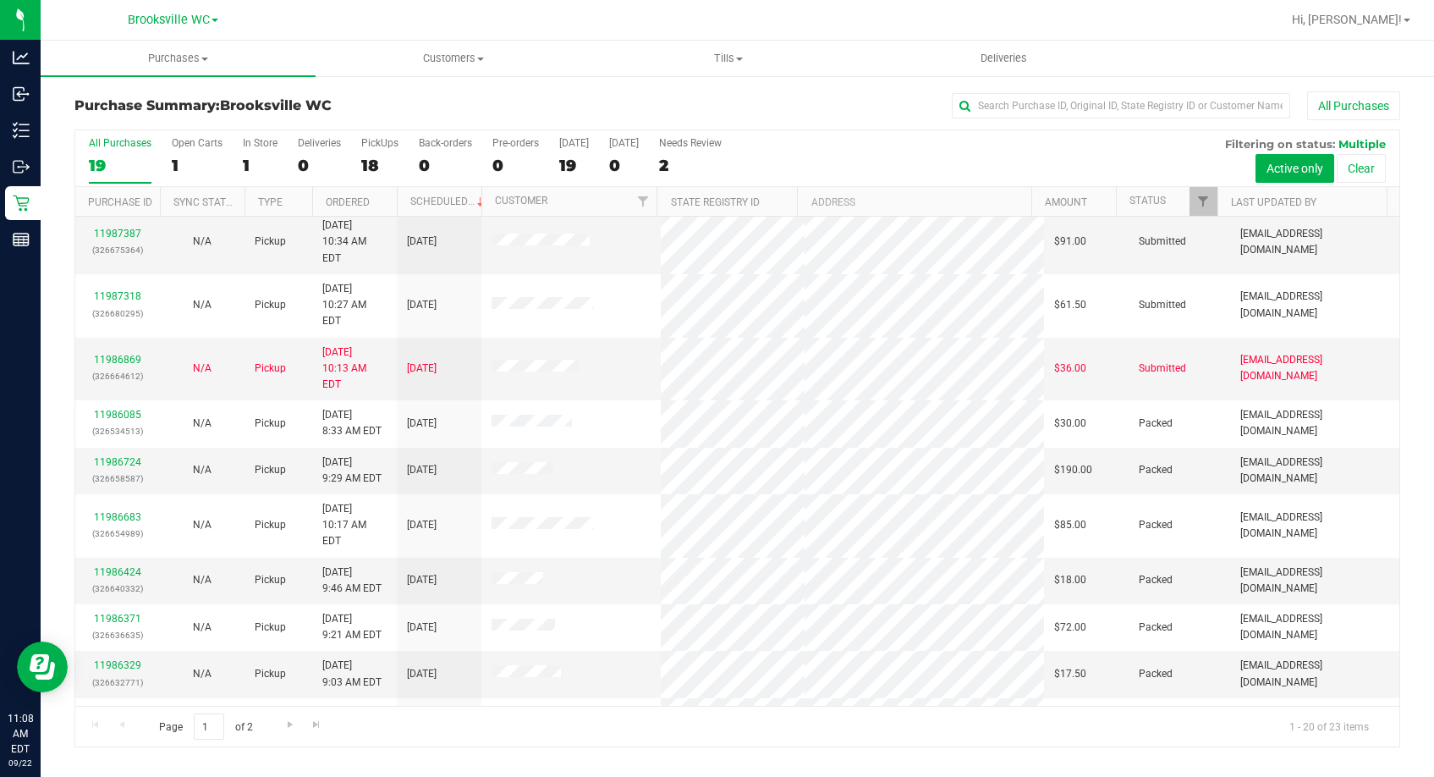
click at [348, 106] on h3 "Purchase Summary: Brooksville WC" at bounding box center [295, 105] width 442 height 15
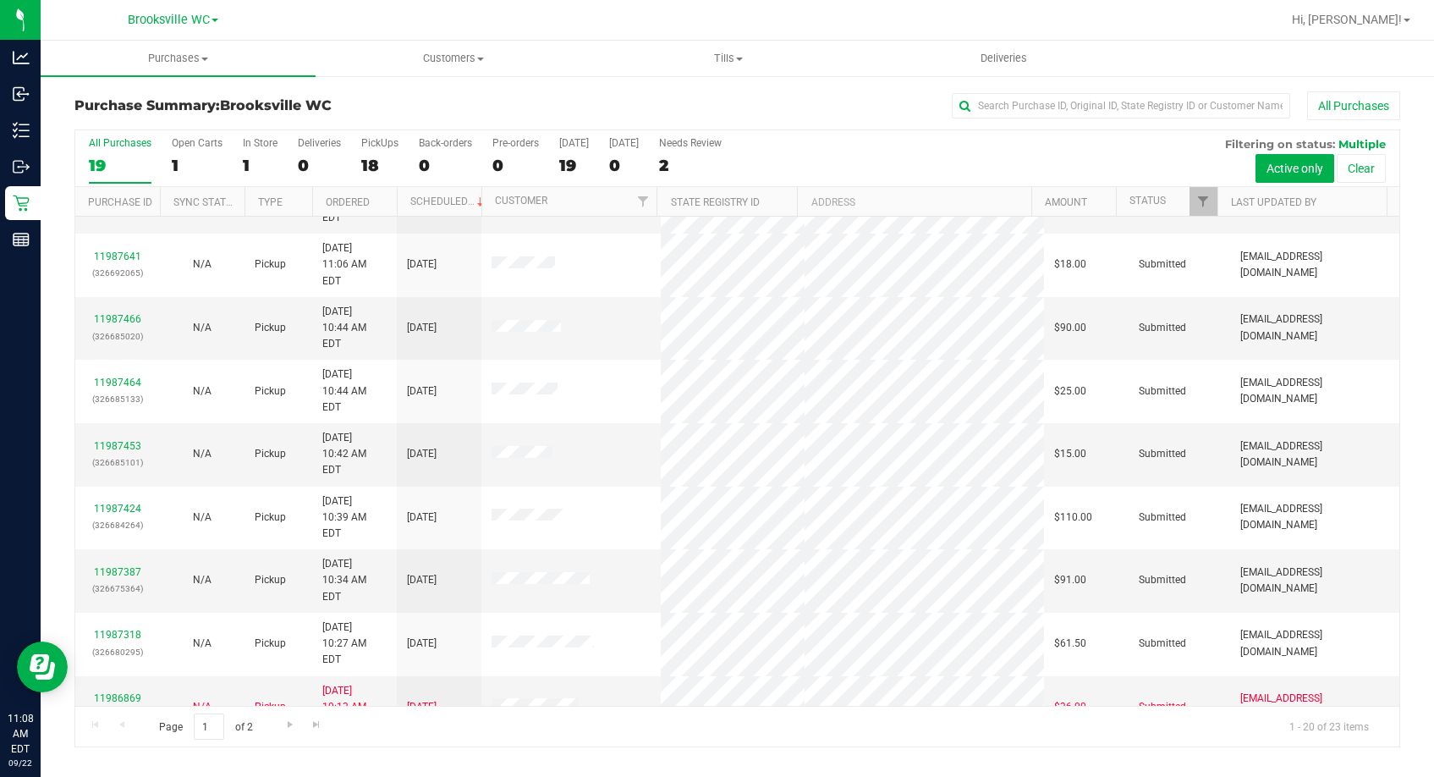
scroll to position [0, 0]
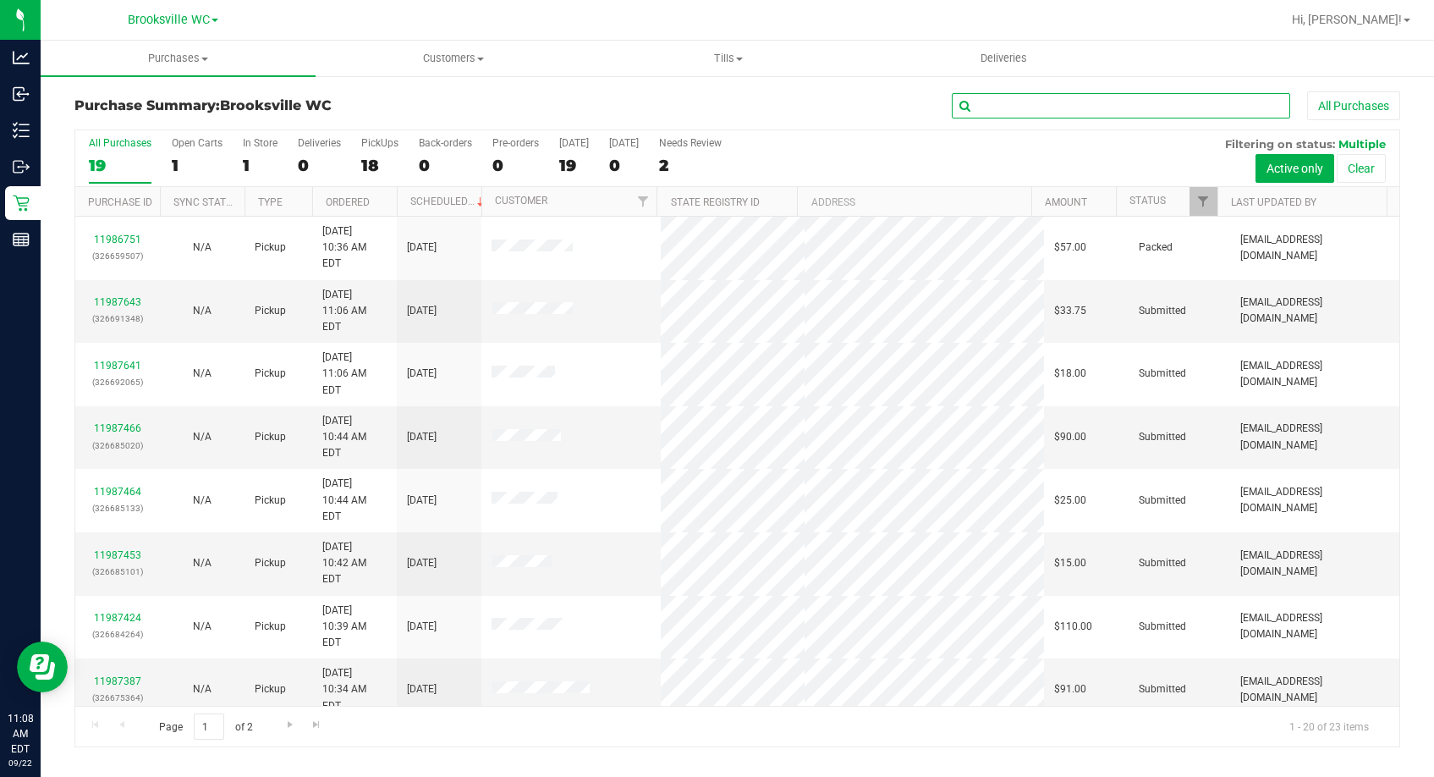
drag, startPoint x: 1125, startPoint y: 110, endPoint x: 1115, endPoint y: 109, distance: 10.2
click at [1117, 109] on input "text" at bounding box center [1121, 105] width 338 height 25
type input "jennifer"
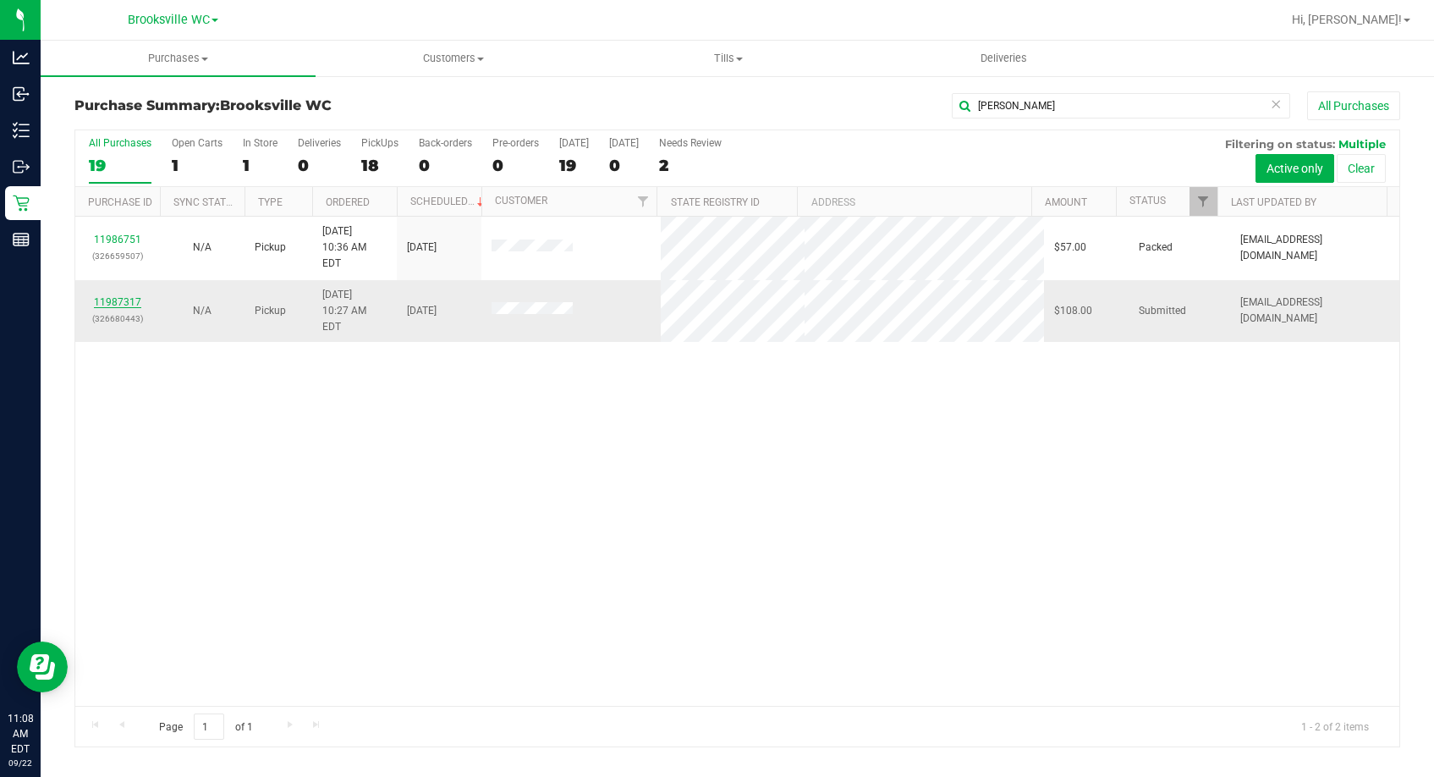
click at [131, 296] on link "11987317" at bounding box center [117, 302] width 47 height 12
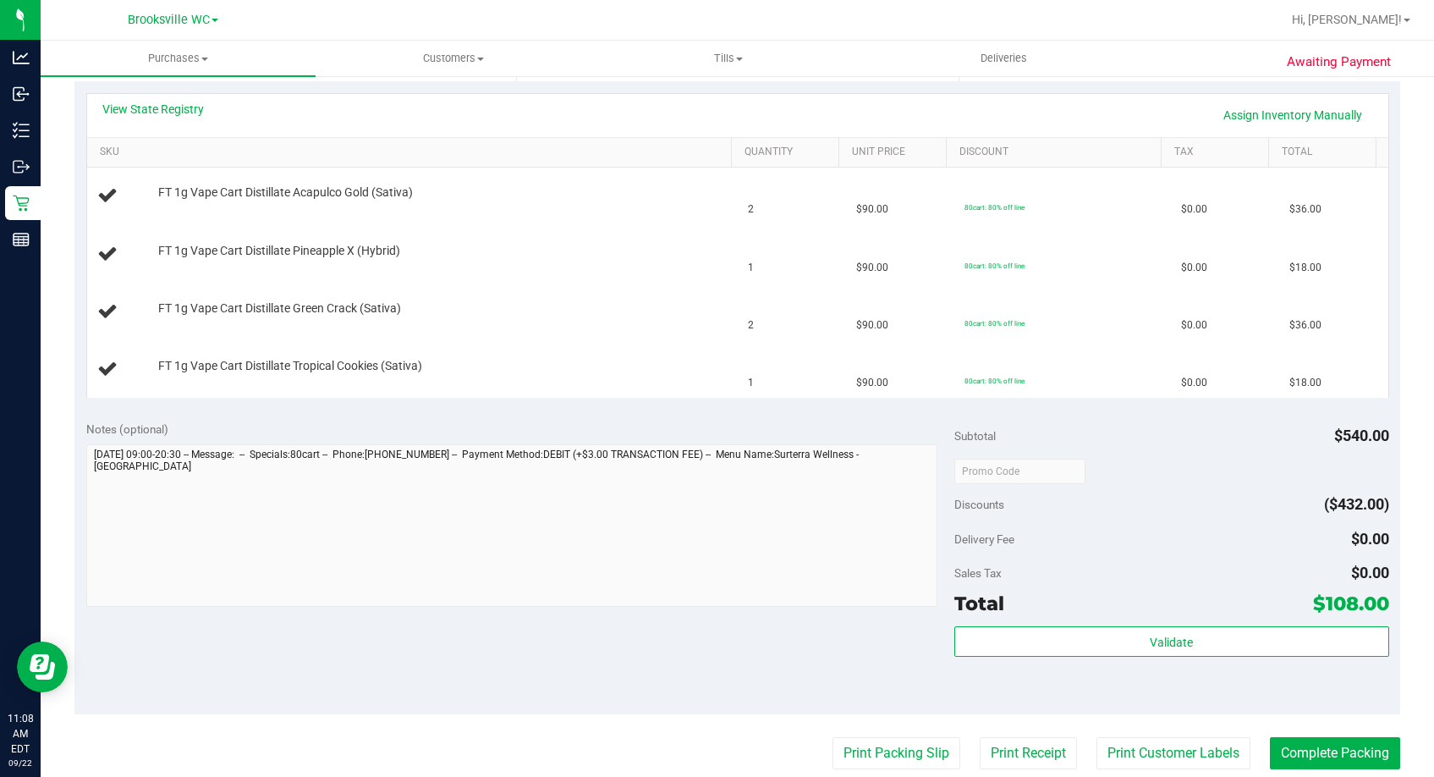
scroll to position [508, 0]
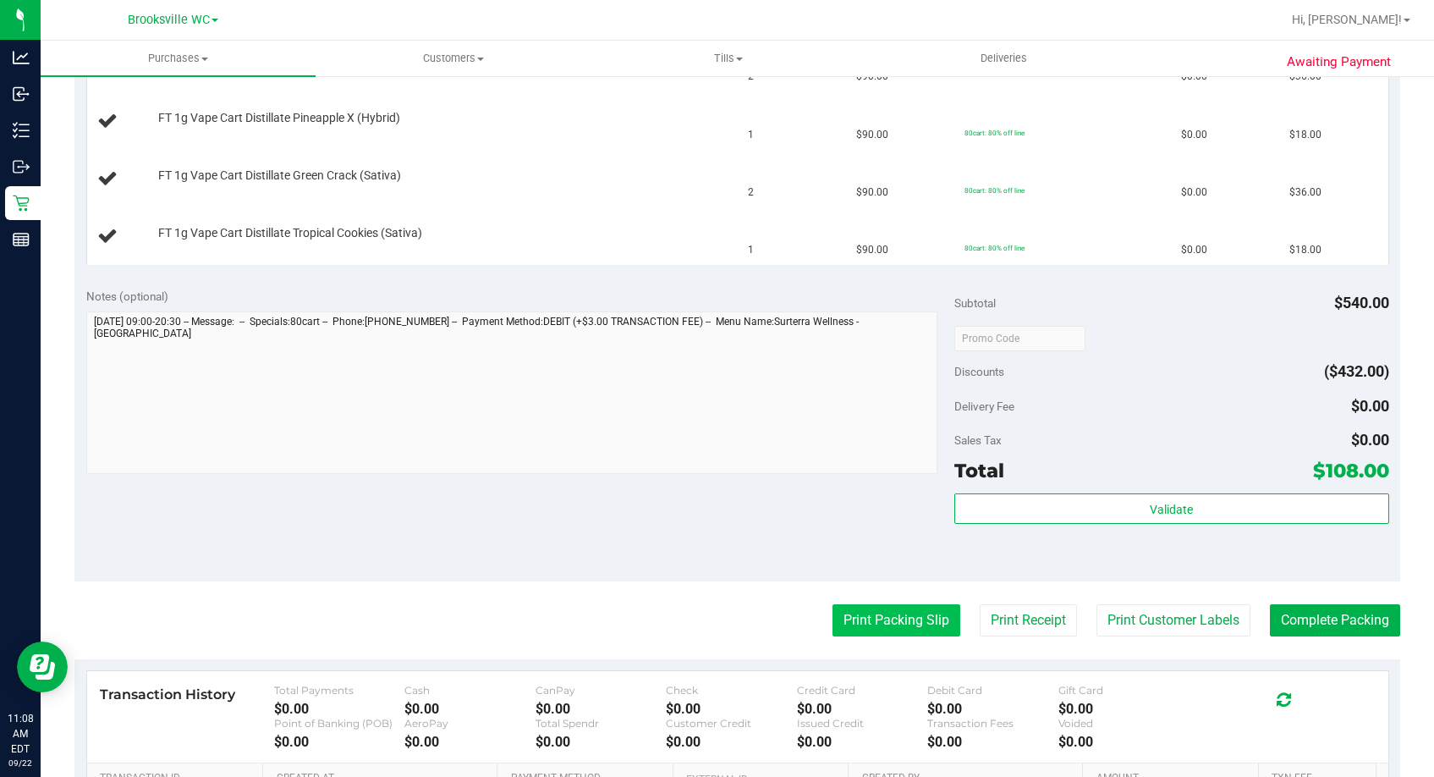
click at [870, 628] on button "Print Packing Slip" at bounding box center [896, 620] width 128 height 32
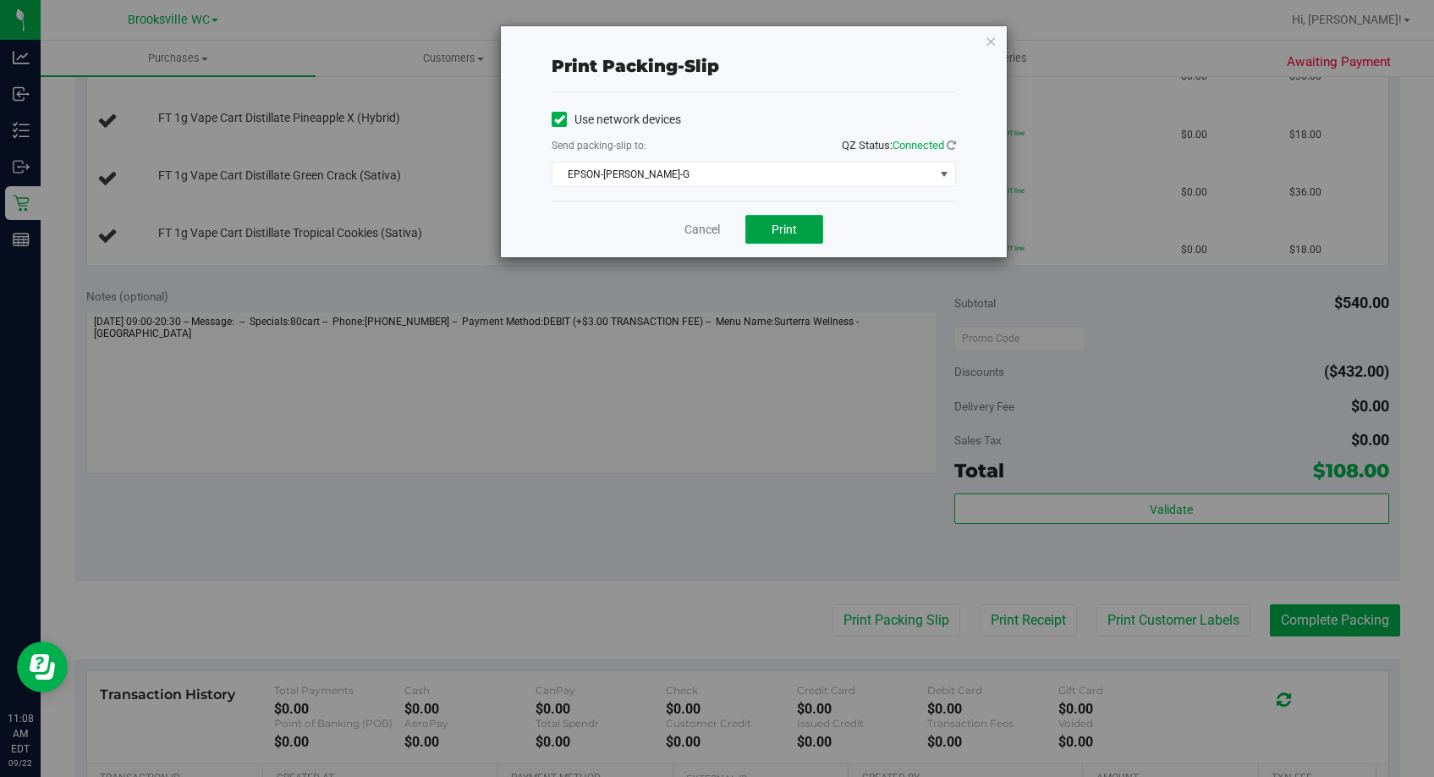
click at [766, 229] on button "Print" at bounding box center [784, 229] width 78 height 29
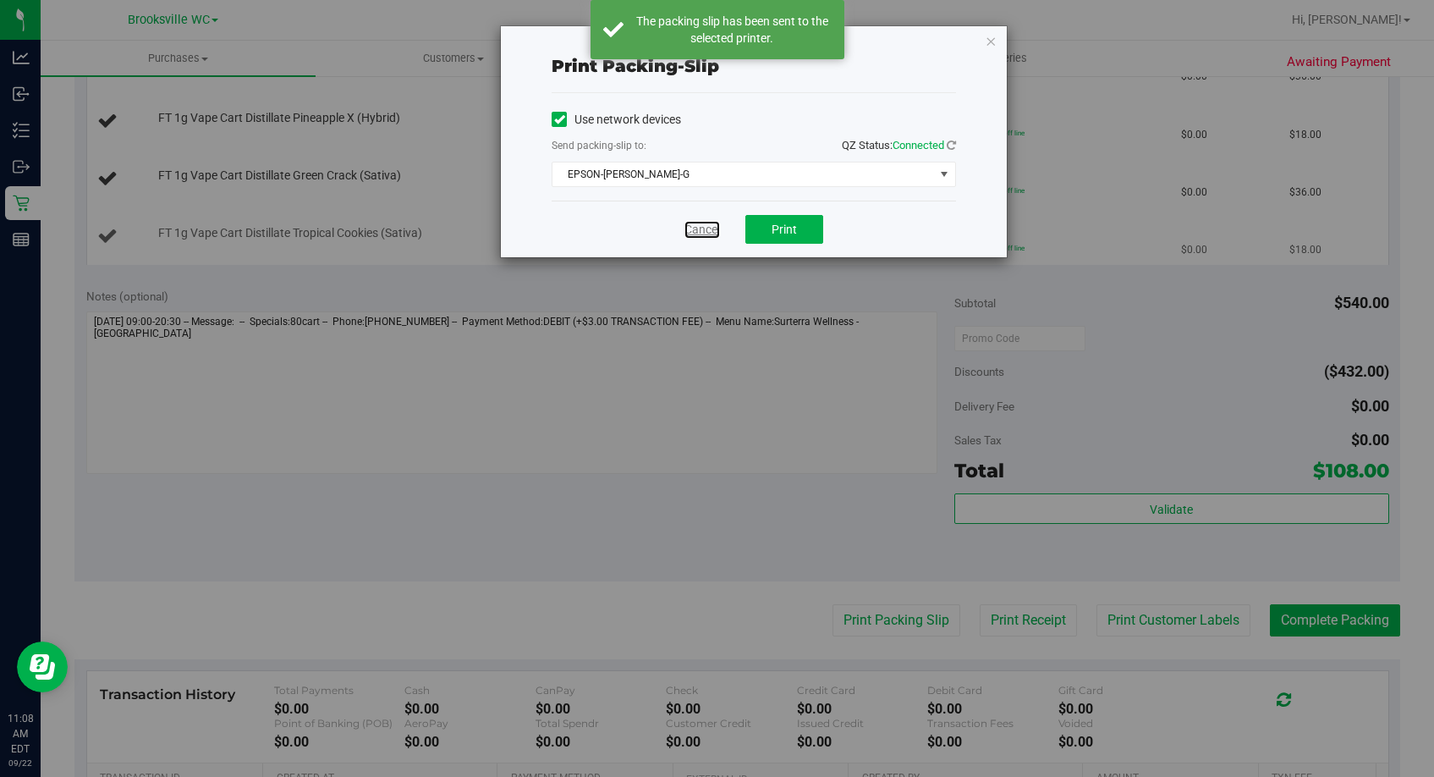
click at [708, 233] on link "Cancel" at bounding box center [702, 230] width 36 height 18
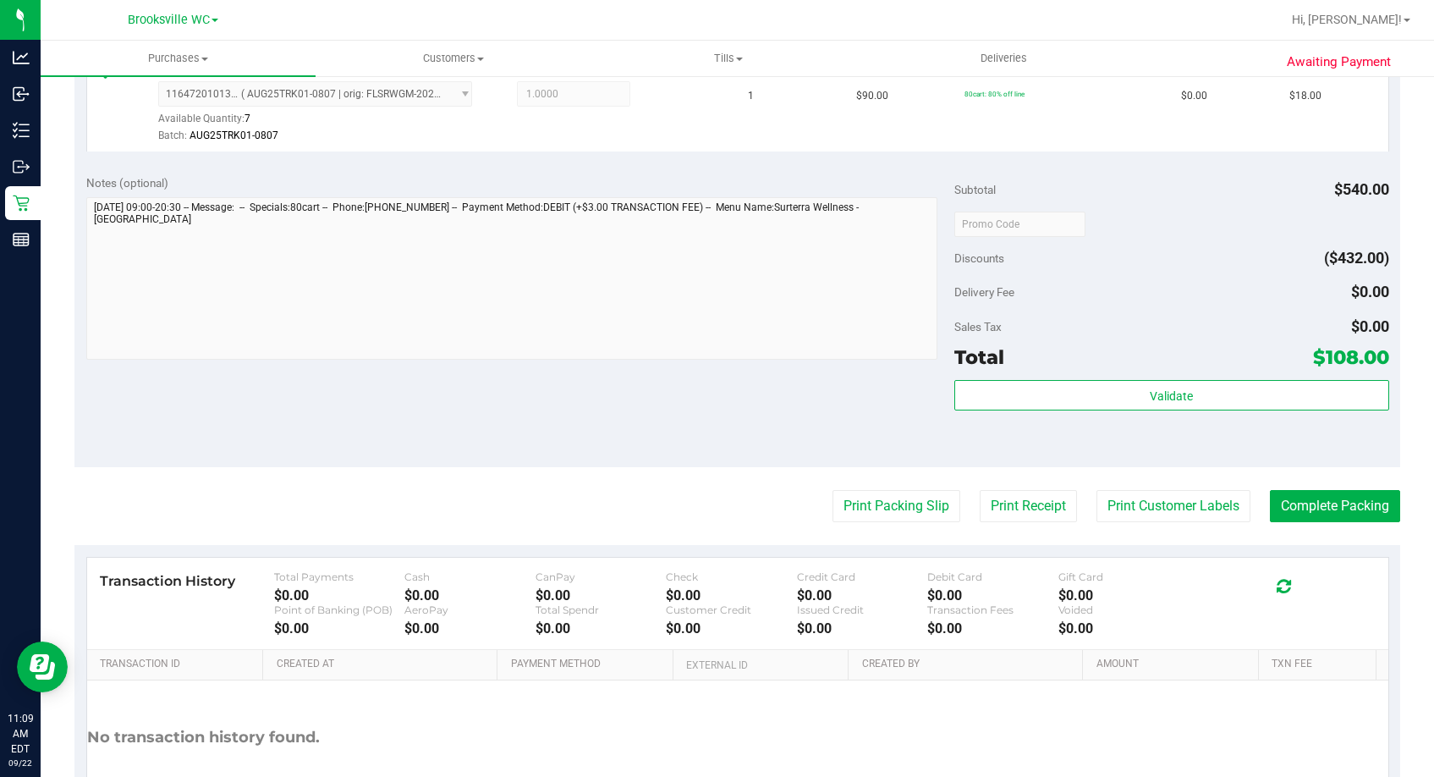
scroll to position [900, 0]
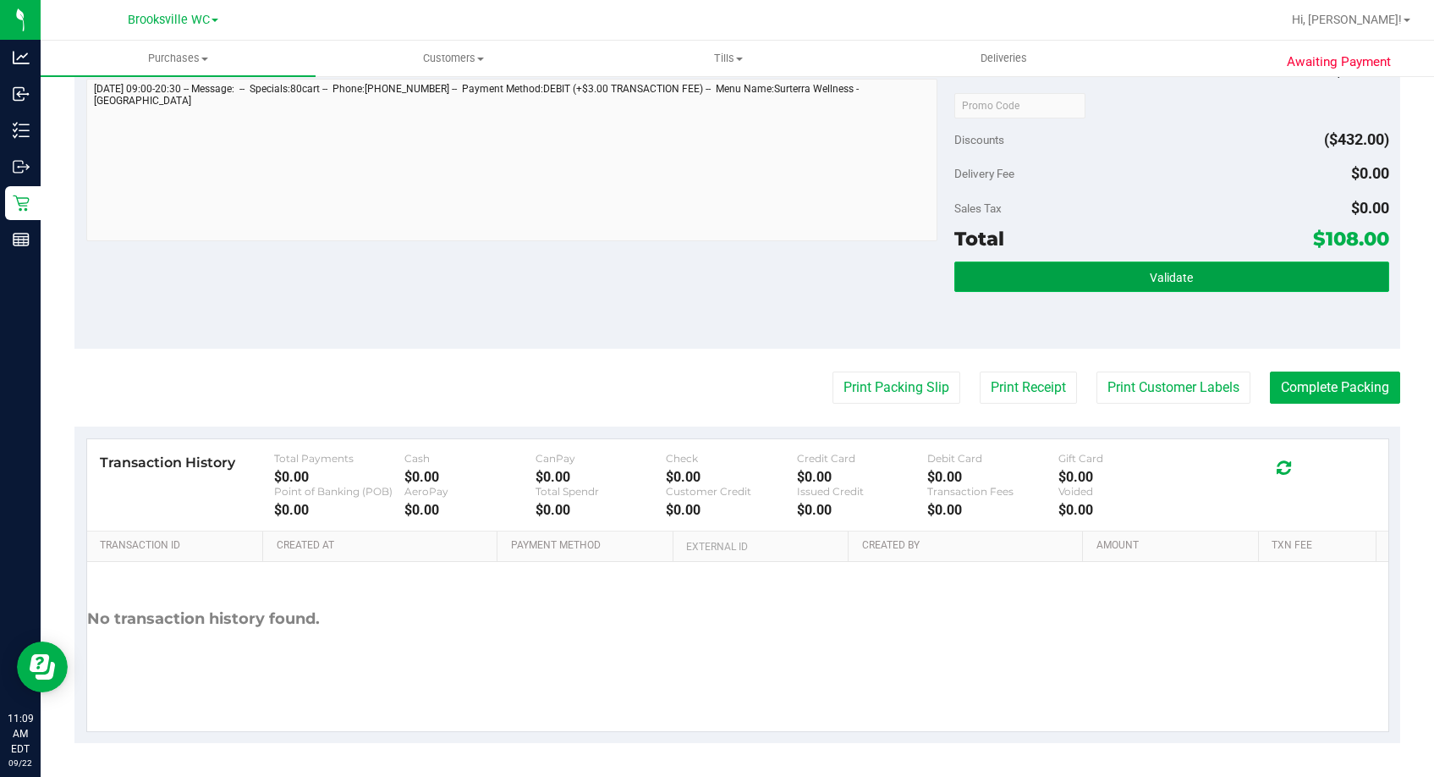
click at [1113, 288] on button "Validate" at bounding box center [1171, 276] width 434 height 30
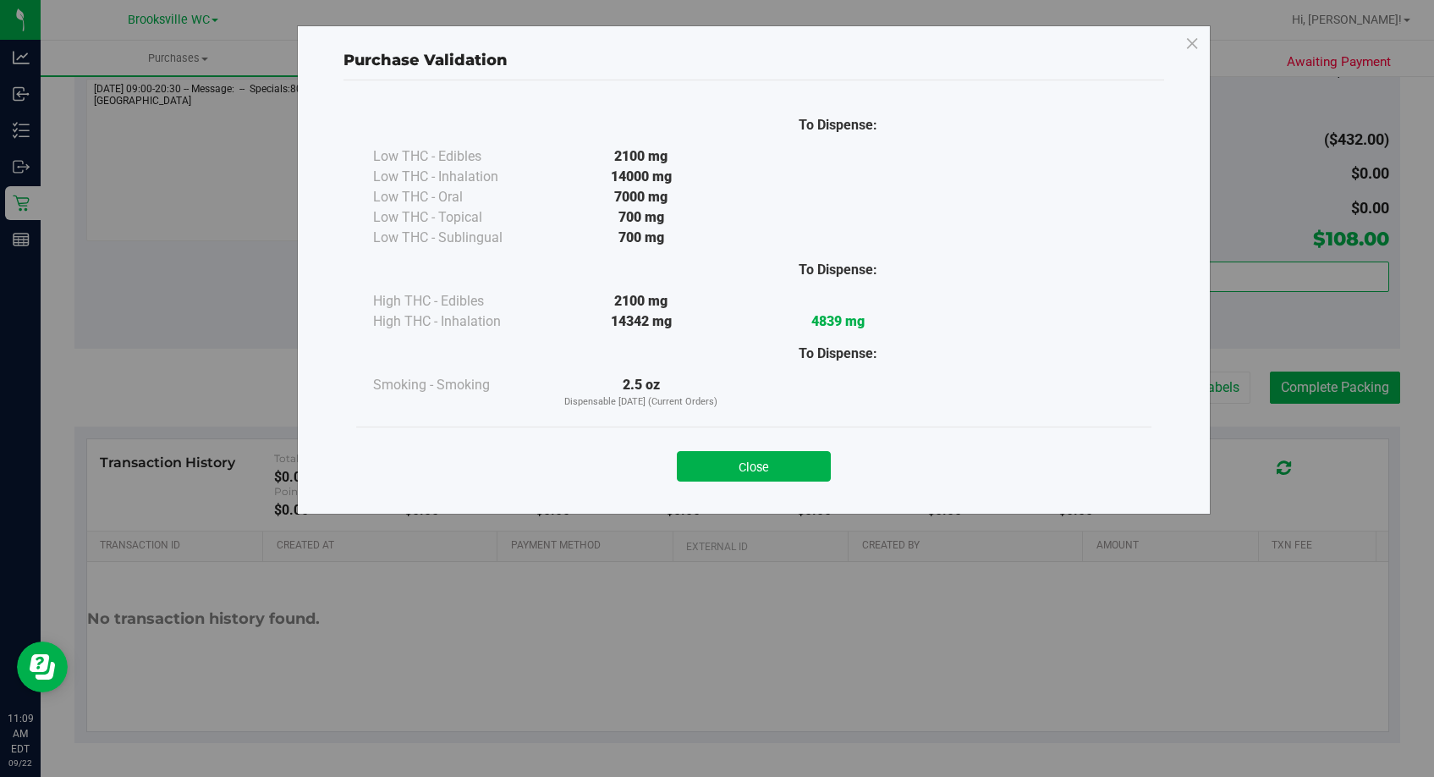
drag, startPoint x: 791, startPoint y: 472, endPoint x: 873, endPoint y: 464, distance: 82.5
click at [791, 471] on button "Close" at bounding box center [754, 466] width 154 height 30
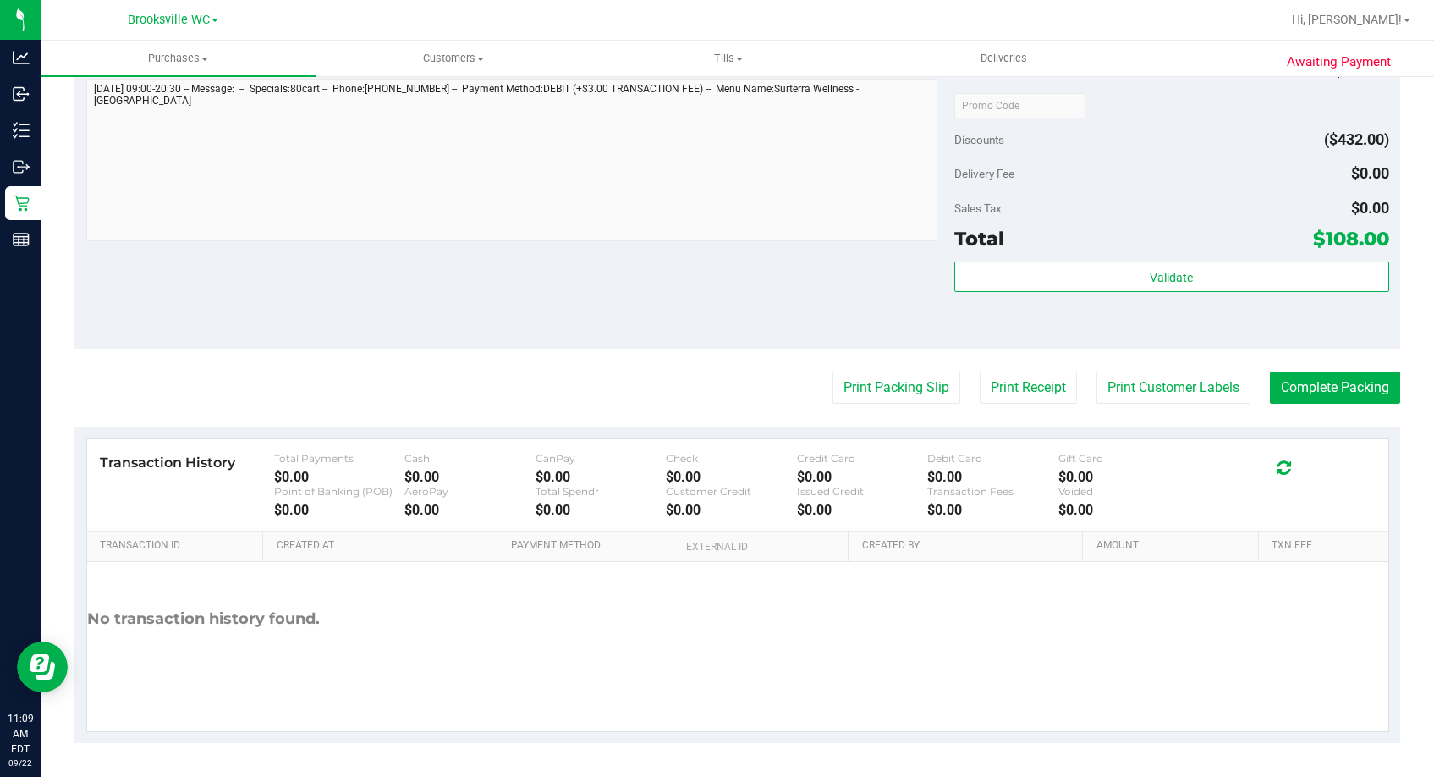
click at [1238, 398] on div "Print Packing Slip Print Receipt Print Customer Labels Complete Packing" at bounding box center [737, 387] width 1326 height 32
click at [1196, 391] on button "Print Customer Labels" at bounding box center [1173, 387] width 154 height 32
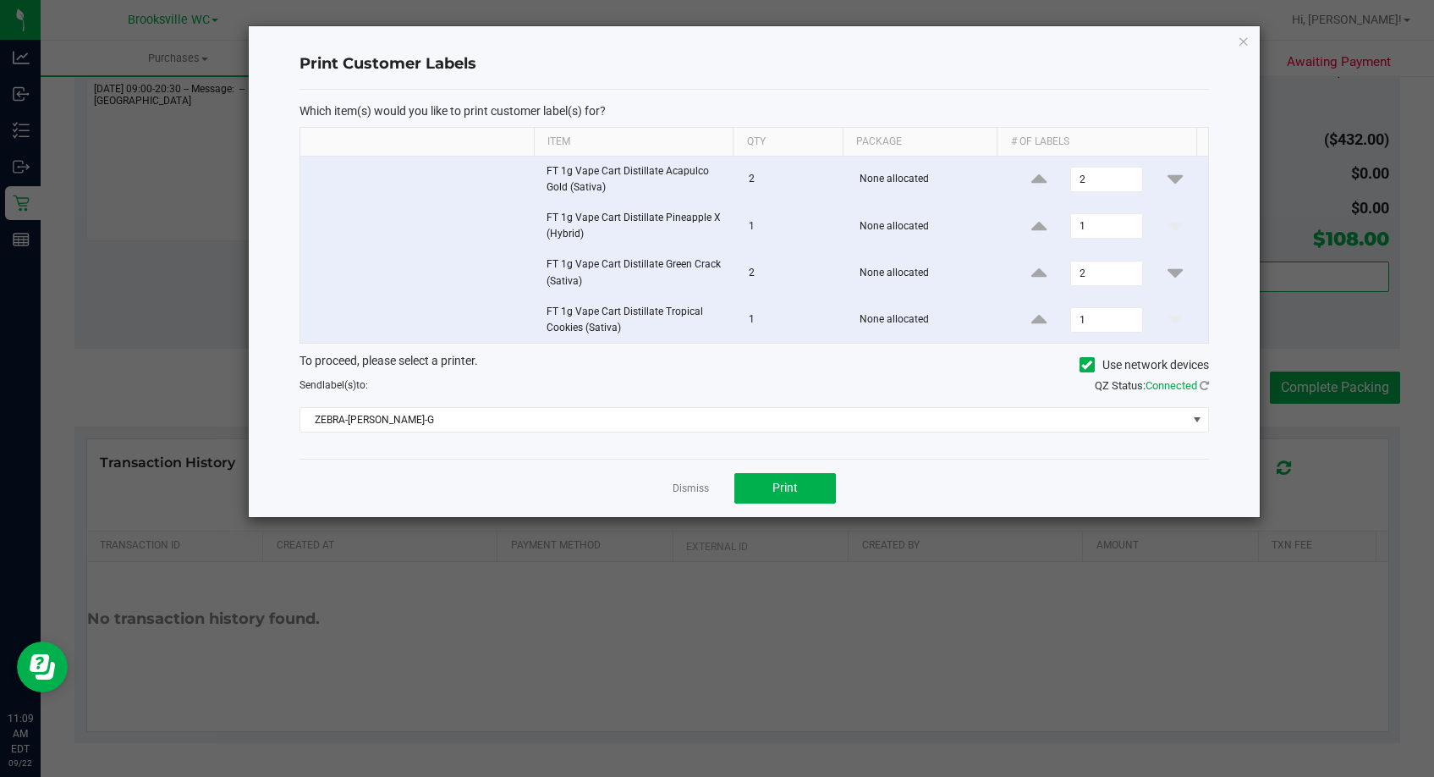
click at [758, 466] on div "Dismiss Print" at bounding box center [753, 487] width 909 height 58
click at [759, 475] on button "Print" at bounding box center [785, 488] width 102 height 30
click at [686, 481] on link "Dismiss" at bounding box center [691, 488] width 36 height 14
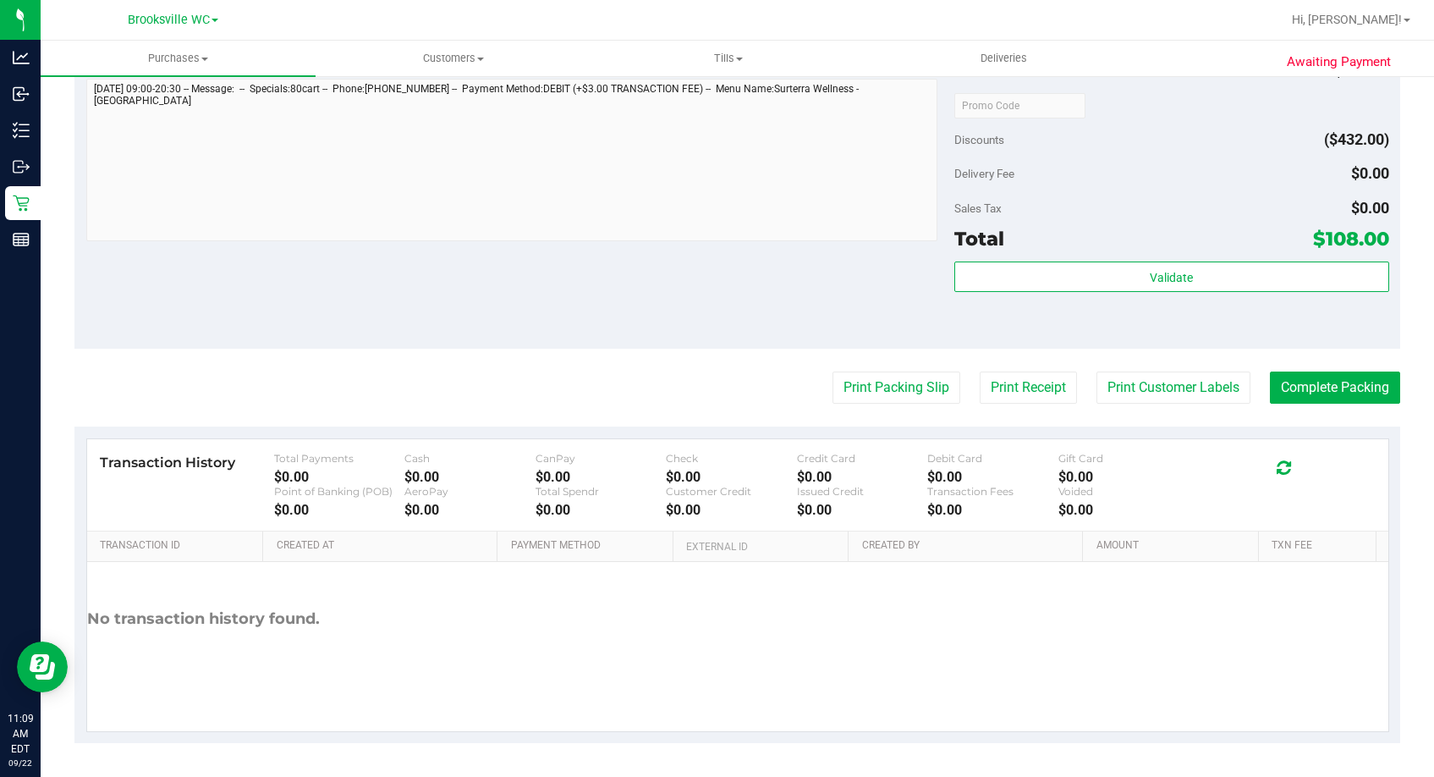
drag, startPoint x: 1327, startPoint y: 388, endPoint x: 1411, endPoint y: 388, distance: 83.7
click at [1263, 388] on button "Complete Packing" at bounding box center [1335, 387] width 130 height 32
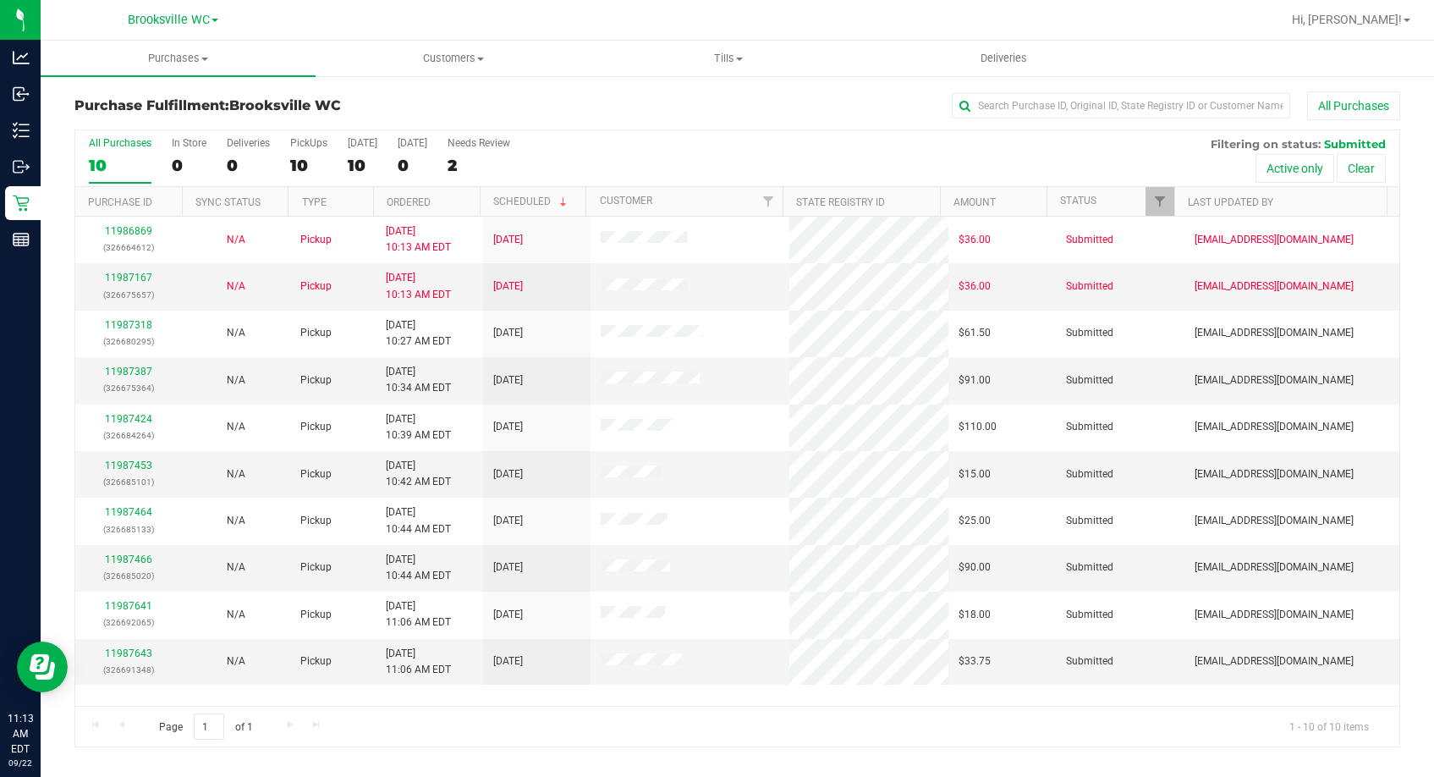
click at [398, 94] on div "Purchase Fulfillment: Brooksville WC All Purchases" at bounding box center [737, 109] width 1326 height 37
click at [387, 96] on div "Purchase Fulfillment: Brooksville WC All Purchases" at bounding box center [737, 109] width 1326 height 37
click at [223, 101] on h3 "Purchase Fulfillment: Brooksville WC" at bounding box center [295, 105] width 442 height 15
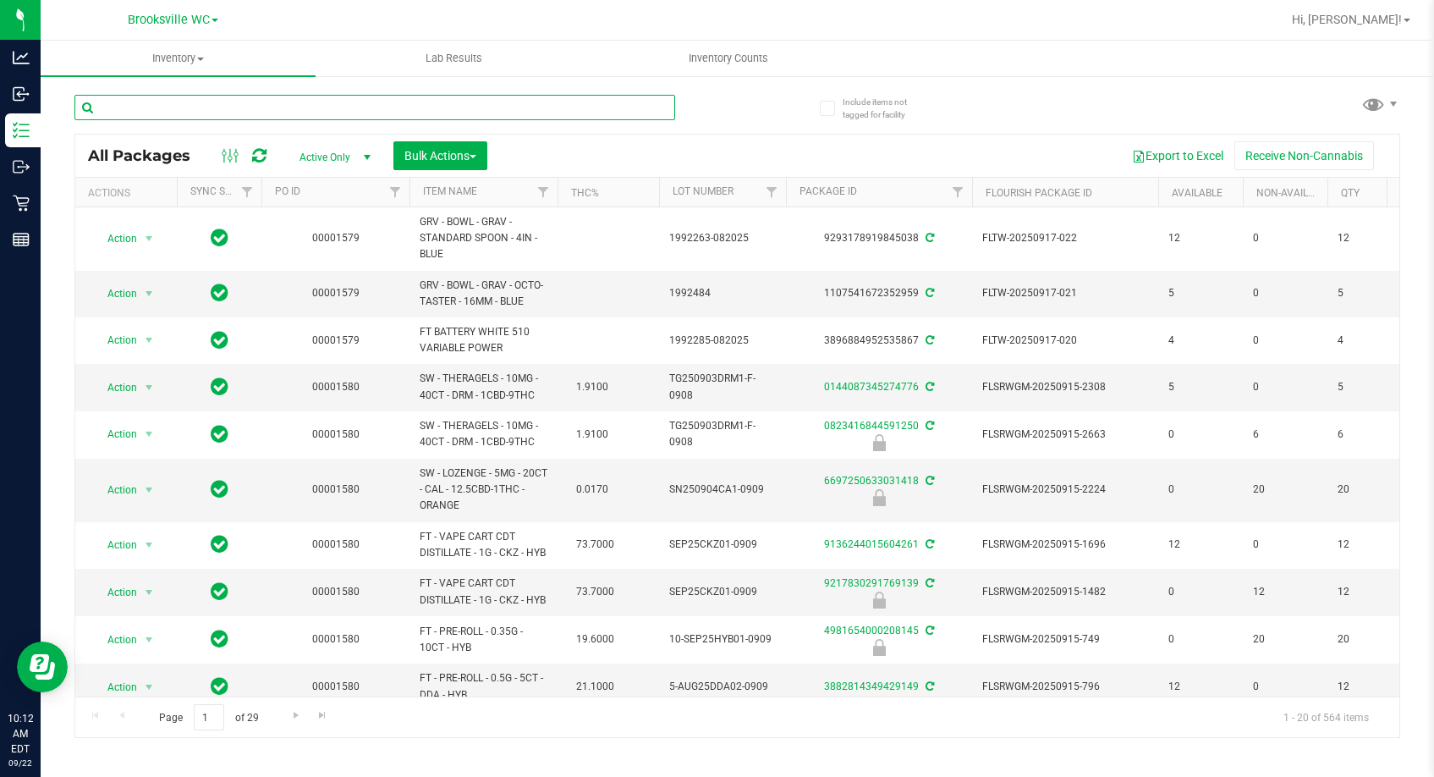
click at [260, 107] on input "text" at bounding box center [374, 107] width 601 height 25
type input "bdl"
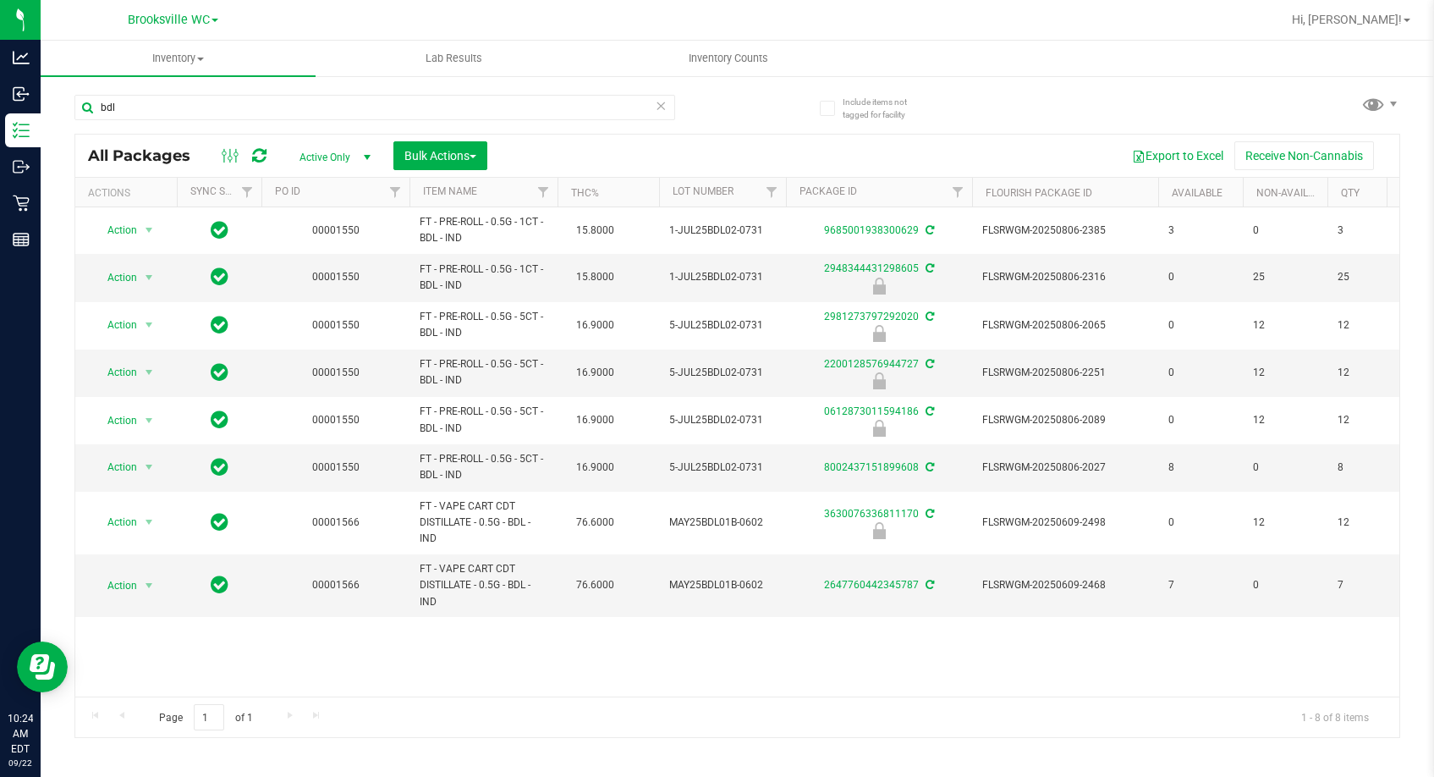
click at [664, 107] on icon at bounding box center [662, 105] width 12 height 20
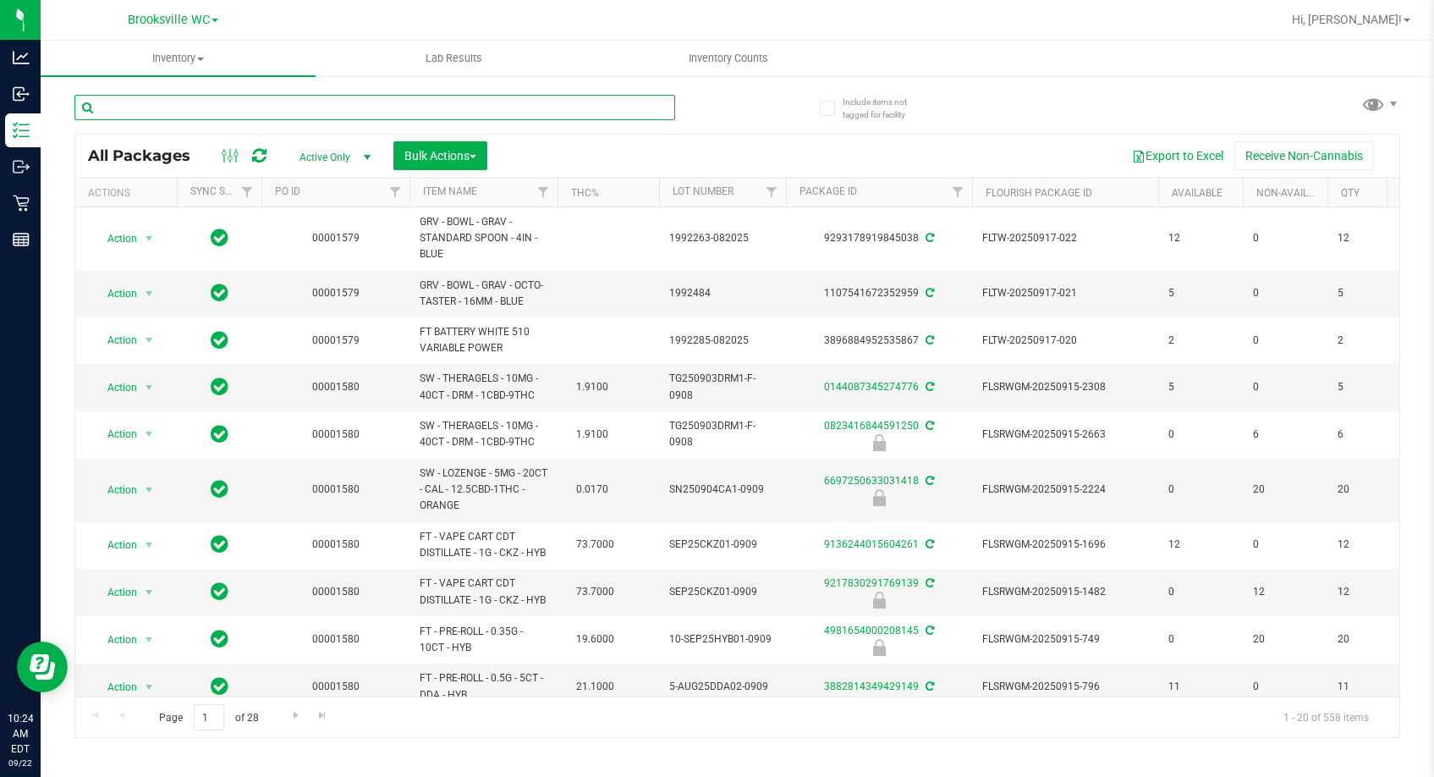
click at [661, 117] on input "text" at bounding box center [374, 107] width 601 height 25
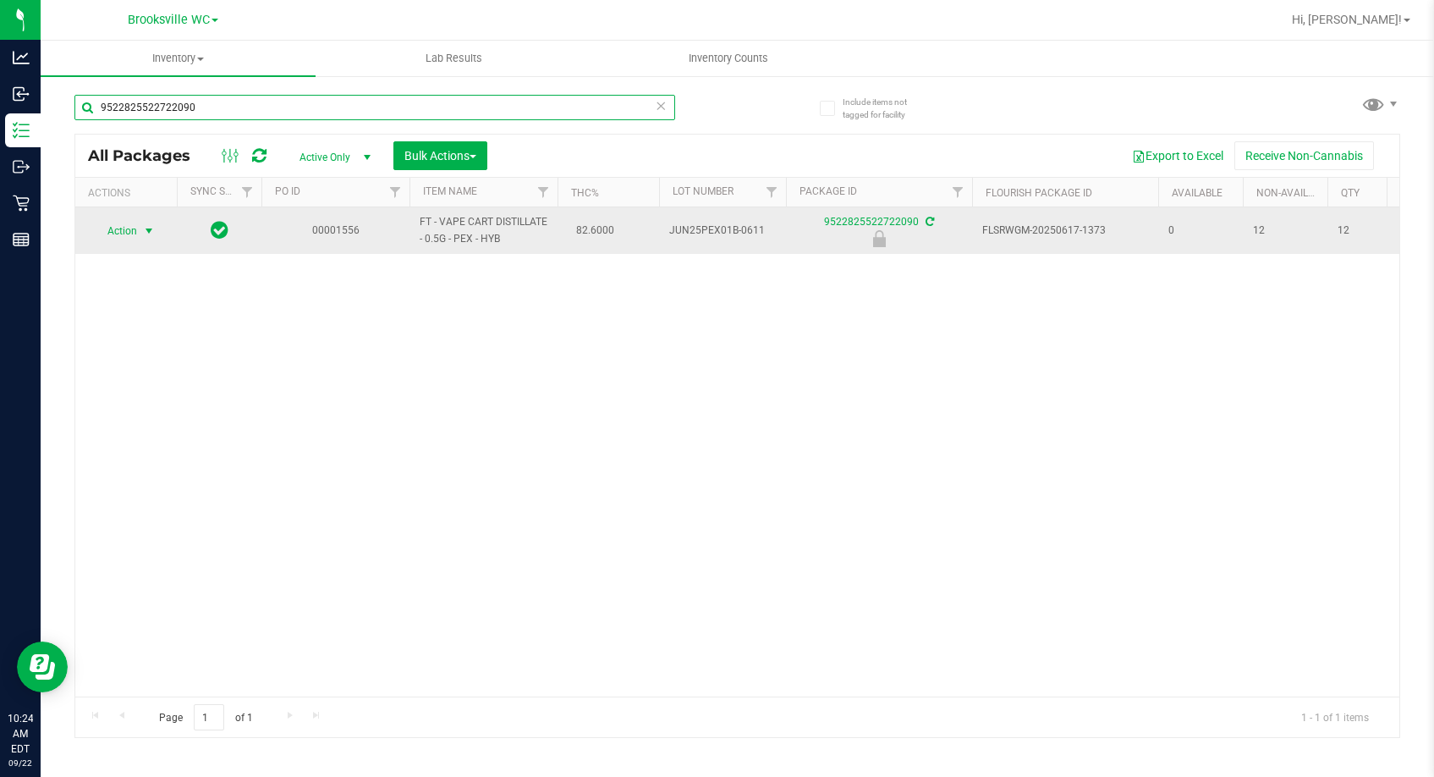
type input "9522825522722090"
click at [124, 232] on span "Action" at bounding box center [115, 231] width 46 height 24
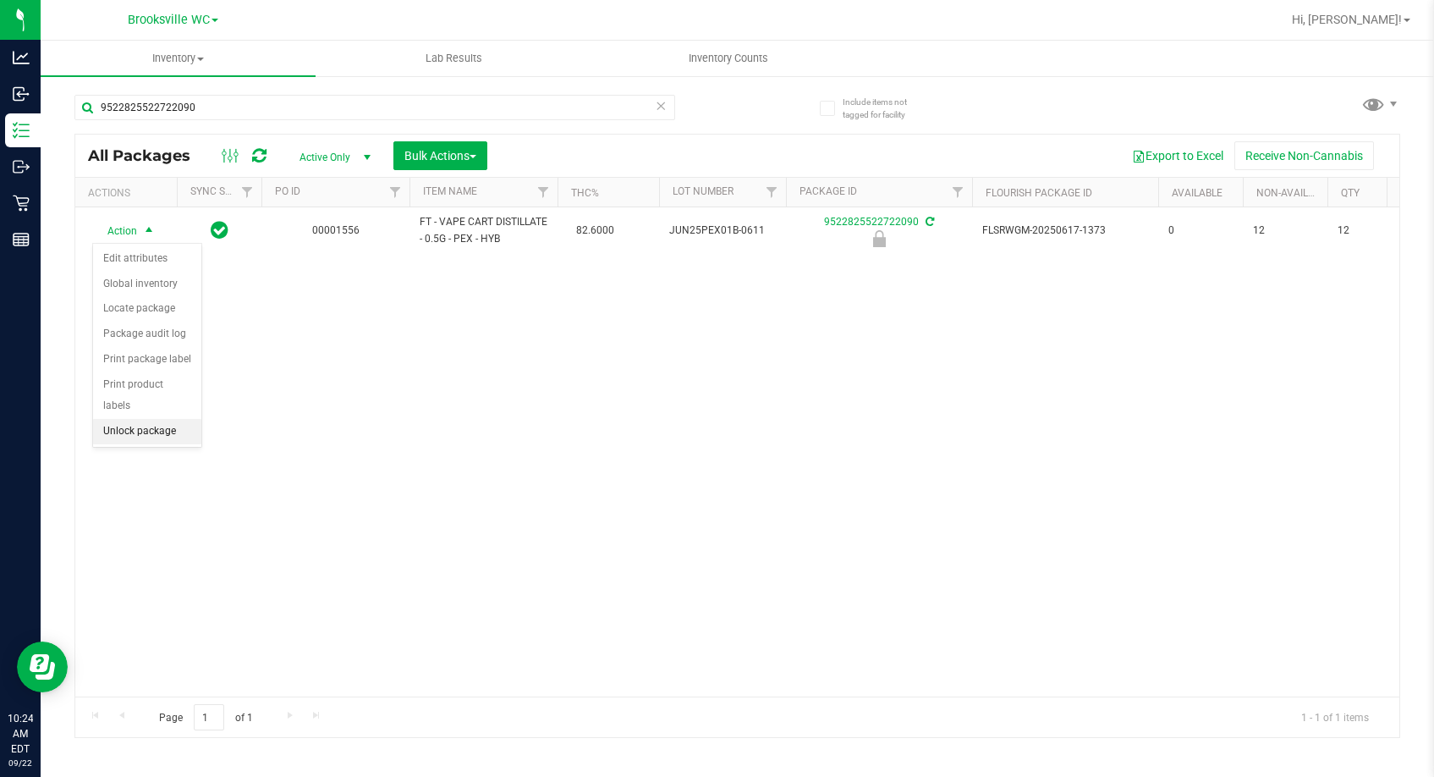
click at [146, 419] on li "Unlock package" at bounding box center [147, 431] width 108 height 25
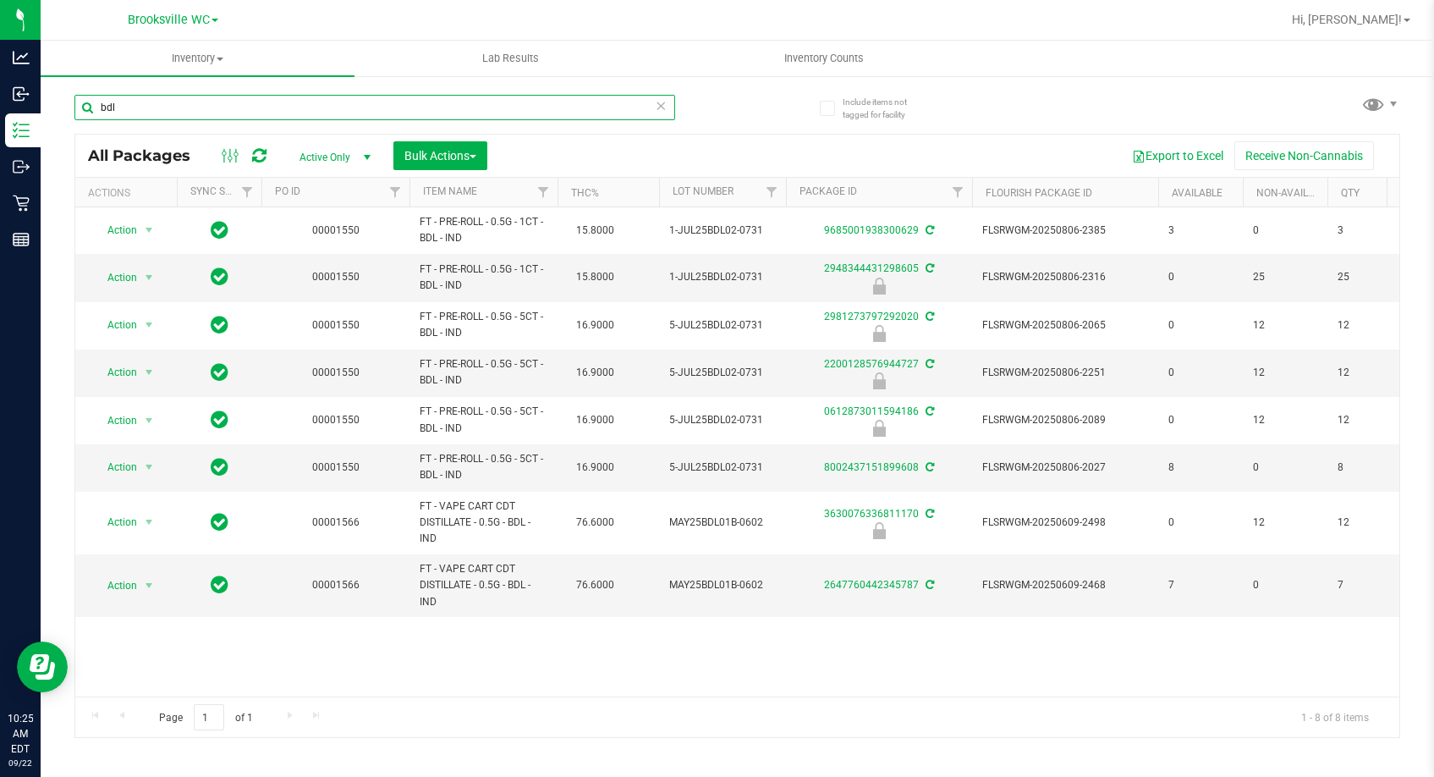
click at [431, 96] on input "bdl" at bounding box center [374, 107] width 601 height 25
type input "SN250729PEP1-0828"
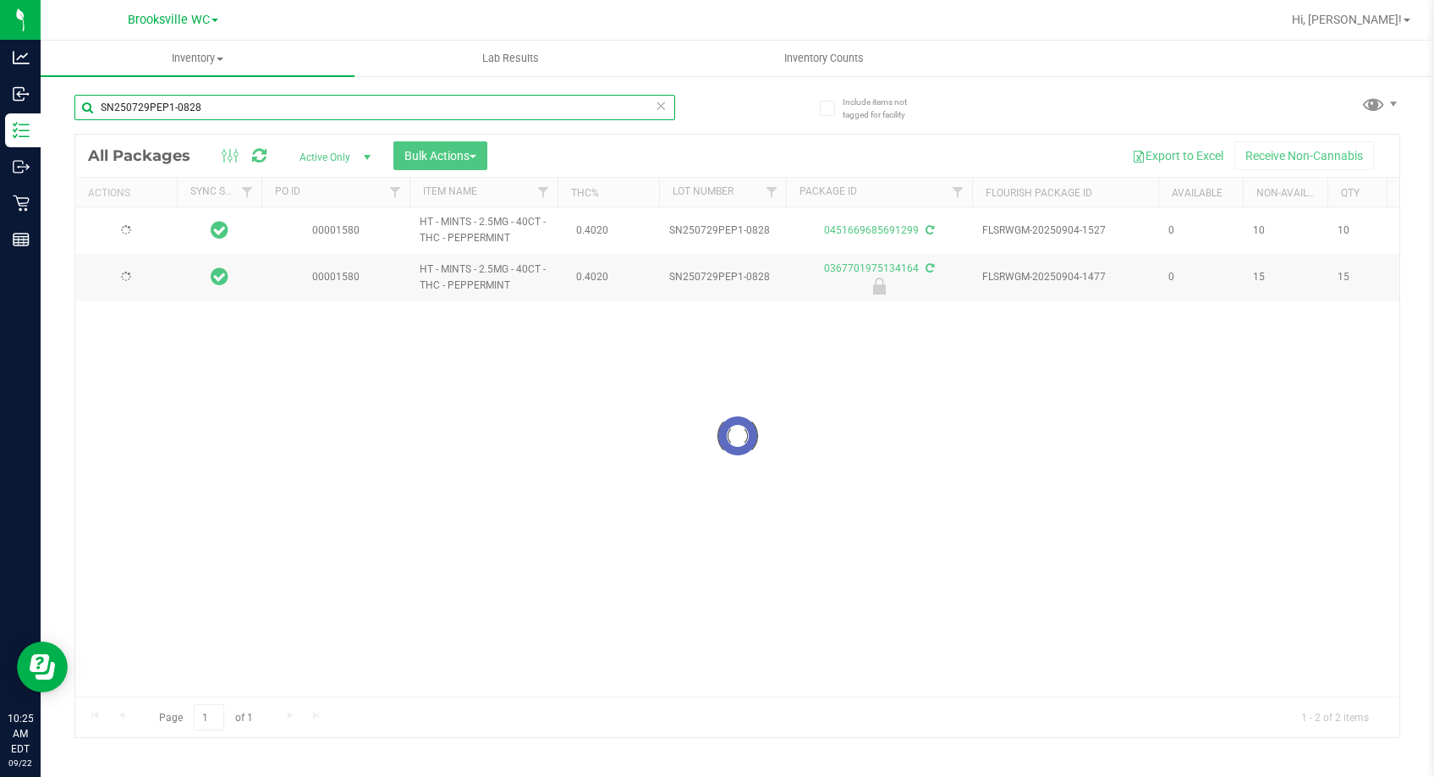
click at [304, 102] on input "SN250729PEP1-0828" at bounding box center [374, 107] width 601 height 25
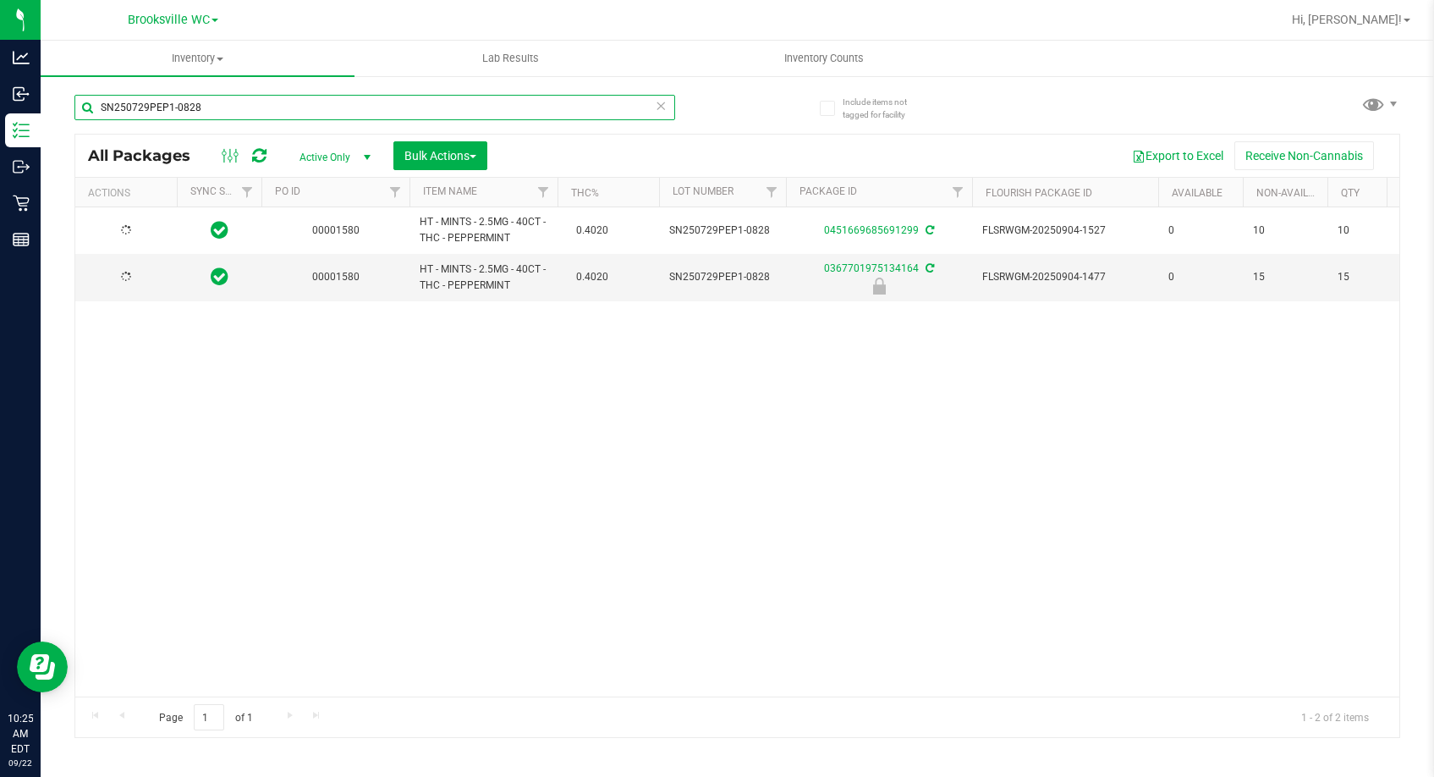
click at [304, 102] on input "SN250729PEP1-0828" at bounding box center [374, 107] width 601 height 25
type input "[DATE]"
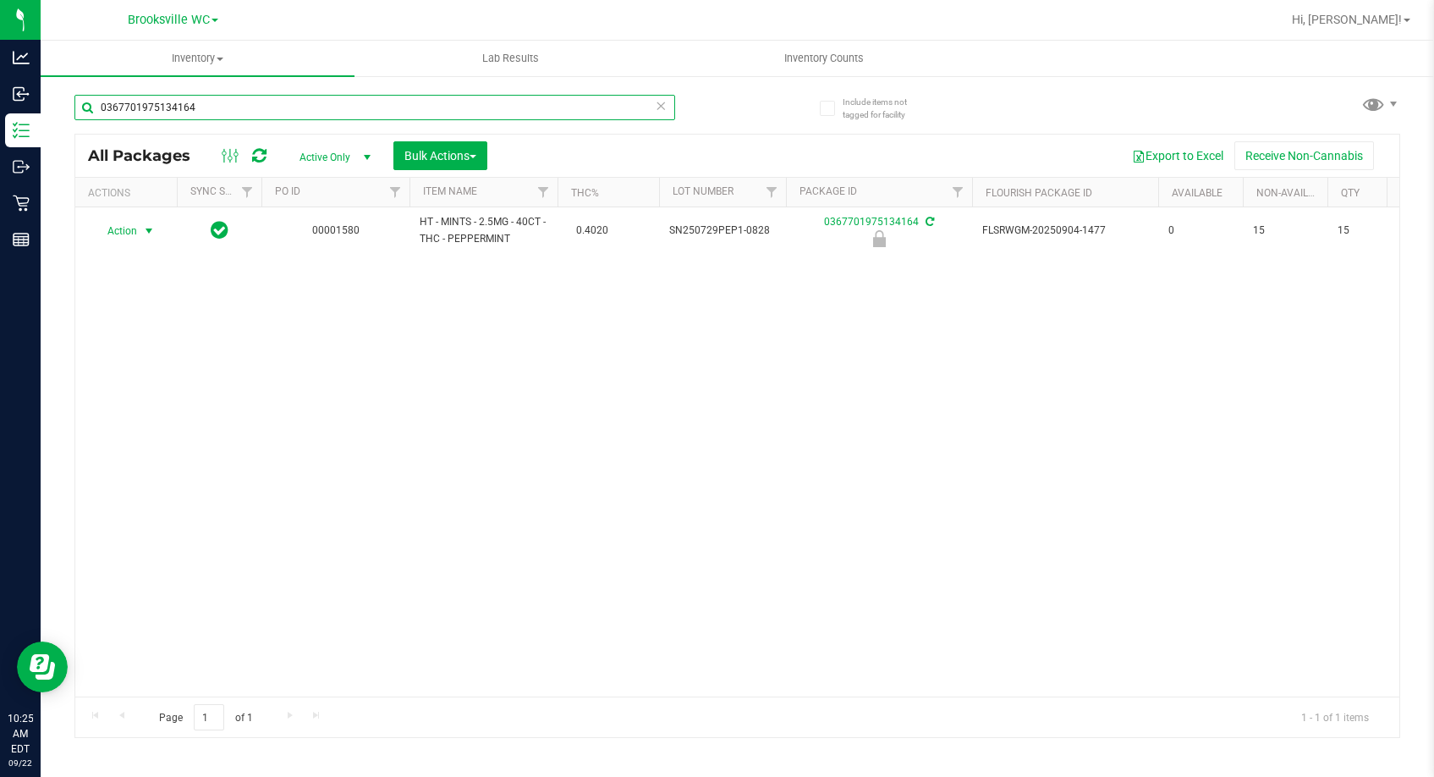
type input "0367701975134164"
click at [123, 230] on span "Action" at bounding box center [115, 231] width 46 height 24
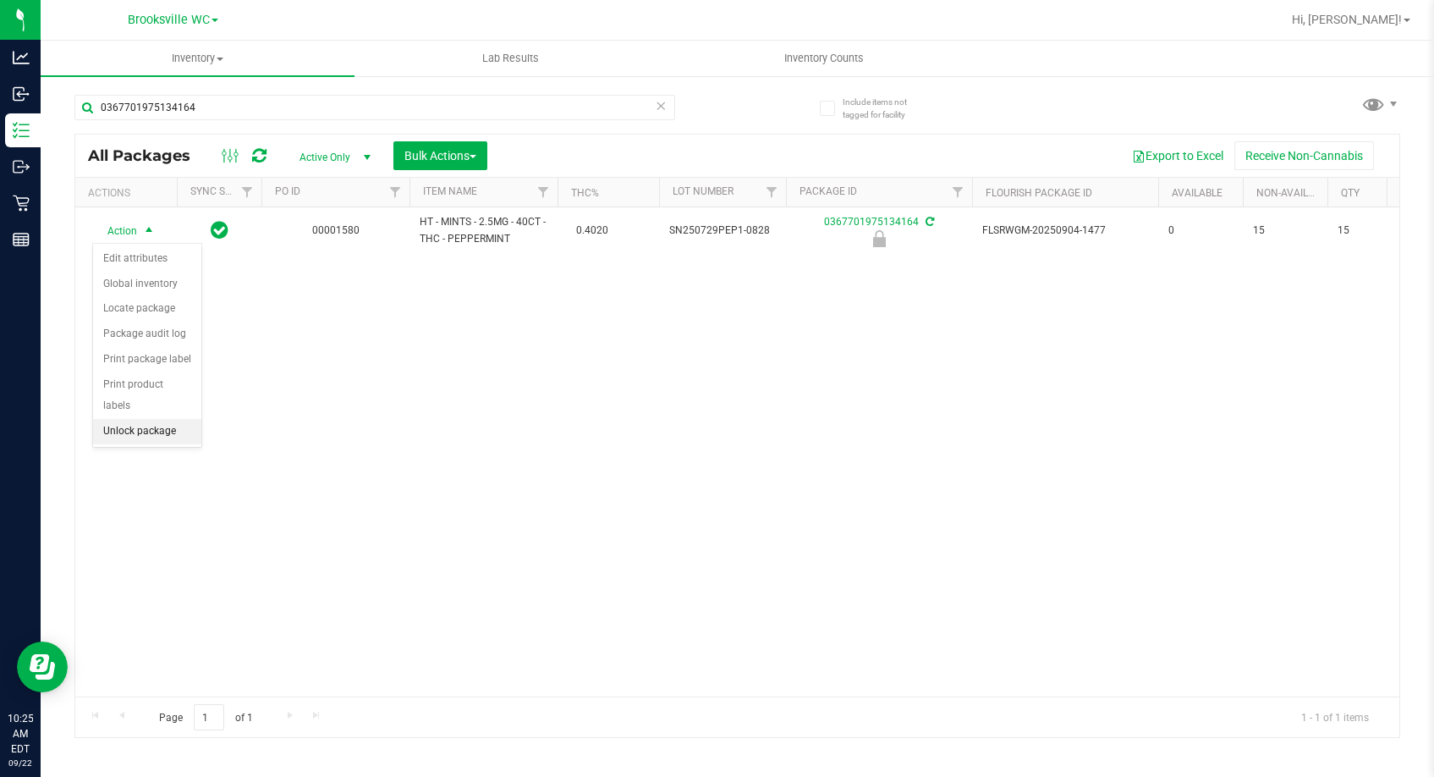
click at [169, 419] on li "Unlock package" at bounding box center [147, 431] width 108 height 25
click at [218, 95] on input "0367701975134164" at bounding box center [374, 107] width 601 height 25
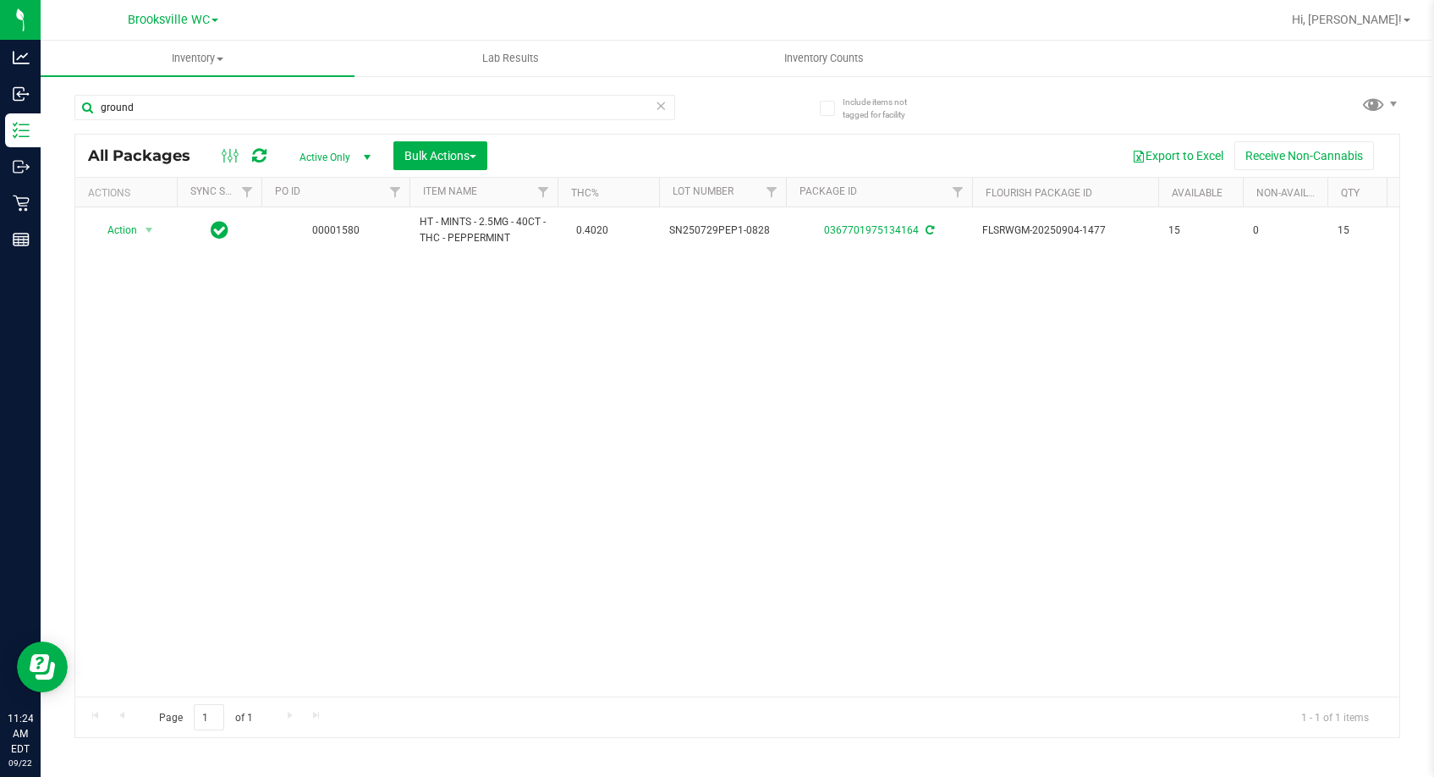
type input "ground"
